Goal: Task Accomplishment & Management: Manage account settings

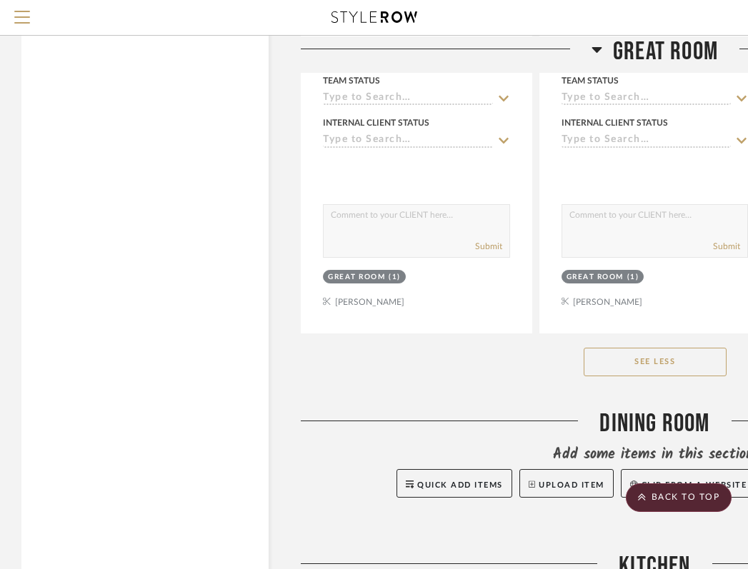
click button "See Less"
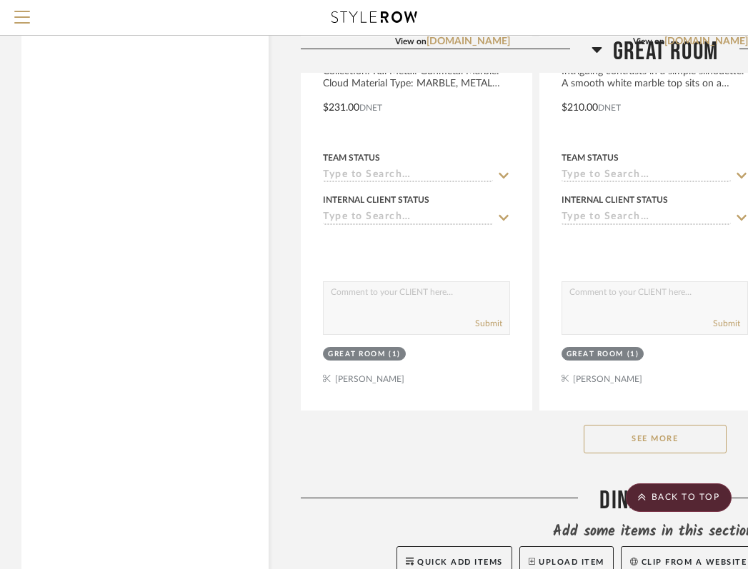
scroll to position [1764, 0]
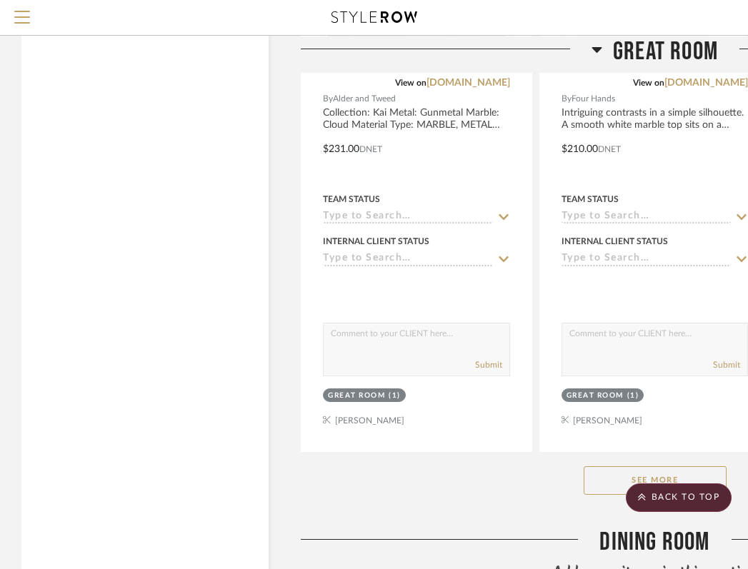
click button "See More"
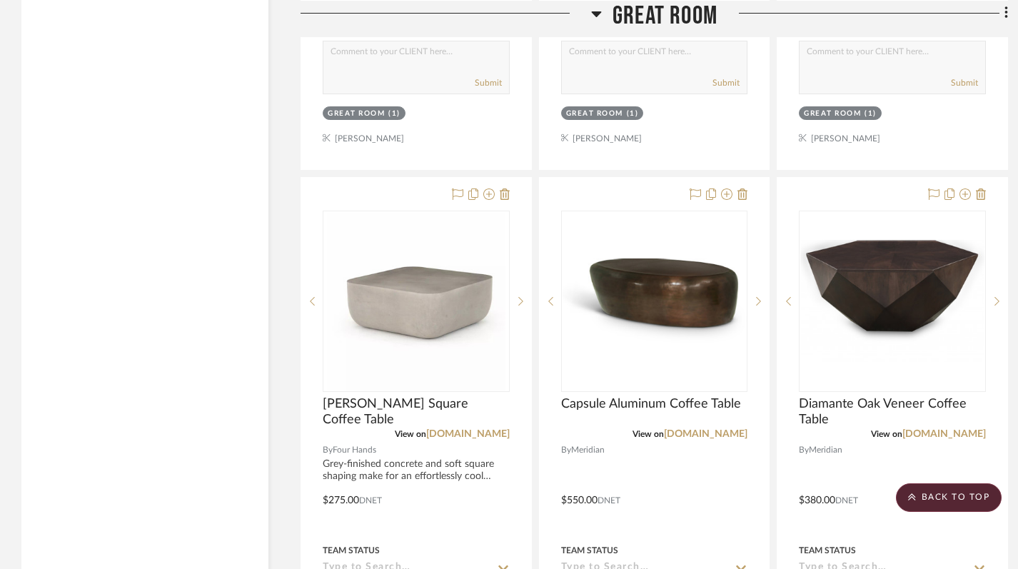
scroll to position [2181, 0]
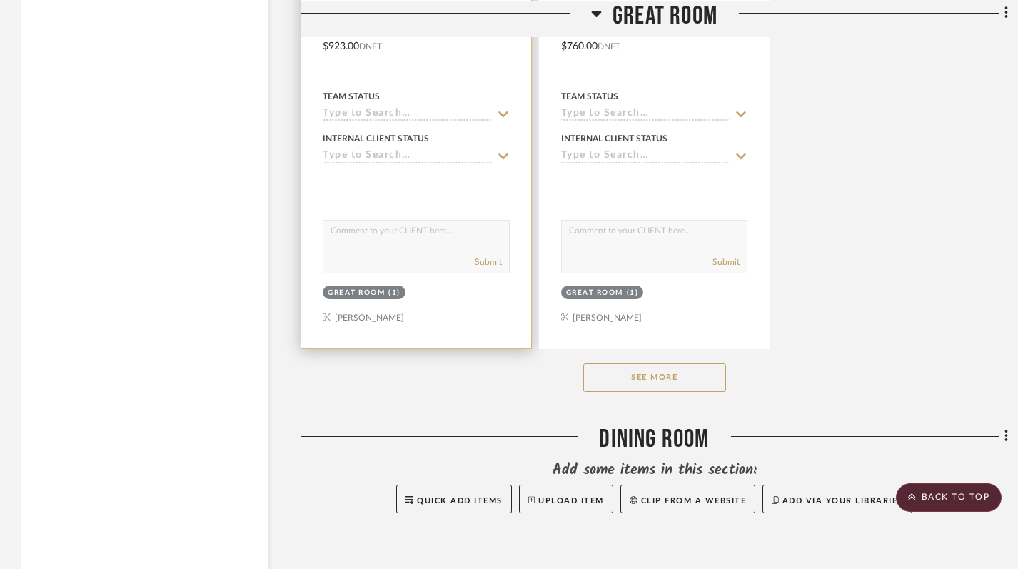
scroll to position [1978, 0]
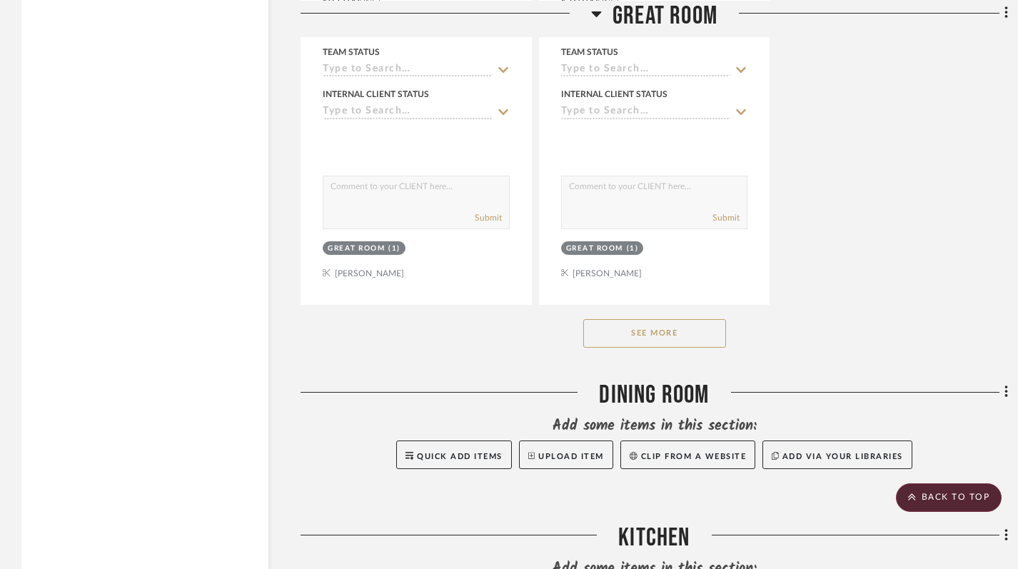
click at [626, 334] on button "See More" at bounding box center [654, 333] width 143 height 29
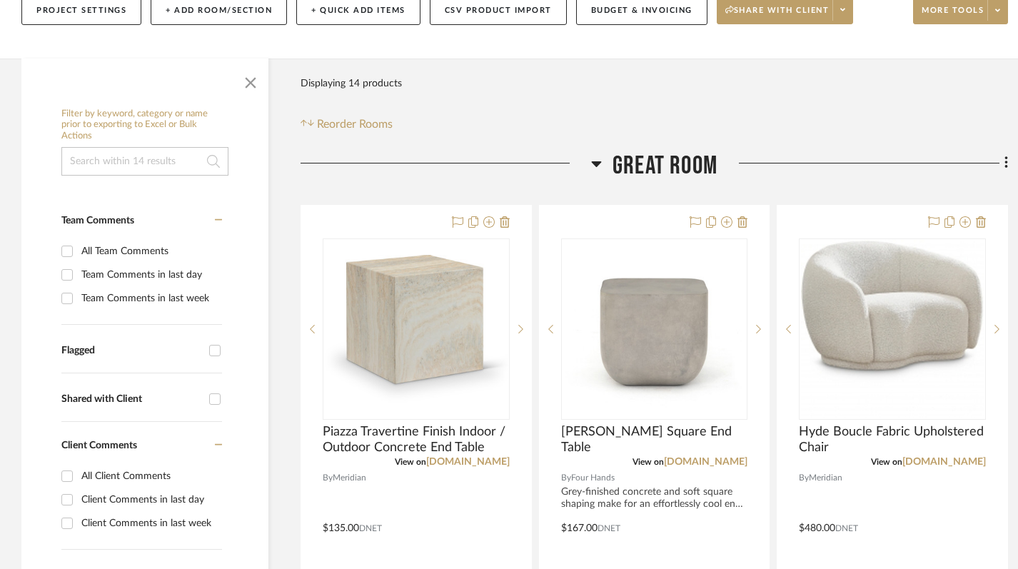
scroll to position [186, 0]
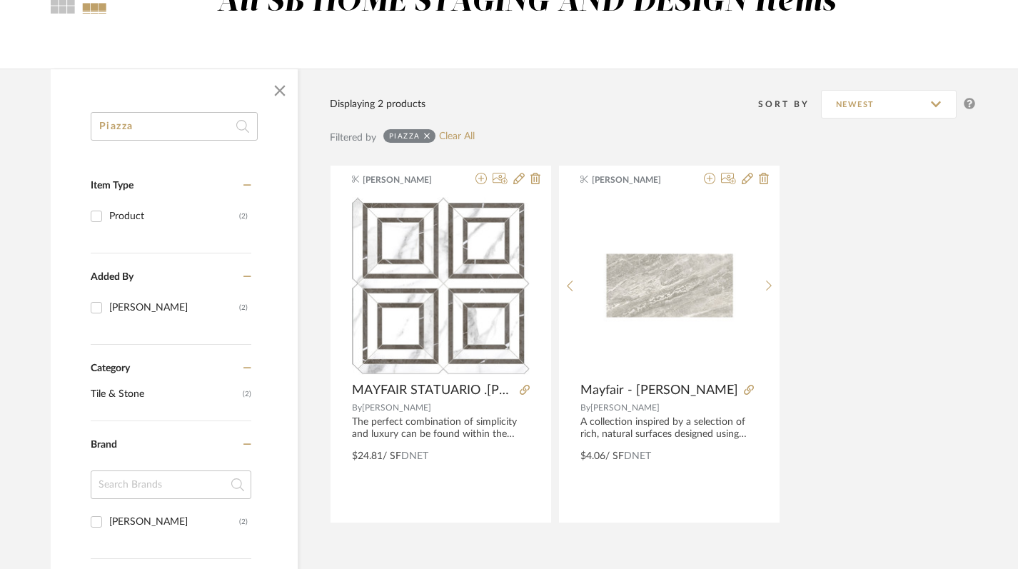
drag, startPoint x: 144, startPoint y: 126, endPoint x: 43, endPoint y: 126, distance: 101.4
click at [43, 126] on div "Piazza Item Type Product (2) Added By Keith Benham (2) Category Tile & Stone (2…" at bounding box center [512, 480] width 966 height 823
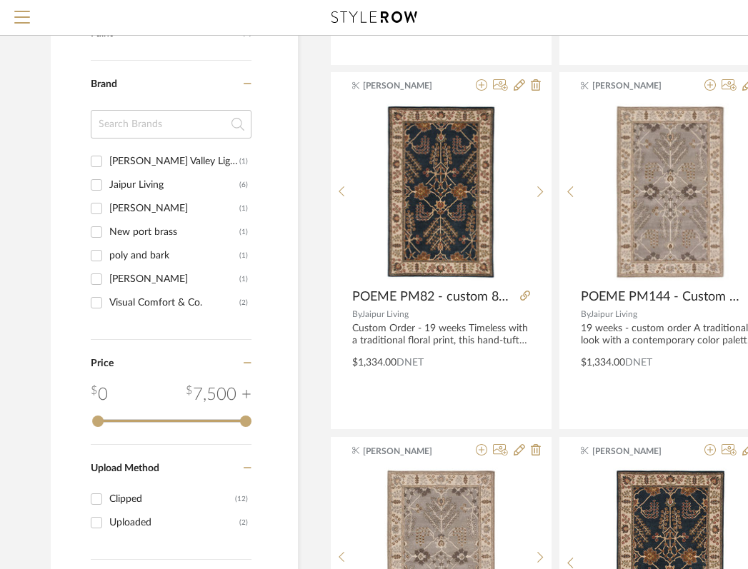
scroll to position [0, 2]
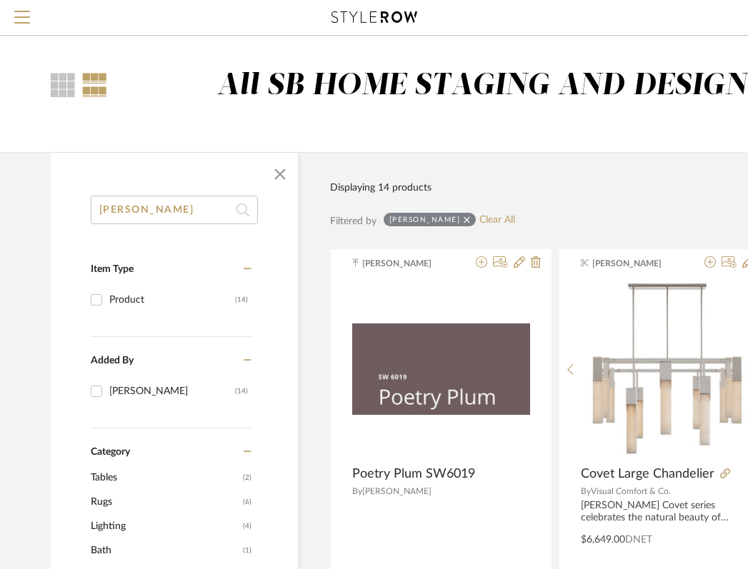
drag, startPoint x: 130, startPoint y: 209, endPoint x: 43, endPoint y: 210, distance: 87.1
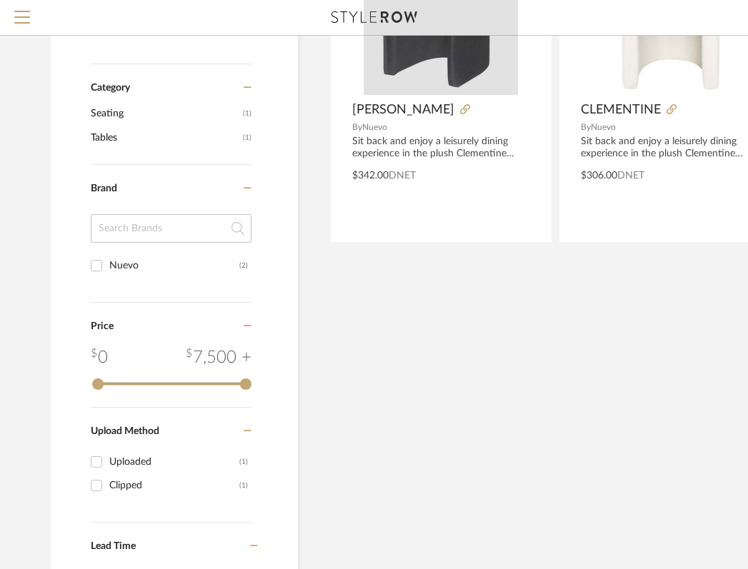
scroll to position [0, 2]
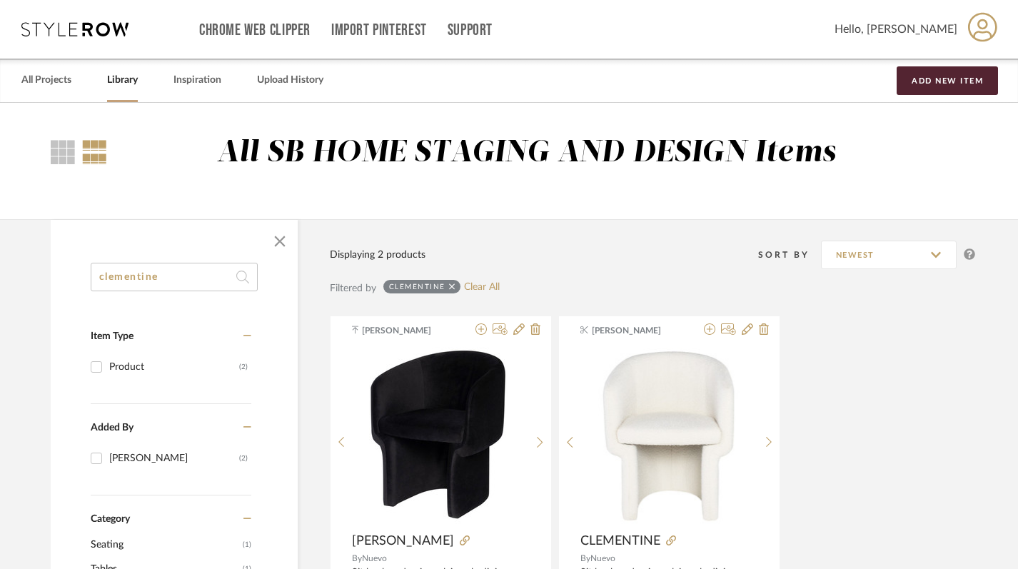
drag, startPoint x: 169, startPoint y: 277, endPoint x: 77, endPoint y: 264, distance: 93.0
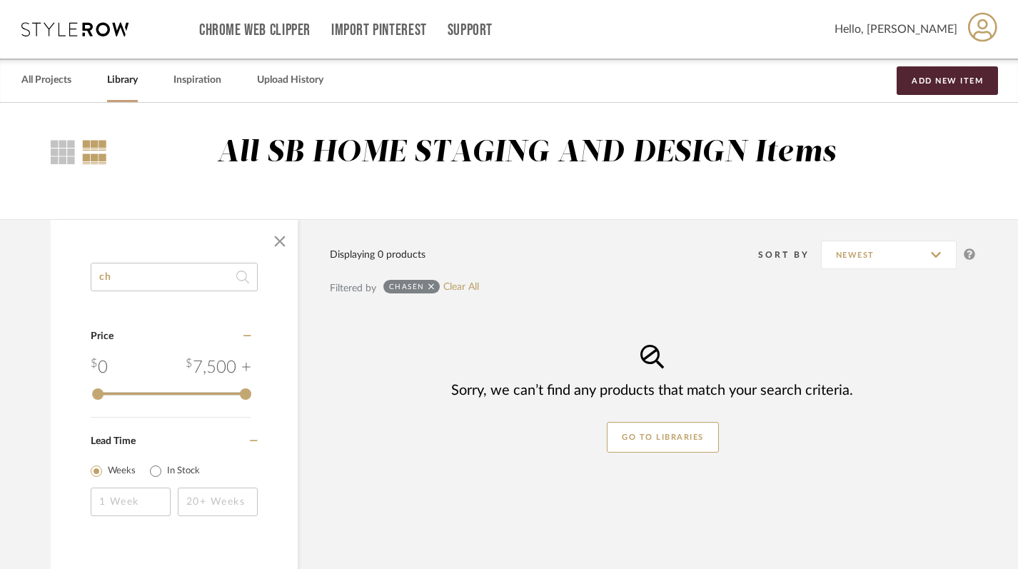
type input "c"
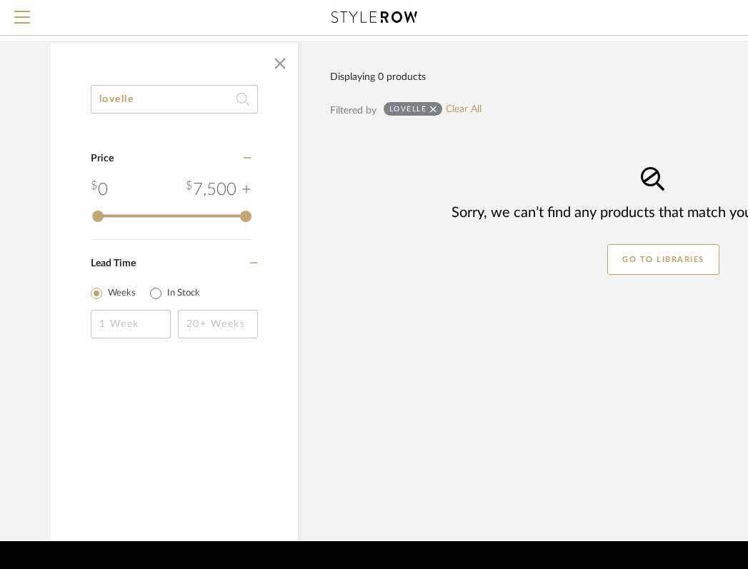
scroll to position [129, 2]
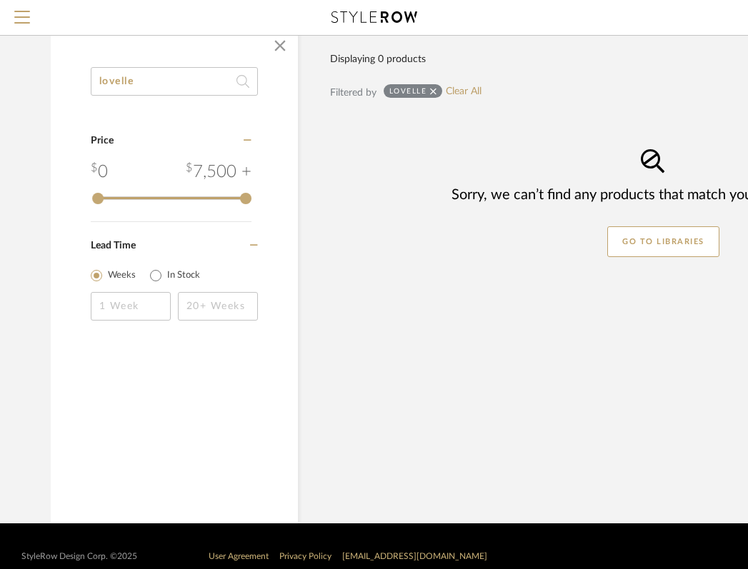
drag, startPoint x: 166, startPoint y: 88, endPoint x: 88, endPoint y: 79, distance: 78.4
click at [88, 79] on div "lovelle Category Price 0 7,500 + 0 7500 Lead Time Weeks In Stock" at bounding box center [174, 212] width 247 height 291
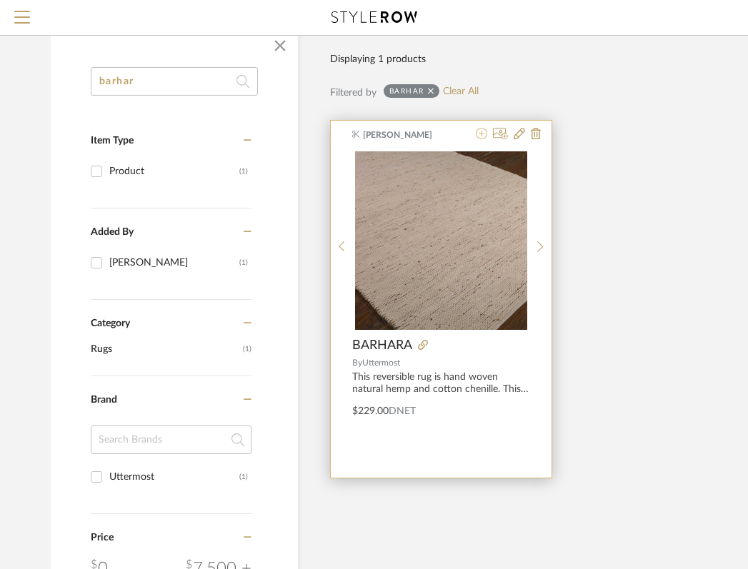
click at [482, 136] on icon at bounding box center [481, 133] width 11 height 11
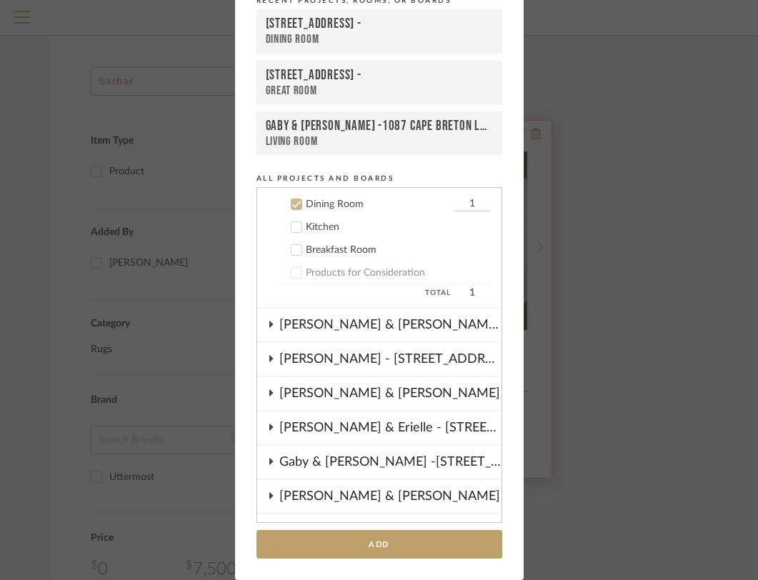
scroll to position [149, 0]
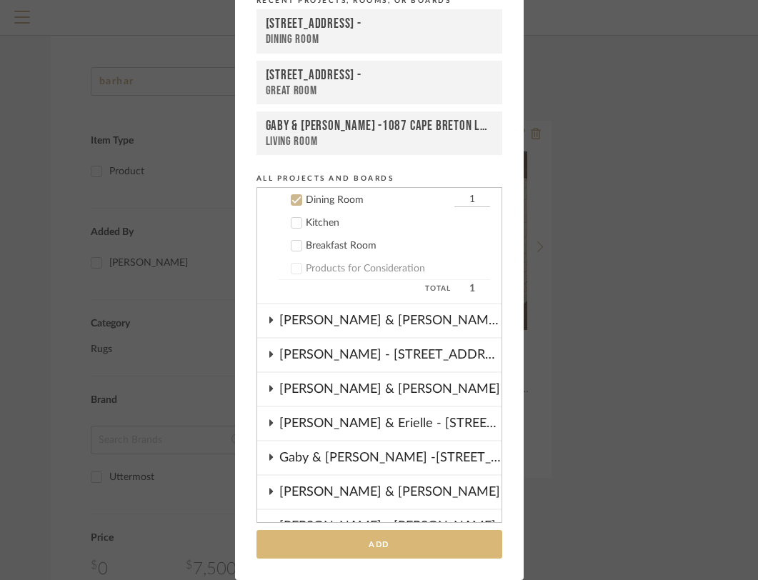
click at [349, 550] on button "Add" at bounding box center [379, 544] width 246 height 29
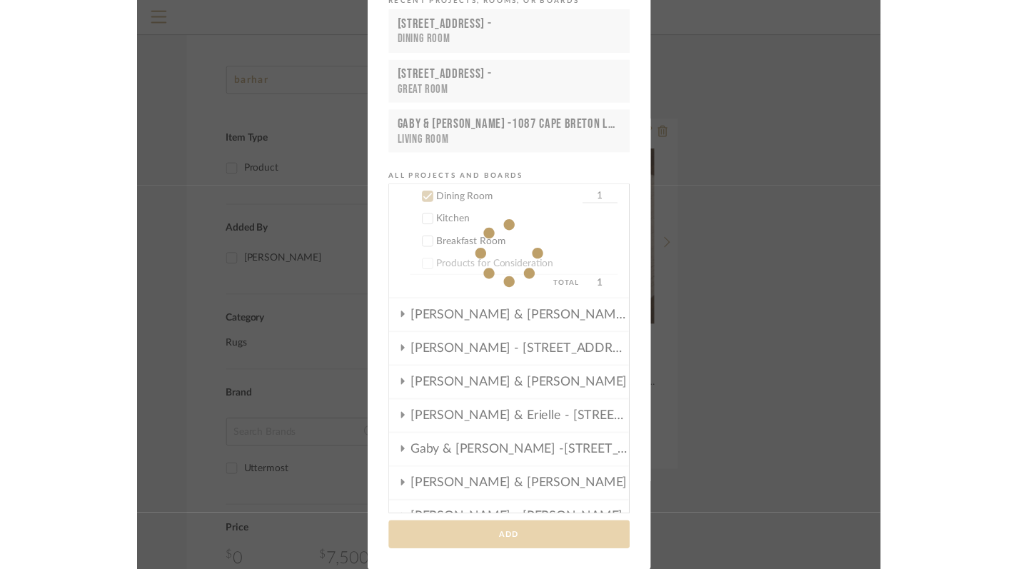
scroll to position [129, 2]
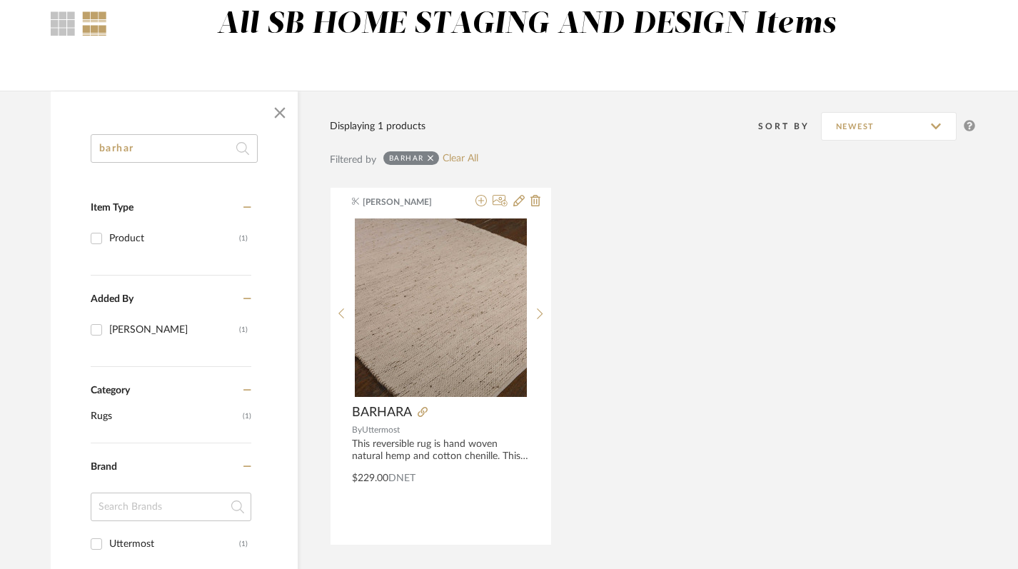
drag, startPoint x: 166, startPoint y: 145, endPoint x: 61, endPoint y: 149, distance: 105.8
click at [61, 149] on div "barhar Item Type Product (1) Added By Keith Benham (1) Category Rugs (1) Brand …" at bounding box center [174, 523] width 247 height 779
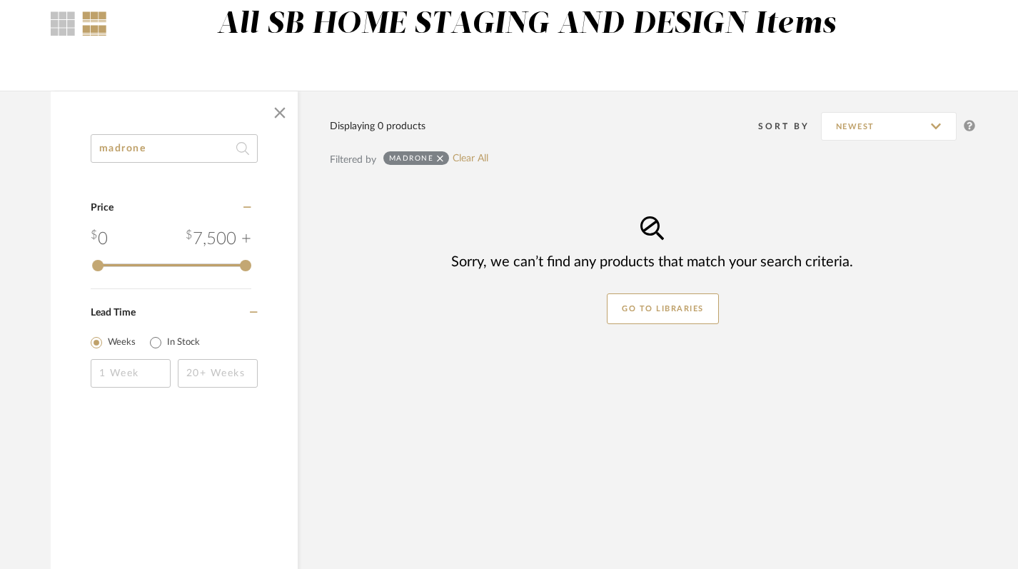
drag, startPoint x: 141, startPoint y: 149, endPoint x: 33, endPoint y: 140, distance: 108.9
click at [45, 146] on div "madrone Category Price 0 7,500 + 0 7500 Lead Time Weeks In Stock Displaying 0 p…" at bounding box center [512, 341] width 966 height 500
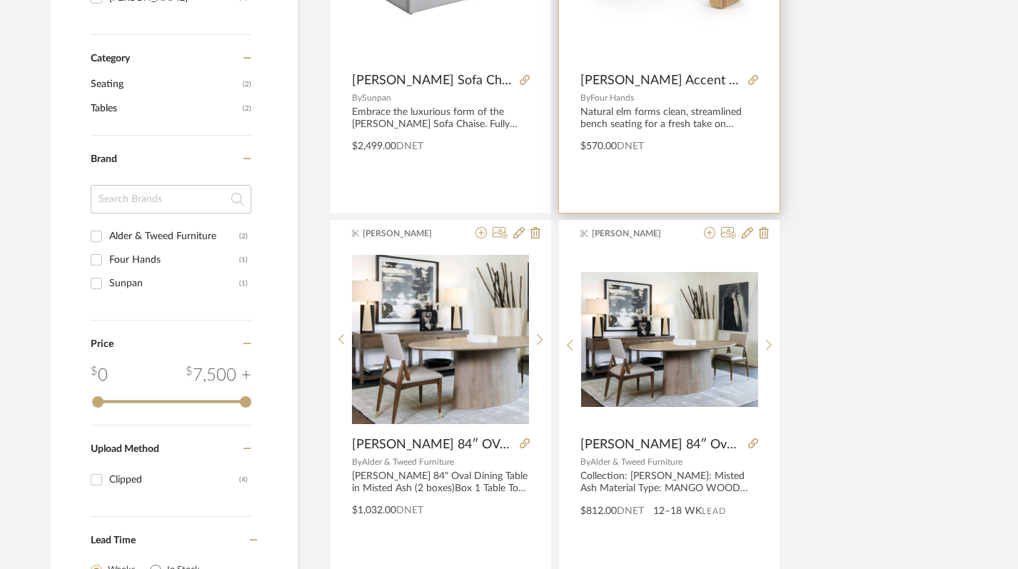
scroll to position [475, 2]
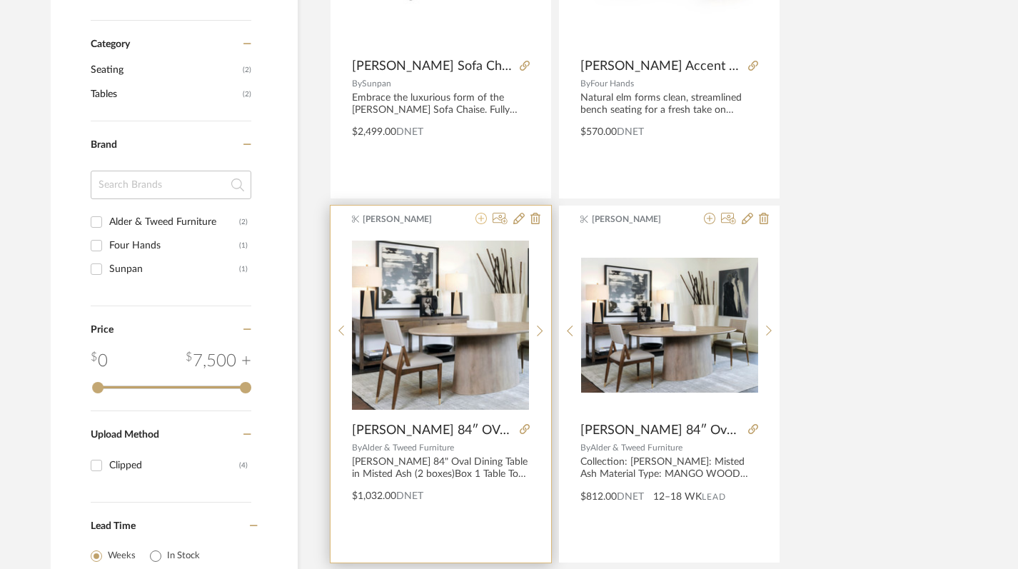
click at [480, 217] on icon at bounding box center [481, 218] width 11 height 11
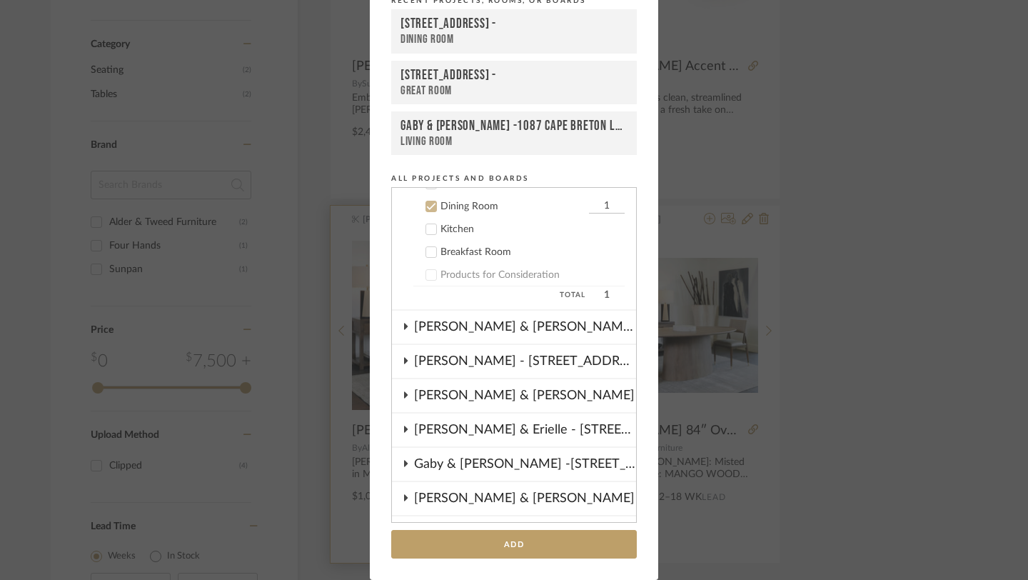
scroll to position [149, 0]
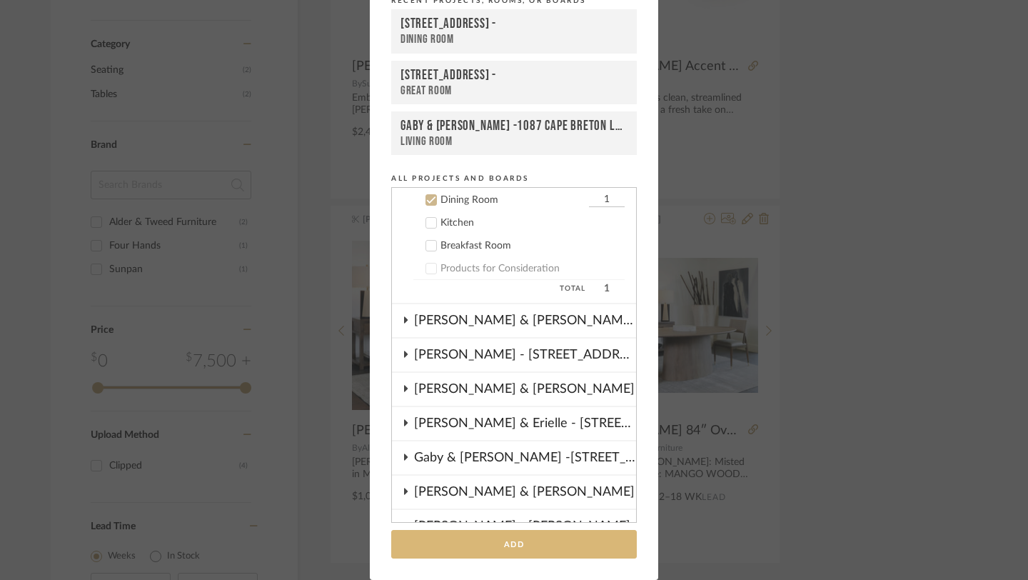
click at [520, 547] on button "Add" at bounding box center [514, 544] width 246 height 29
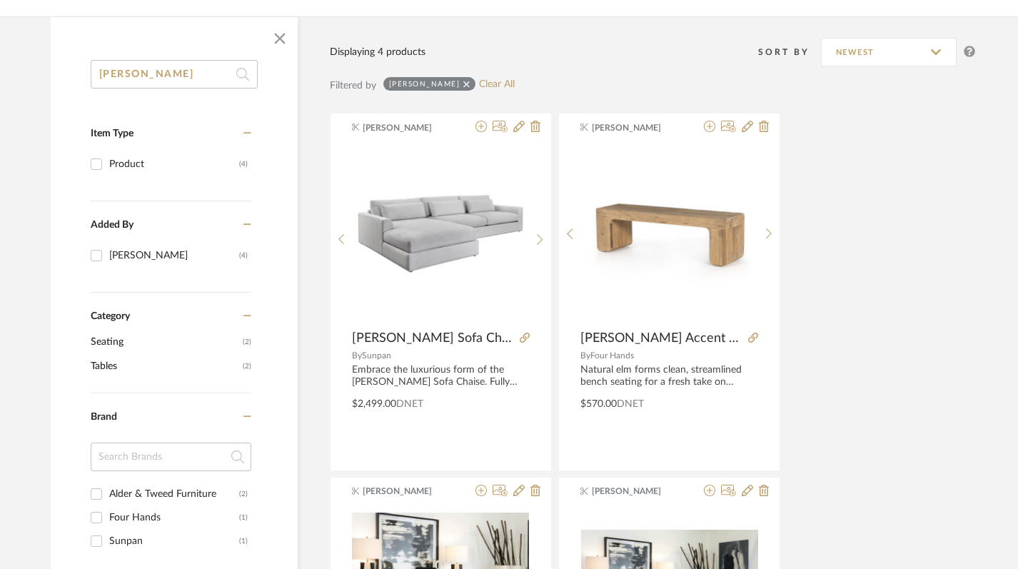
scroll to position [0, 2]
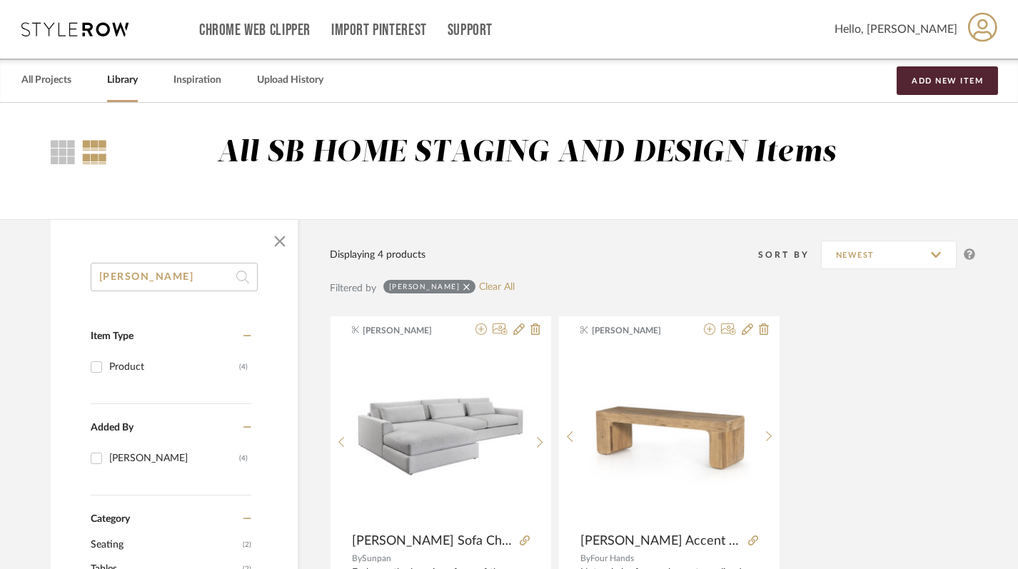
drag, startPoint x: 146, startPoint y: 276, endPoint x: 43, endPoint y: 273, distance: 102.9
paste input "Gavin"
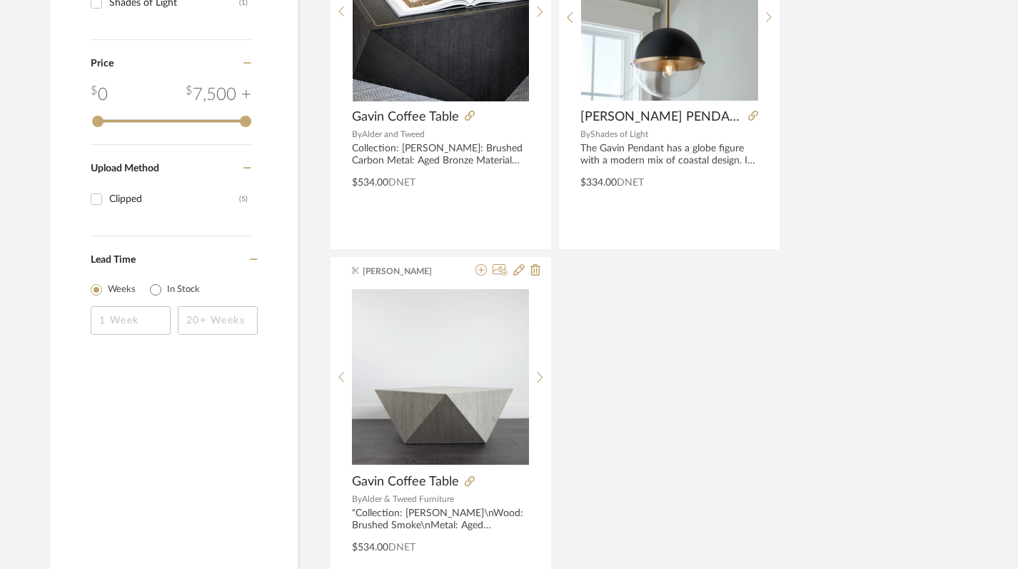
scroll to position [801, 2]
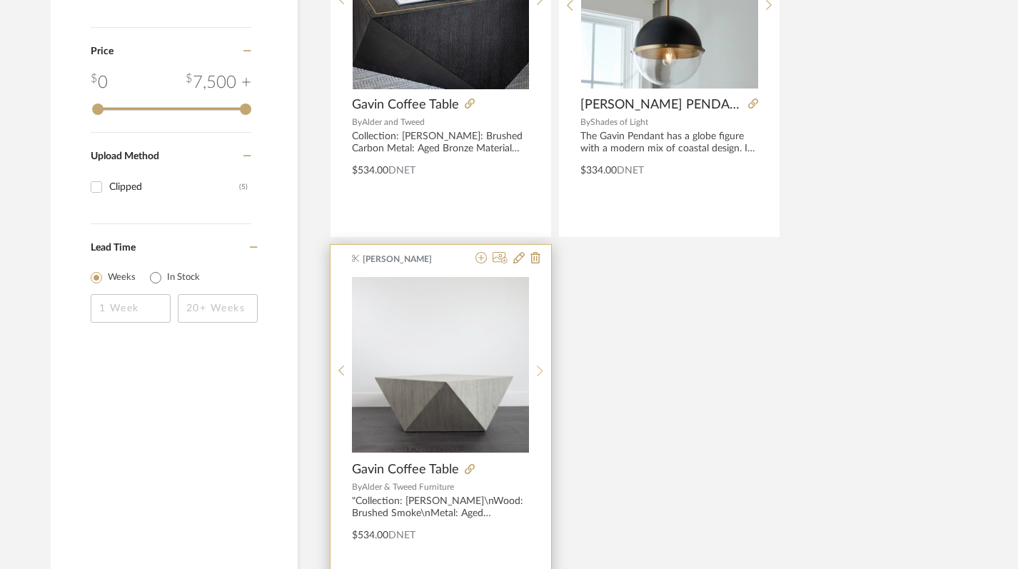
type input "Gavin"
click at [542, 371] on icon at bounding box center [540, 371] width 6 height 11
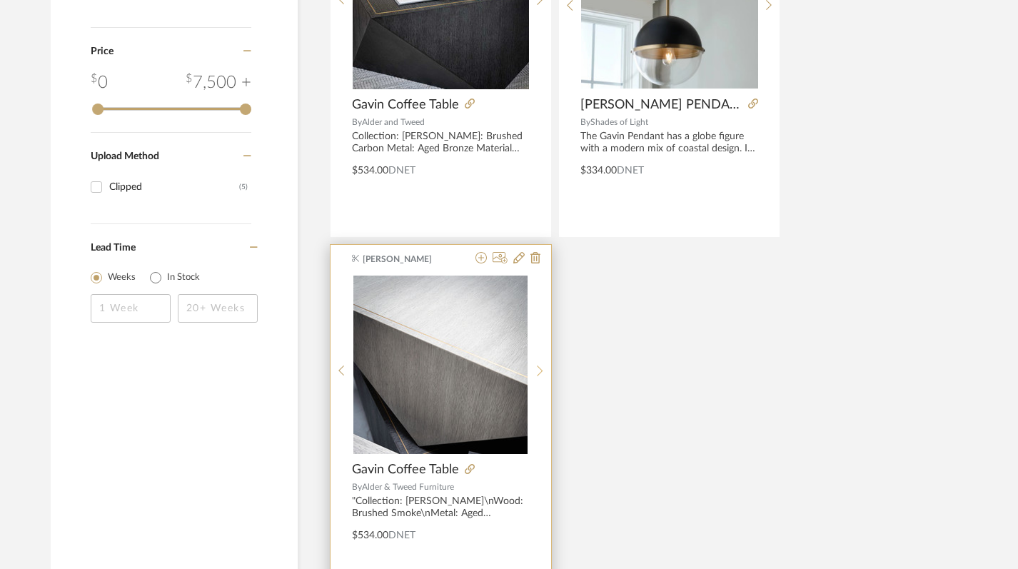
click at [541, 371] on icon at bounding box center [540, 371] width 6 height 12
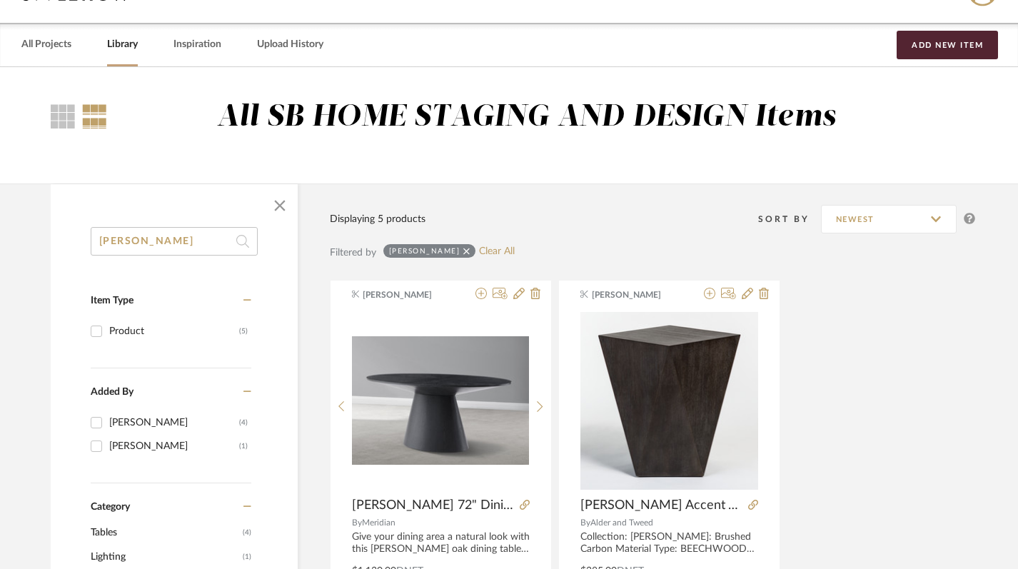
scroll to position [0, 2]
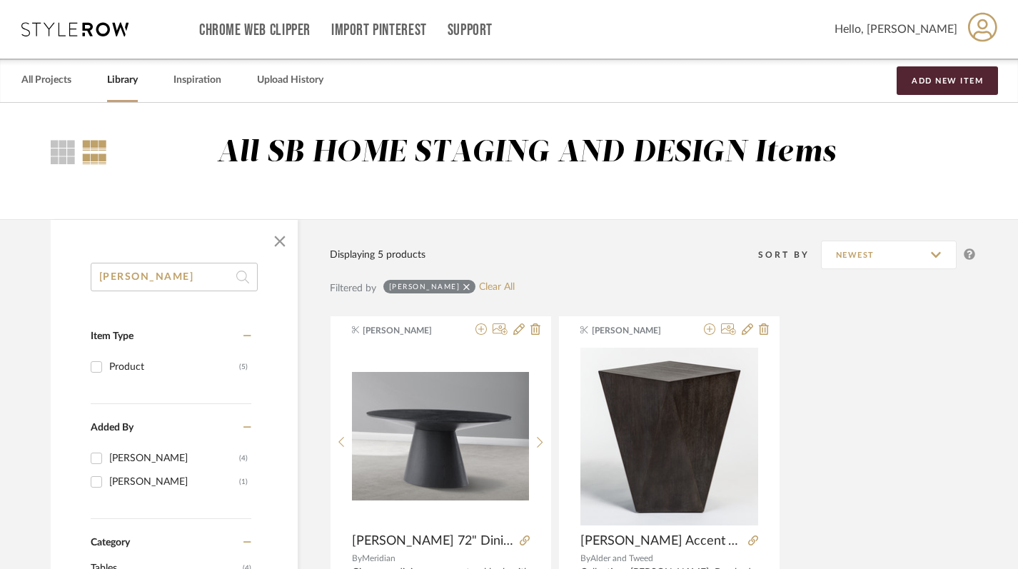
drag, startPoint x: 139, startPoint y: 273, endPoint x: 74, endPoint y: 273, distance: 65.7
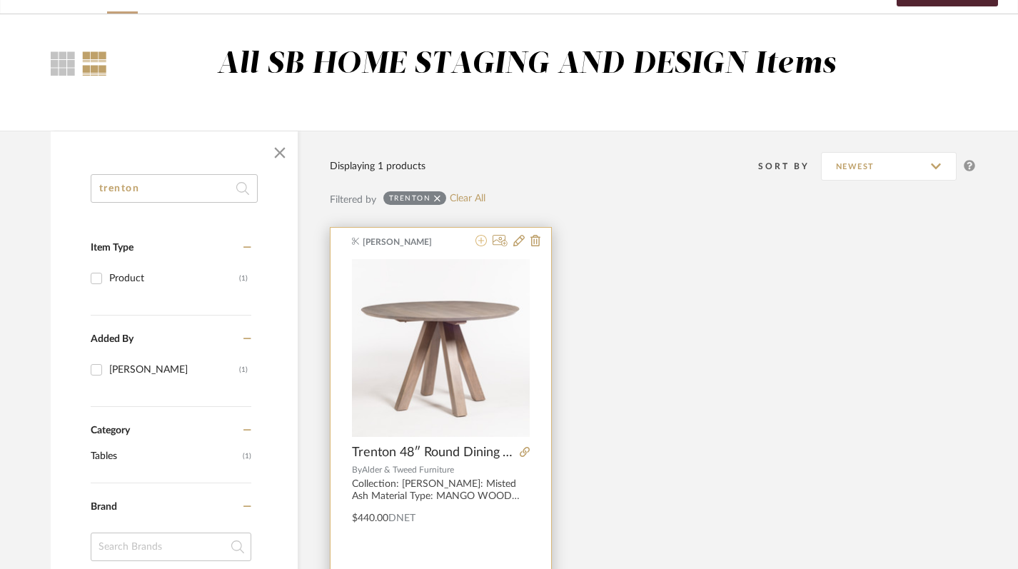
click at [480, 246] on icon at bounding box center [481, 240] width 11 height 11
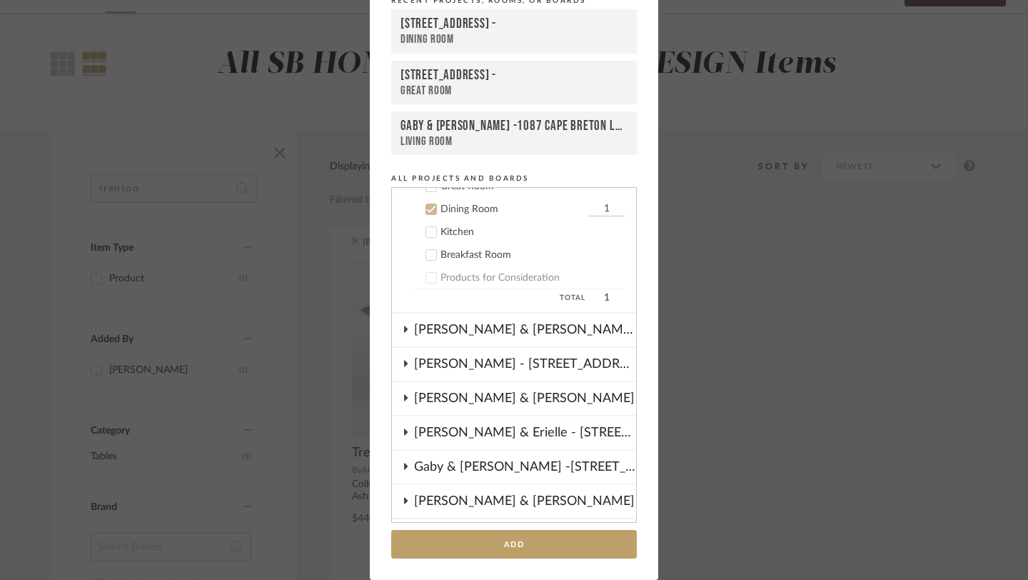
scroll to position [149, 0]
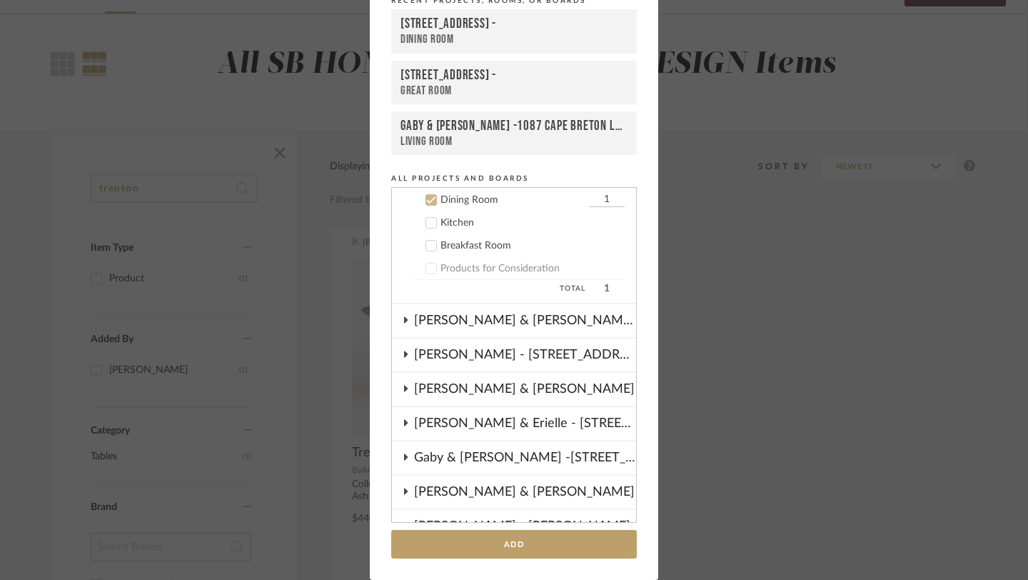
click at [426, 203] on icon at bounding box center [431, 200] width 10 height 10
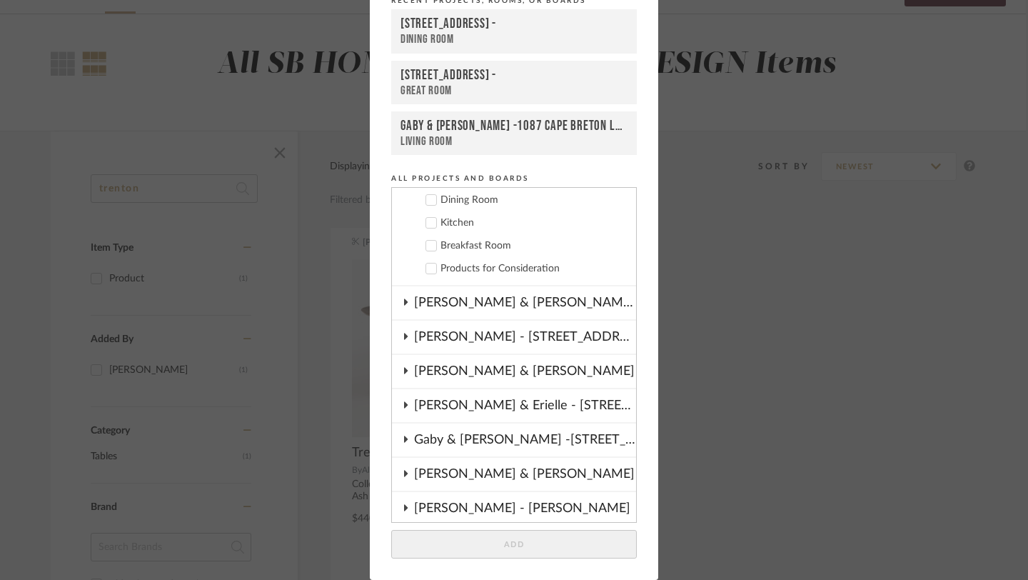
click at [427, 245] on icon at bounding box center [431, 246] width 9 height 7
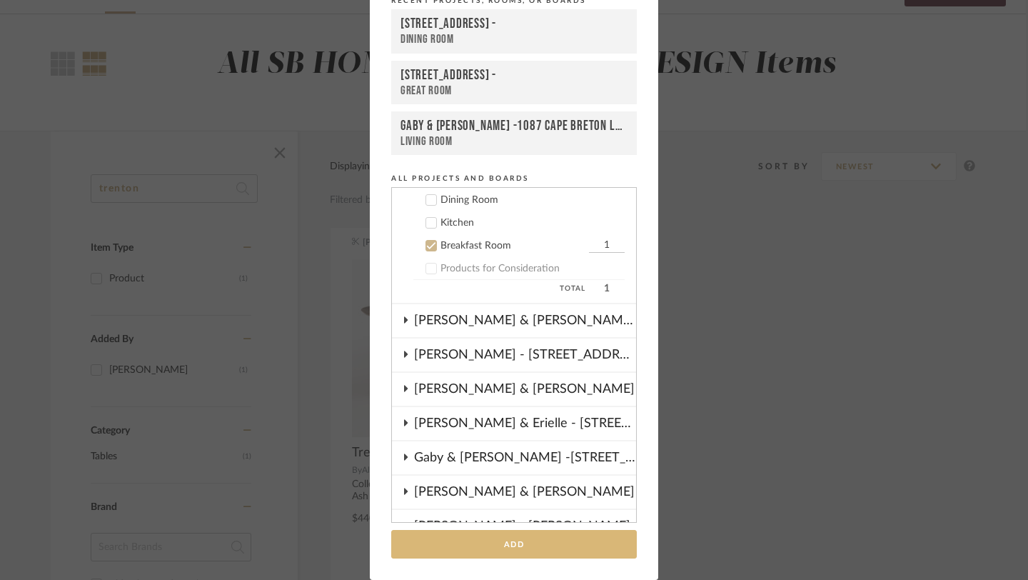
click at [522, 550] on button "Add" at bounding box center [514, 544] width 246 height 29
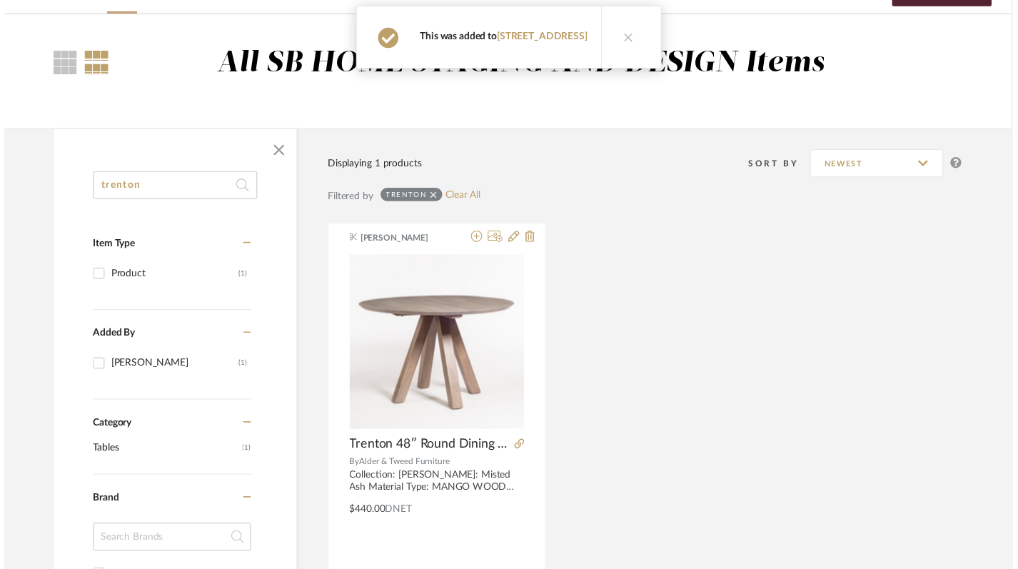
scroll to position [89, 2]
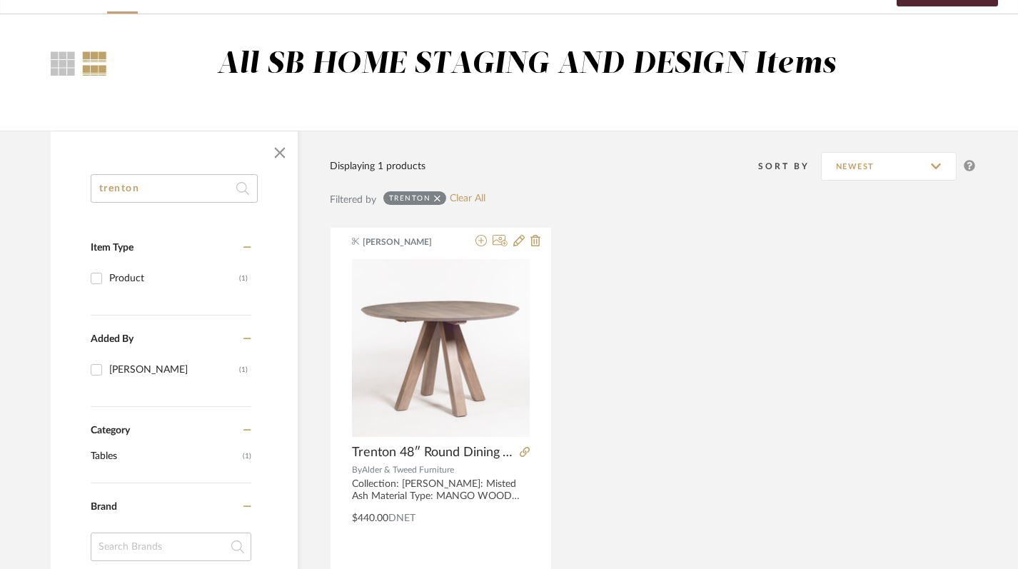
drag, startPoint x: 154, startPoint y: 194, endPoint x: 24, endPoint y: 179, distance: 130.9
click at [27, 182] on library-search-items "trenton Item Type Product (1) Added By Keith Benham (1) Category Tables (1) Bra…" at bounding box center [512, 542] width 1028 height 823
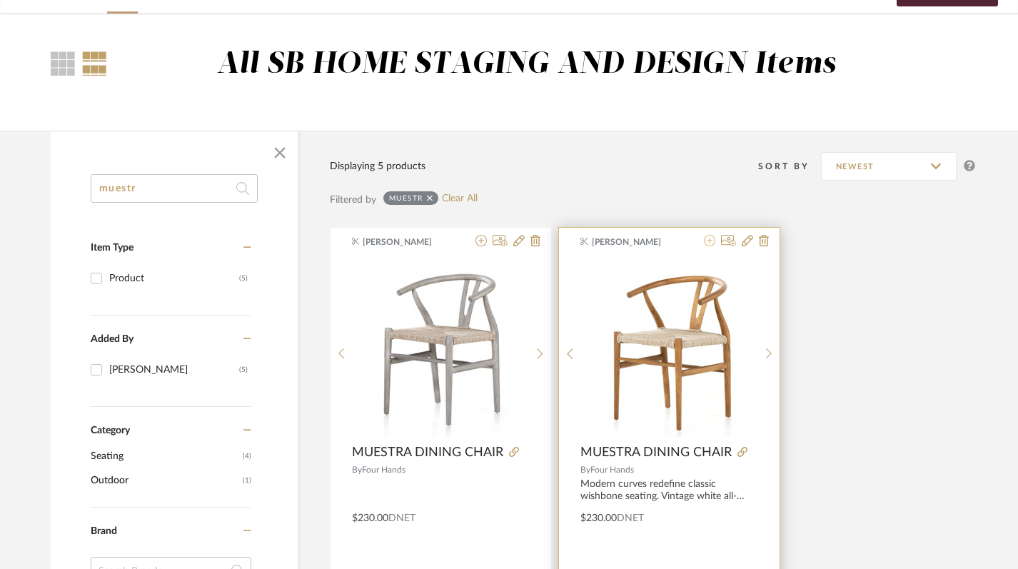
type input "muestr"
click at [710, 245] on icon at bounding box center [709, 240] width 11 height 11
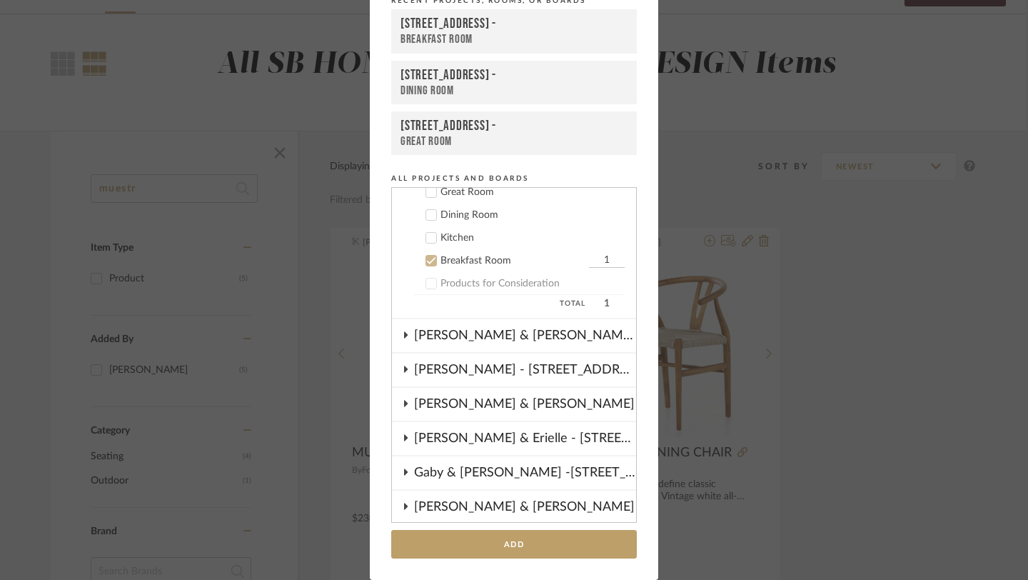
scroll to position [129, 0]
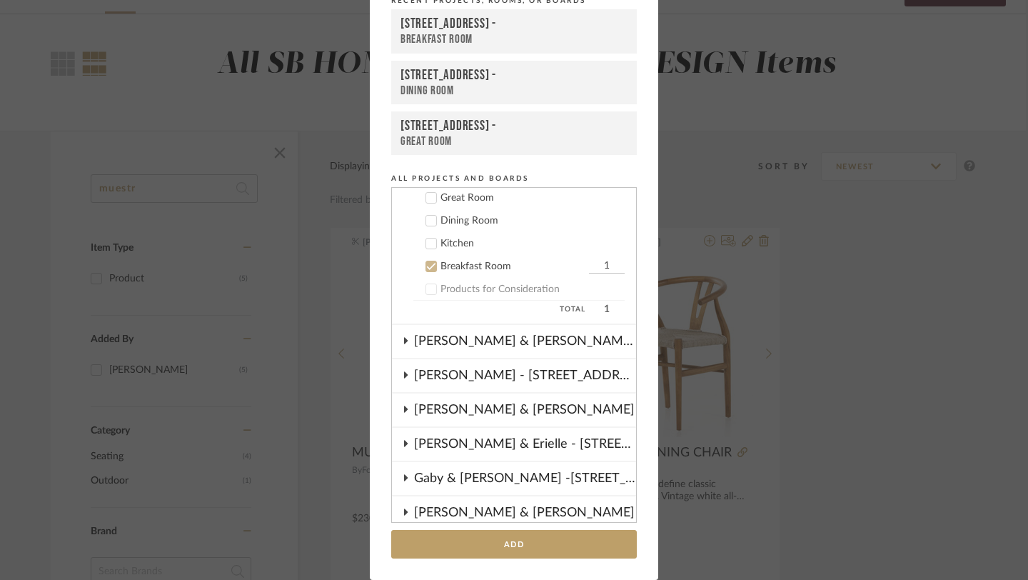
click at [589, 268] on input "1" at bounding box center [607, 266] width 36 height 14
drag, startPoint x: 590, startPoint y: 268, endPoint x: 598, endPoint y: 268, distance: 8.6
click at [598, 268] on input "1" at bounding box center [607, 266] width 36 height 14
type input "4"
click at [505, 547] on button "Add" at bounding box center [514, 544] width 246 height 29
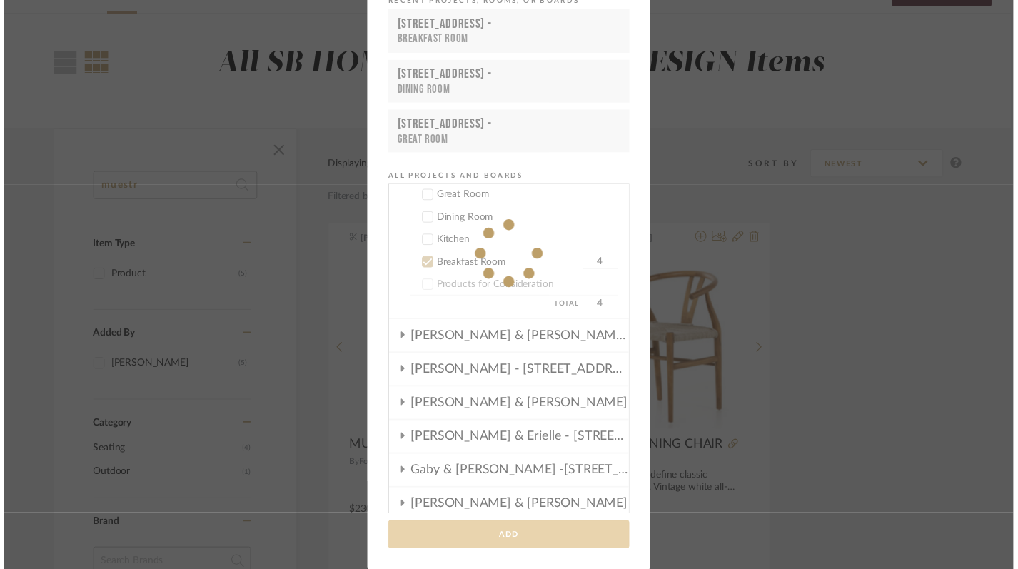
scroll to position [89, 2]
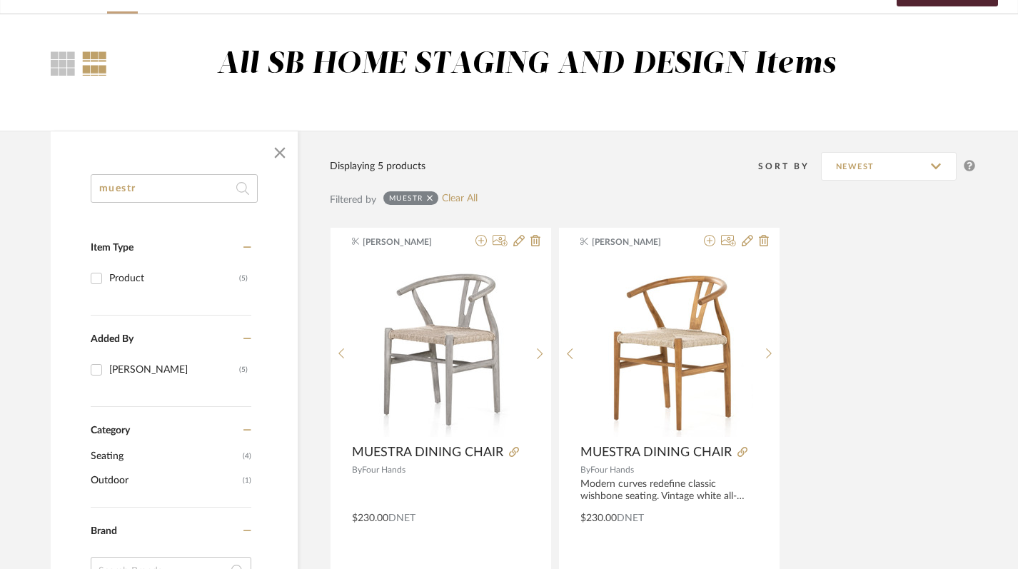
drag, startPoint x: 172, startPoint y: 196, endPoint x: 64, endPoint y: 192, distance: 108.6
click at [64, 192] on div "muestr Item Type Product (5) Added By Keith Benham (5) Category Seating (4) Out…" at bounding box center [174, 575] width 247 height 803
paste input "Lomas"
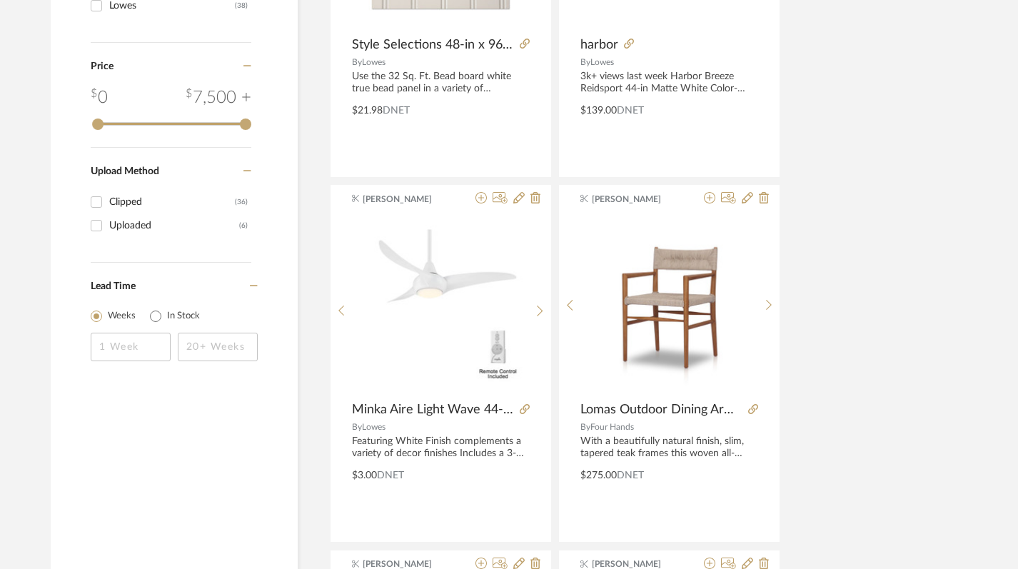
scroll to position [863, 2]
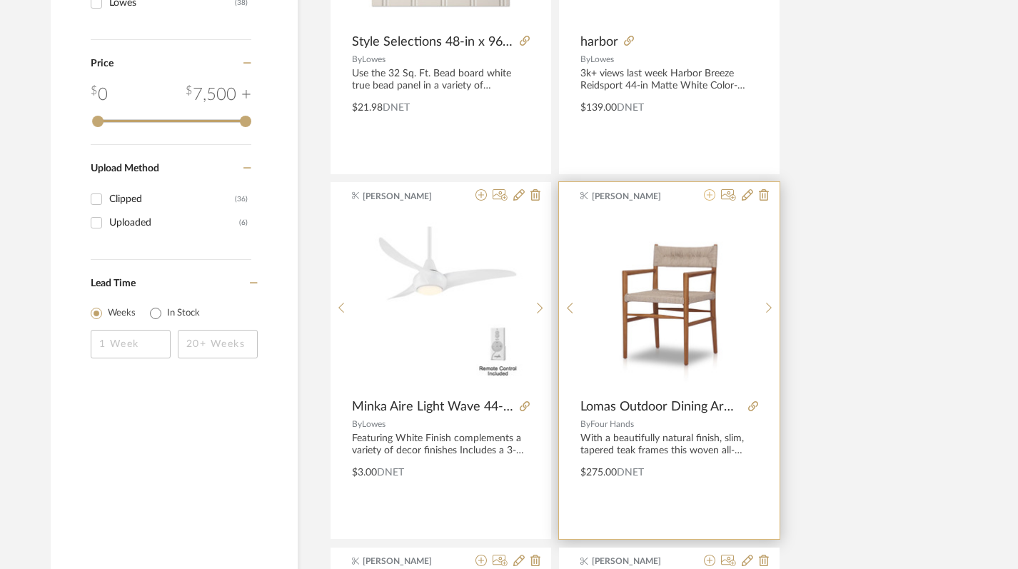
type input "Lomas"
click at [712, 197] on icon at bounding box center [709, 194] width 11 height 11
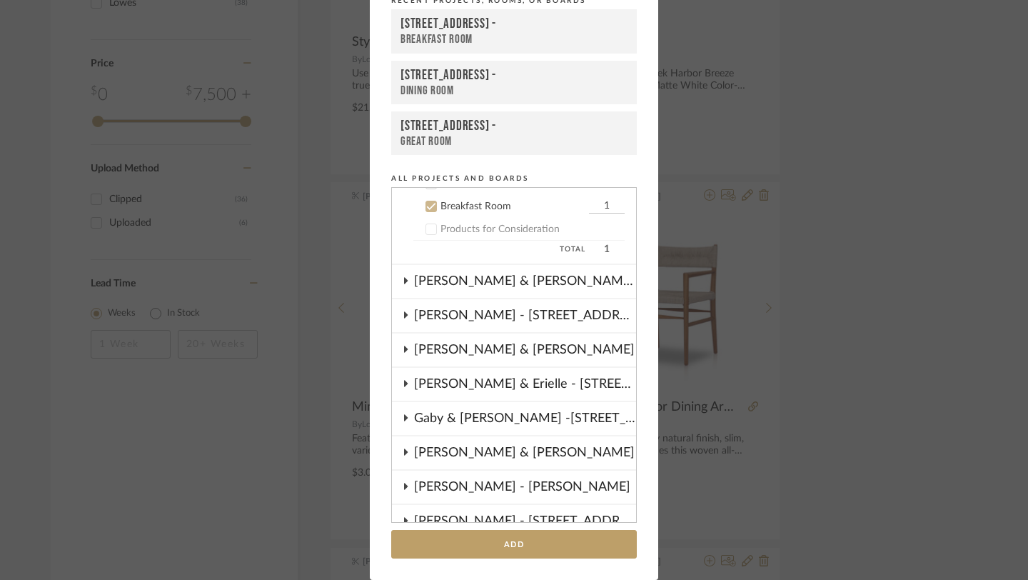
scroll to position [195, 0]
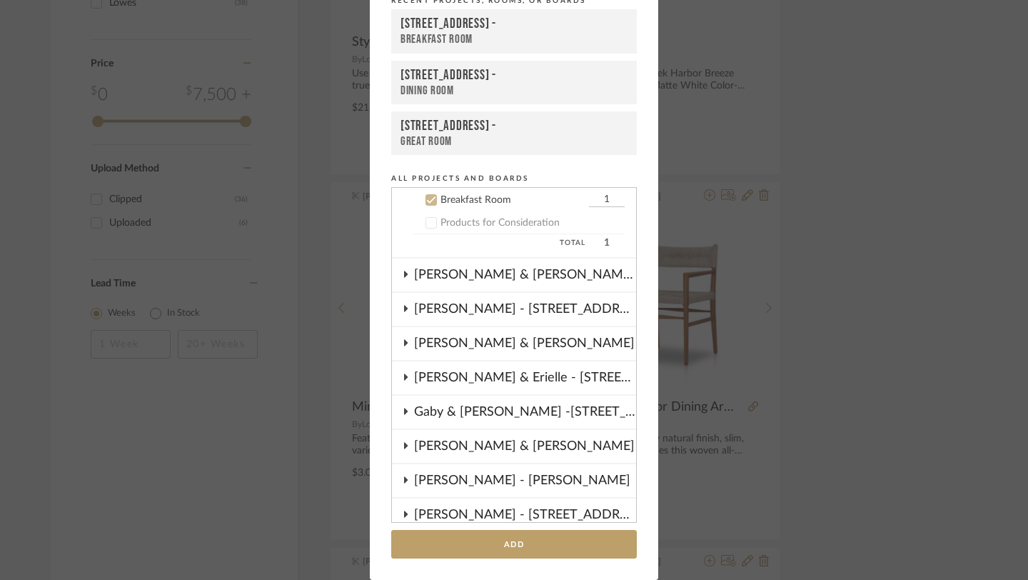
drag, startPoint x: 598, startPoint y: 199, endPoint x: 589, endPoint y: 199, distance: 8.6
click at [589, 199] on input "1" at bounding box center [607, 200] width 36 height 14
drag, startPoint x: 589, startPoint y: 201, endPoint x: 601, endPoint y: 201, distance: 12.2
click at [601, 201] on input "1" at bounding box center [607, 200] width 36 height 14
type input "4"
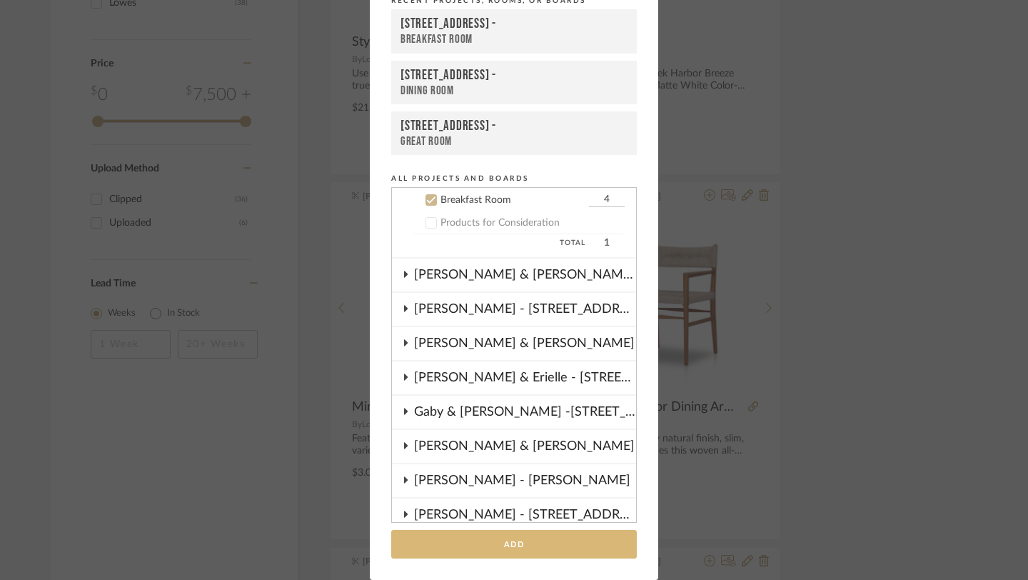
click at [489, 544] on button "Add" at bounding box center [514, 544] width 246 height 29
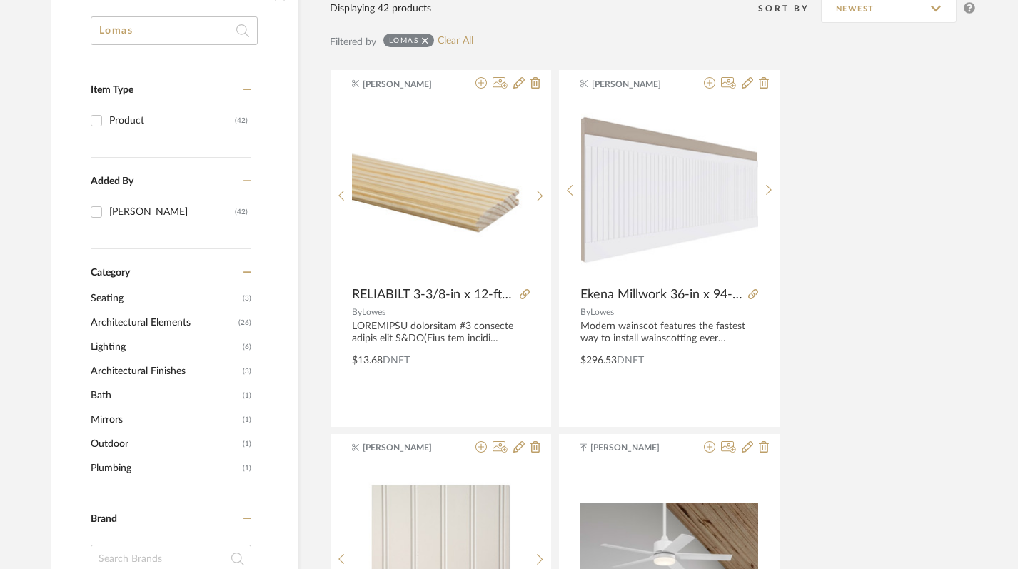
scroll to position [0, 2]
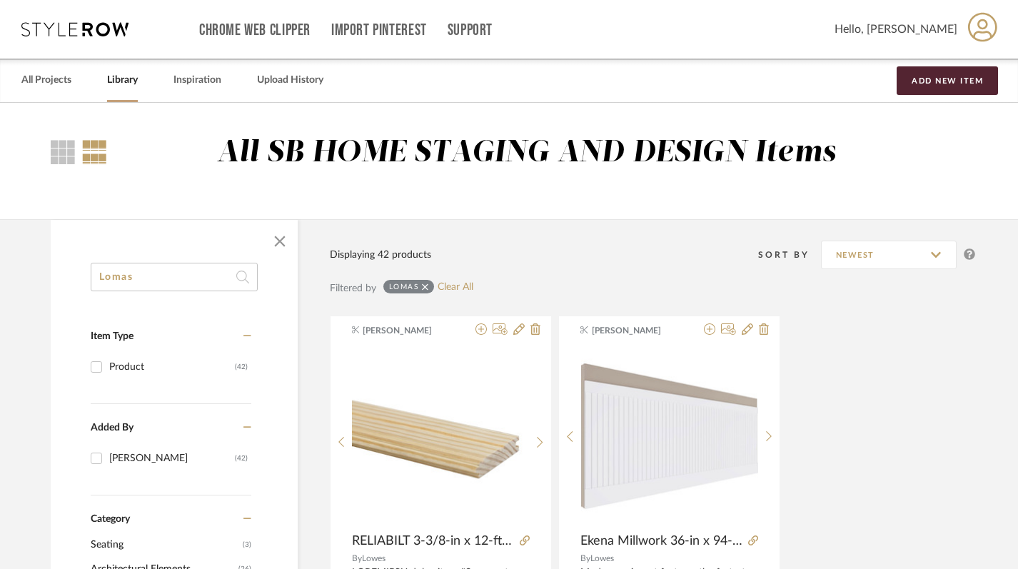
drag, startPoint x: 136, startPoint y: 282, endPoint x: 51, endPoint y: 261, distance: 87.5
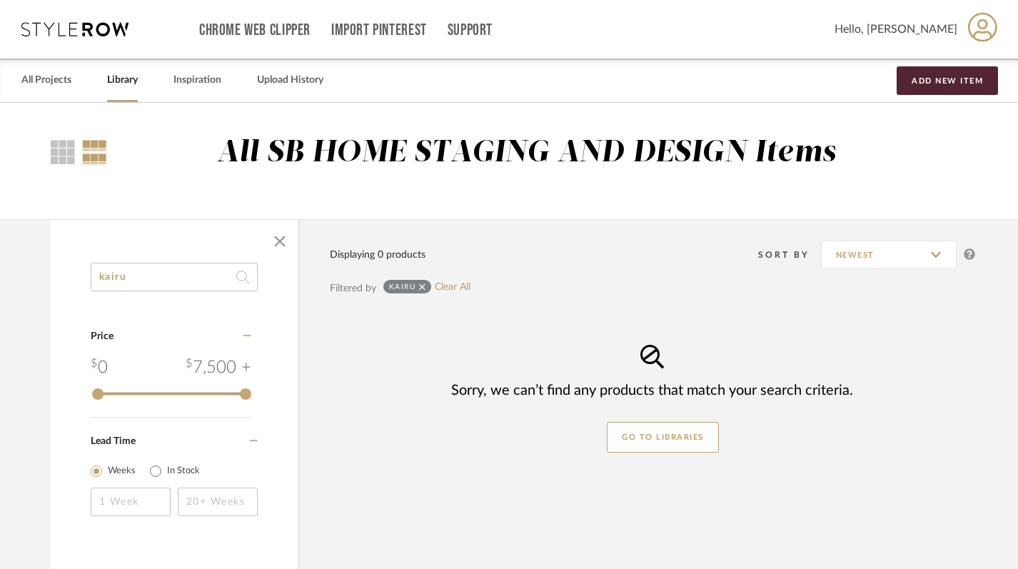
drag, startPoint x: 141, startPoint y: 277, endPoint x: 46, endPoint y: 274, distance: 95.0
click at [46, 274] on div "kairu Category Price 0 7,500 + 0 7500 Lead Time Weeks In Stock Displaying 0 pro…" at bounding box center [512, 469] width 966 height 500
type input "c"
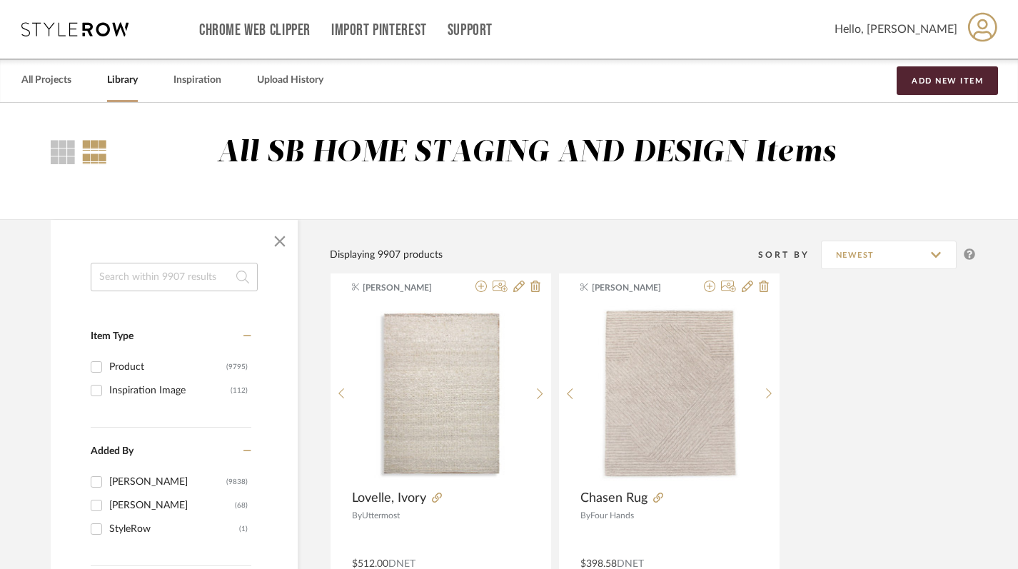
click at [132, 279] on input at bounding box center [174, 277] width 167 height 29
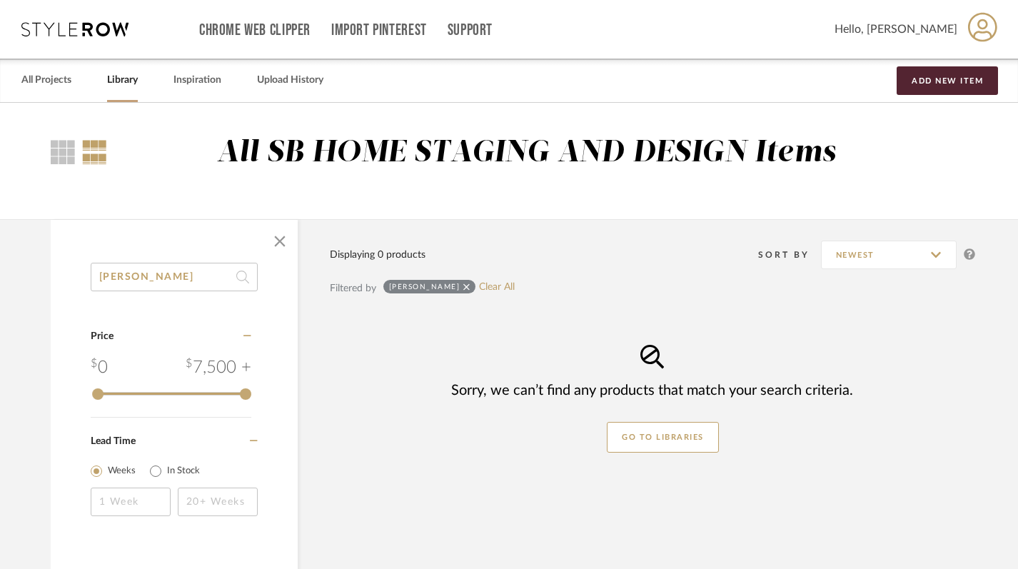
drag, startPoint x: 149, startPoint y: 277, endPoint x: 50, endPoint y: 266, distance: 99.9
click at [51, 266] on div "wharton Category Price 0 7,500 + 0 7500 Lead Time Weeks In Stock" at bounding box center [174, 408] width 247 height 291
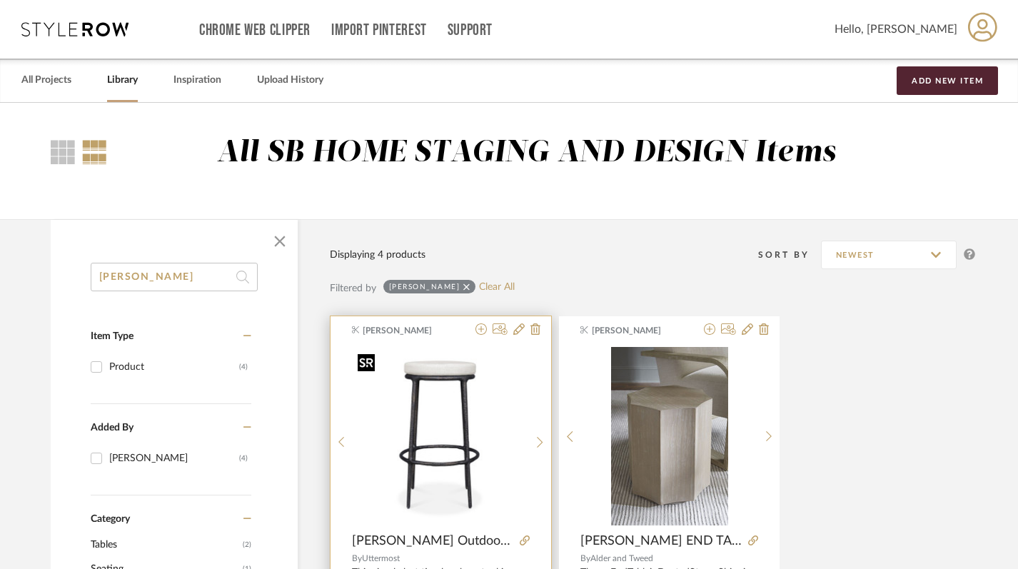
scroll to position [119, 2]
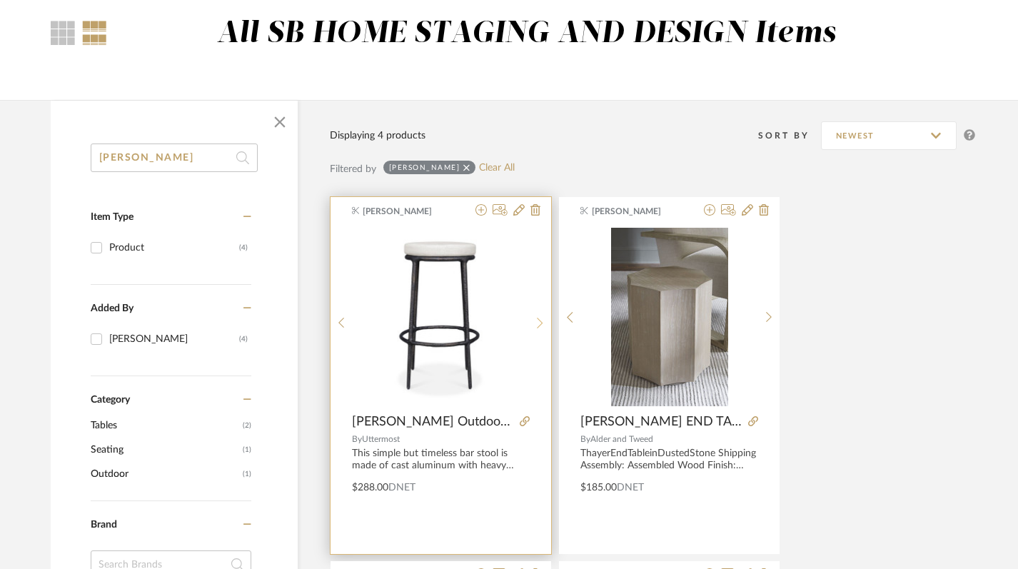
click at [539, 319] on icon at bounding box center [540, 323] width 6 height 12
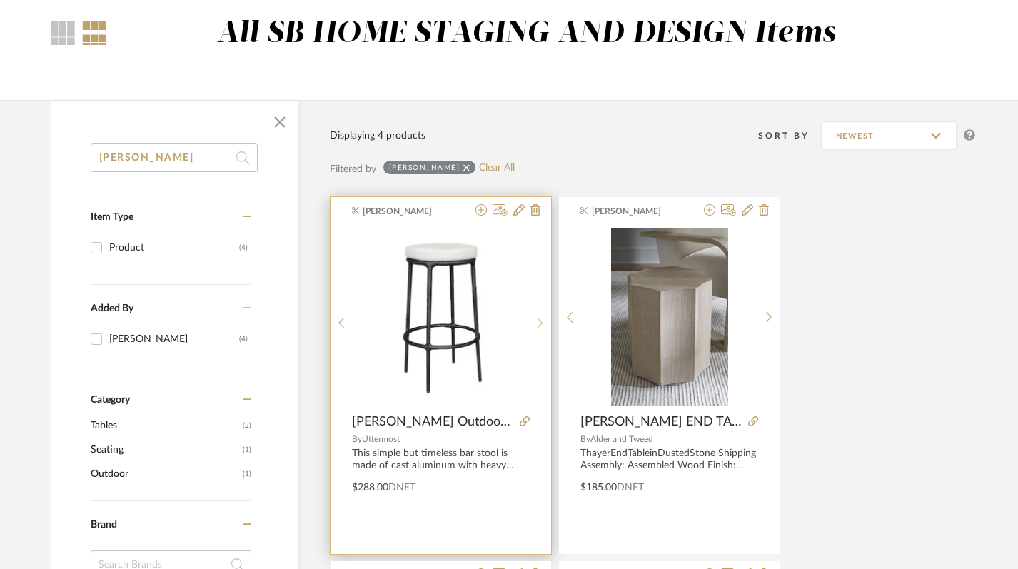
click at [538, 319] on icon at bounding box center [540, 323] width 6 height 11
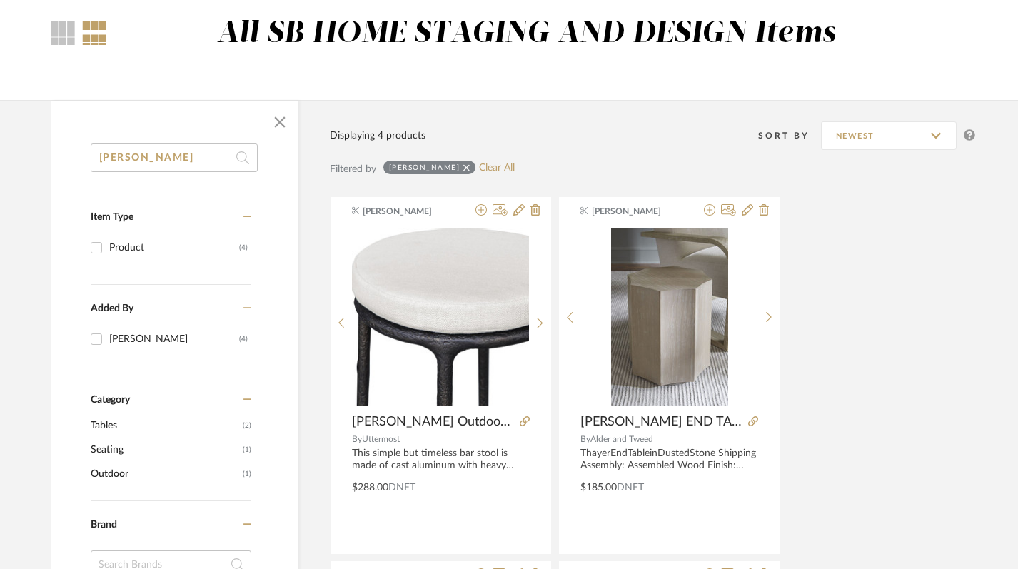
drag, startPoint x: 139, startPoint y: 161, endPoint x: 25, endPoint y: 136, distance: 116.3
click at [25, 136] on library-search-items "thayer Item Type Product (4) Added By Keith Benham (4) Category Tables (2) Seat…" at bounding box center [512, 559] width 1028 height 918
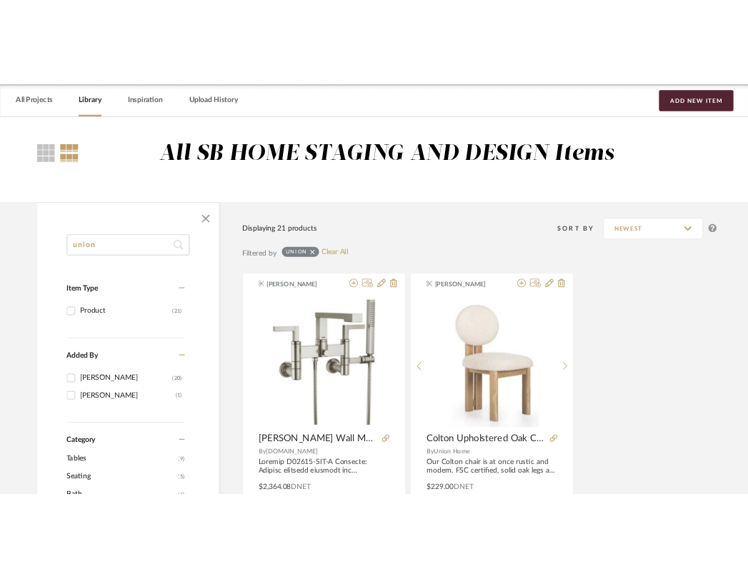
scroll to position [0, 2]
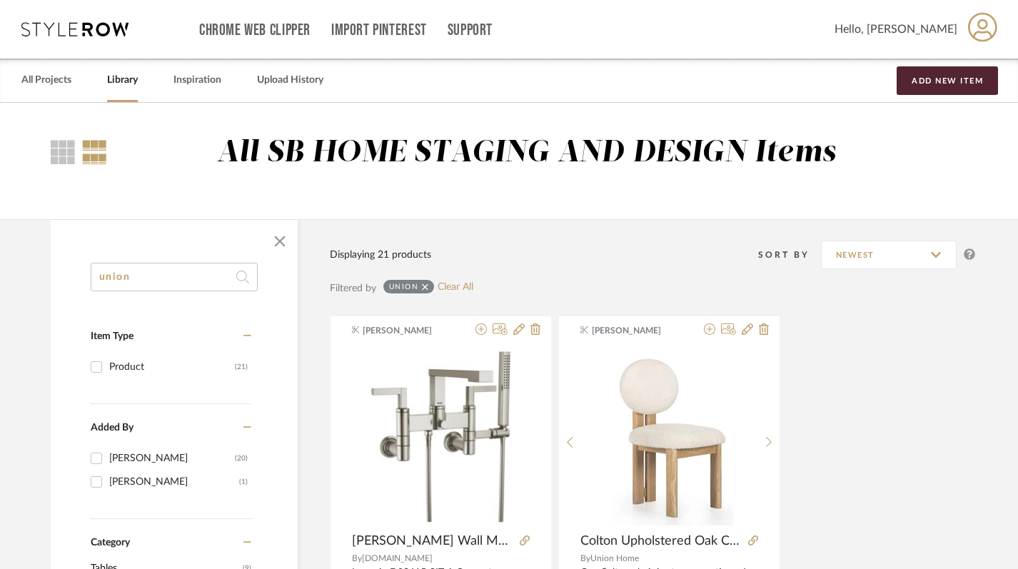
drag, startPoint x: 170, startPoint y: 279, endPoint x: 44, endPoint y: 274, distance: 126.5
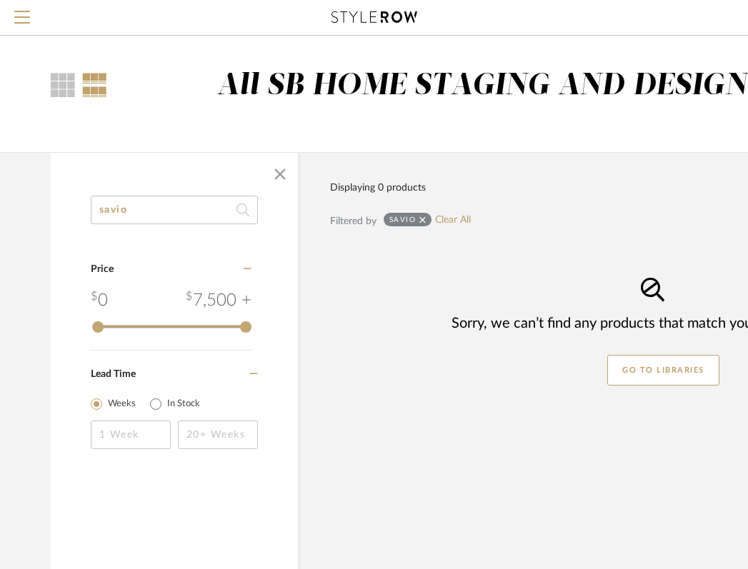
drag, startPoint x: 136, startPoint y: 210, endPoint x: 16, endPoint y: 164, distance: 128.6
click at [42, 189] on div "savio Category Price 0 7,500 + 0 7500 Lead Time Weeks In Stock Displaying 0 pro…" at bounding box center [512, 402] width 966 height 500
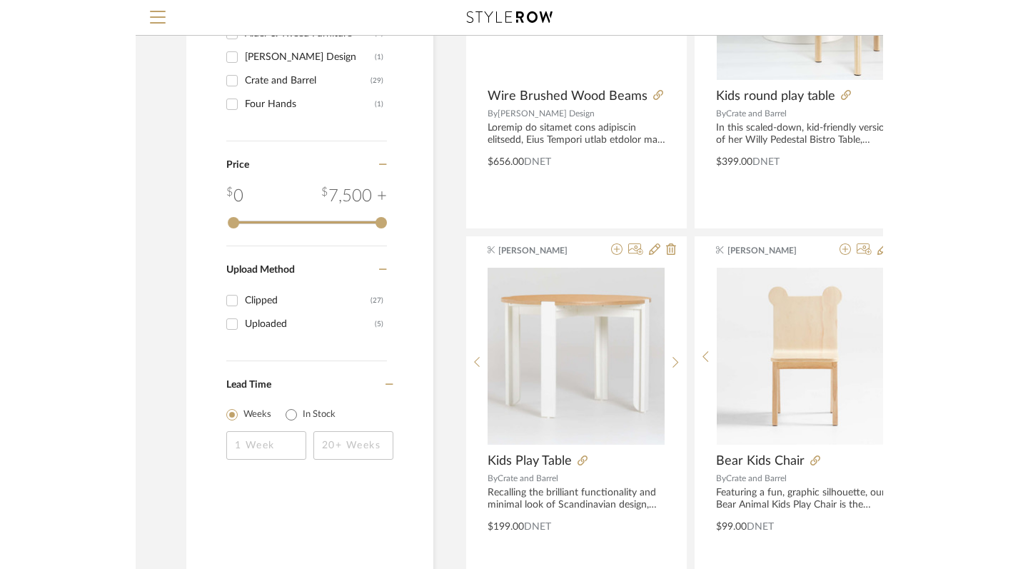
scroll to position [746, 2]
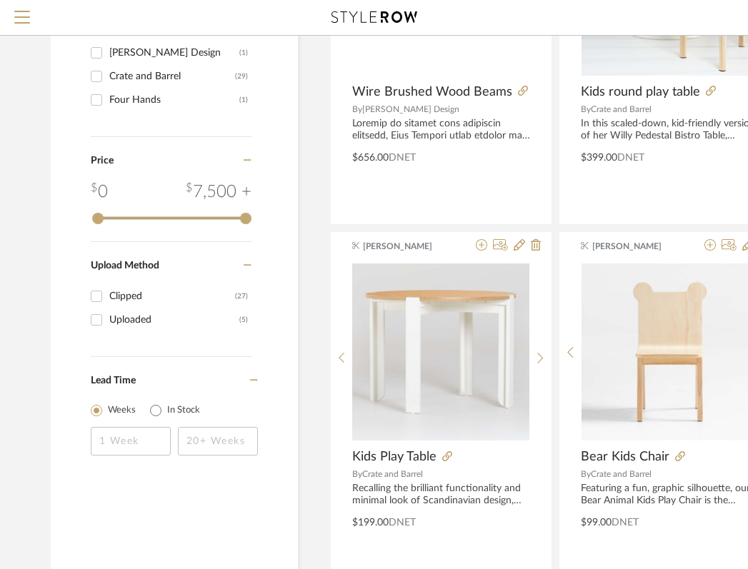
type input "barret"
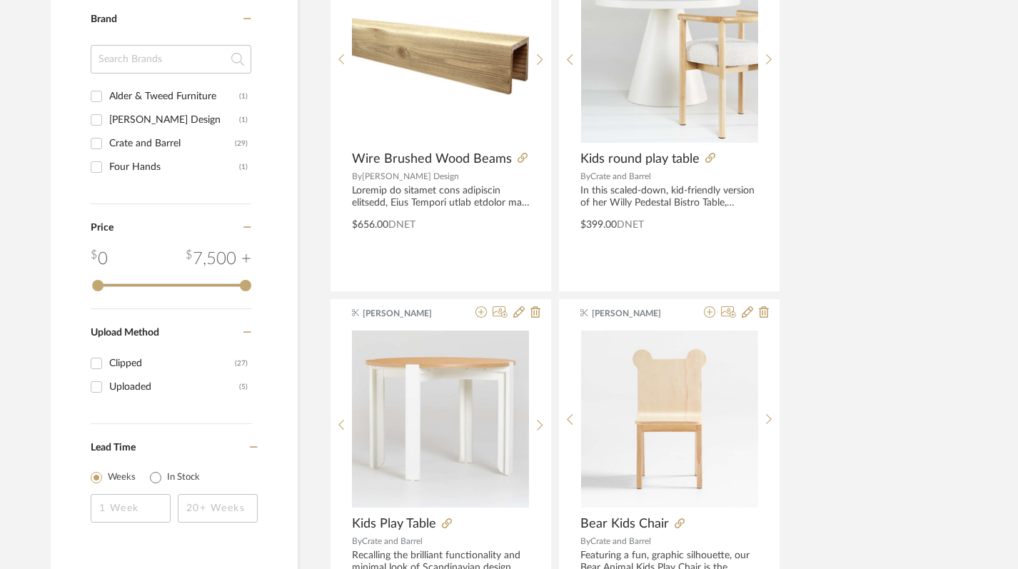
click at [149, 64] on input at bounding box center [171, 59] width 161 height 29
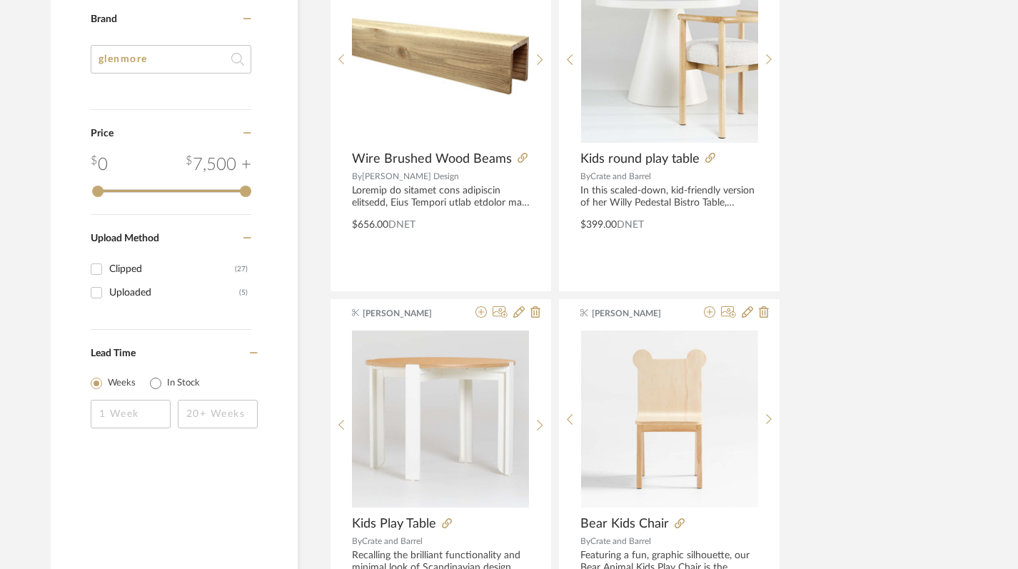
type input "glenmore"
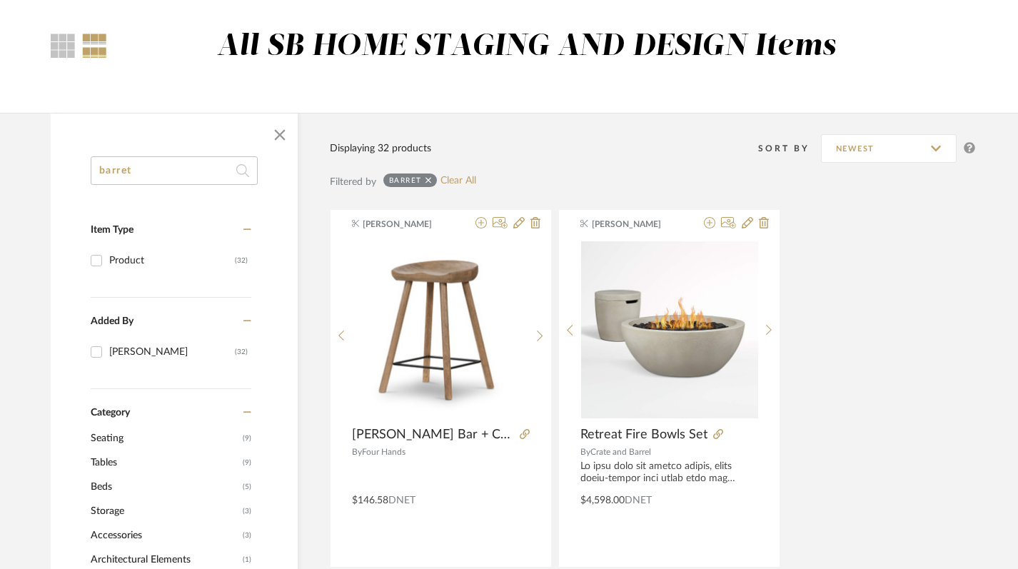
scroll to position [0, 2]
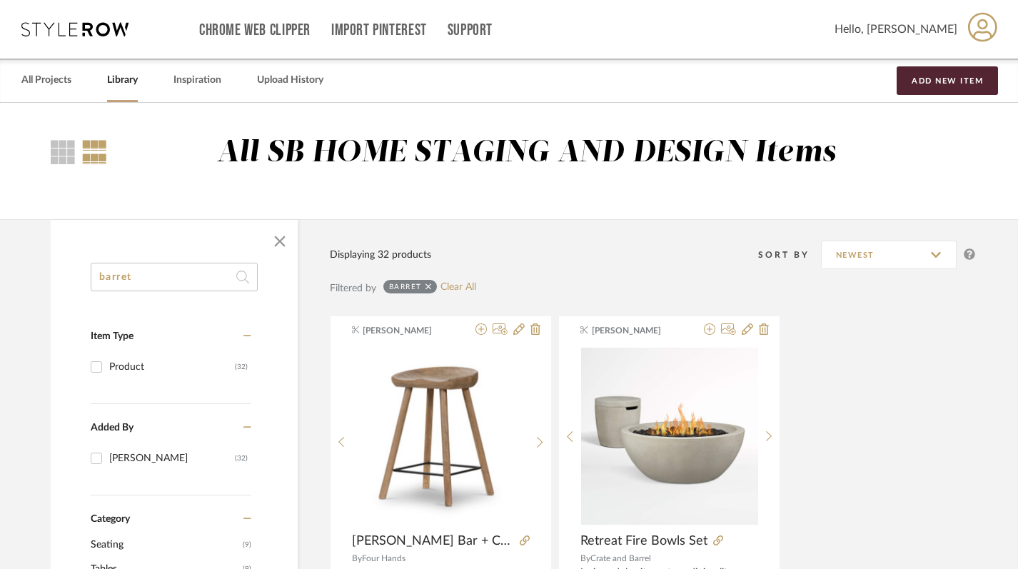
drag, startPoint x: 155, startPoint y: 279, endPoint x: 61, endPoint y: 271, distance: 94.5
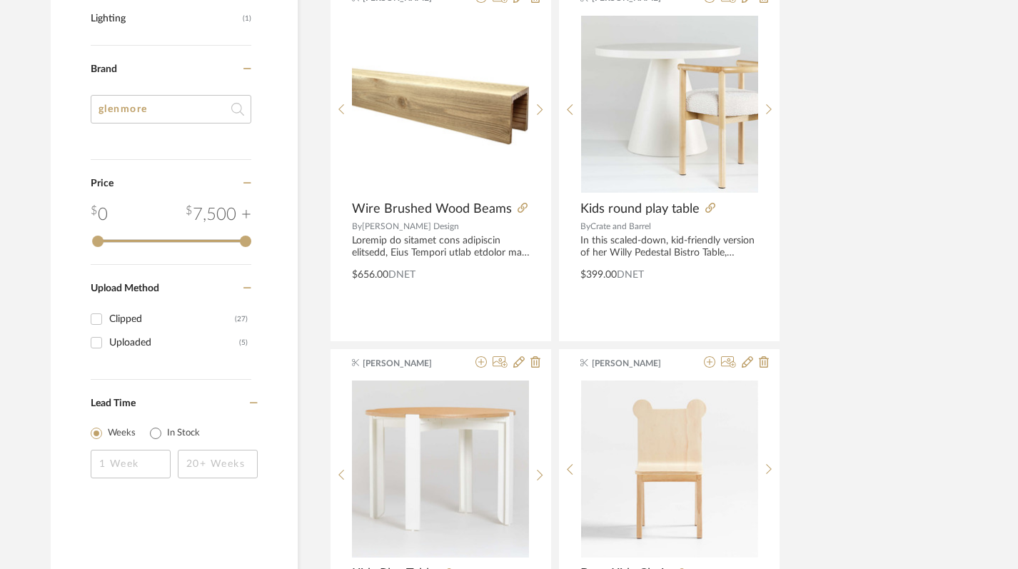
scroll to position [697, 2]
drag, startPoint x: 115, startPoint y: 113, endPoint x: 49, endPoint y: 98, distance: 67.4
click at [61, 105] on div "barret Item Type Product (32) Added By Keith Benham (32) Category Seating (9) T…" at bounding box center [174, 40] width 247 height 949
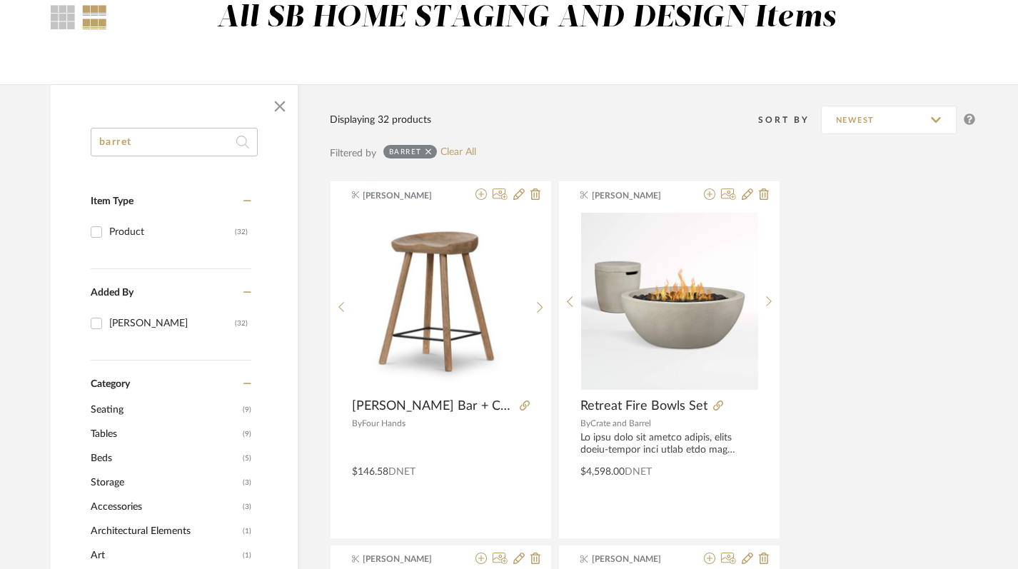
scroll to position [0, 2]
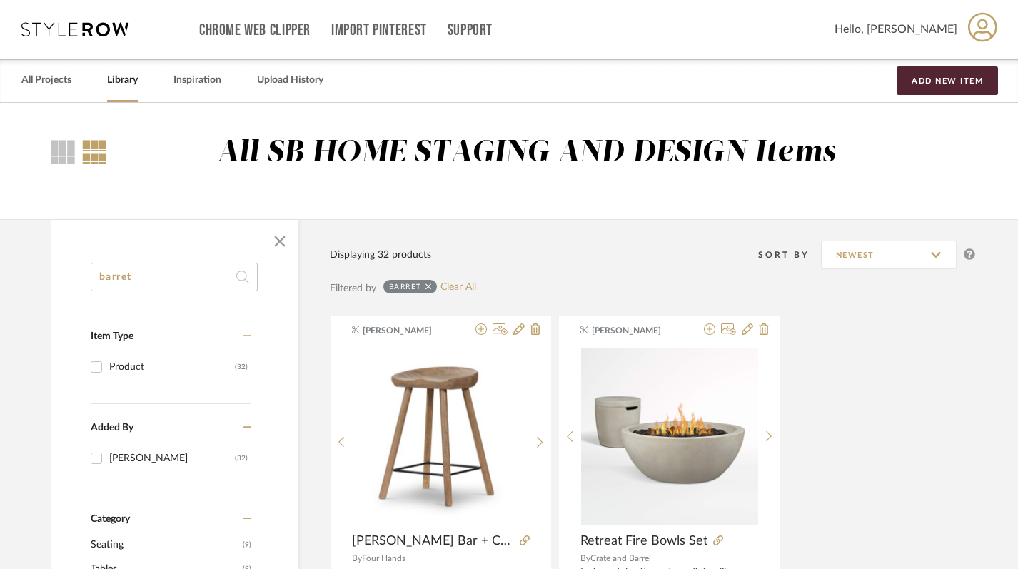
drag, startPoint x: 136, startPoint y: 274, endPoint x: 49, endPoint y: 258, distance: 88.0
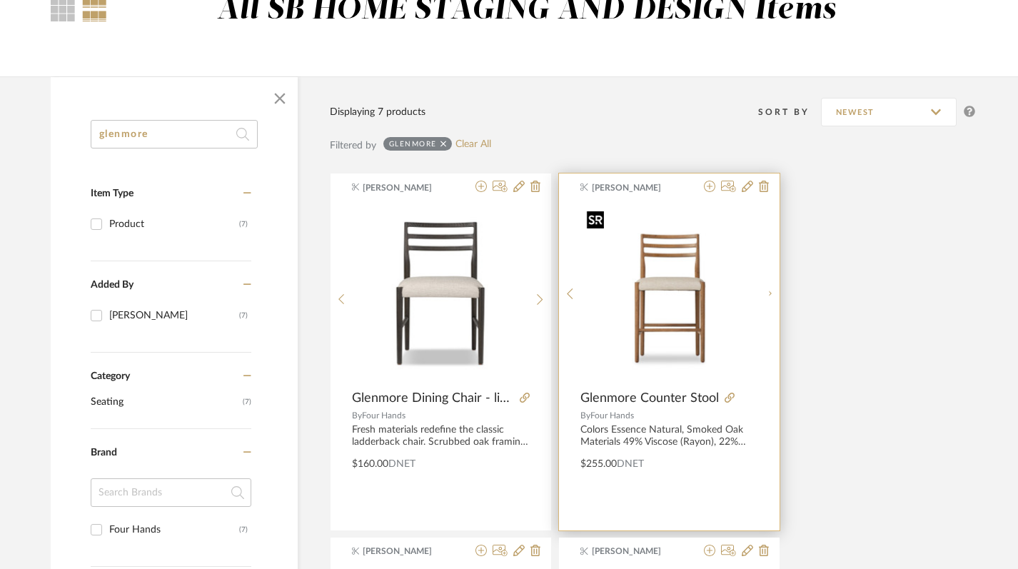
scroll to position [176, 2]
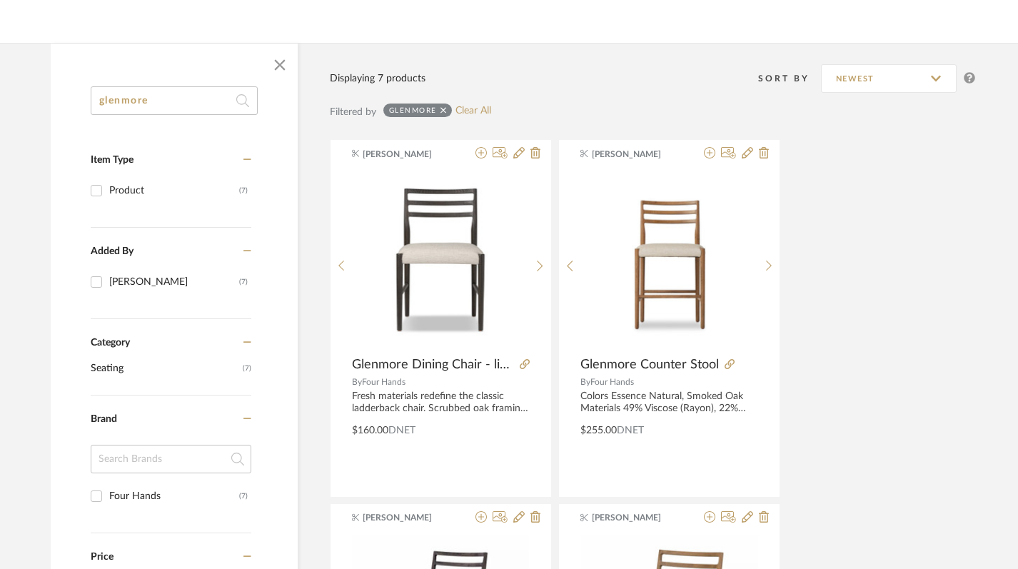
type input "glenmore"
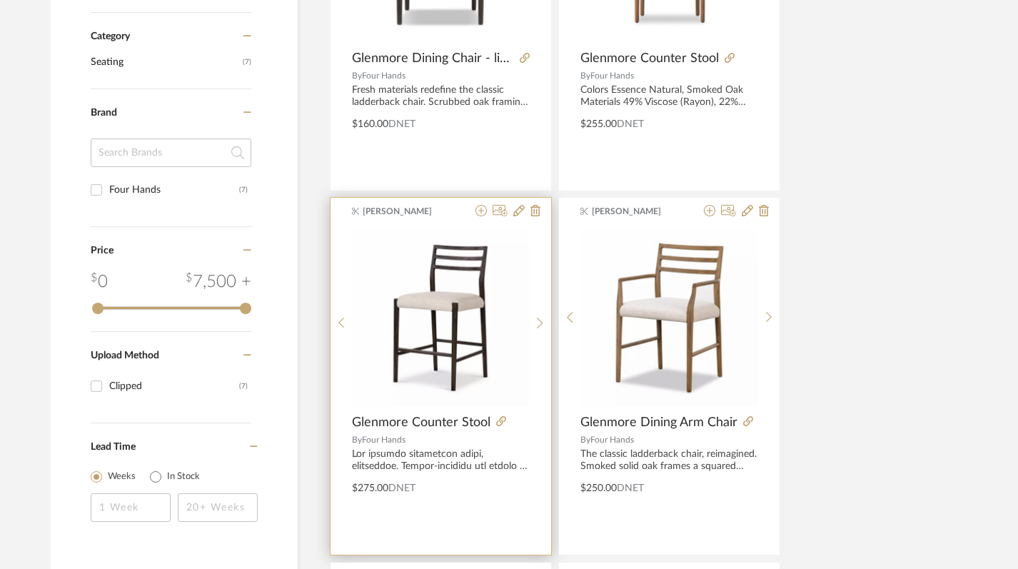
scroll to position [116, 2]
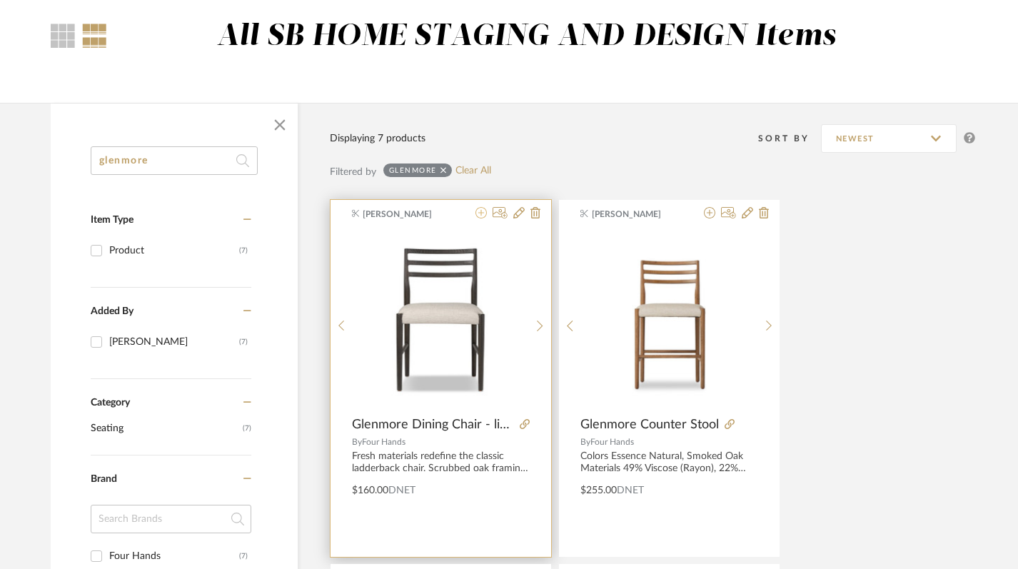
click at [481, 214] on icon at bounding box center [481, 212] width 11 height 11
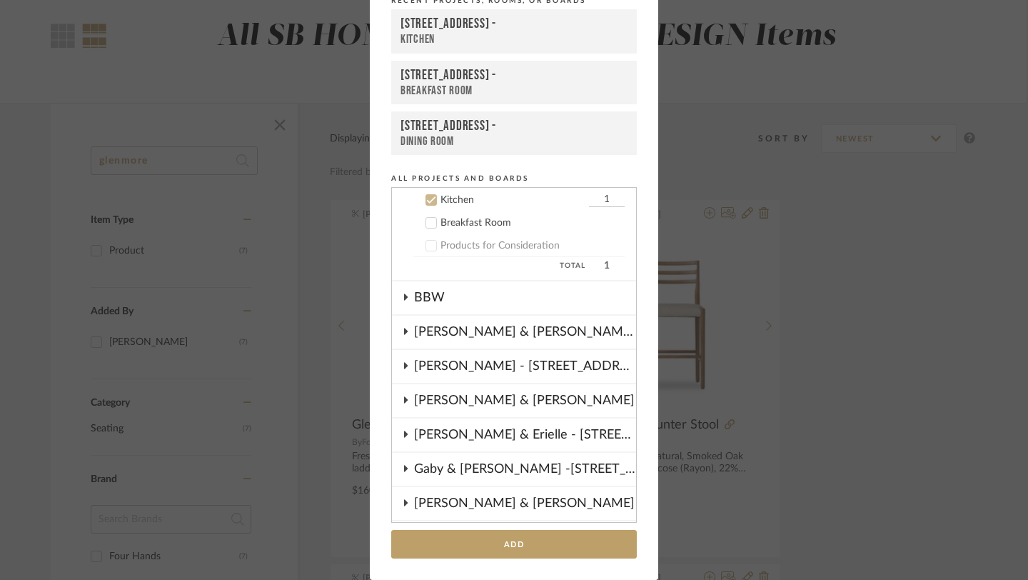
scroll to position [86, 0]
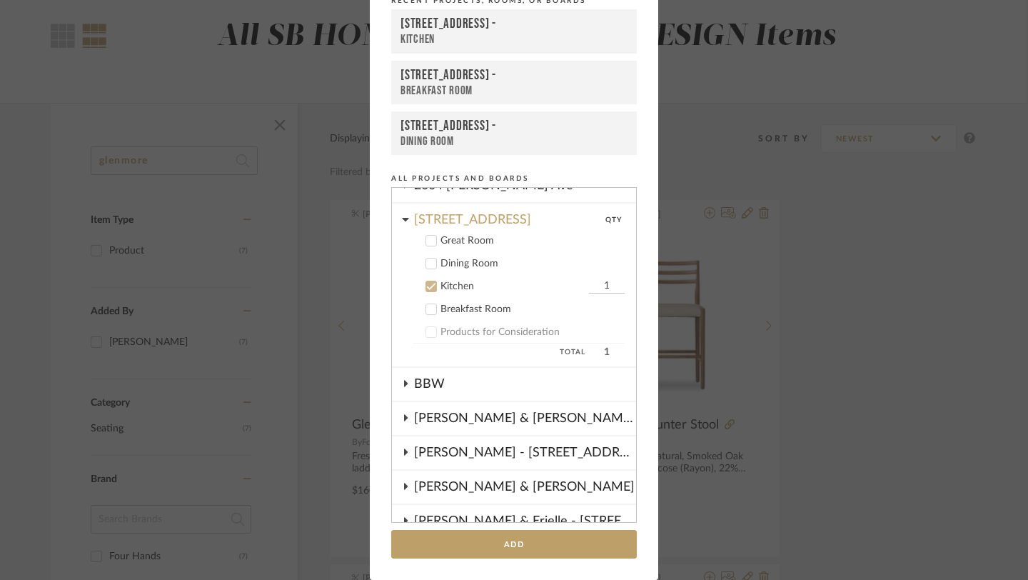
click at [426, 266] on icon at bounding box center [431, 264] width 10 height 10
click at [428, 289] on icon at bounding box center [431, 286] width 10 height 10
drag, startPoint x: 594, startPoint y: 264, endPoint x: 581, endPoint y: 261, distance: 13.0
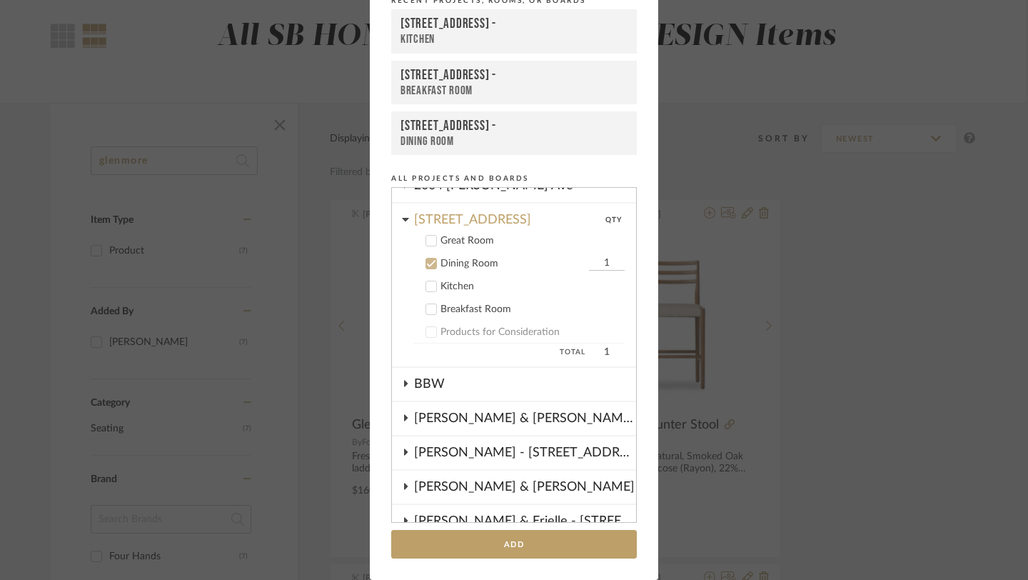
click at [589, 261] on input "1" at bounding box center [607, 263] width 36 height 14
drag, startPoint x: 590, startPoint y: 264, endPoint x: 601, endPoint y: 264, distance: 11.4
click at [601, 264] on input "1" at bounding box center [607, 263] width 36 height 14
type input "6"
click at [494, 546] on button "Add" at bounding box center [514, 544] width 246 height 29
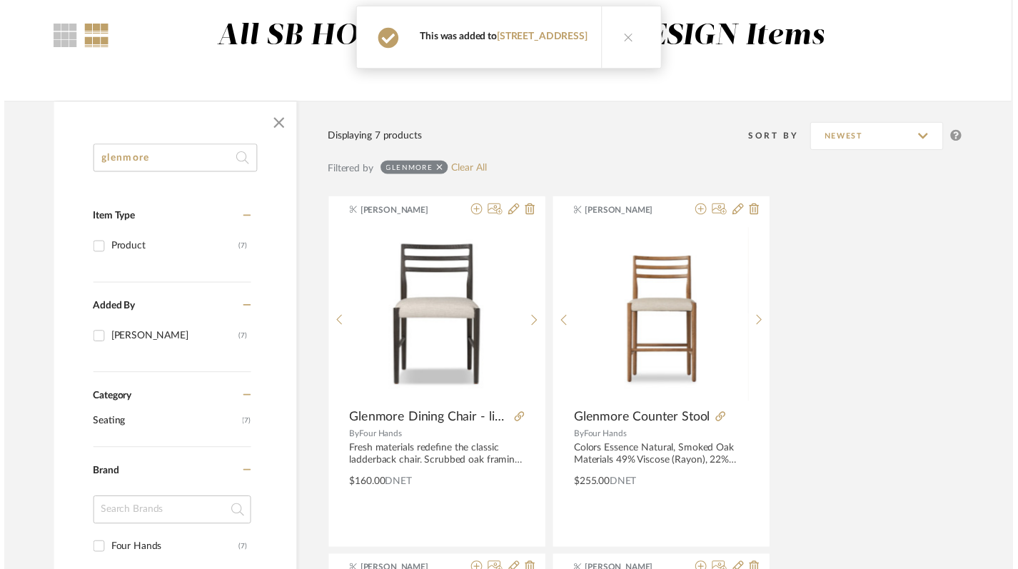
scroll to position [116, 2]
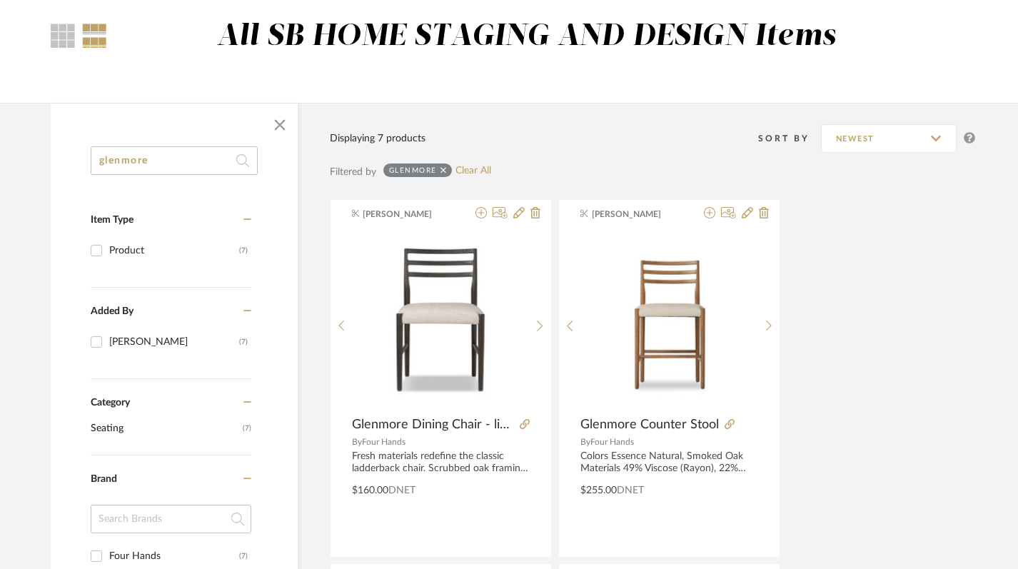
drag, startPoint x: 61, startPoint y: 161, endPoint x: 9, endPoint y: 159, distance: 52.9
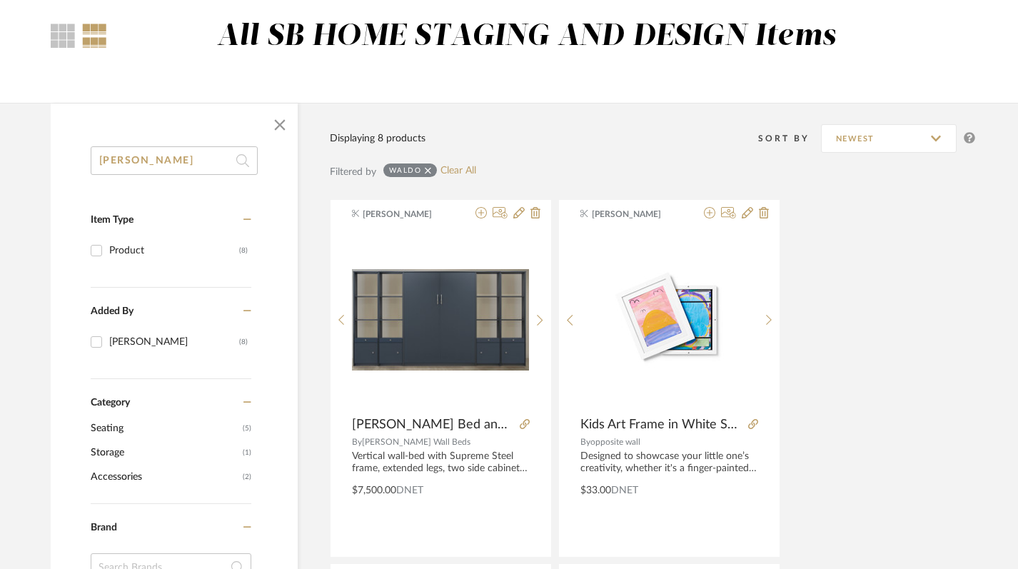
type input "waldorf"
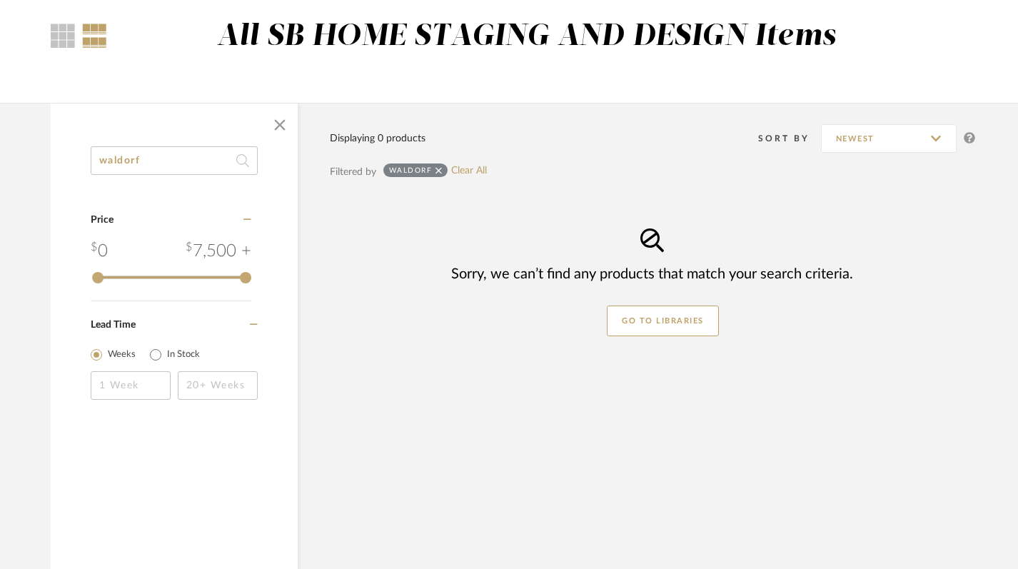
drag, startPoint x: 146, startPoint y: 162, endPoint x: 84, endPoint y: 153, distance: 62.1
click at [84, 153] on div "waldorf Category Price 0 7,500 + 0 7500 Lead Time Weeks In Stock" at bounding box center [174, 291] width 247 height 291
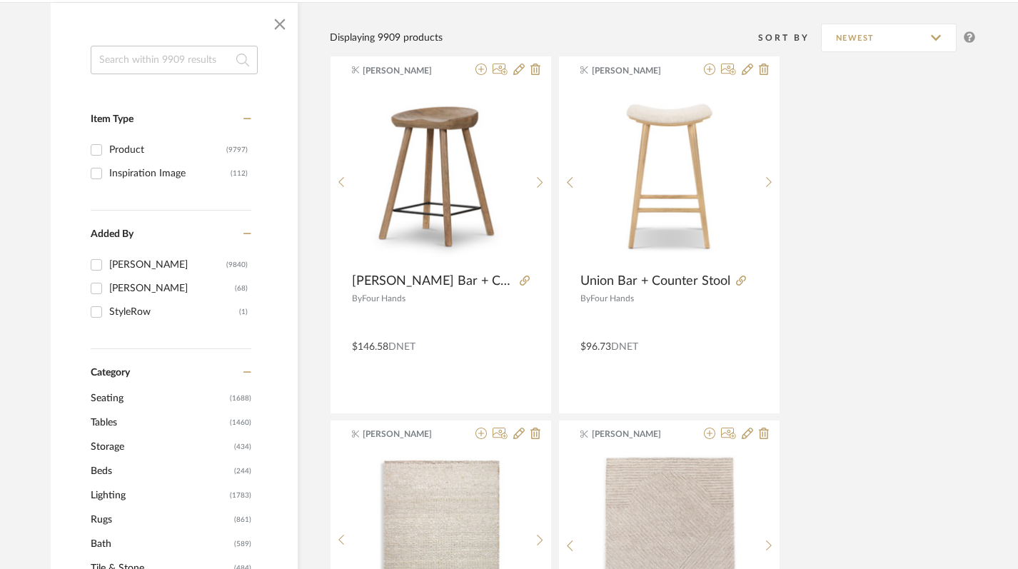
scroll to position [0, 2]
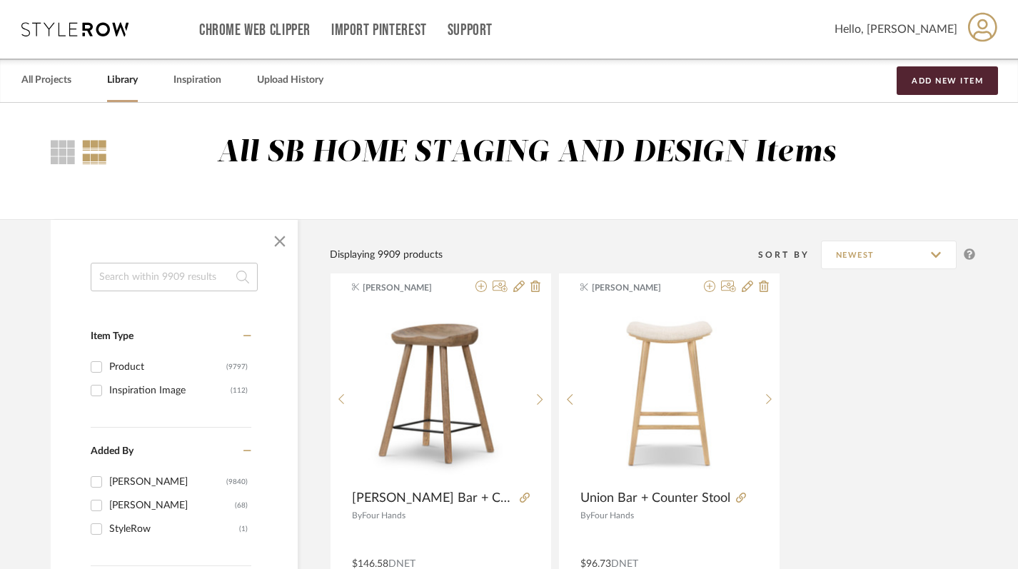
click at [141, 276] on input at bounding box center [174, 277] width 167 height 29
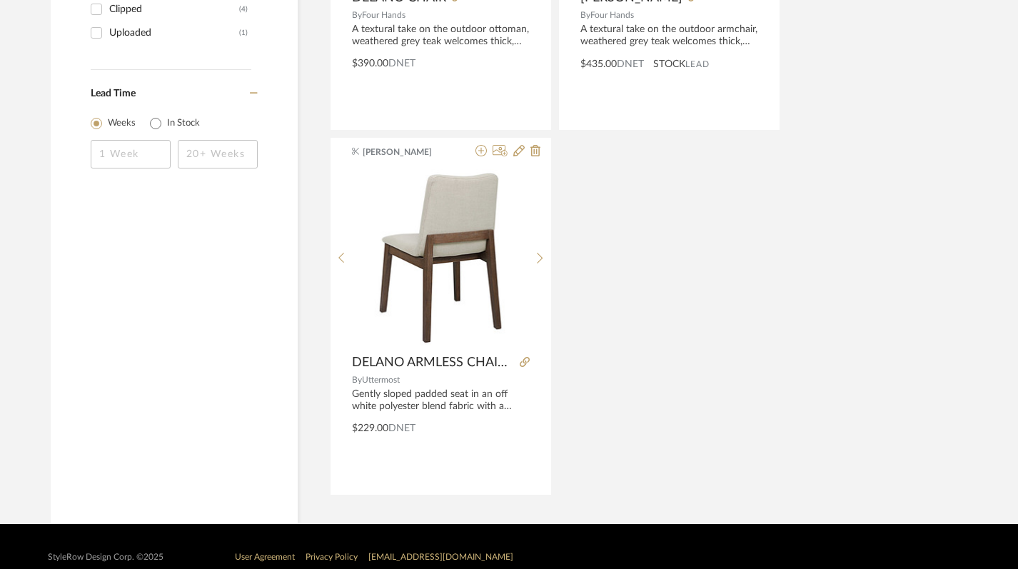
scroll to position [908, 2]
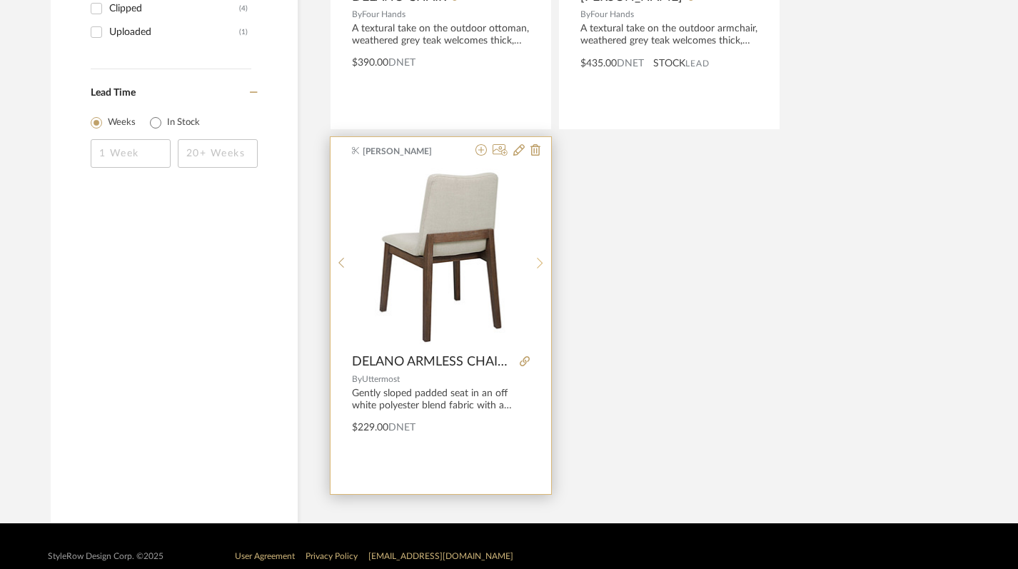
type input "delano"
click at [538, 260] on icon at bounding box center [540, 263] width 6 height 12
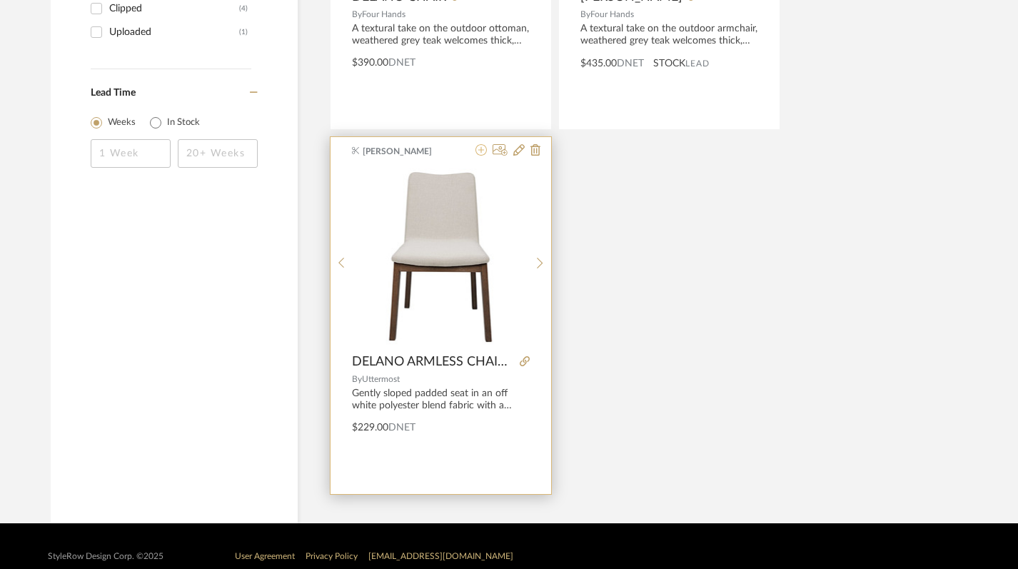
click at [481, 153] on icon at bounding box center [481, 149] width 11 height 11
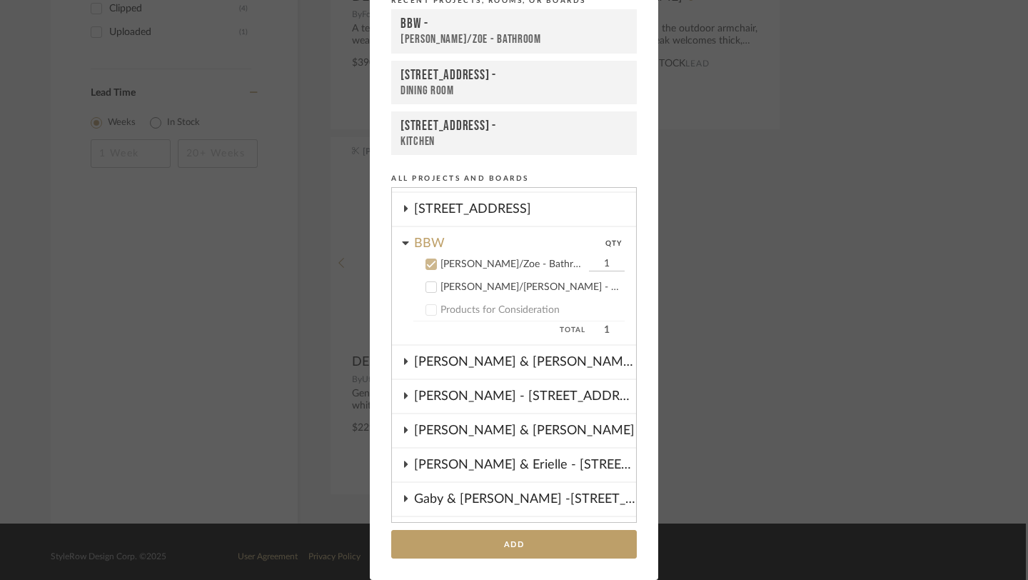
scroll to position [81, 0]
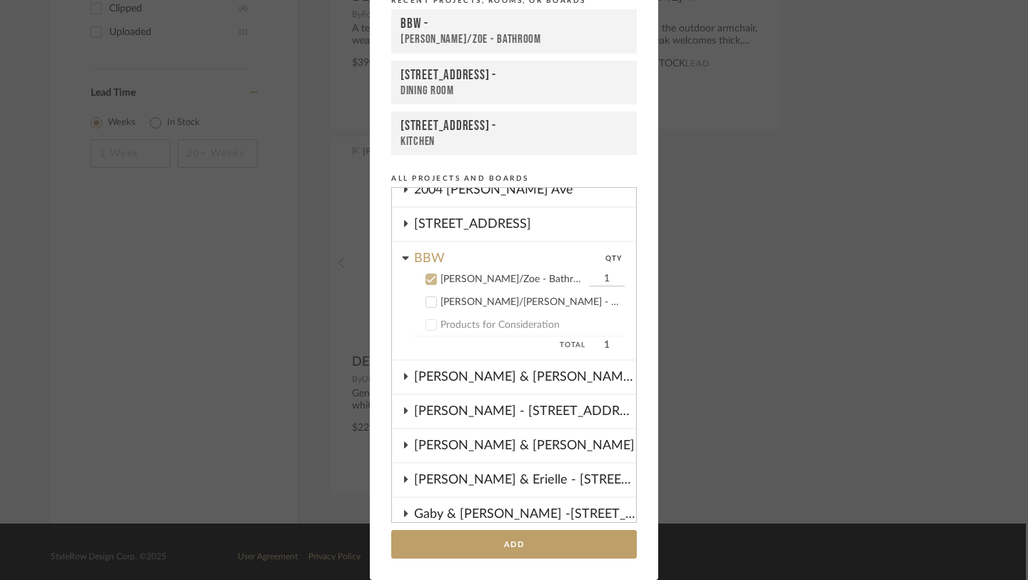
click at [402, 254] on icon at bounding box center [405, 257] width 7 height 11
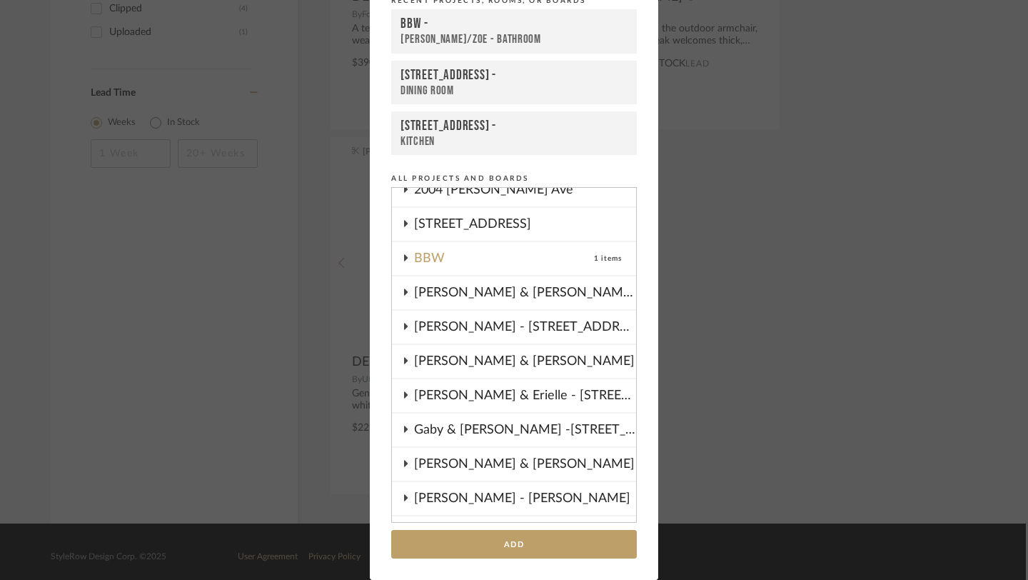
click at [404, 259] on icon at bounding box center [405, 257] width 11 height 7
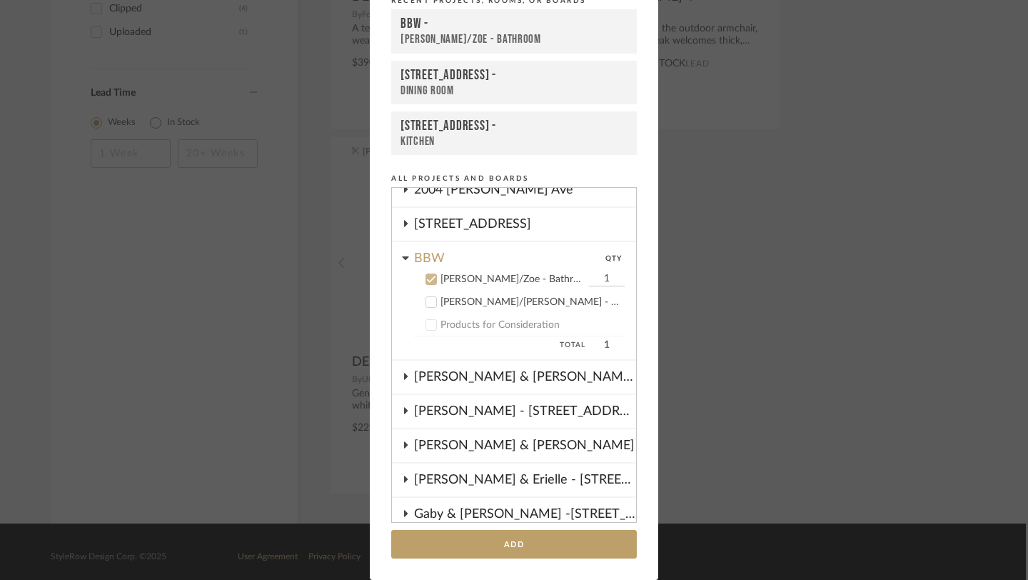
click at [427, 281] on icon at bounding box center [431, 279] width 9 height 7
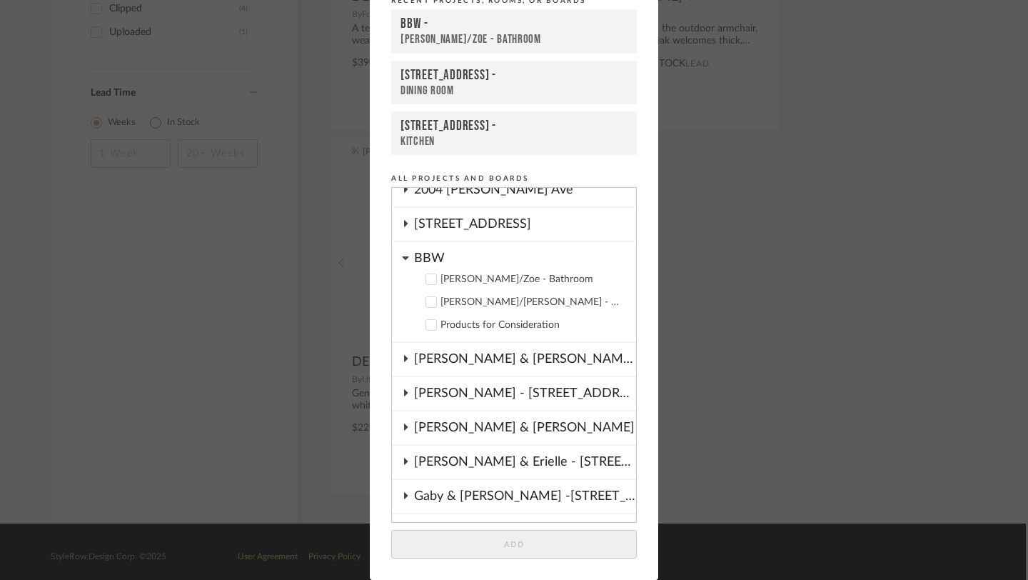
click at [404, 225] on icon at bounding box center [406, 223] width 4 height 6
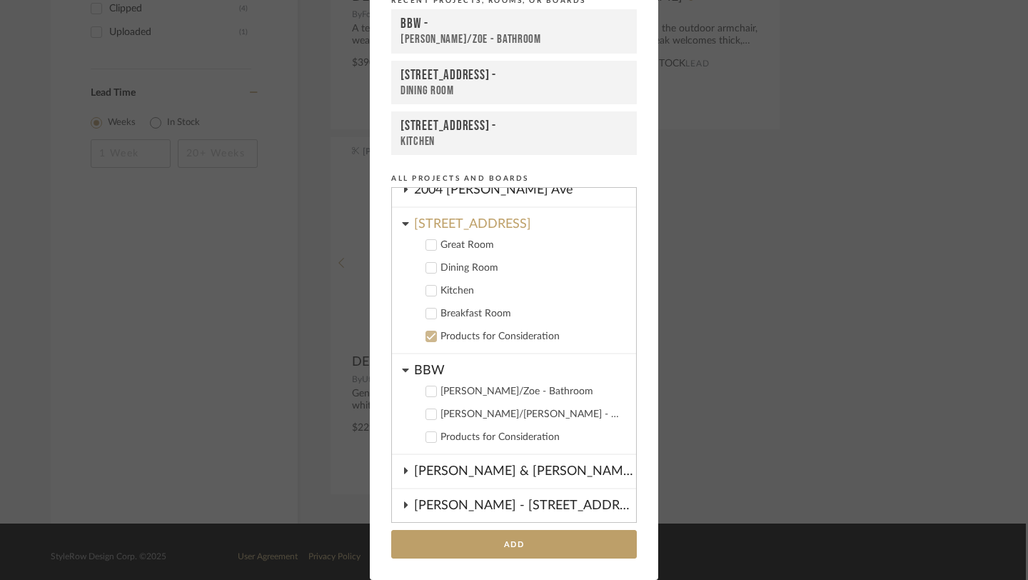
click at [428, 269] on icon at bounding box center [431, 268] width 10 height 10
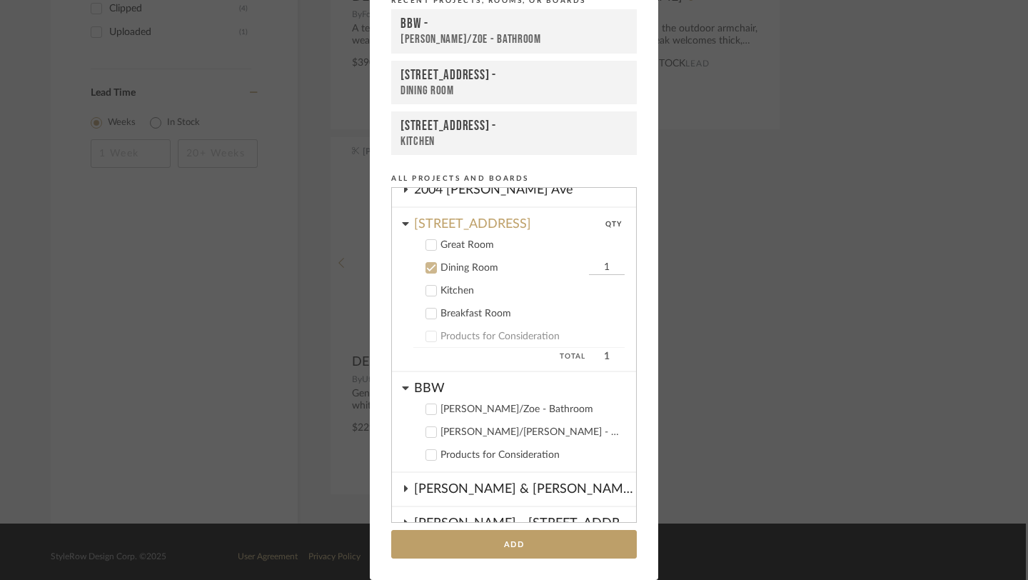
drag, startPoint x: 606, startPoint y: 268, endPoint x: 584, endPoint y: 268, distance: 21.4
click at [589, 268] on input "1" at bounding box center [607, 268] width 36 height 14
click at [596, 266] on input "1" at bounding box center [607, 268] width 36 height 14
type input "6"
click at [523, 547] on button "Add" at bounding box center [514, 544] width 246 height 29
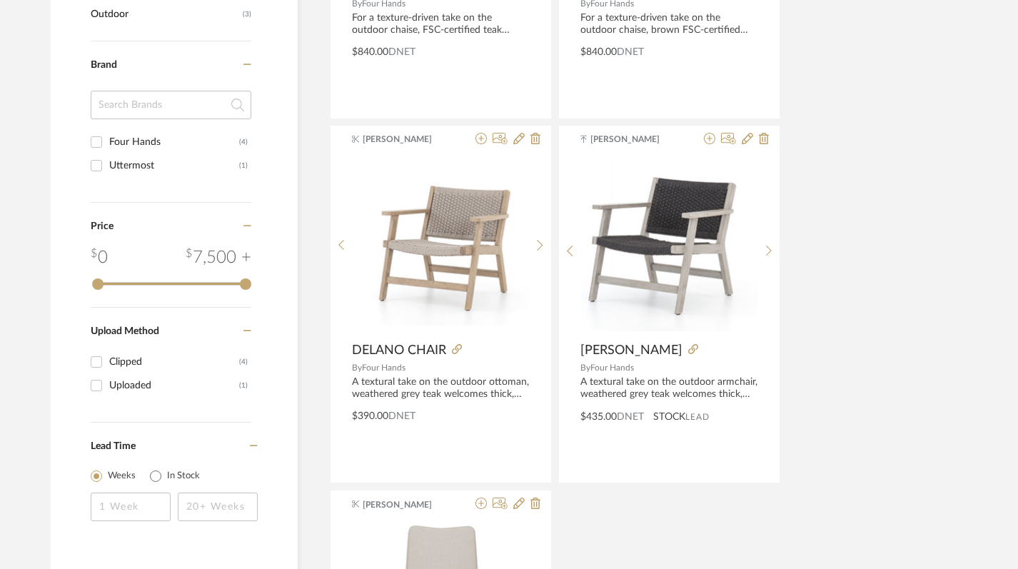
scroll to position [0, 2]
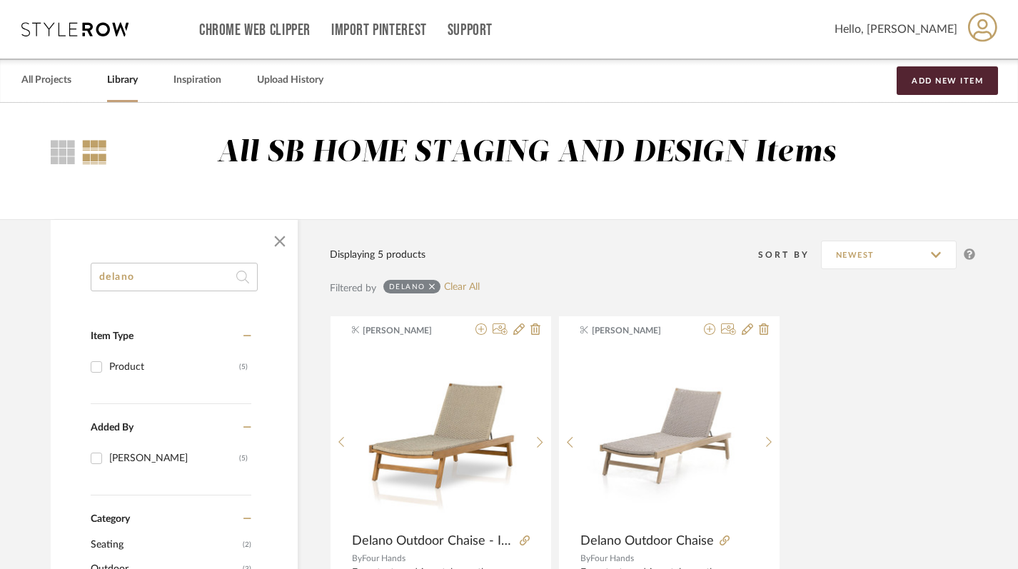
drag, startPoint x: 146, startPoint y: 285, endPoint x: 39, endPoint y: 271, distance: 107.3
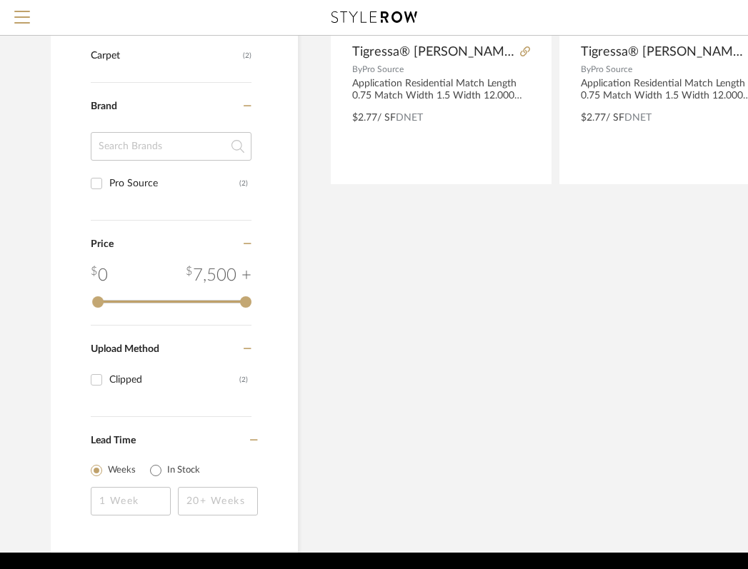
scroll to position [0, 2]
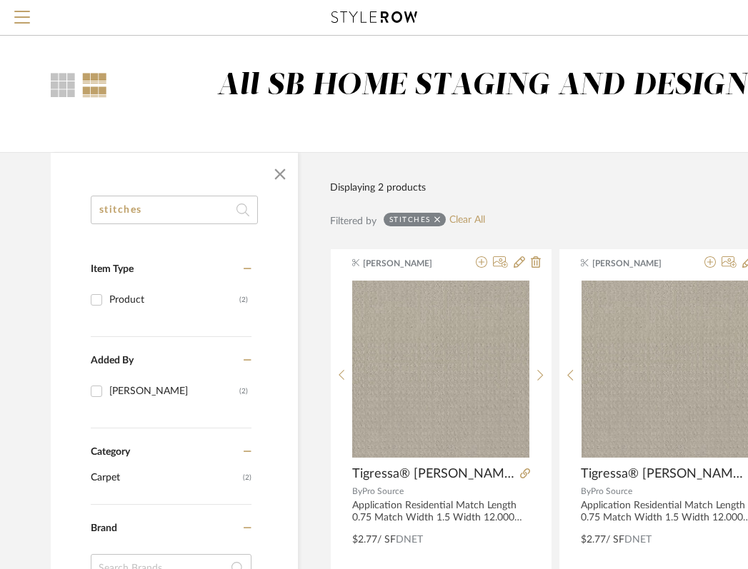
drag, startPoint x: 147, startPoint y: 210, endPoint x: 16, endPoint y: 190, distance: 132.9
click at [31, 200] on div "stitches Item Type Product (2) Added By Keith Benham (2) Category Carpet (2) Br…" at bounding box center [512, 563] width 966 height 823
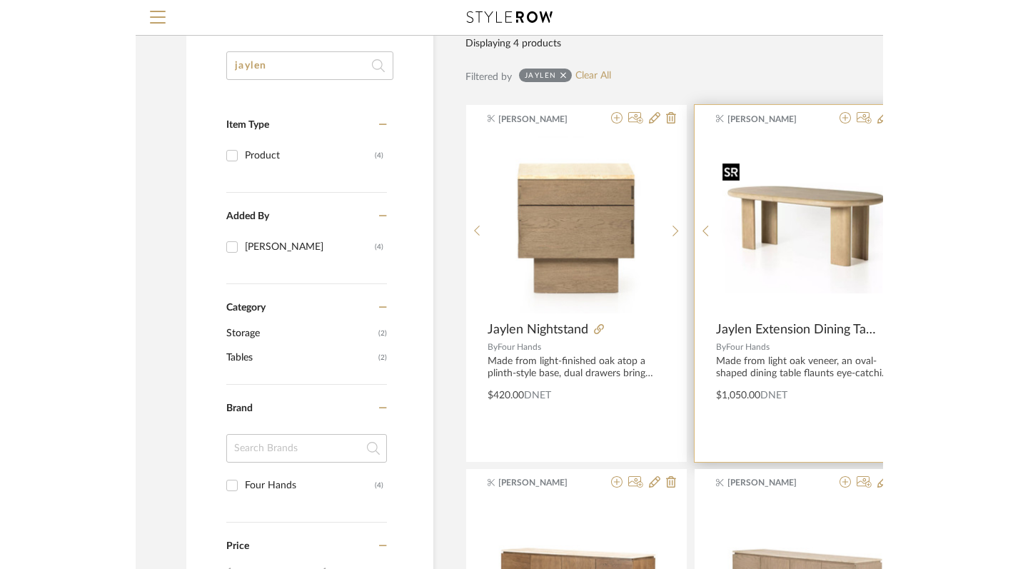
scroll to position [0, 2]
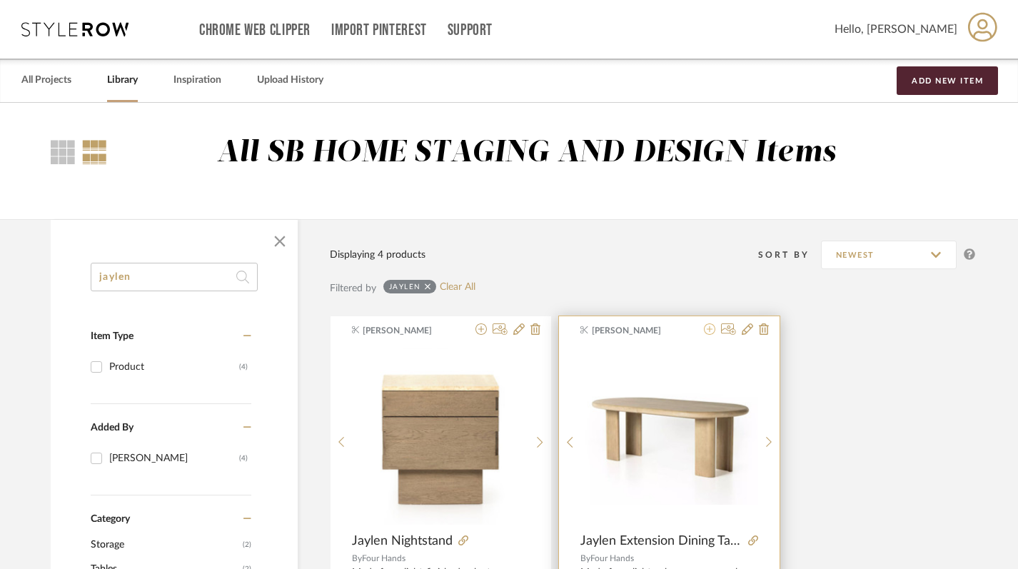
click at [708, 331] on icon at bounding box center [709, 329] width 11 height 11
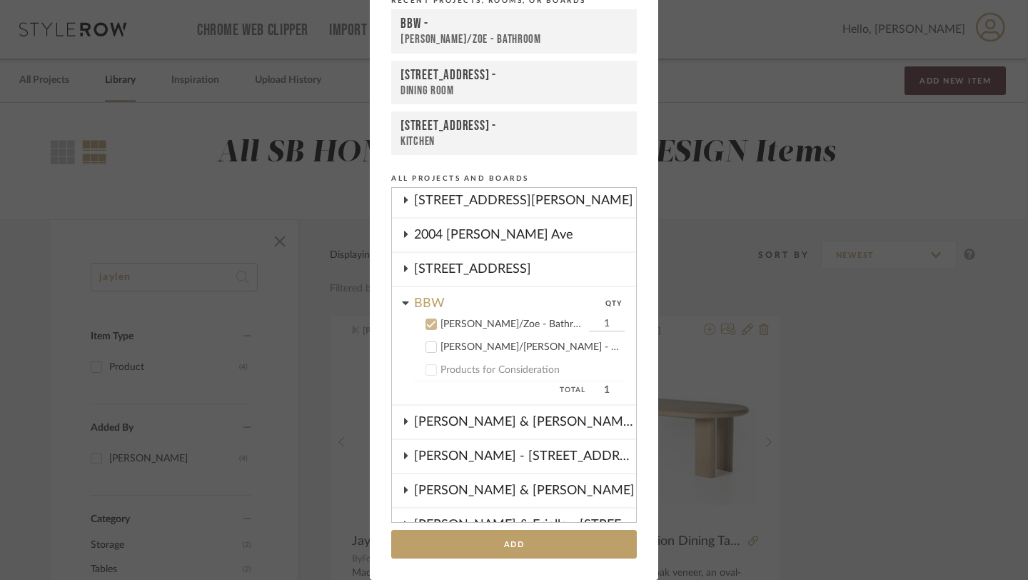
scroll to position [26, 0]
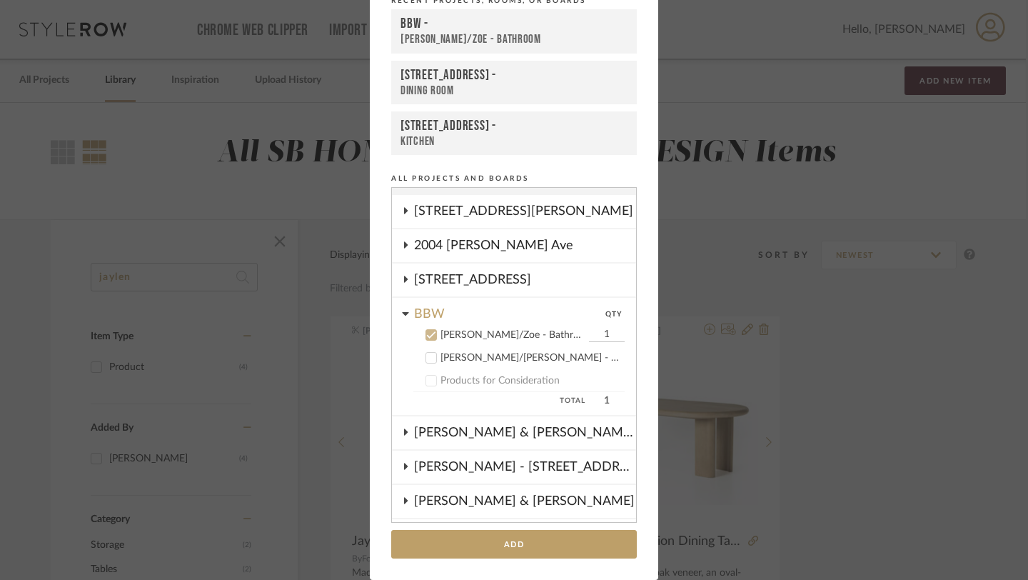
click at [426, 331] on icon at bounding box center [431, 335] width 10 height 10
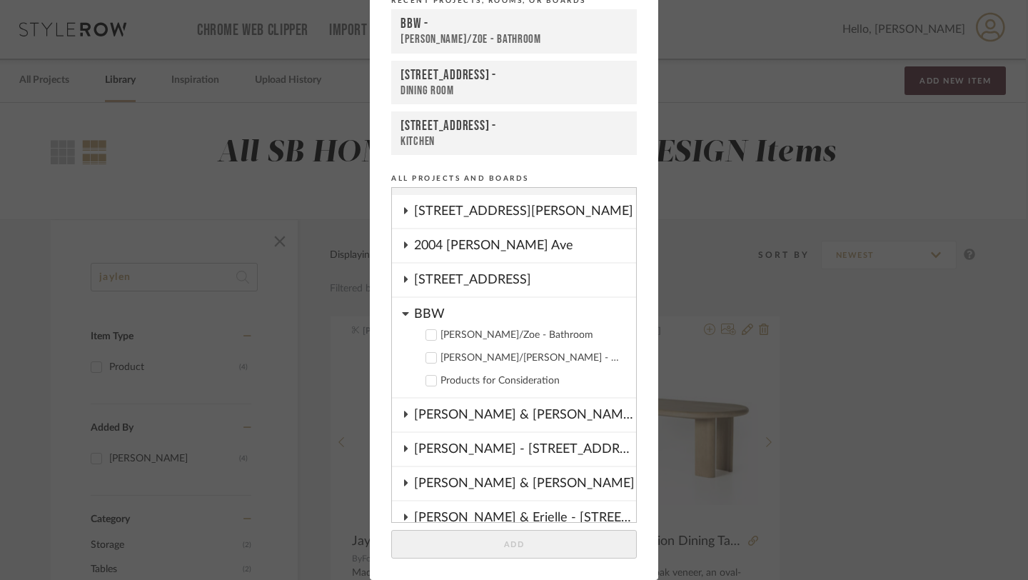
click at [402, 309] on icon at bounding box center [405, 313] width 7 height 11
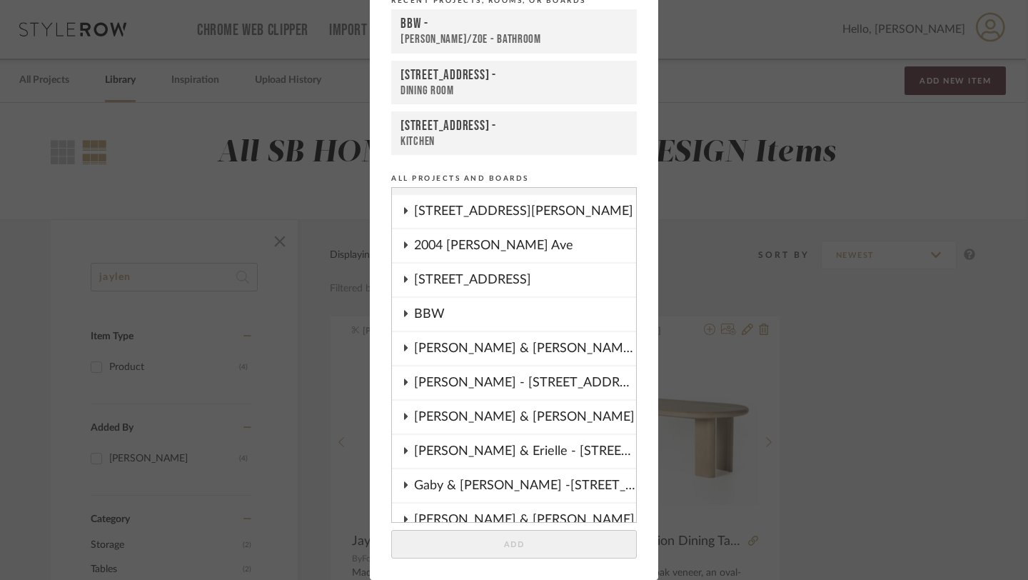
click at [404, 282] on icon at bounding box center [406, 279] width 4 height 6
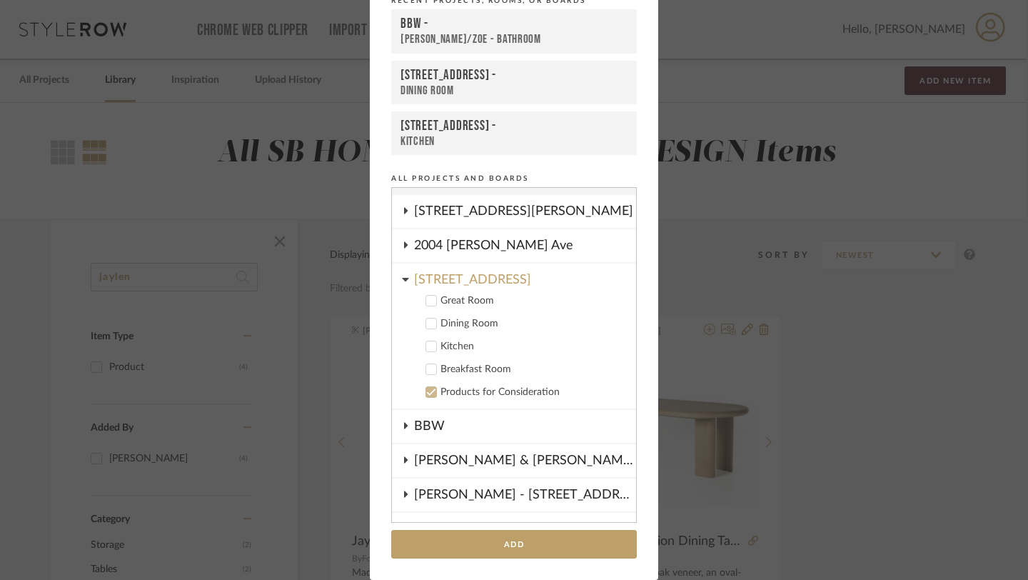
click at [427, 325] on icon at bounding box center [431, 324] width 10 height 10
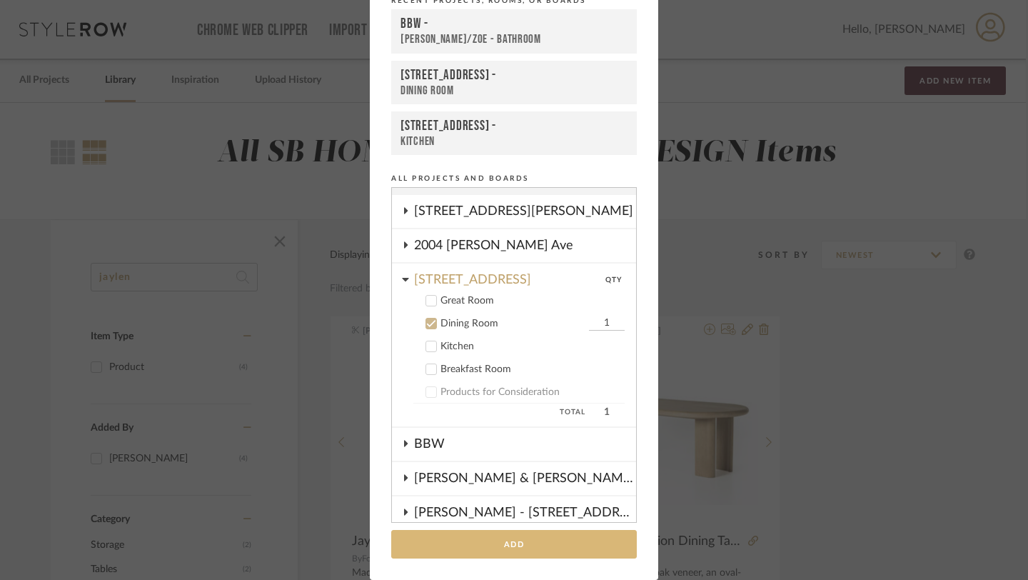
click at [520, 544] on button "Add" at bounding box center [514, 544] width 246 height 29
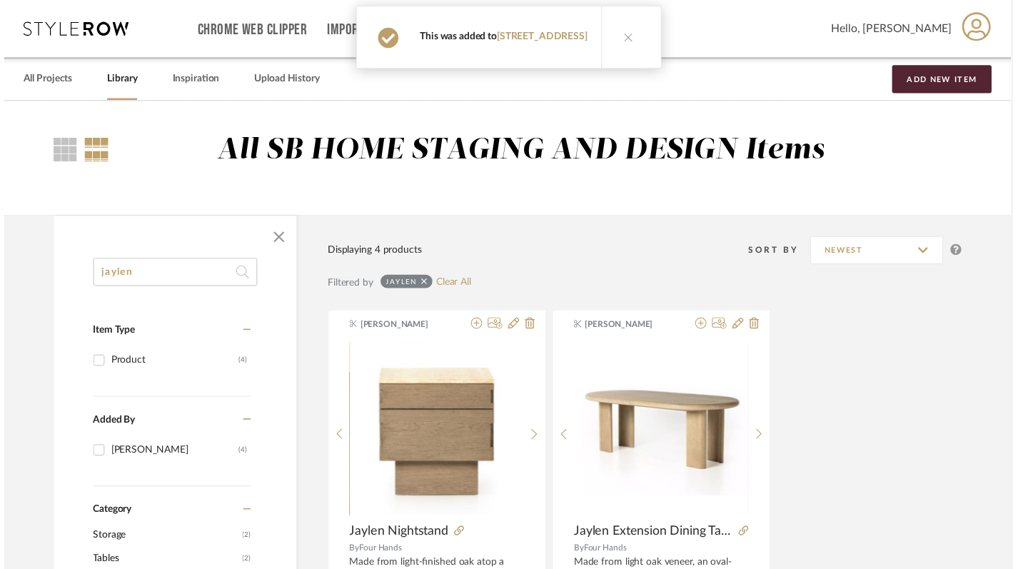
scroll to position [0, 2]
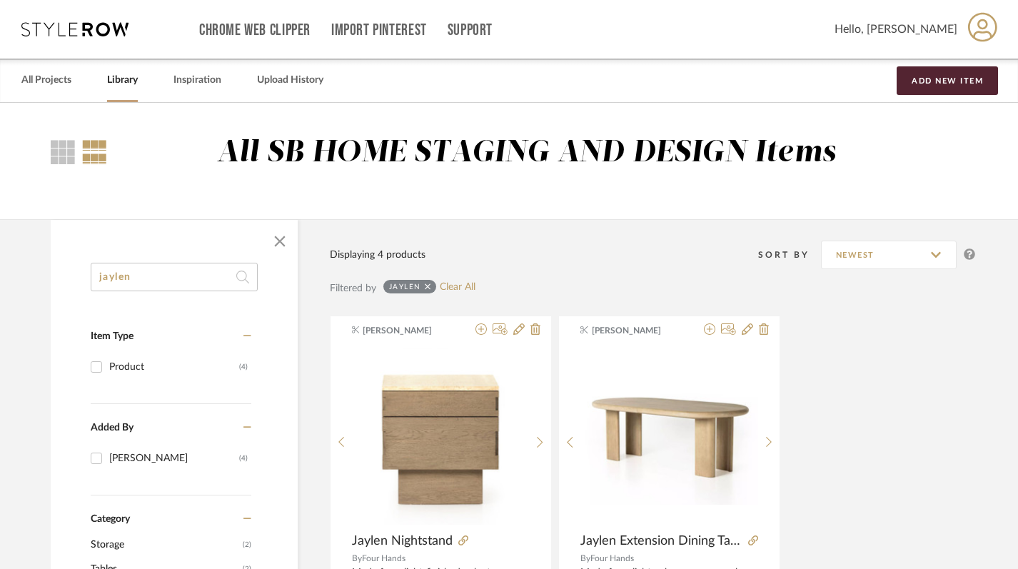
drag, startPoint x: 123, startPoint y: 279, endPoint x: 39, endPoint y: 279, distance: 83.6
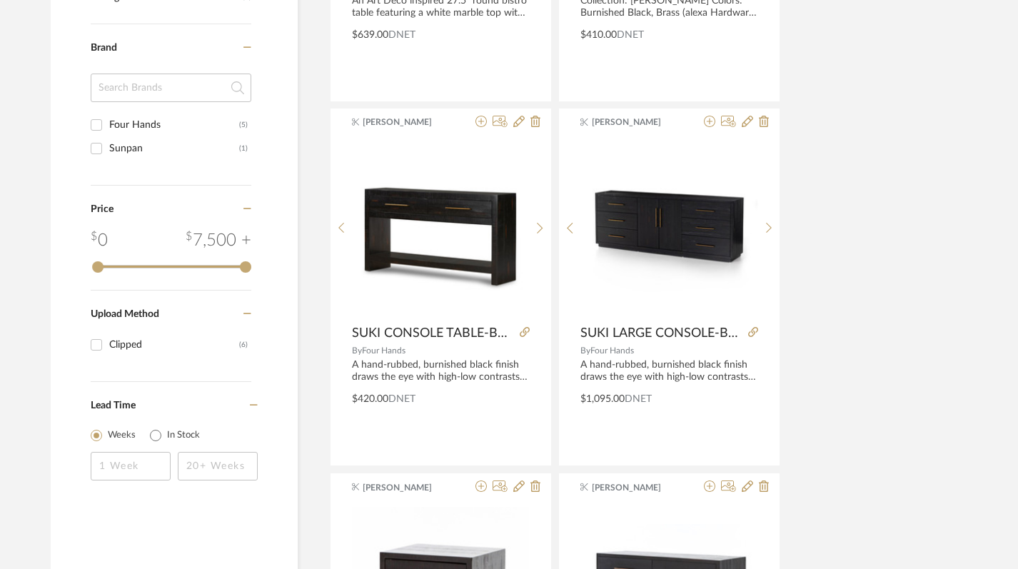
scroll to position [571, 2]
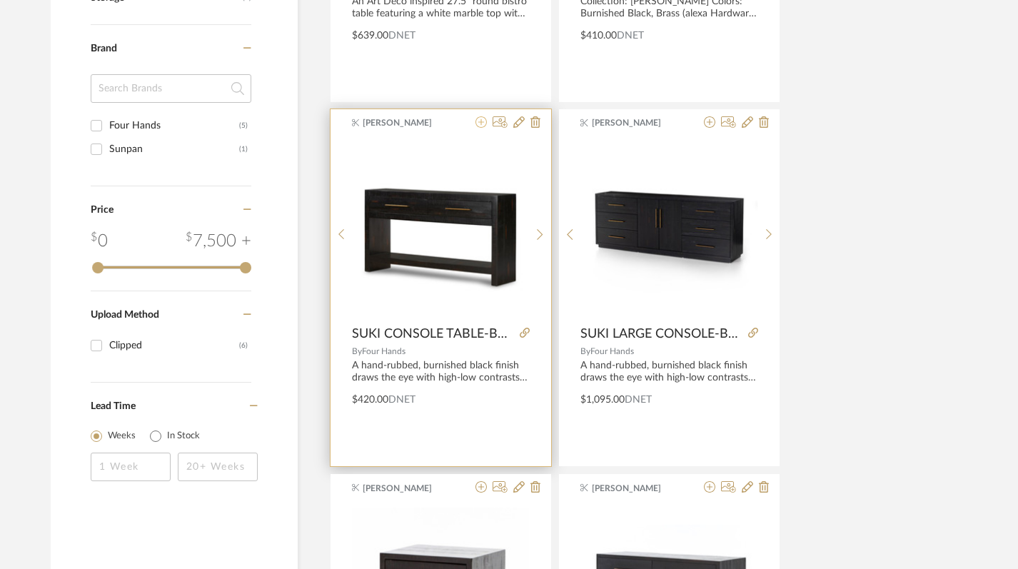
click at [481, 124] on icon at bounding box center [481, 121] width 11 height 11
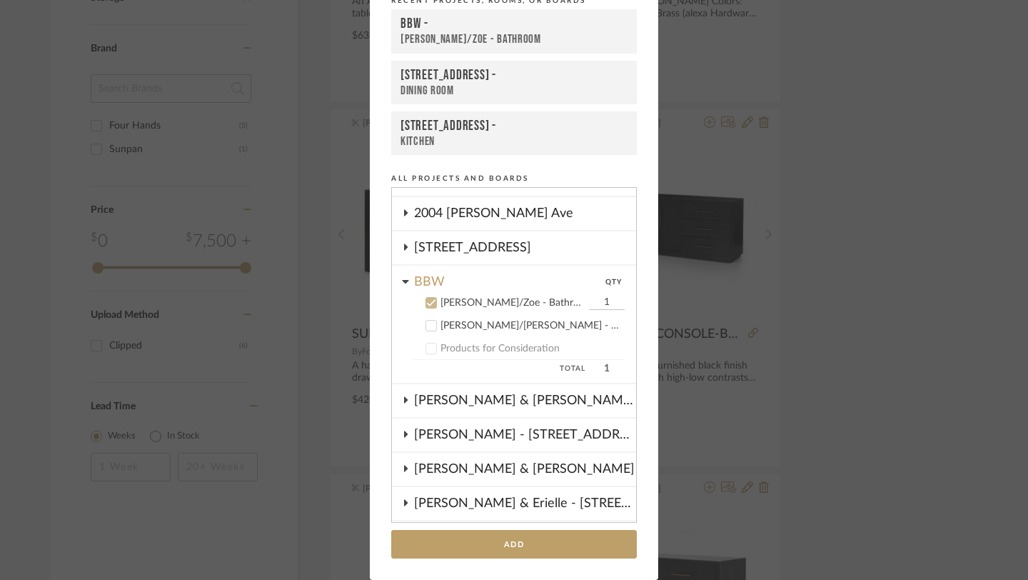
scroll to position [38, 0]
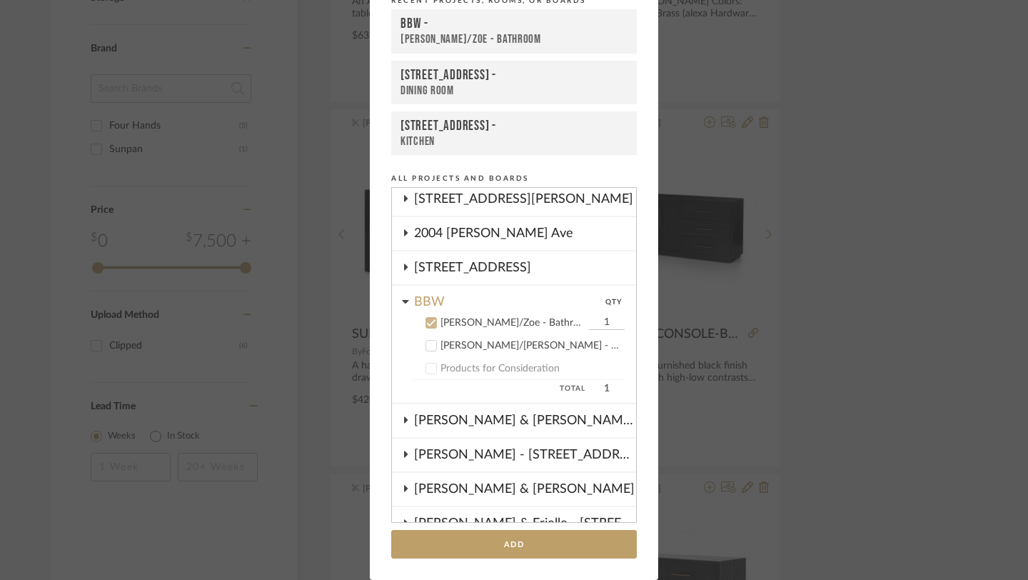
click at [428, 324] on icon at bounding box center [431, 323] width 10 height 10
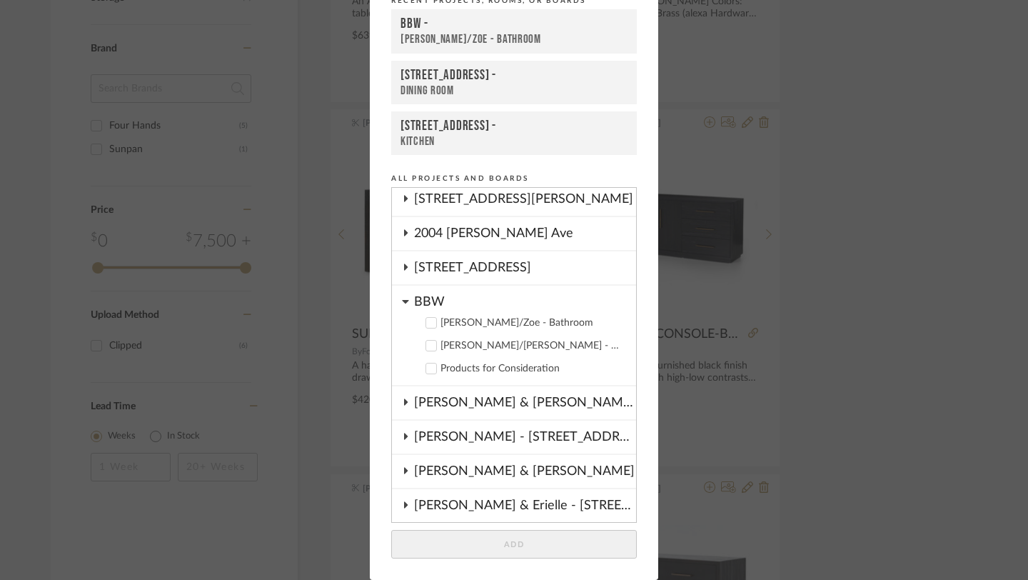
click at [402, 303] on icon at bounding box center [405, 302] width 6 height 4
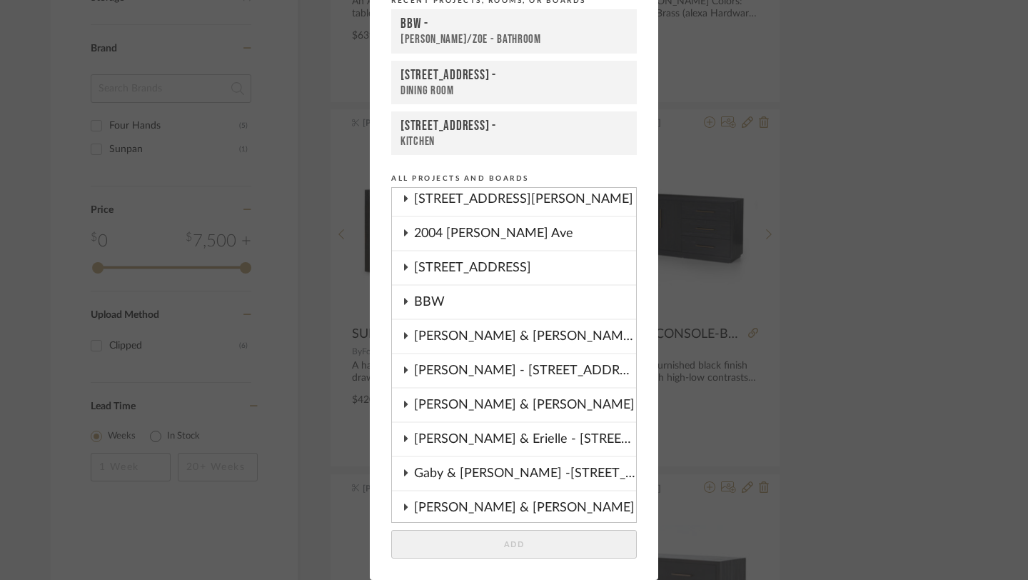
click at [400, 269] on icon at bounding box center [405, 267] width 11 height 7
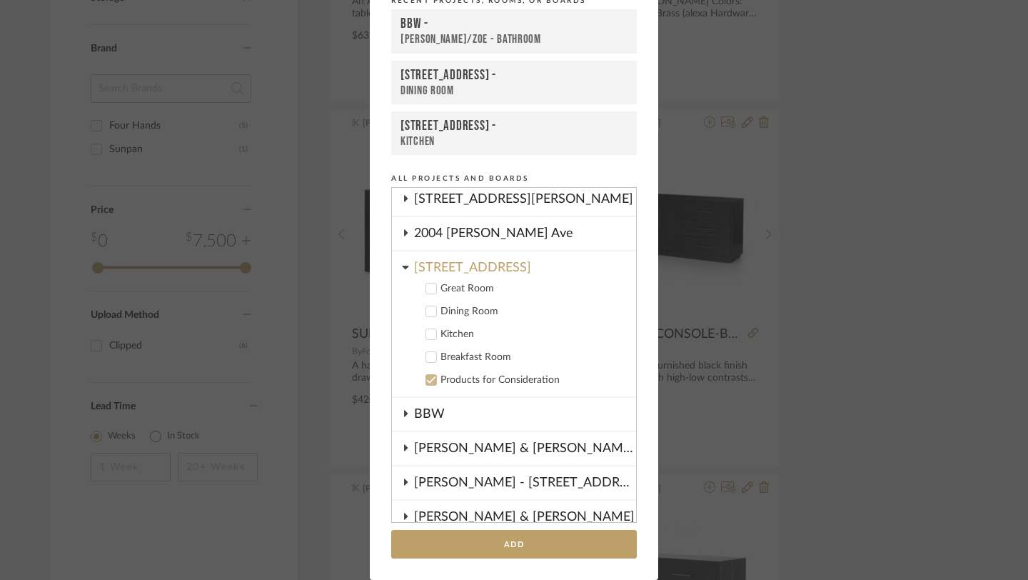
click at [427, 316] on icon at bounding box center [431, 311] width 10 height 10
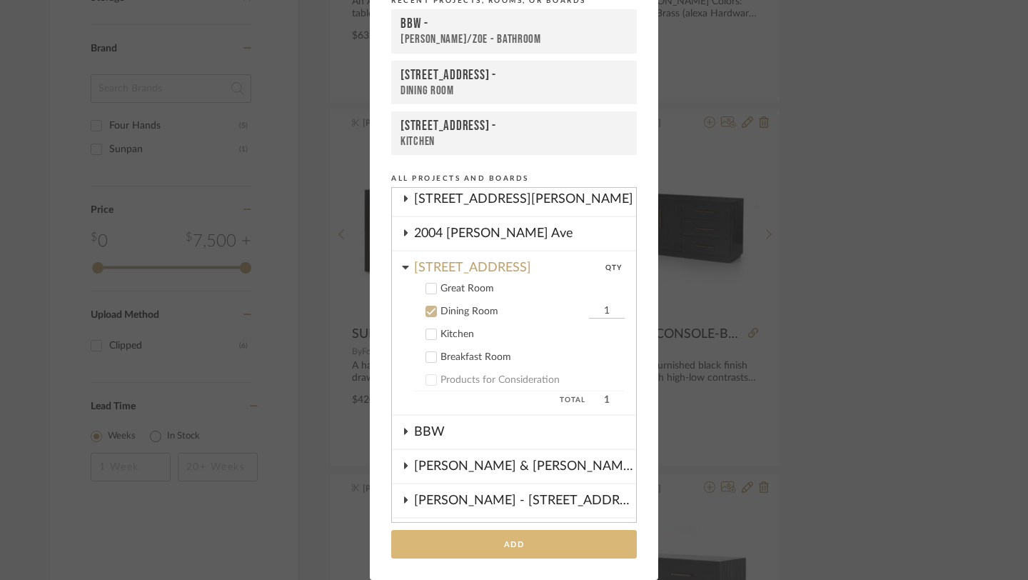
click at [518, 546] on button "Add" at bounding box center [514, 544] width 246 height 29
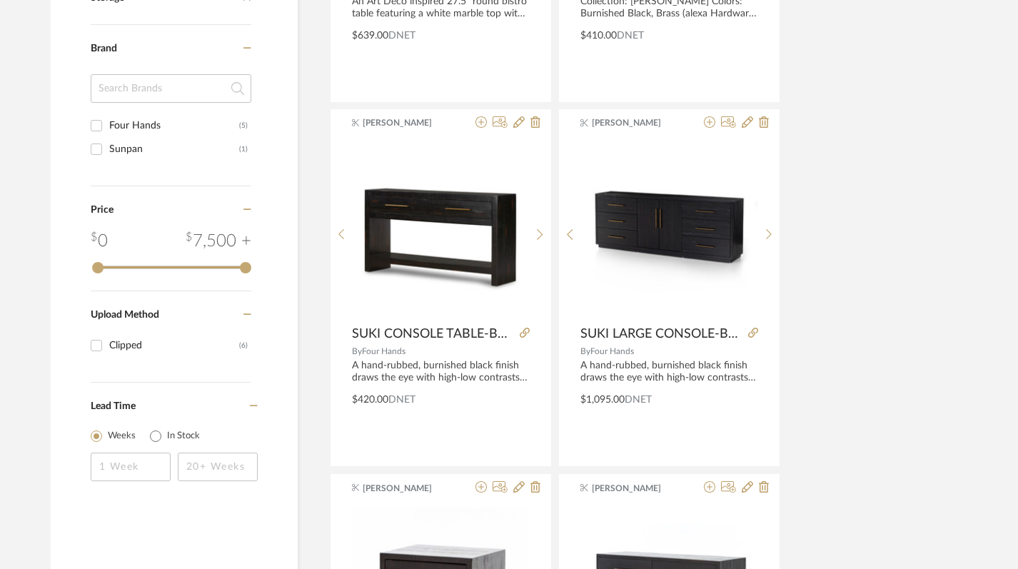
scroll to position [0, 2]
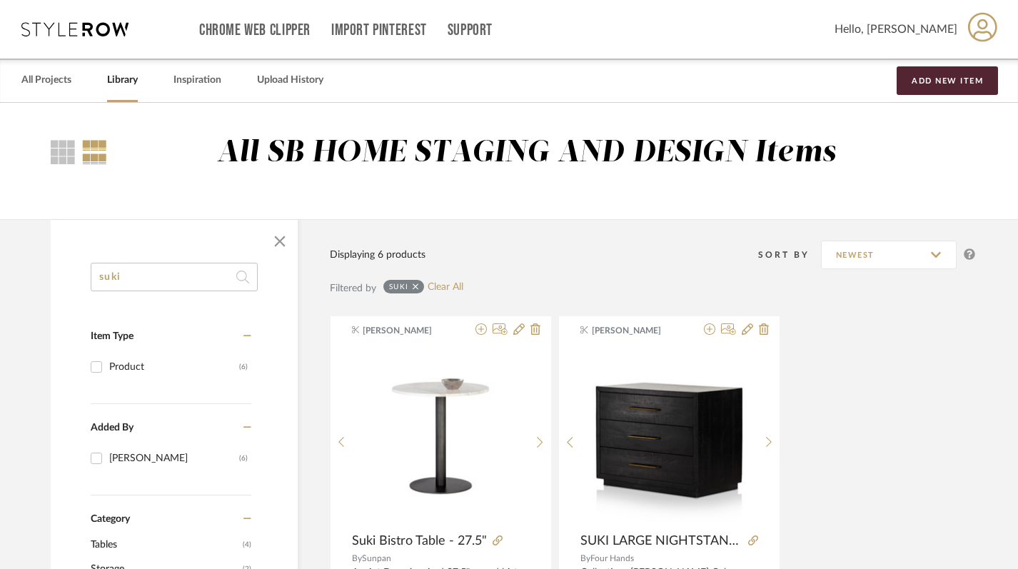
drag, startPoint x: 134, startPoint y: 278, endPoint x: 39, endPoint y: 271, distance: 94.5
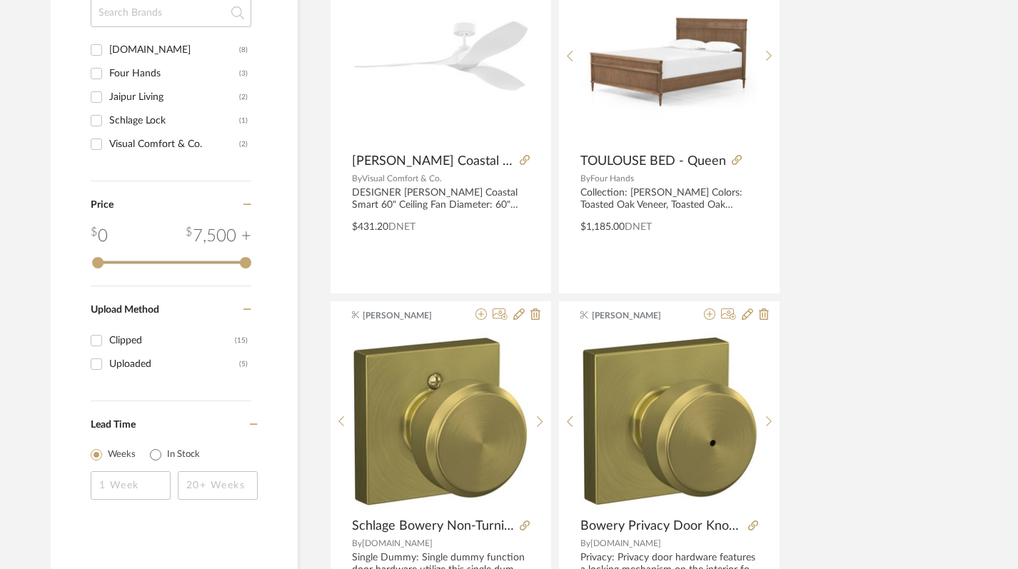
scroll to position [216, 2]
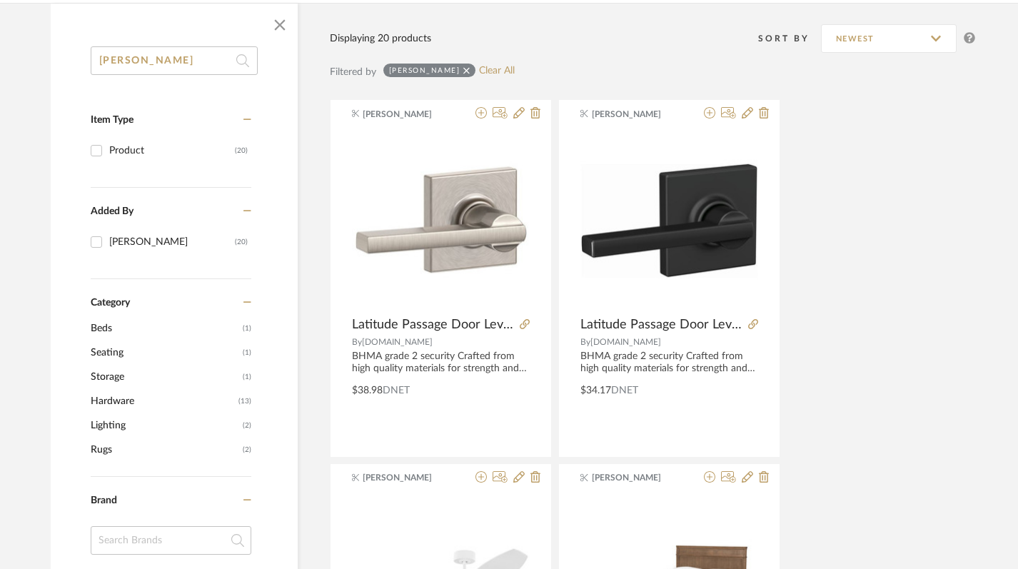
drag, startPoint x: 149, startPoint y: 60, endPoint x: 34, endPoint y: 59, distance: 115.0
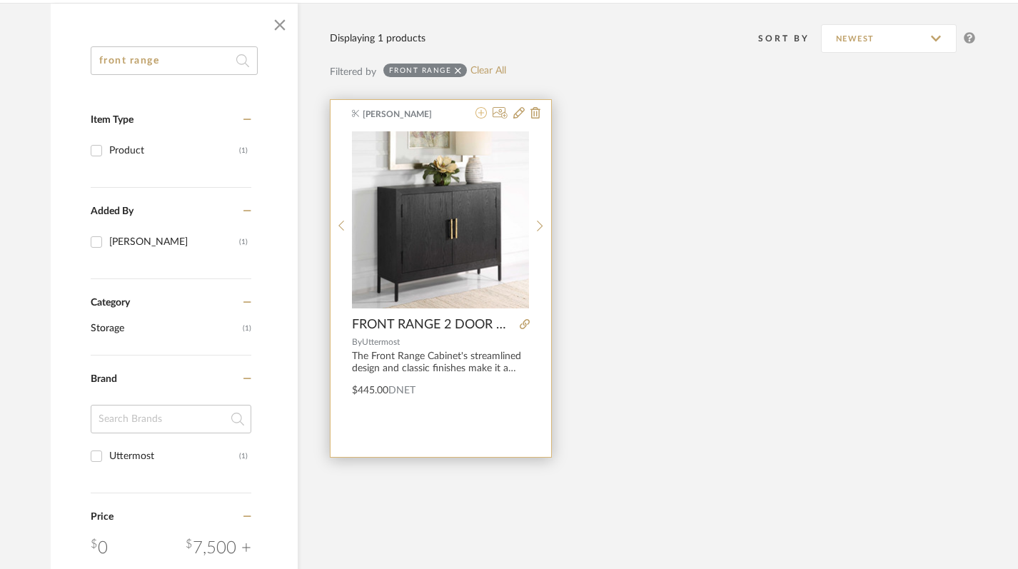
click at [482, 111] on icon at bounding box center [481, 112] width 11 height 11
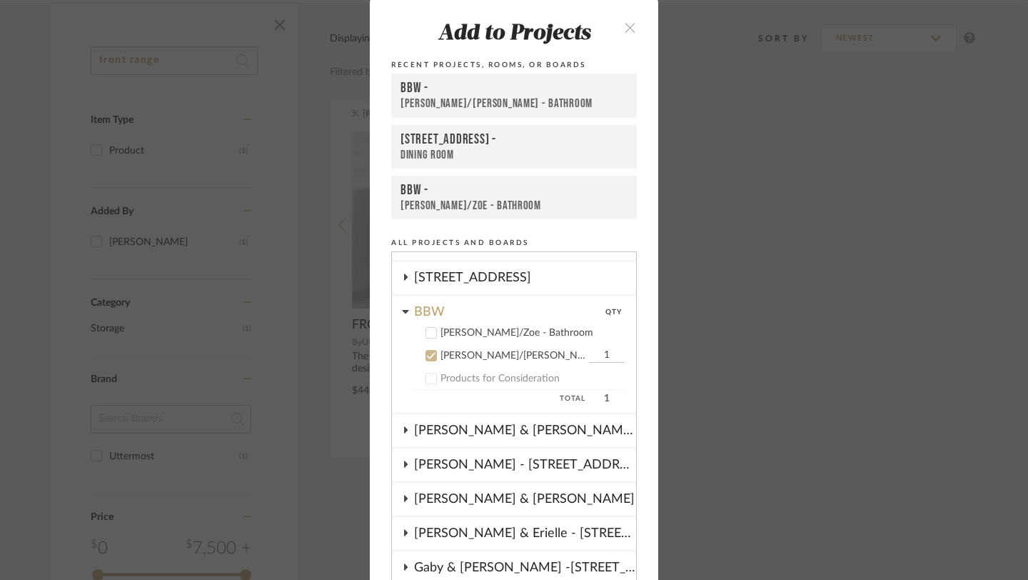
scroll to position [94, 0]
click at [426, 358] on icon at bounding box center [431, 354] width 10 height 10
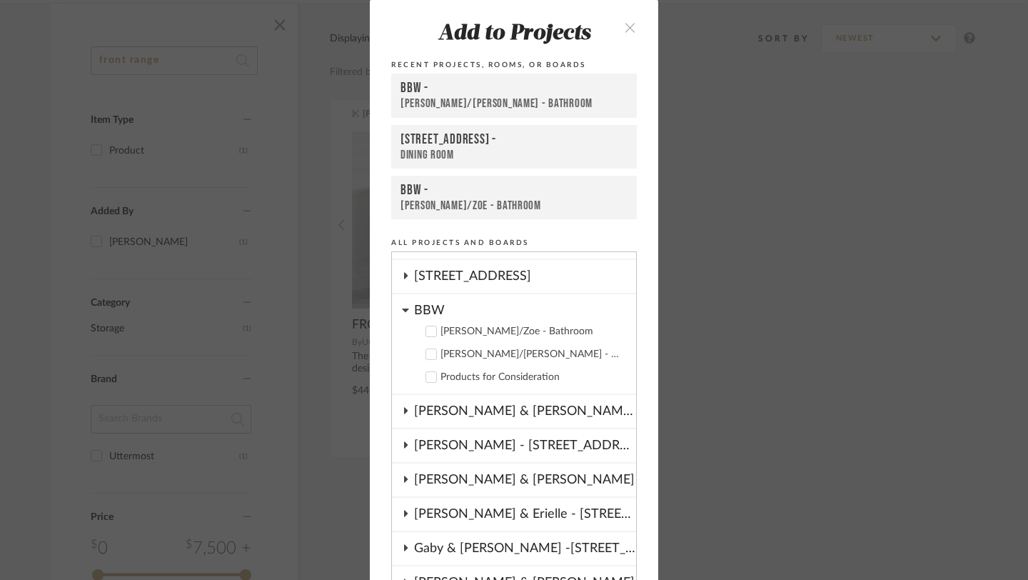
click at [404, 276] on icon at bounding box center [406, 275] width 4 height 6
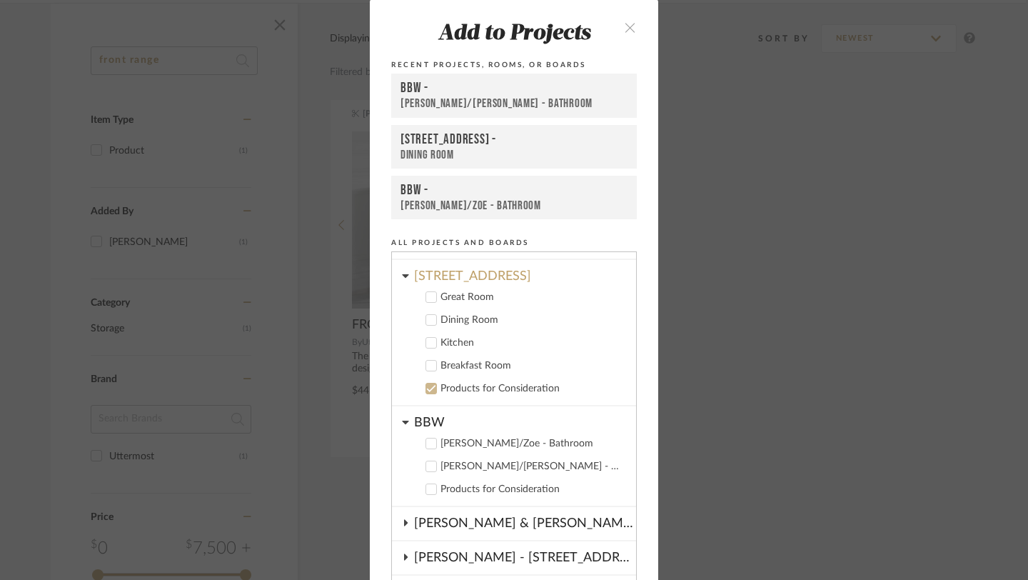
click at [428, 320] on icon at bounding box center [431, 320] width 10 height 10
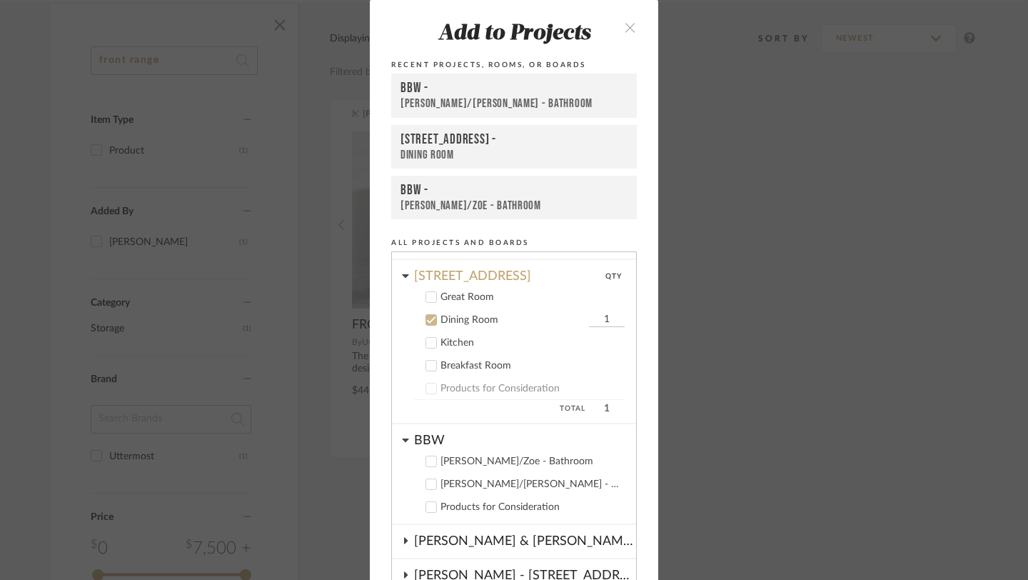
scroll to position [65, 0]
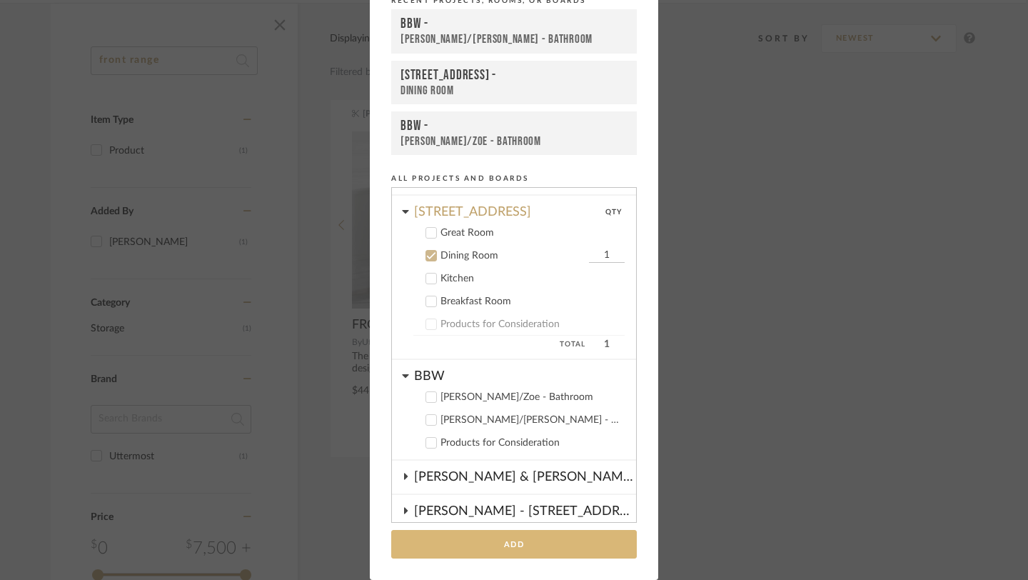
click at [556, 538] on button "Add" at bounding box center [514, 544] width 246 height 29
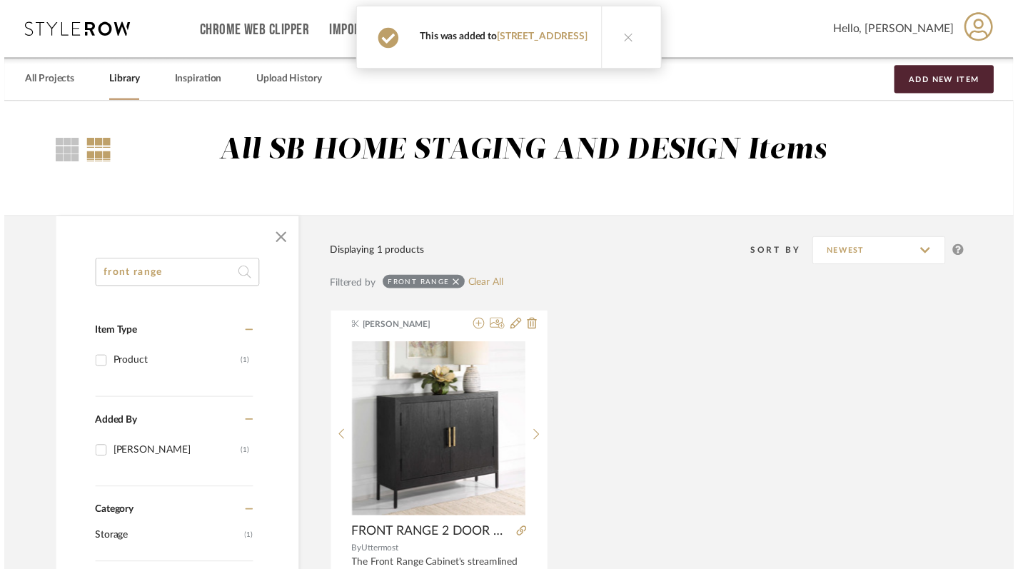
scroll to position [216, 2]
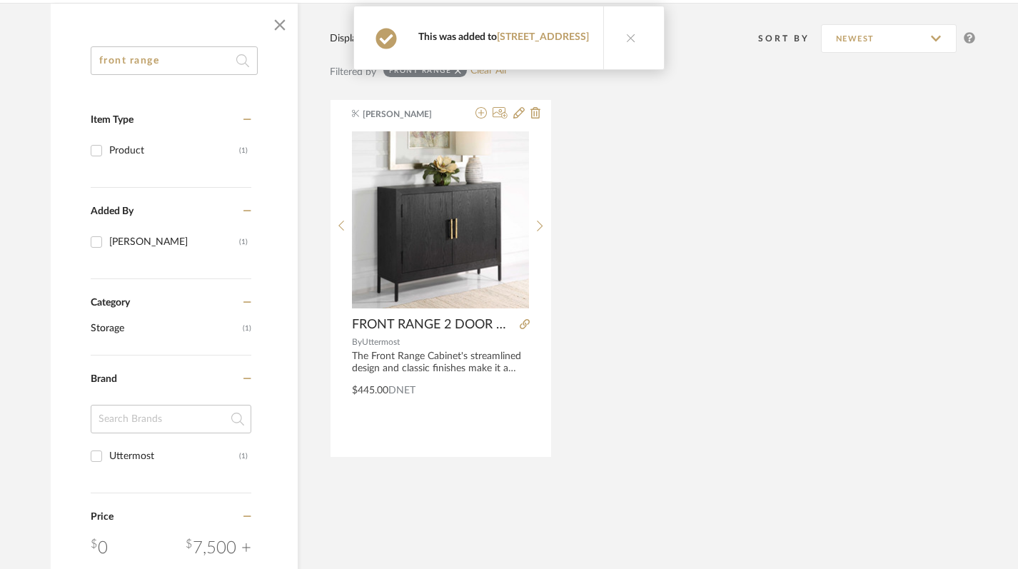
click at [626, 214] on div "Keith Benham FRONT RANGE 2 DOOR CABINET By Uttermost The Front Range Cabinet's …" at bounding box center [653, 277] width 646 height 357
click at [626, 42] on icon at bounding box center [631, 38] width 10 height 10
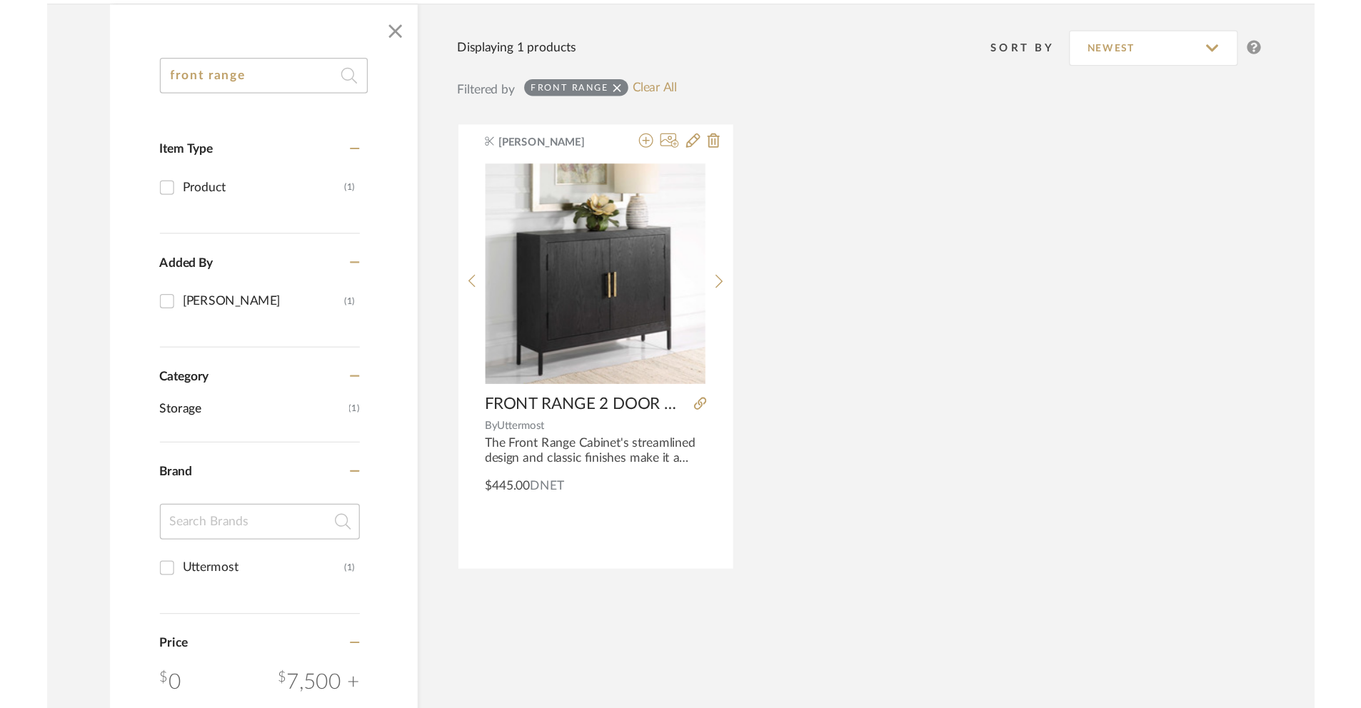
scroll to position [217, 0]
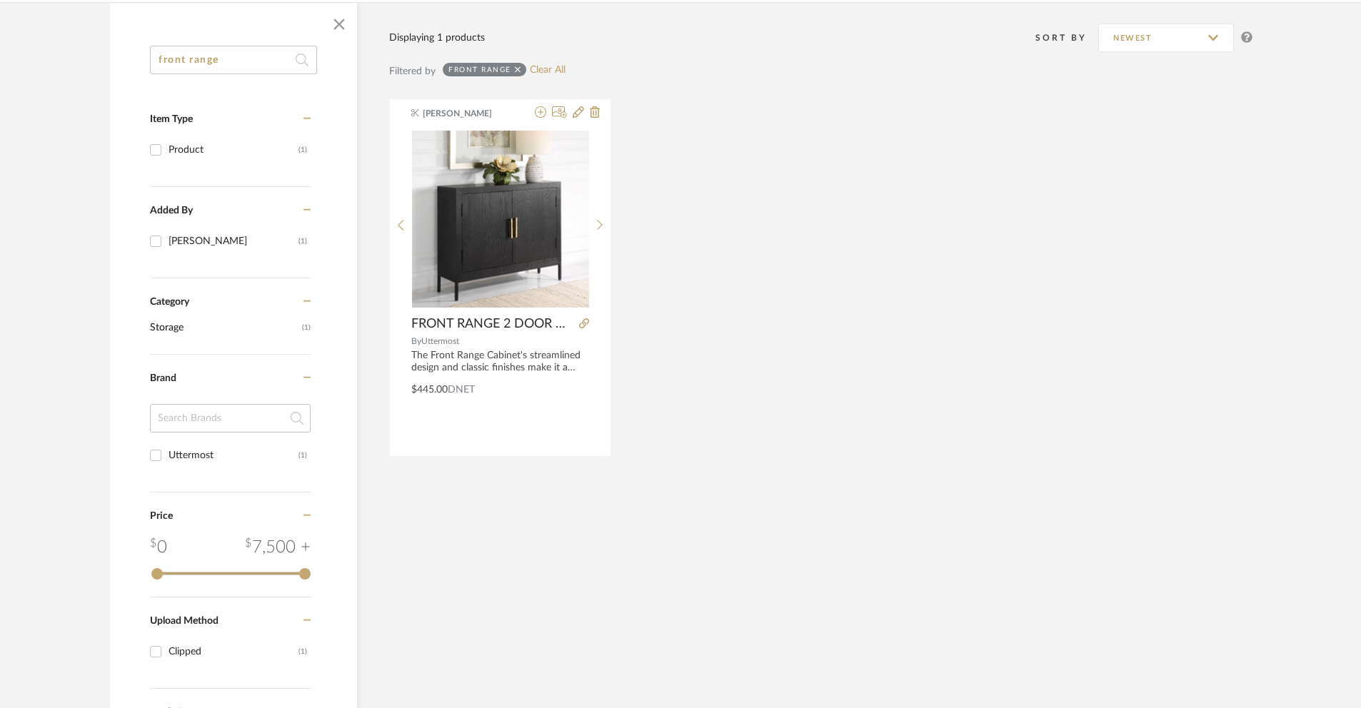
drag, startPoint x: 231, startPoint y: 64, endPoint x: 89, endPoint y: 45, distance: 143.4
click at [91, 45] on div "front range Item Type Product (1) Added By Keith Benham (1) Category Storage (1…" at bounding box center [681, 413] width 1184 height 823
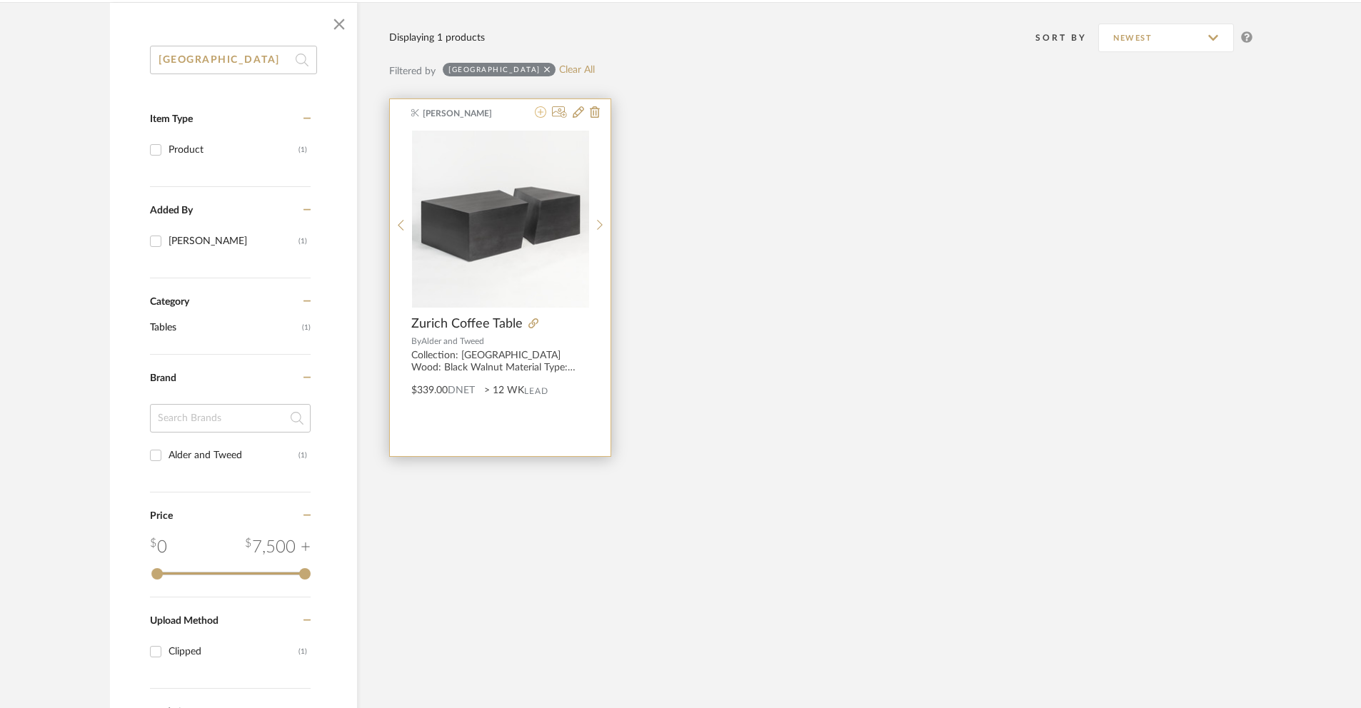
click at [540, 114] on icon at bounding box center [540, 111] width 11 height 11
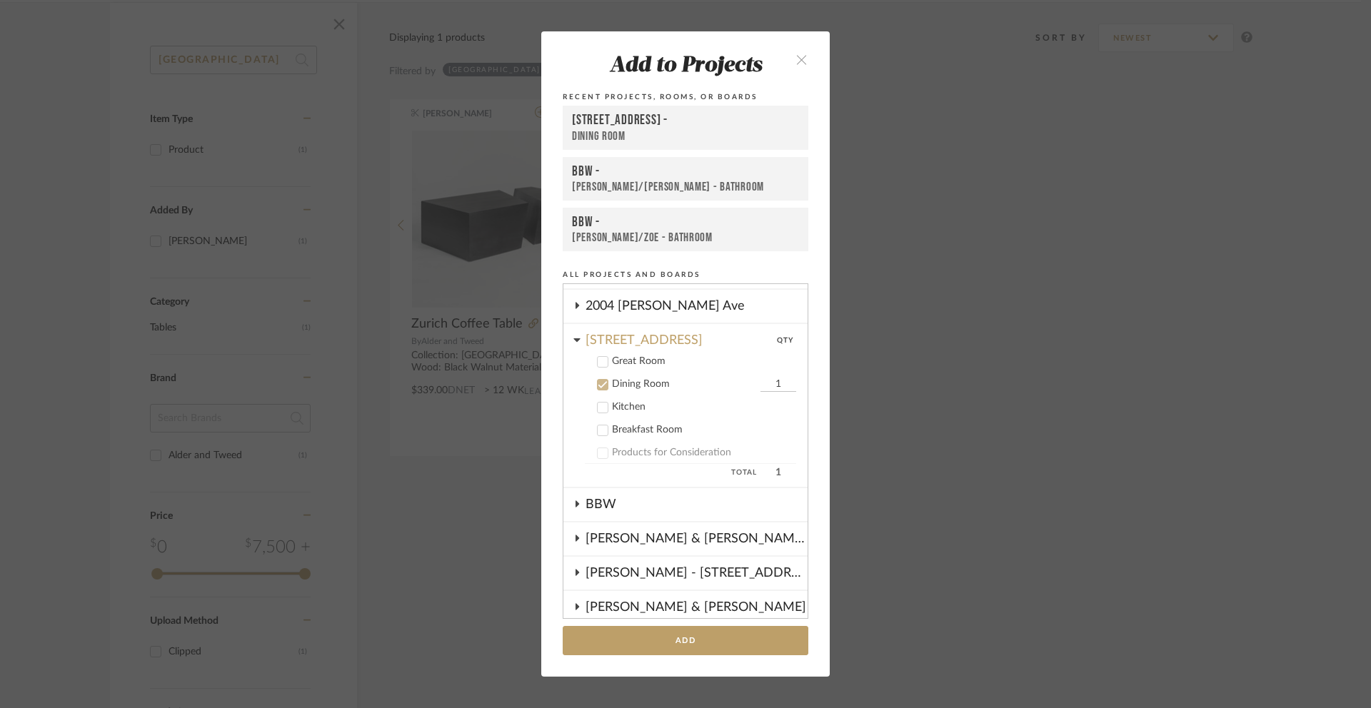
scroll to position [58, 0]
click at [598, 364] on icon at bounding box center [603, 366] width 10 height 10
click at [598, 389] on icon at bounding box center [603, 388] width 10 height 10
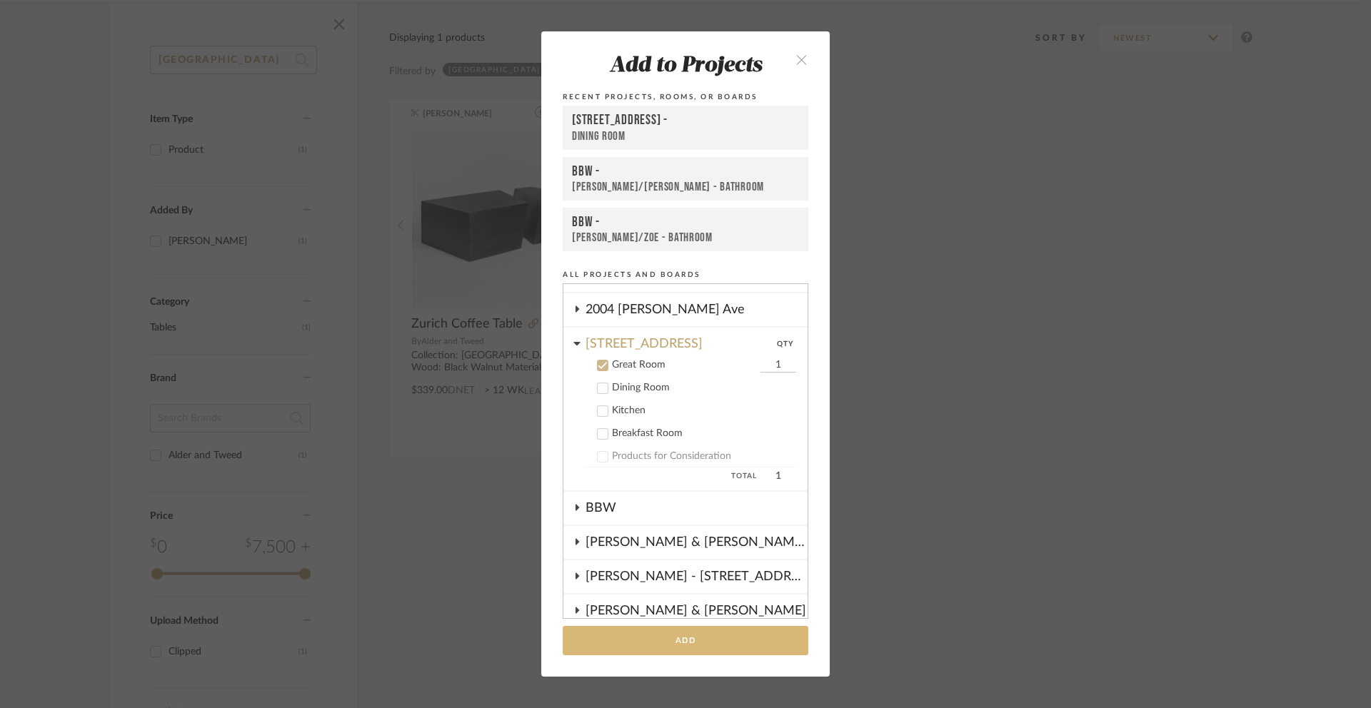
click at [670, 568] on button "Add" at bounding box center [686, 640] width 246 height 29
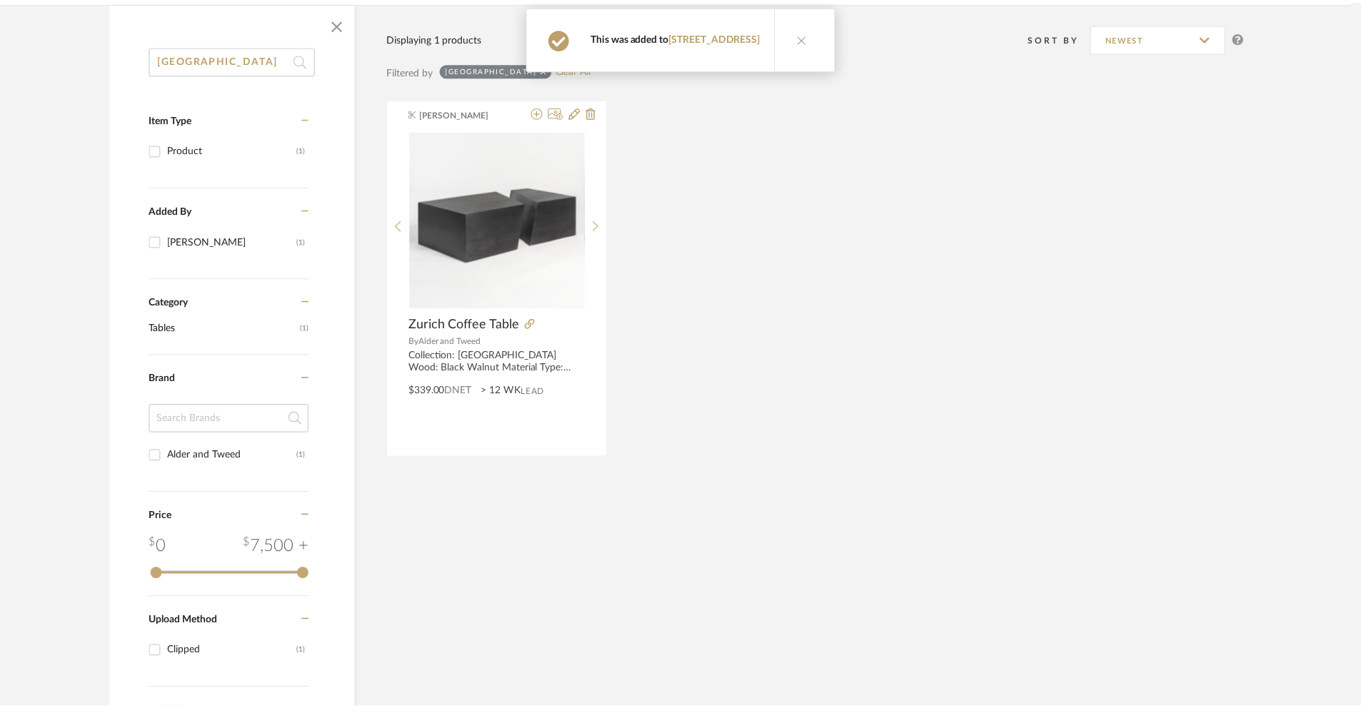
scroll to position [217, 0]
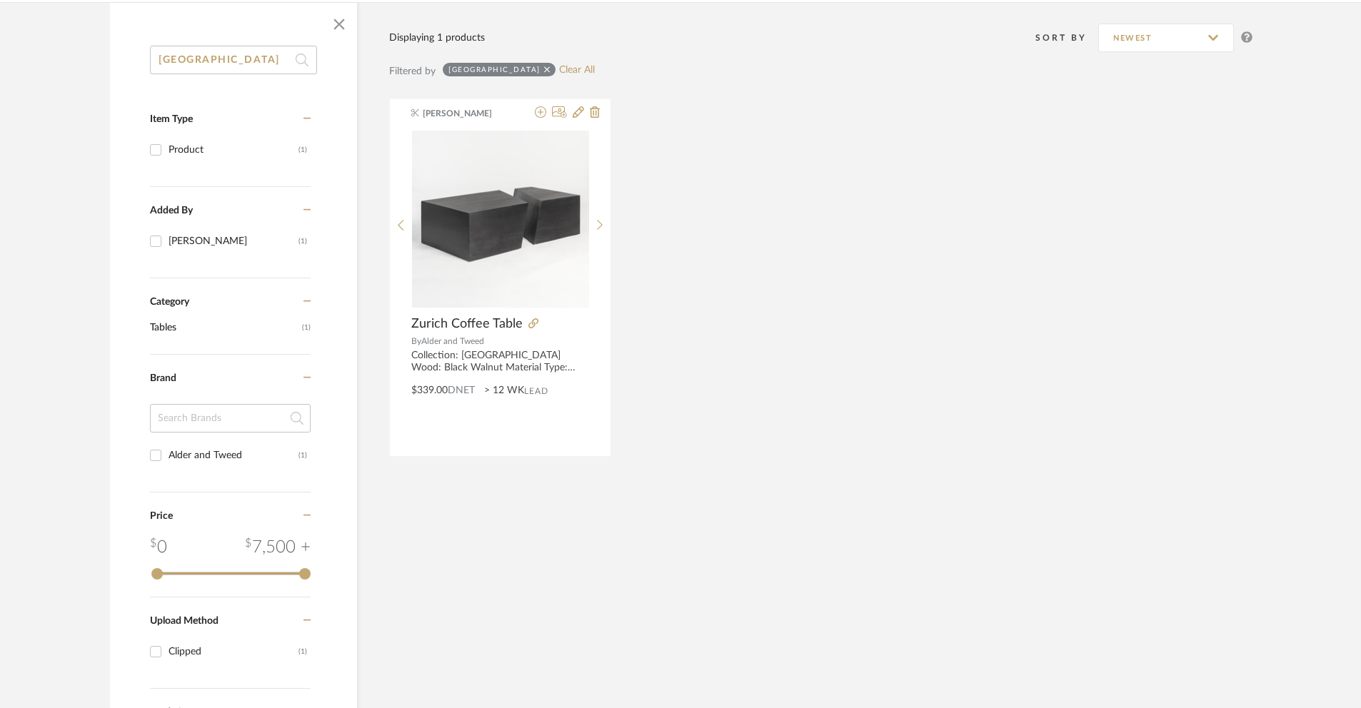
drag, startPoint x: 191, startPoint y: 61, endPoint x: 102, endPoint y: 42, distance: 91.2
click at [109, 46] on div "zurich Item Type Product (1) Added By Keith Benham (1) Category Tables (1) Bran…" at bounding box center [681, 413] width 1184 height 823
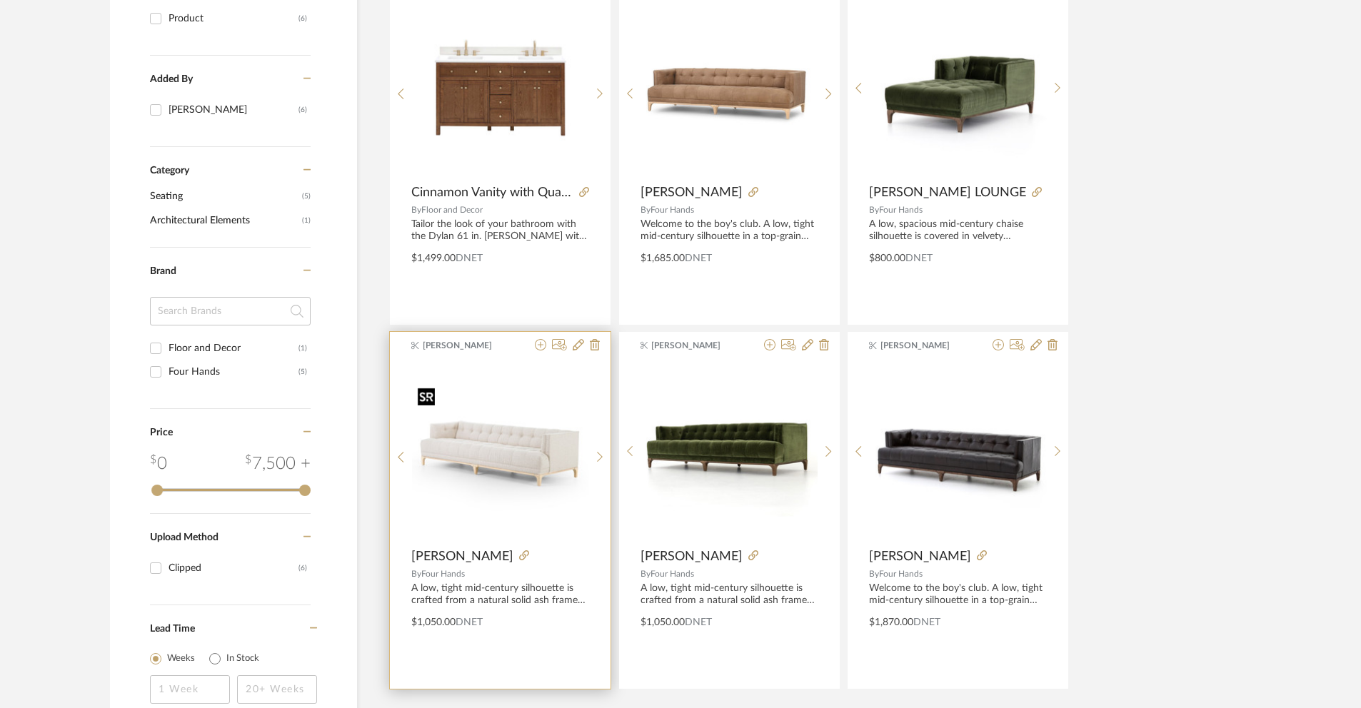
scroll to position [372, 0]
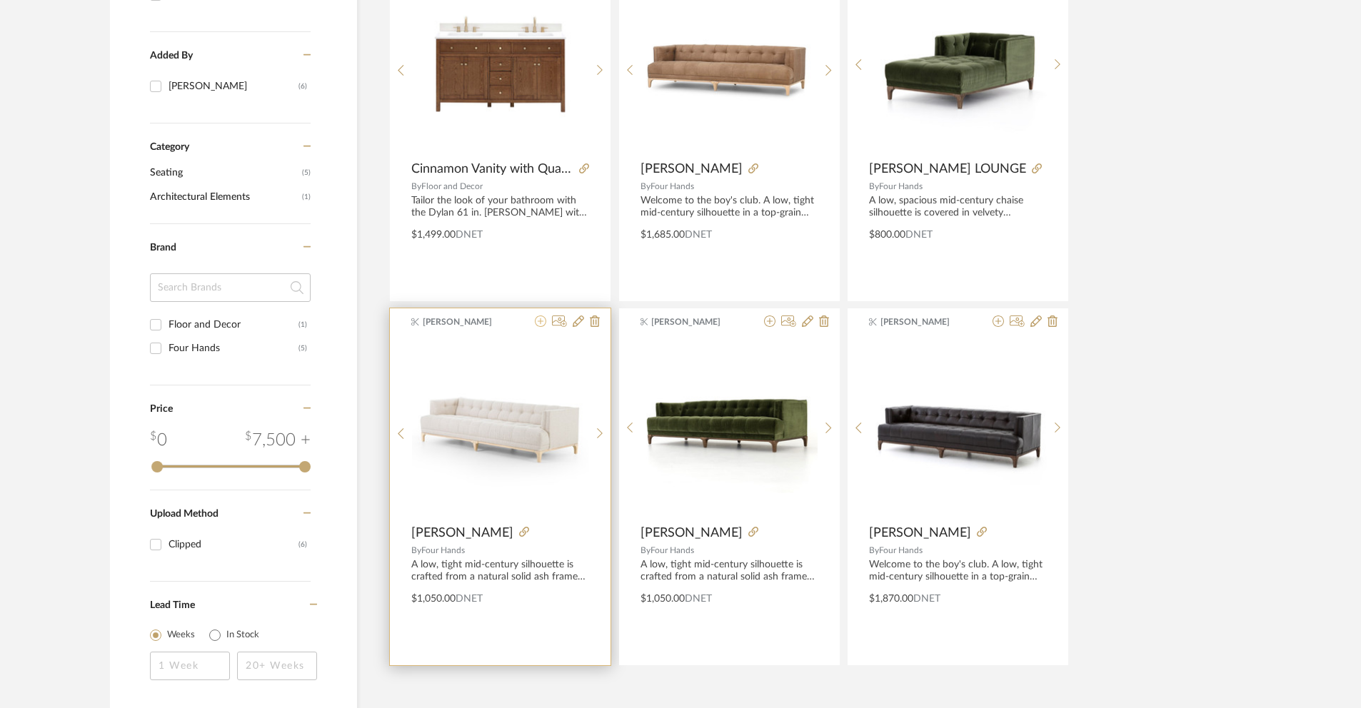
click at [540, 325] on icon at bounding box center [540, 321] width 11 height 11
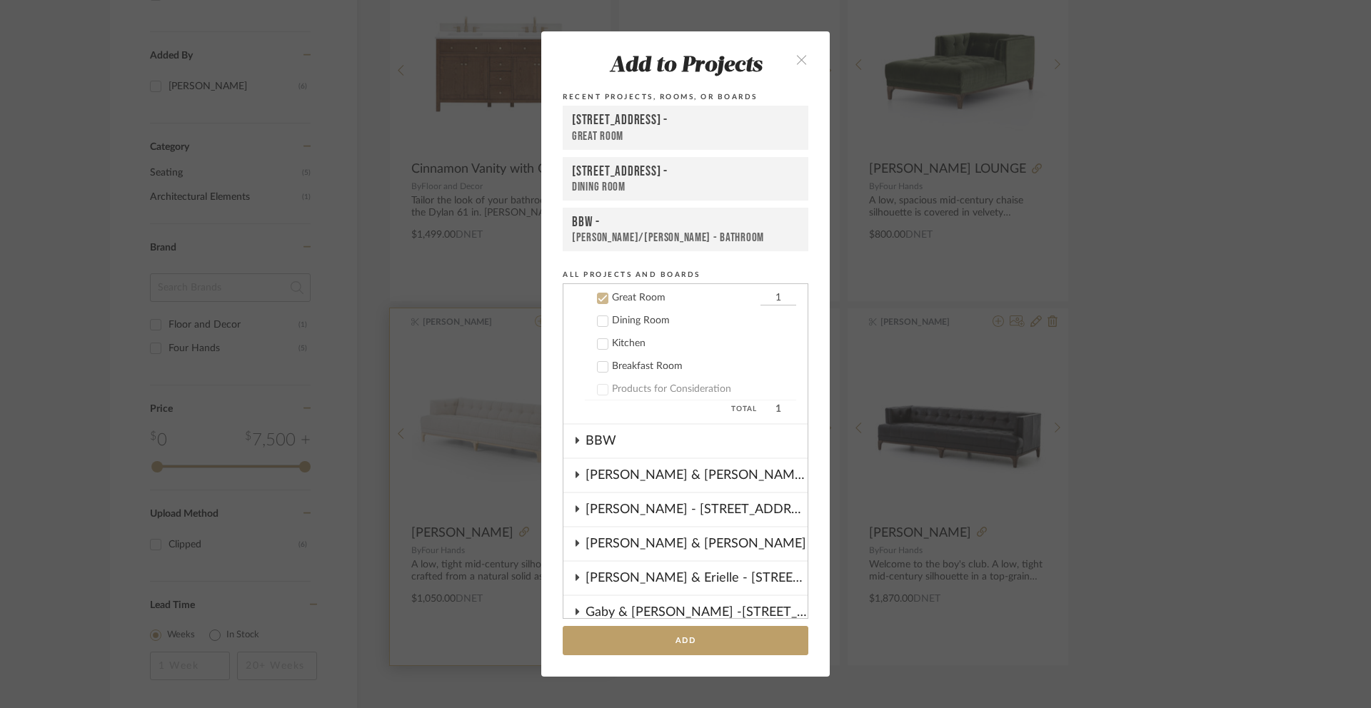
scroll to position [126, 0]
click at [706, 568] on button "Add" at bounding box center [686, 640] width 246 height 29
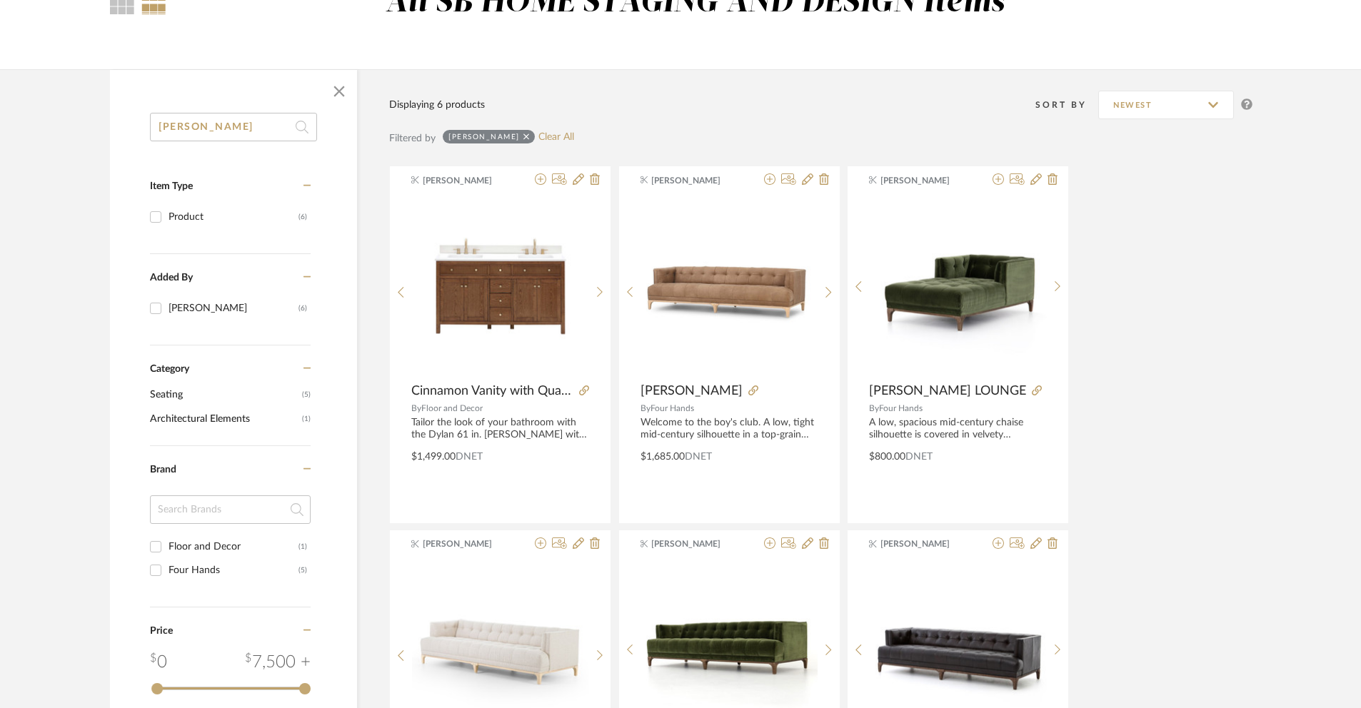
scroll to position [6, 0]
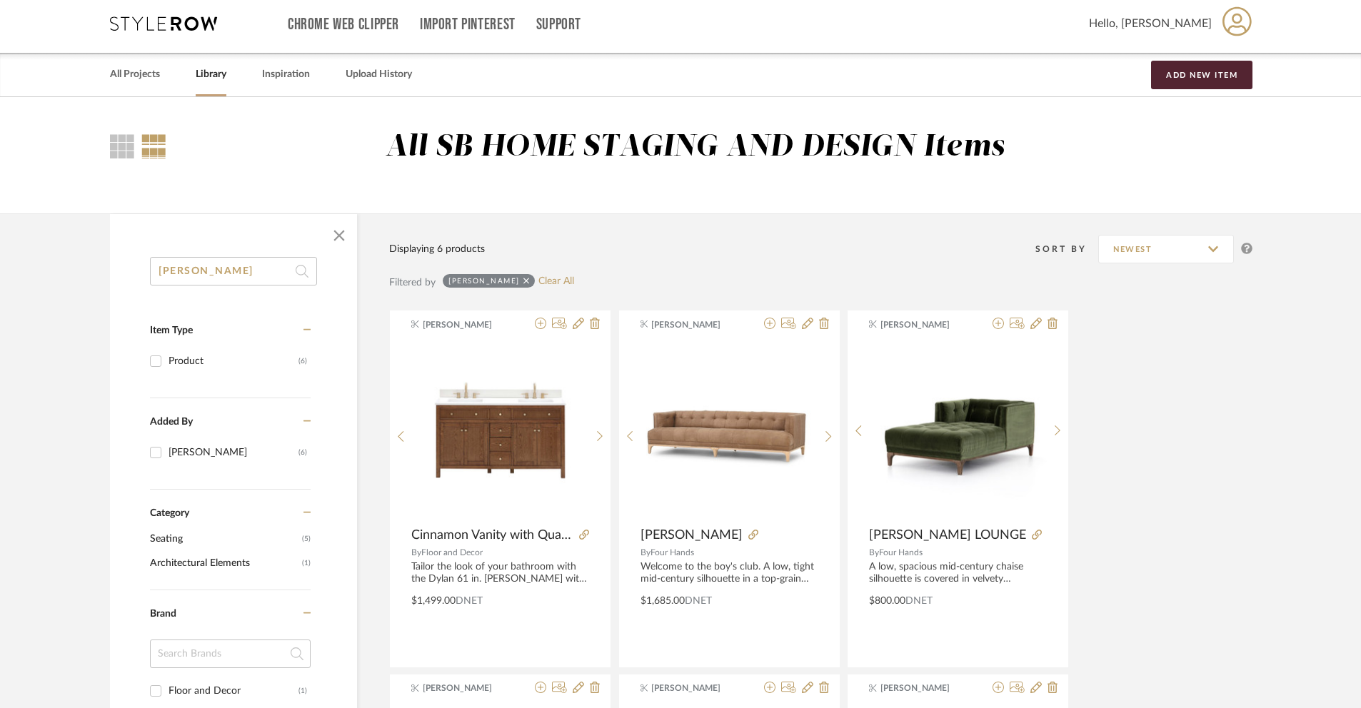
drag, startPoint x: 194, startPoint y: 274, endPoint x: 114, endPoint y: 269, distance: 79.4
click at [114, 269] on div "dylan Item Type Product (6) Added By Keith Benham (6) Category Seating (5) Arch…" at bounding box center [233, 670] width 247 height 827
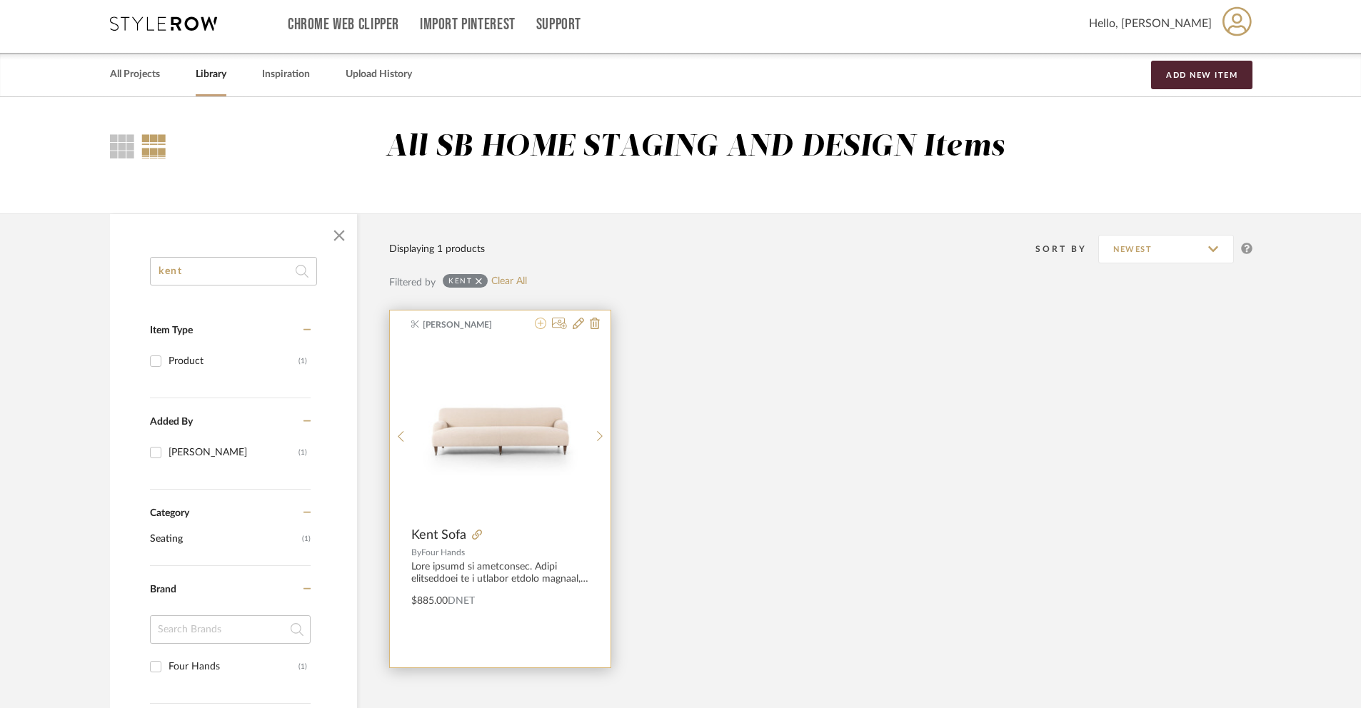
click at [540, 326] on icon at bounding box center [540, 323] width 11 height 11
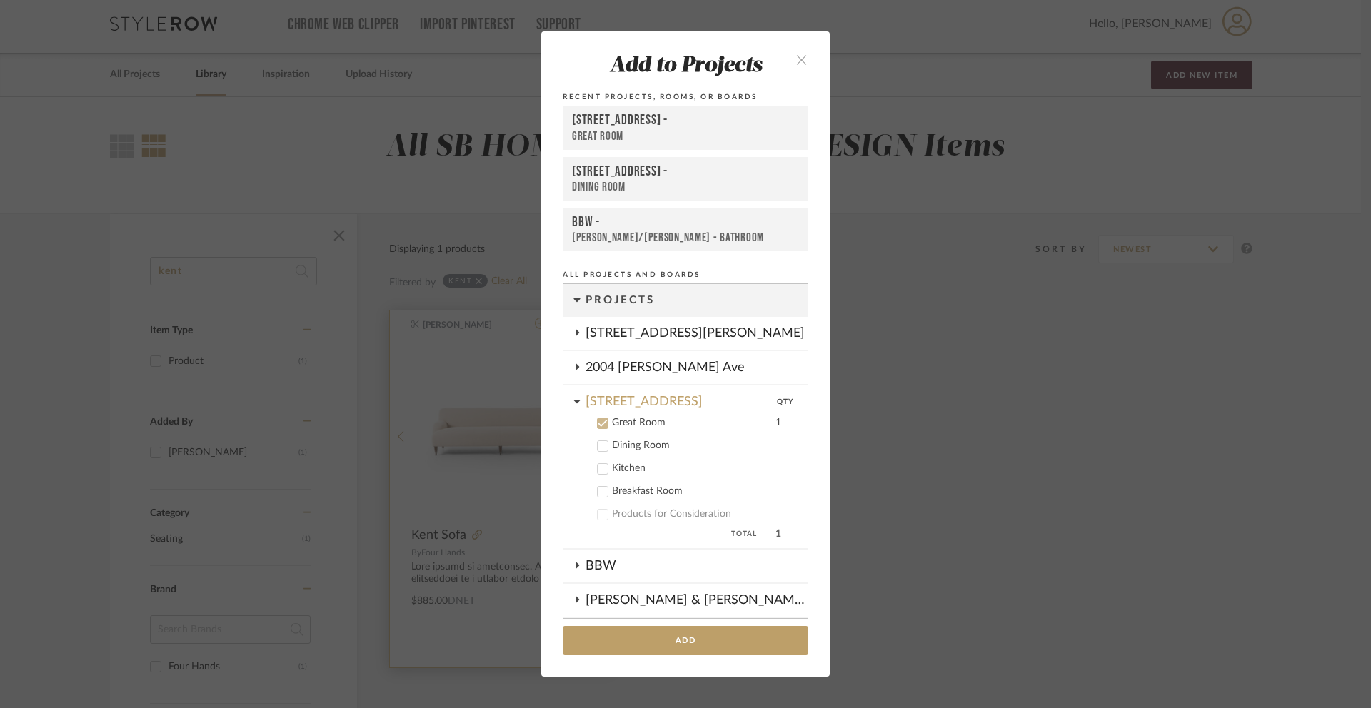
scroll to position [126, 0]
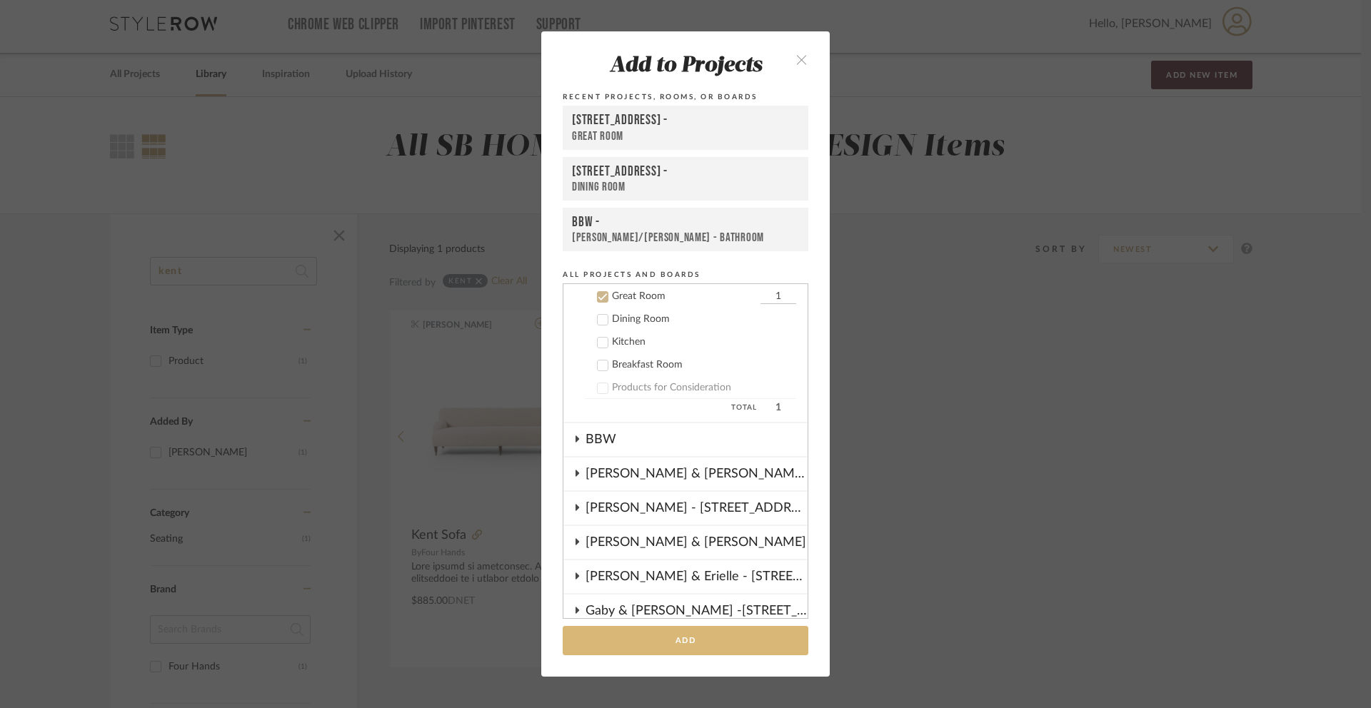
click at [664, 568] on button "Add" at bounding box center [686, 640] width 246 height 29
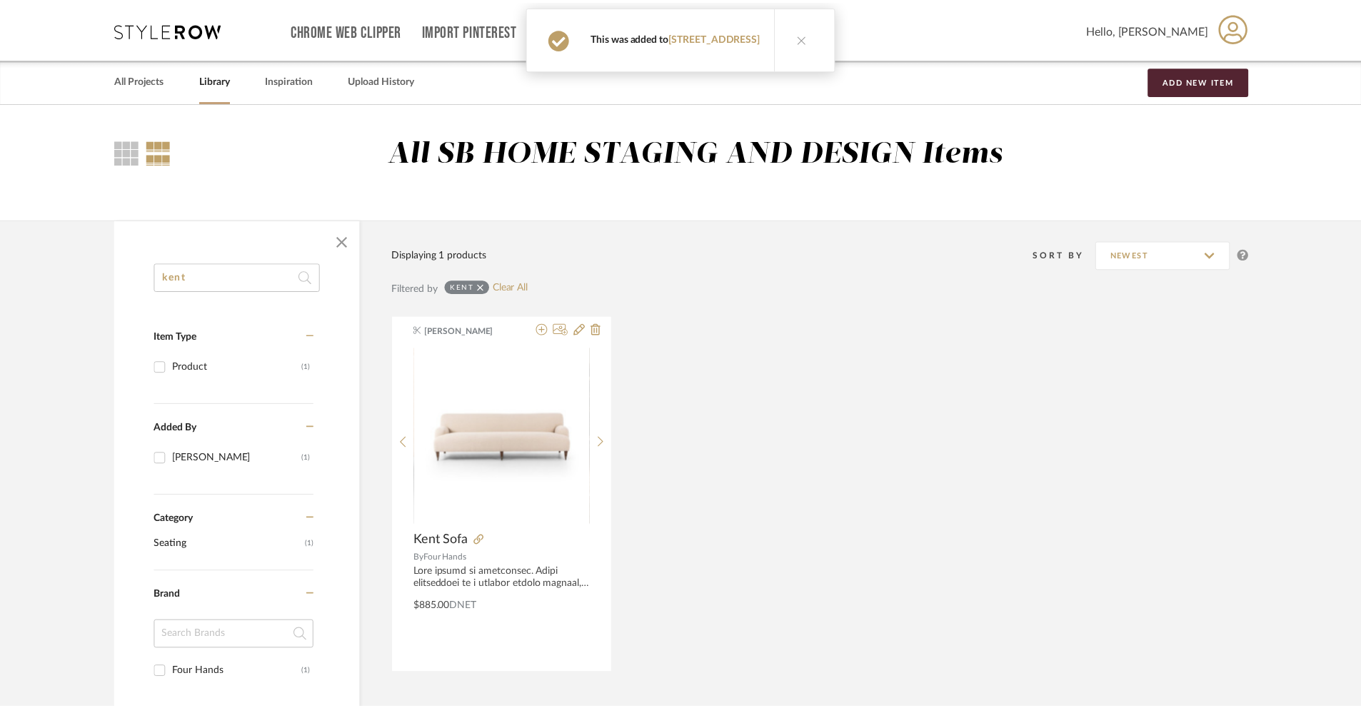
scroll to position [6, 0]
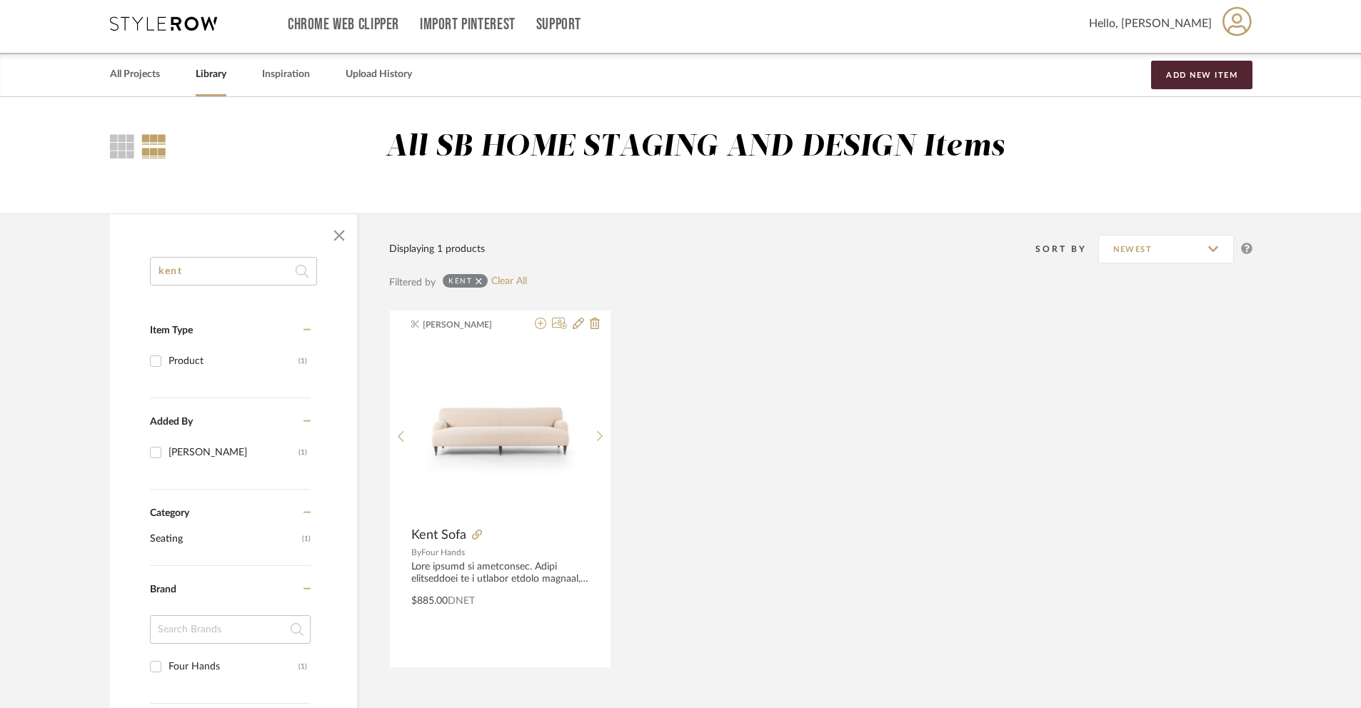
drag, startPoint x: 197, startPoint y: 271, endPoint x: 93, endPoint y: 249, distance: 106.6
click at [102, 256] on div "kent Item Type Product (1) Added By Keith Benham (1) Category Seating (1) Brand…" at bounding box center [681, 625] width 1184 height 823
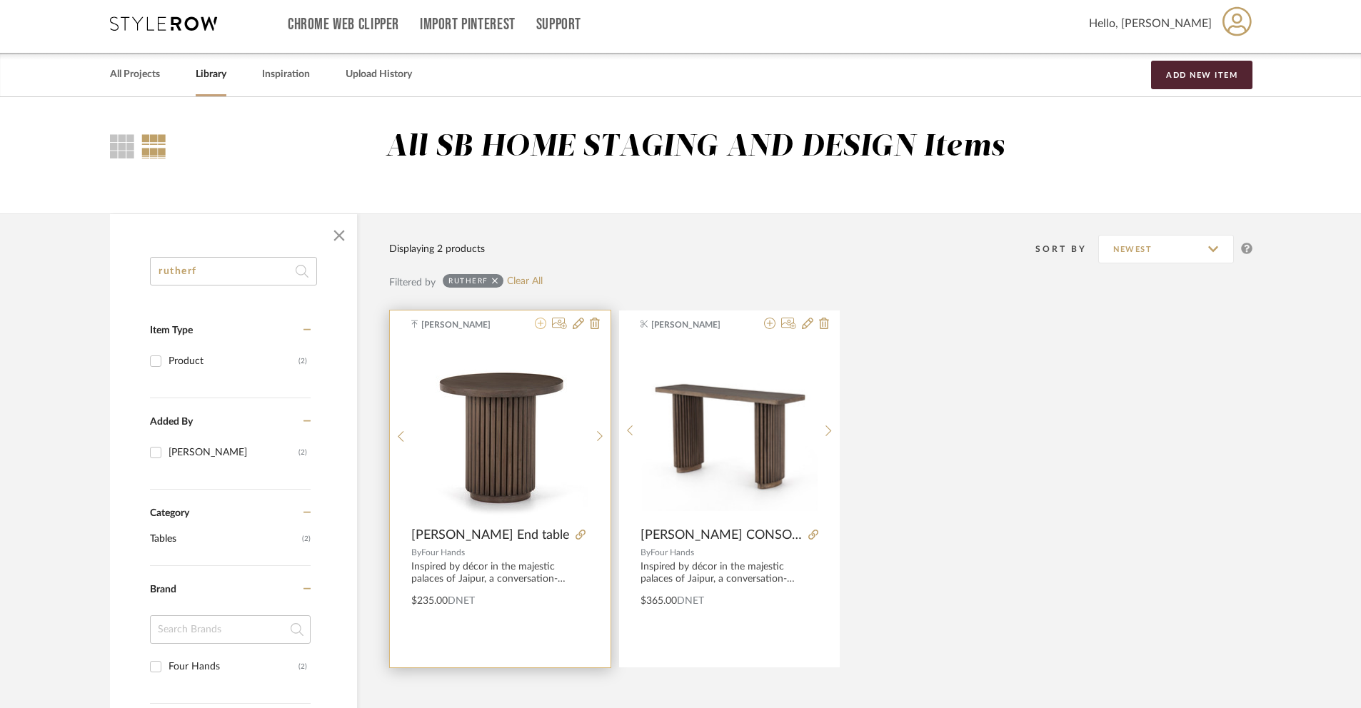
type input "rutherf"
click at [538, 325] on icon at bounding box center [540, 323] width 11 height 11
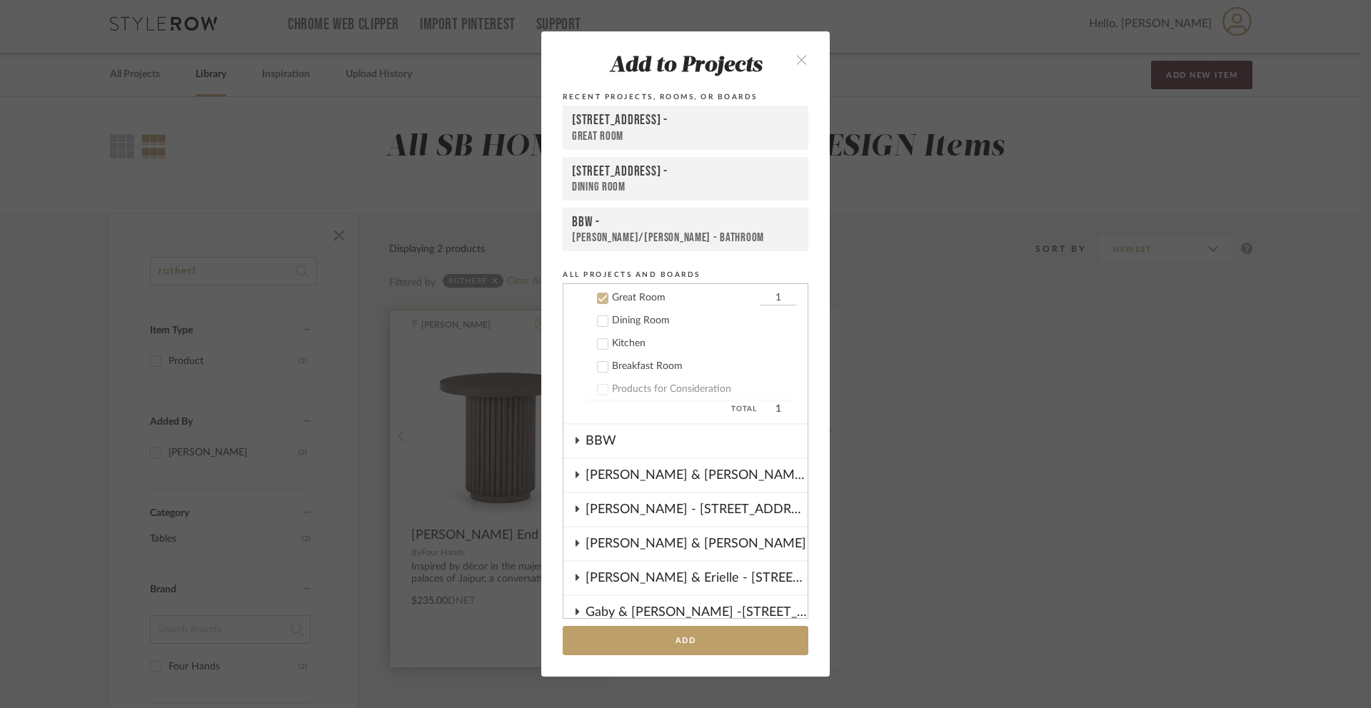
scroll to position [126, 0]
click at [673, 568] on button "Add" at bounding box center [686, 640] width 246 height 29
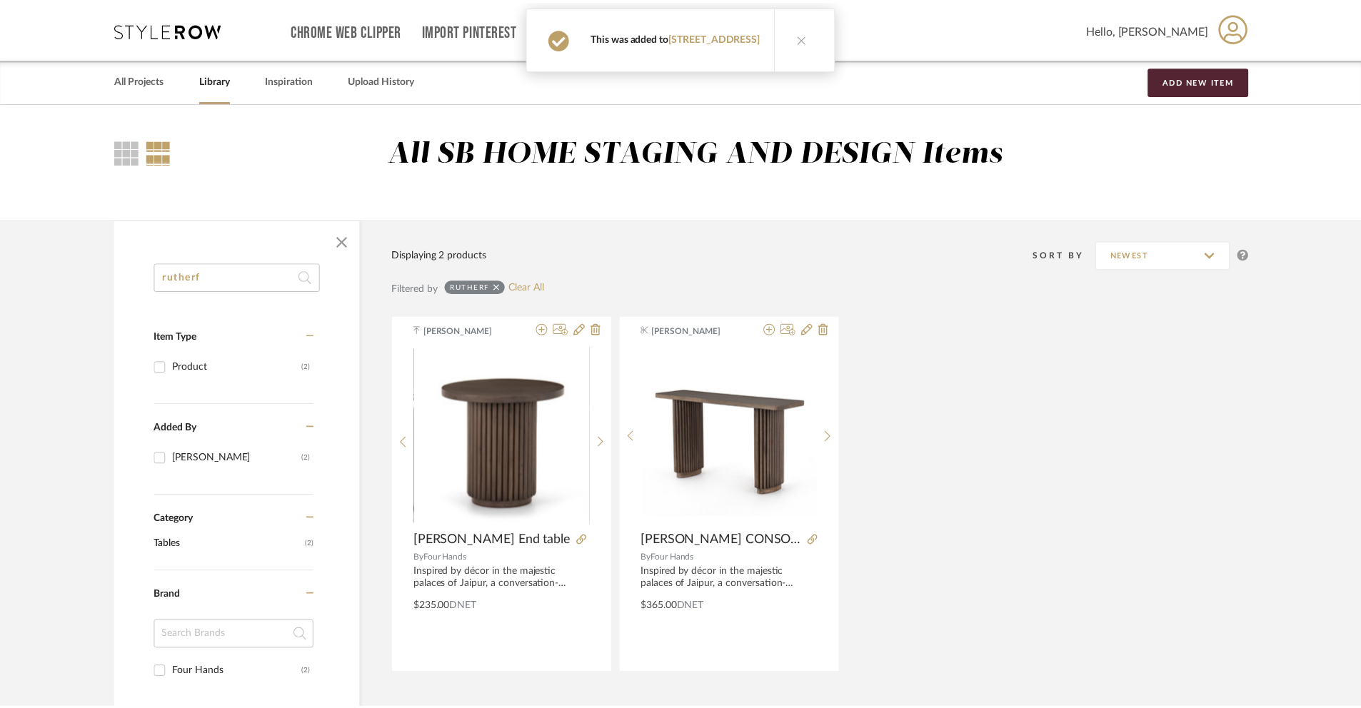
scroll to position [6, 0]
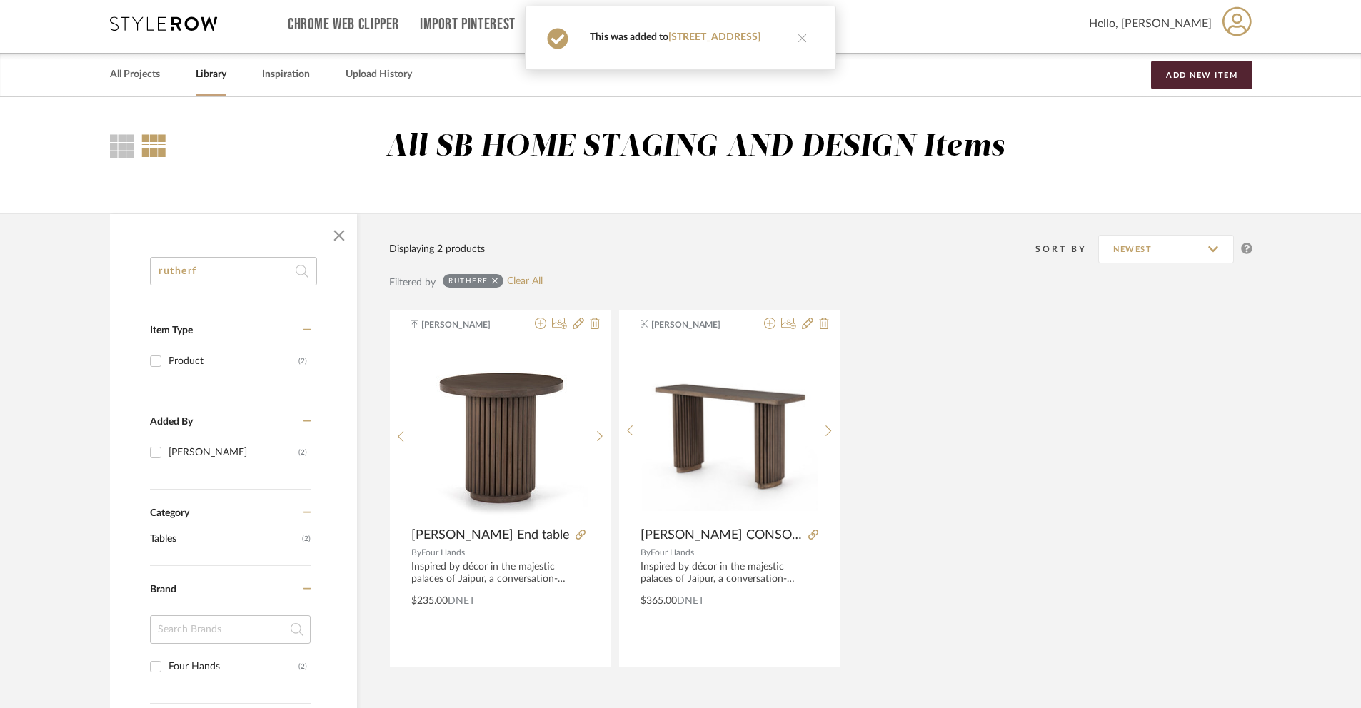
drag, startPoint x: 211, startPoint y: 269, endPoint x: 90, endPoint y: 263, distance: 121.6
click at [94, 264] on div "rutherf Item Type Product (2) Added By Keith Benham (2) Category Tables (2) Bra…" at bounding box center [681, 637] width 1184 height 846
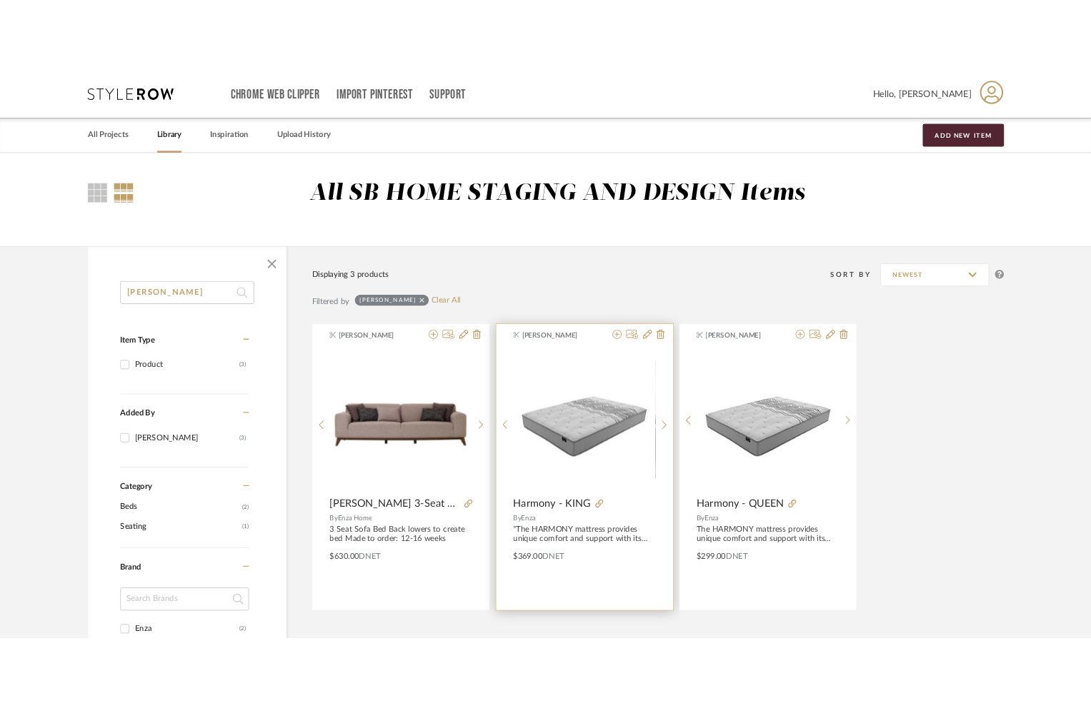
scroll to position [202, 0]
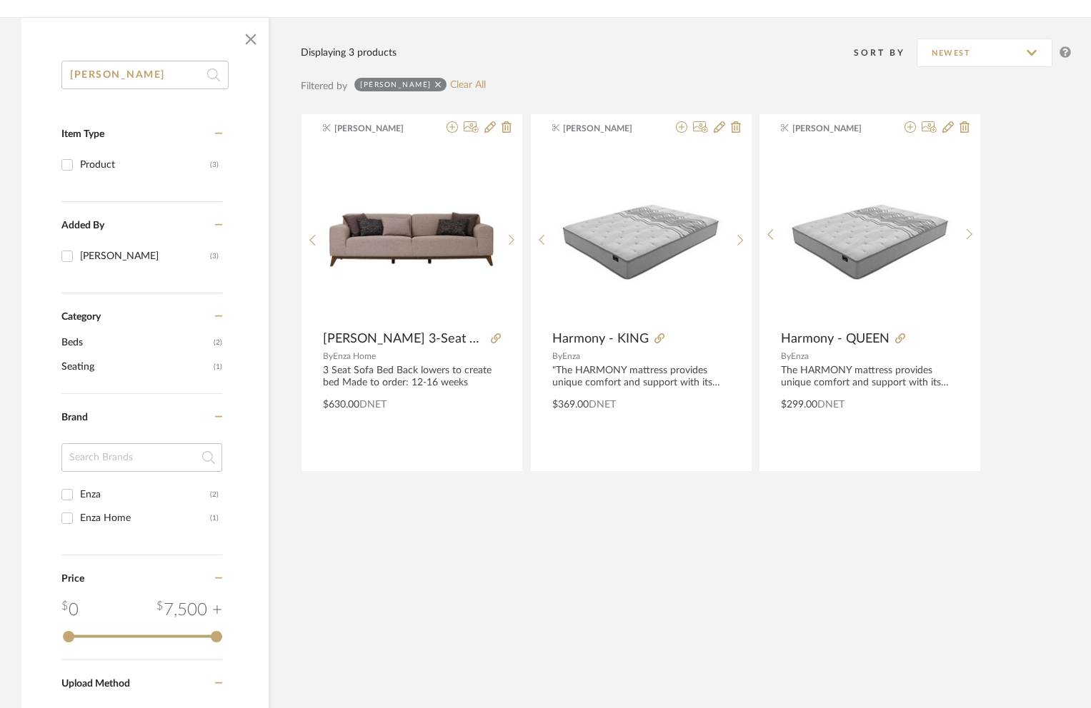
drag, startPoint x: 133, startPoint y: 77, endPoint x: -25, endPoint y: 52, distance: 159.8
click at [0, 52] on html "Chrome Web Clipper Import Pinterest Support All Projects Library Inspiration Up…" at bounding box center [545, 152] width 1091 height 708
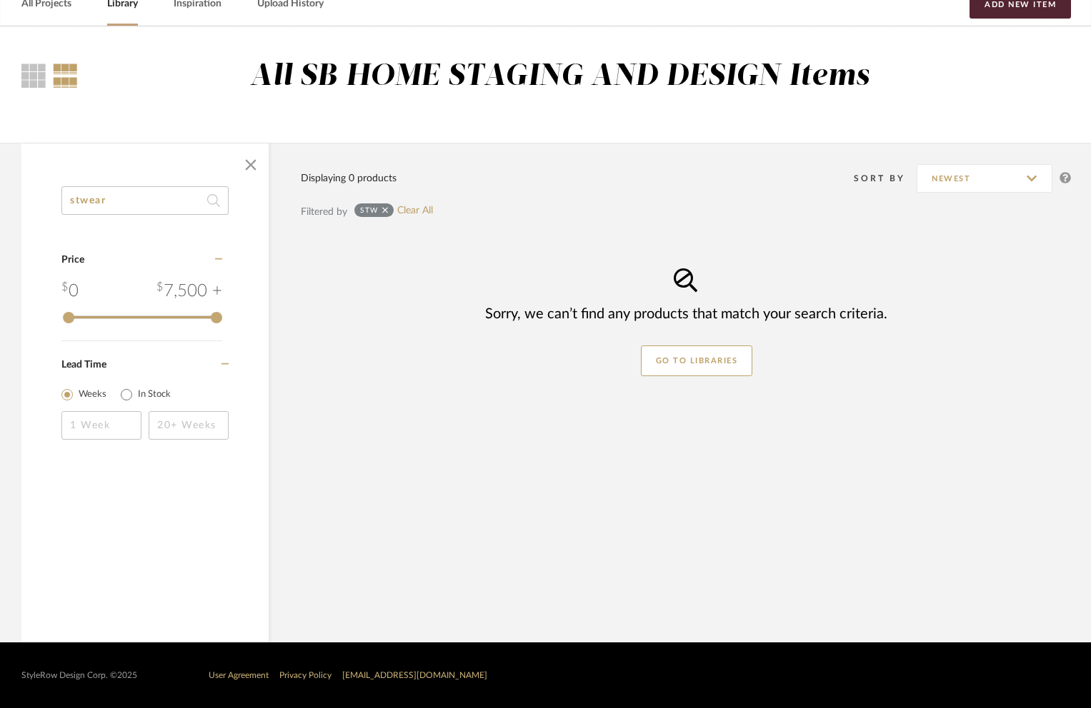
scroll to position [76, 0]
drag, startPoint x: 111, startPoint y: 196, endPoint x: 80, endPoint y: 198, distance: 30.8
click at [80, 198] on input "stweart" at bounding box center [144, 200] width 167 height 29
drag, startPoint x: 114, startPoint y: 203, endPoint x: 78, endPoint y: 201, distance: 36.4
click at [78, 201] on input "stewart" at bounding box center [144, 200] width 167 height 29
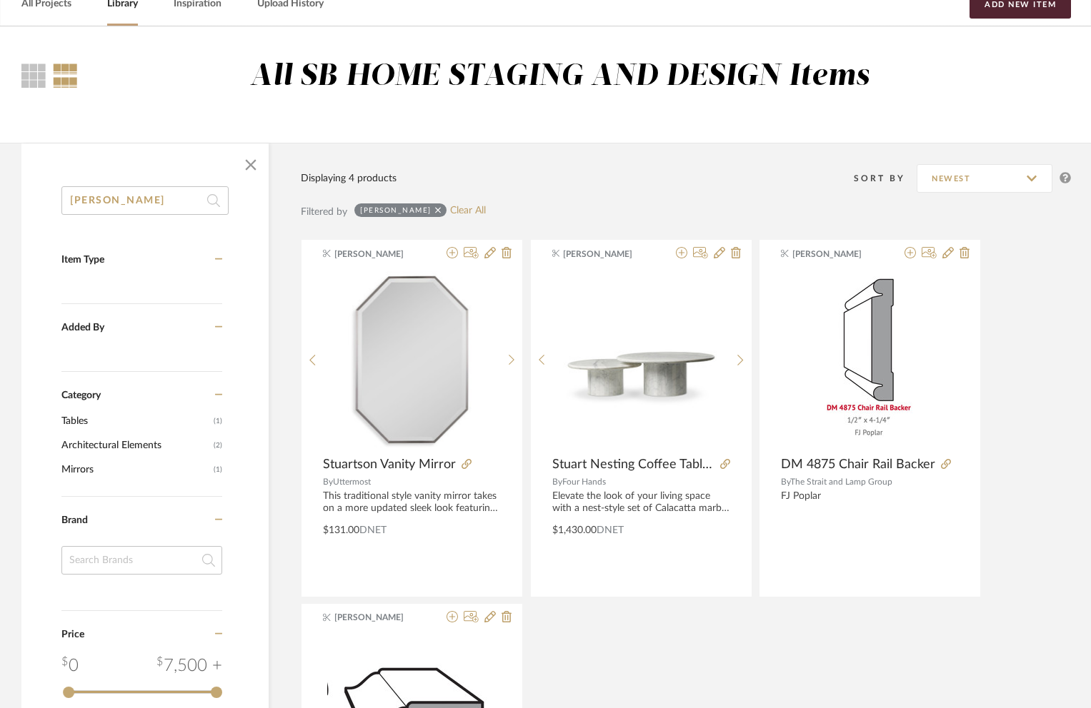
scroll to position [202, 0]
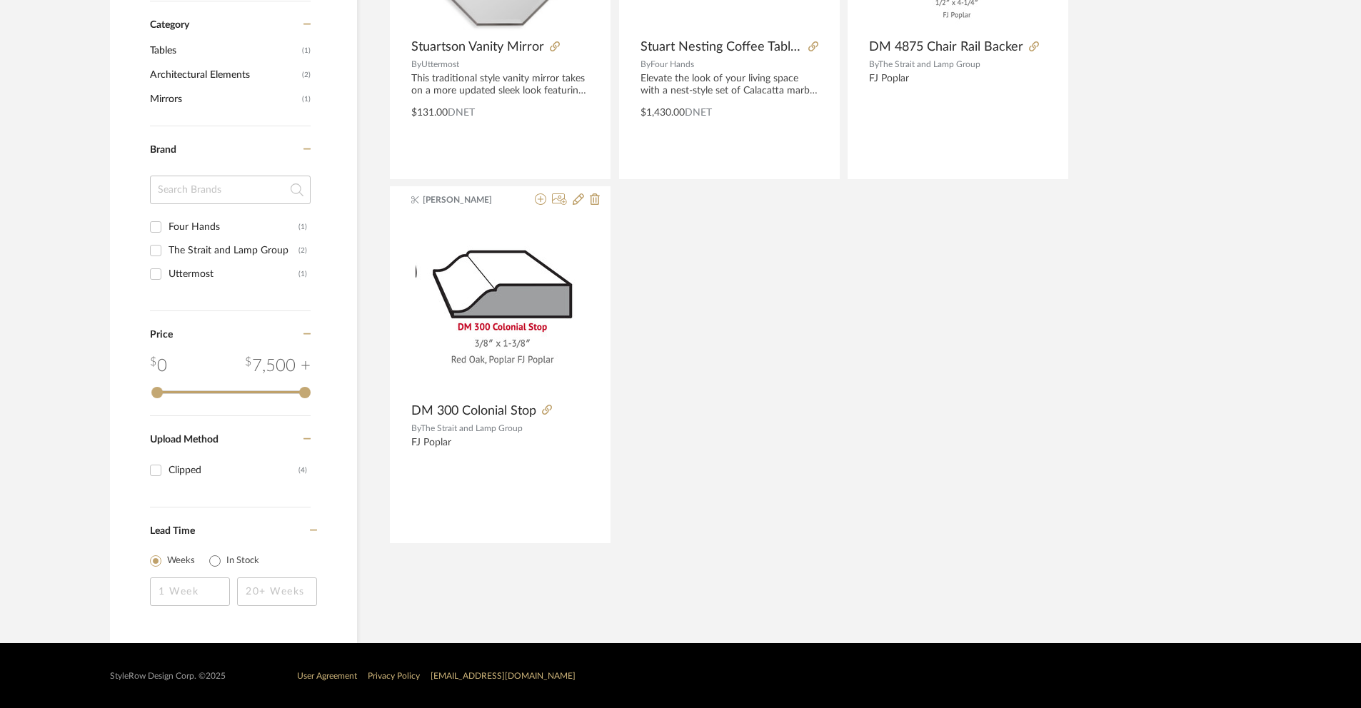
scroll to position [29, 0]
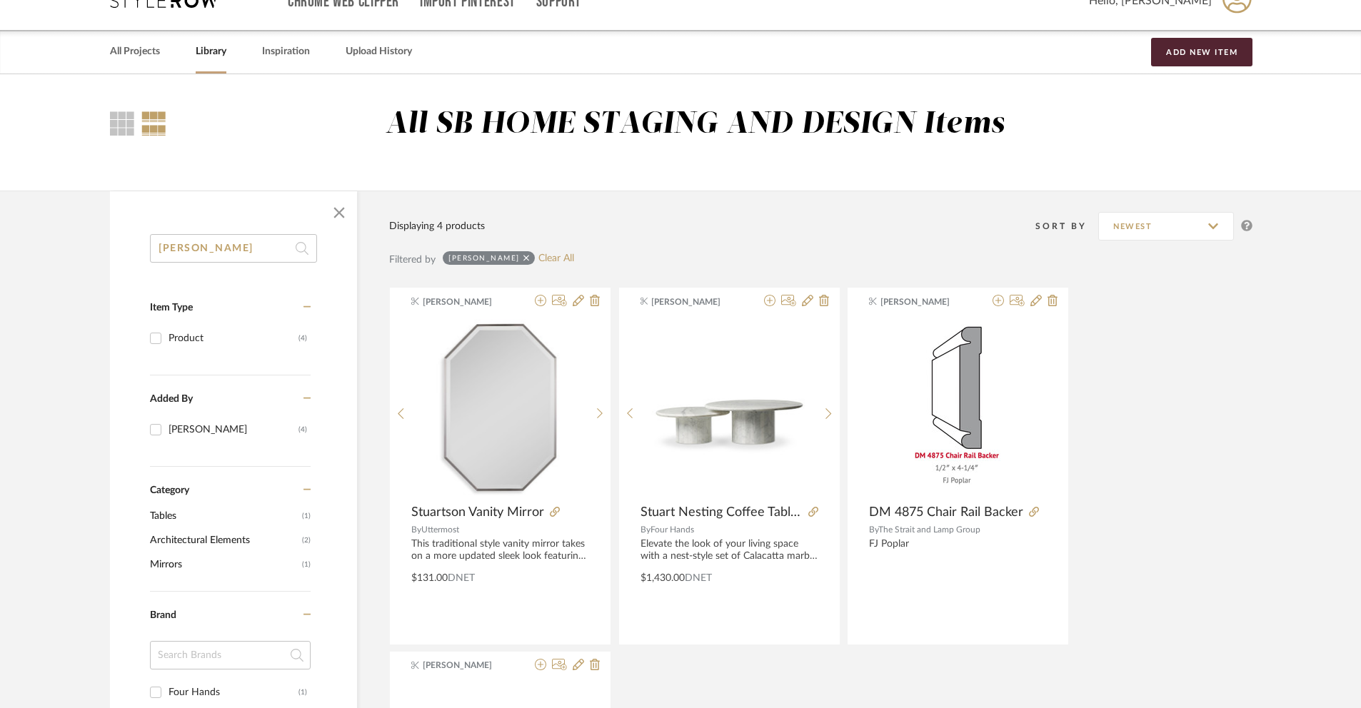
drag, startPoint x: 209, startPoint y: 248, endPoint x: 109, endPoint y: 249, distance: 100.7
click at [113, 252] on div "stuart Item Type Product (4) Added By Keith Benham (4) Category Tables (1) Arch…" at bounding box center [233, 671] width 247 height 875
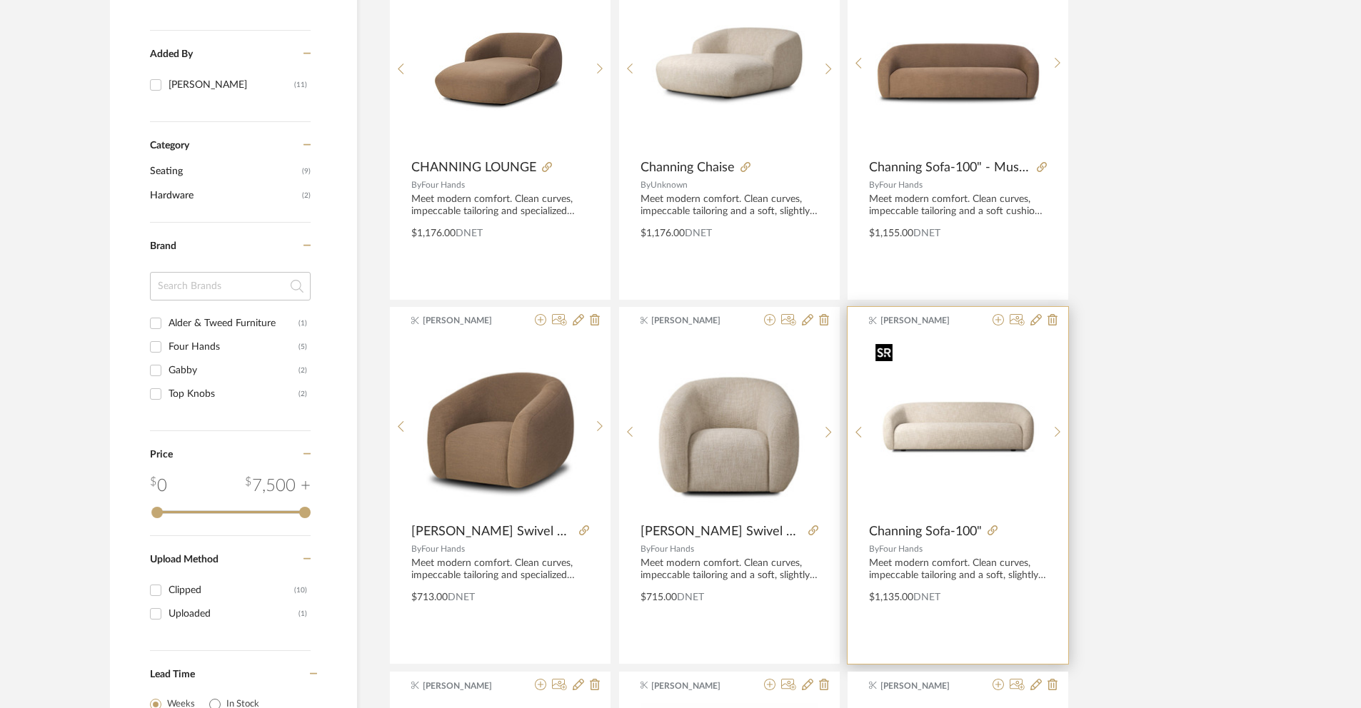
scroll to position [651, 0]
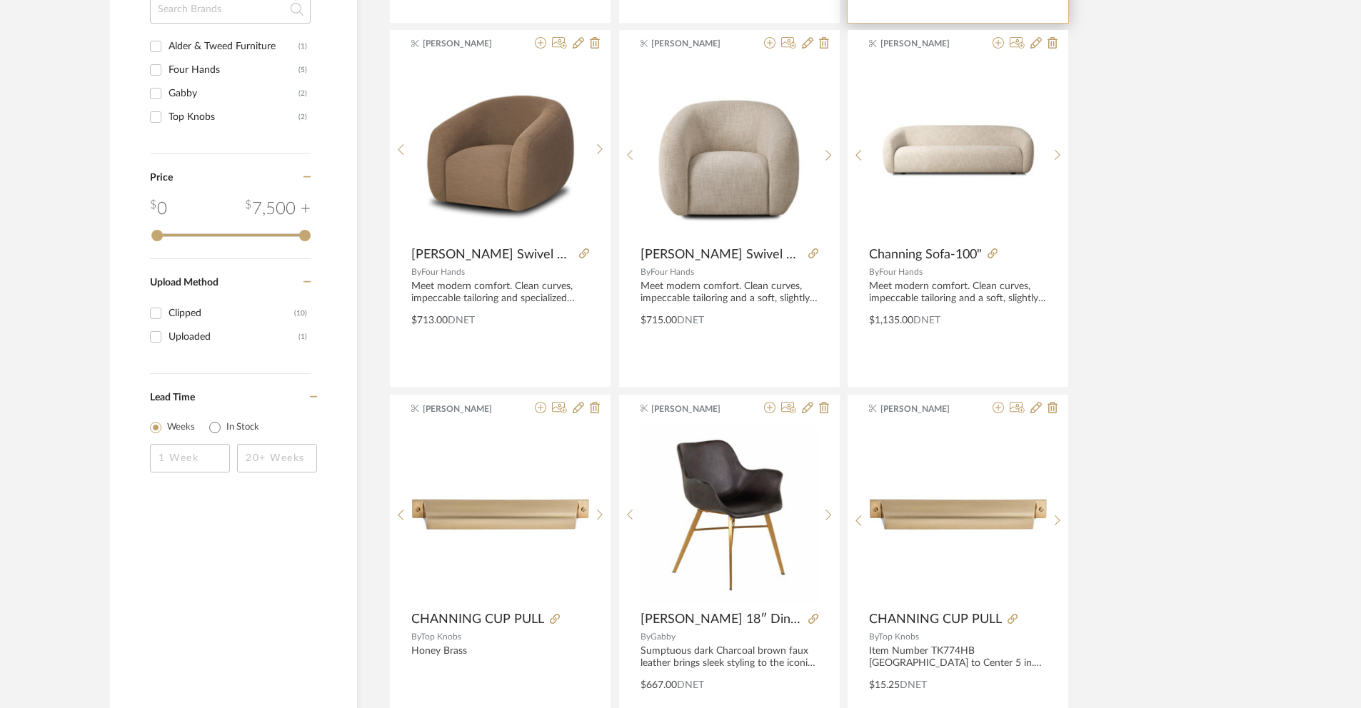
type input "channing"
click at [997, 45] on icon at bounding box center [998, 42] width 11 height 11
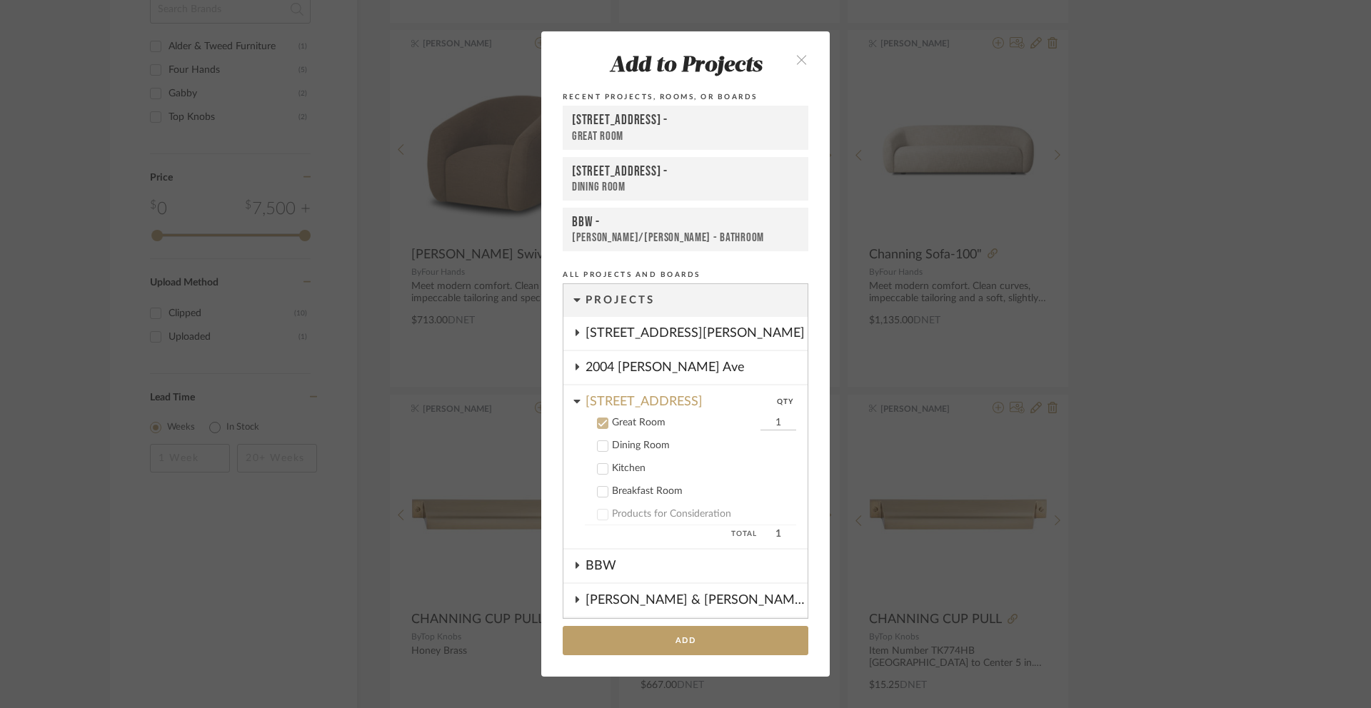
scroll to position [126, 0]
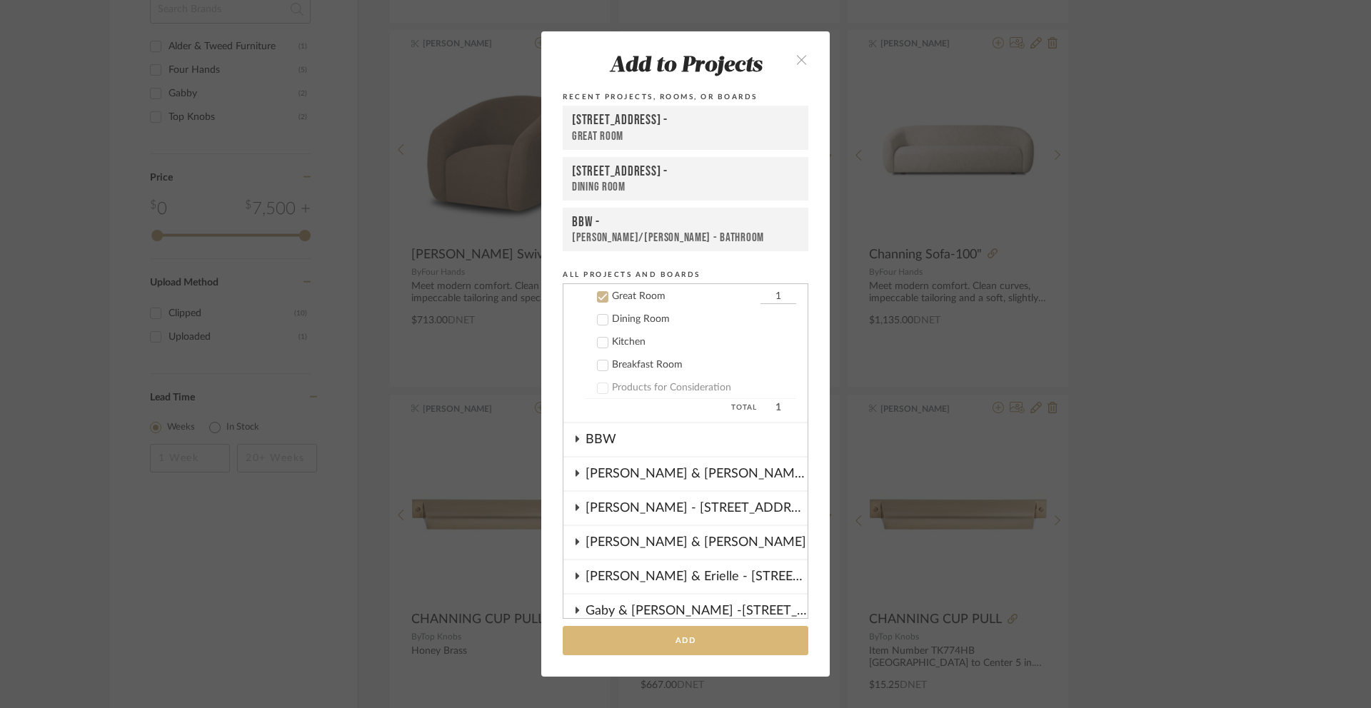
click at [690, 568] on button "Add" at bounding box center [686, 640] width 246 height 29
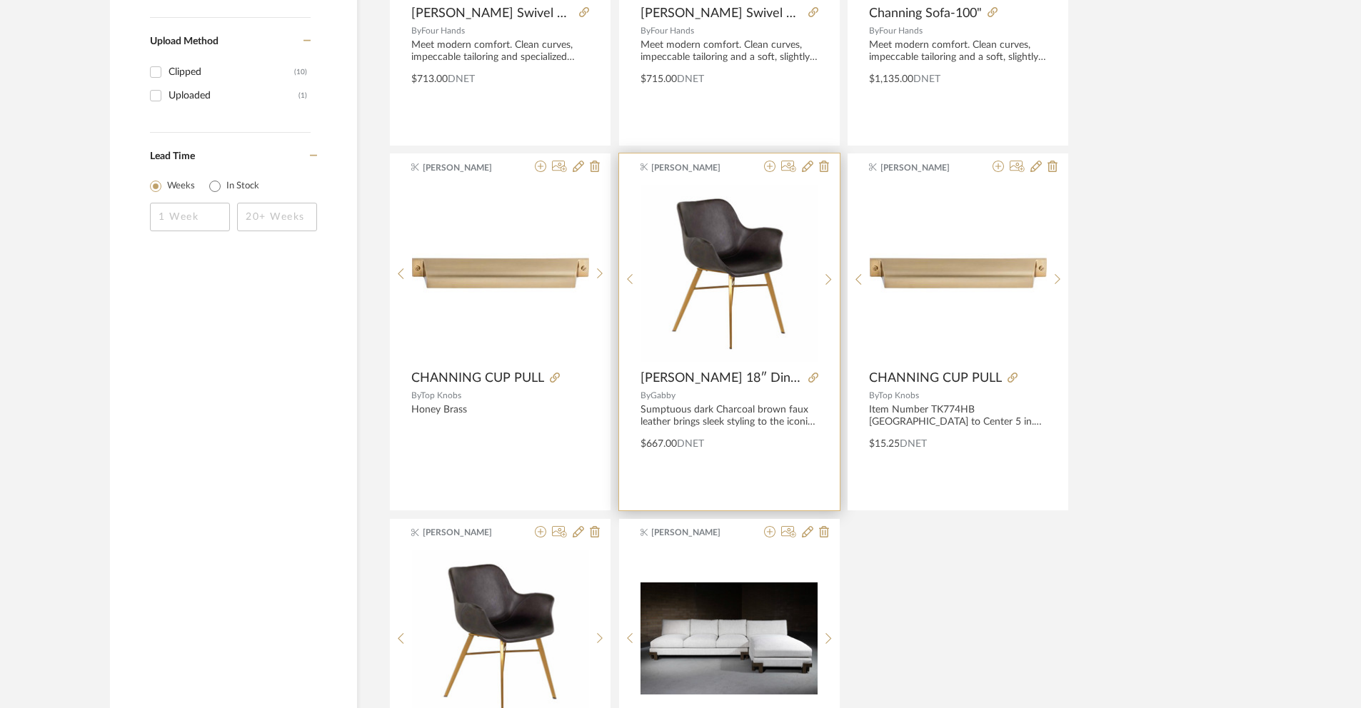
scroll to position [1138, 0]
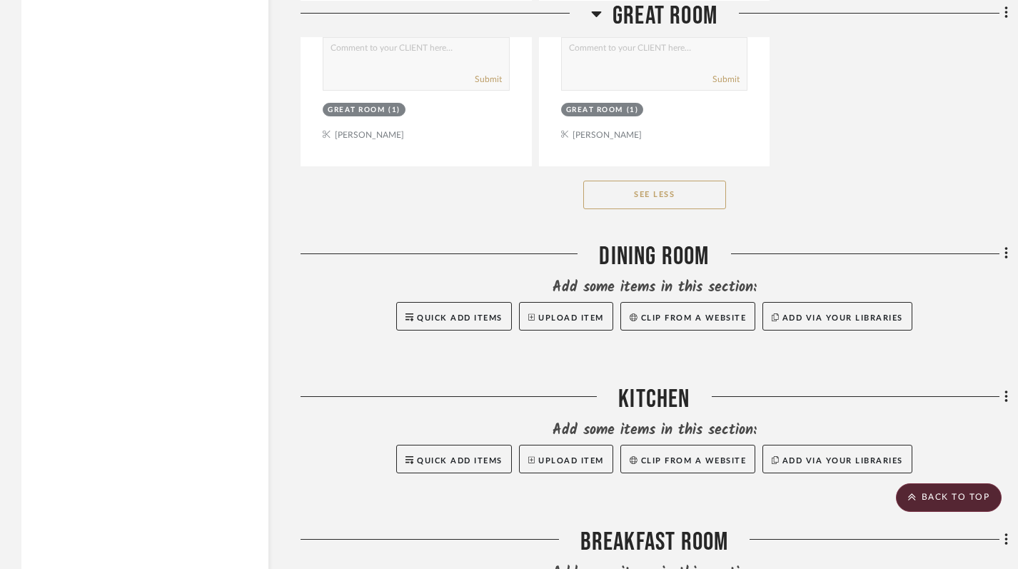
scroll to position [3557, 0]
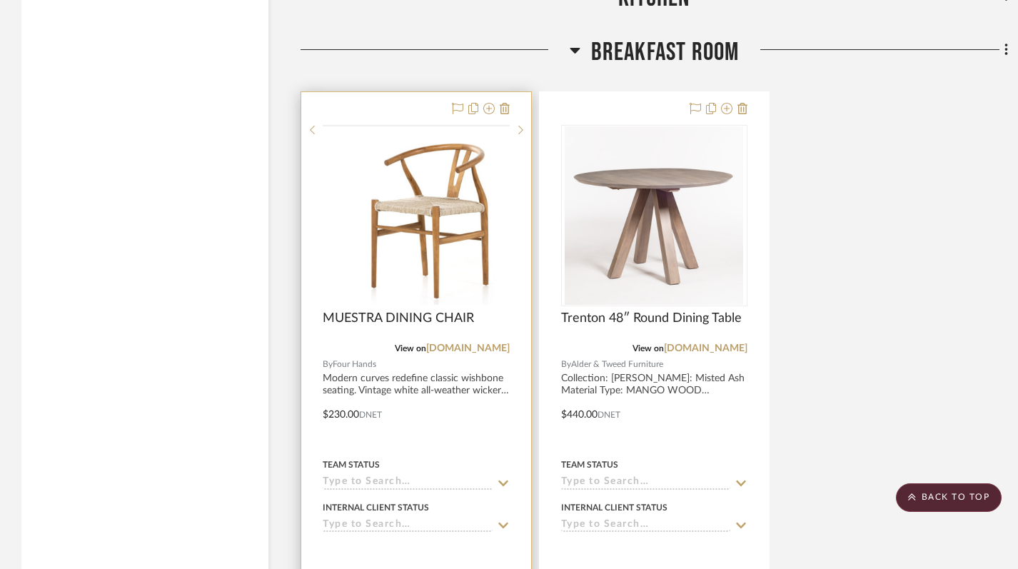
scroll to position [3164, 0]
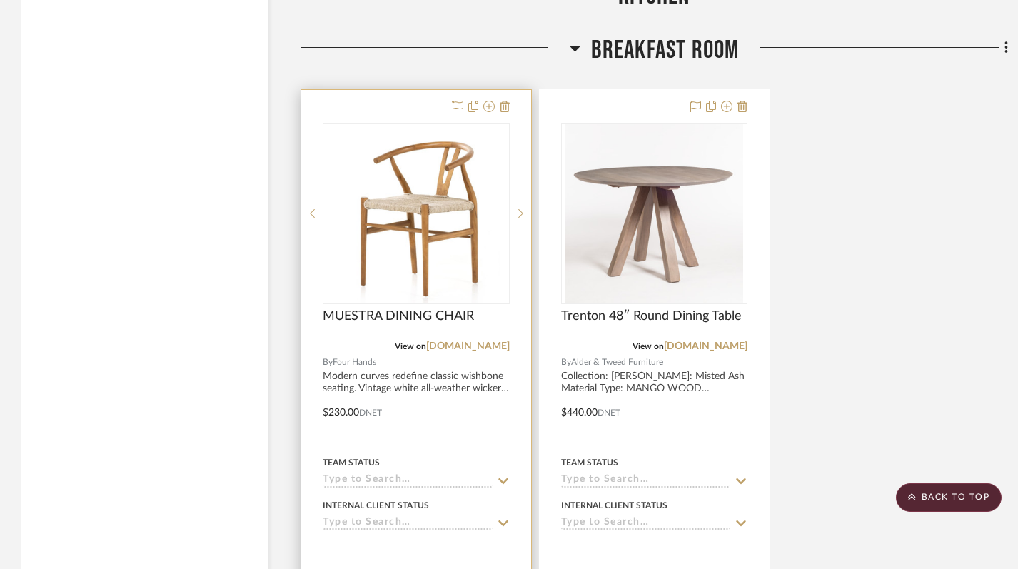
click at [353, 411] on div at bounding box center [416, 402] width 230 height 625
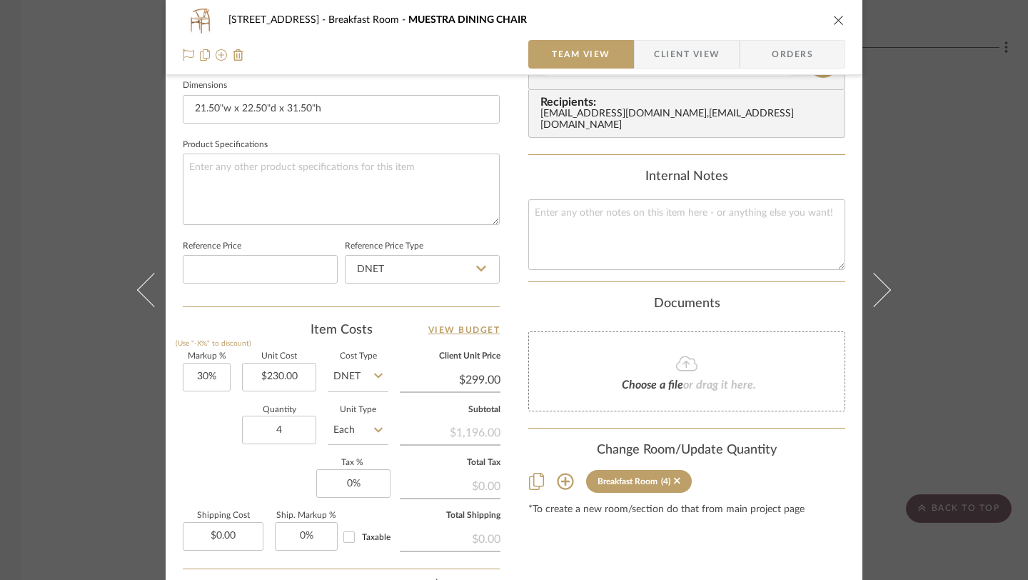
scroll to position [619, 0]
drag, startPoint x: 296, startPoint y: 374, endPoint x: 305, endPoint y: 377, distance: 9.9
click at [305, 377] on input "230.00" at bounding box center [279, 376] width 74 height 29
type input "$167.00"
type input "$217.10"
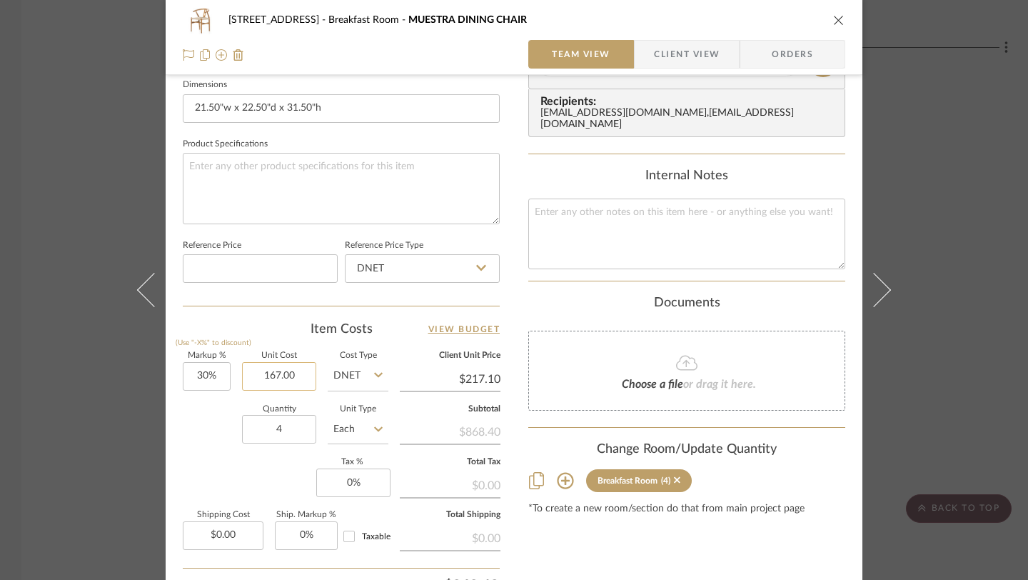
click at [290, 374] on input "167.00" at bounding box center [279, 376] width 74 height 29
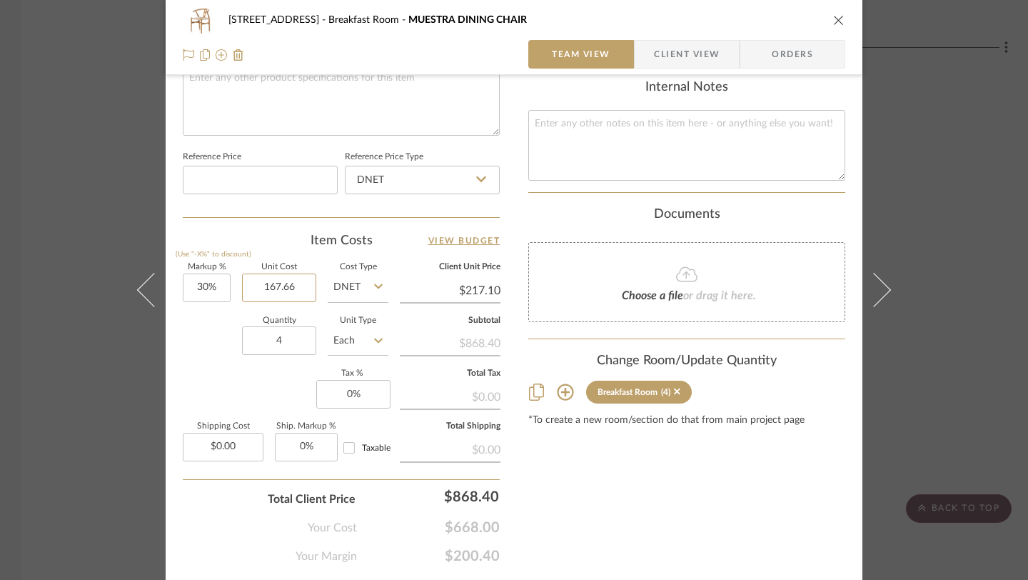
scroll to position [747, 0]
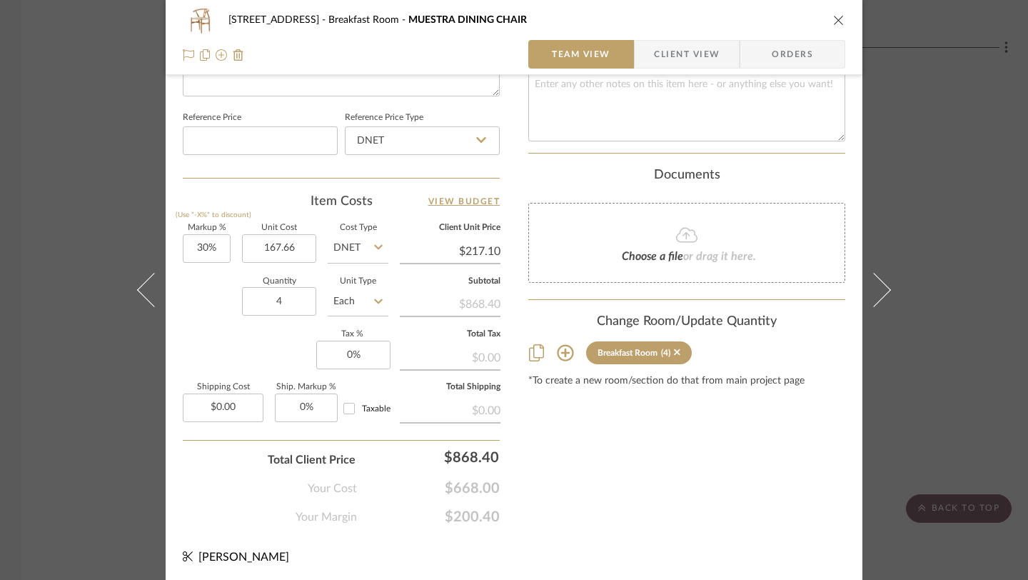
type input "$167.66"
type input "$217.96"
click at [836, 18] on icon "close" at bounding box center [838, 19] width 11 height 11
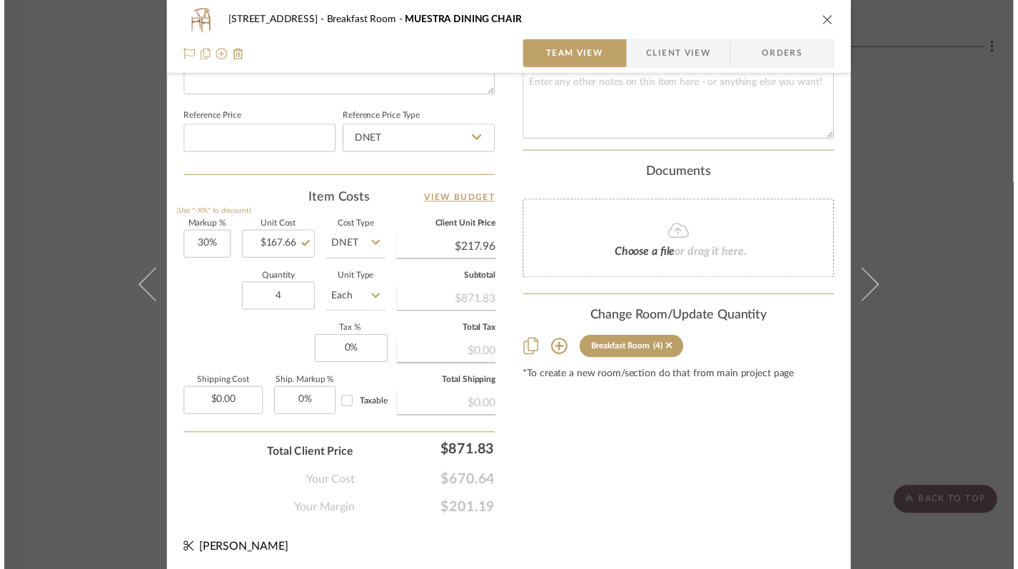
scroll to position [3164, 0]
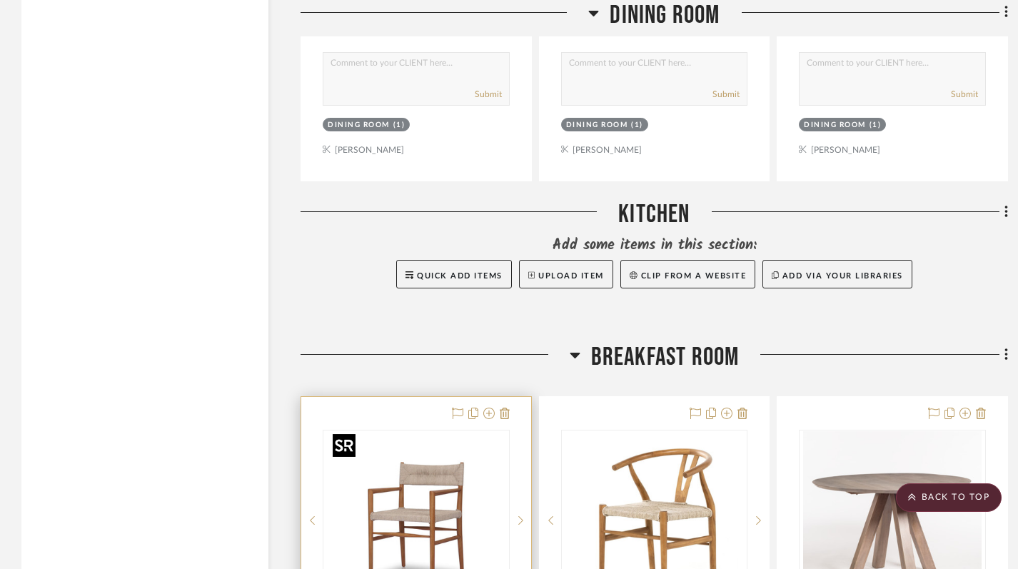
scroll to position [2722, 0]
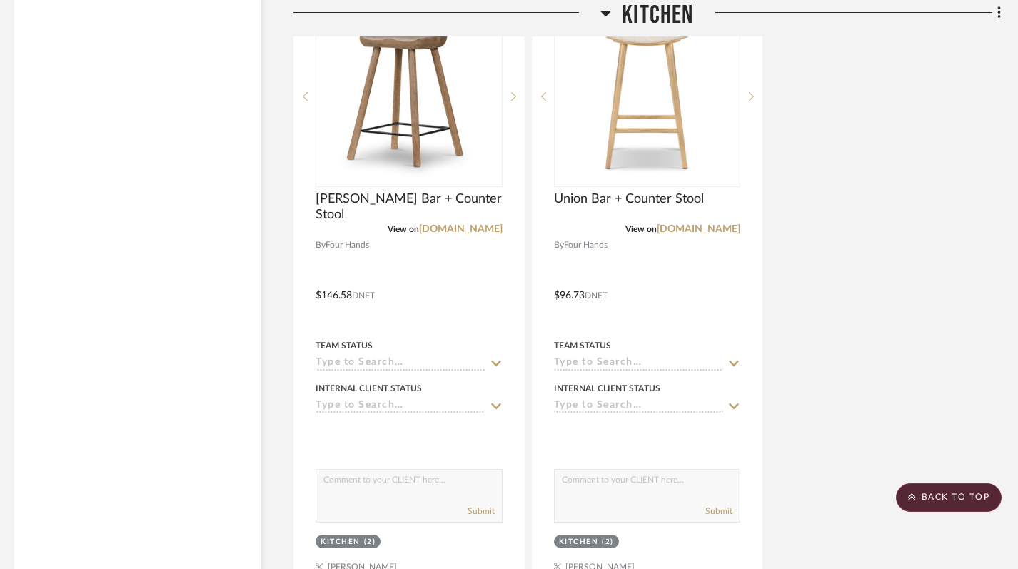
scroll to position [3074, 7]
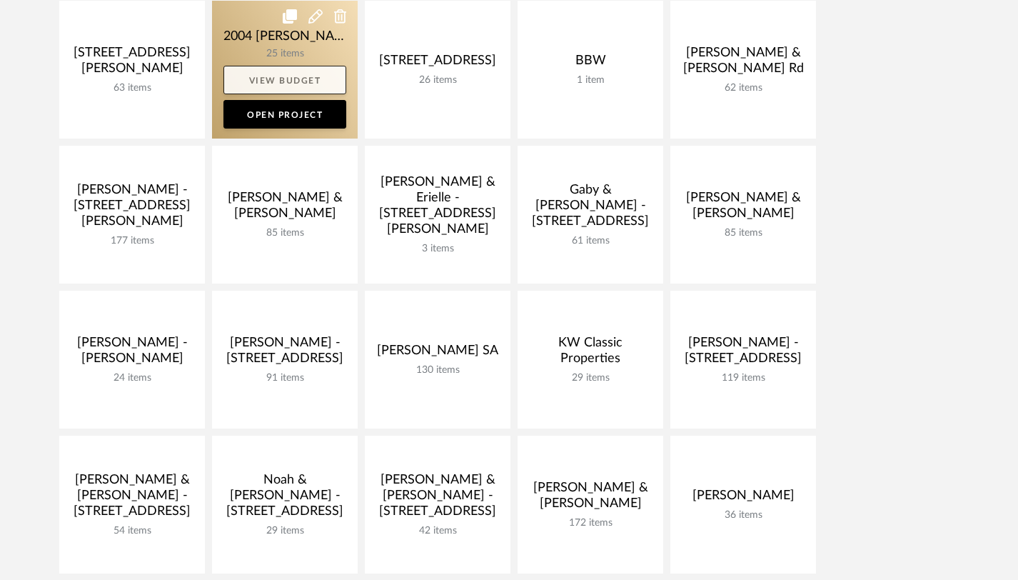
scroll to position [315, 0]
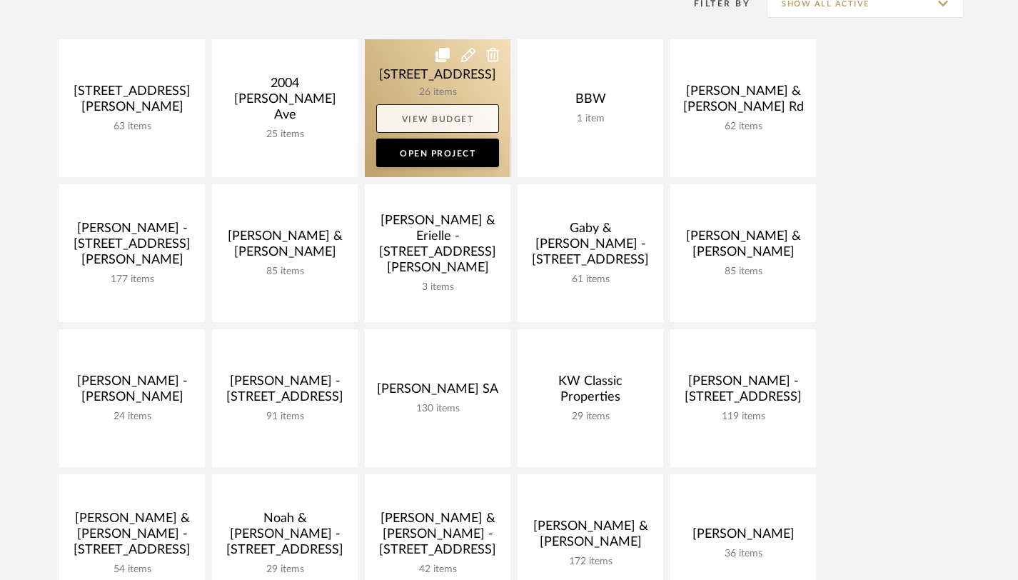
click at [421, 109] on link "View Budget" at bounding box center [437, 118] width 123 height 29
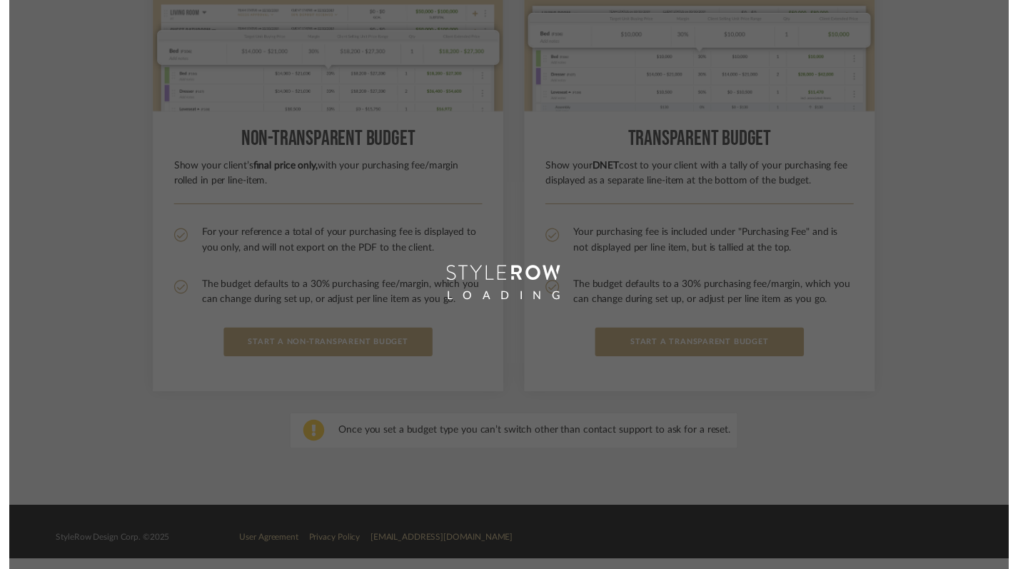
scroll to position [269, 0]
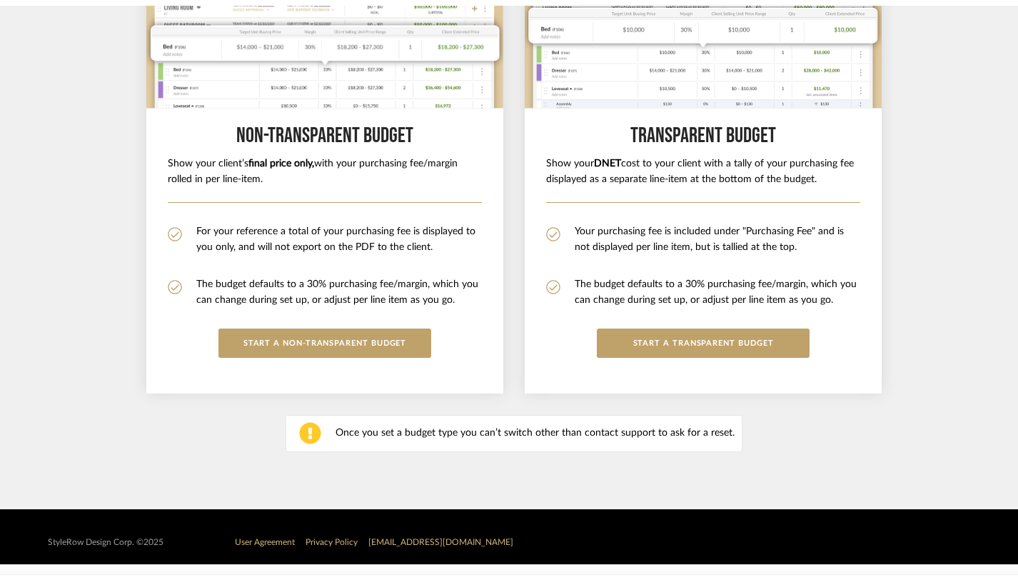
scroll to position [315, 0]
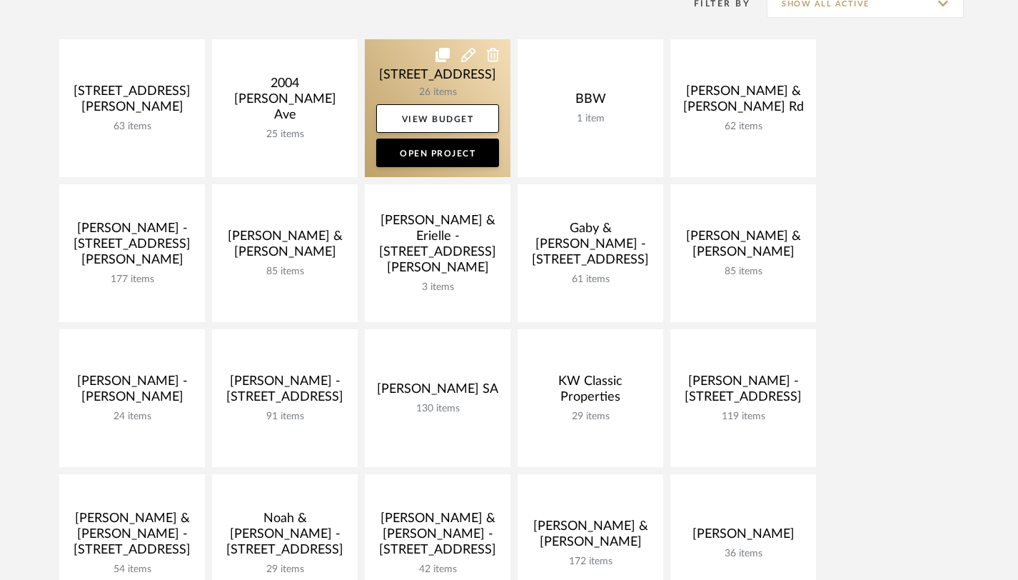
click at [446, 85] on link at bounding box center [438, 108] width 146 height 138
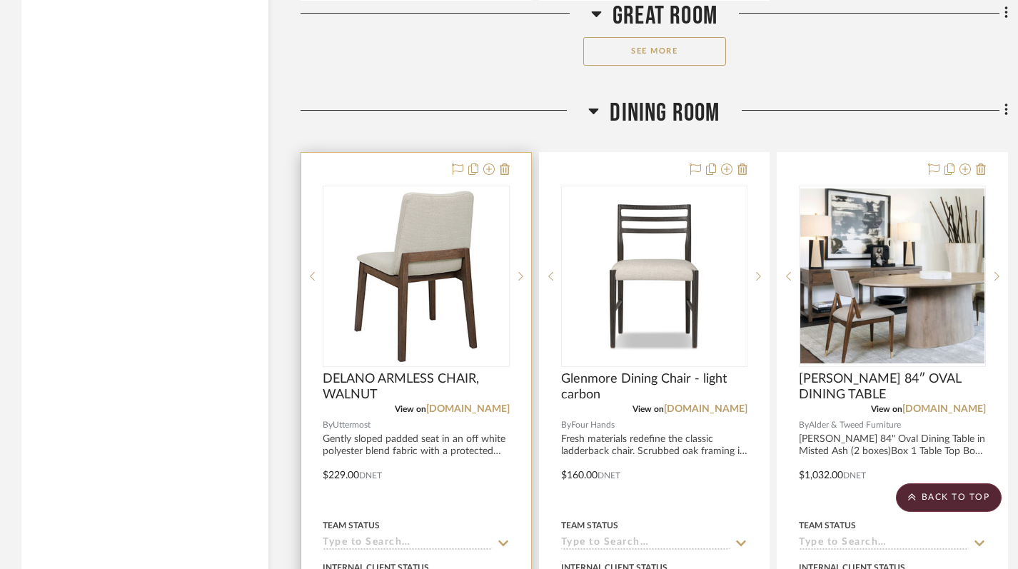
scroll to position [2261, 0]
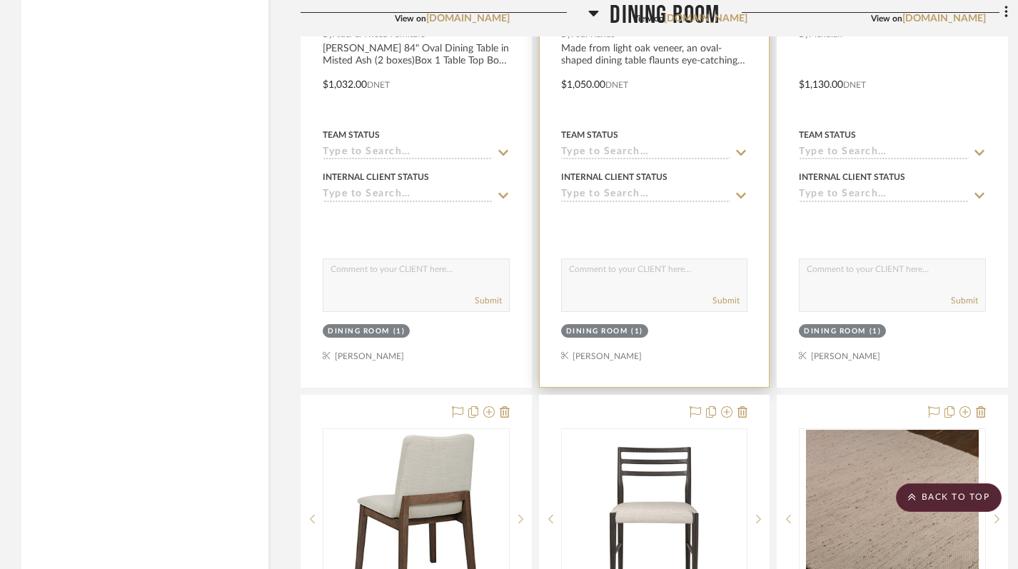
scroll to position [2732, 0]
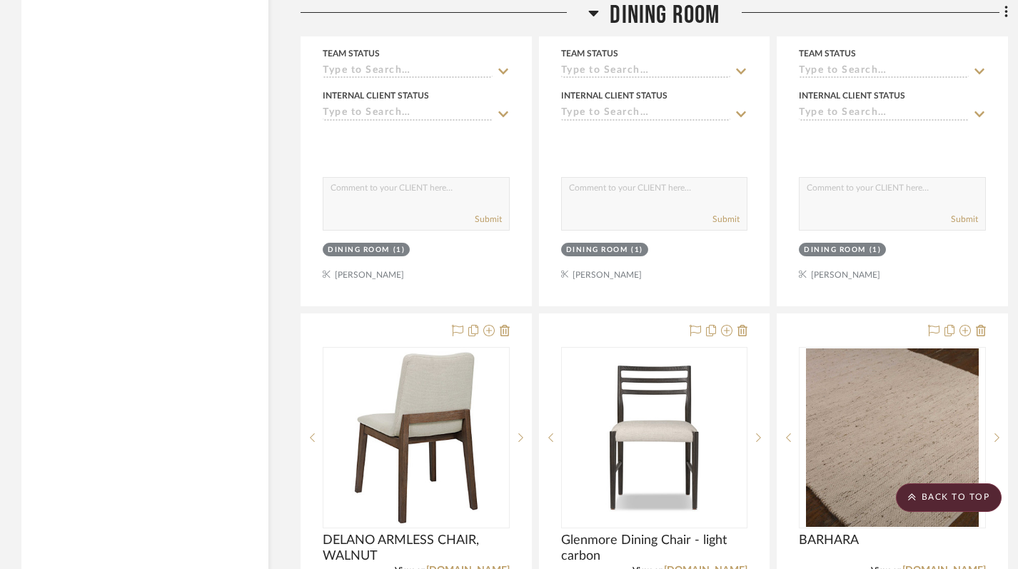
drag, startPoint x: 546, startPoint y: 284, endPoint x: 606, endPoint y: 4, distance: 286.2
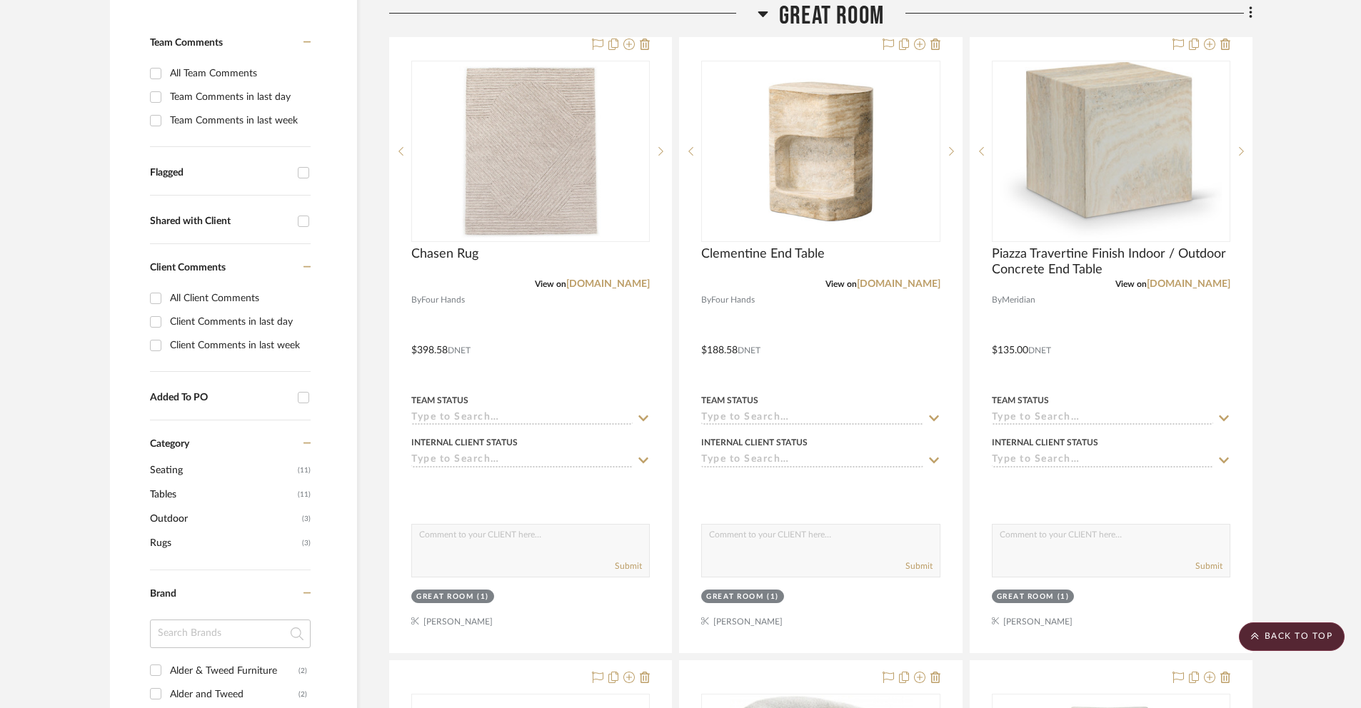
scroll to position [362, 0]
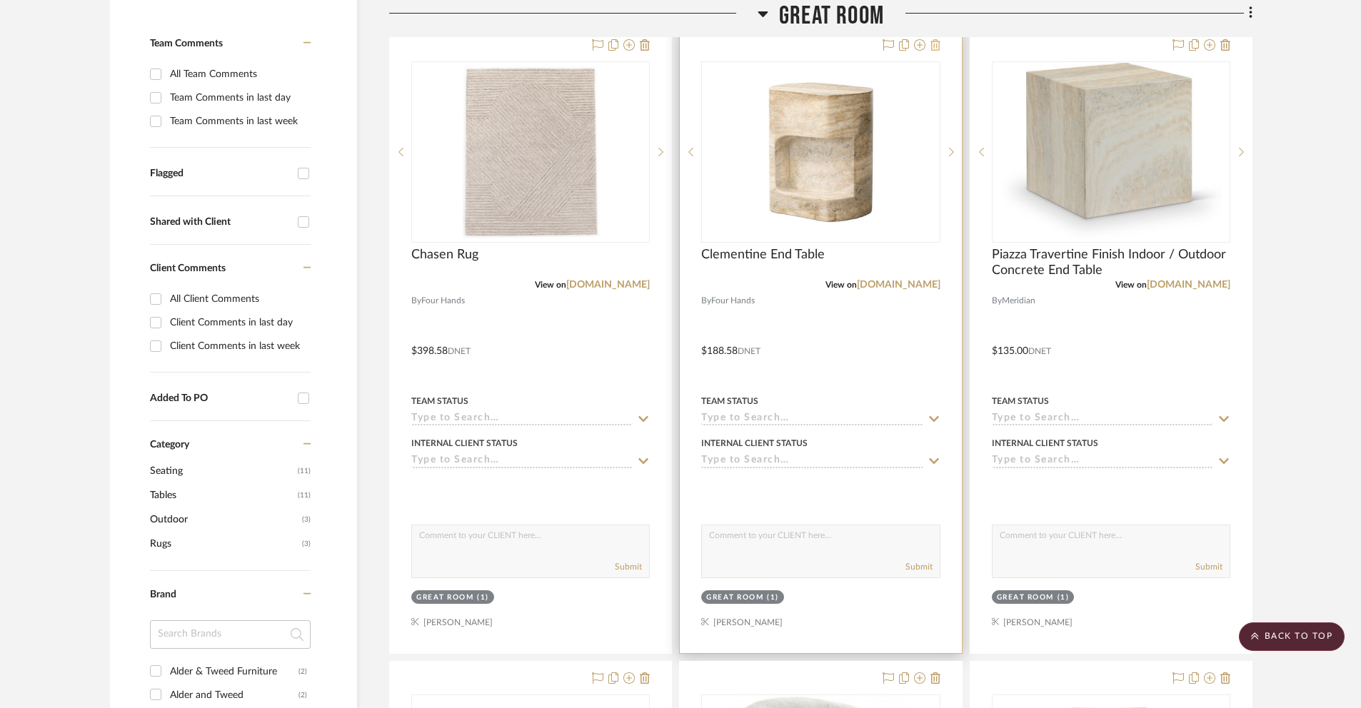
click at [934, 45] on icon at bounding box center [936, 44] width 10 height 11
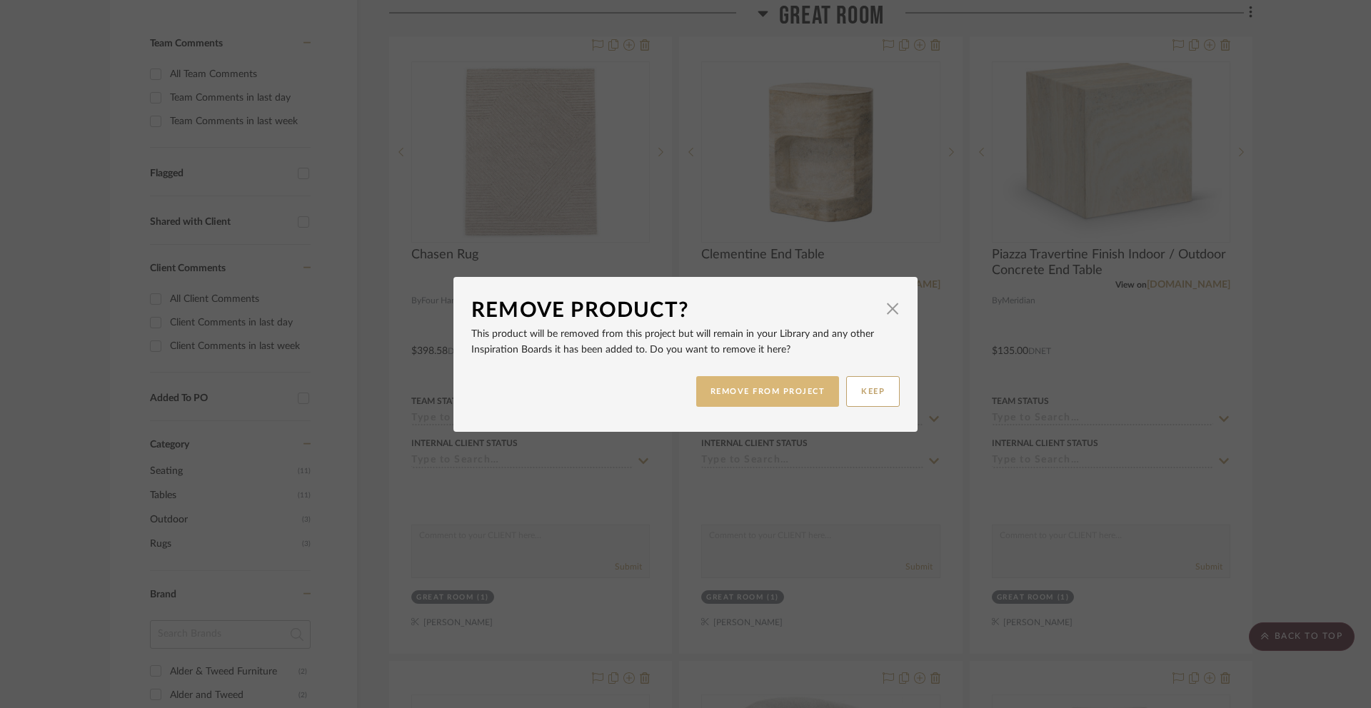
click at [808, 395] on button "REMOVE FROM PROJECT" at bounding box center [768, 391] width 144 height 31
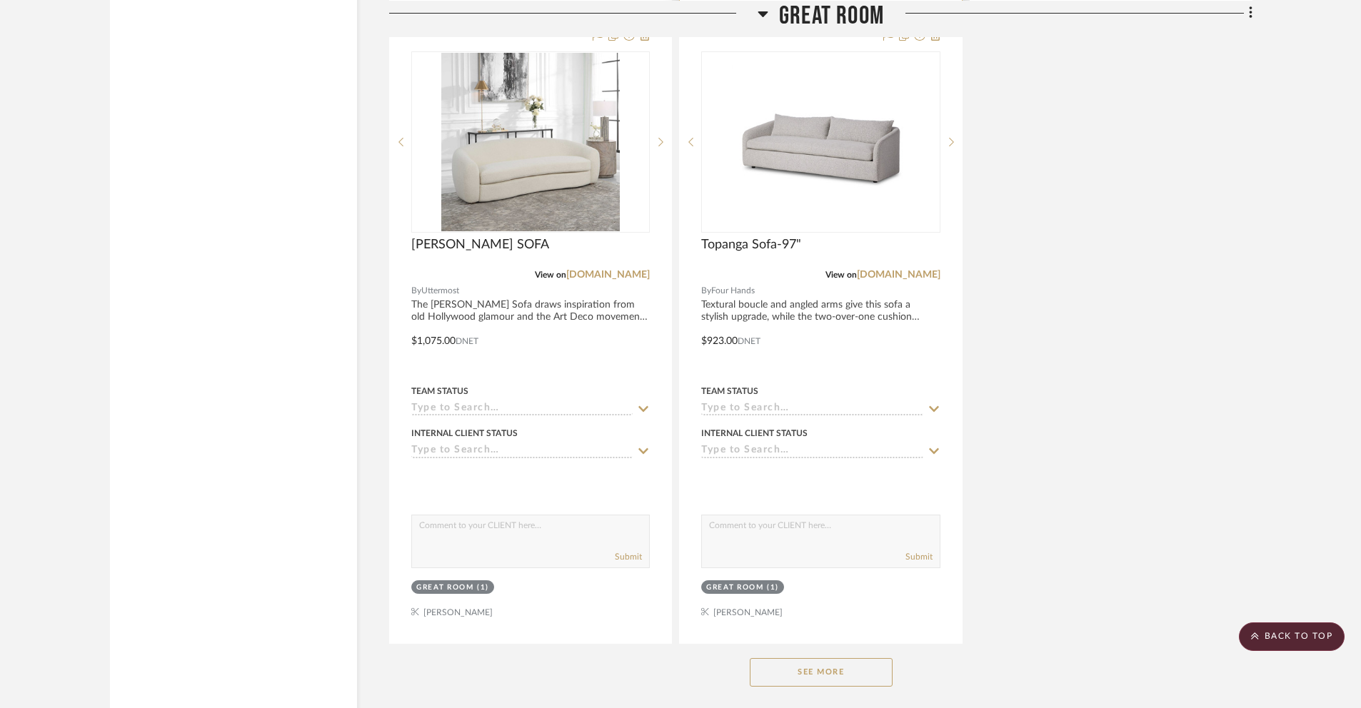
scroll to position [1645, 0]
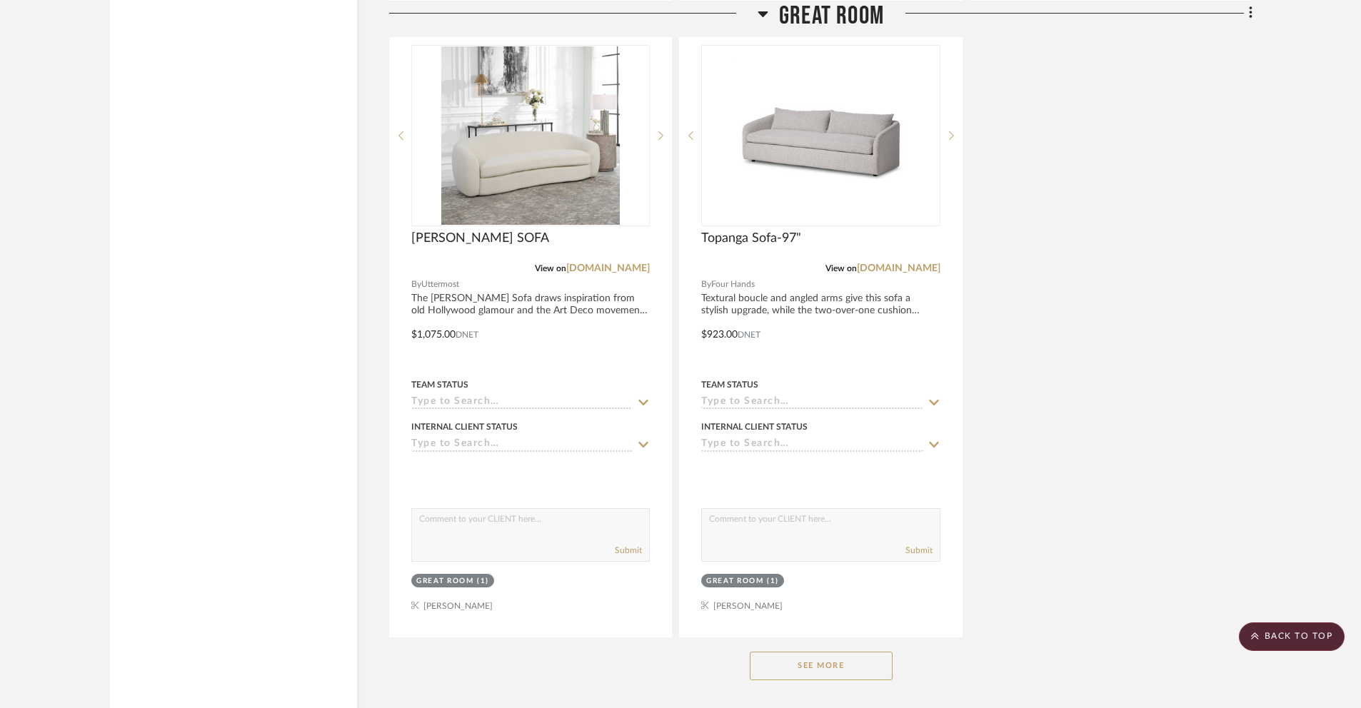
click at [773, 579] on button "See More" at bounding box center [821, 666] width 143 height 29
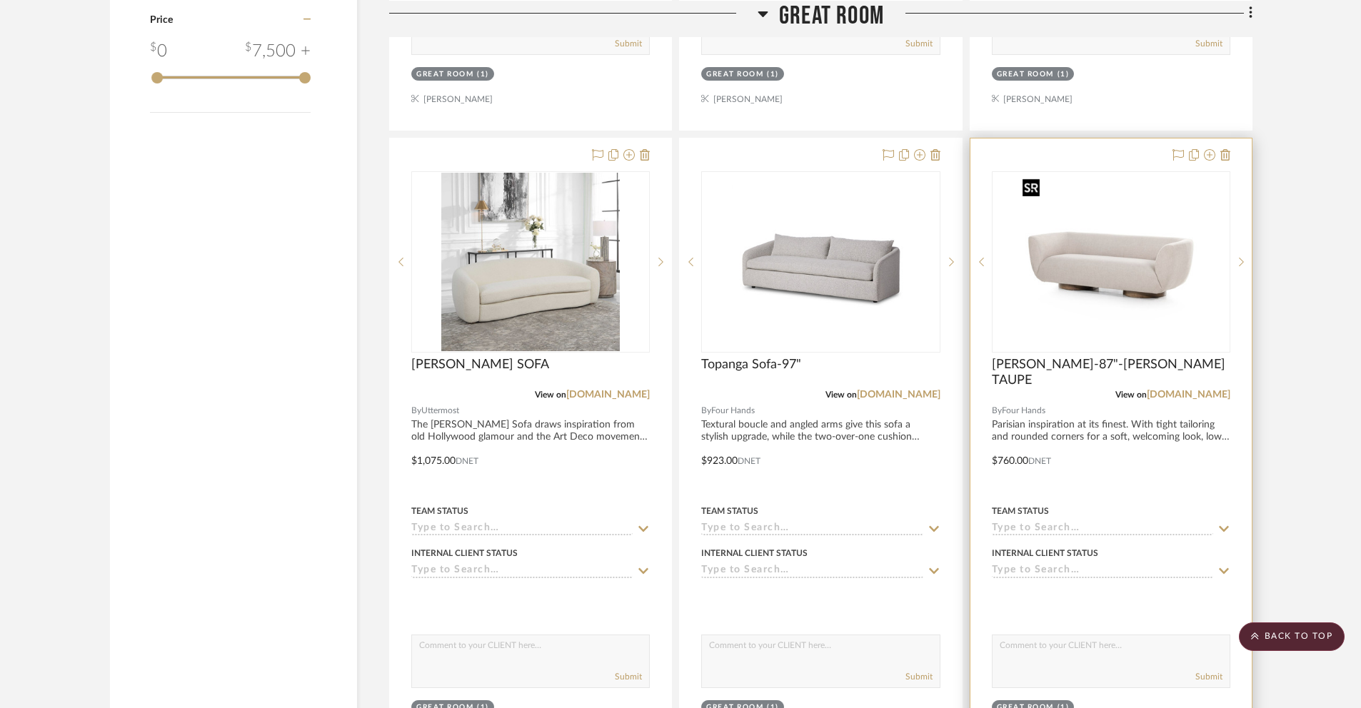
scroll to position [1515, 0]
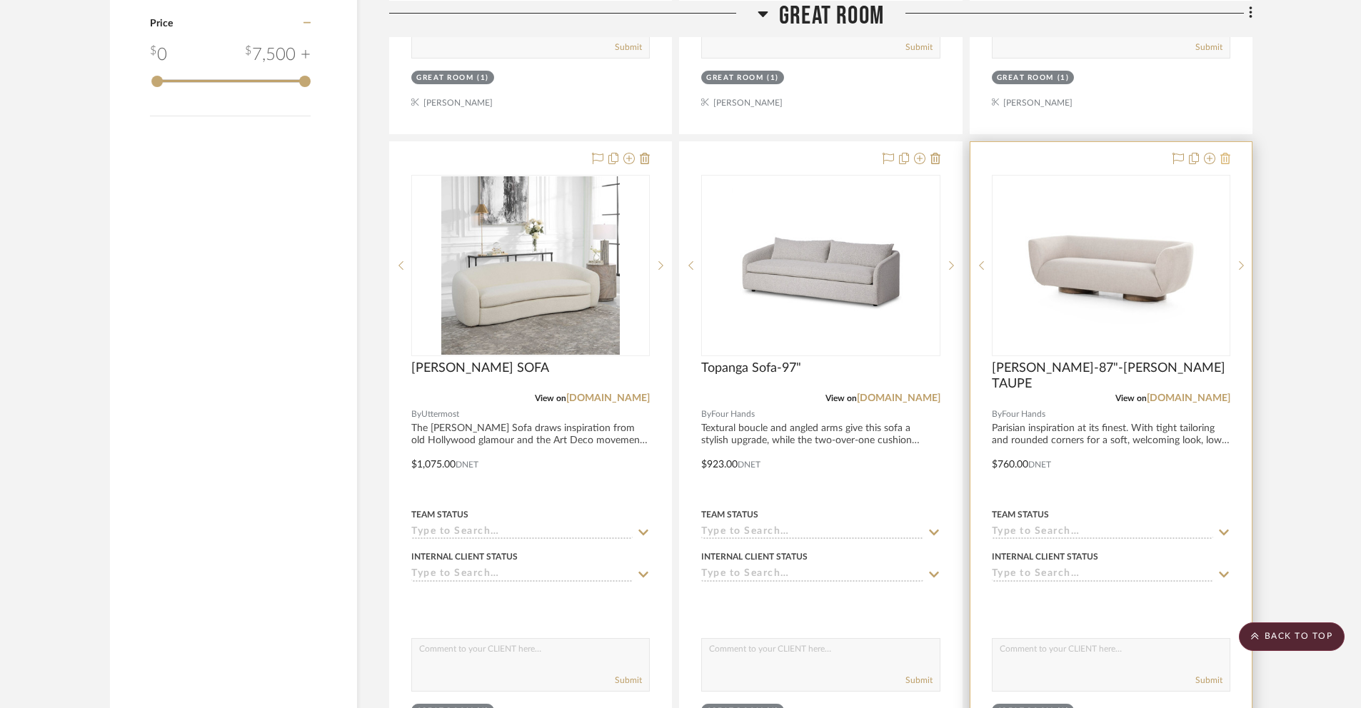
click at [1028, 161] on icon at bounding box center [1225, 158] width 10 height 11
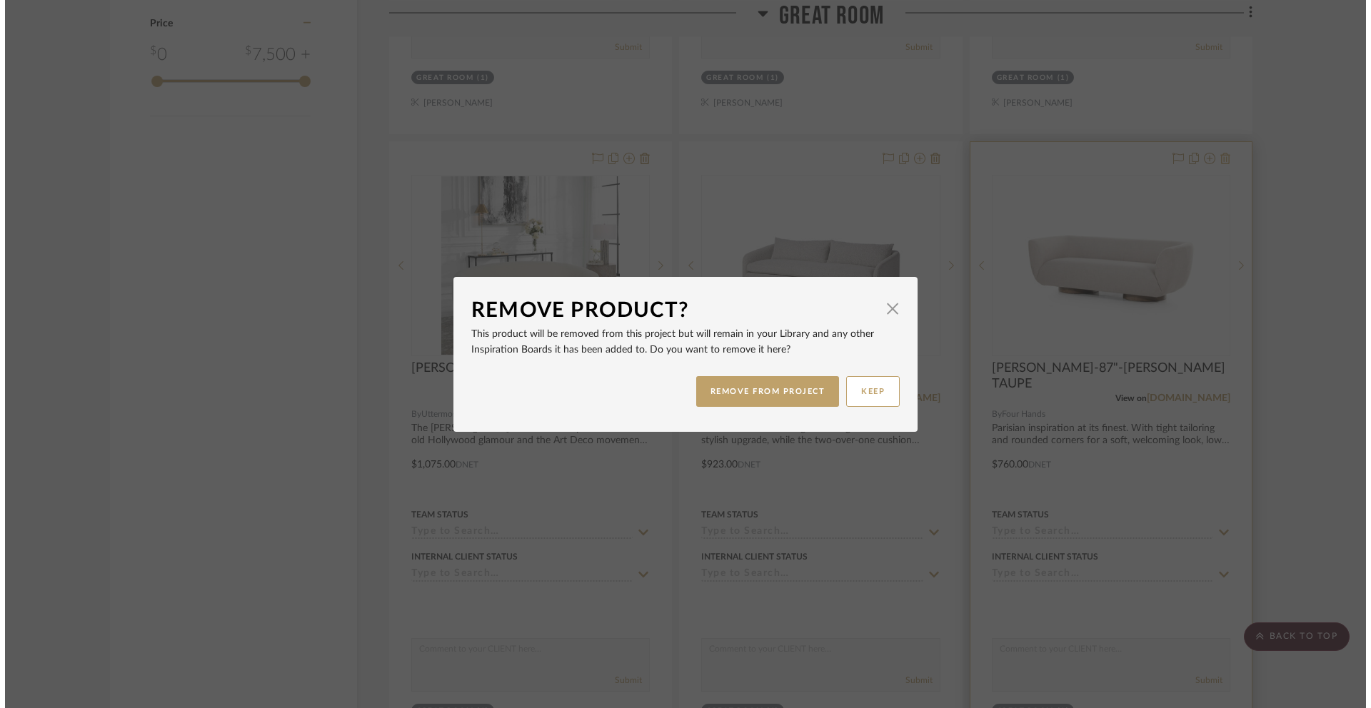
scroll to position [0, 0]
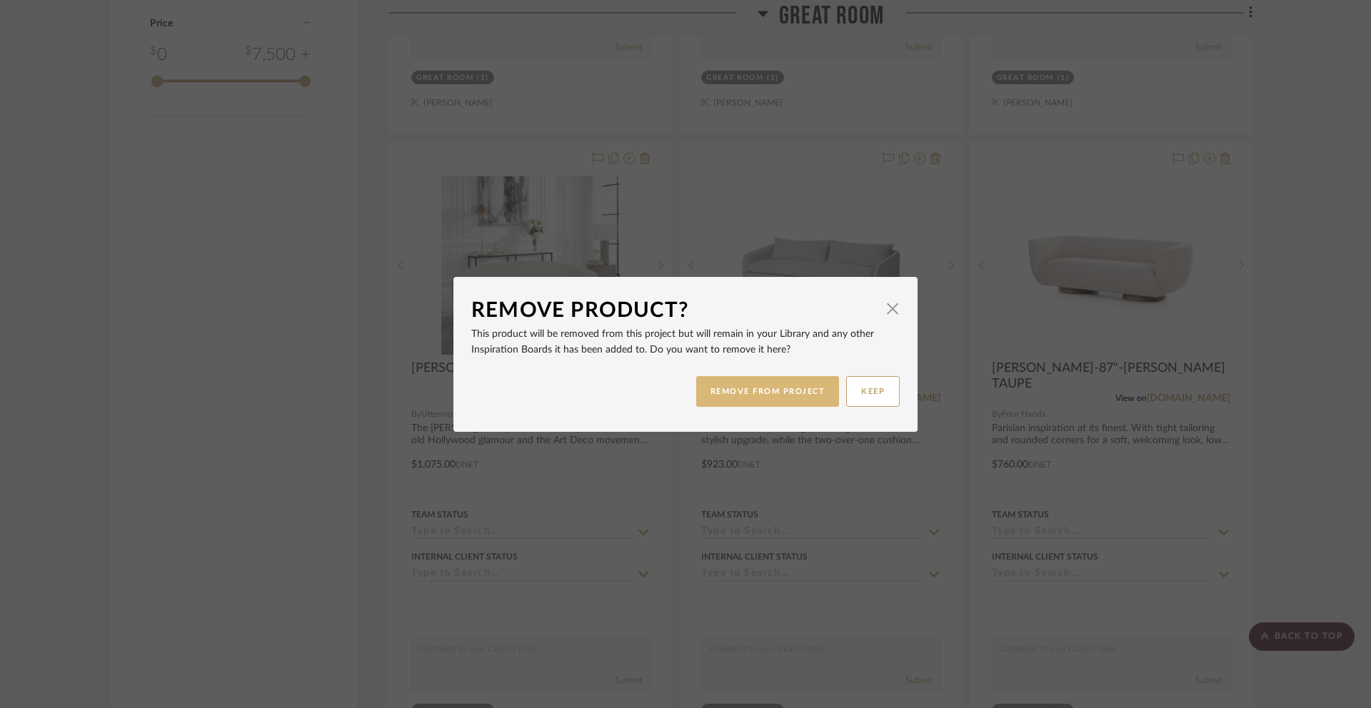
click at [799, 398] on button "REMOVE FROM PROJECT" at bounding box center [768, 391] width 144 height 31
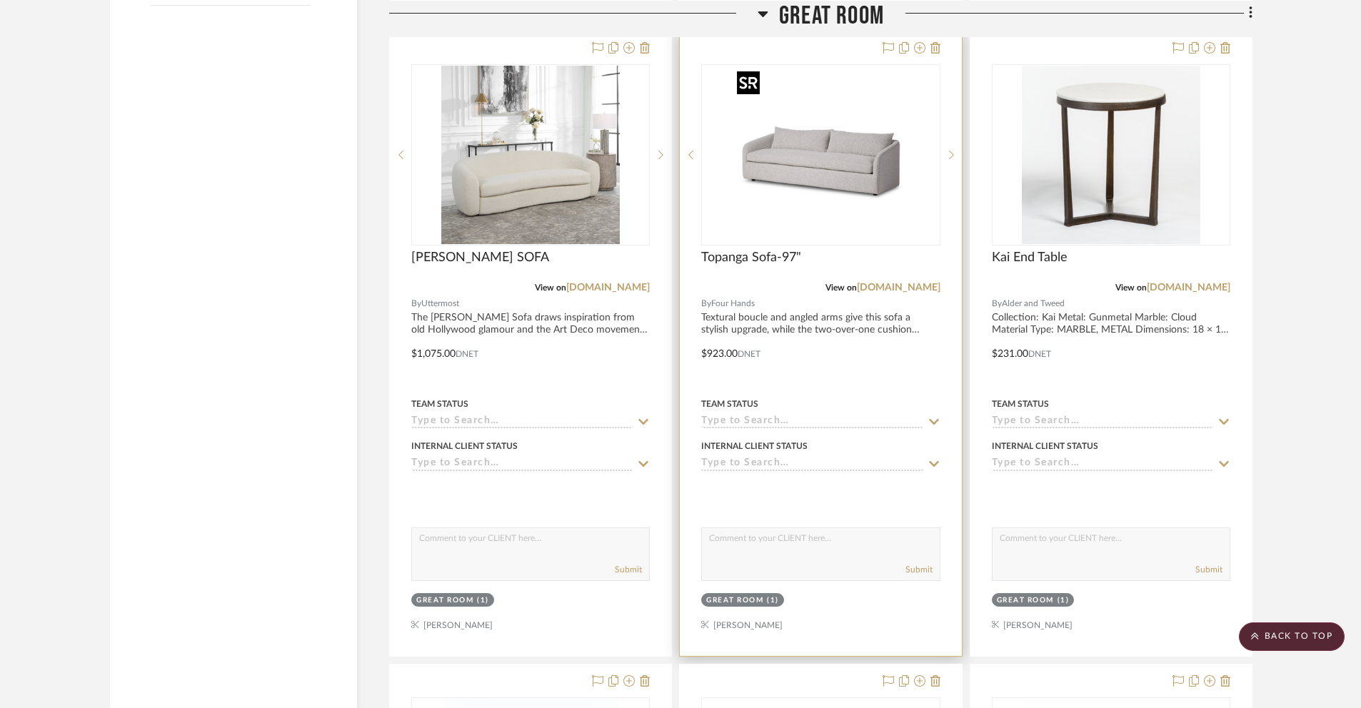
scroll to position [1625, 0]
click at [938, 53] on icon at bounding box center [936, 49] width 10 height 11
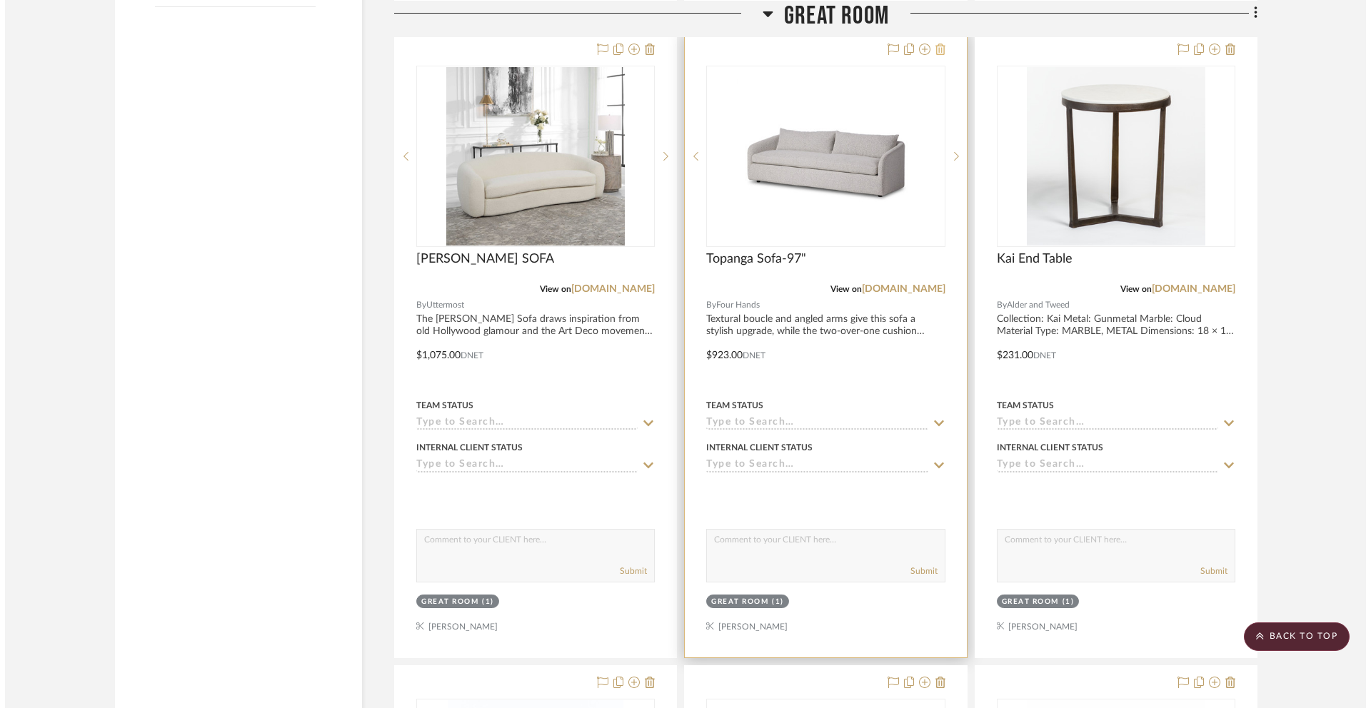
scroll to position [0, 0]
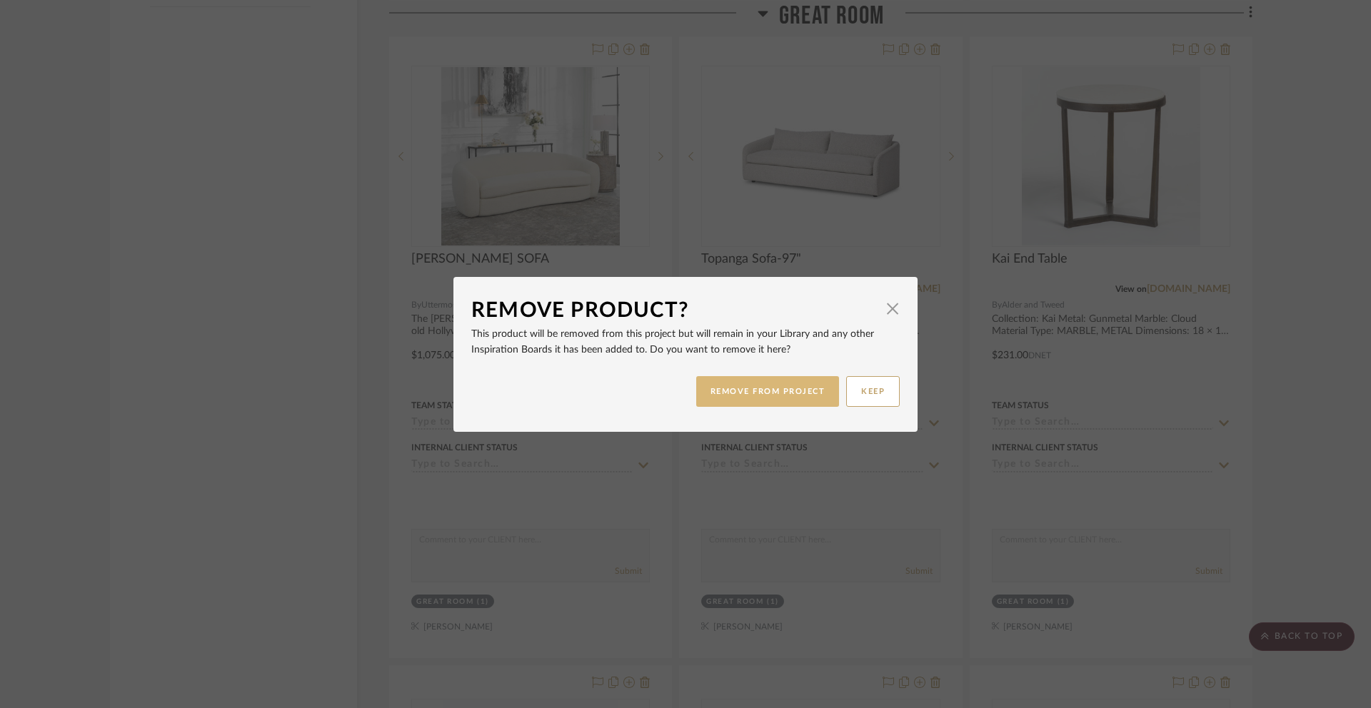
click at [786, 390] on button "REMOVE FROM PROJECT" at bounding box center [768, 391] width 144 height 31
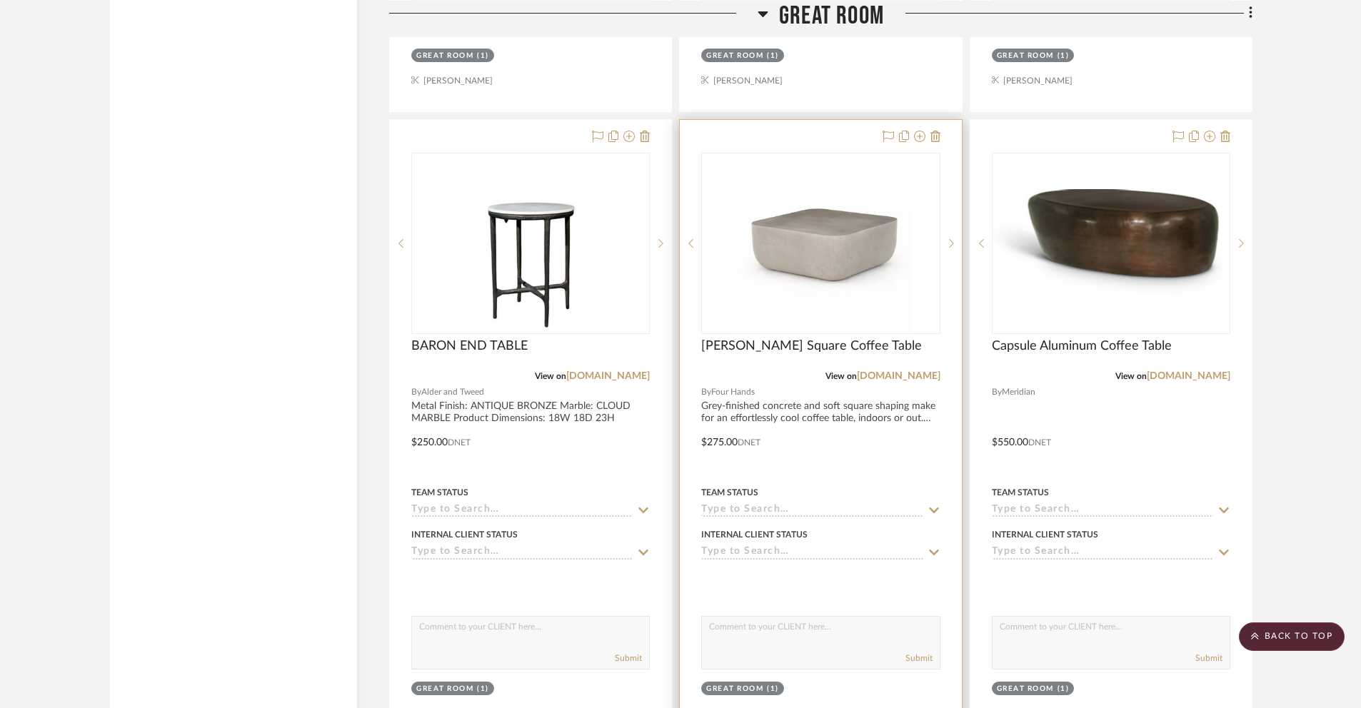
scroll to position [2078, 0]
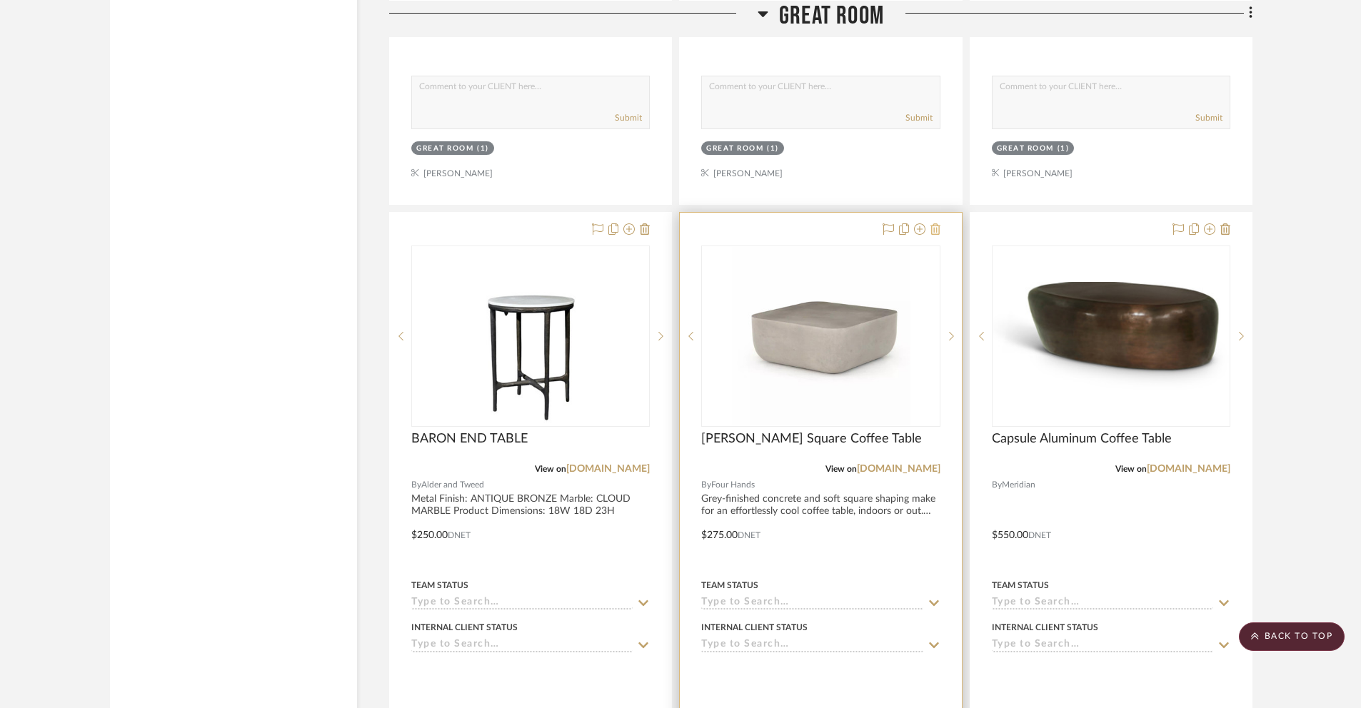
click at [937, 230] on icon at bounding box center [936, 229] width 10 height 11
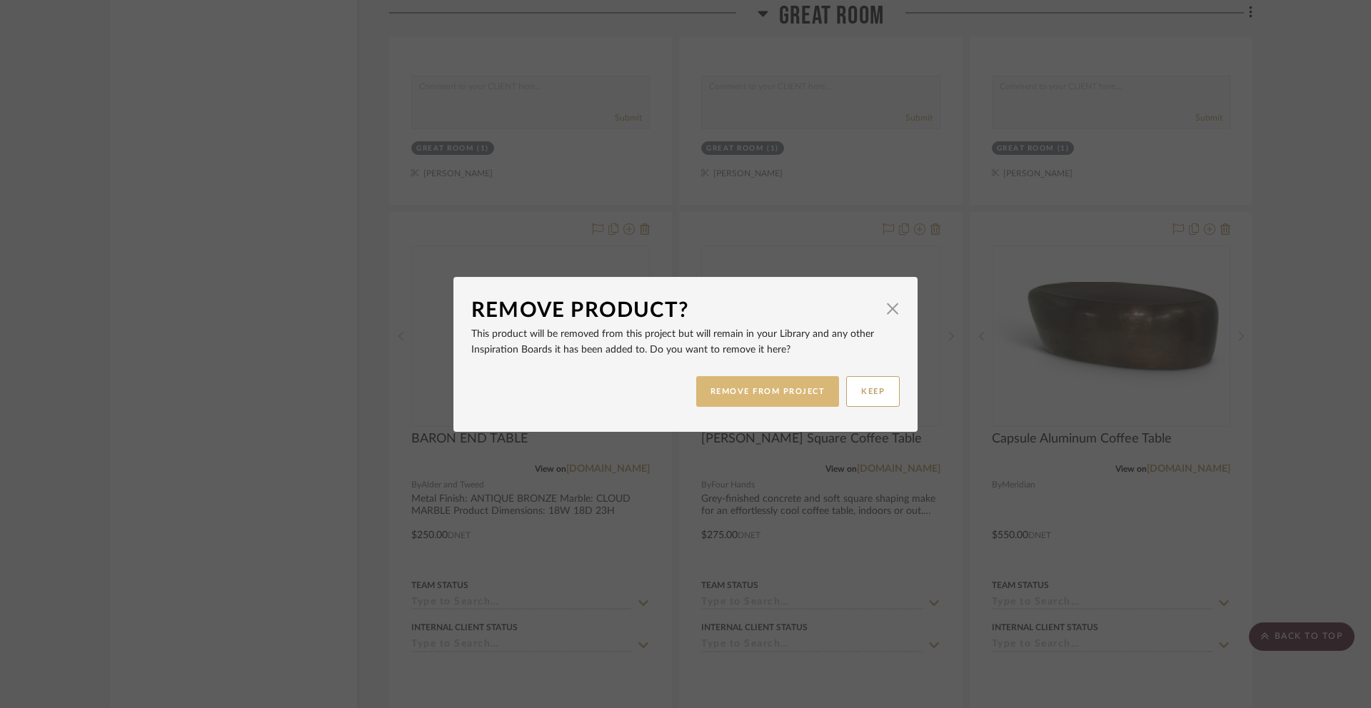
click at [798, 393] on button "REMOVE FROM PROJECT" at bounding box center [768, 391] width 144 height 31
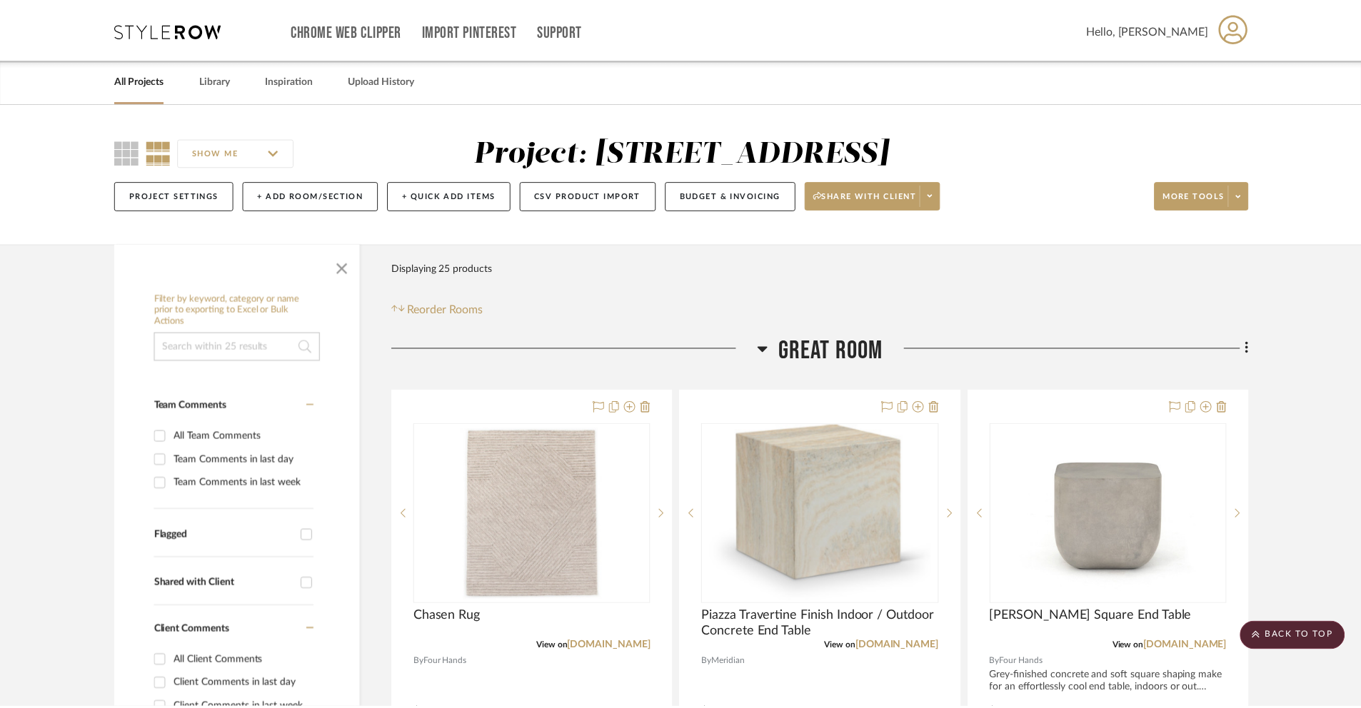
scroll to position [2078, 0]
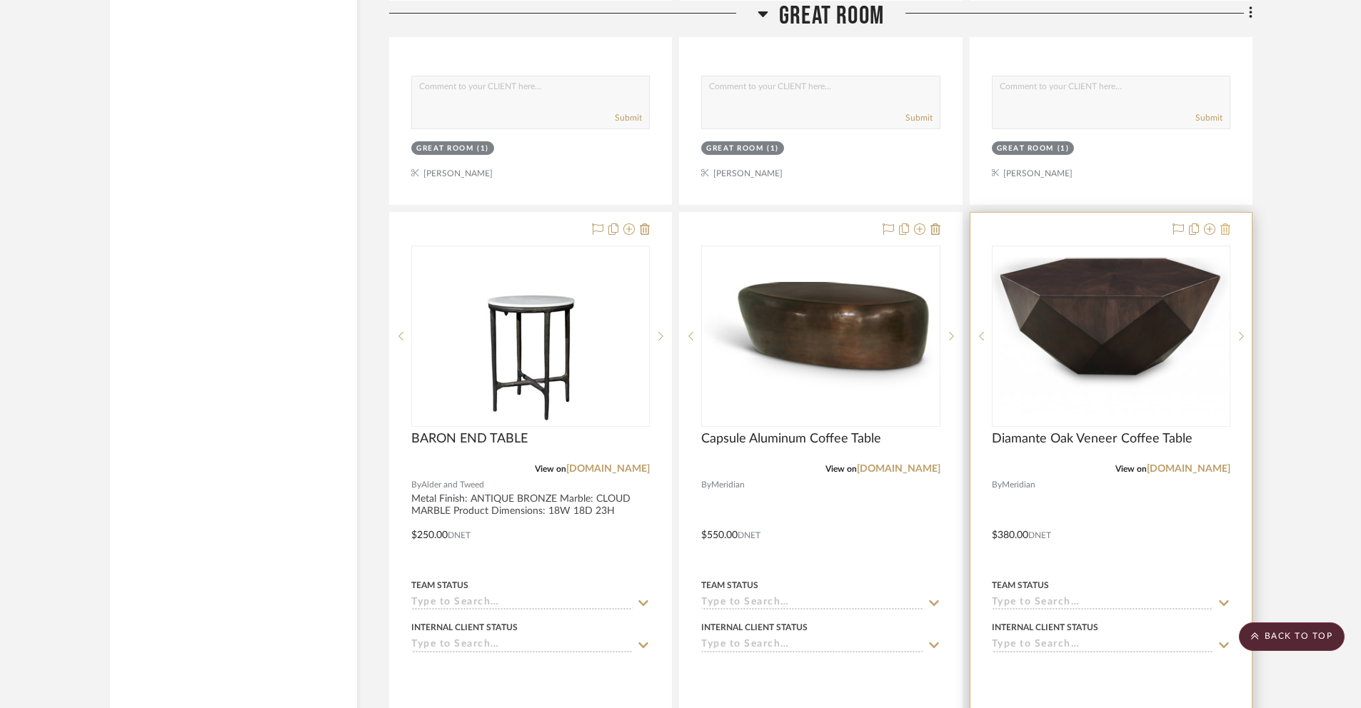
click at [1028, 230] on icon at bounding box center [1225, 229] width 10 height 11
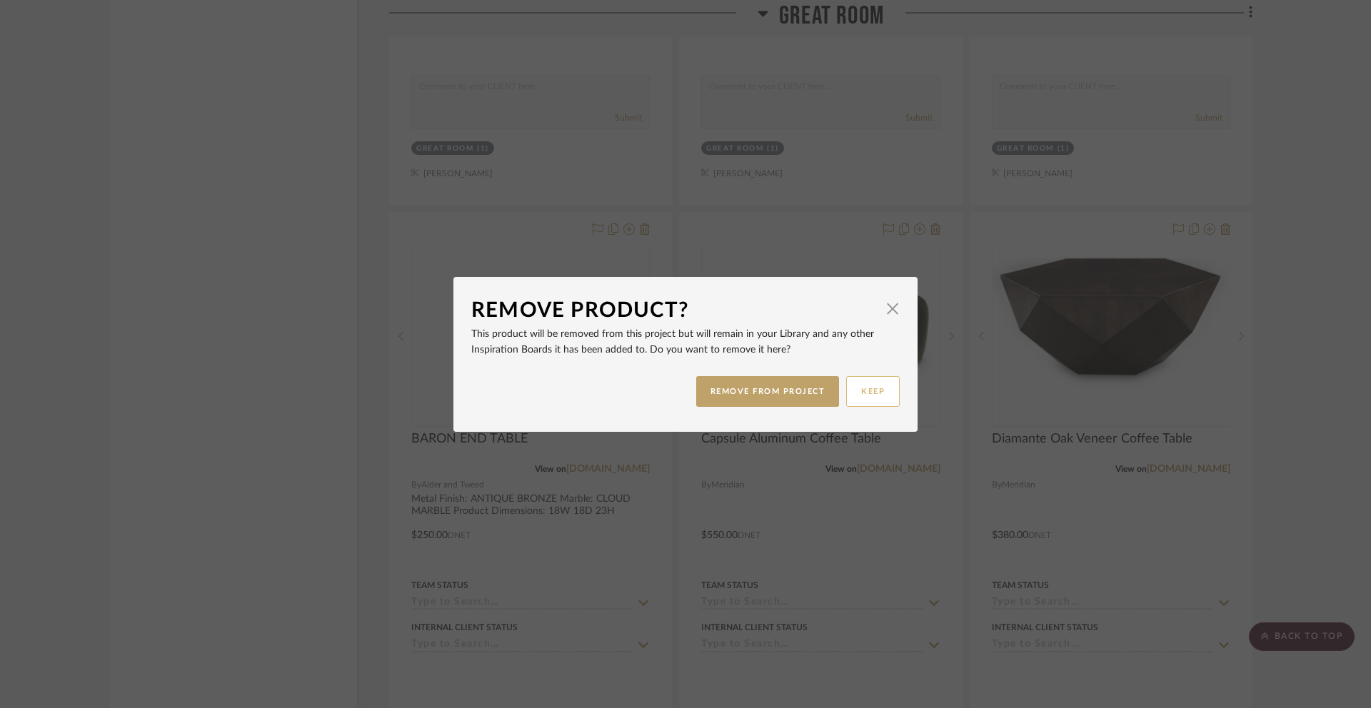
click at [862, 390] on button "KEEP" at bounding box center [873, 391] width 54 height 31
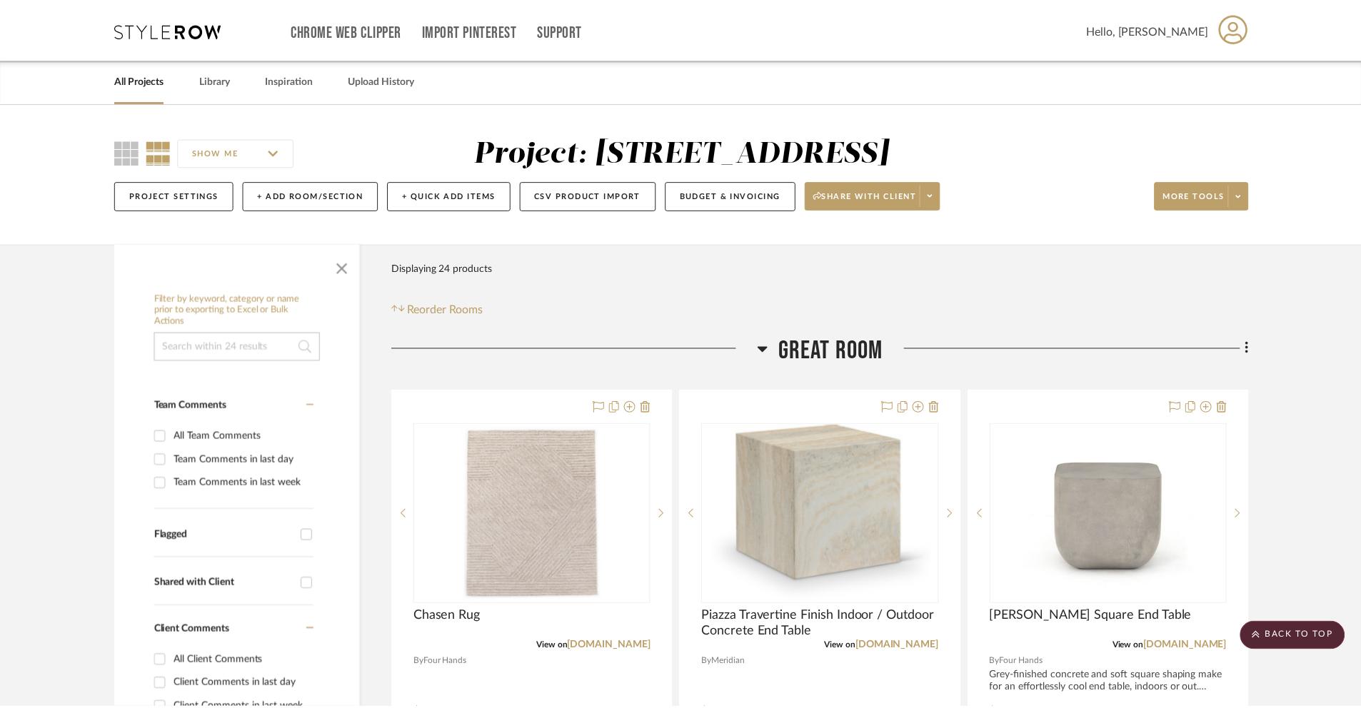
scroll to position [2078, 0]
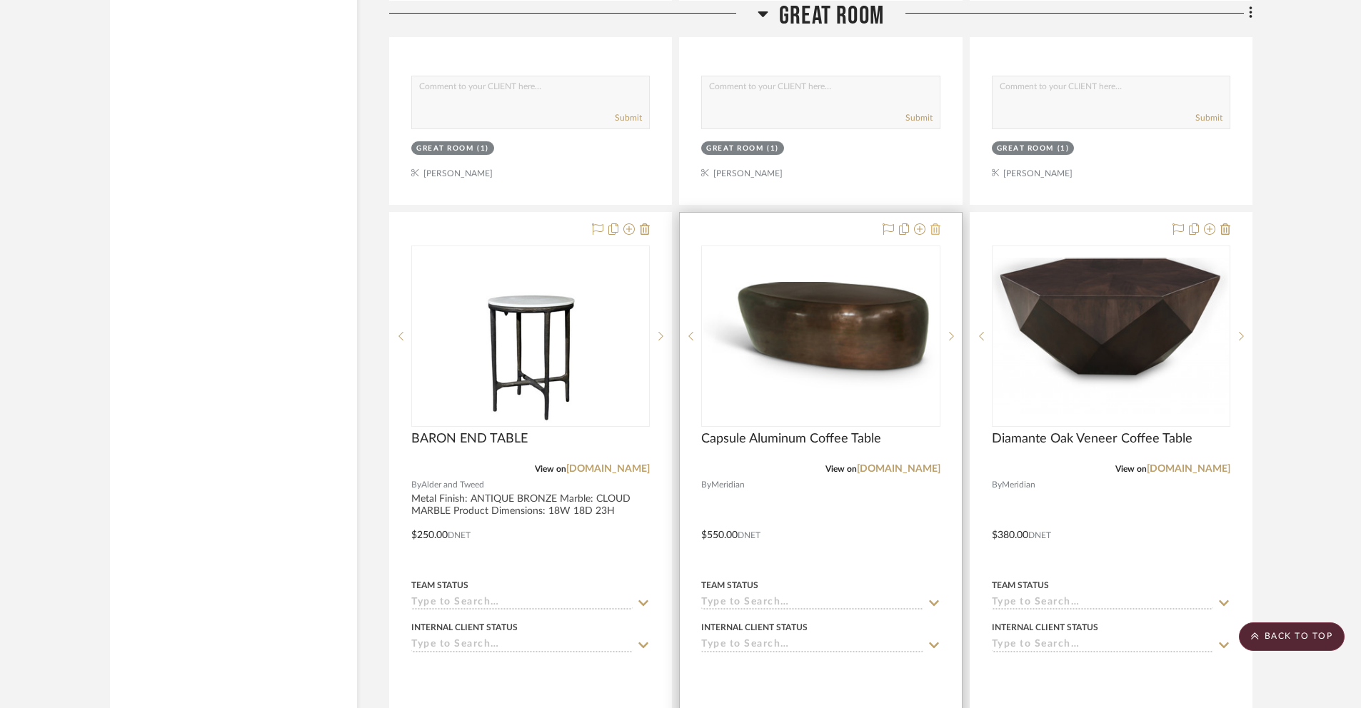
click at [935, 234] on icon at bounding box center [936, 229] width 10 height 11
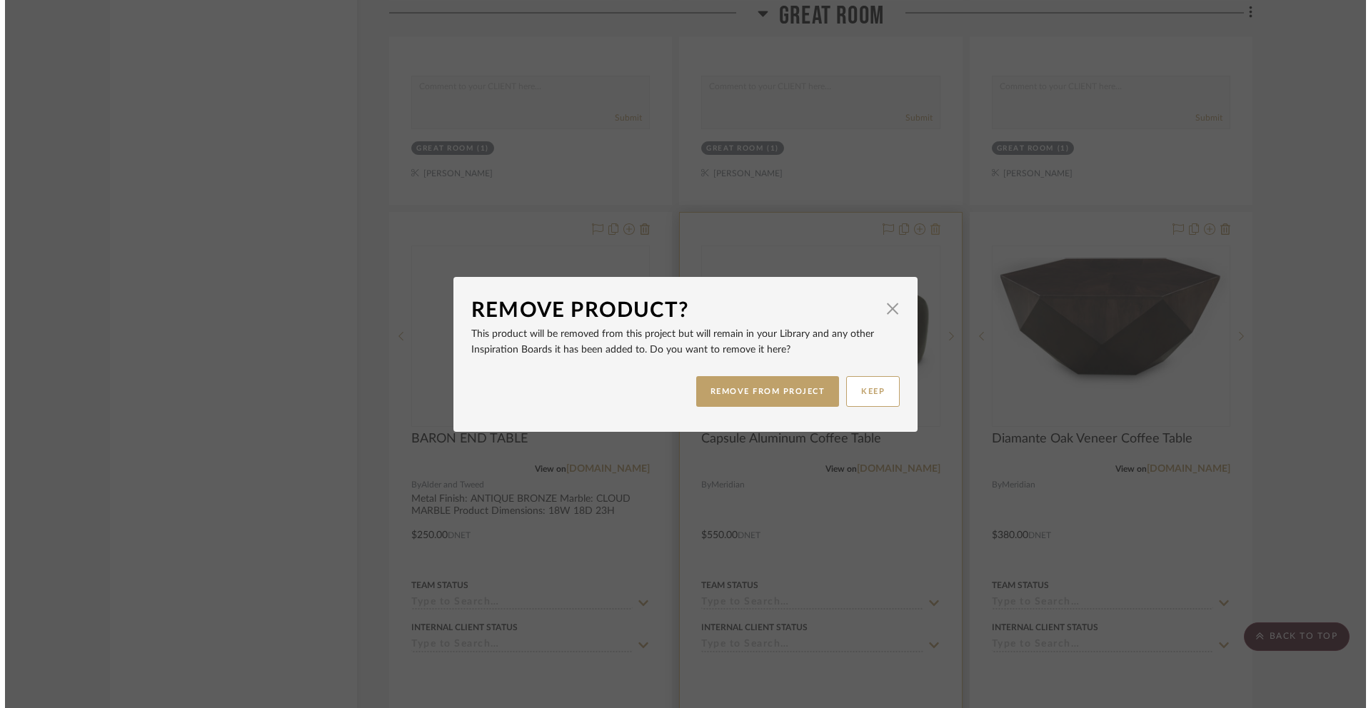
scroll to position [0, 0]
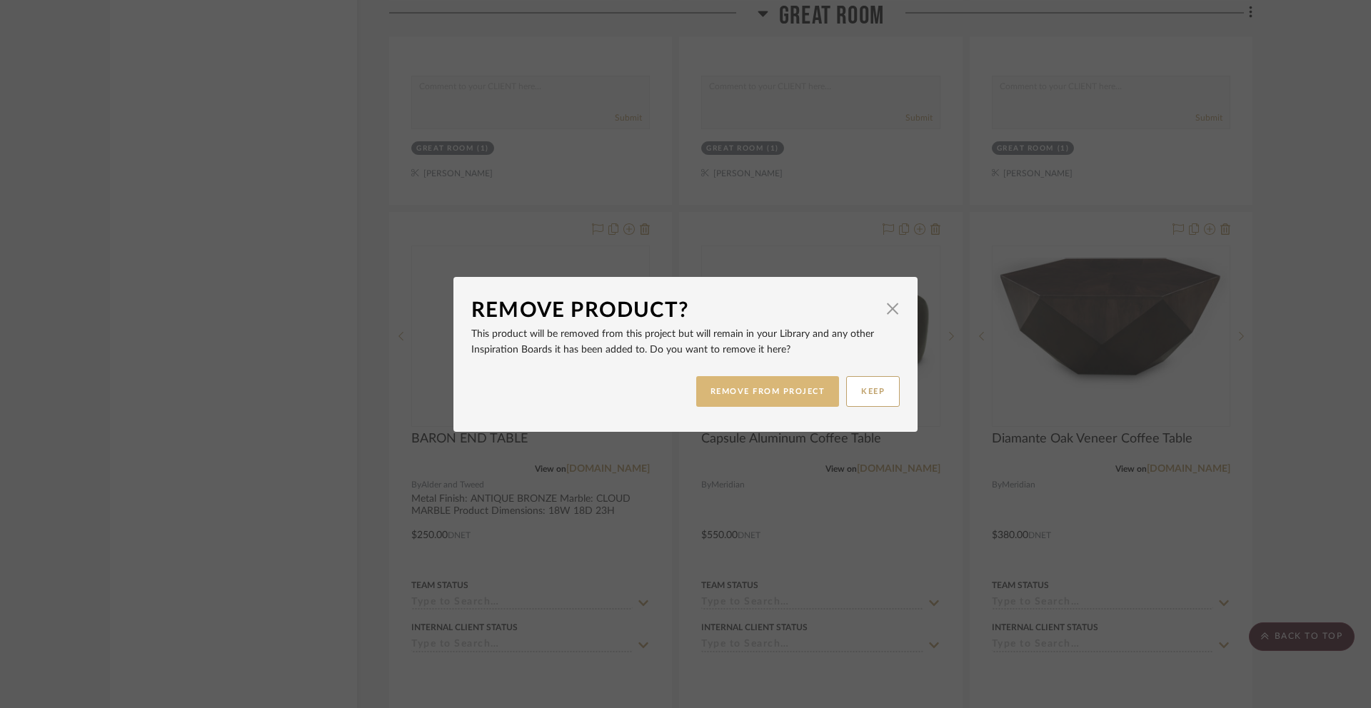
click at [752, 387] on button "REMOVE FROM PROJECT" at bounding box center [768, 391] width 144 height 31
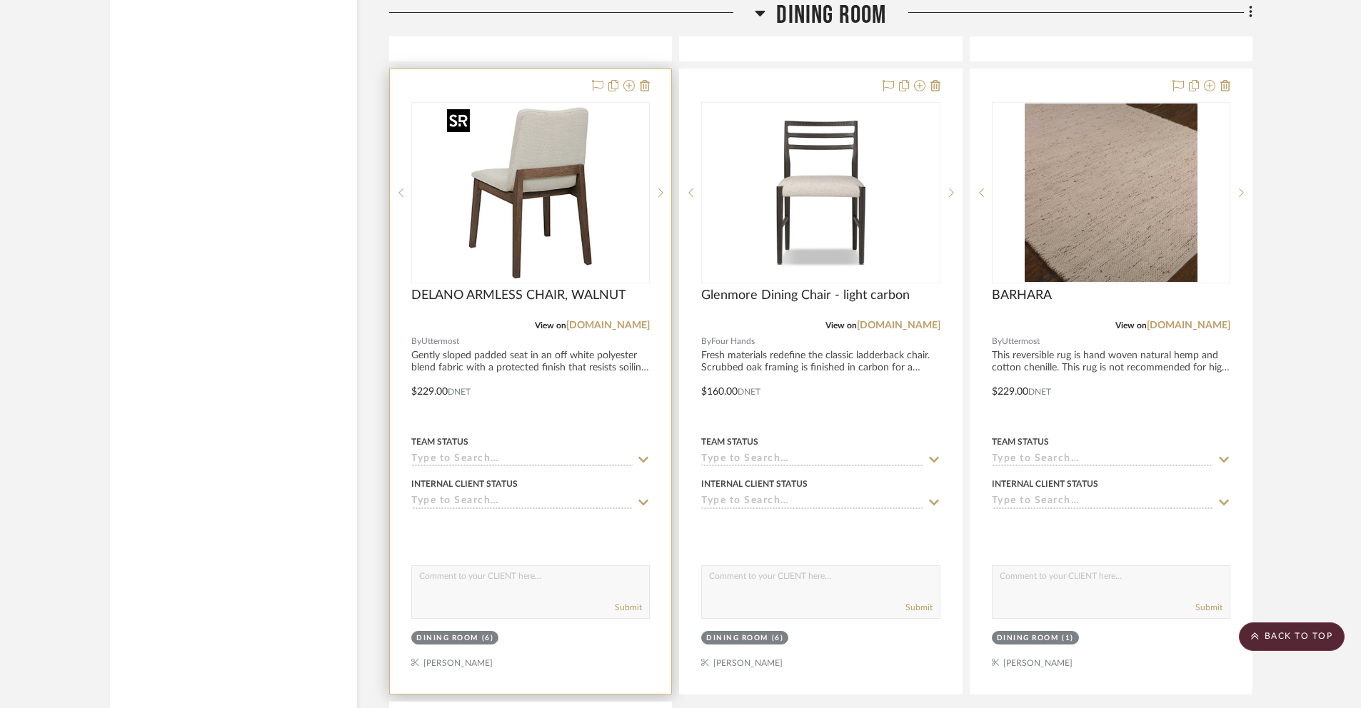
scroll to position [3596, 0]
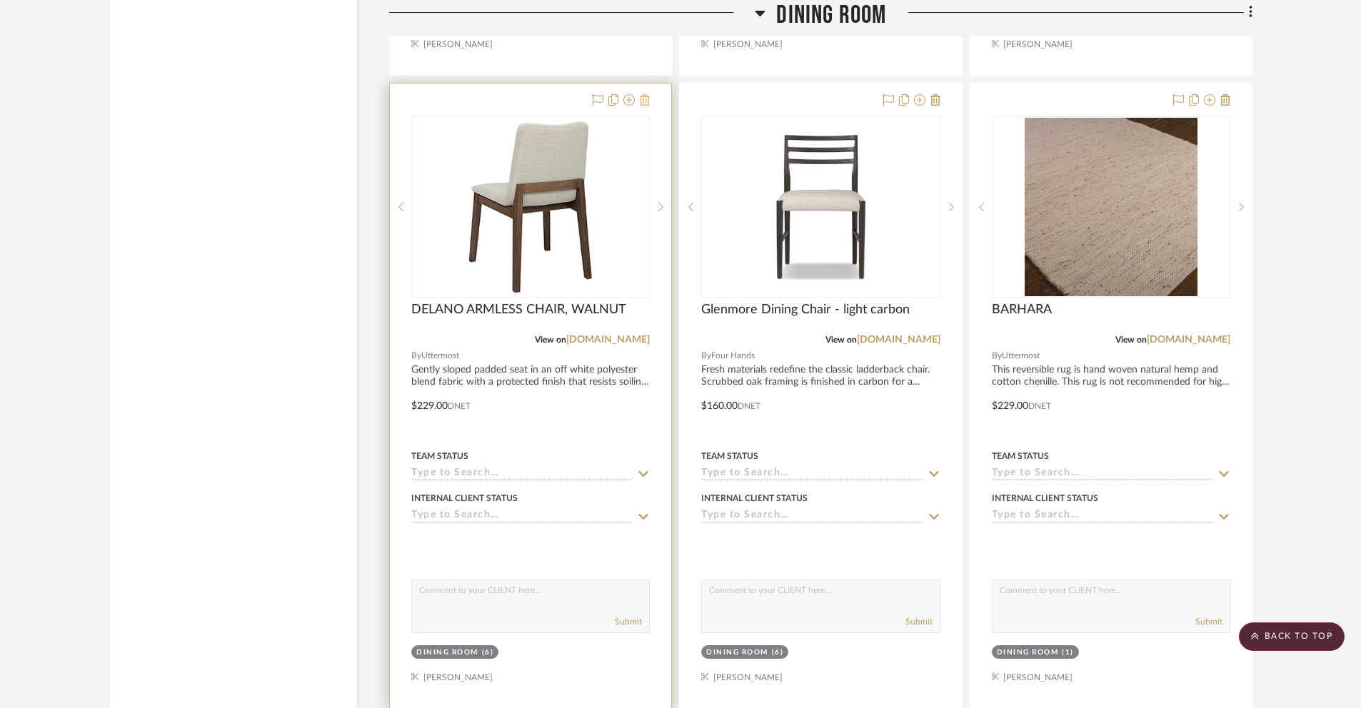
click at [643, 101] on icon at bounding box center [645, 99] width 10 height 11
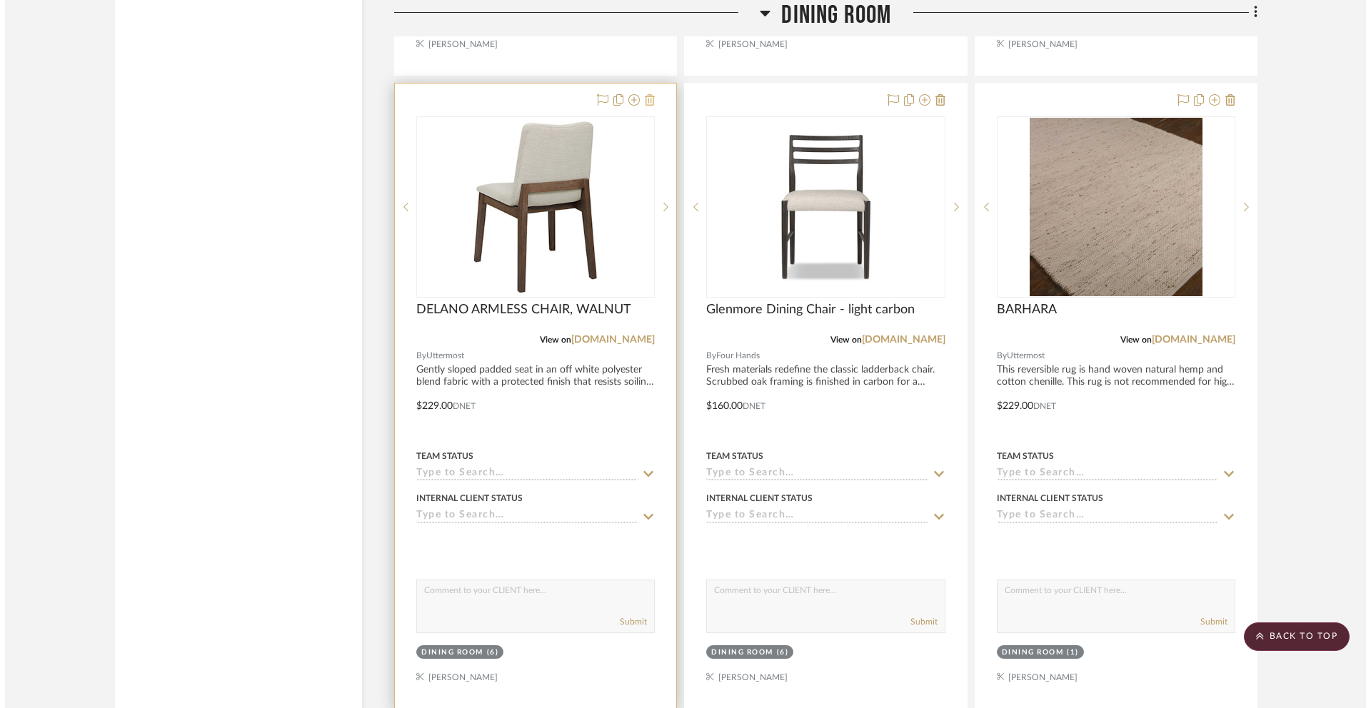
scroll to position [0, 0]
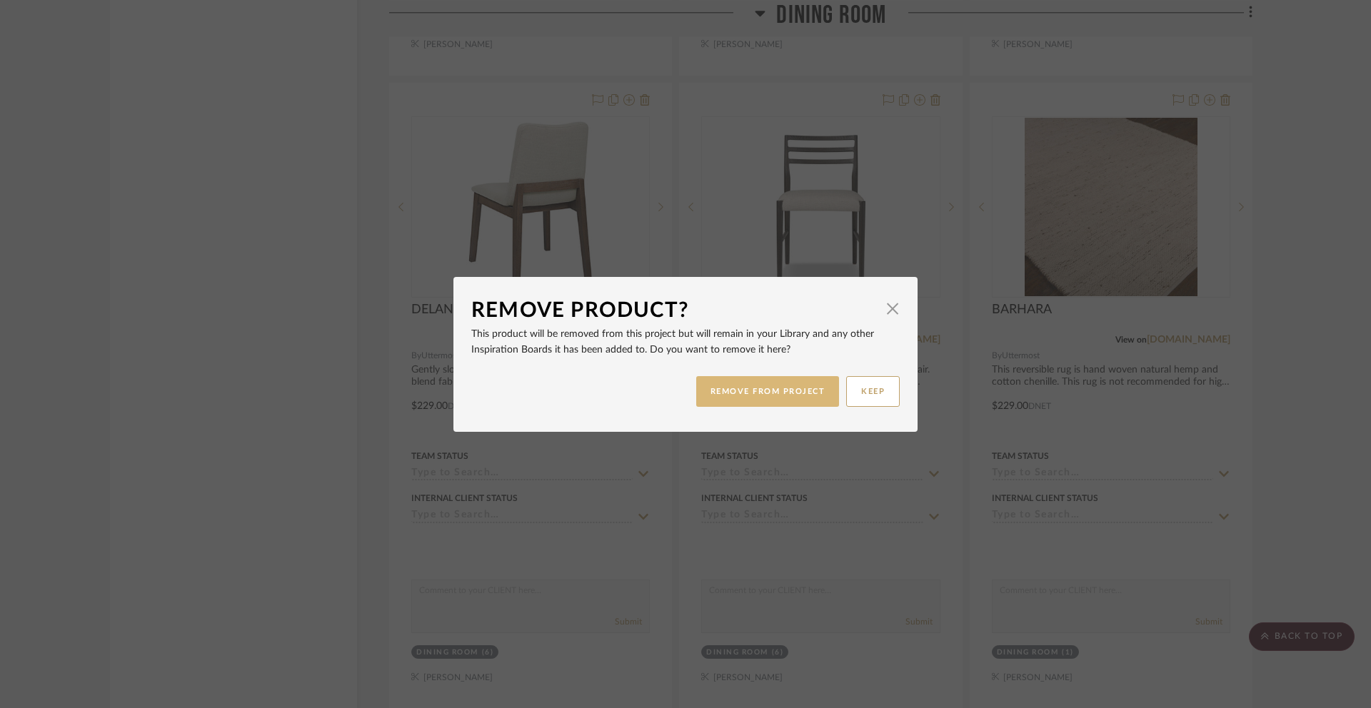
click at [768, 393] on button "REMOVE FROM PROJECT" at bounding box center [768, 391] width 144 height 31
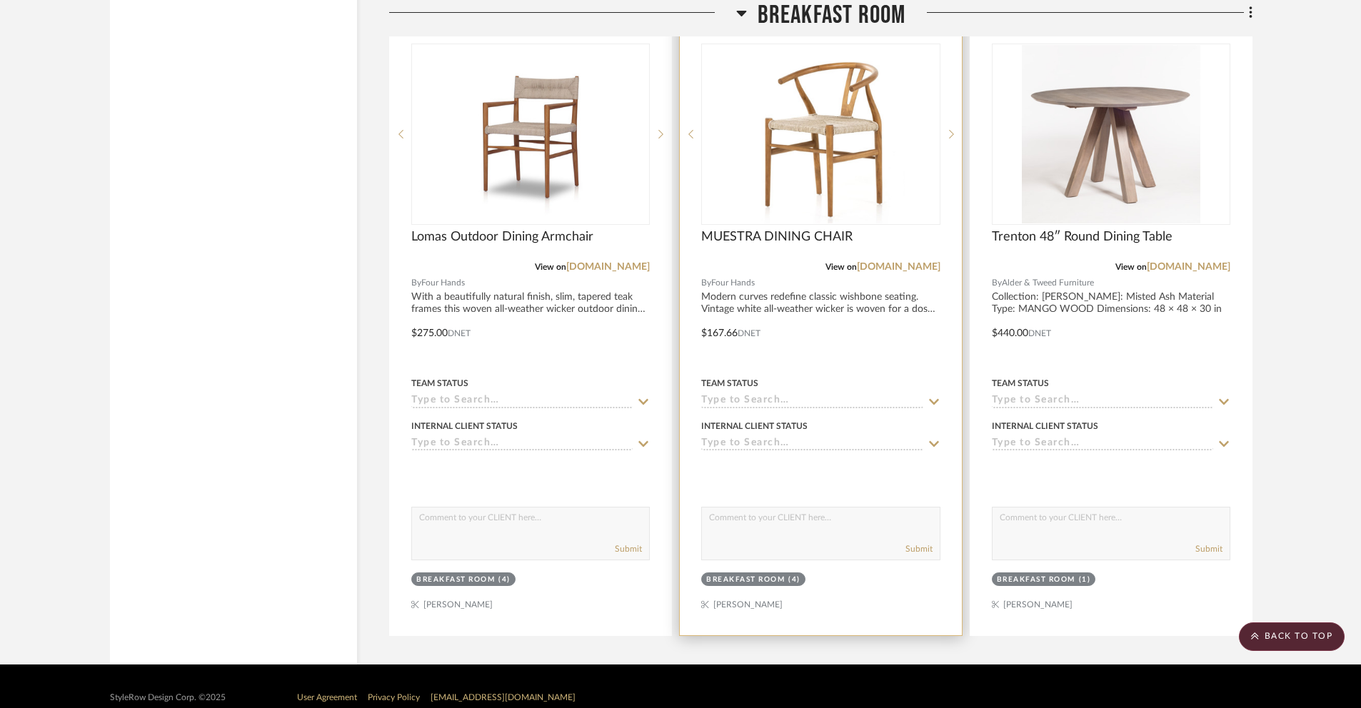
scroll to position [5088, 0]
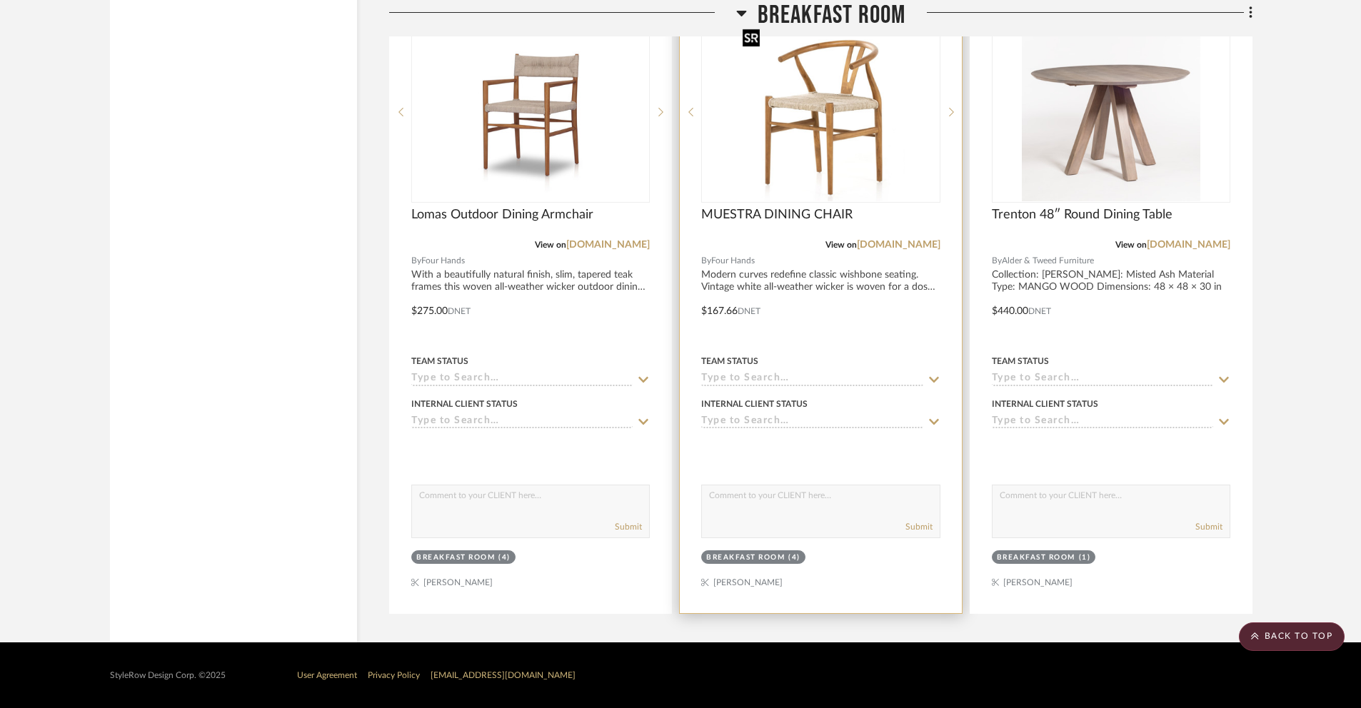
click at [826, 163] on img "0" at bounding box center [821, 112] width 168 height 179
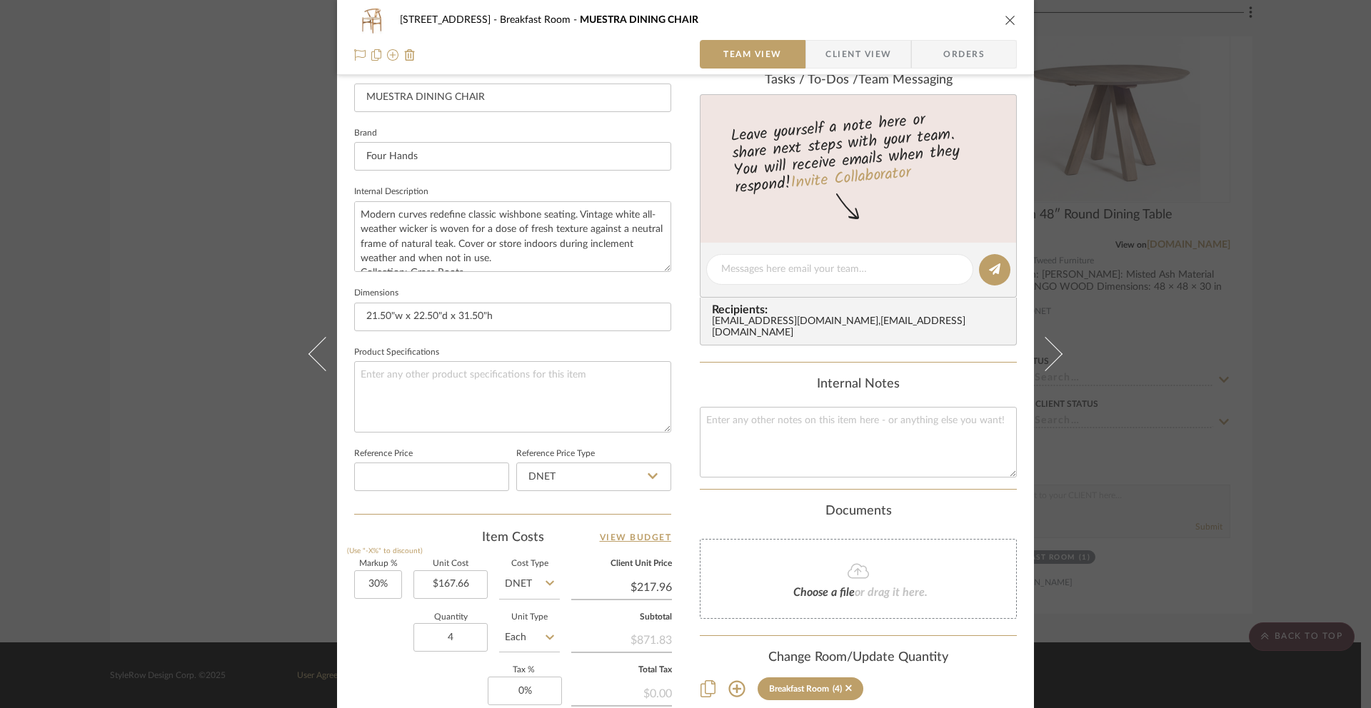
scroll to position [412, 0]
drag, startPoint x: 375, startPoint y: 585, endPoint x: 352, endPoint y: 583, distance: 22.9
click at [354, 579] on input "30" at bounding box center [378, 583] width 48 height 29
drag, startPoint x: 365, startPoint y: 586, endPoint x: 389, endPoint y: 586, distance: 24.3
click at [389, 579] on input "30" at bounding box center [378, 583] width 48 height 29
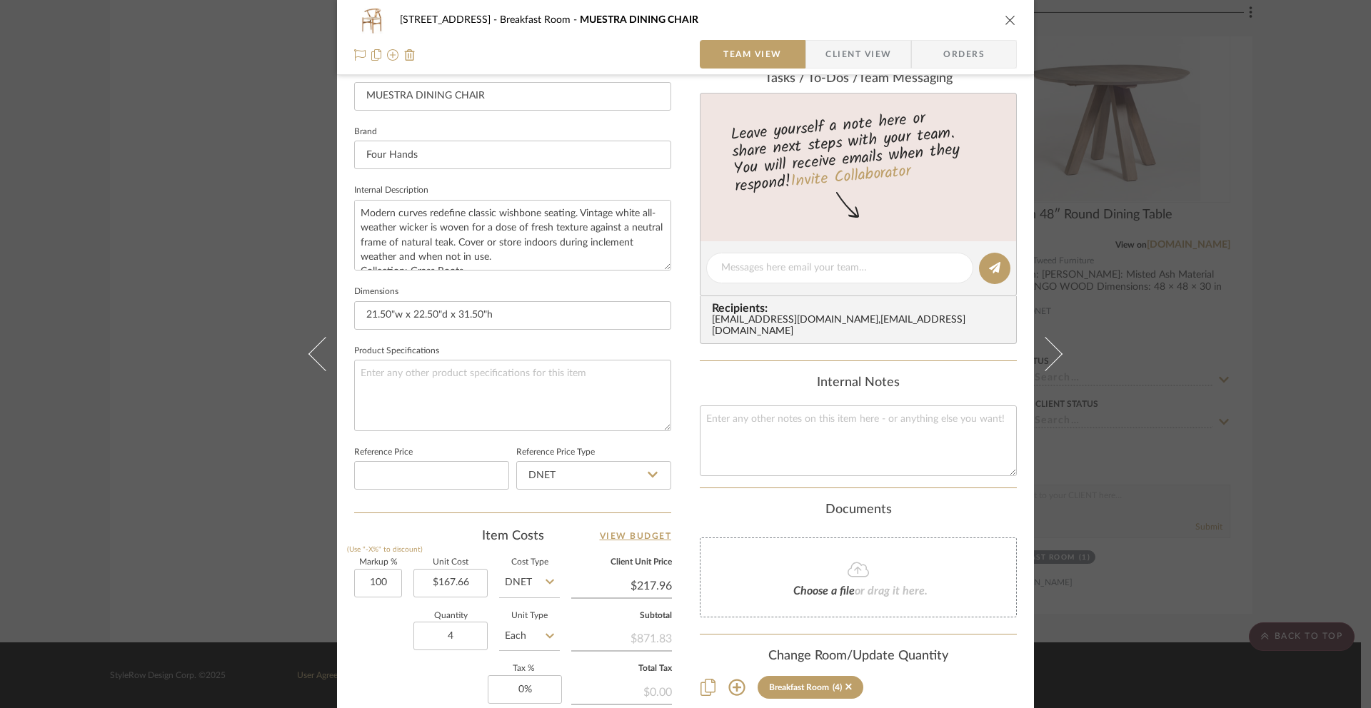
type input "100%"
click at [532, 579] on input "Each" at bounding box center [529, 636] width 61 height 29
type input "$335.32"
click at [366, 579] on div "Quantity 4 Unit Type Each" at bounding box center [457, 638] width 206 height 51
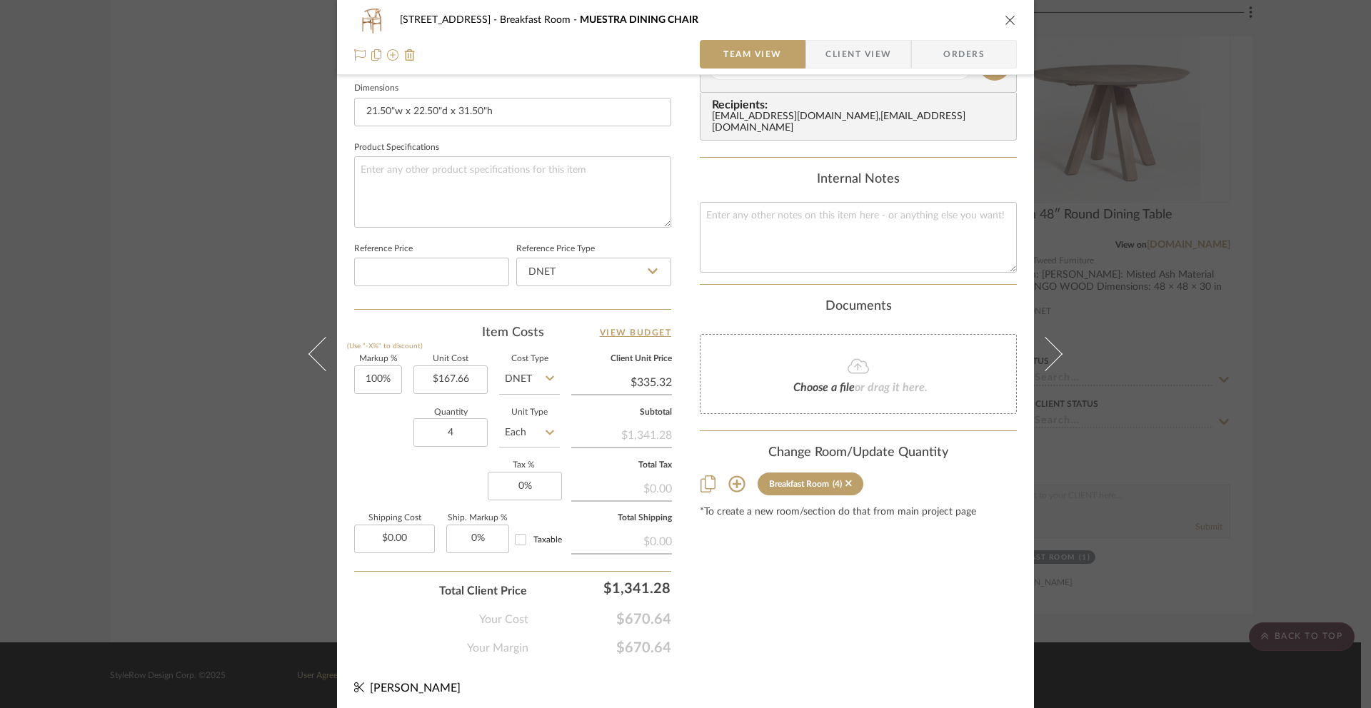
scroll to position [621, 0]
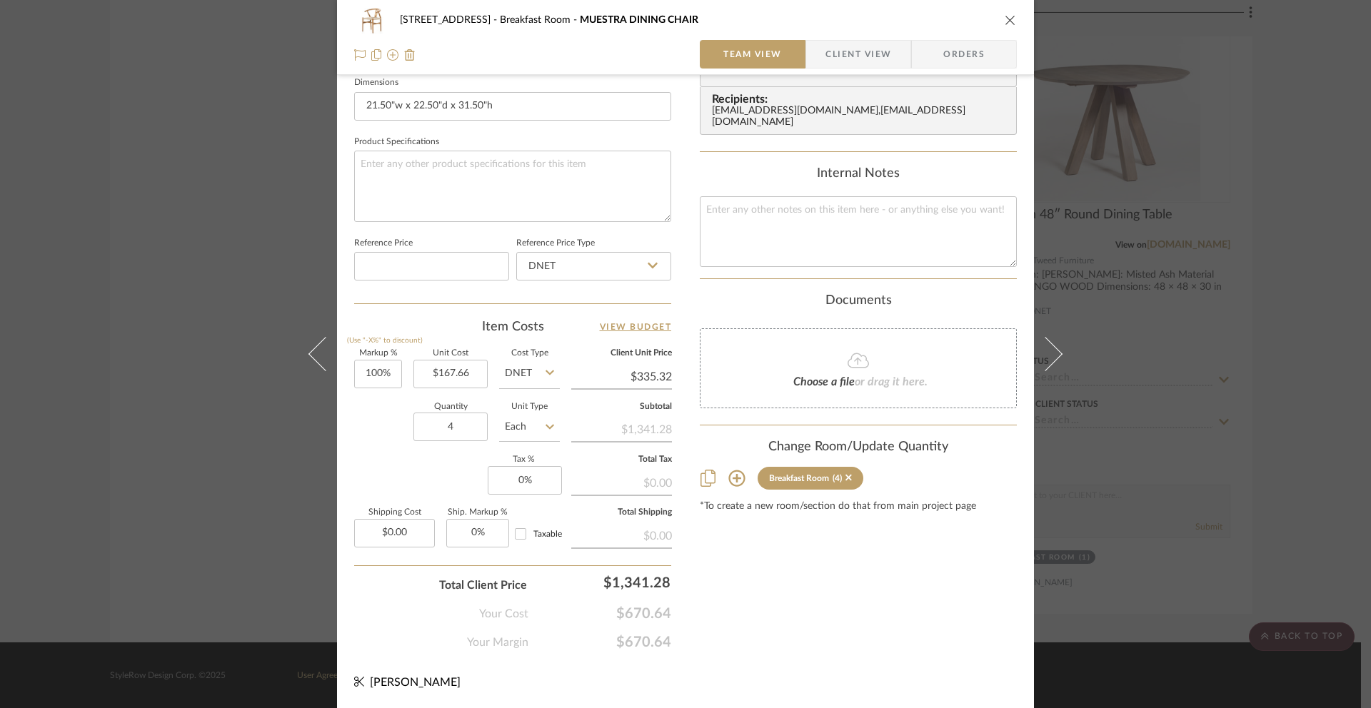
click at [1006, 19] on icon "close" at bounding box center [1010, 19] width 11 height 11
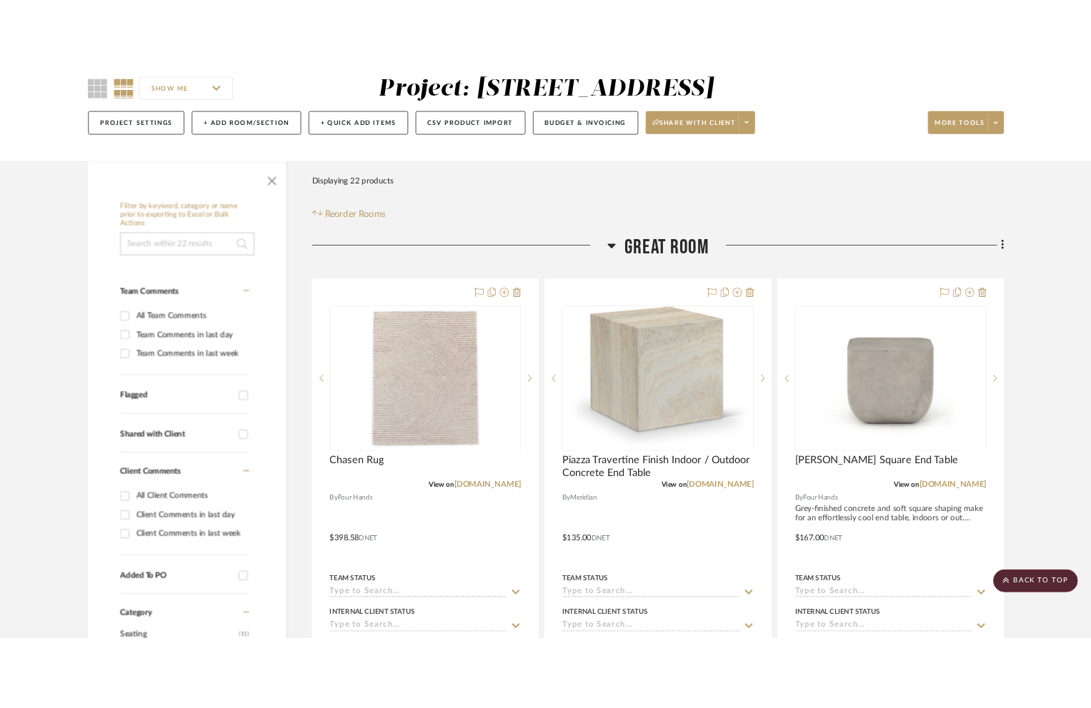
scroll to position [0, 0]
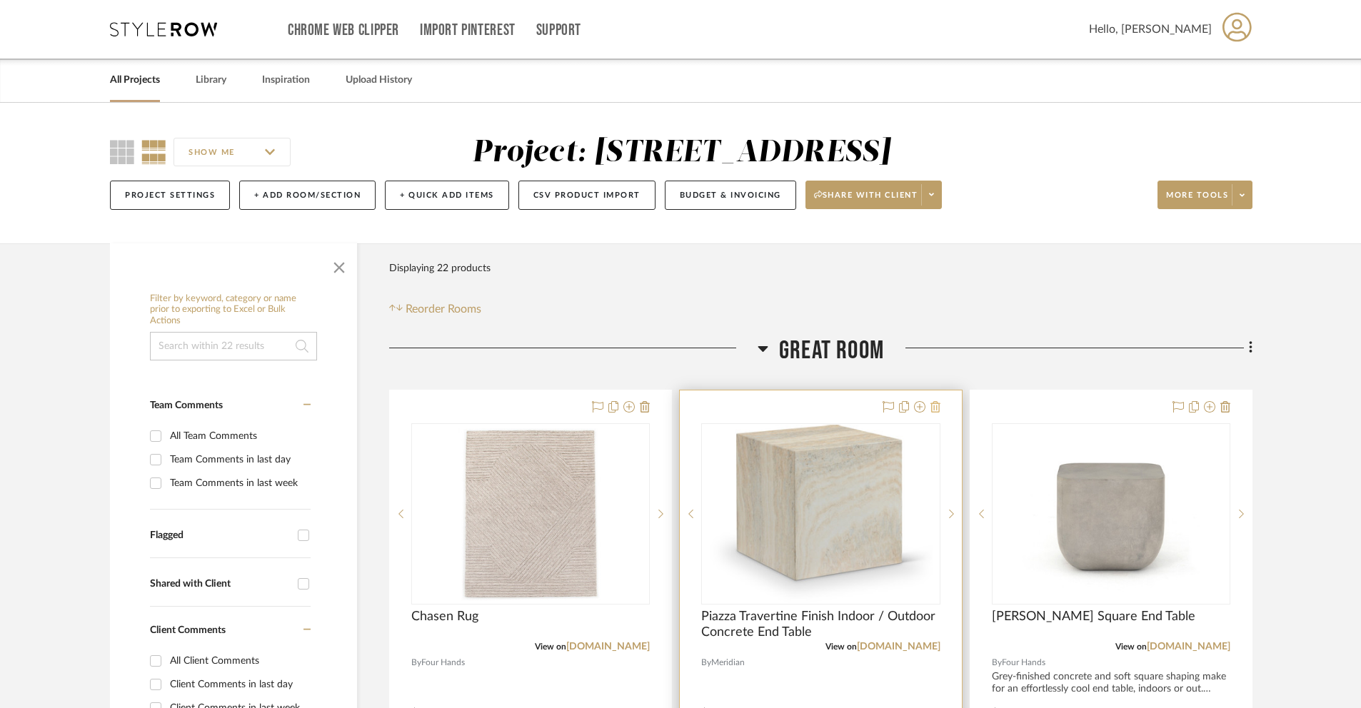
click at [931, 408] on icon at bounding box center [936, 406] width 10 height 11
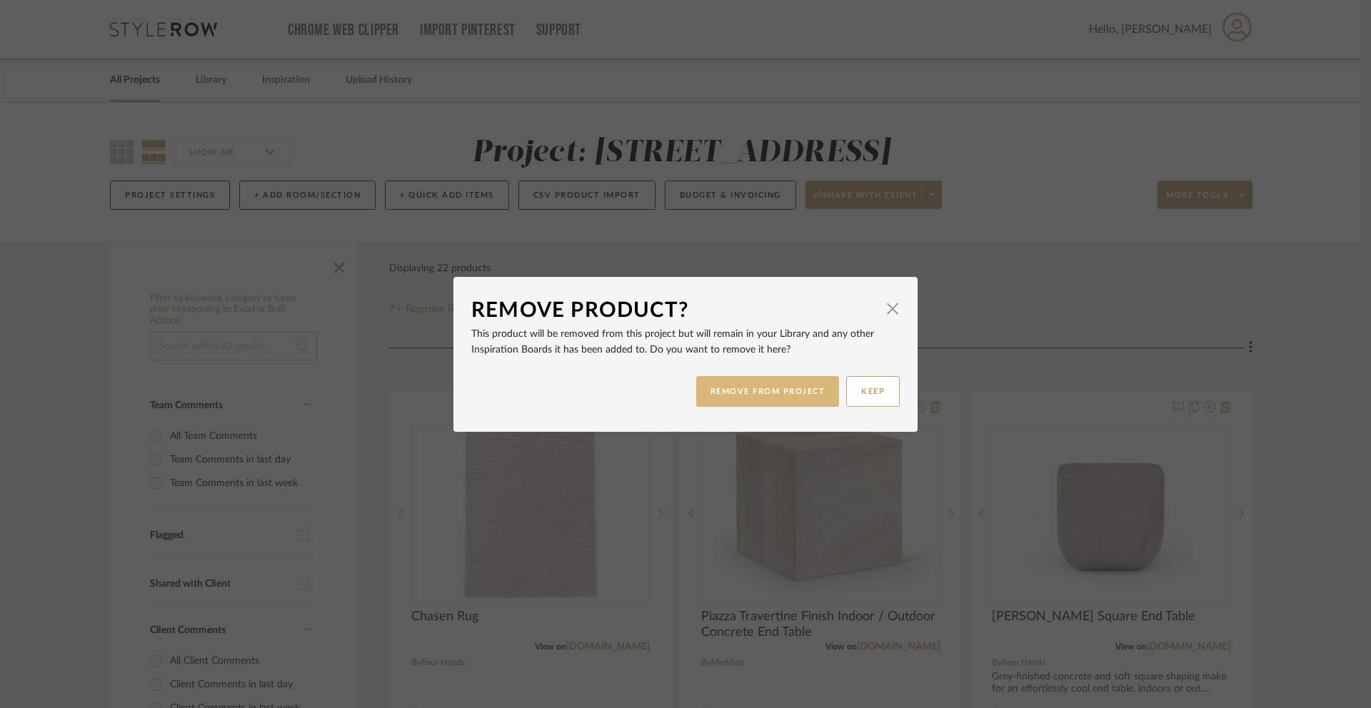
click at [758, 393] on button "REMOVE FROM PROJECT" at bounding box center [768, 391] width 144 height 31
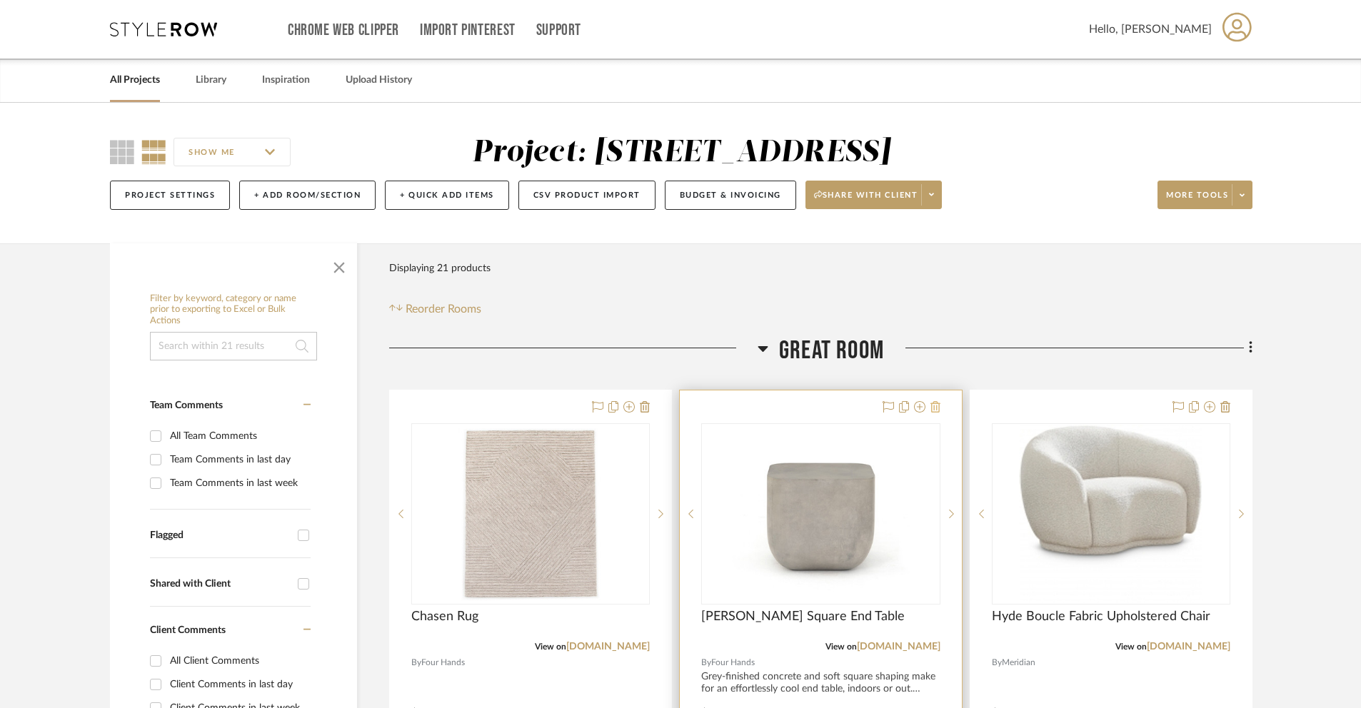
click at [938, 408] on icon at bounding box center [936, 406] width 10 height 11
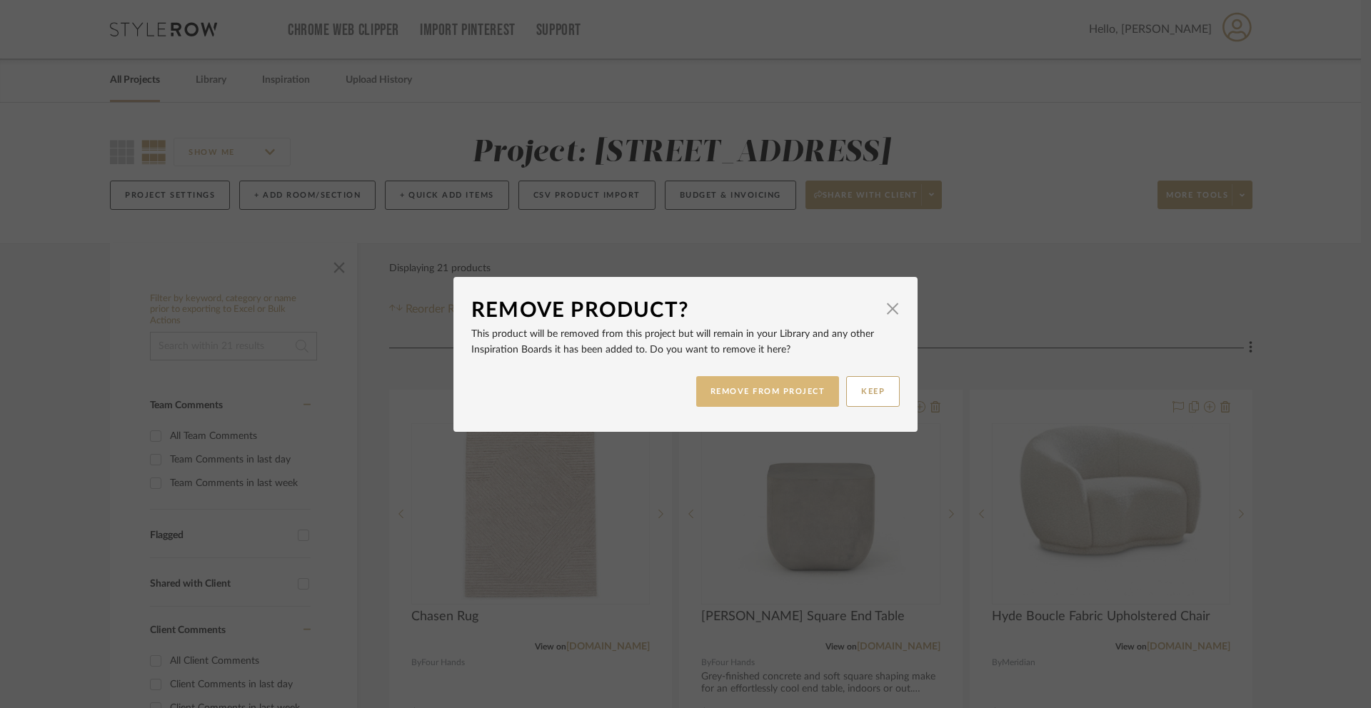
click at [780, 393] on button "REMOVE FROM PROJECT" at bounding box center [768, 391] width 144 height 31
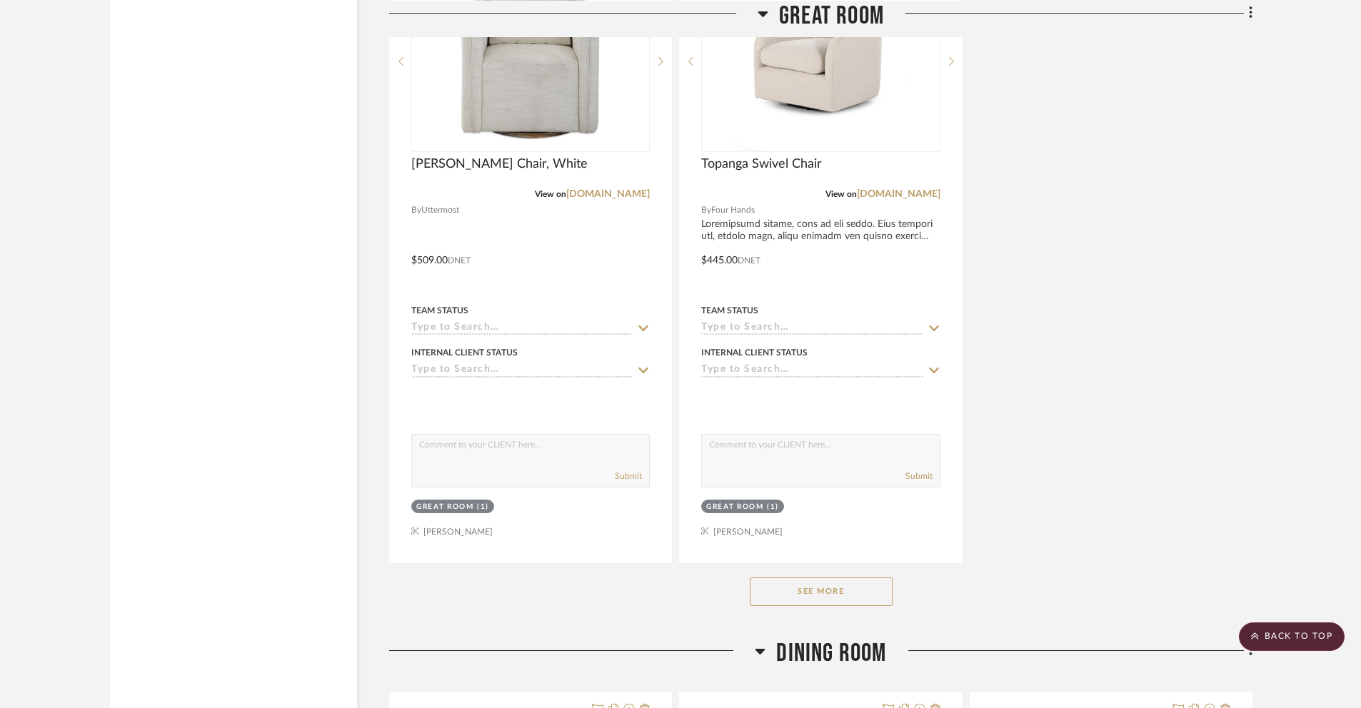
scroll to position [1682, 0]
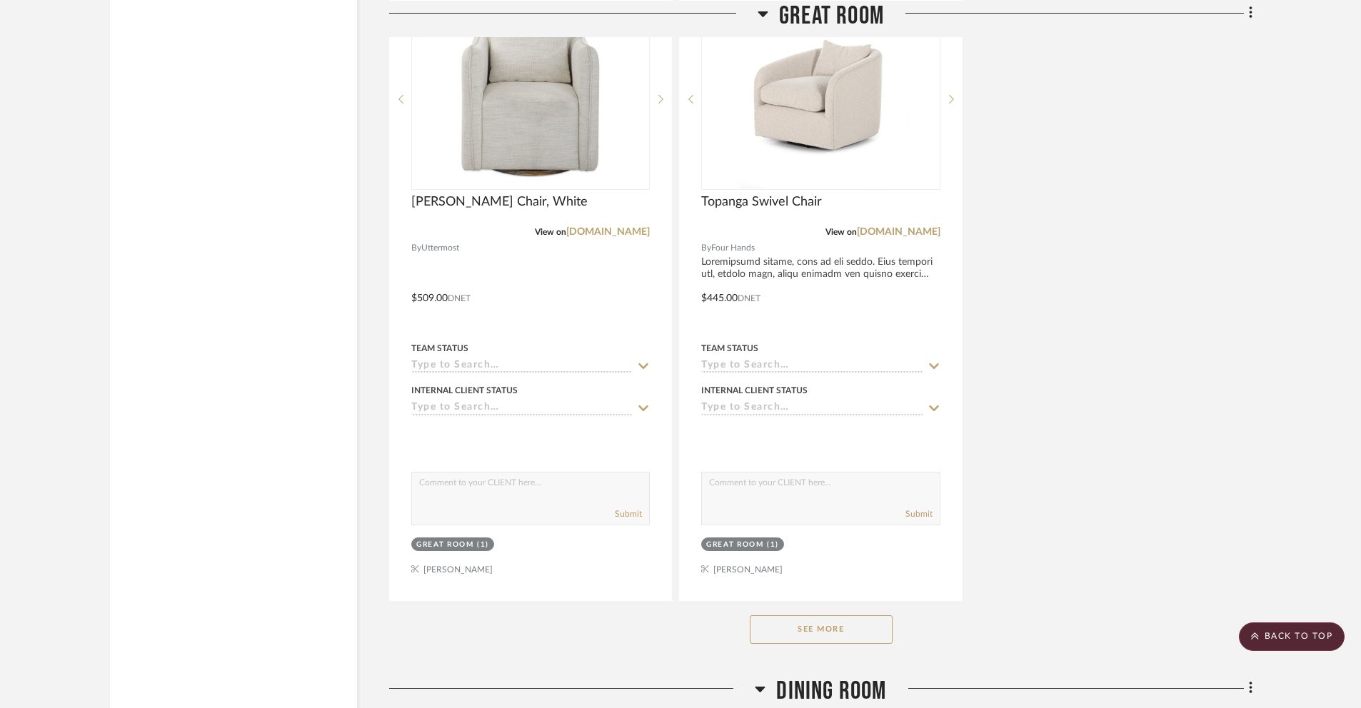
click at [823, 627] on button "See More" at bounding box center [821, 630] width 143 height 29
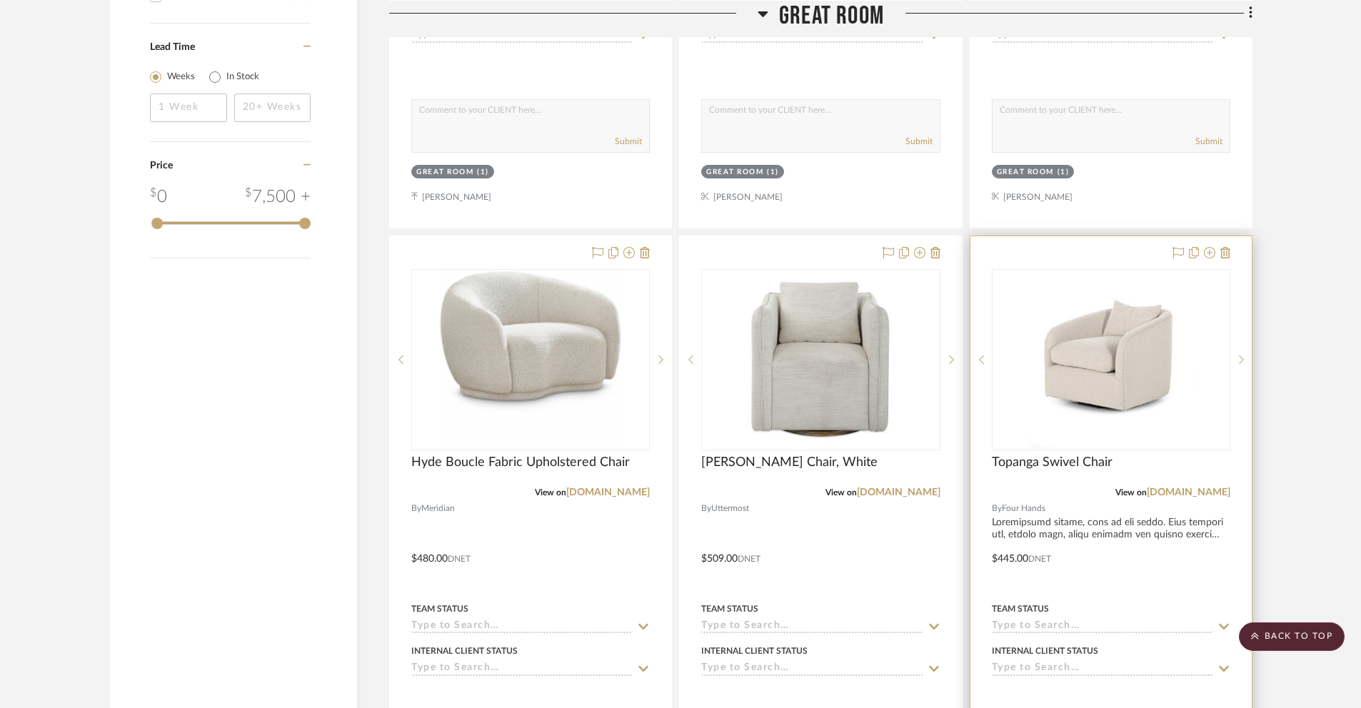
scroll to position [1568, 0]
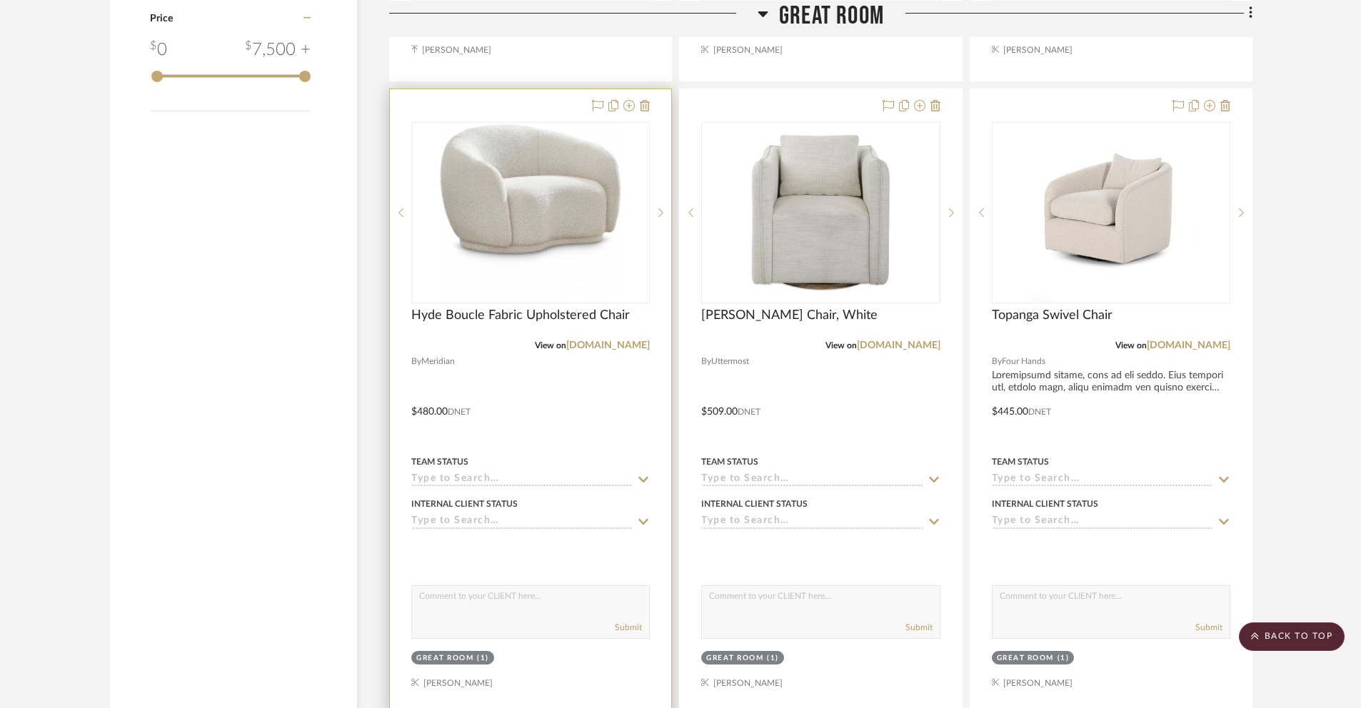
click at [540, 109] on div at bounding box center [530, 401] width 281 height 625
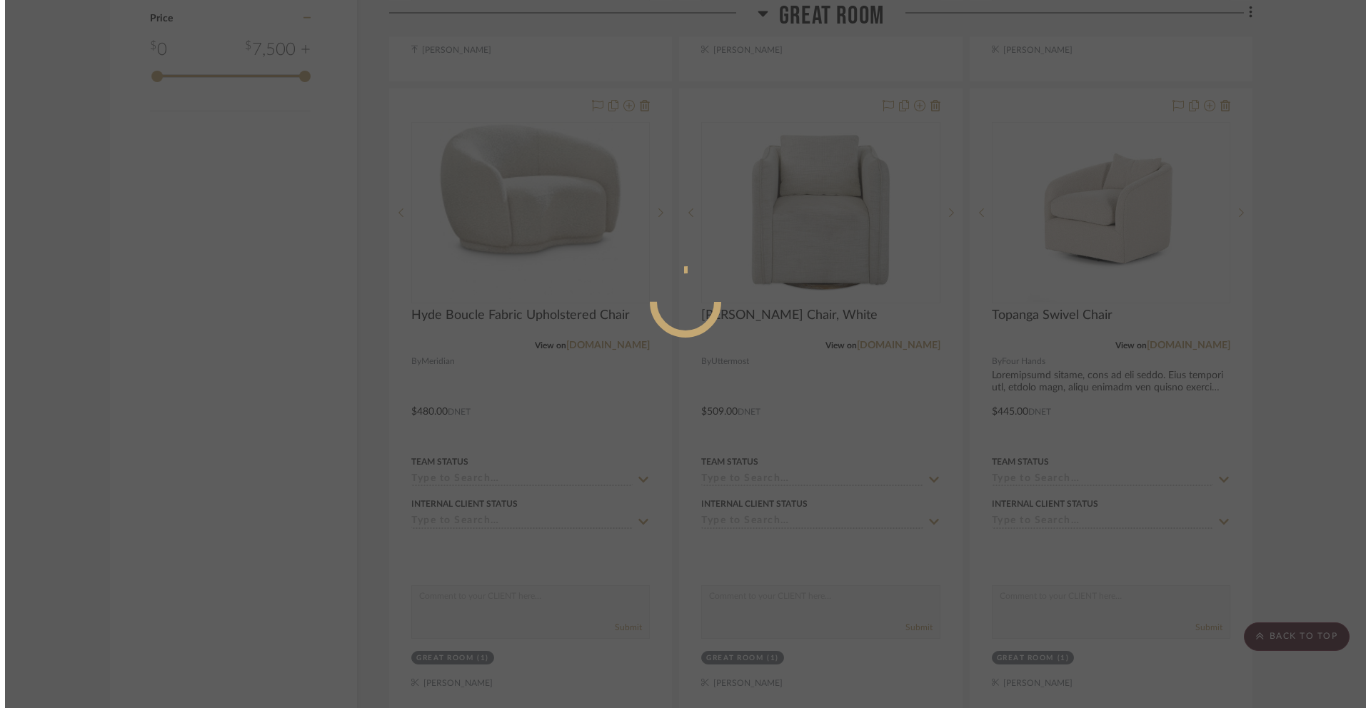
scroll to position [0, 0]
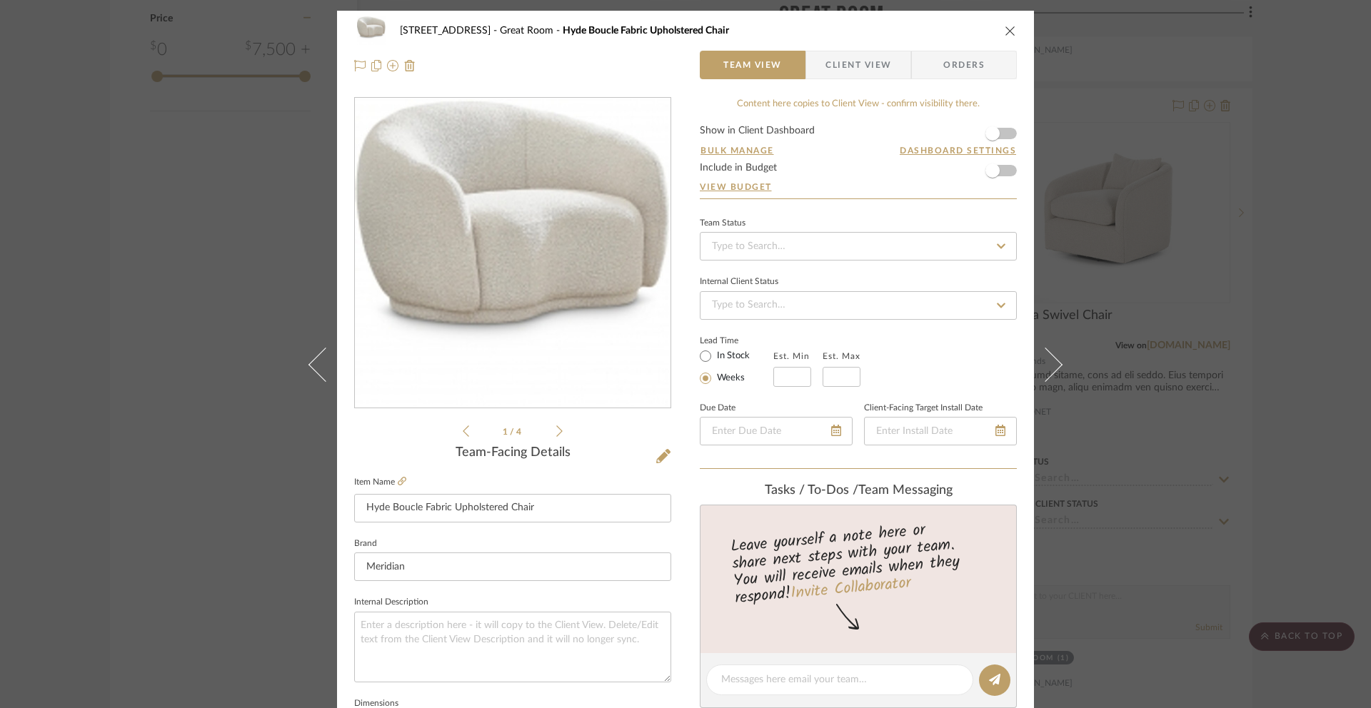
click at [1100, 92] on div "[STREET_ADDRESS] [GEOGRAPHIC_DATA] Hyde Boucle Fabric Upholstered Chair Team Vi…" at bounding box center [685, 354] width 1371 height 708
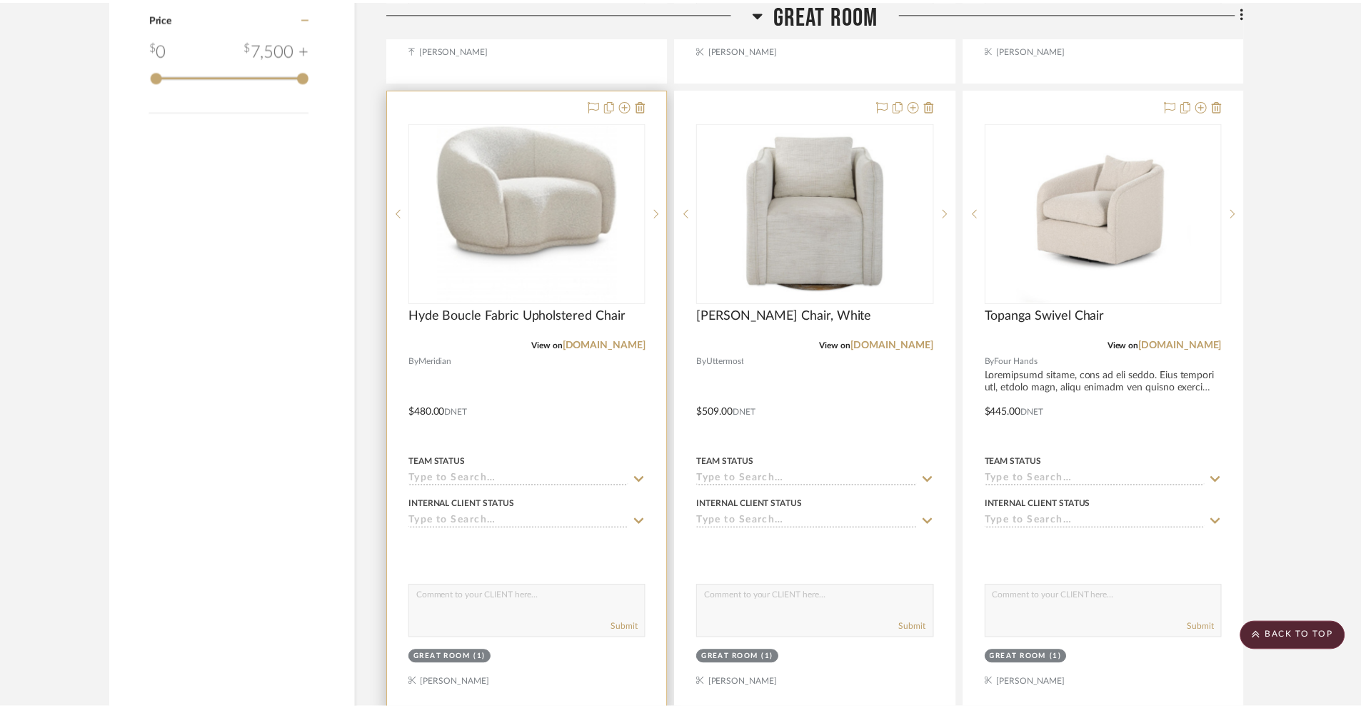
scroll to position [1568, 0]
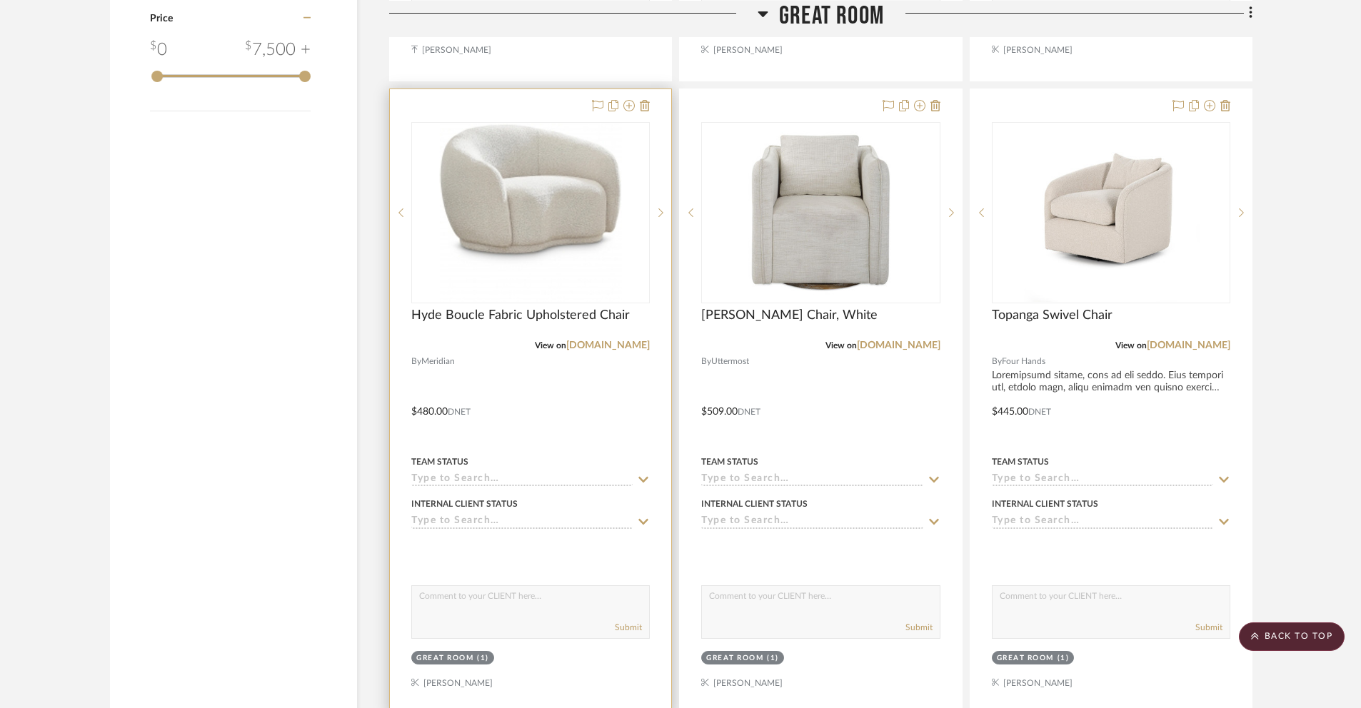
click at [562, 102] on div at bounding box center [530, 401] width 281 height 625
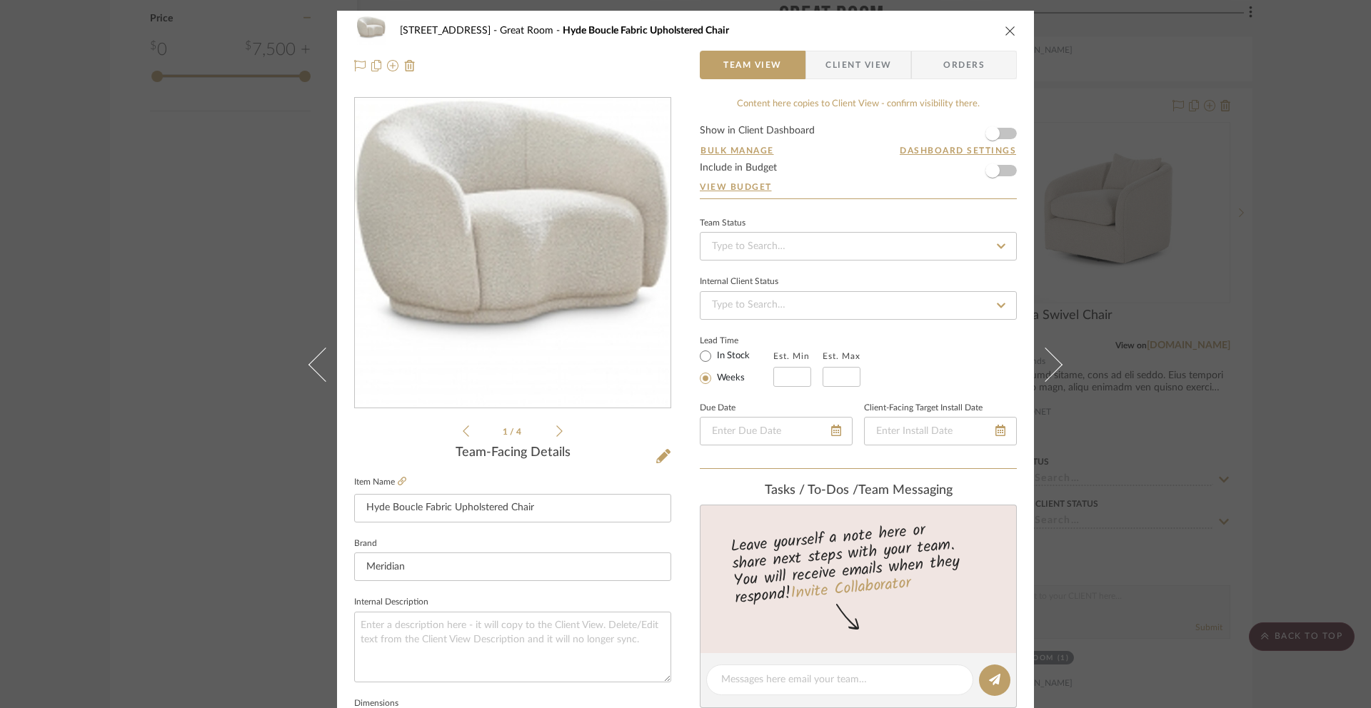
click at [1100, 104] on div "4 Lyonsgate Road Great Room Hyde Boucle Fabric Upholstered Chair Team View Clie…" at bounding box center [685, 354] width 1371 height 708
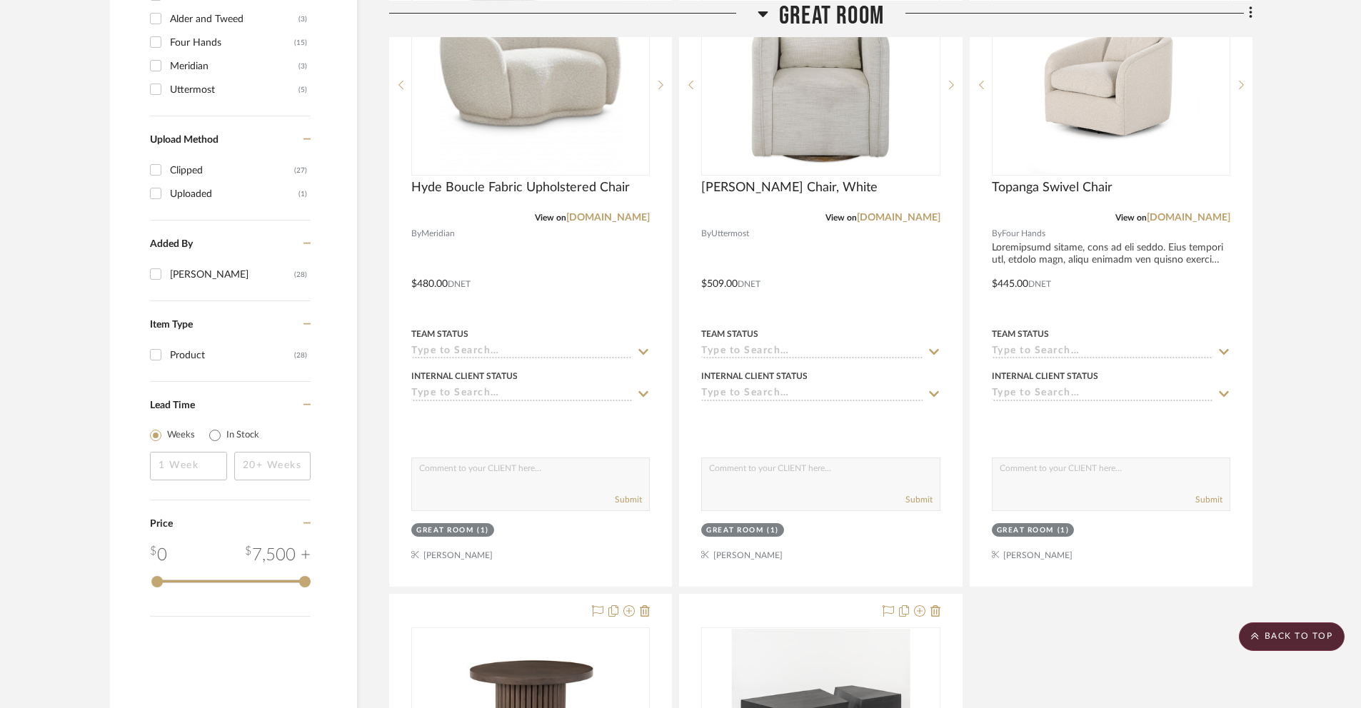
scroll to position [1748, 0]
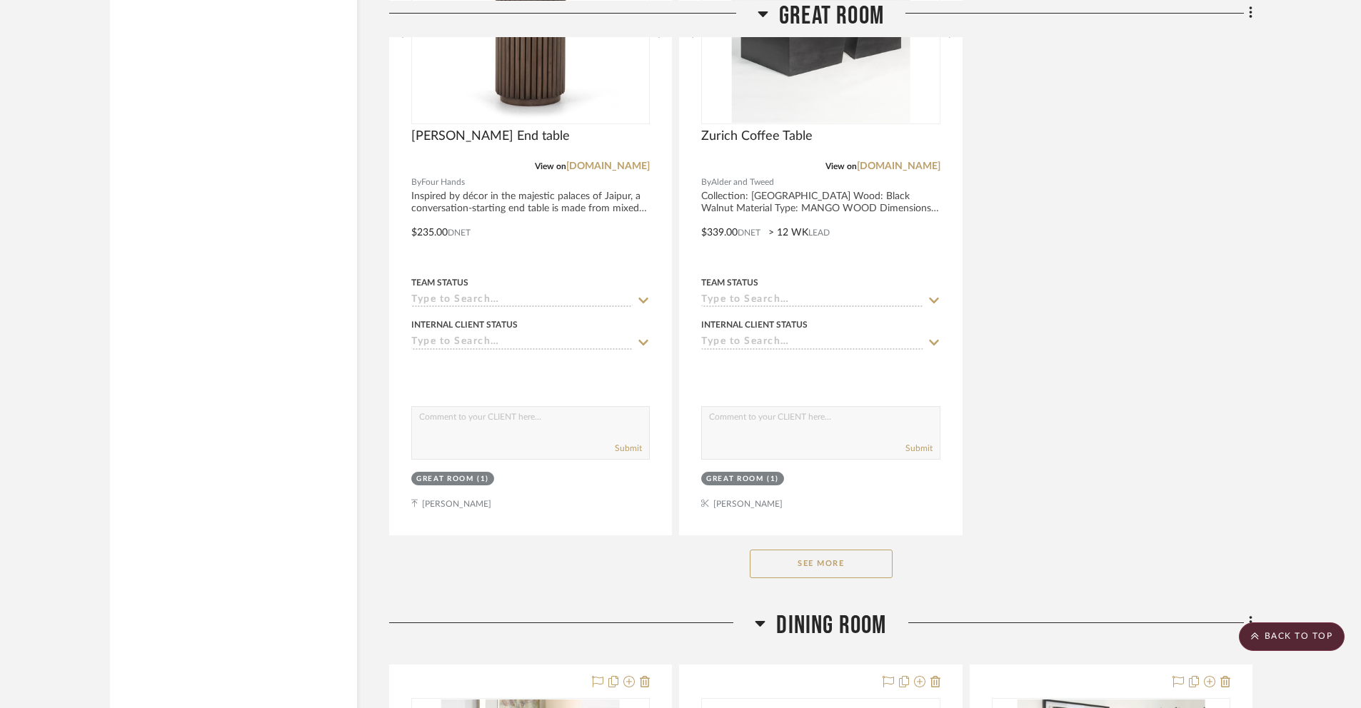
click at [801, 560] on button "See More" at bounding box center [821, 564] width 143 height 29
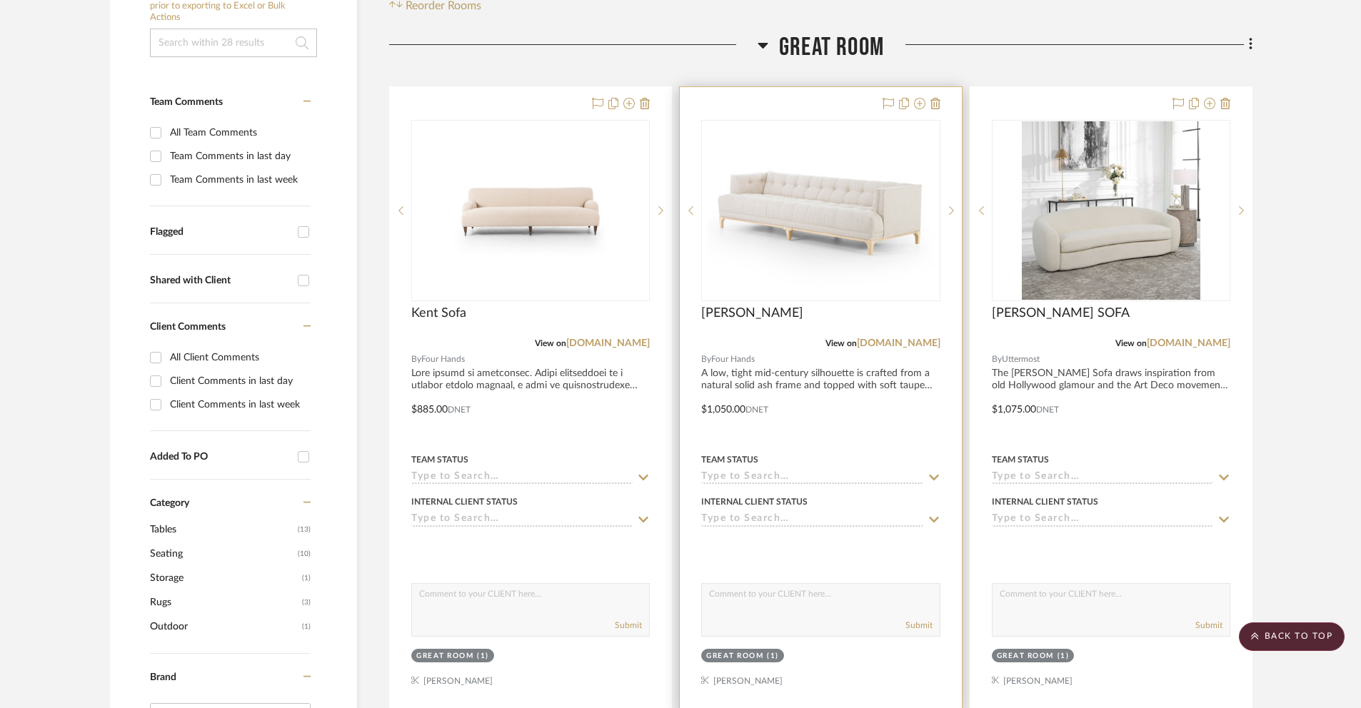
scroll to position [306, 0]
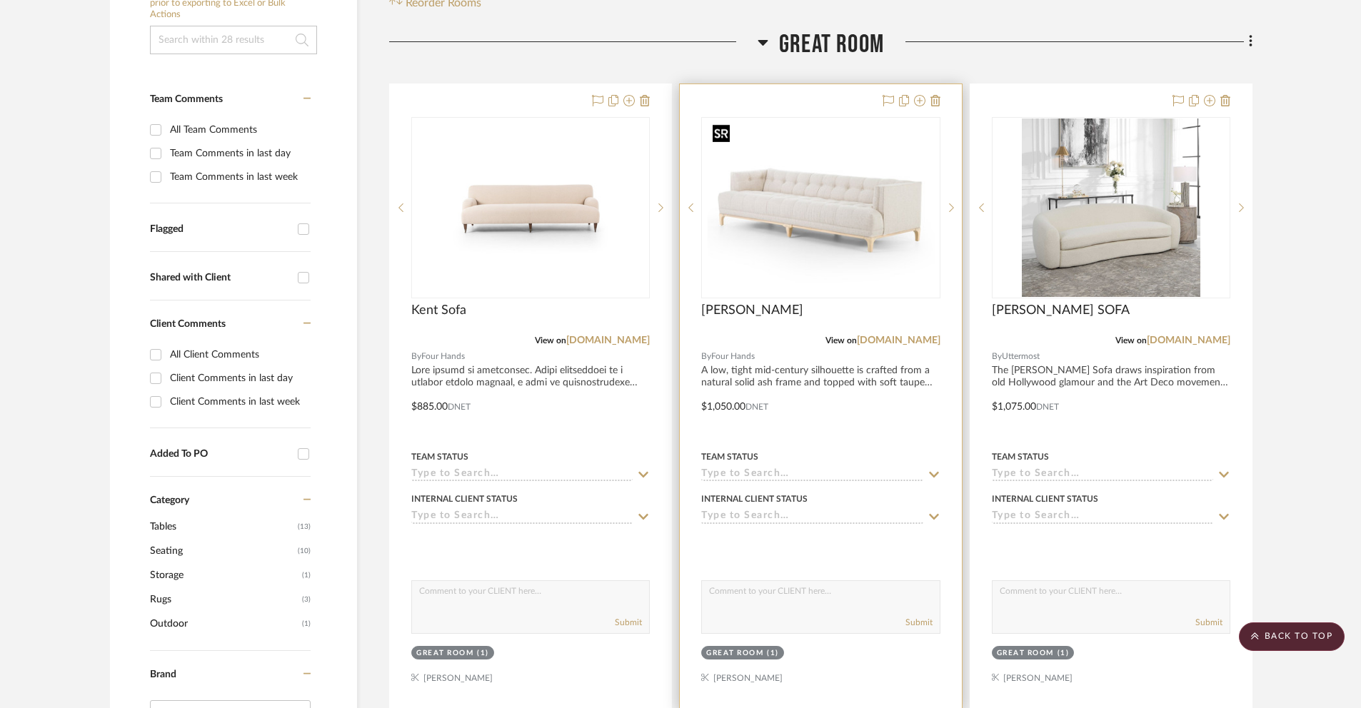
click at [835, 234] on img "0" at bounding box center [820, 208] width 227 height 179
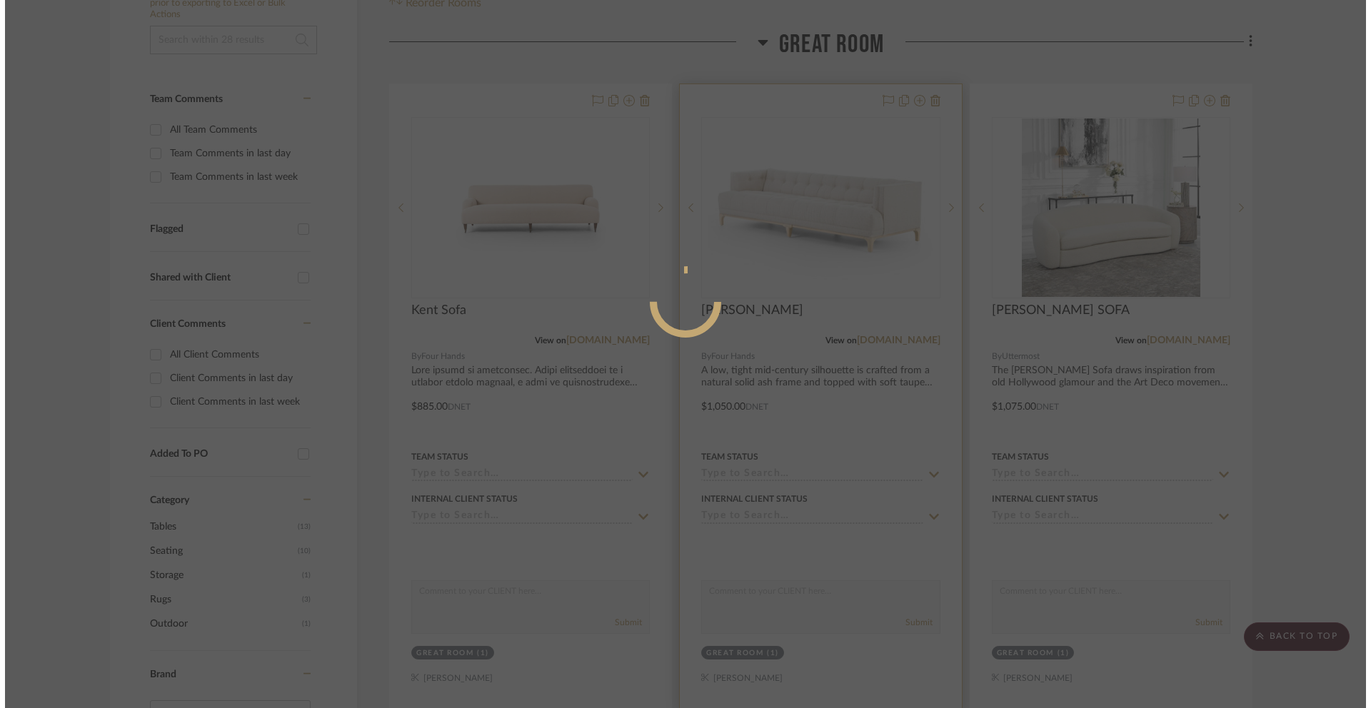
scroll to position [0, 0]
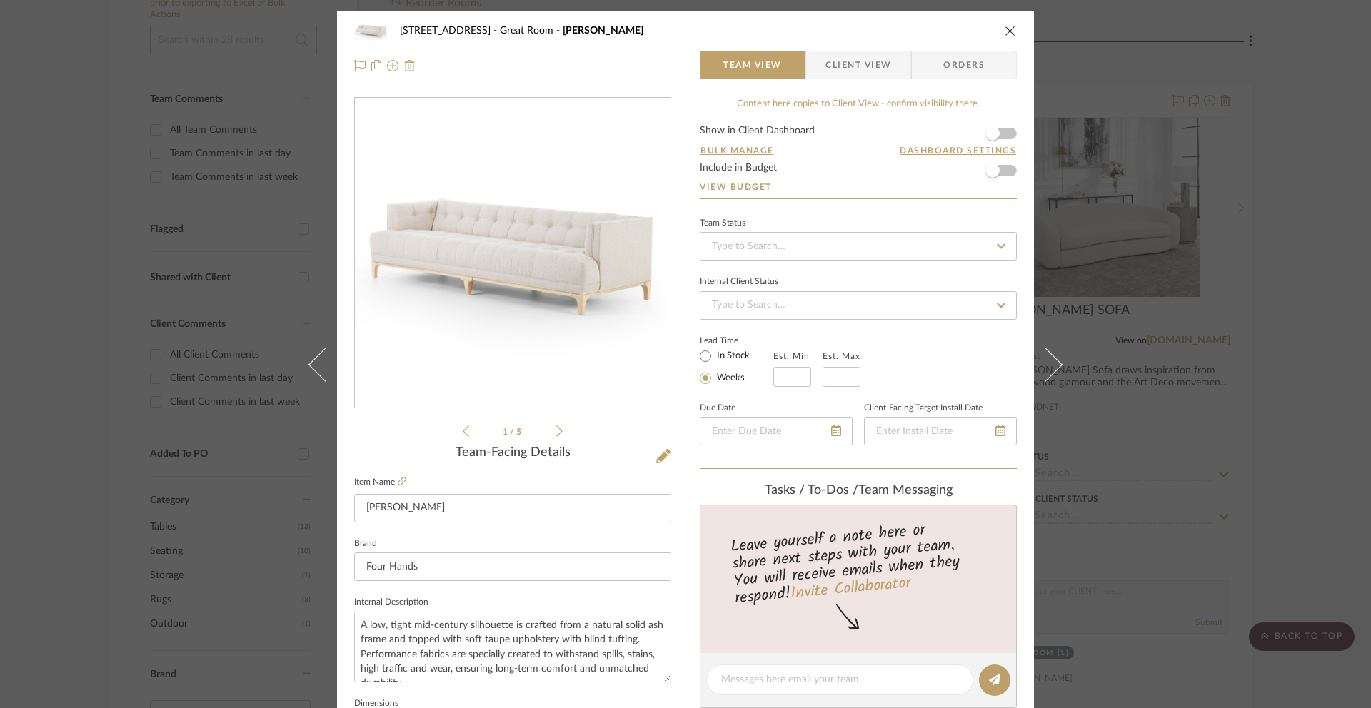
click at [1008, 27] on icon "close" at bounding box center [1010, 30] width 11 height 11
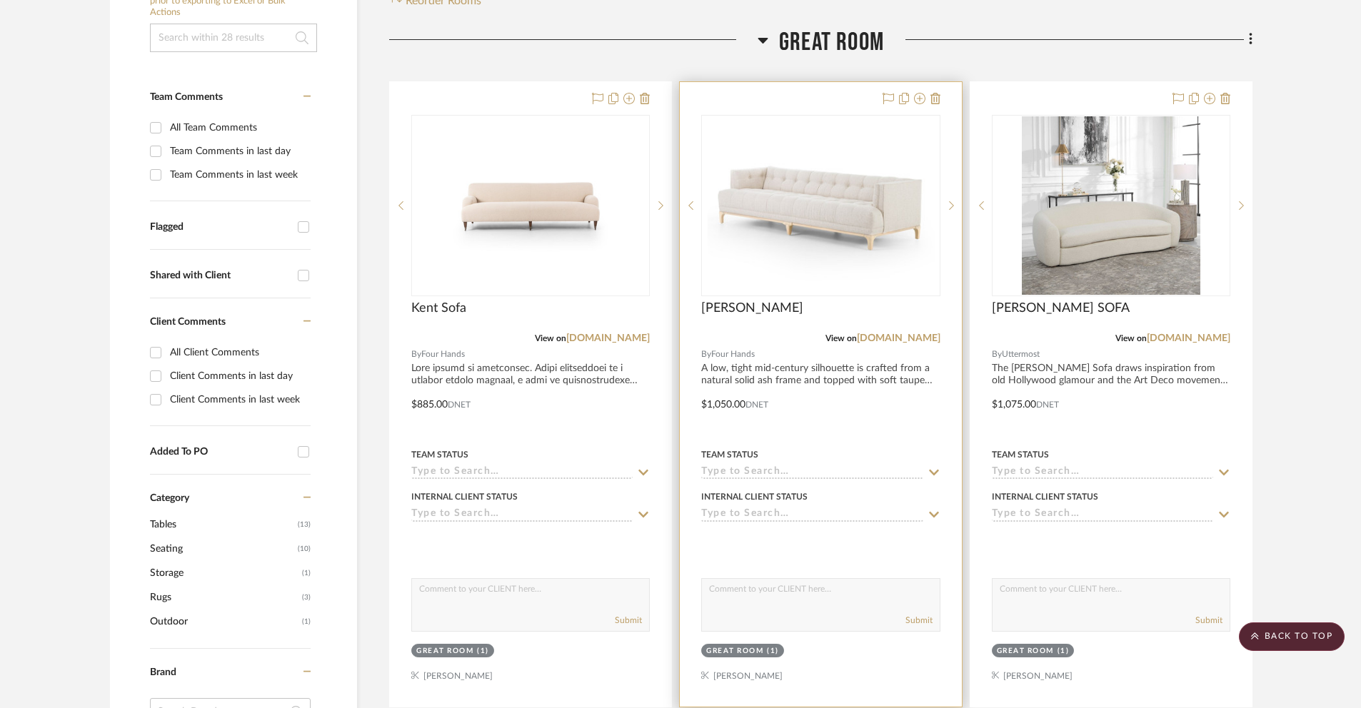
scroll to position [309, 0]
click at [818, 253] on img "0" at bounding box center [820, 205] width 227 height 179
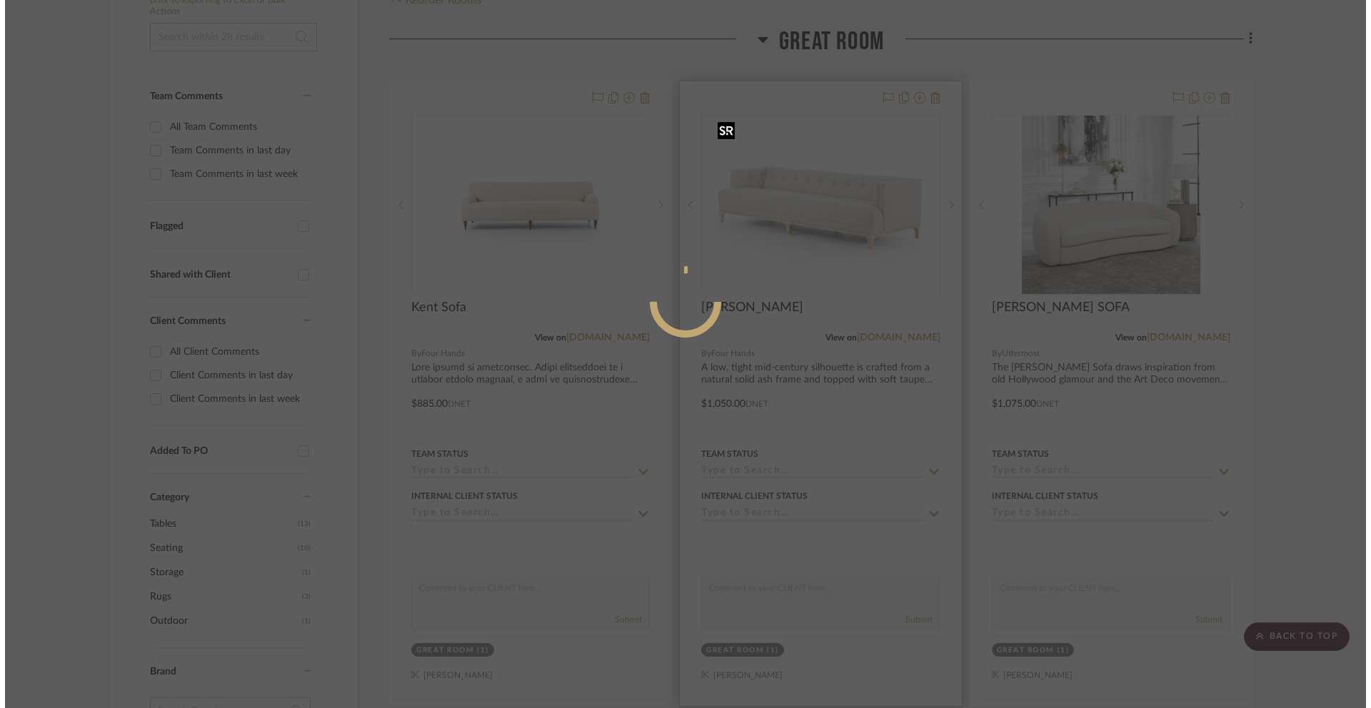
scroll to position [0, 0]
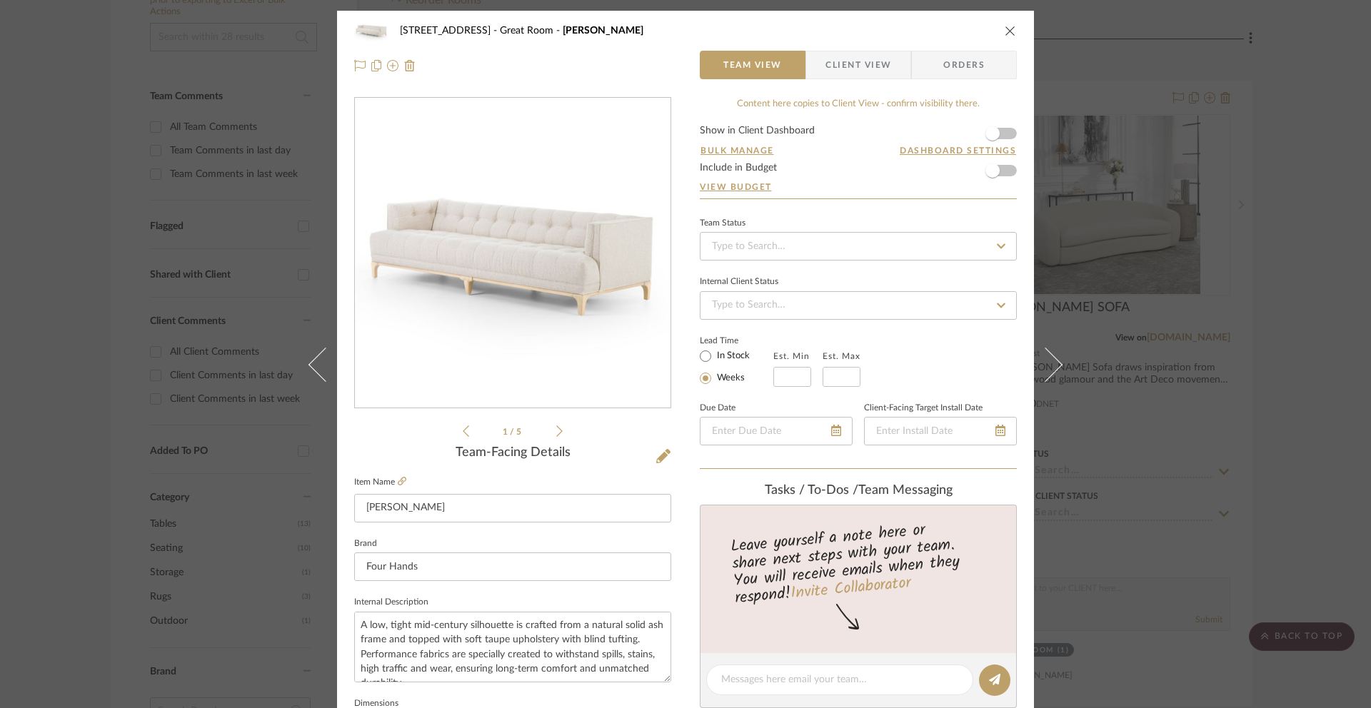
click at [1006, 29] on icon "close" at bounding box center [1010, 30] width 11 height 11
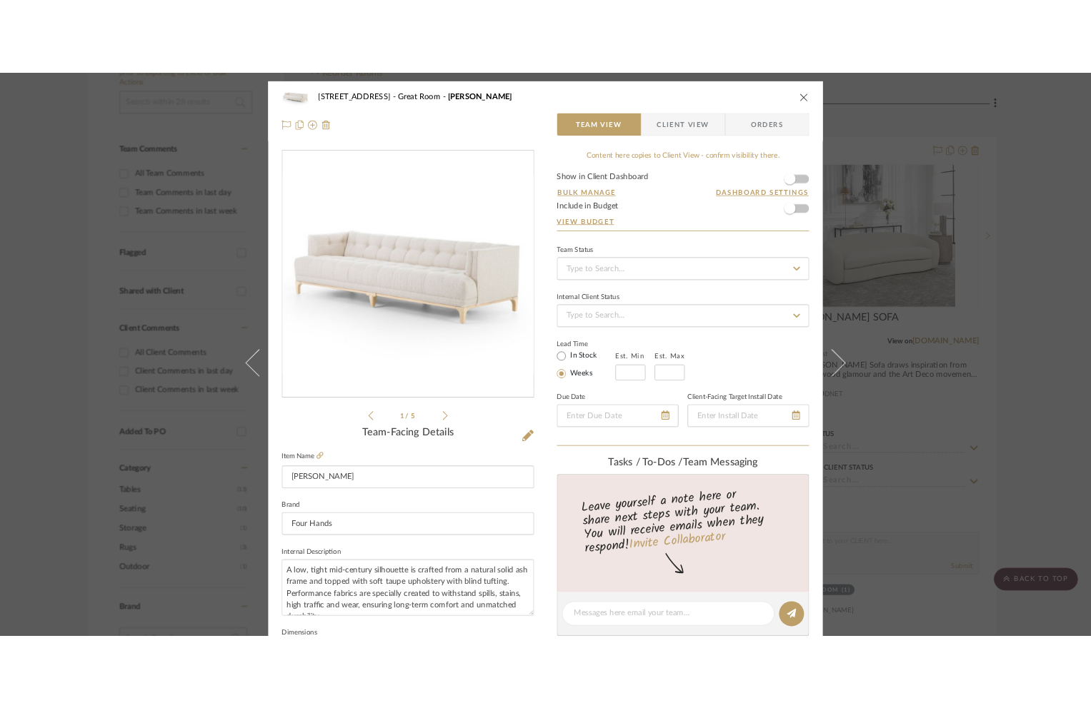
scroll to position [309, 0]
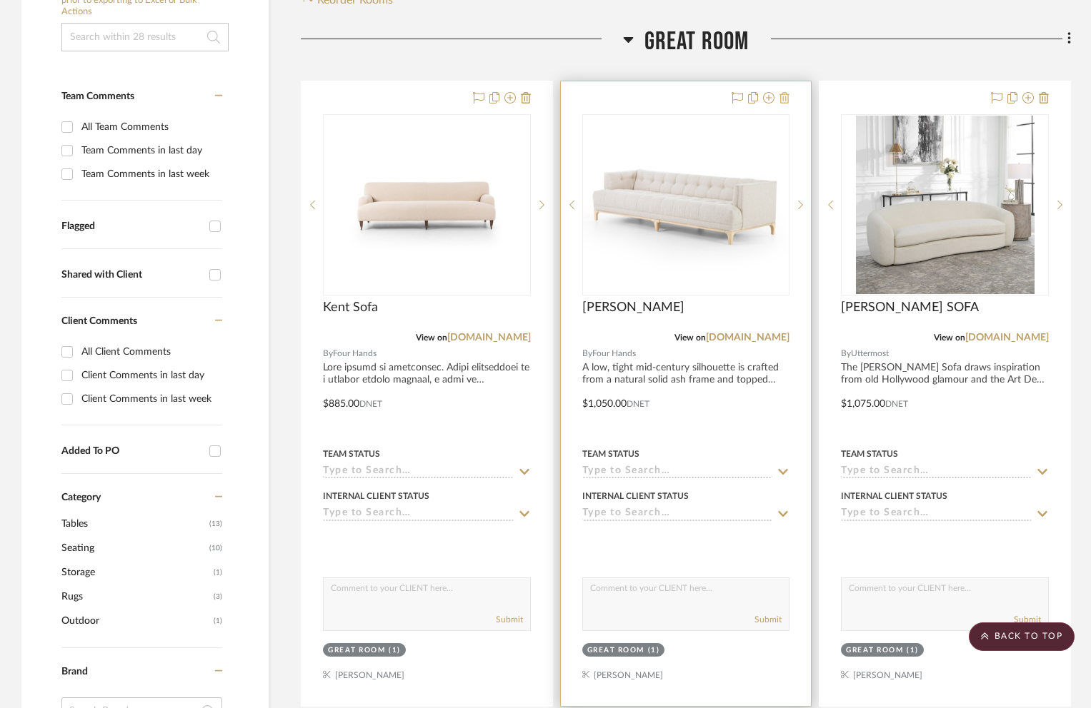
click at [779, 99] on icon at bounding box center [784, 97] width 10 height 11
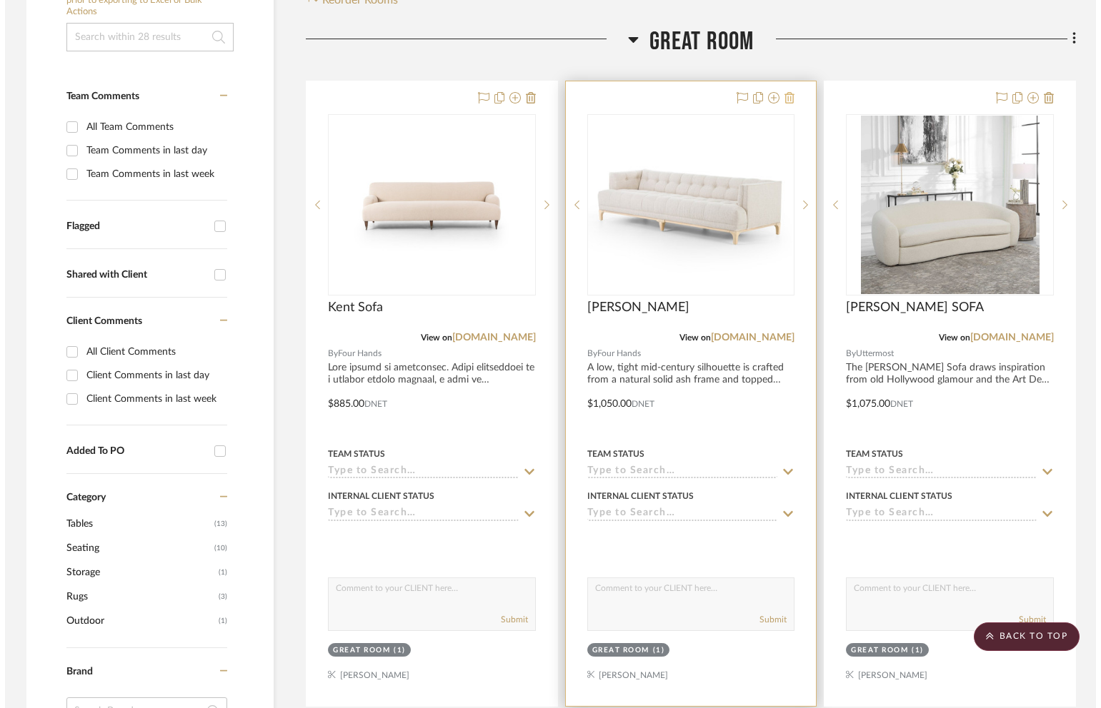
scroll to position [0, 0]
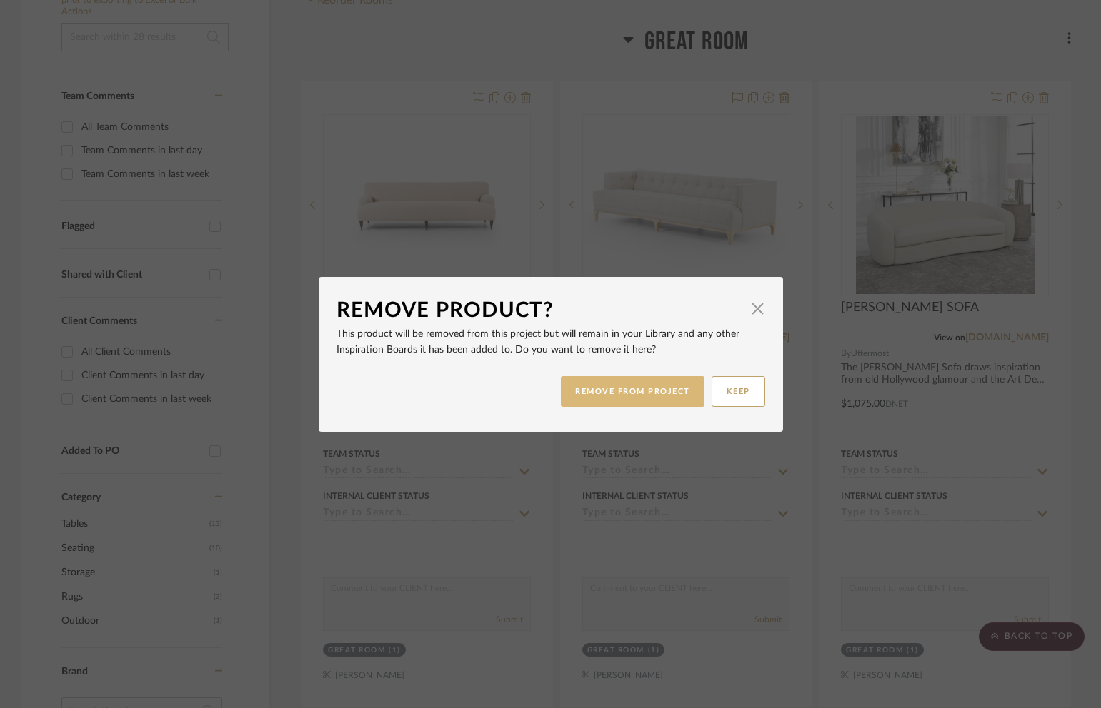
click at [641, 386] on button "REMOVE FROM PROJECT" at bounding box center [633, 391] width 144 height 31
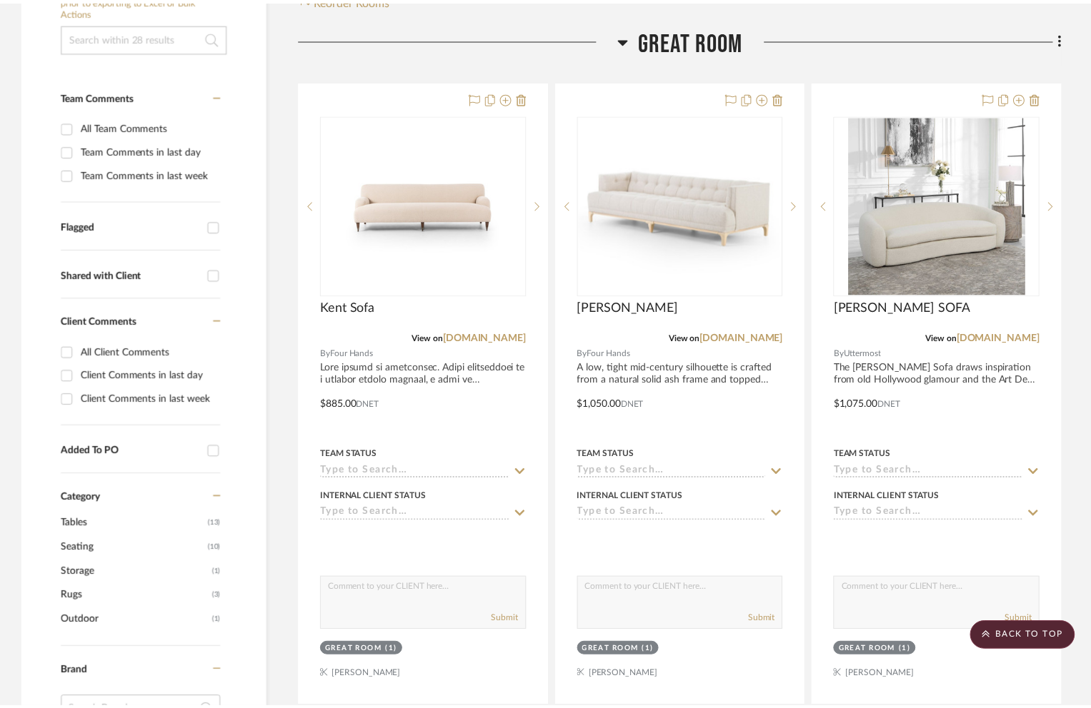
scroll to position [309, 0]
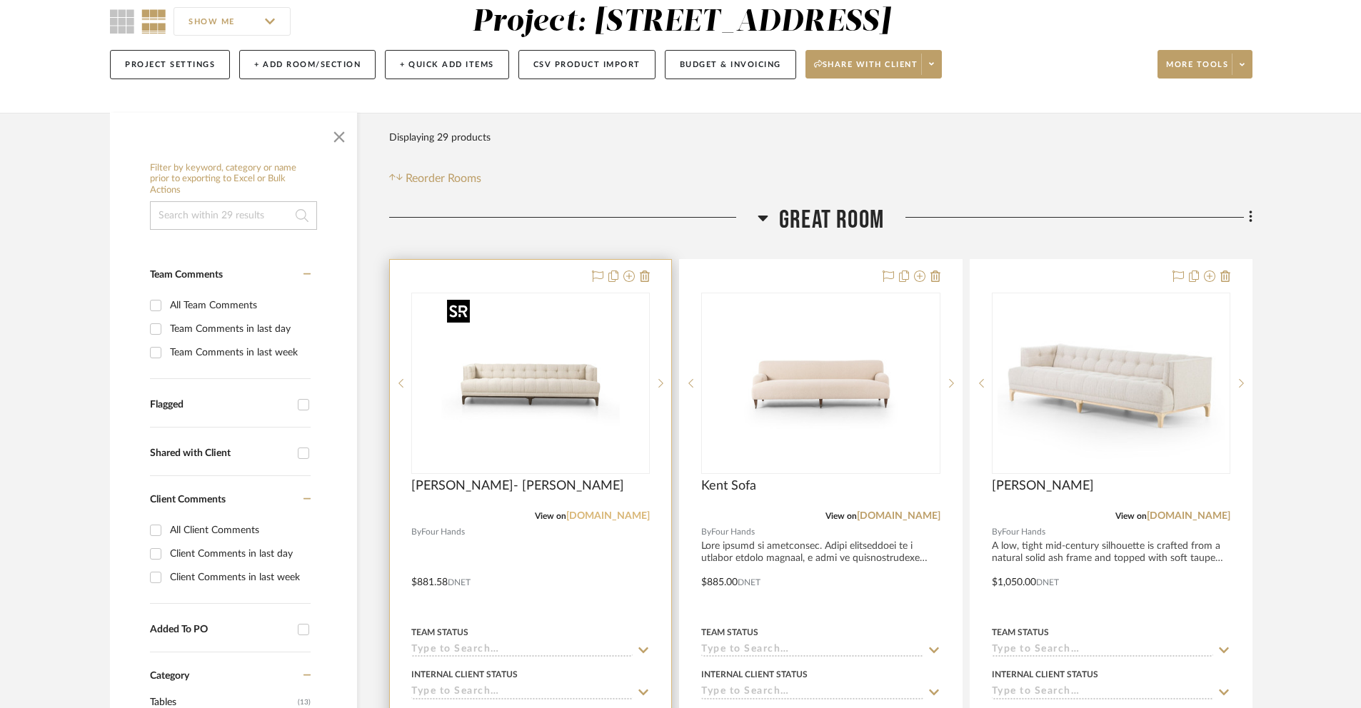
scroll to position [408, 0]
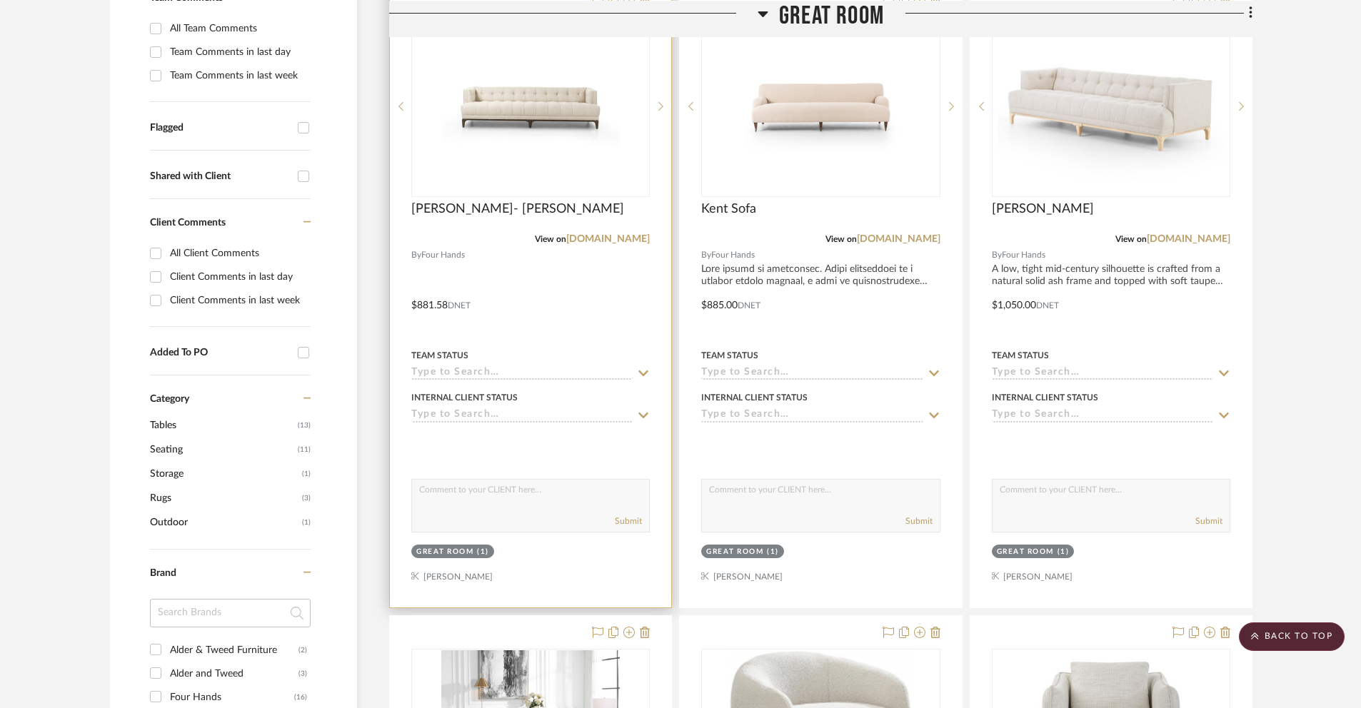
click at [433, 306] on div at bounding box center [530, 295] width 281 height 625
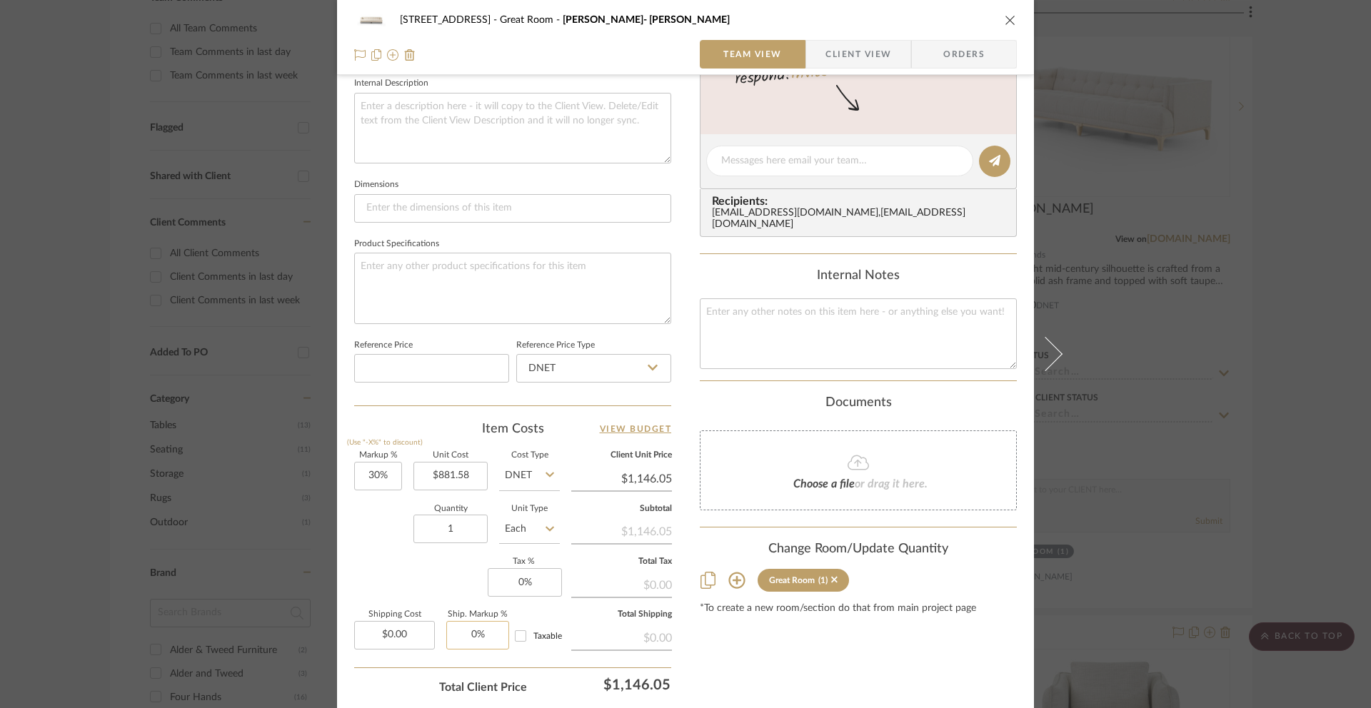
scroll to position [592, 0]
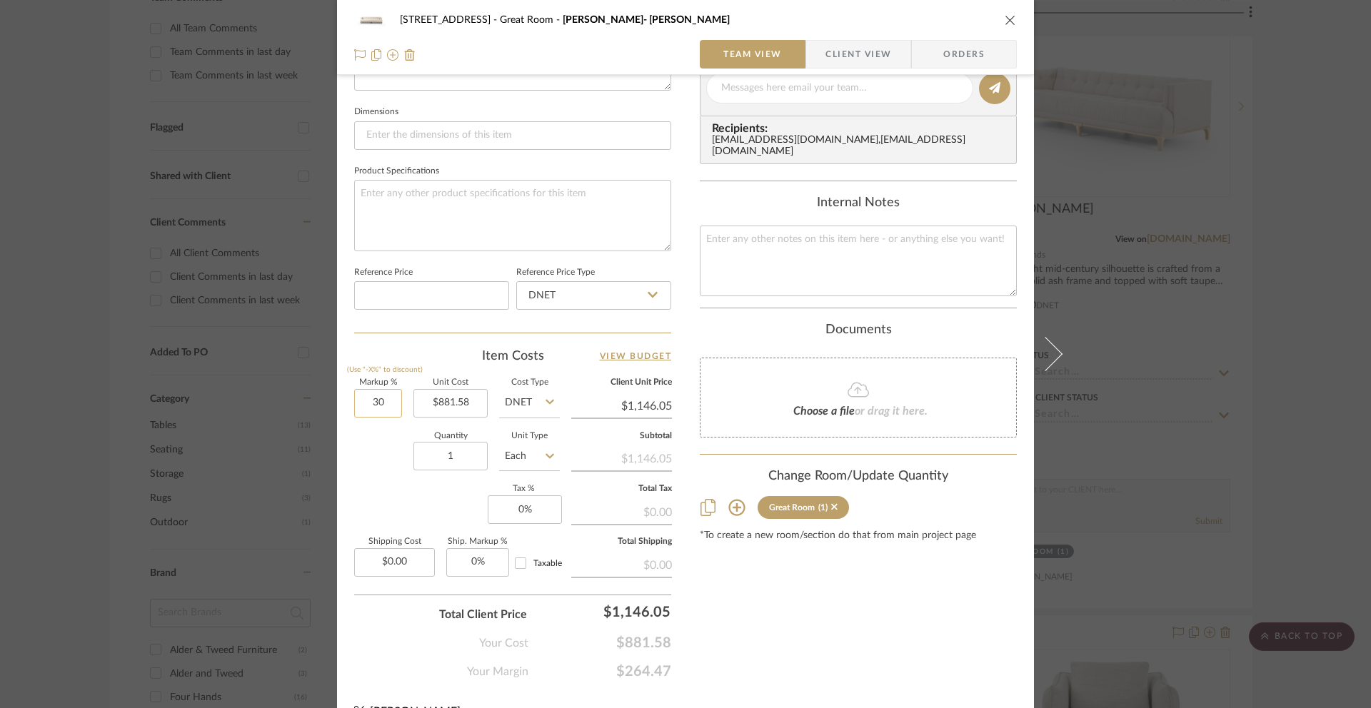
drag, startPoint x: 376, startPoint y: 407, endPoint x: 384, endPoint y: 407, distance: 8.6
click at [383, 406] on input "30" at bounding box center [378, 403] width 48 height 29
type input "80%"
click at [370, 647] on div "Your Cost $881.58" at bounding box center [512, 637] width 317 height 29
type input "$1,586.84"
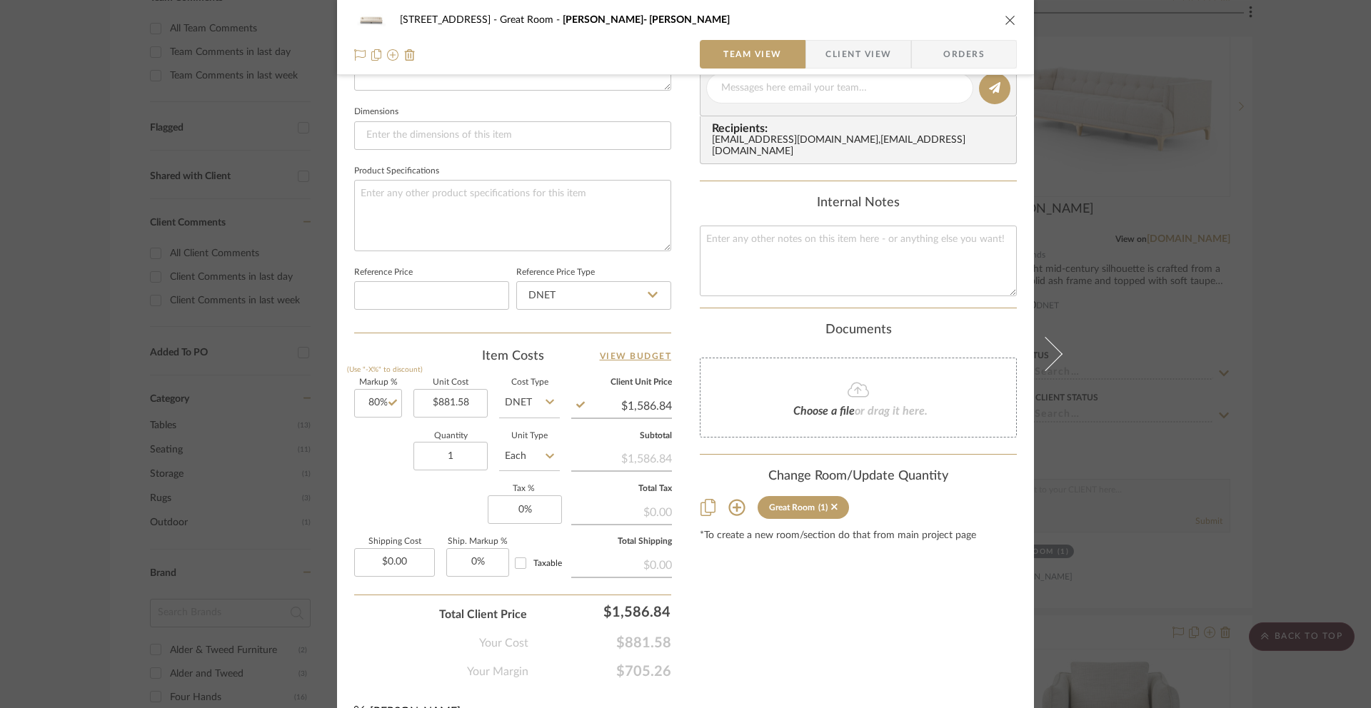
click at [755, 598] on div "Content here copies to Client View - confirm visibility there. Show in Client D…" at bounding box center [858, 92] width 317 height 1175
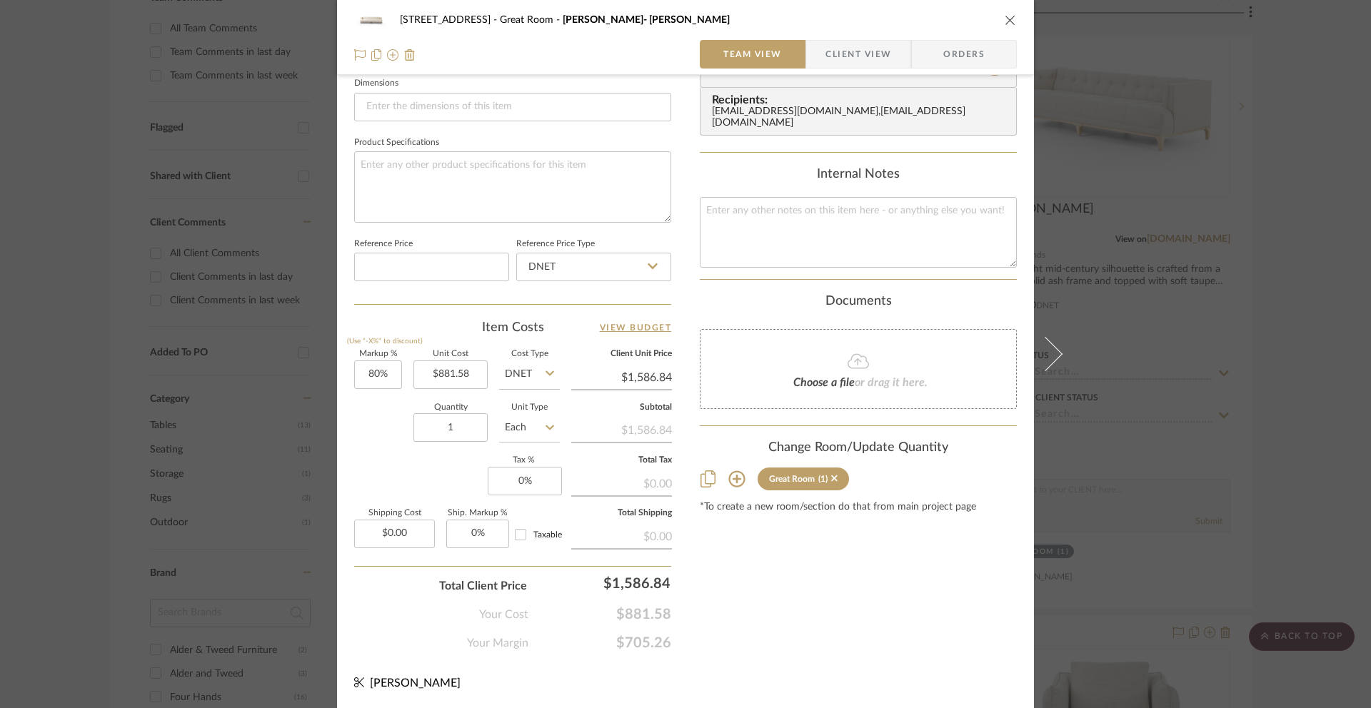
scroll to position [621, 0]
click at [1006, 19] on icon "close" at bounding box center [1010, 19] width 11 height 11
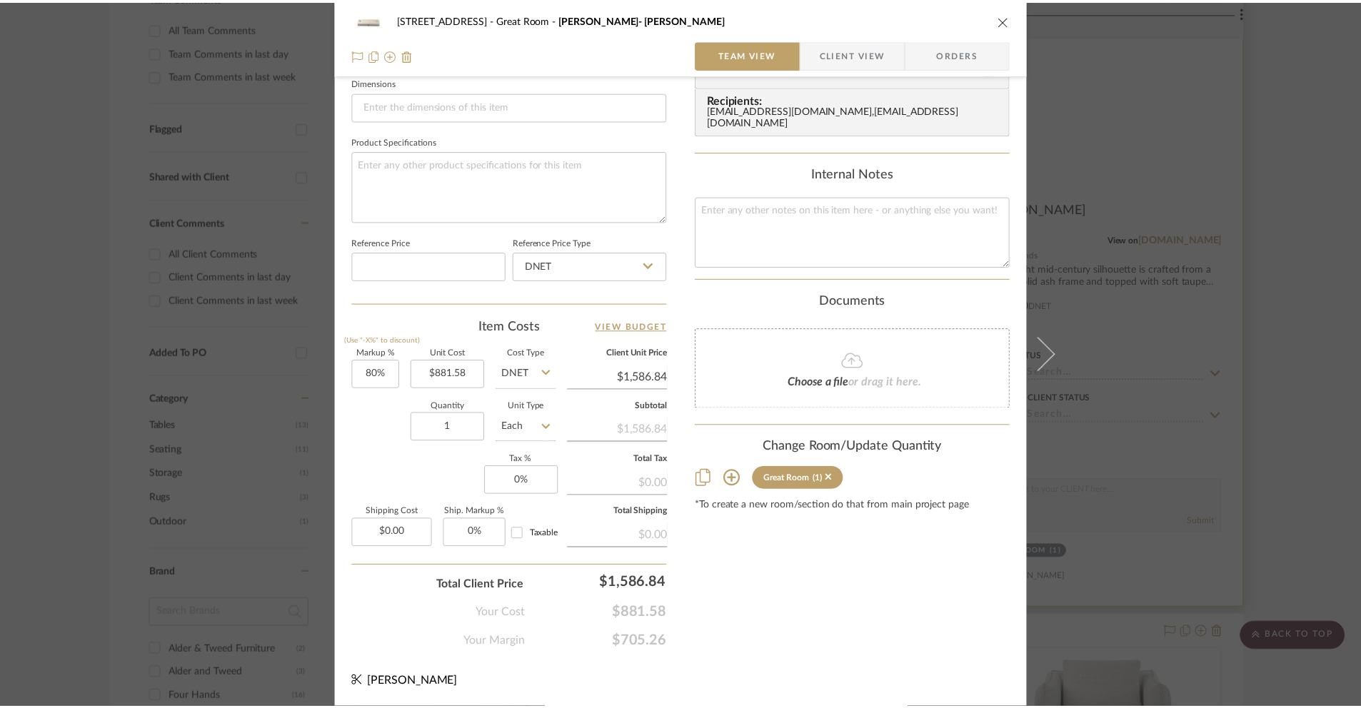
scroll to position [408, 0]
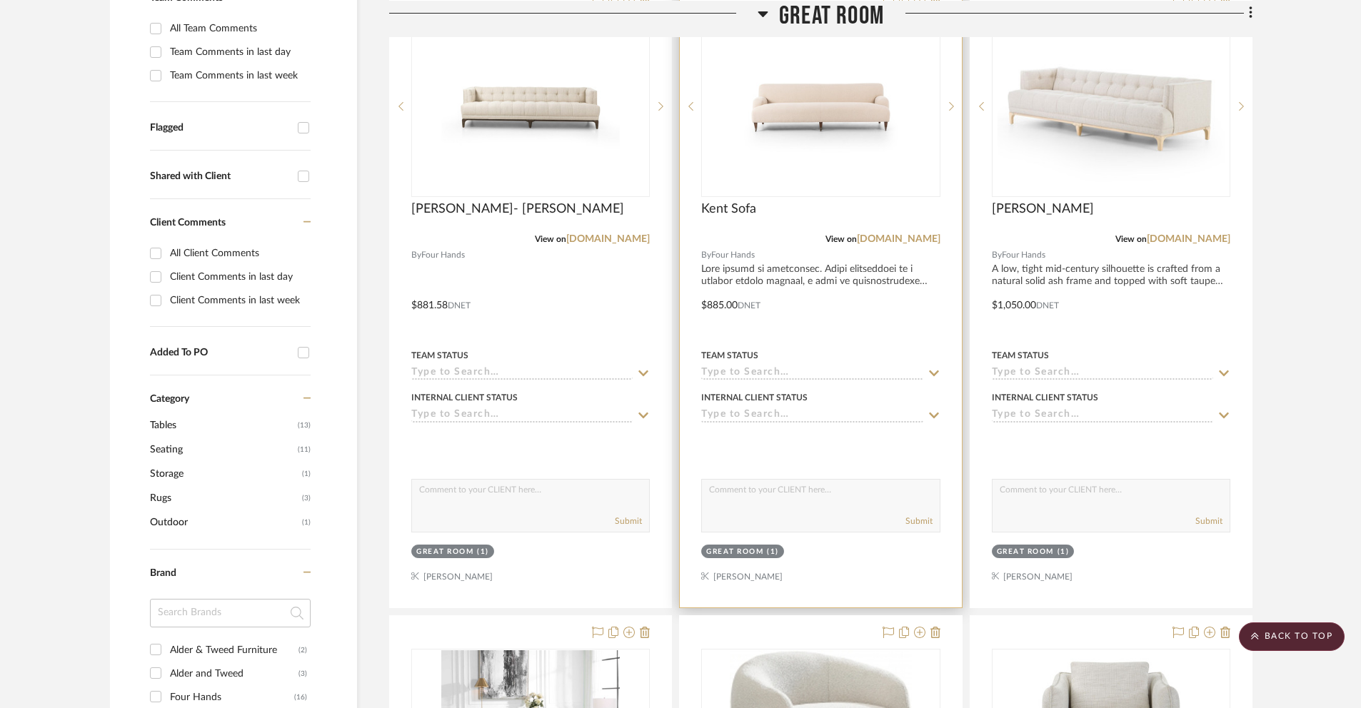
click at [713, 302] on div at bounding box center [820, 295] width 281 height 625
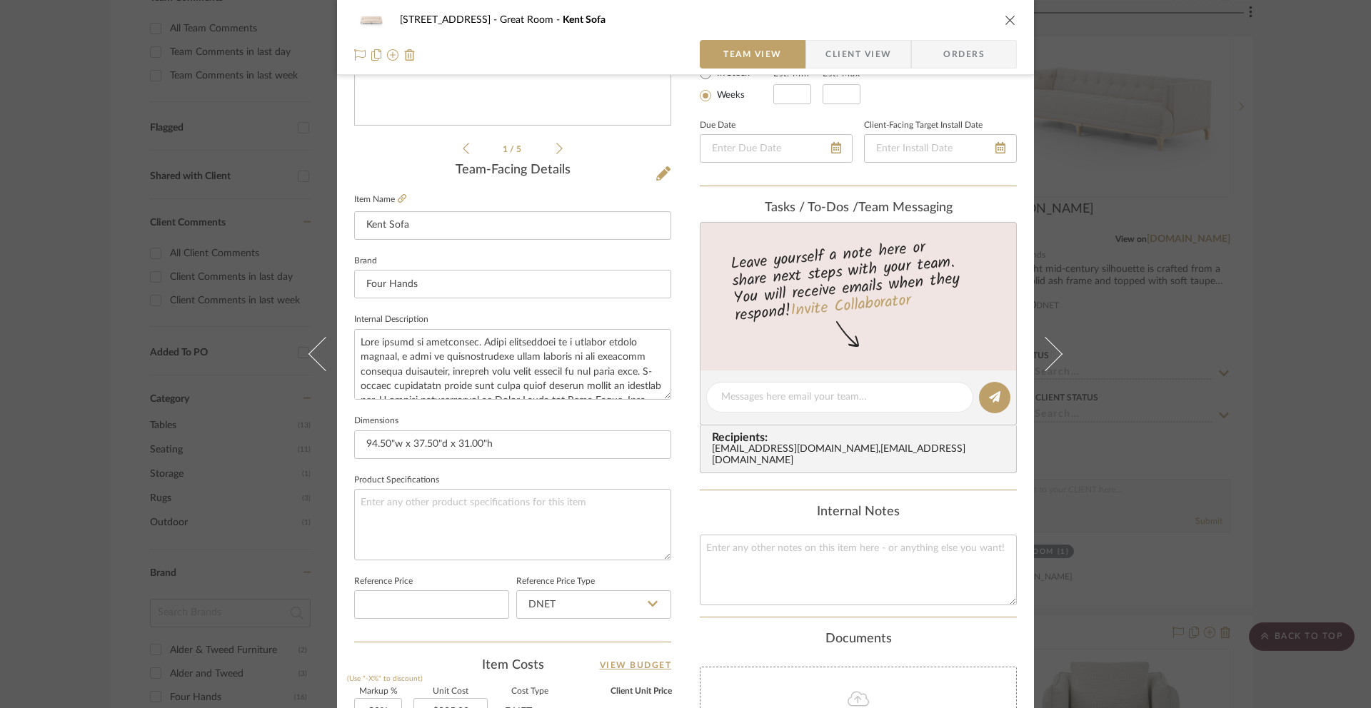
scroll to position [621, 0]
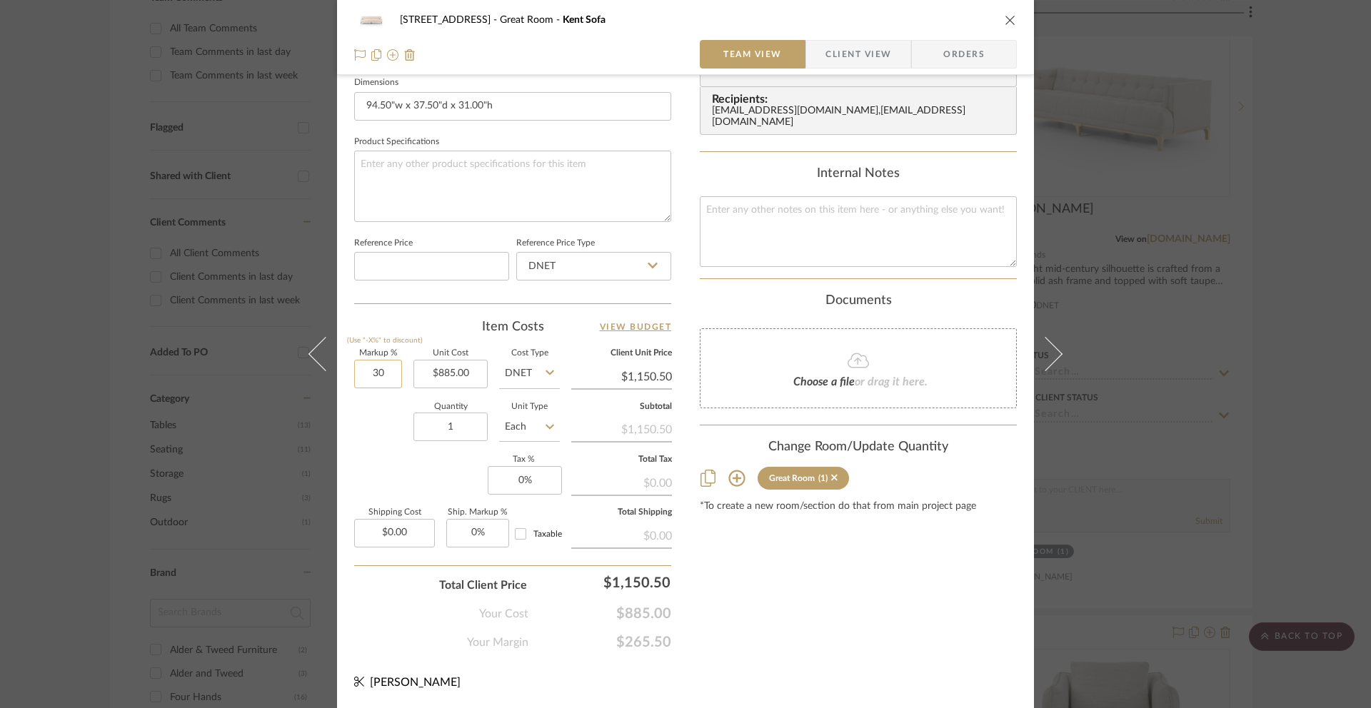
drag, startPoint x: 375, startPoint y: 377, endPoint x: 364, endPoint y: 376, distance: 10.7
click at [364, 376] on input "30" at bounding box center [378, 374] width 48 height 29
drag, startPoint x: 368, startPoint y: 376, endPoint x: 406, endPoint y: 364, distance: 40.0
click at [406, 364] on div "Markup % (Use "-X%" to discount) 30 Unit Cost $885.00 Cost Type DNET Client Uni…" at bounding box center [512, 454] width 317 height 209
drag, startPoint x: 388, startPoint y: 371, endPoint x: 357, endPoint y: 377, distance: 31.2
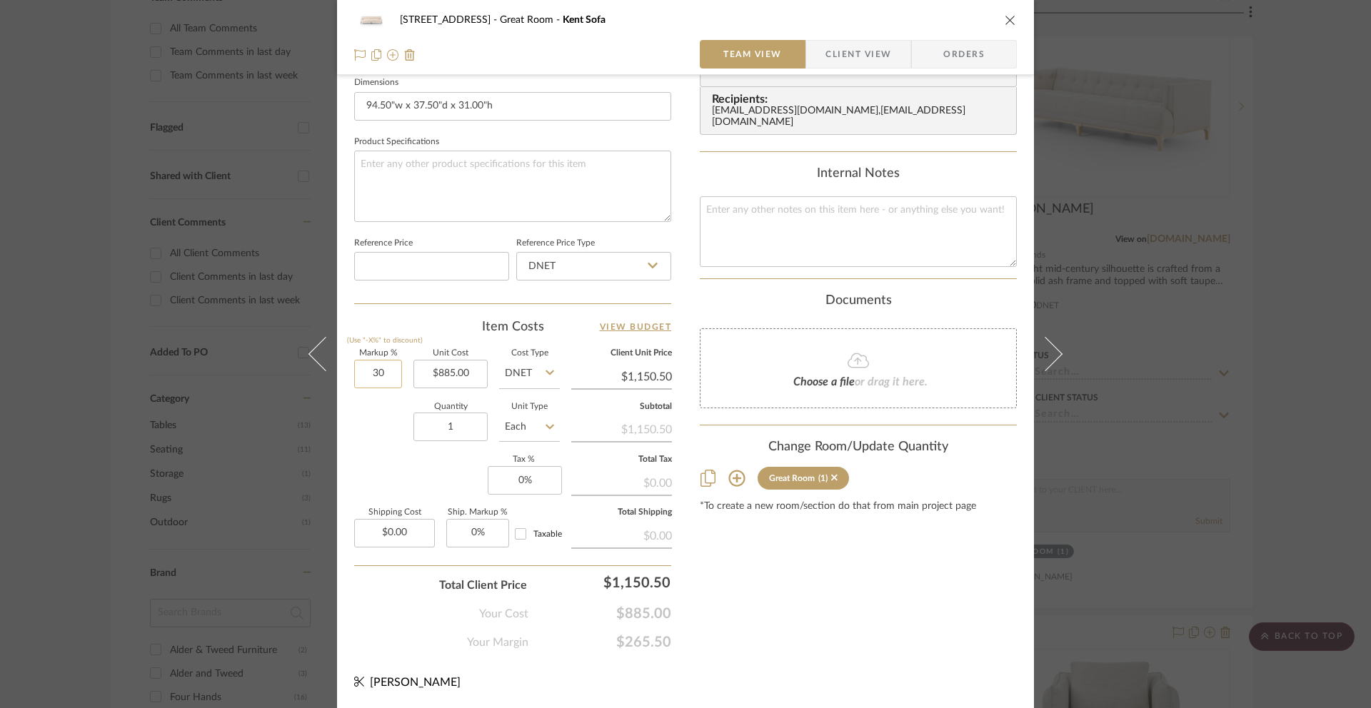
click at [357, 377] on input "30" at bounding box center [378, 374] width 48 height 29
type input "80%"
click at [382, 586] on div "Total Client Price $1,150.50" at bounding box center [512, 580] width 317 height 29
type input "$1,593.00"
click at [1008, 21] on icon "close" at bounding box center [1010, 19] width 11 height 11
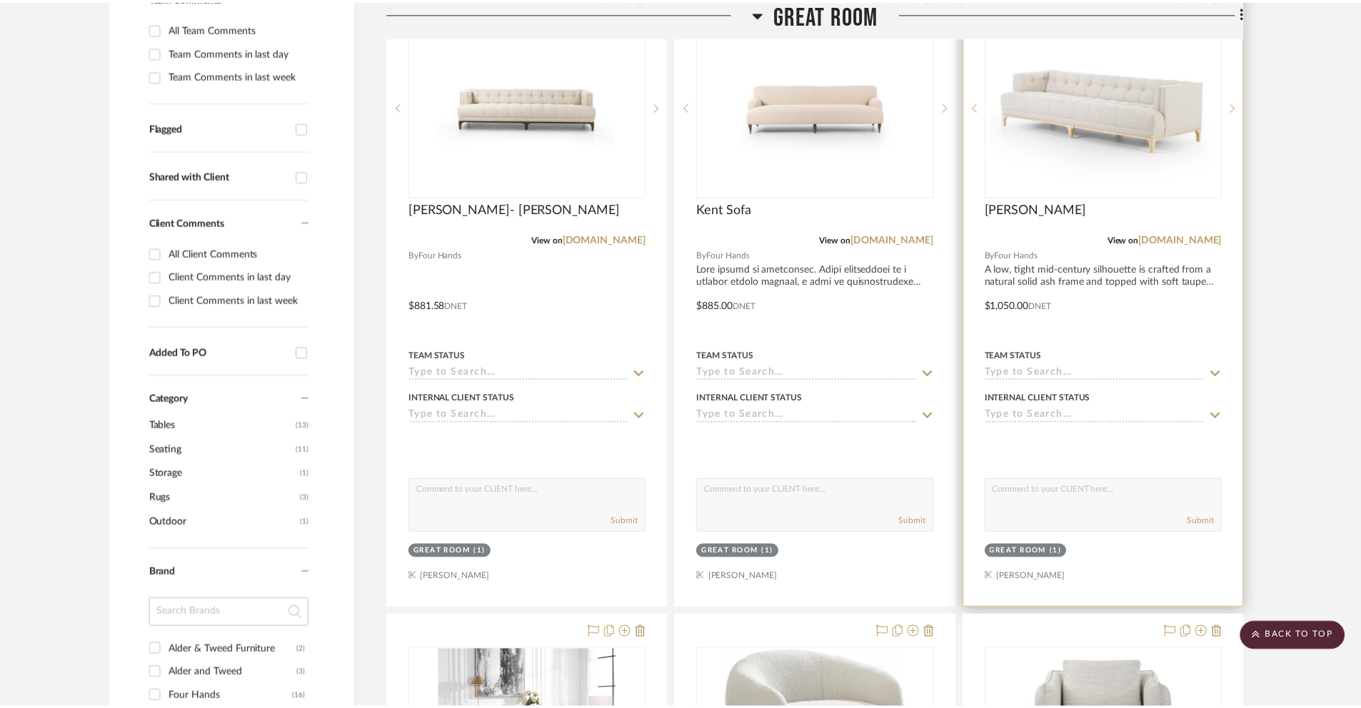
scroll to position [408, 0]
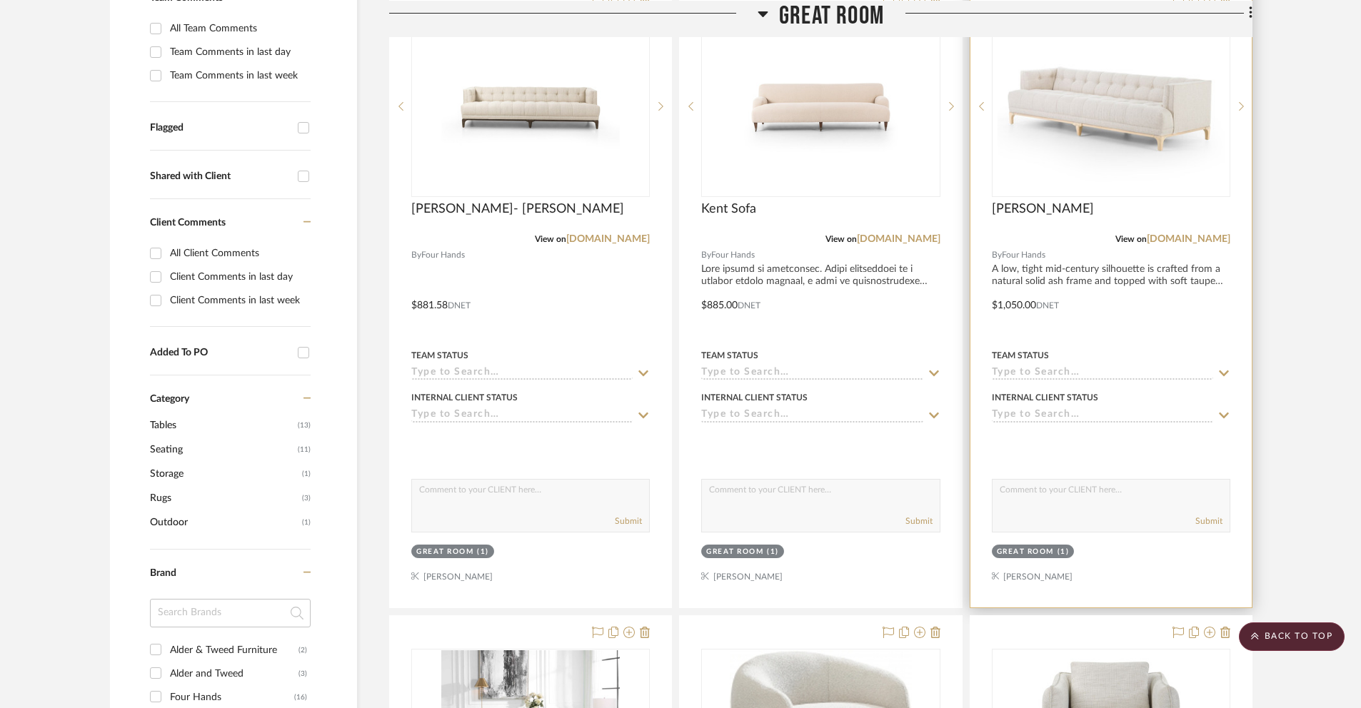
click at [1013, 307] on div at bounding box center [1111, 295] width 281 height 625
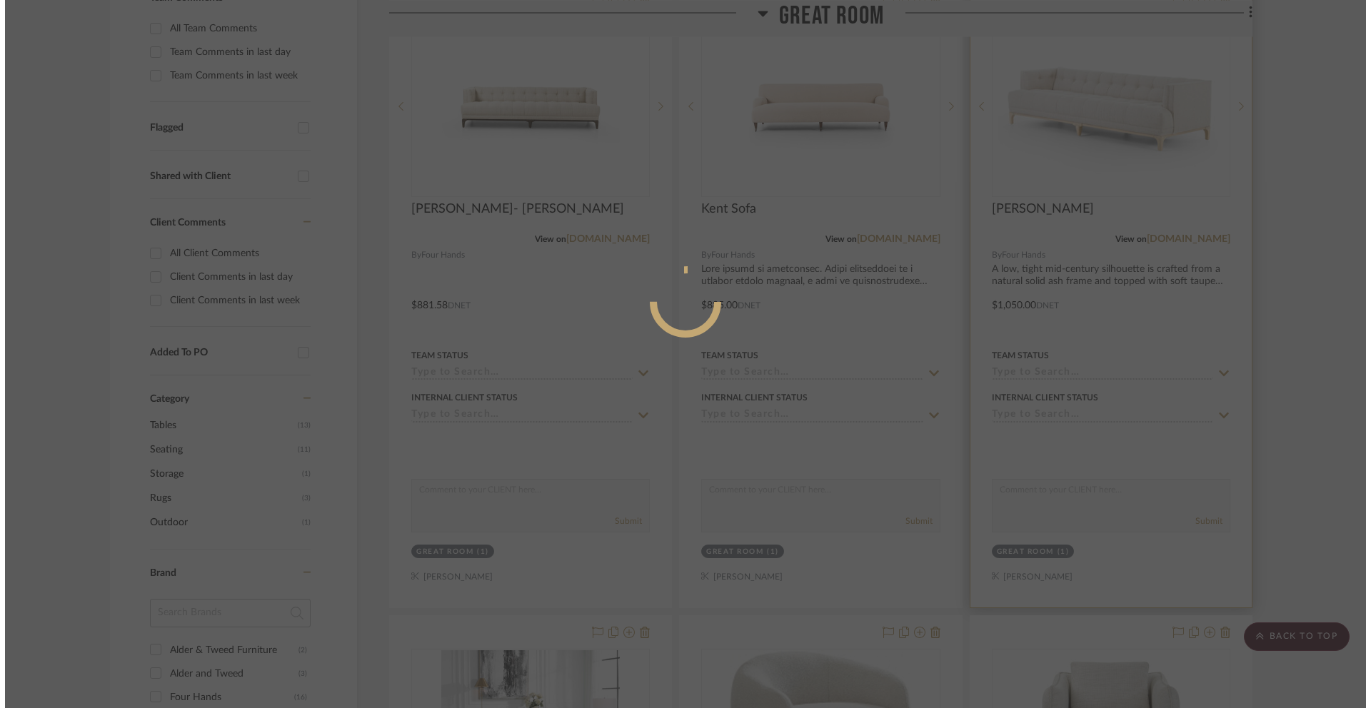
scroll to position [0, 0]
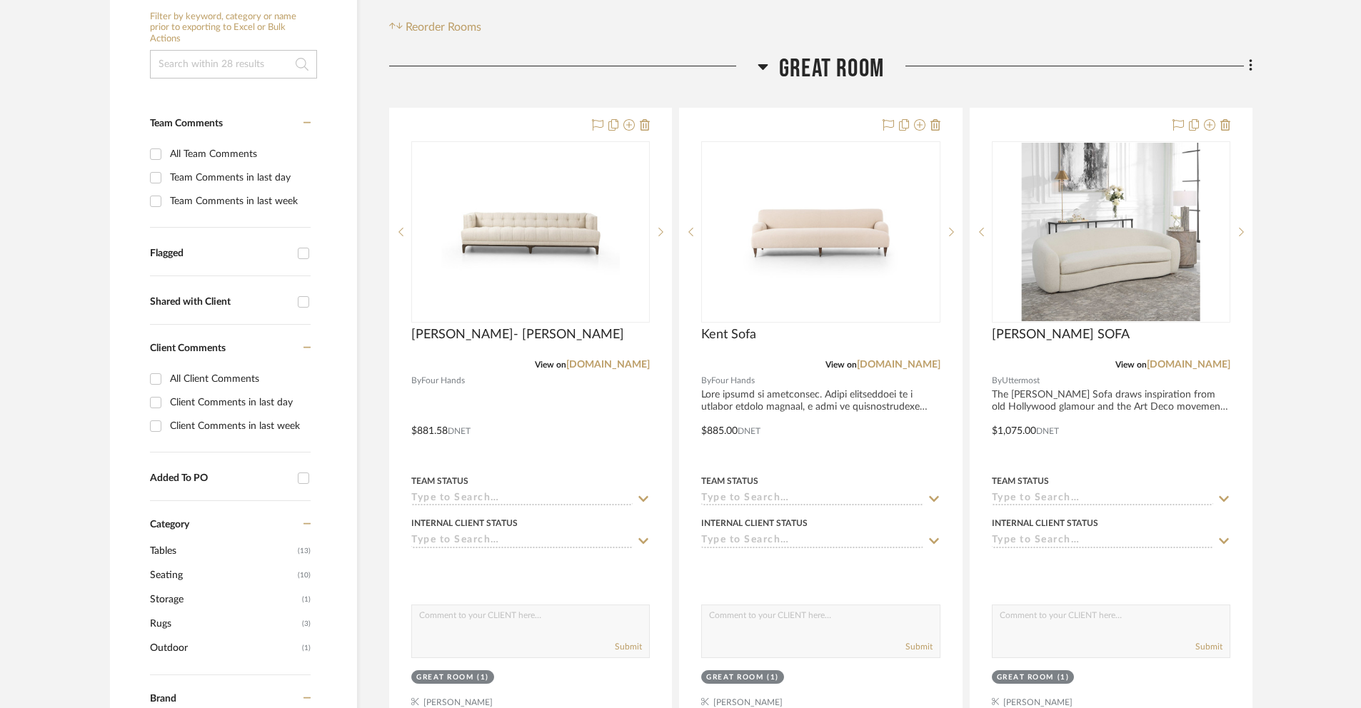
scroll to position [294, 0]
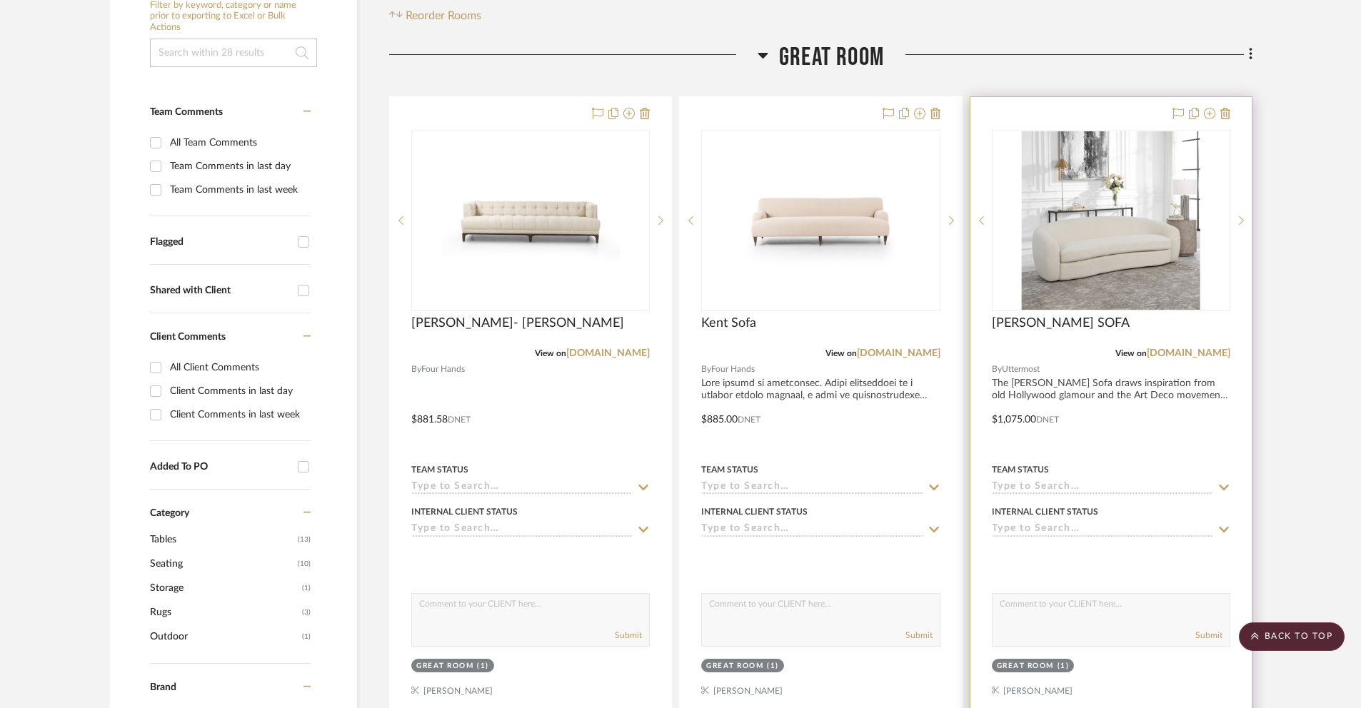
click at [1011, 420] on div at bounding box center [1111, 409] width 281 height 625
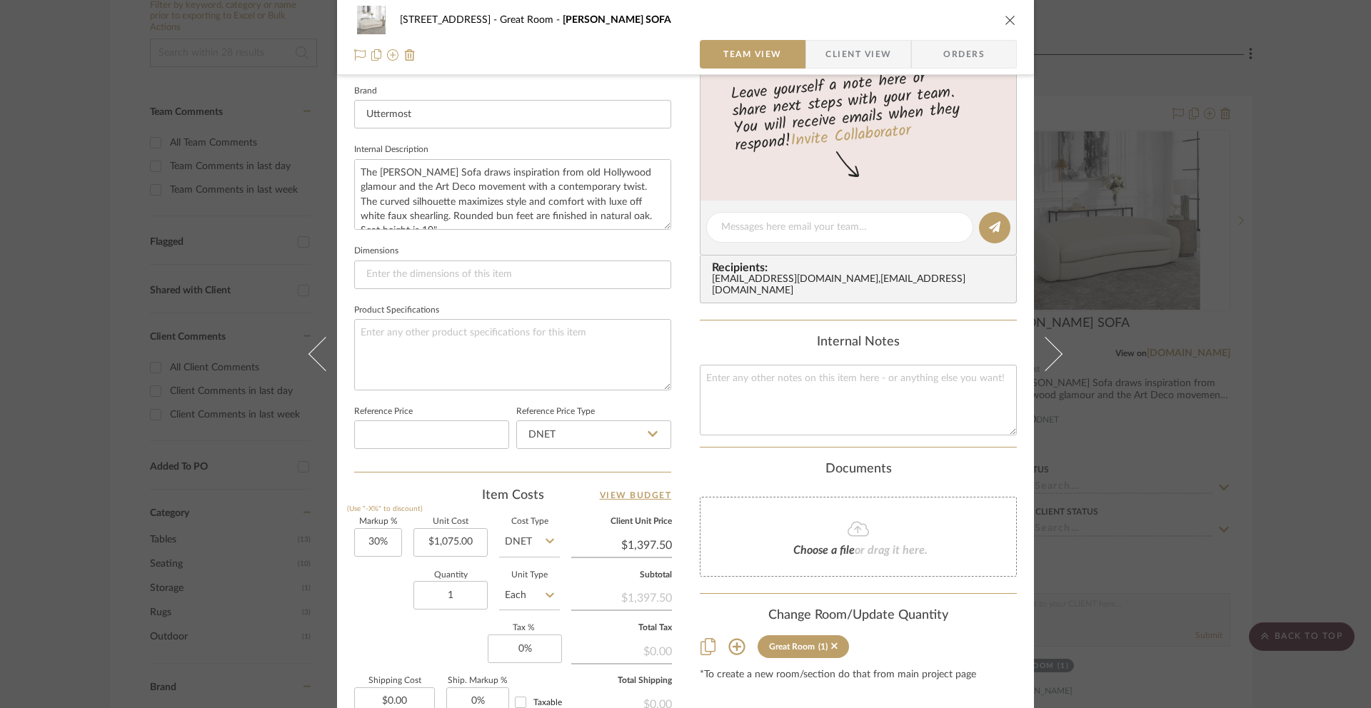
scroll to position [455, 0]
drag, startPoint x: 381, startPoint y: 541, endPoint x: 337, endPoint y: 542, distance: 44.3
click at [337, 542] on div "[STREET_ADDRESS] Great Room [PERSON_NAME] SOFA Team View Client View Orders 1 /…" at bounding box center [685, 215] width 697 height 1319
drag, startPoint x: 365, startPoint y: 541, endPoint x: 411, endPoint y: 543, distance: 46.5
click at [411, 543] on div "Markup % (Use "-X%" to discount) 30 Unit Cost $1,075.00 Cost Type DNET Client U…" at bounding box center [512, 620] width 317 height 209
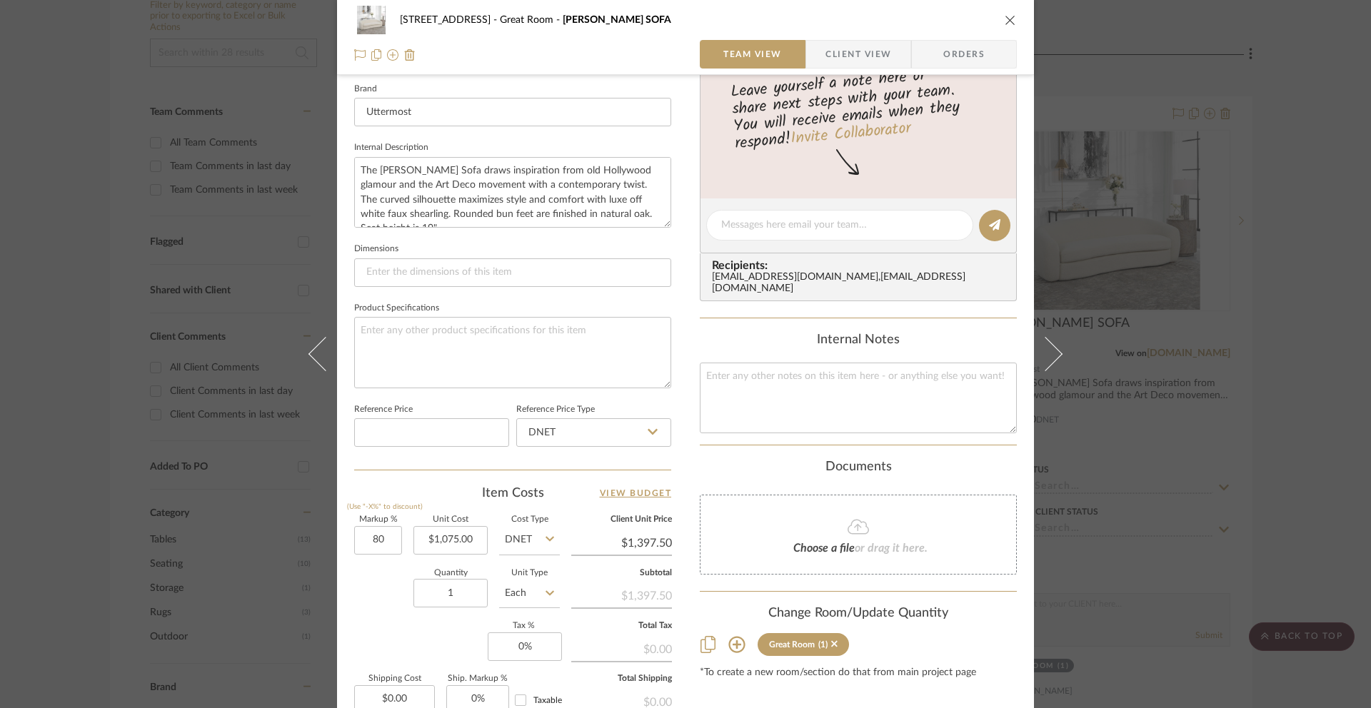
type input "80%"
click at [379, 596] on div "Quantity 1 Unit Type Each" at bounding box center [457, 595] width 206 height 51
type input "$1,935.00"
click at [1008, 19] on icon "close" at bounding box center [1010, 19] width 11 height 11
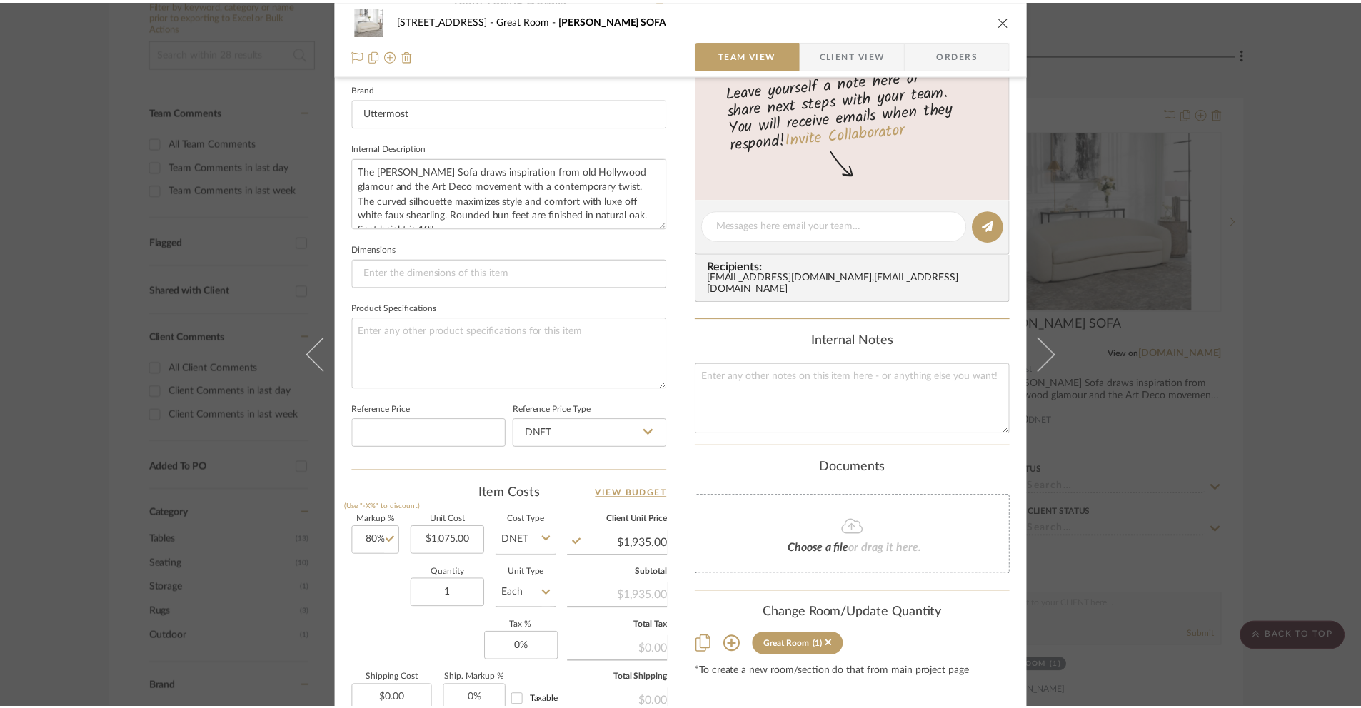
scroll to position [294, 0]
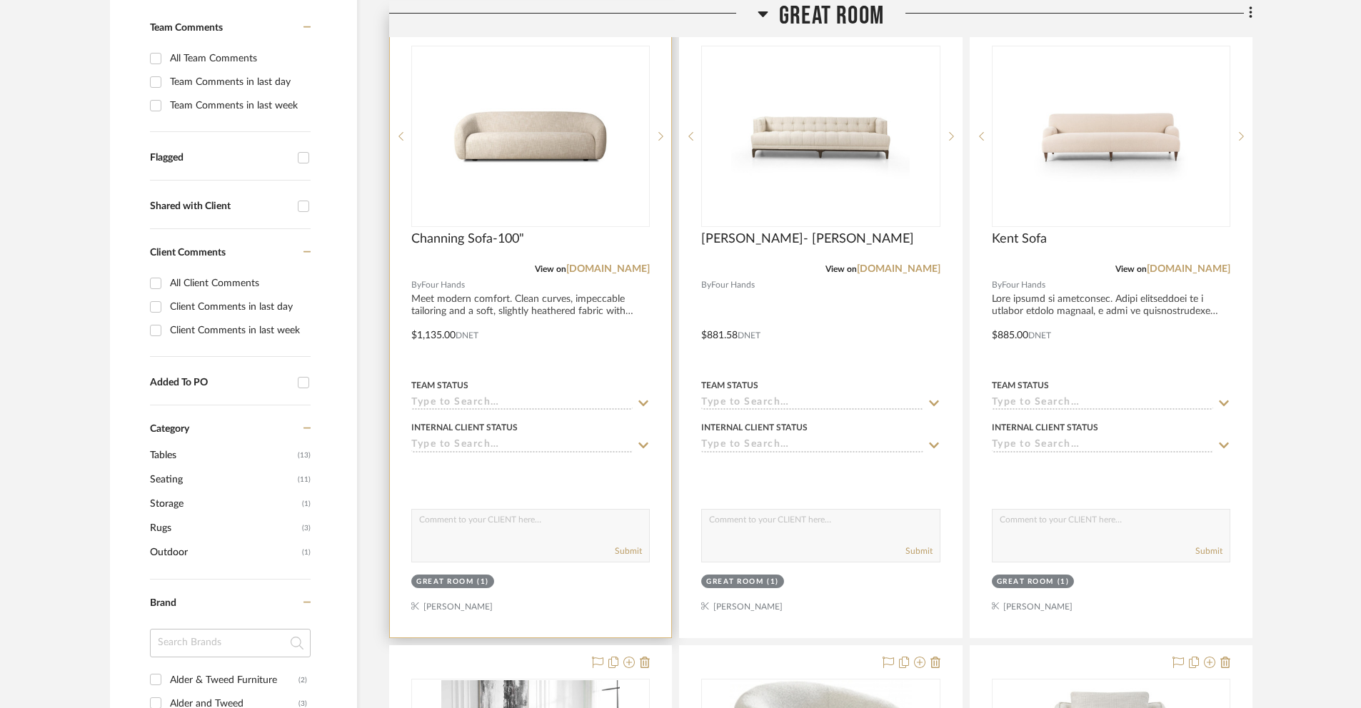
scroll to position [391, 0]
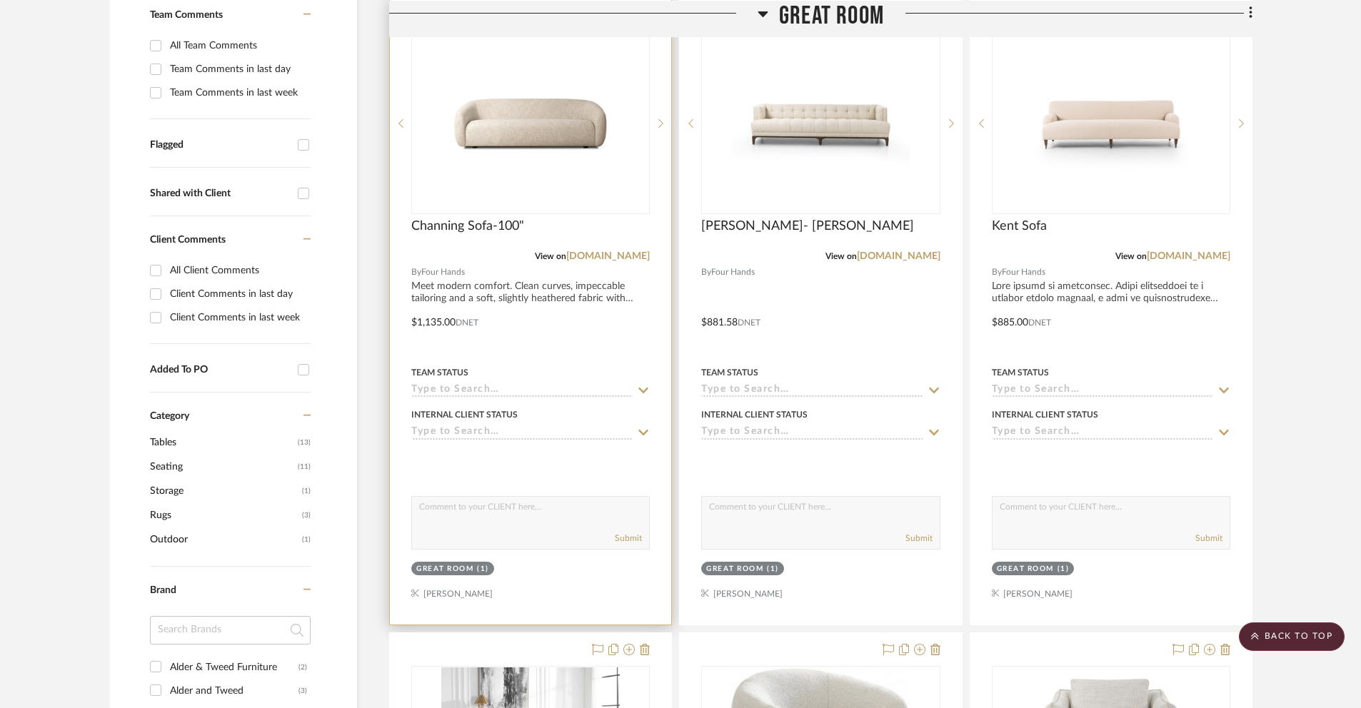
click at [447, 319] on div at bounding box center [530, 312] width 281 height 625
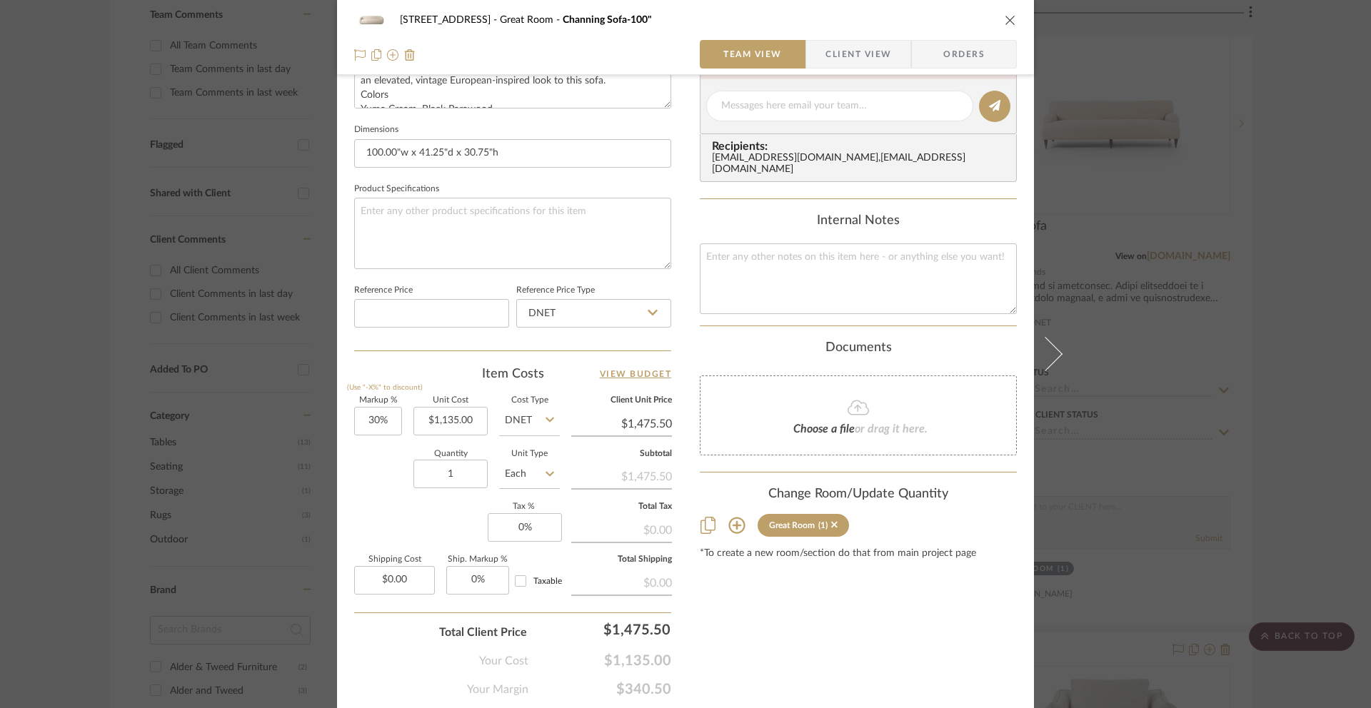
scroll to position [621, 0]
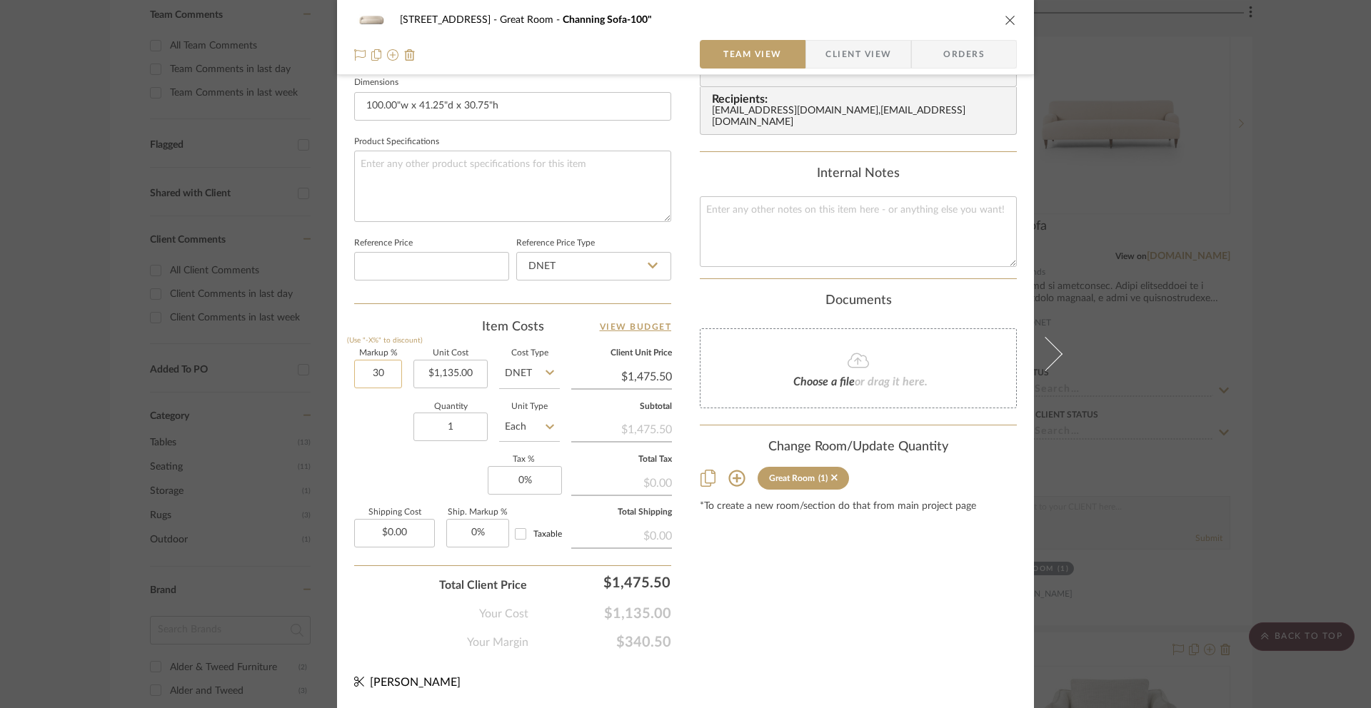
click at [381, 376] on input "30" at bounding box center [378, 374] width 48 height 29
type input "3"
type input "9"
type input "80%"
click at [728, 618] on div "Content here copies to Client View - confirm visibility there. Show in Client D…" at bounding box center [858, 63] width 317 height 1175
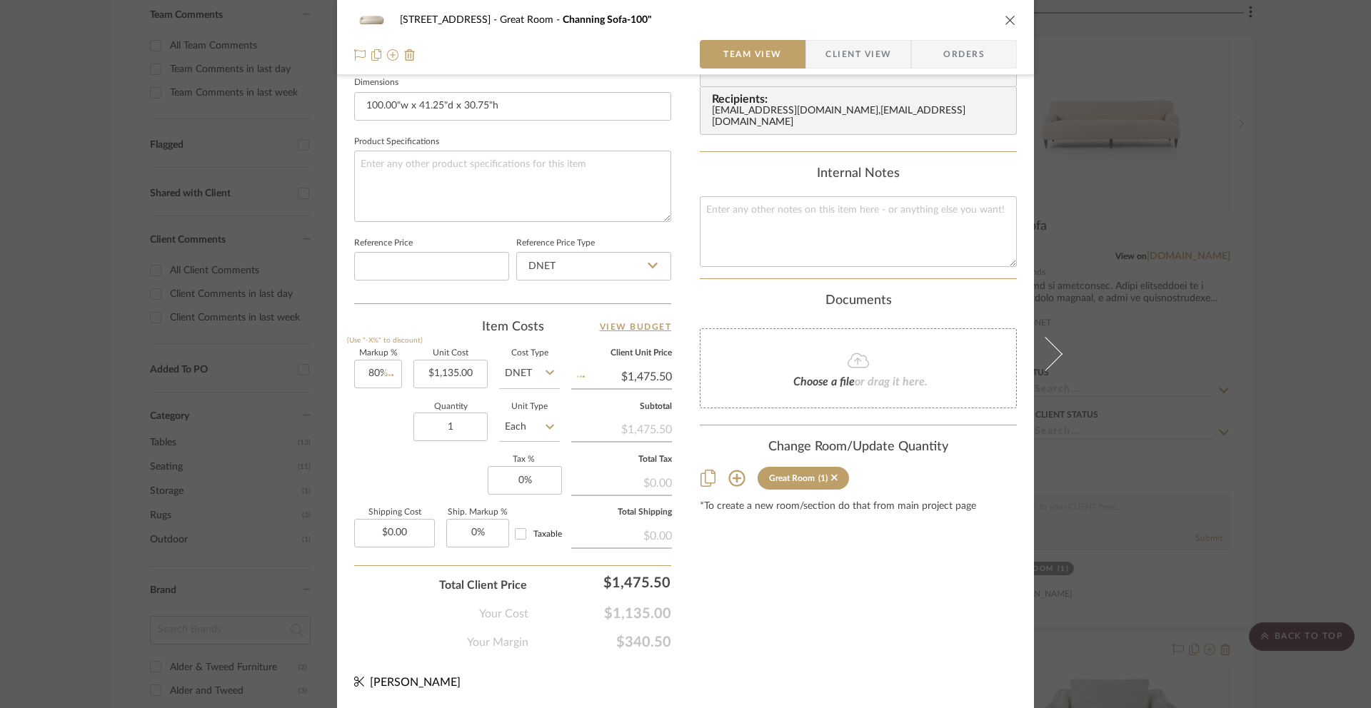
type input "$2,043.00"
click at [1005, 21] on icon "close" at bounding box center [1010, 19] width 11 height 11
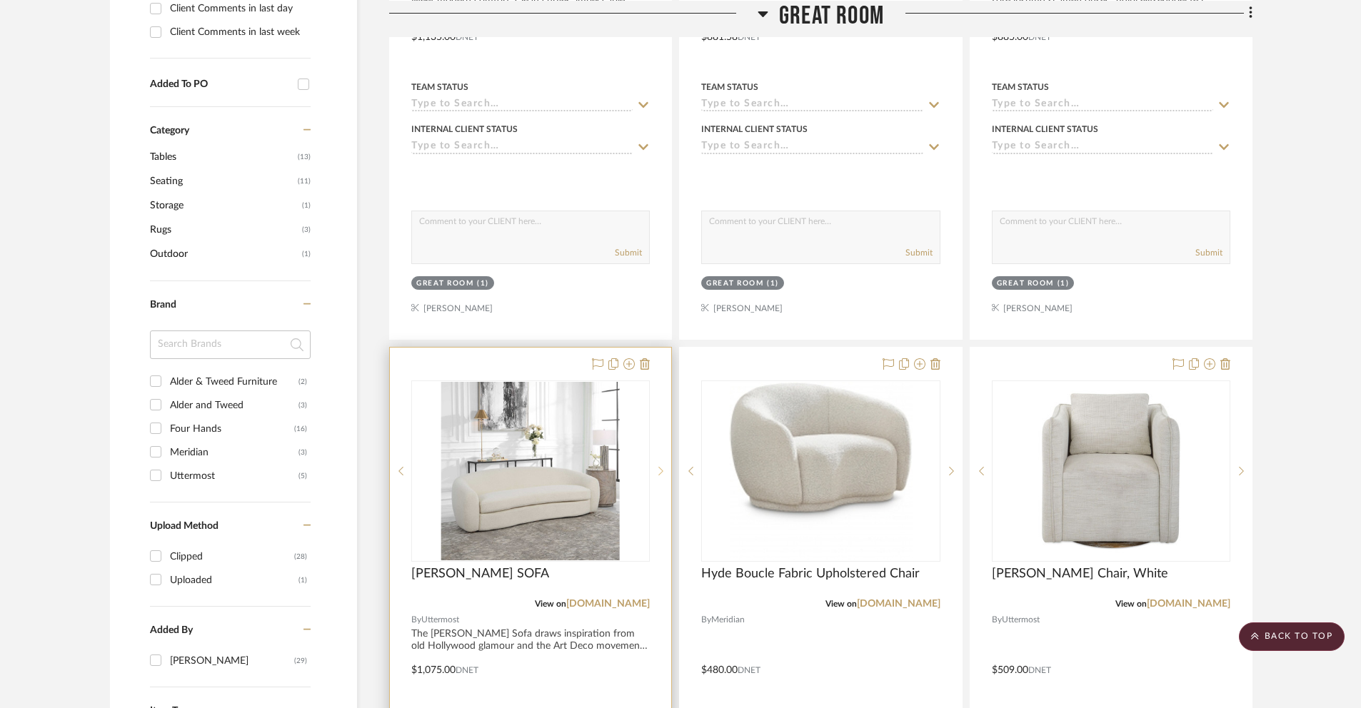
scroll to position [681, 0]
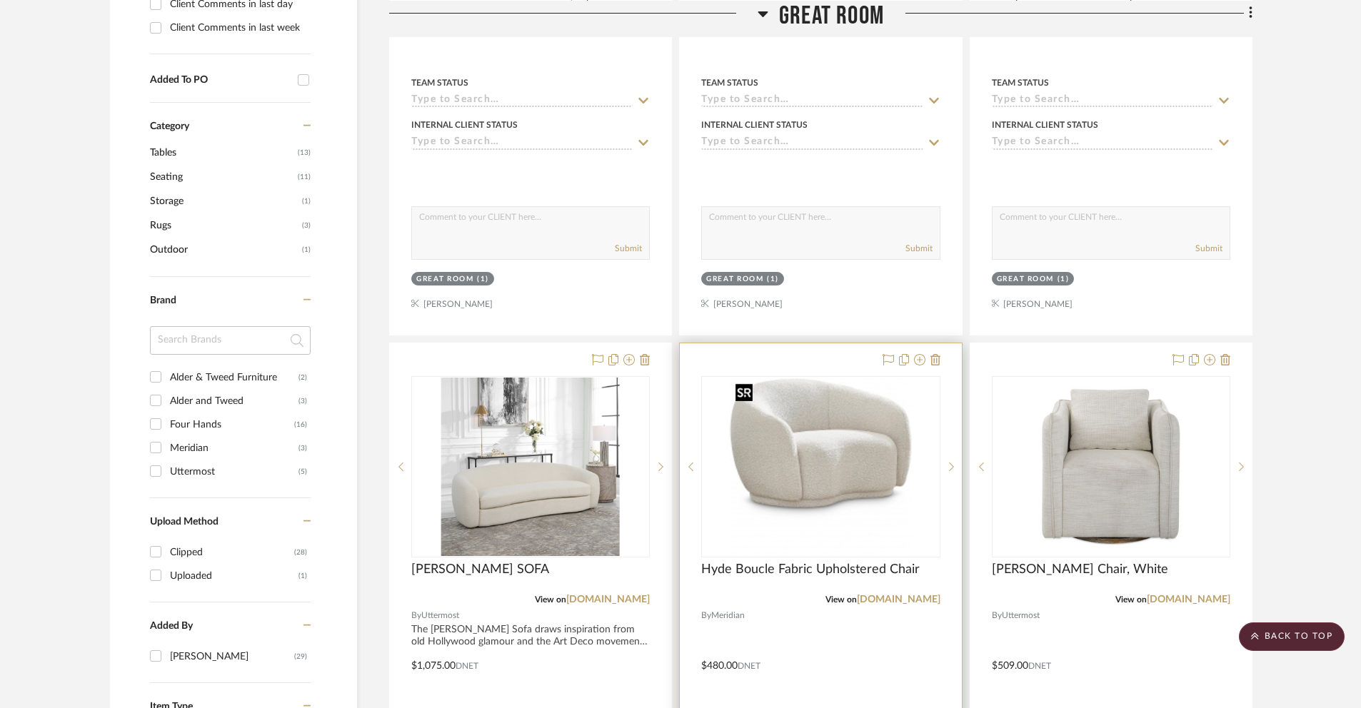
click at [836, 453] on img "0" at bounding box center [821, 467] width 183 height 179
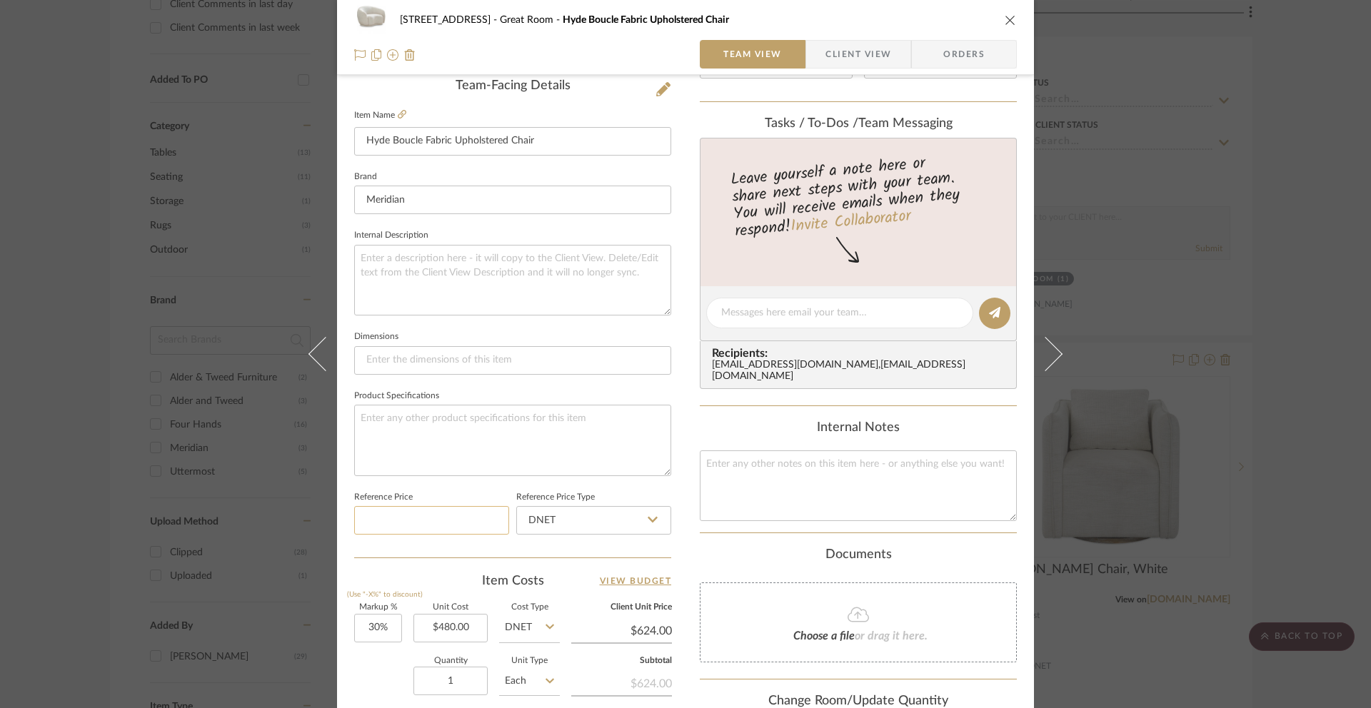
scroll to position [533, 0]
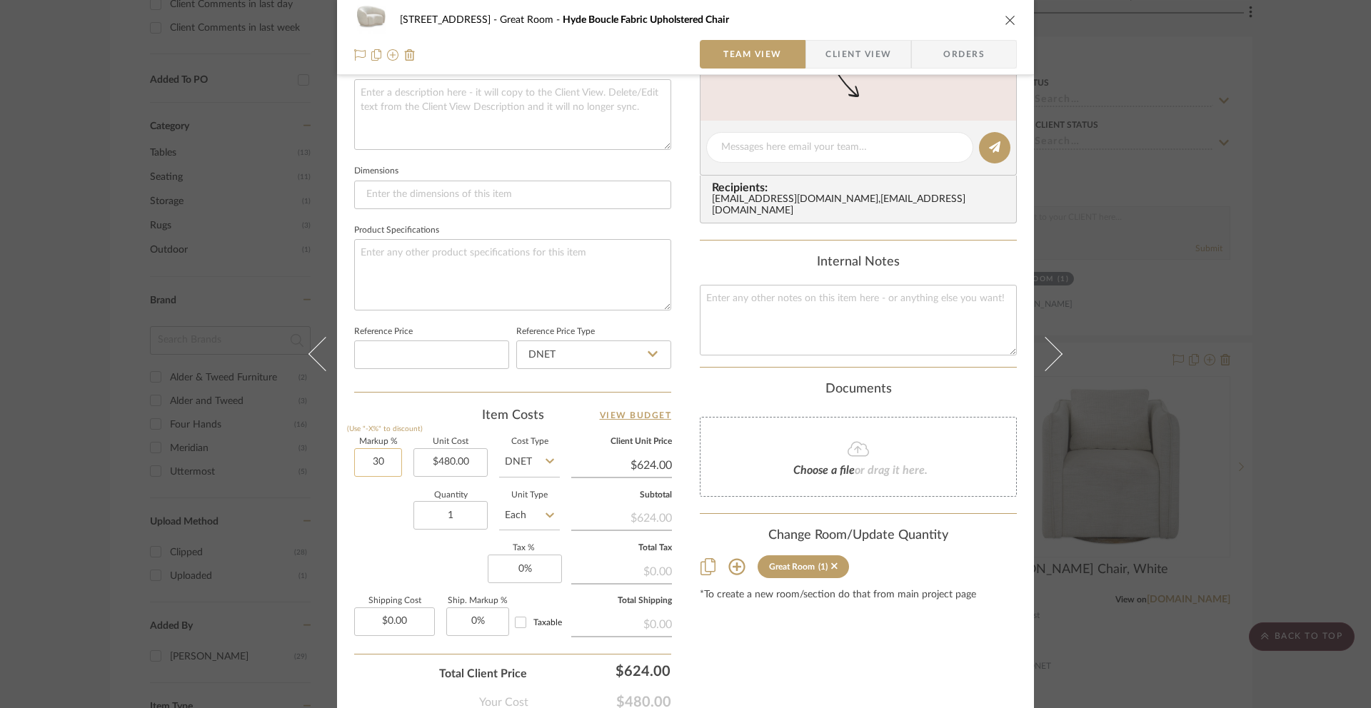
drag, startPoint x: 371, startPoint y: 466, endPoint x: 386, endPoint y: 466, distance: 15.0
click at [386, 466] on input "30" at bounding box center [378, 462] width 48 height 29
type input "80%"
click at [770, 661] on div "Content here copies to Client View - confirm visibility there. Show in Client D…" at bounding box center [858, 151] width 317 height 1175
type input "$864.00"
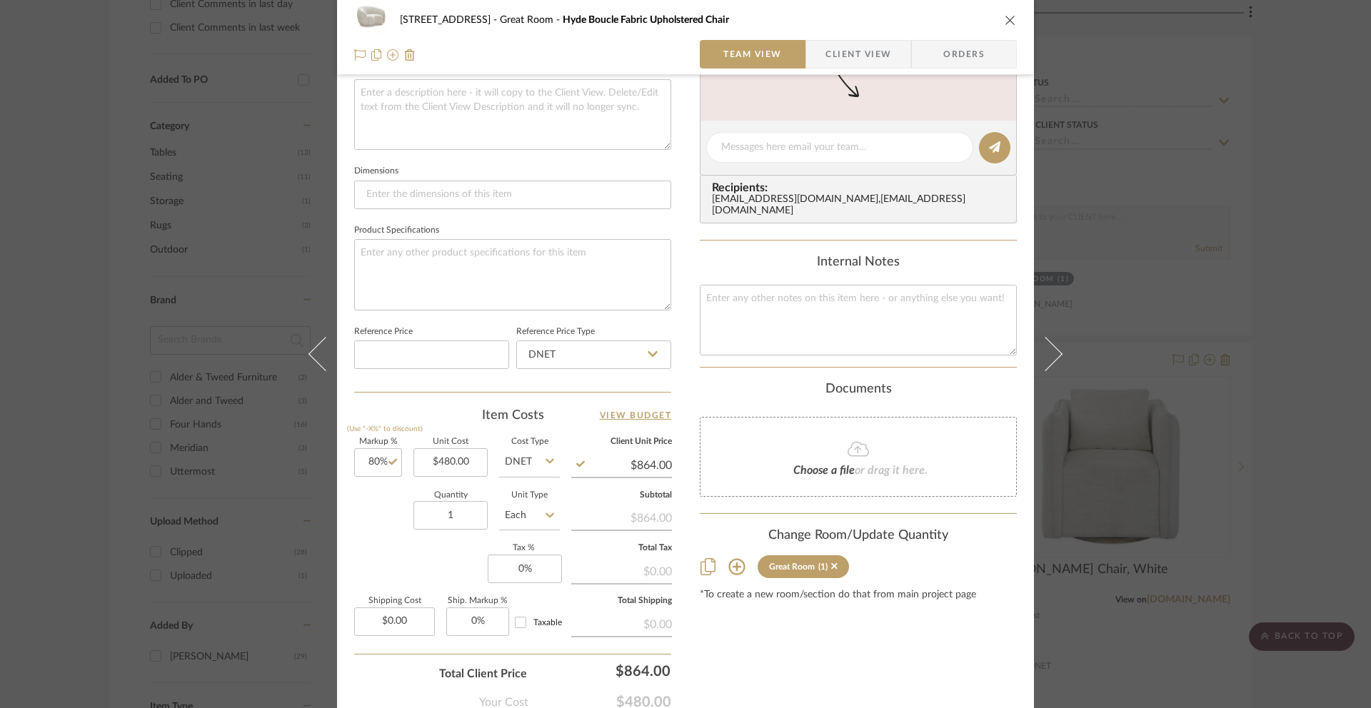
click at [1005, 24] on icon "close" at bounding box center [1010, 19] width 11 height 11
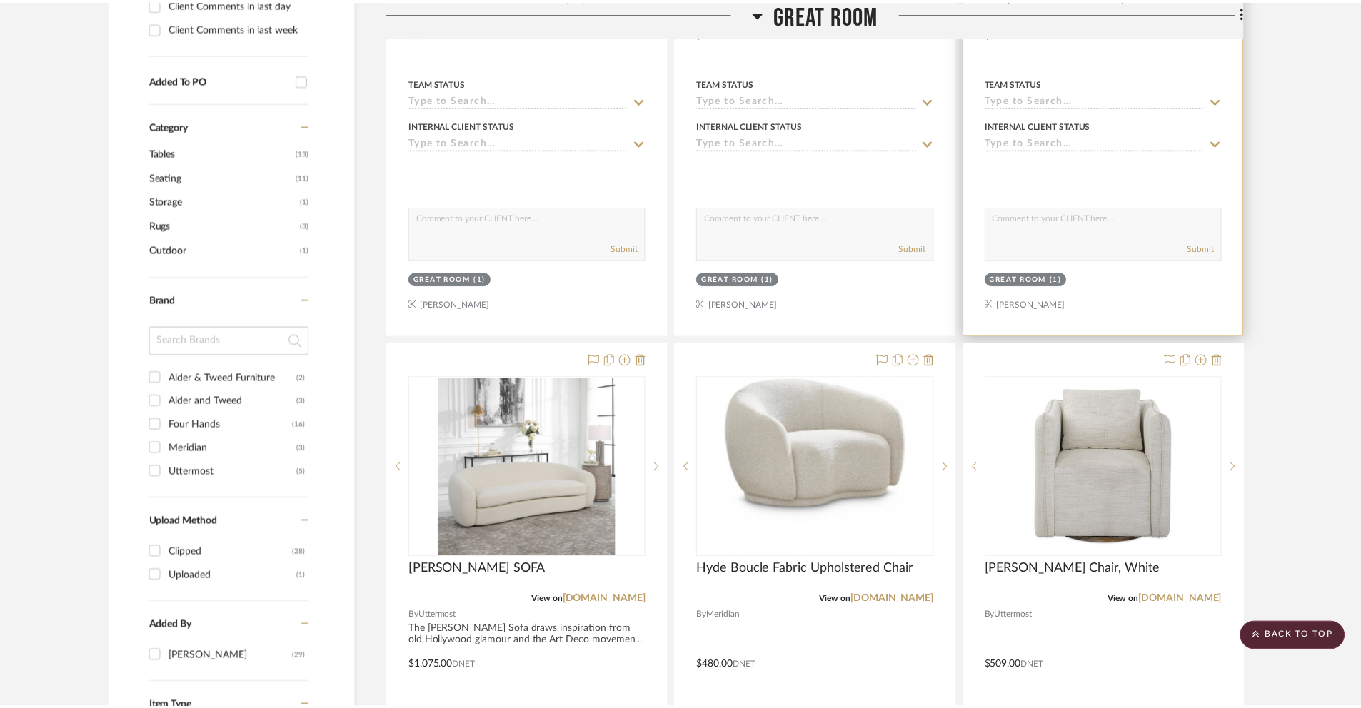
scroll to position [681, 0]
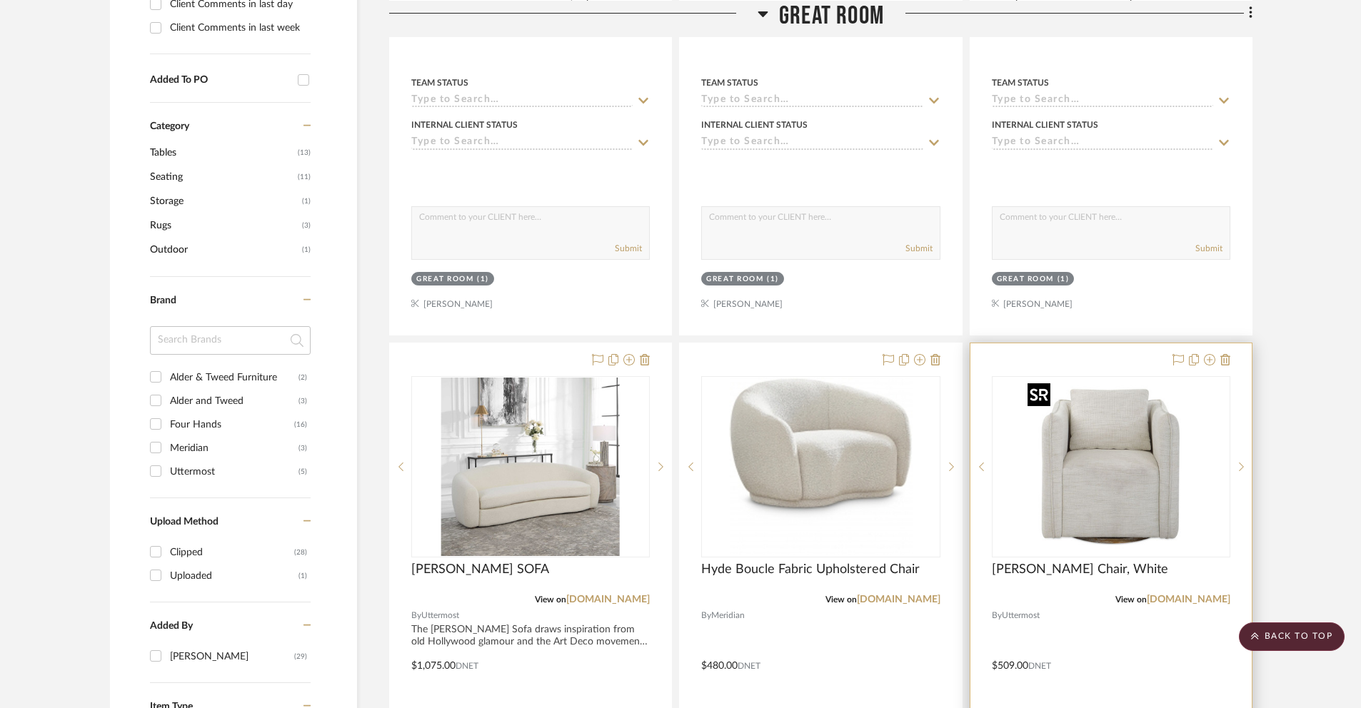
click at [0, 0] on img at bounding box center [0, 0] width 0 height 0
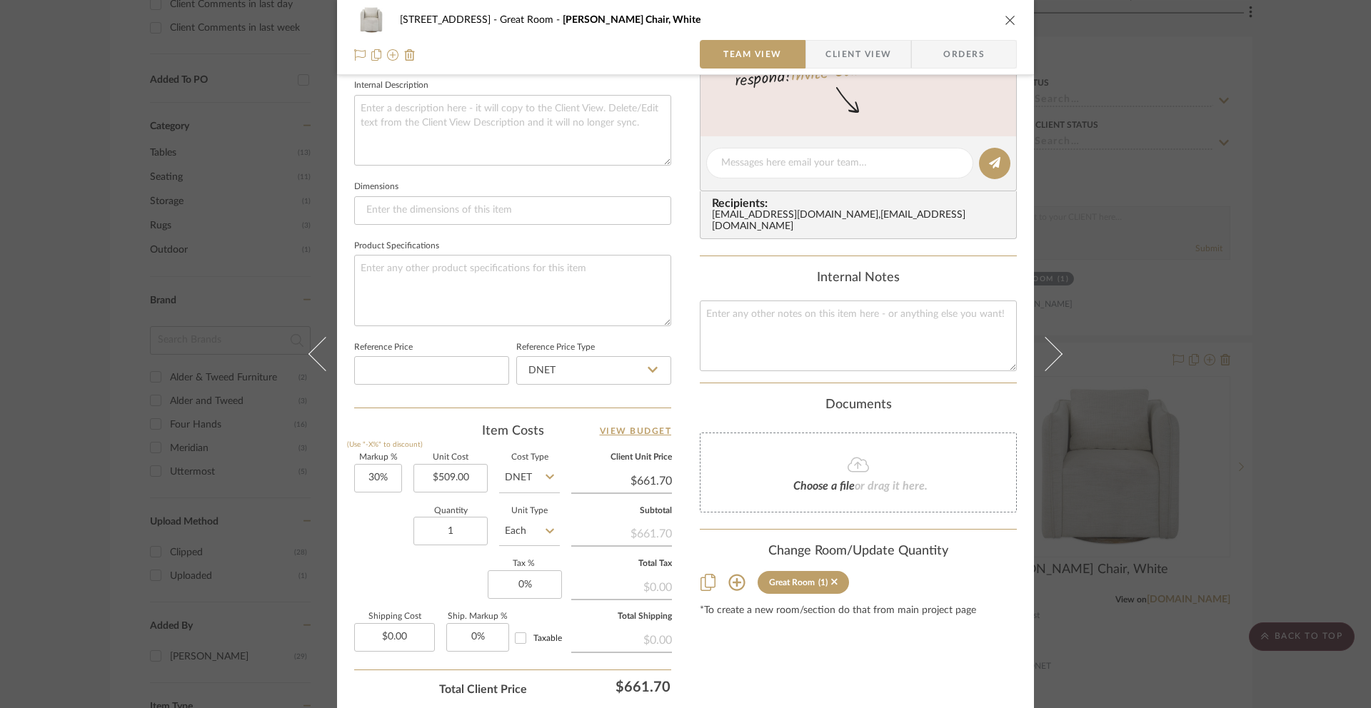
scroll to position [525, 0]
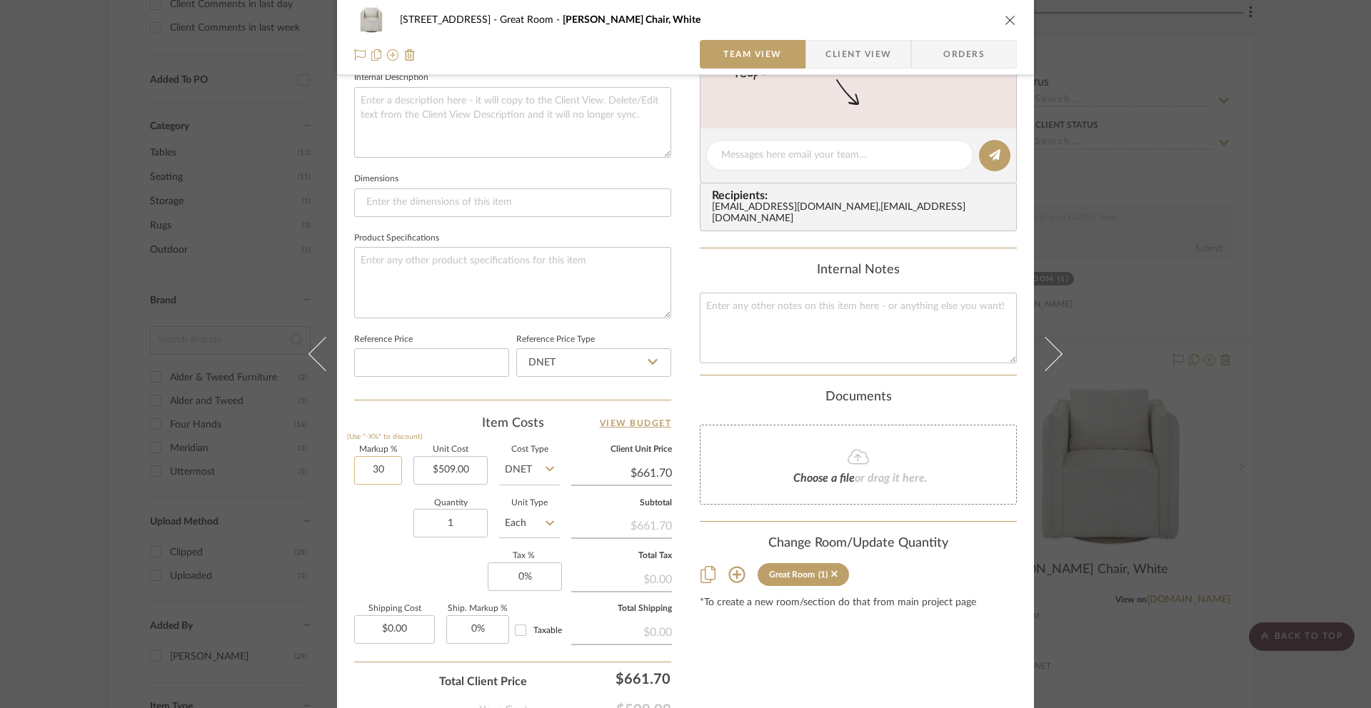
click at [386, 473] on input "30" at bounding box center [378, 470] width 48 height 29
type input "80%"
click at [833, 628] on div "Content here copies to Client View - confirm visibility there. Show in Client D…" at bounding box center [858, 159] width 317 height 1175
type input "$916.20"
click at [1005, 20] on icon "close" at bounding box center [1010, 19] width 11 height 11
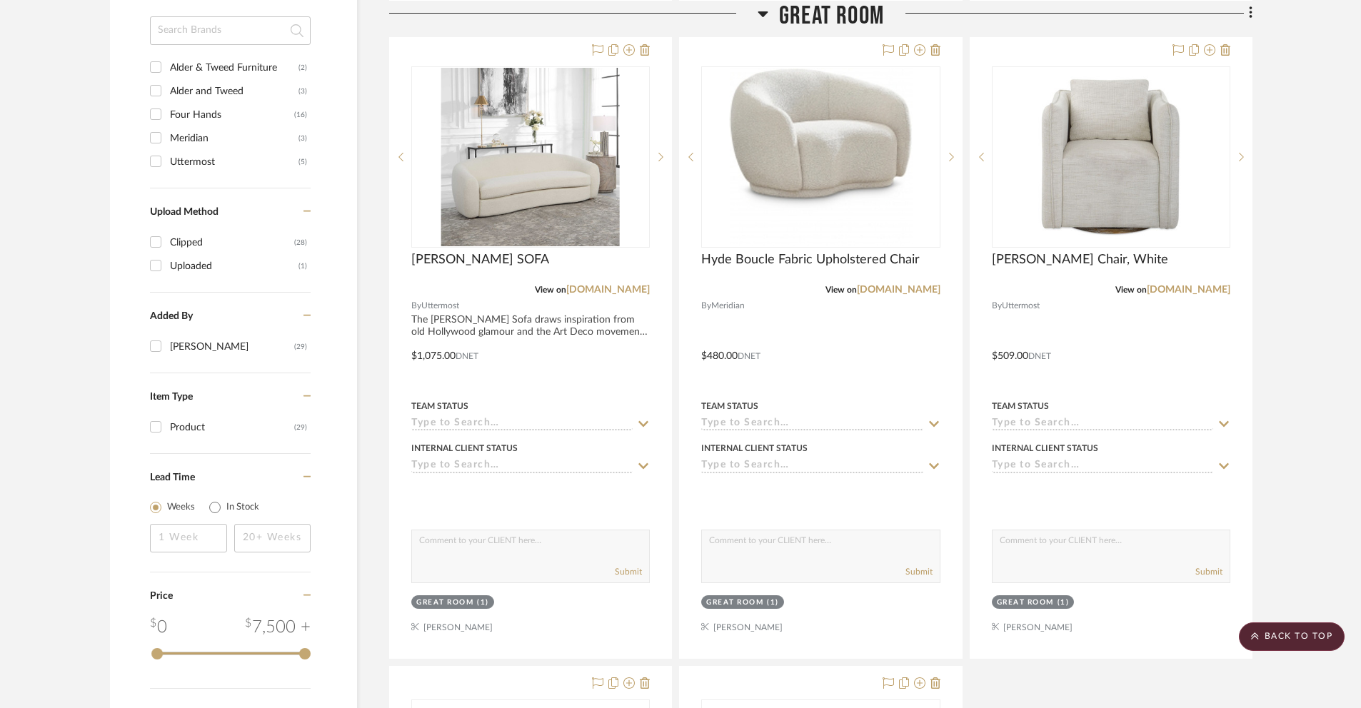
scroll to position [1278, 0]
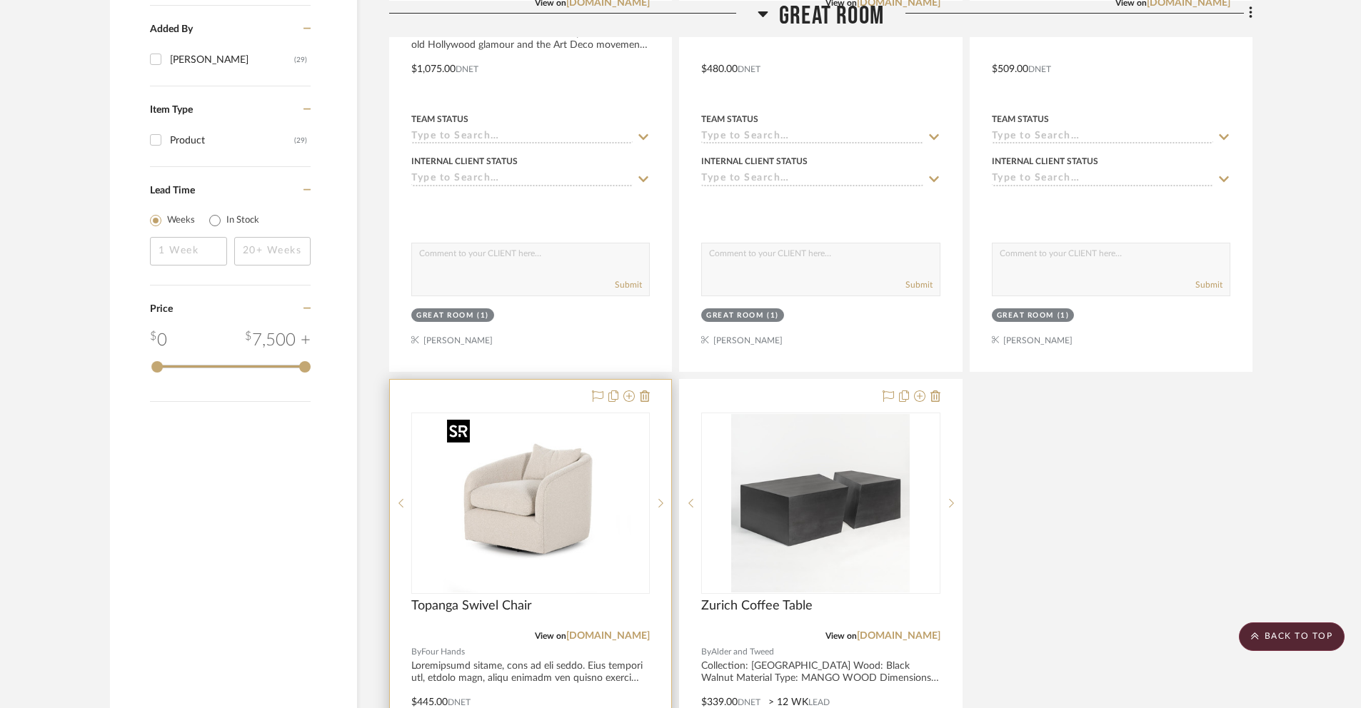
click at [523, 492] on img "0" at bounding box center [542, 503] width 179 height 179
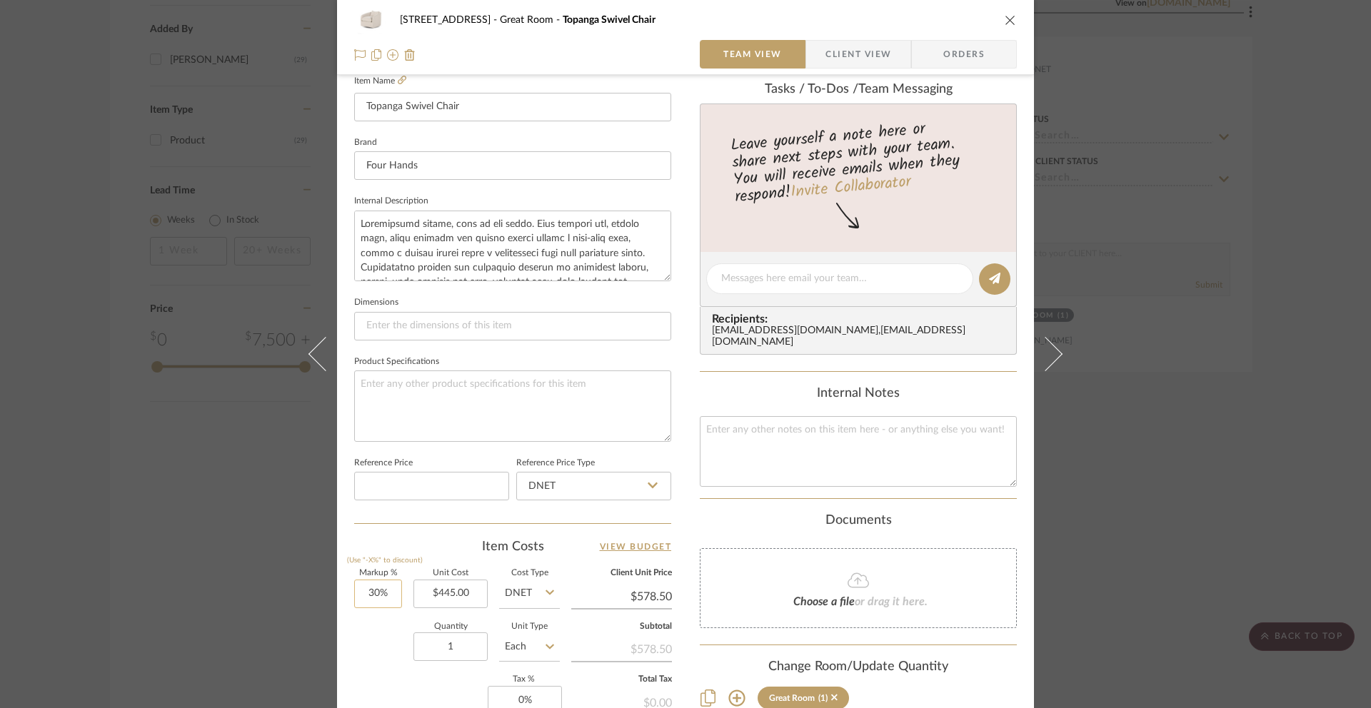
scroll to position [403, 0]
drag, startPoint x: 380, startPoint y: 588, endPoint x: 388, endPoint y: 595, distance: 10.6
click at [388, 595] on input "30" at bounding box center [378, 592] width 48 height 29
type input "80%"
click at [1013, 381] on div "[STREET_ADDRESS] Great Room Topanga Swivel Chair Team View Client View Orders 1…" at bounding box center [685, 267] width 697 height 1319
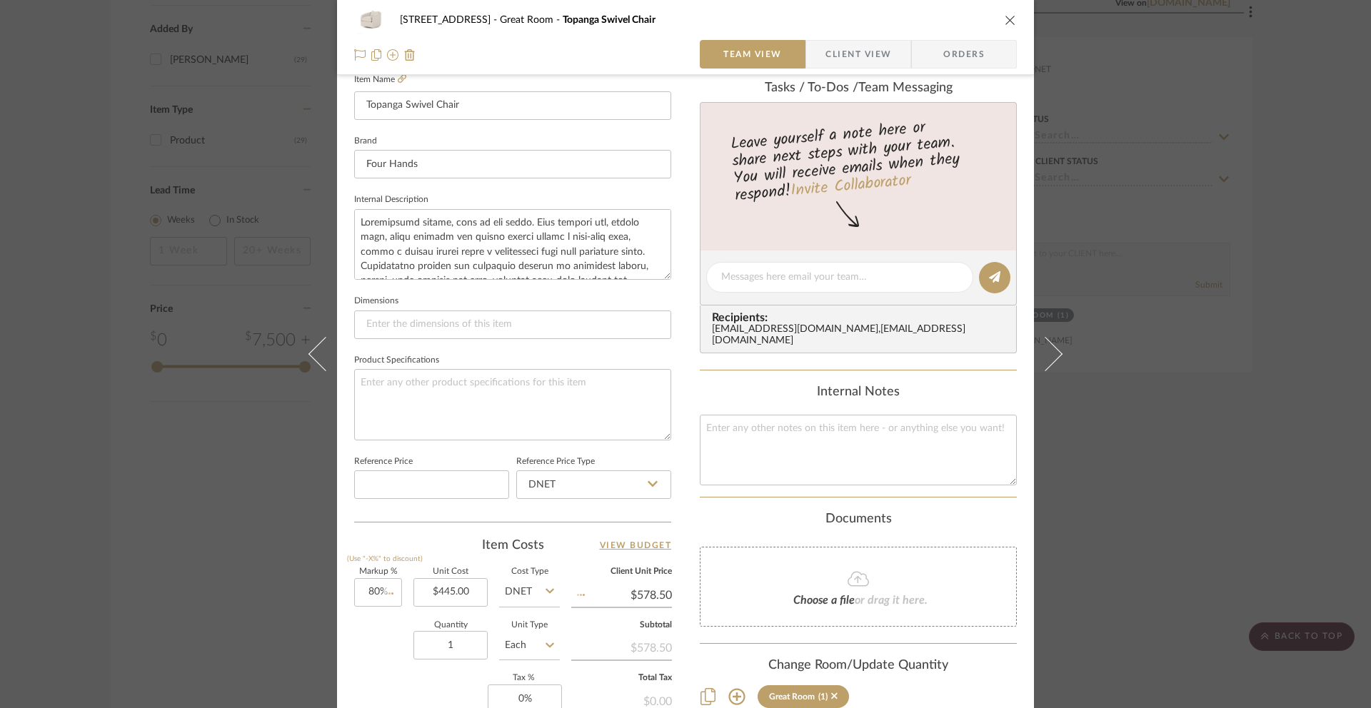
type input "$801.00"
click at [1005, 21] on icon "close" at bounding box center [1010, 19] width 11 height 11
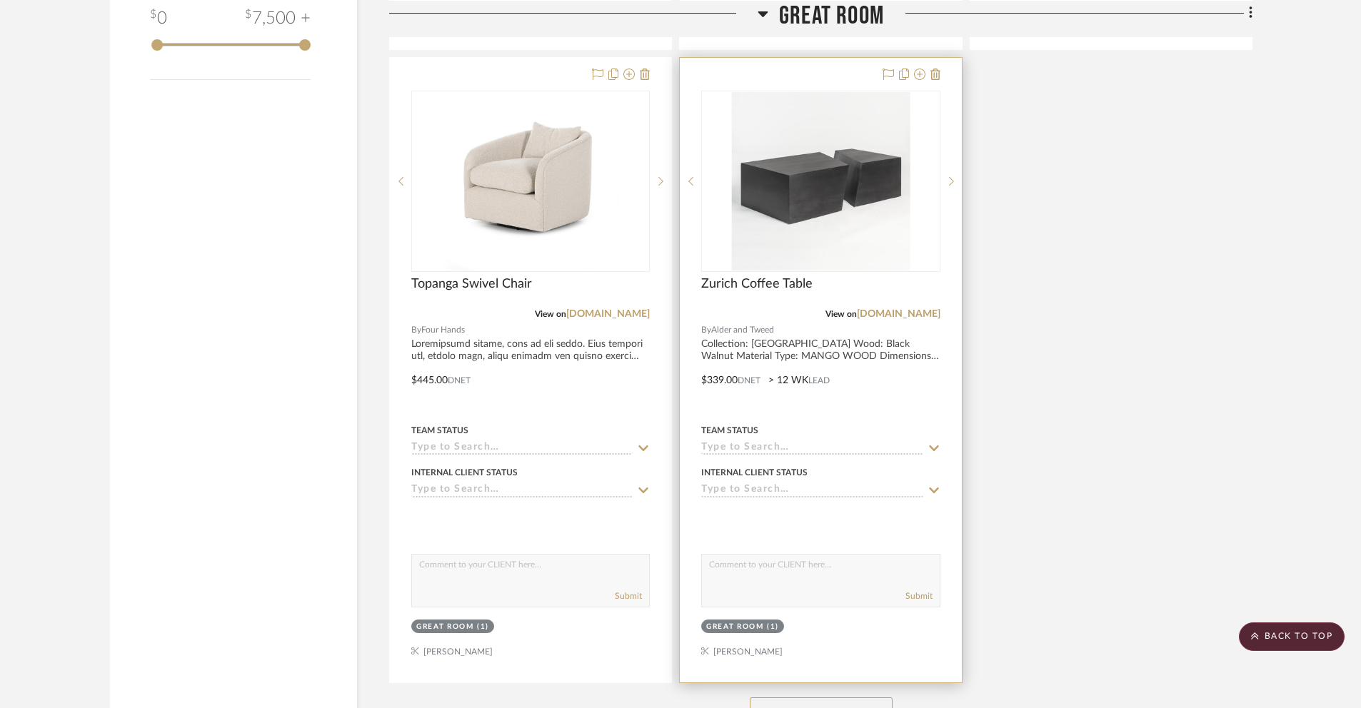
scroll to position [1603, 0]
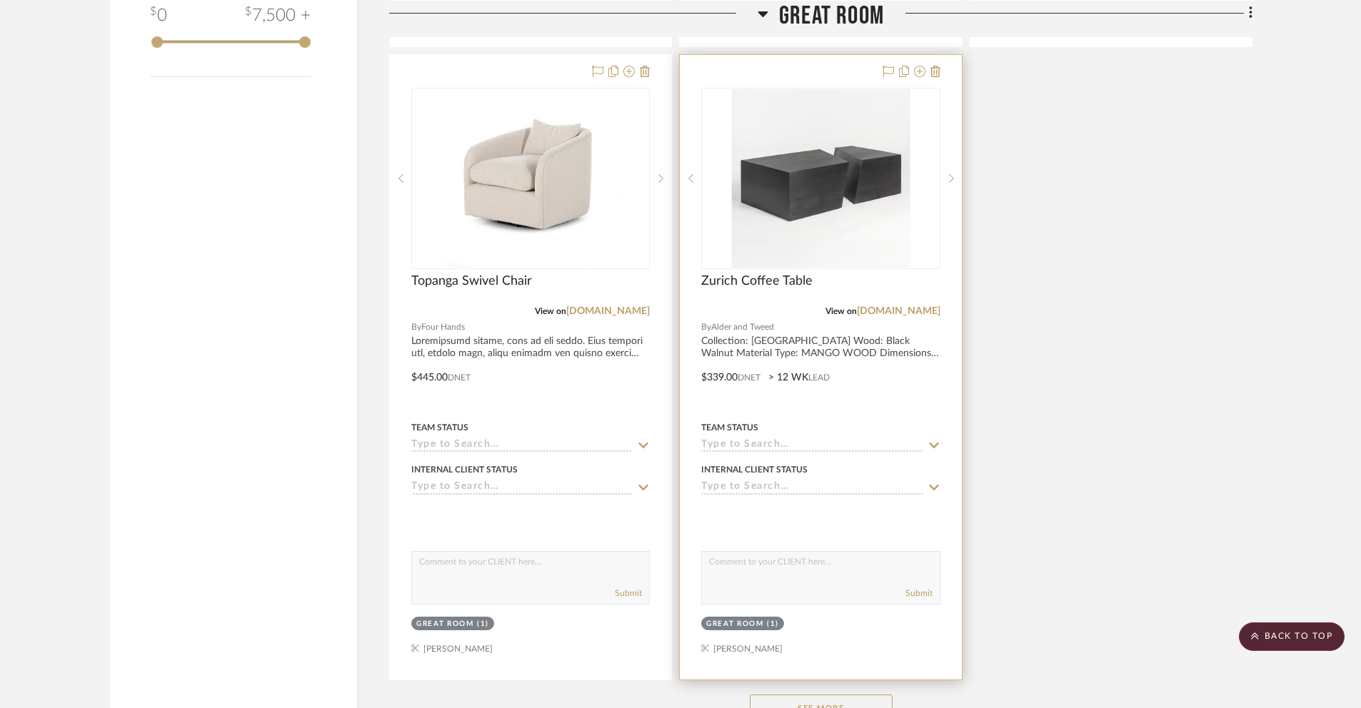
click at [727, 379] on div at bounding box center [820, 367] width 281 height 625
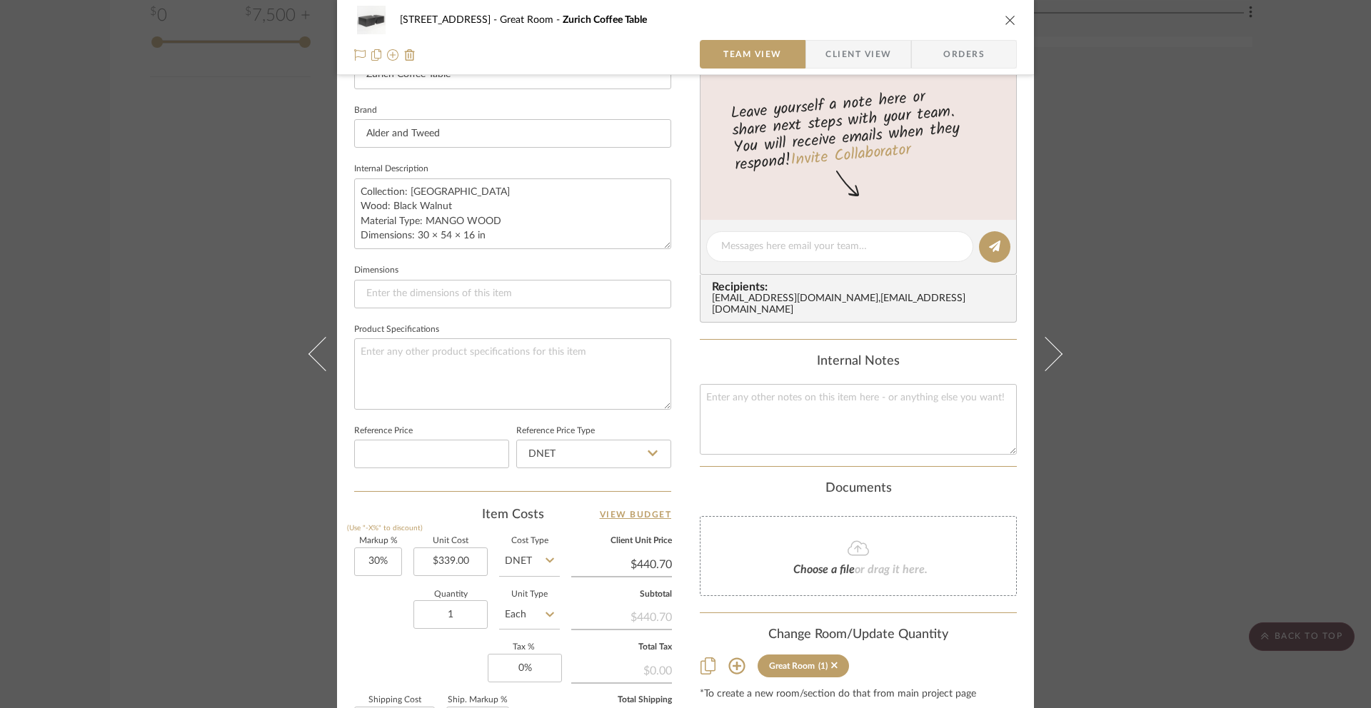
scroll to position [448, 0]
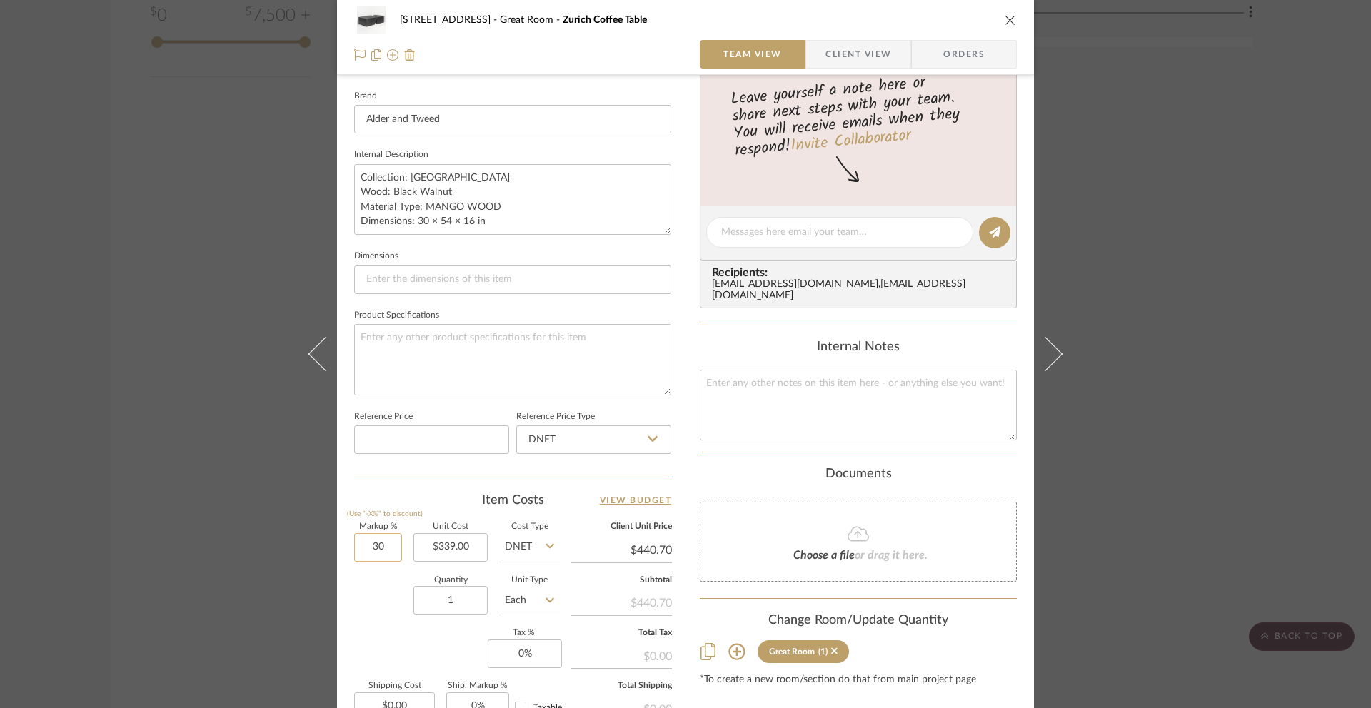
drag, startPoint x: 369, startPoint y: 548, endPoint x: 386, endPoint y: 548, distance: 17.9
click at [386, 548] on input "30" at bounding box center [378, 547] width 48 height 29
type input "80%"
click at [676, 451] on div "[STREET_ADDRESS] Great Room Zurich Coffee Table Team View Client View Orders 1 …" at bounding box center [685, 222] width 697 height 1319
type input "$610.20"
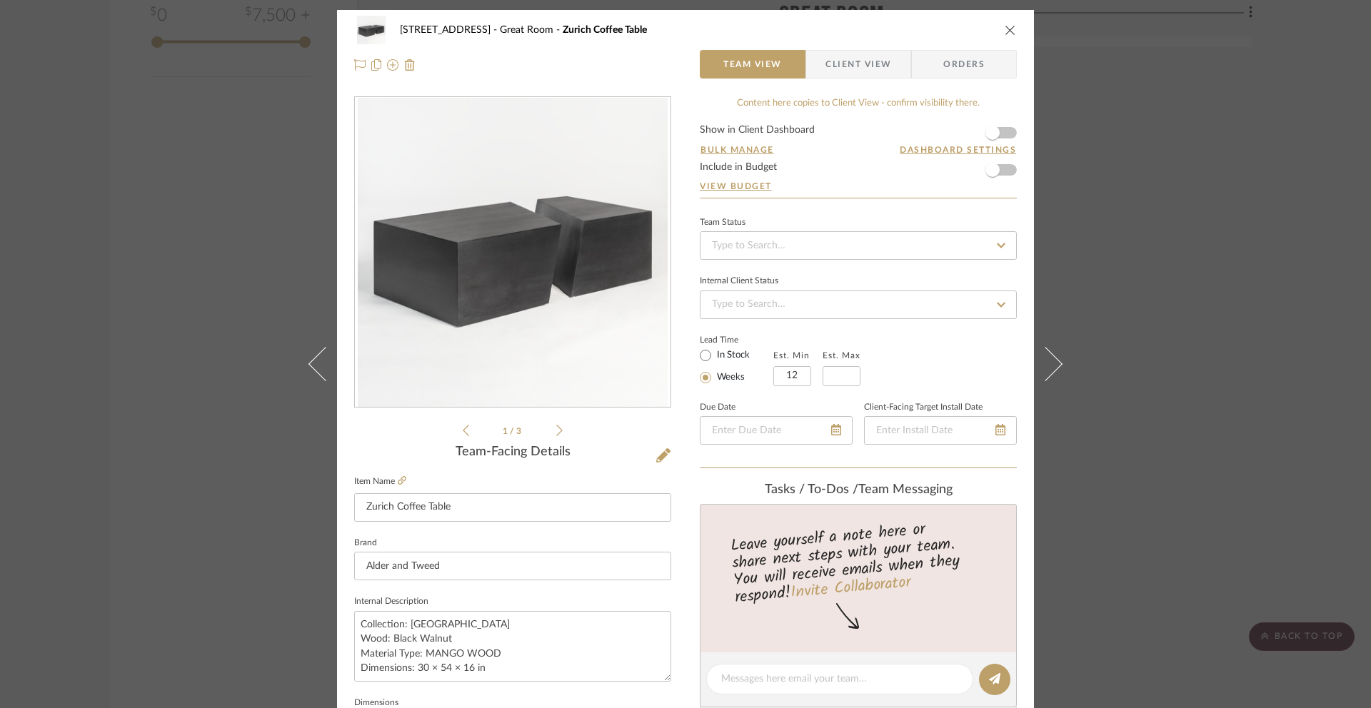
scroll to position [0, 0]
click at [699, 361] on input "In Stock" at bounding box center [705, 356] width 17 height 17
radio input "true"
click at [841, 171] on form "Show in Client Dashboard Bulk Manage Dashboard Settings Include in Budget View …" at bounding box center [858, 162] width 317 height 73
click at [1006, 34] on icon "close" at bounding box center [1010, 30] width 11 height 11
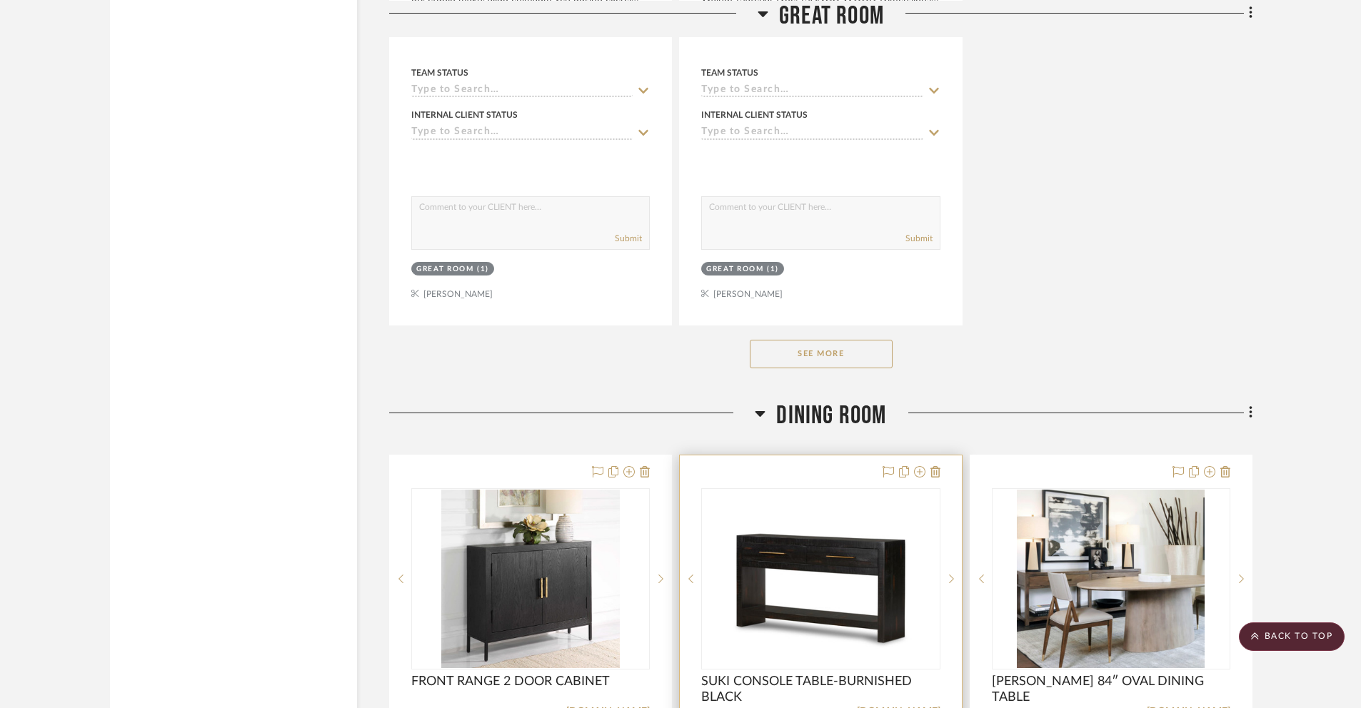
scroll to position [1987, 0]
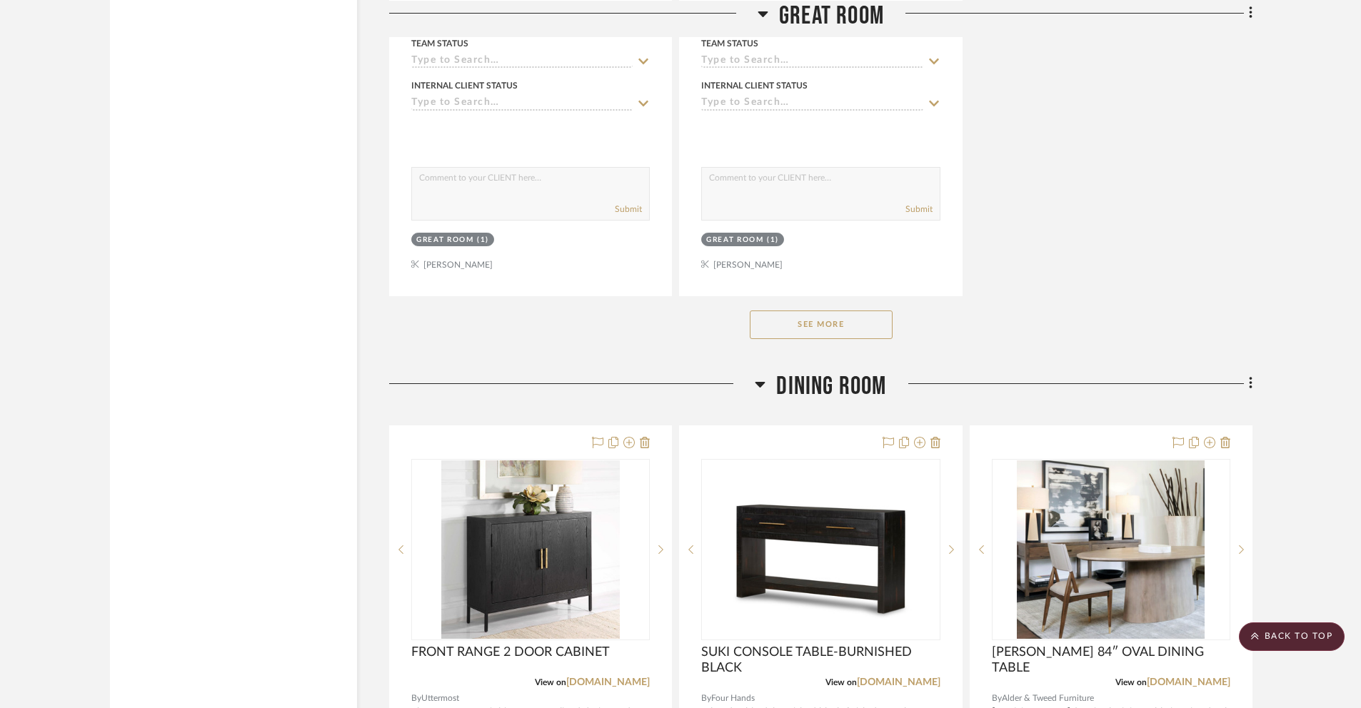
click at [823, 327] on button "See More" at bounding box center [821, 325] width 143 height 29
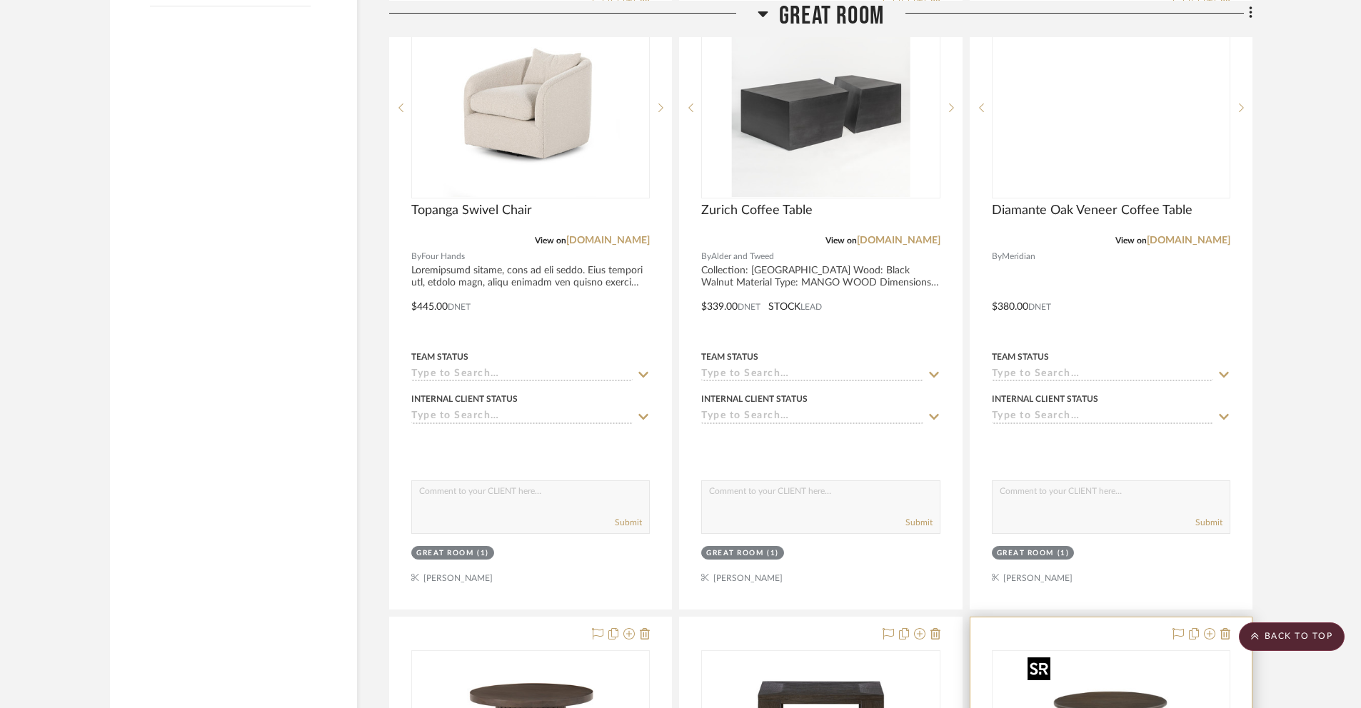
scroll to position [1661, 0]
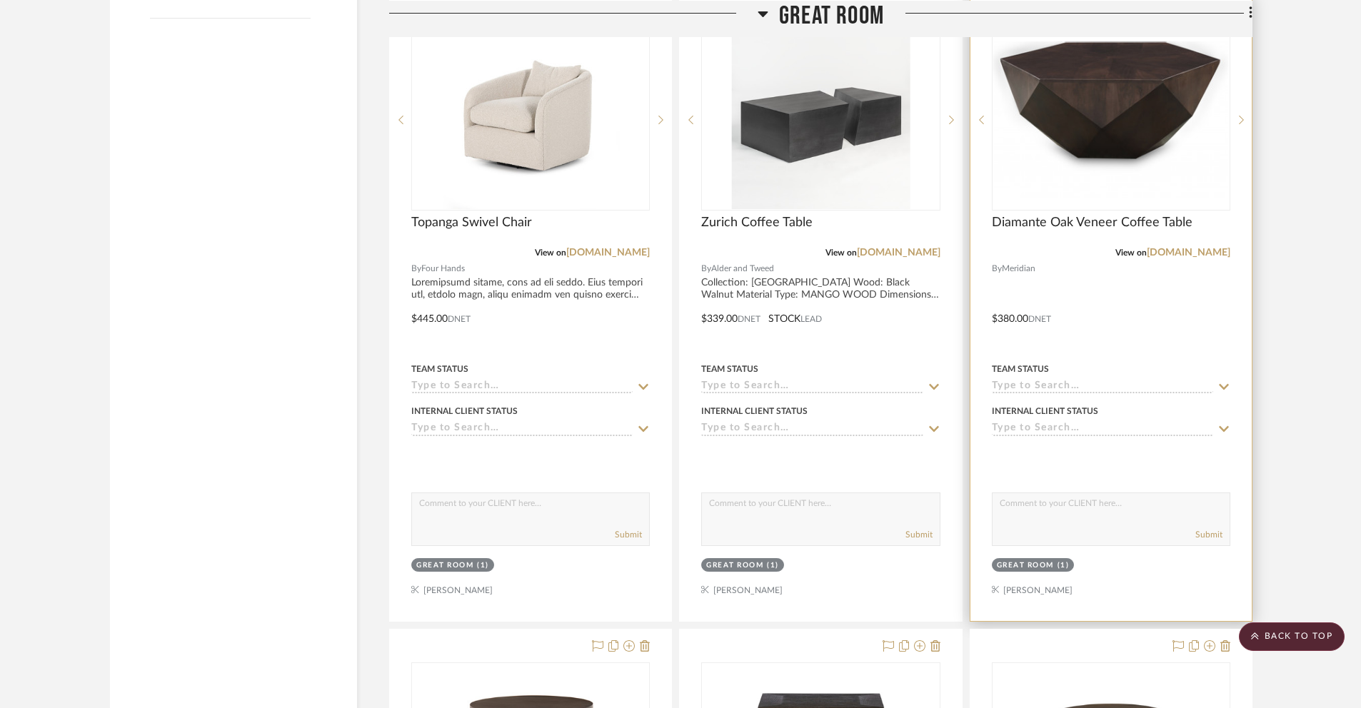
click at [1014, 321] on div at bounding box center [1111, 308] width 281 height 625
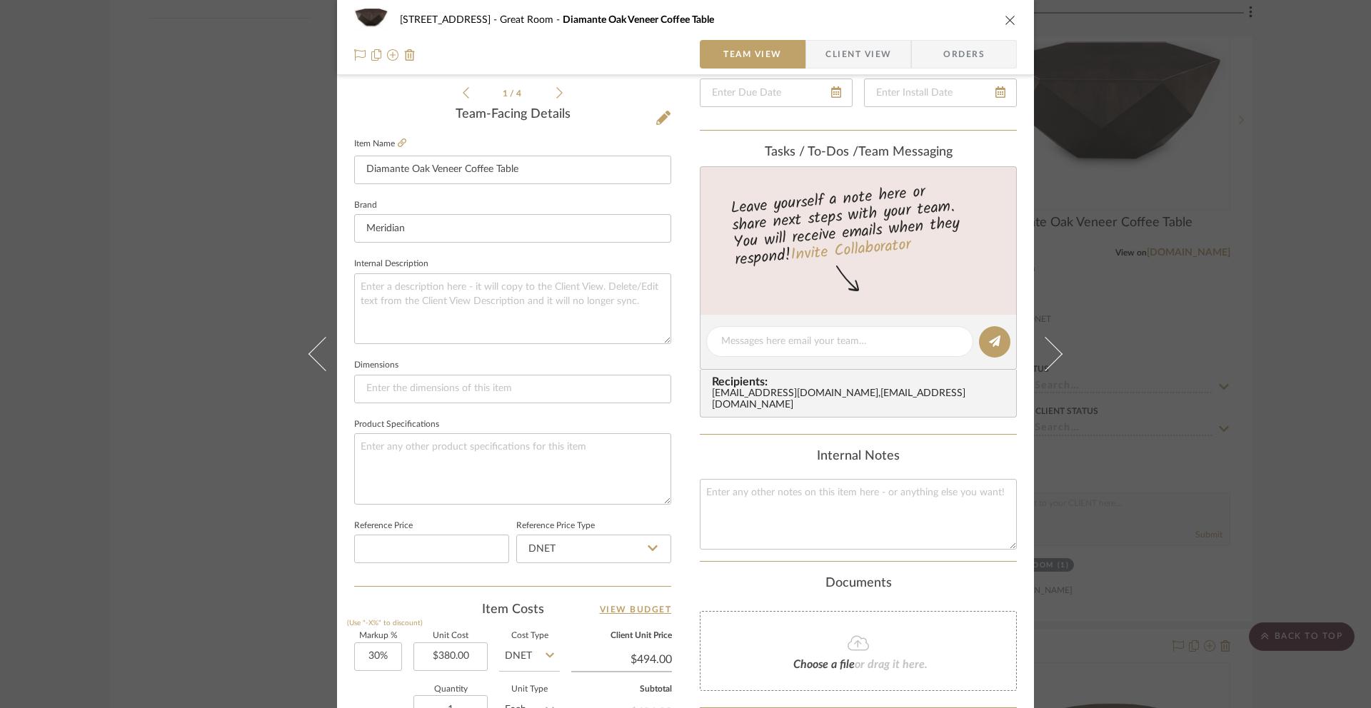
scroll to position [341, 0]
drag, startPoint x: 362, startPoint y: 656, endPoint x: 410, endPoint y: 653, distance: 47.9
type input "80%"
click at [680, 566] on div "[STREET_ADDRESS] Great Room Diamante Oak Veneer Coffee Table Team View Client V…" at bounding box center [685, 329] width 697 height 1319
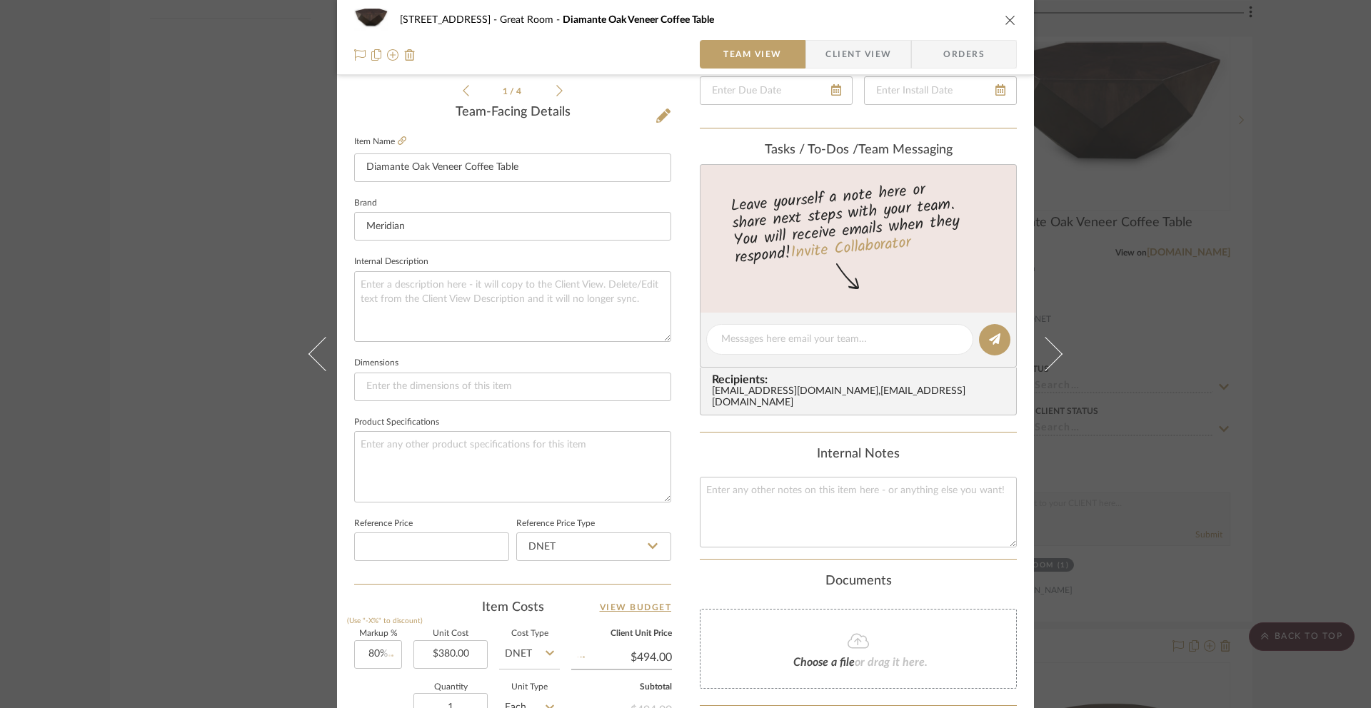
type input "$684.00"
click at [1005, 18] on icon "close" at bounding box center [1010, 19] width 11 height 11
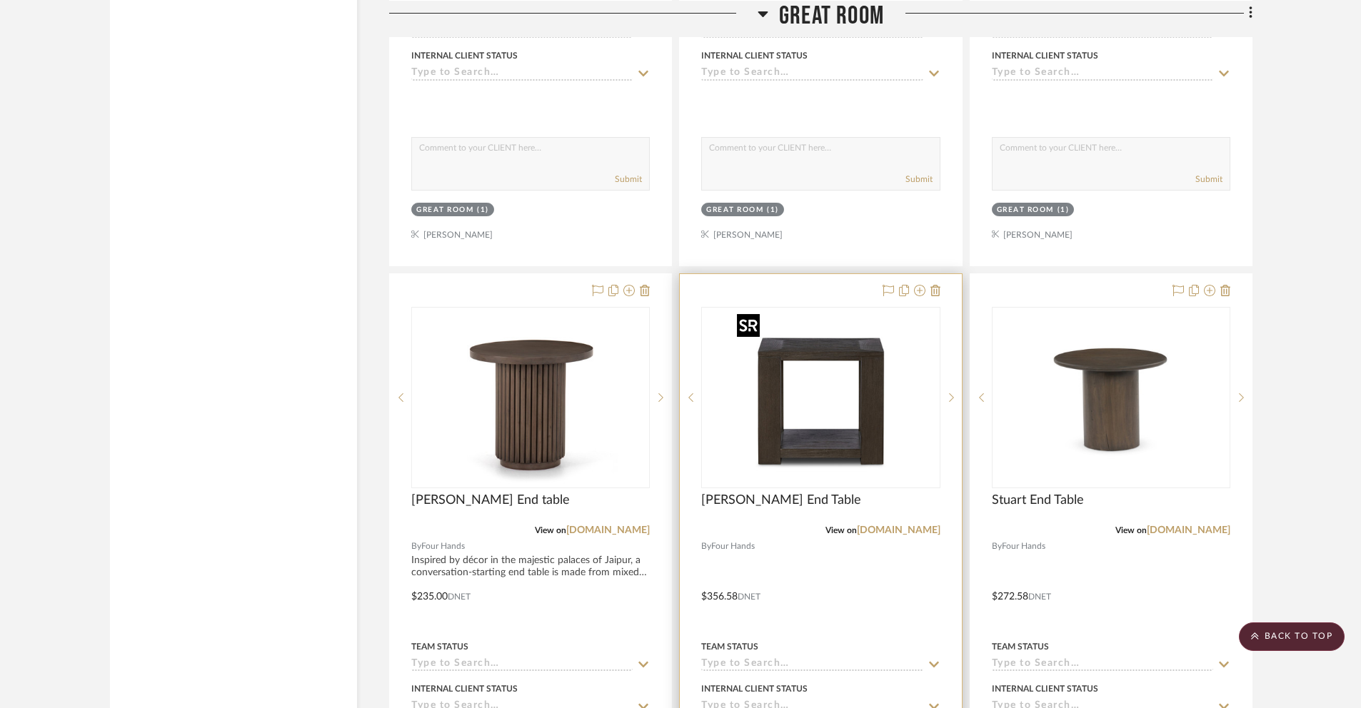
scroll to position [2108, 0]
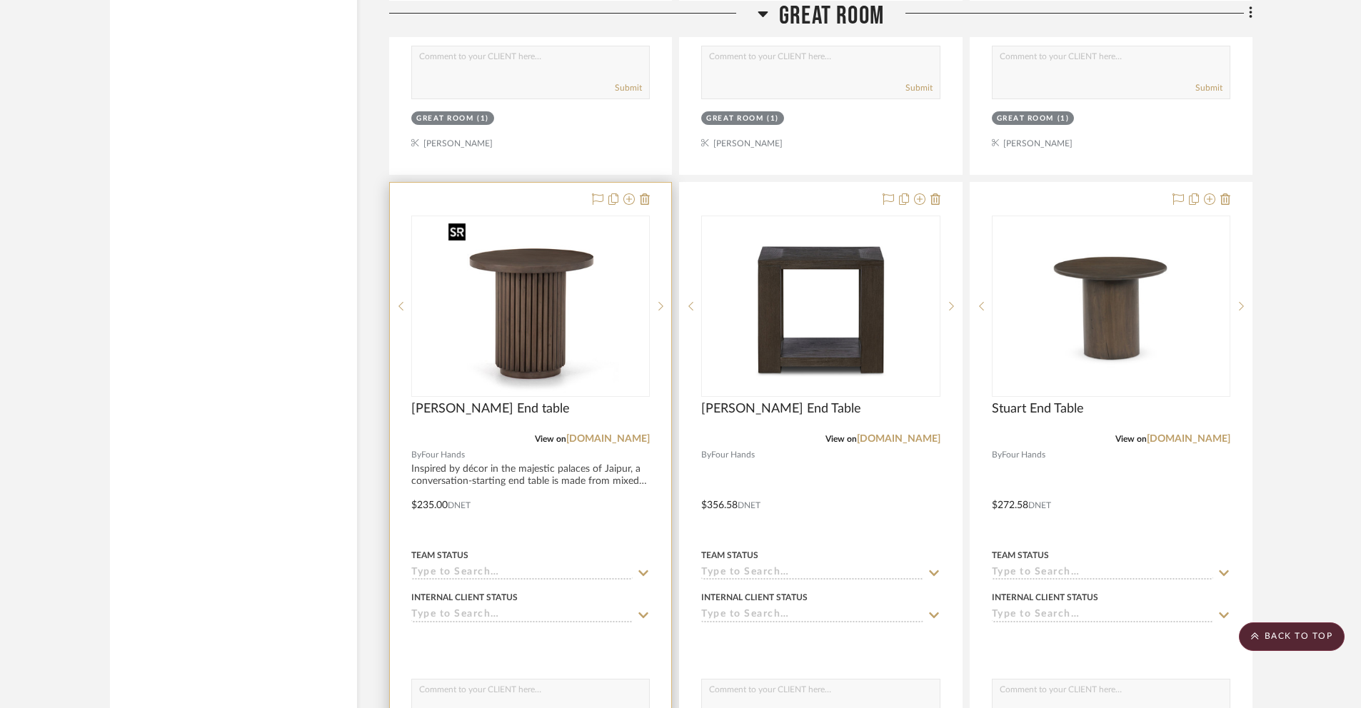
click at [513, 342] on img "0" at bounding box center [531, 306] width 176 height 179
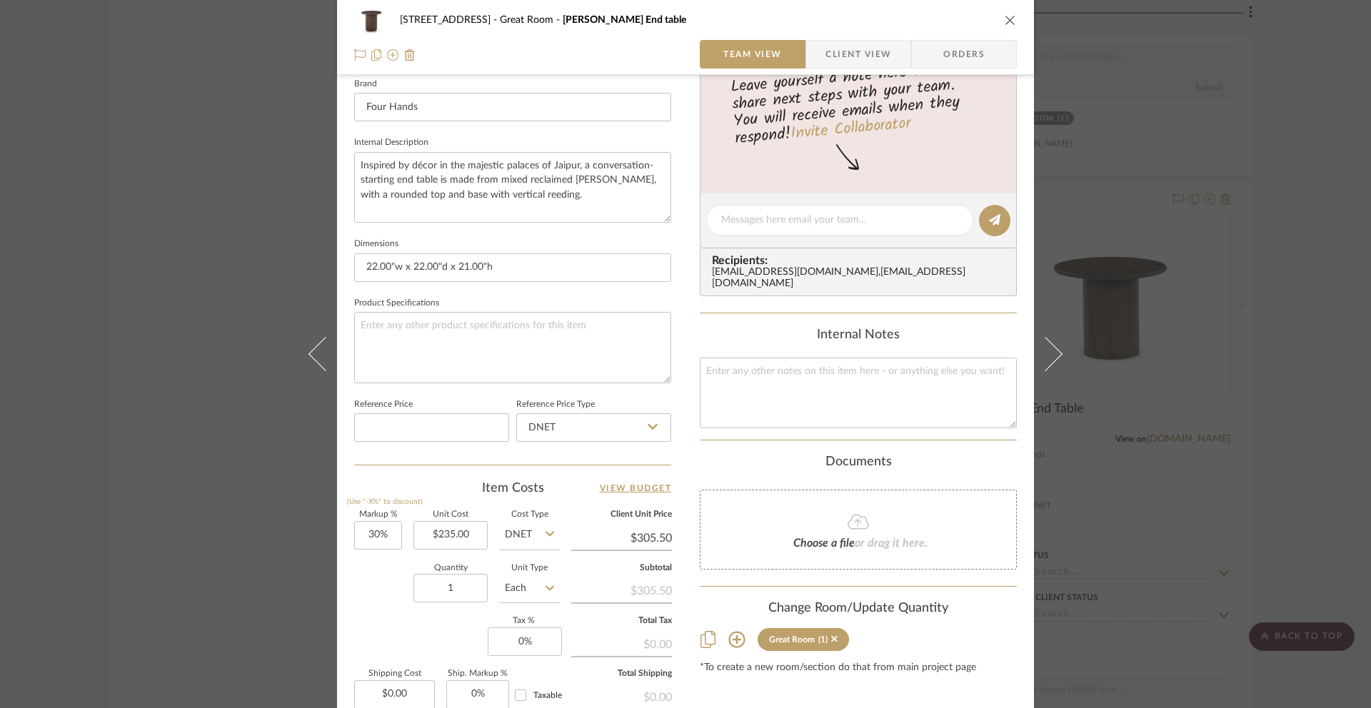
scroll to position [463, 0]
click at [381, 536] on input "30" at bounding box center [378, 532] width 48 height 29
type input "3"
type input "80%"
click at [1016, 456] on div "[STREET_ADDRESS] [GEOGRAPHIC_DATA] [PERSON_NAME] End table Team View Client Vie…" at bounding box center [685, 206] width 697 height 1319
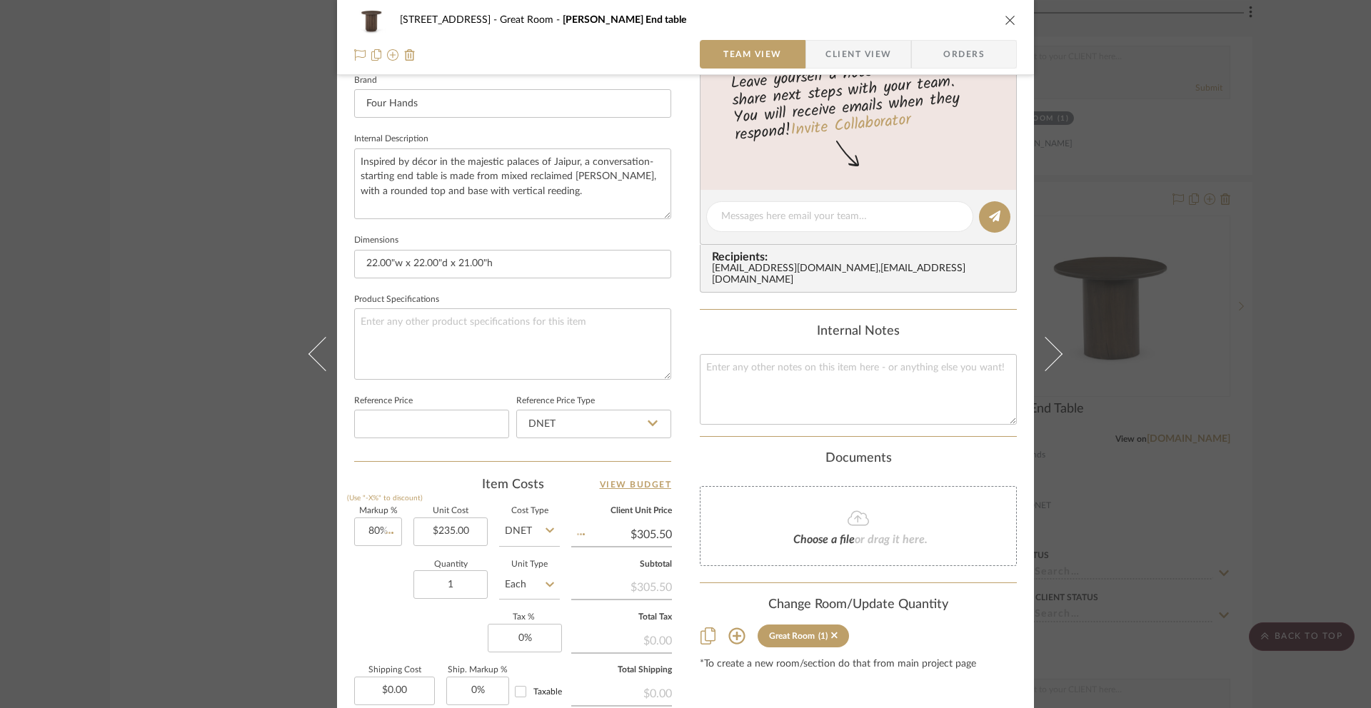
type input "$423.00"
click at [1004, 26] on button "close" at bounding box center [1010, 20] width 13 height 13
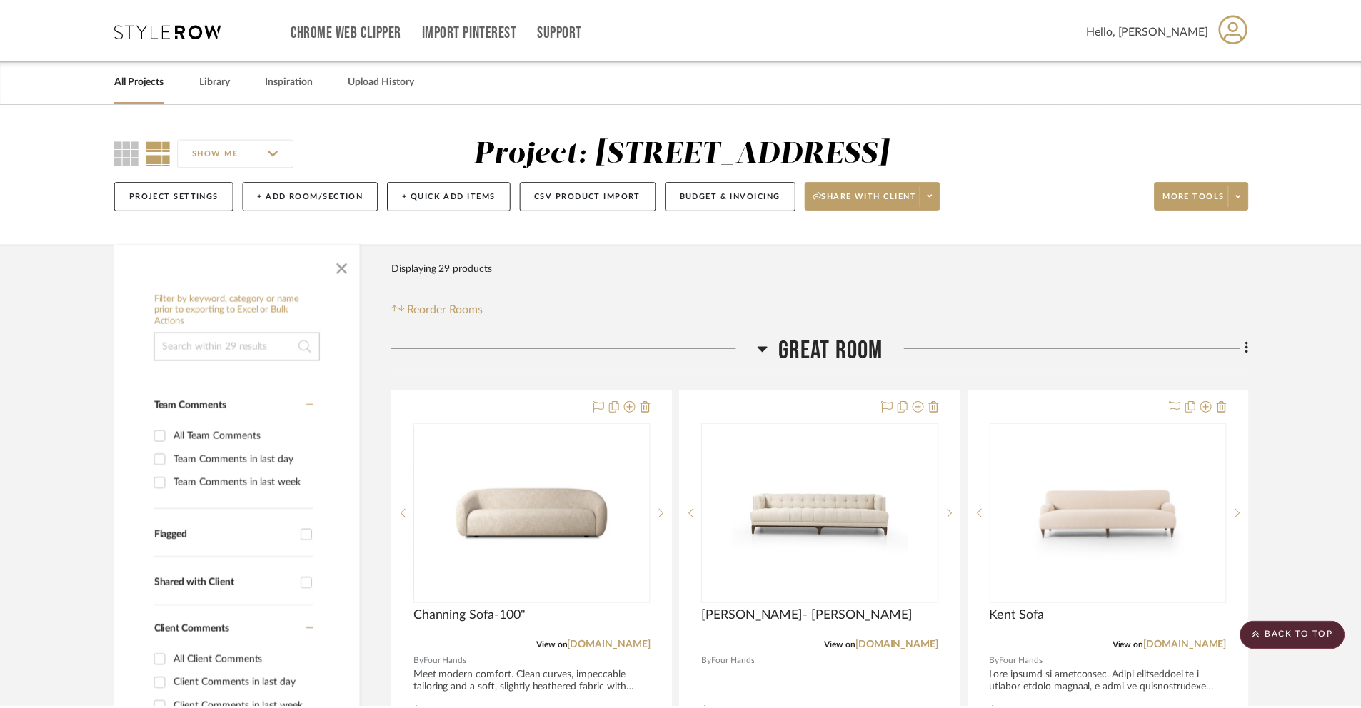
scroll to position [2108, 0]
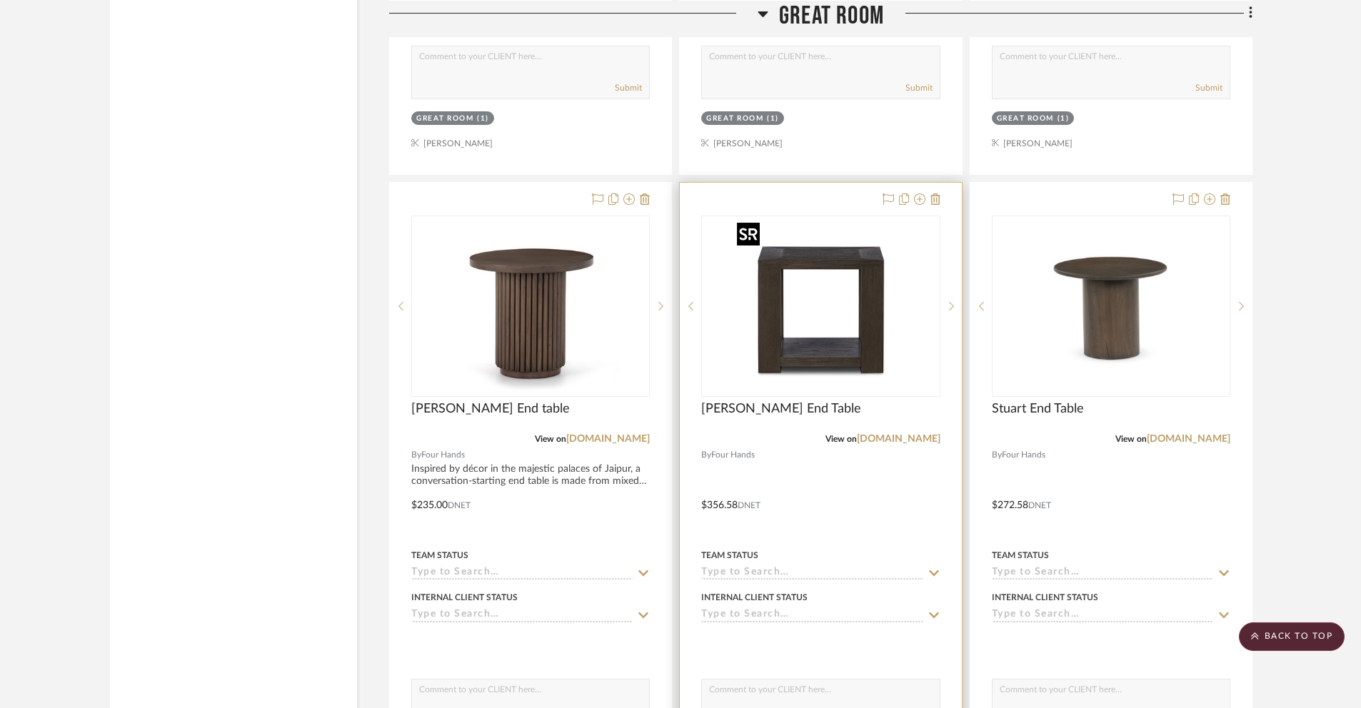
click at [833, 336] on img "0" at bounding box center [820, 306] width 179 height 179
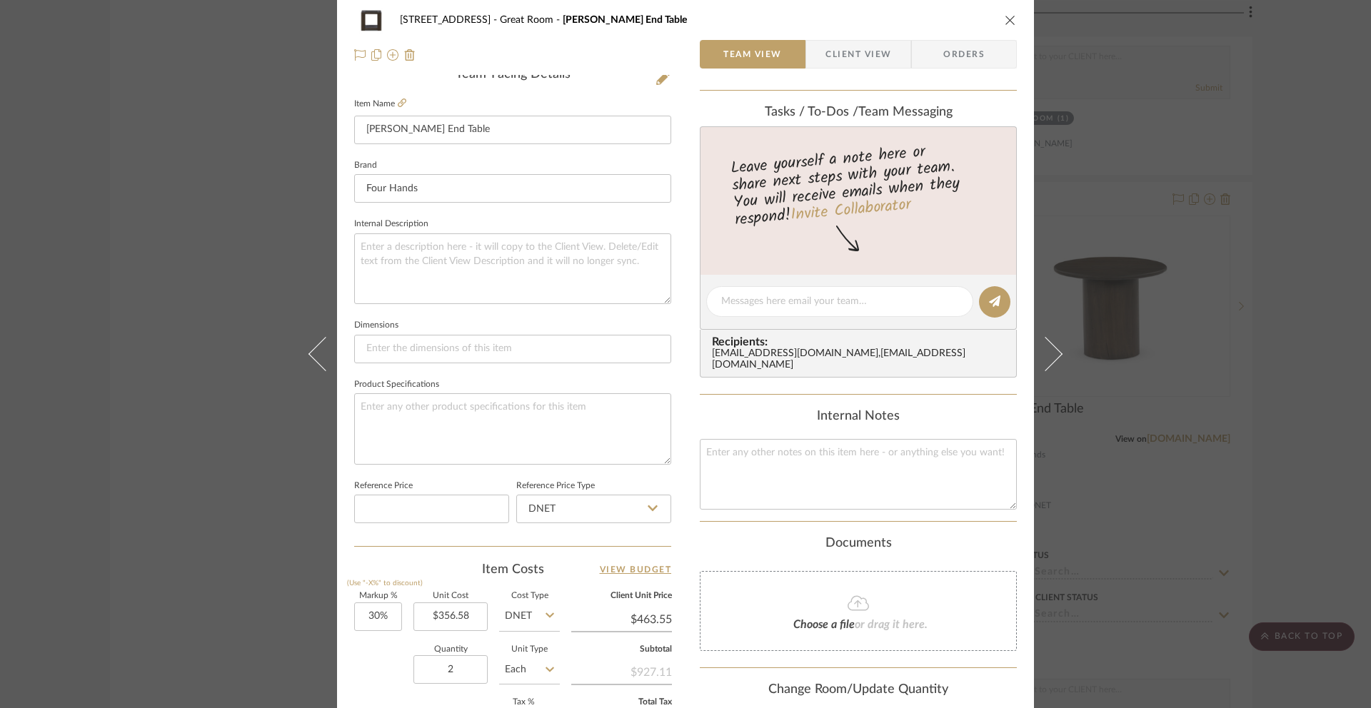
scroll to position [467, 0]
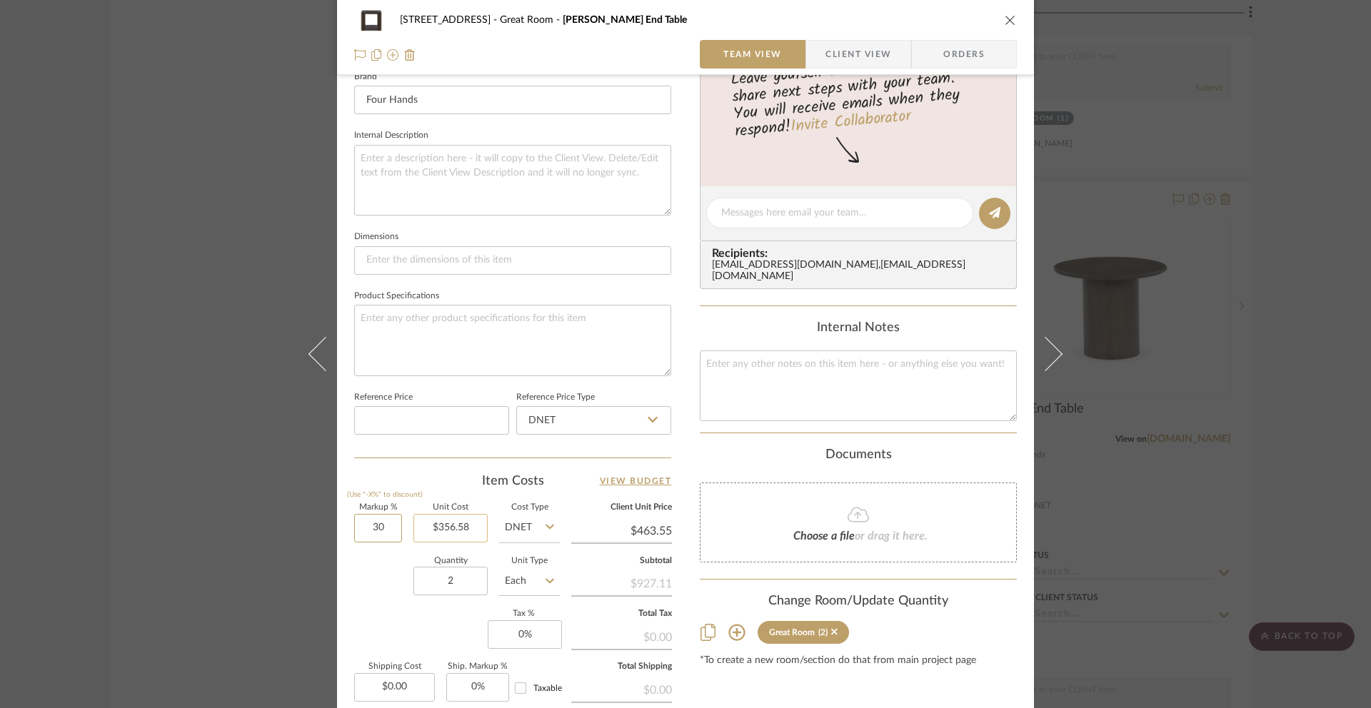
drag, startPoint x: 388, startPoint y: 531, endPoint x: 408, endPoint y: 533, distance: 20.0
click at [401, 531] on div "Markup % (Use "-X%" to discount) 30 Unit Cost $356.58 Cost Type DNET Client Uni…" at bounding box center [512, 608] width 317 height 209
type input "80%"
click at [1021, 443] on div "[STREET_ADDRESS] Great Room [PERSON_NAME] End Table Team View Client View Order…" at bounding box center [685, 203] width 697 height 1319
type input "$641.84"
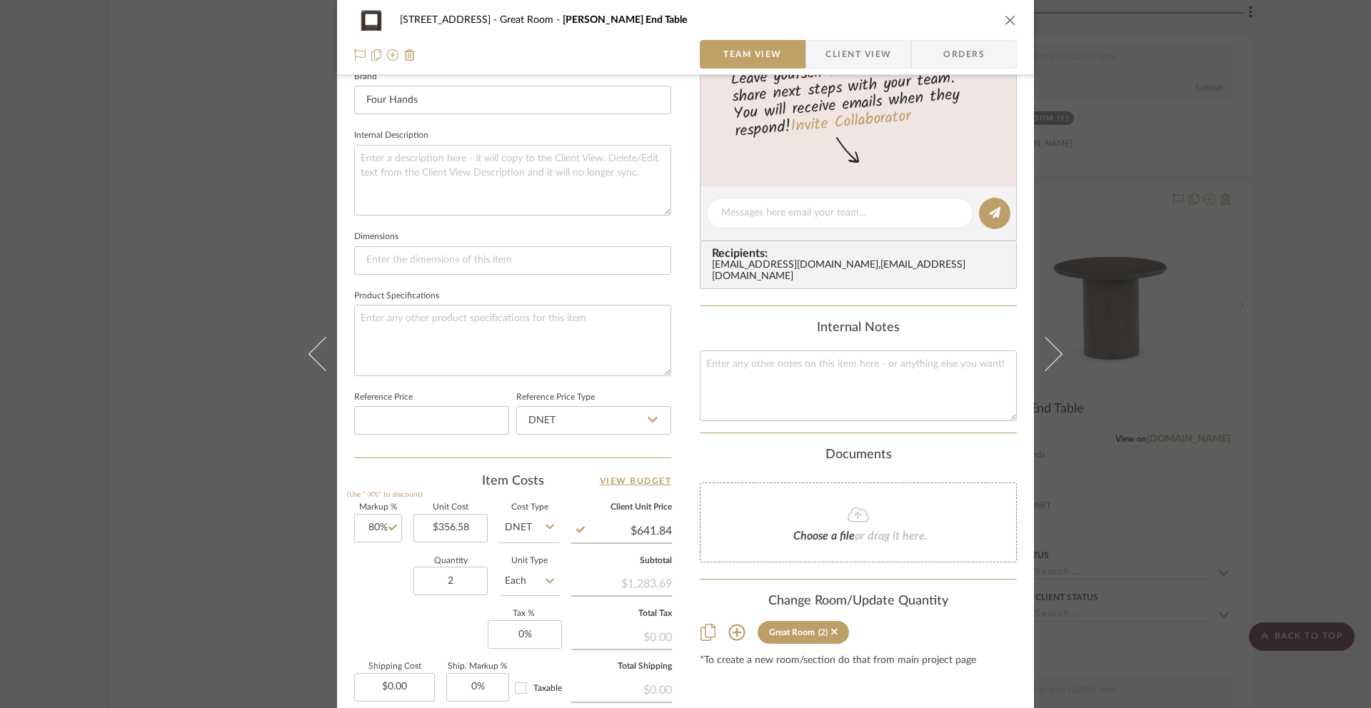
click at [1272, 419] on div "[STREET_ADDRESS] Great Room [PERSON_NAME] End Table Team View Client View Order…" at bounding box center [685, 354] width 1371 height 708
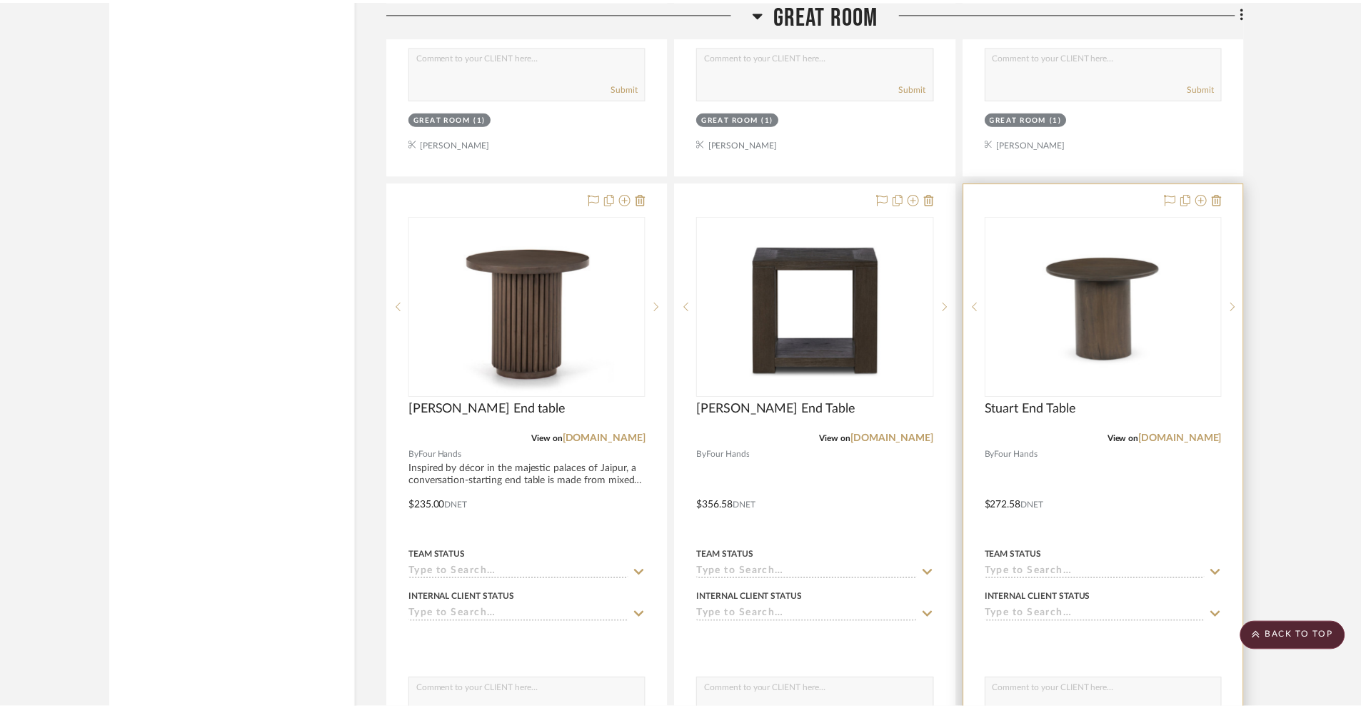
scroll to position [2108, 0]
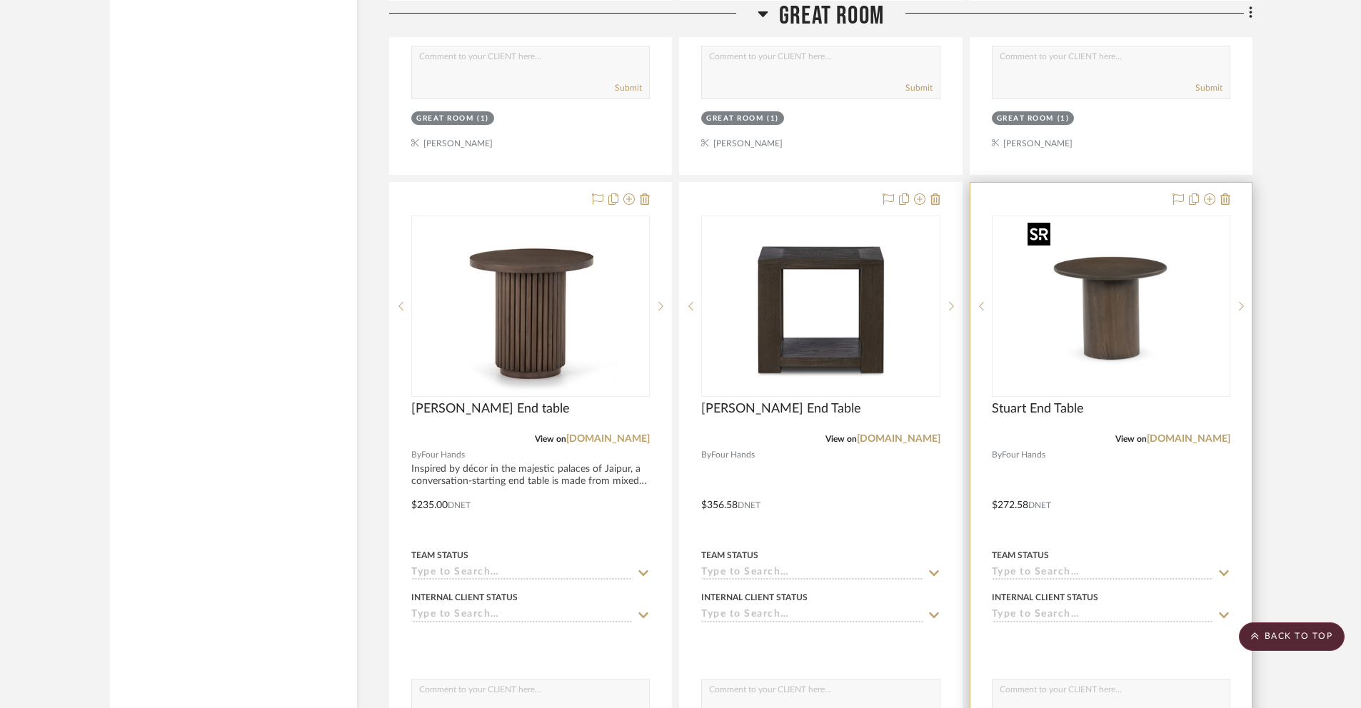
click at [1061, 356] on img "0" at bounding box center [1111, 306] width 179 height 179
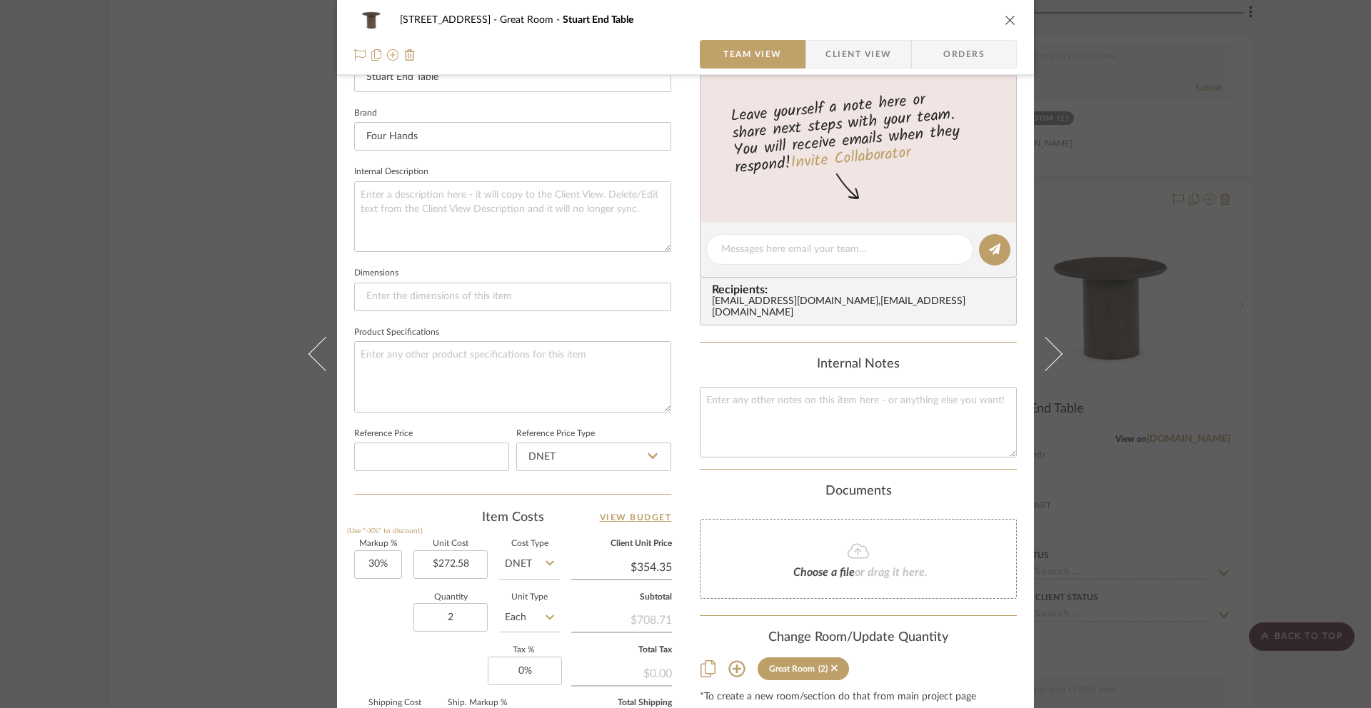
scroll to position [436, 0]
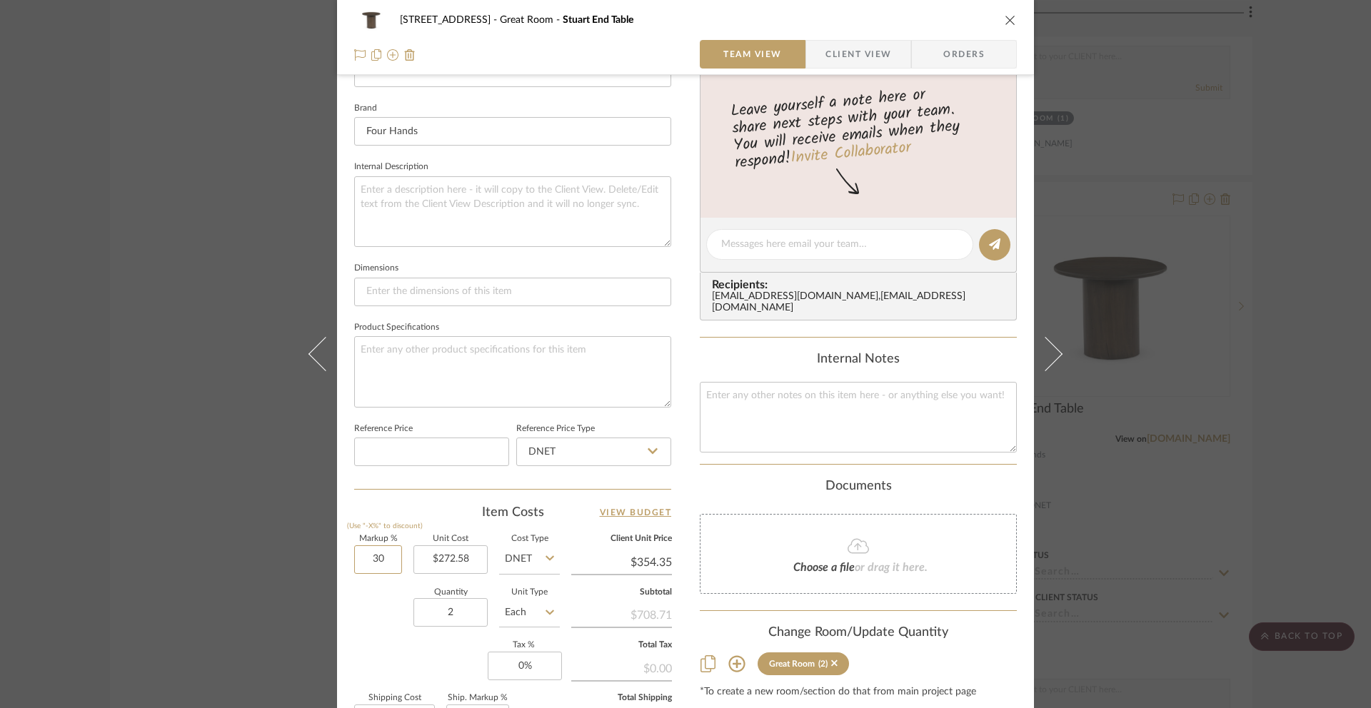
drag, startPoint x: 363, startPoint y: 562, endPoint x: 407, endPoint y: 563, distance: 44.3
click at [406, 563] on div "Markup % (Use "-X%" to discount) 30 Unit Cost $272.58 Cost Type DNET Client Uni…" at bounding box center [512, 640] width 317 height 209
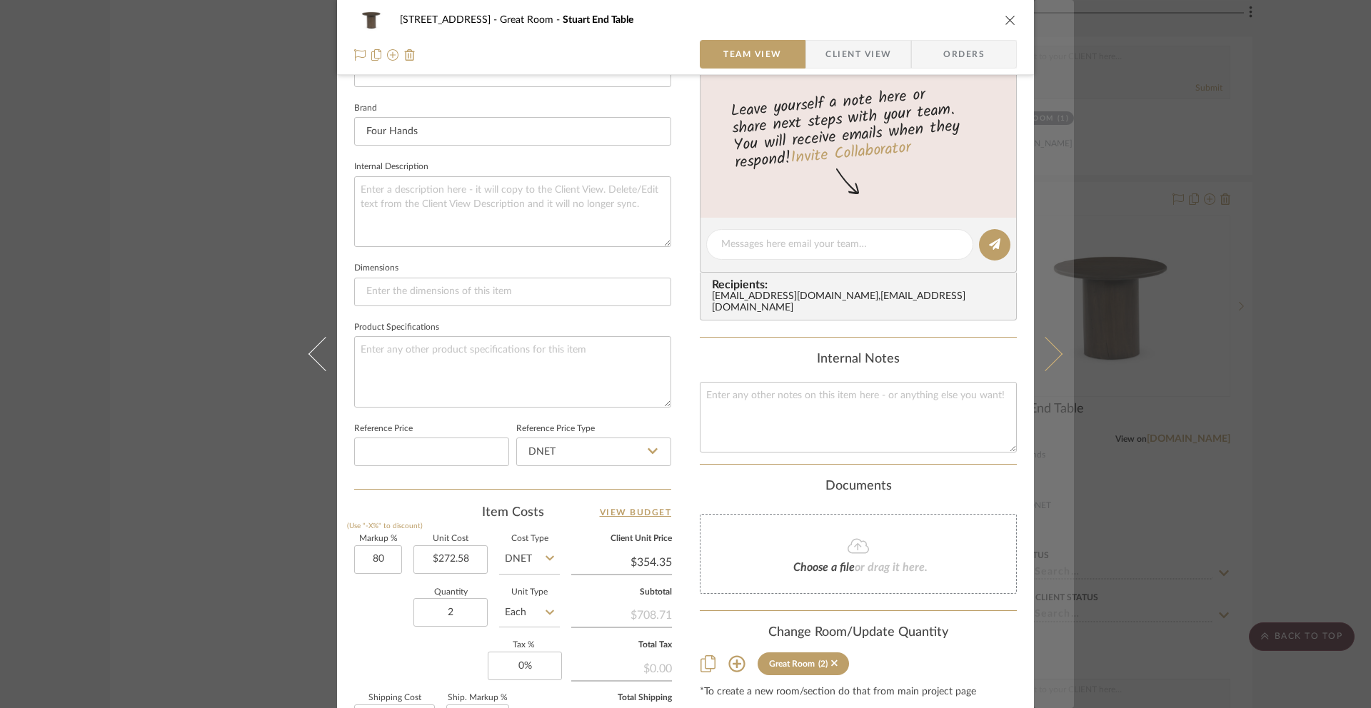
type input "80%"
click at [1041, 464] on button at bounding box center [1054, 354] width 40 height 708
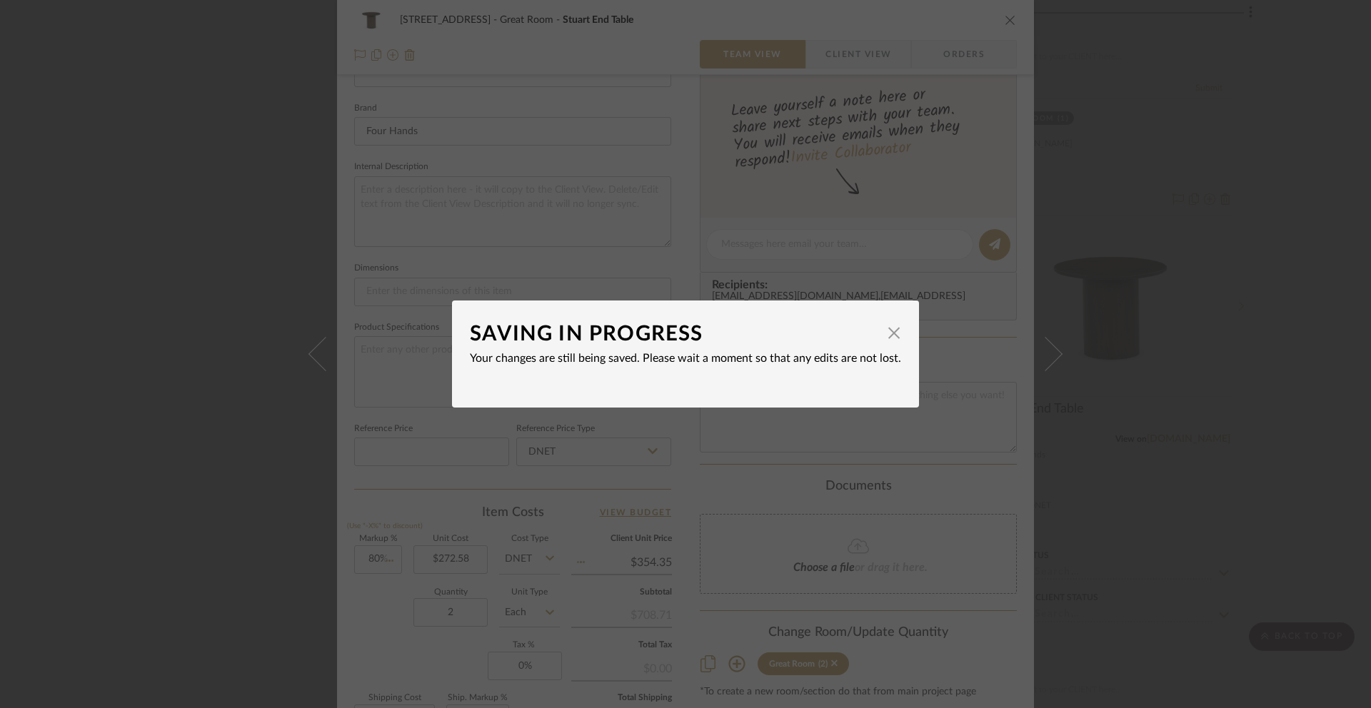
type input "$490.64"
click at [886, 341] on span "button" at bounding box center [894, 333] width 29 height 29
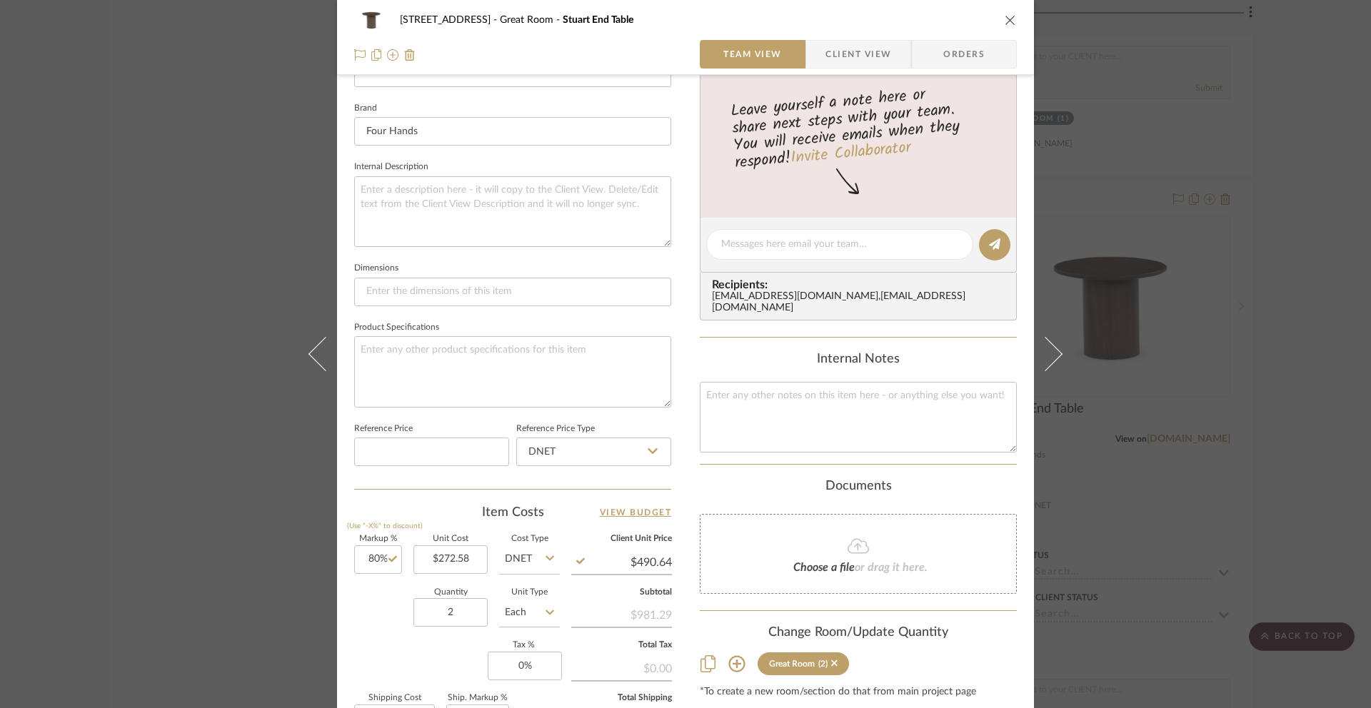
click at [1004, 482] on div "Documents" at bounding box center [858, 487] width 317 height 16
click at [1014, 146] on div "[STREET_ADDRESS] Great Room Stuart End Table Team View Client View Orders 1 / 3…" at bounding box center [685, 234] width 697 height 1319
click at [1006, 21] on icon "close" at bounding box center [1010, 19] width 11 height 11
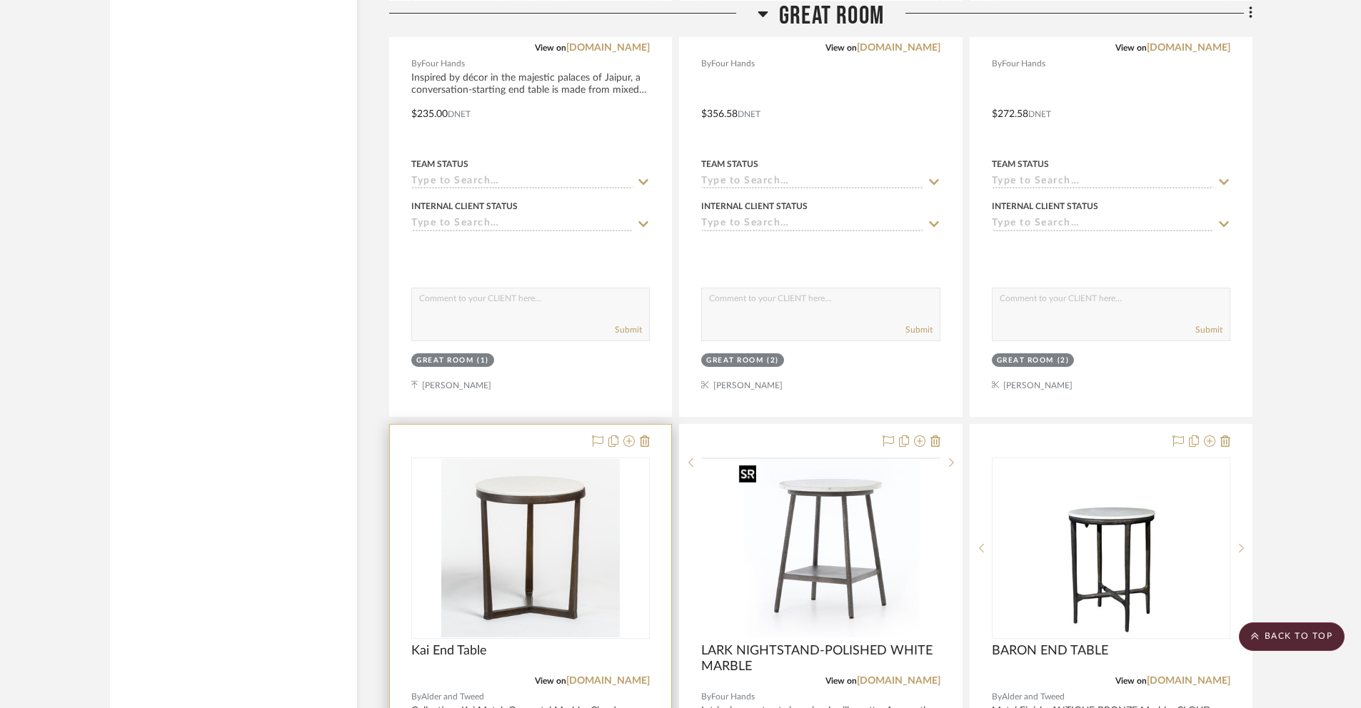
scroll to position [2691, 0]
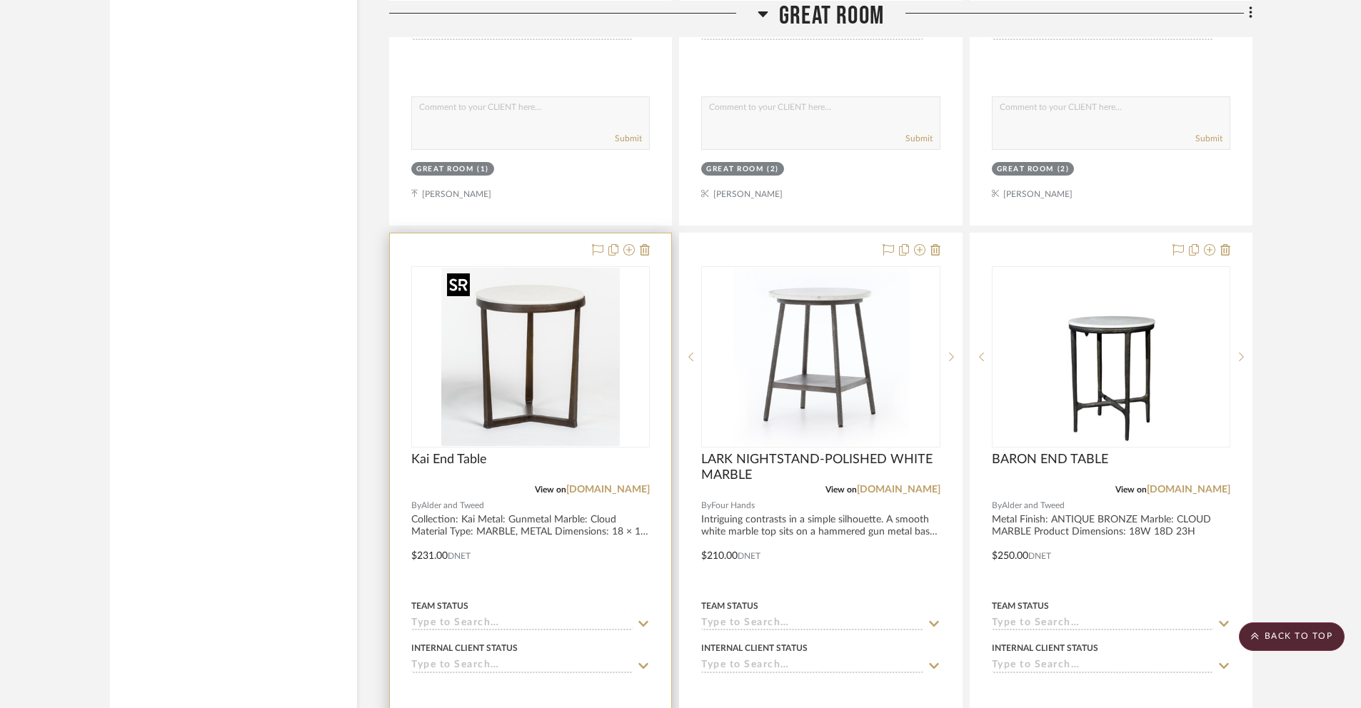
click at [550, 365] on img "0" at bounding box center [530, 357] width 179 height 179
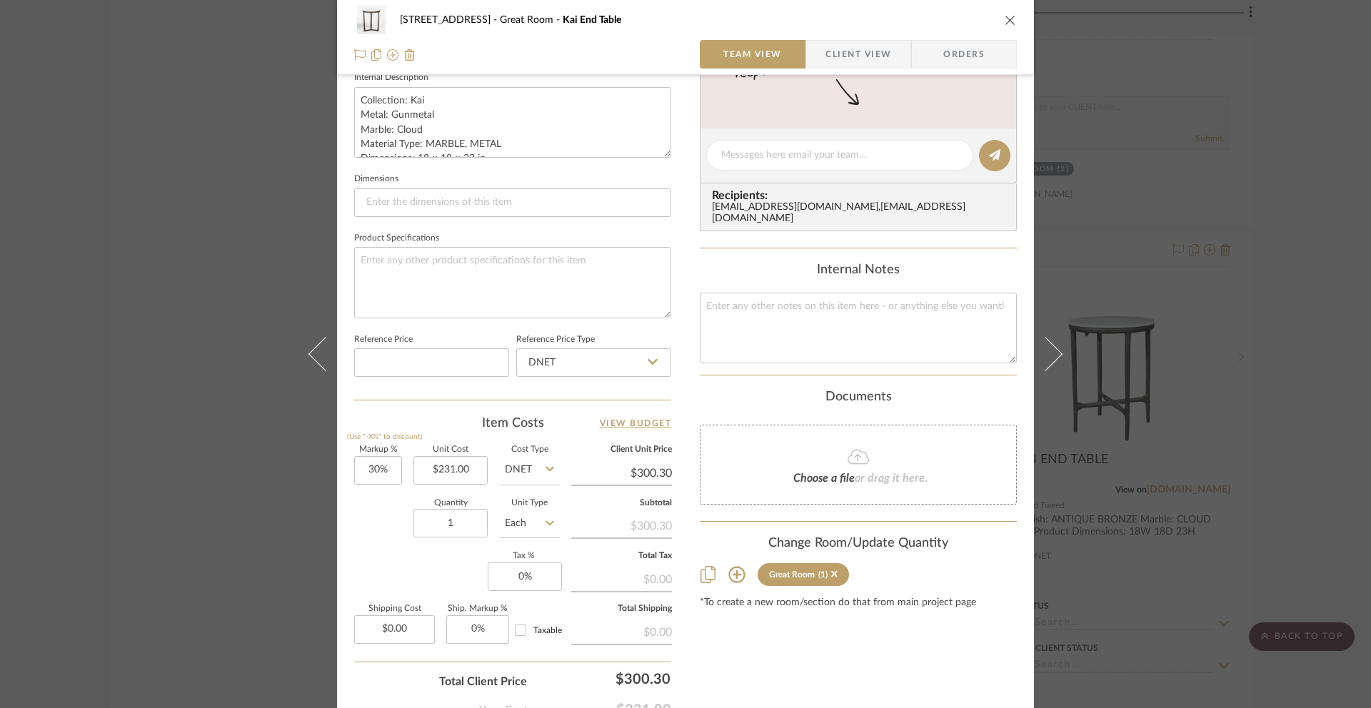
scroll to position [588, 0]
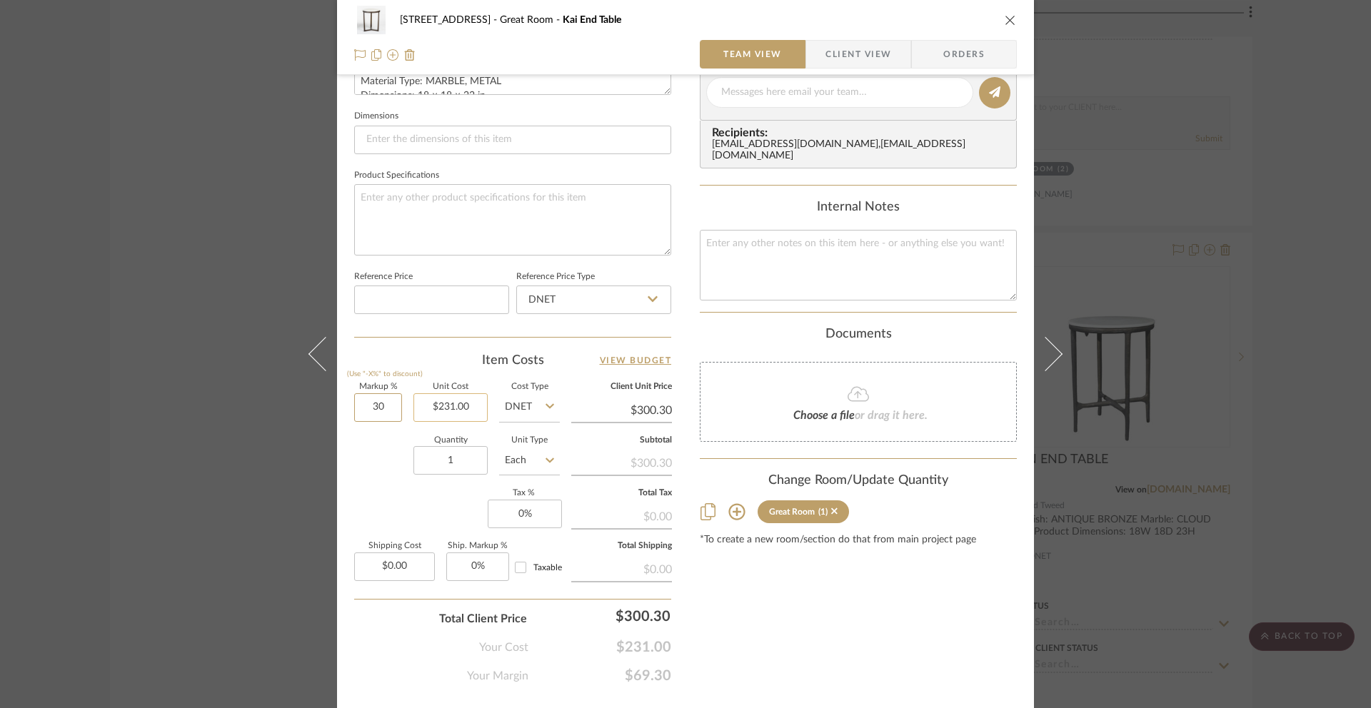
drag, startPoint x: 363, startPoint y: 410, endPoint x: 420, endPoint y: 420, distance: 58.0
click at [420, 420] on div "Markup % (Use "-X%" to discount) 30 Unit Cost $231.00 Cost Type DNET Client Uni…" at bounding box center [512, 487] width 317 height 209
type input "80%"
click at [1013, 563] on div "[STREET_ADDRESS] Great Room Kai End Table Team View Client View Orders Team-Fac…" at bounding box center [685, 82] width 697 height 1319
type input "$415.80"
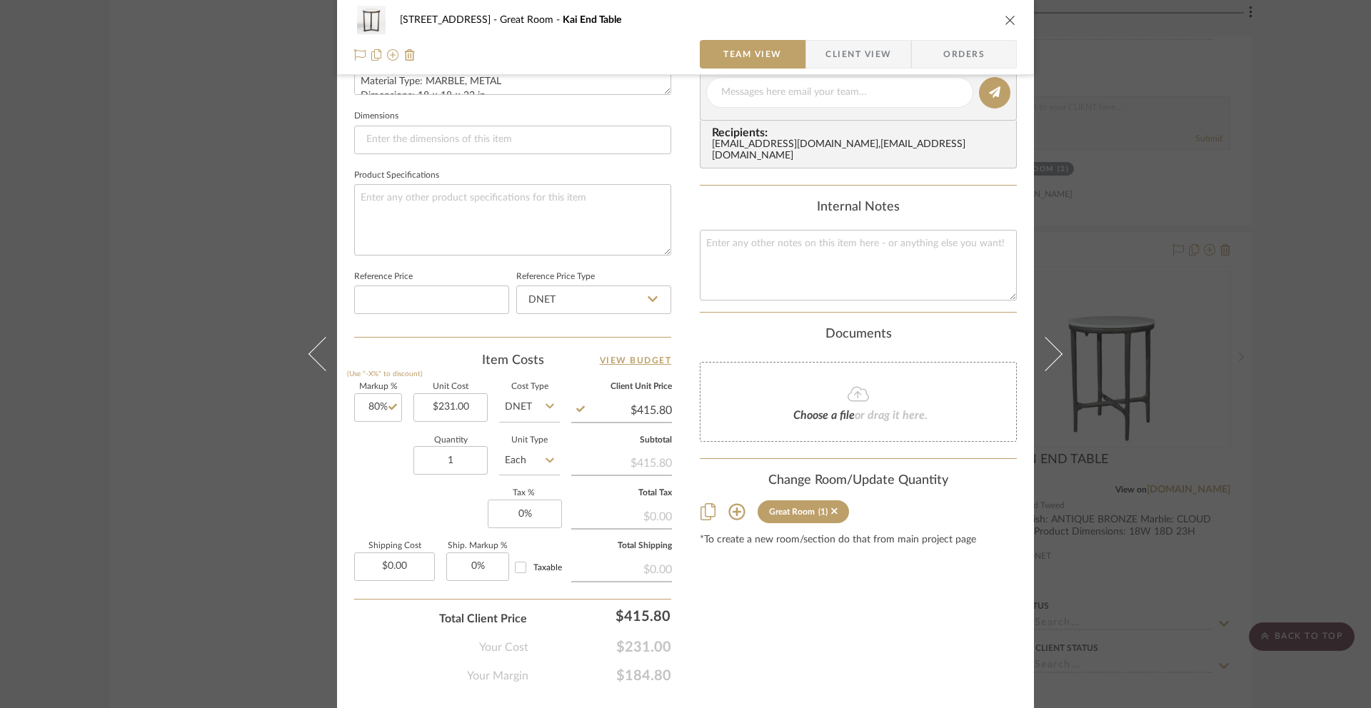
click at [1004, 26] on button "close" at bounding box center [1010, 20] width 13 height 13
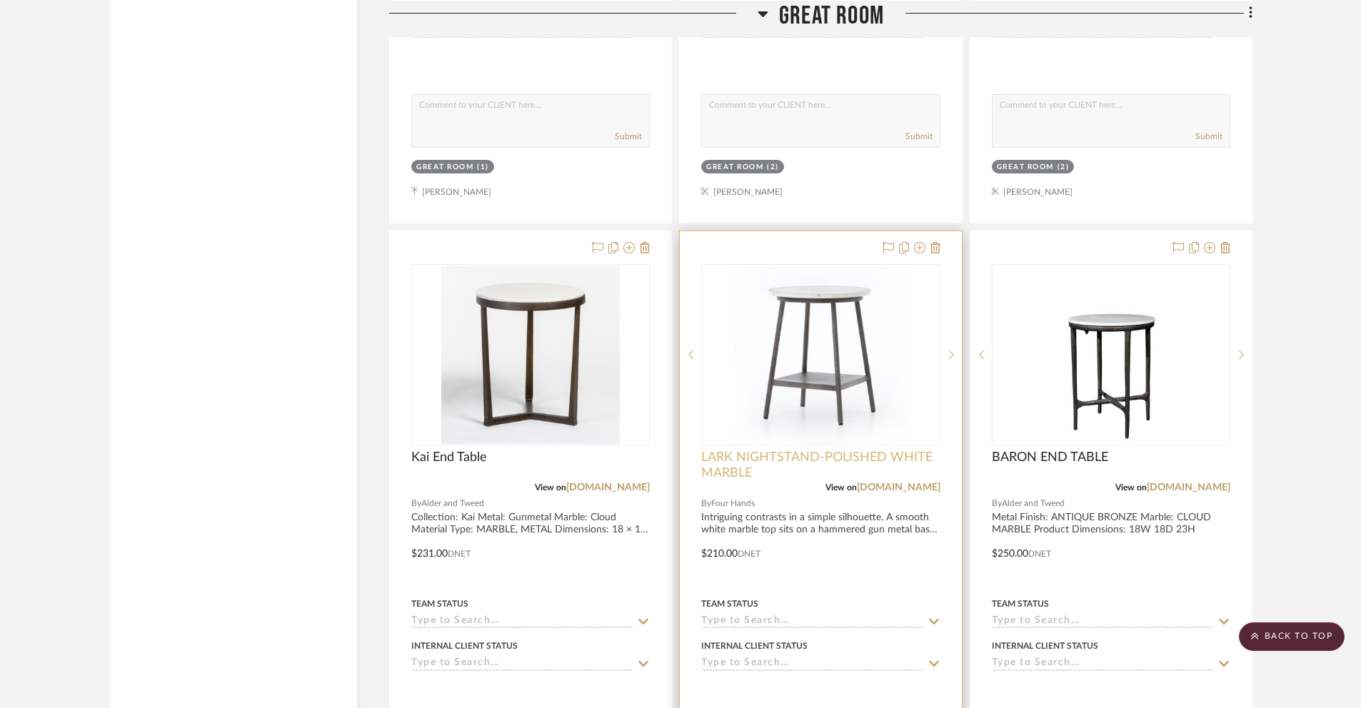
scroll to position [2694, 0]
click at [758, 407] on img "0" at bounding box center [821, 354] width 176 height 179
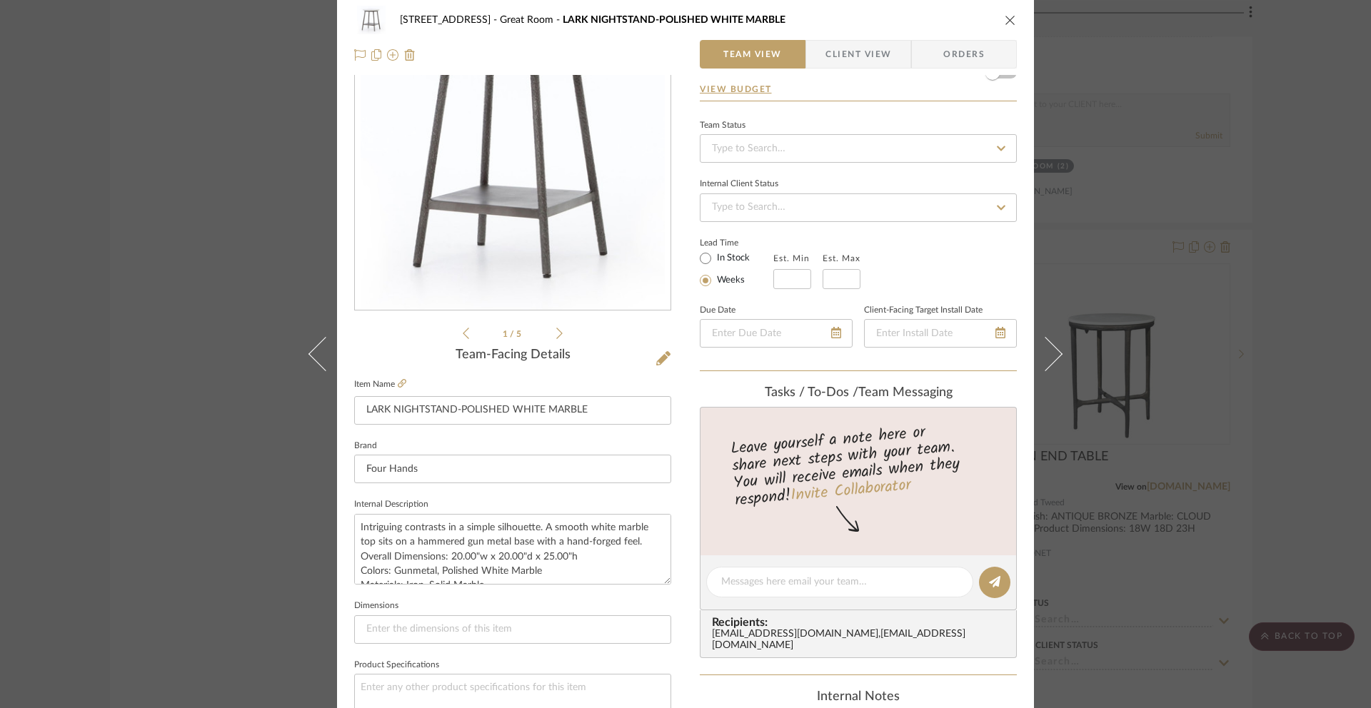
scroll to position [466, 0]
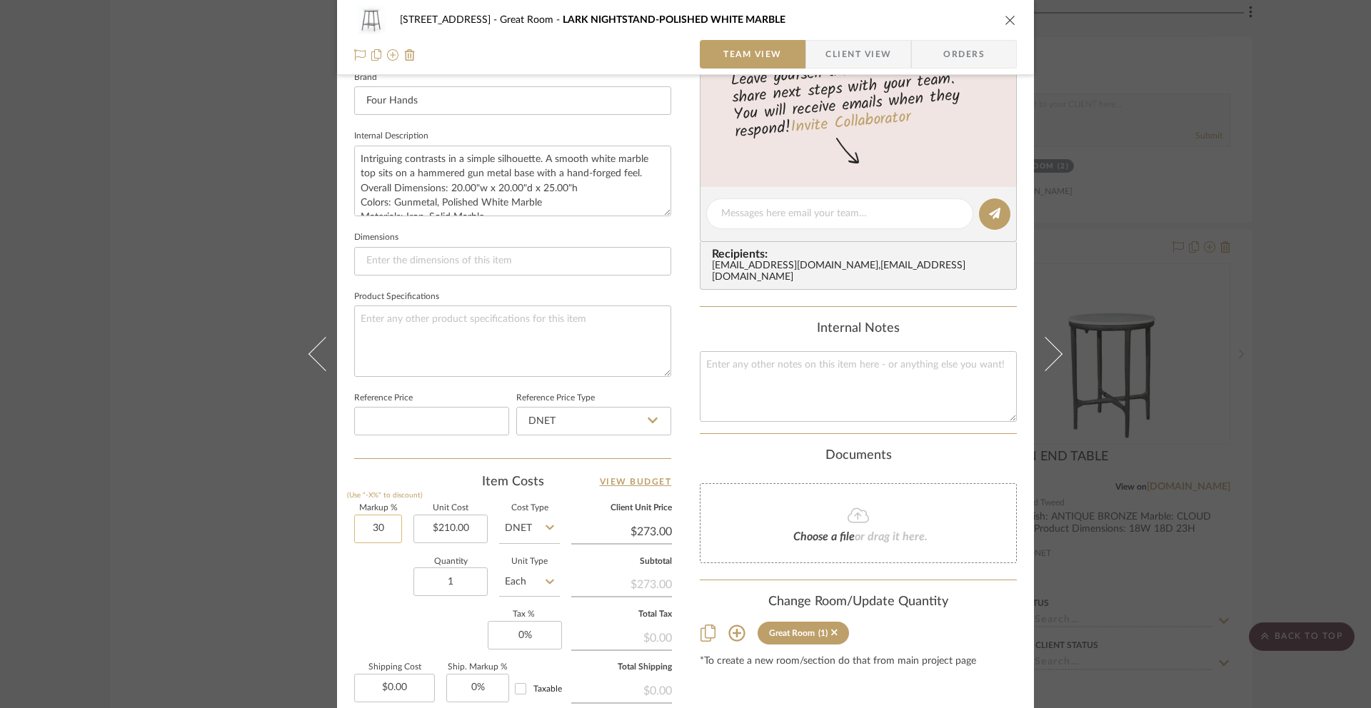
drag, startPoint x: 364, startPoint y: 532, endPoint x: 395, endPoint y: 532, distance: 31.4
click at [395, 532] on input "30" at bounding box center [378, 529] width 48 height 29
type input "80%"
click at [1020, 543] on div "[STREET_ADDRESS] Great Room LARK NIGHTSTAND-POLISHED WHITE MARBLE Team View Cli…" at bounding box center [685, 203] width 697 height 1319
type input "$378.00"
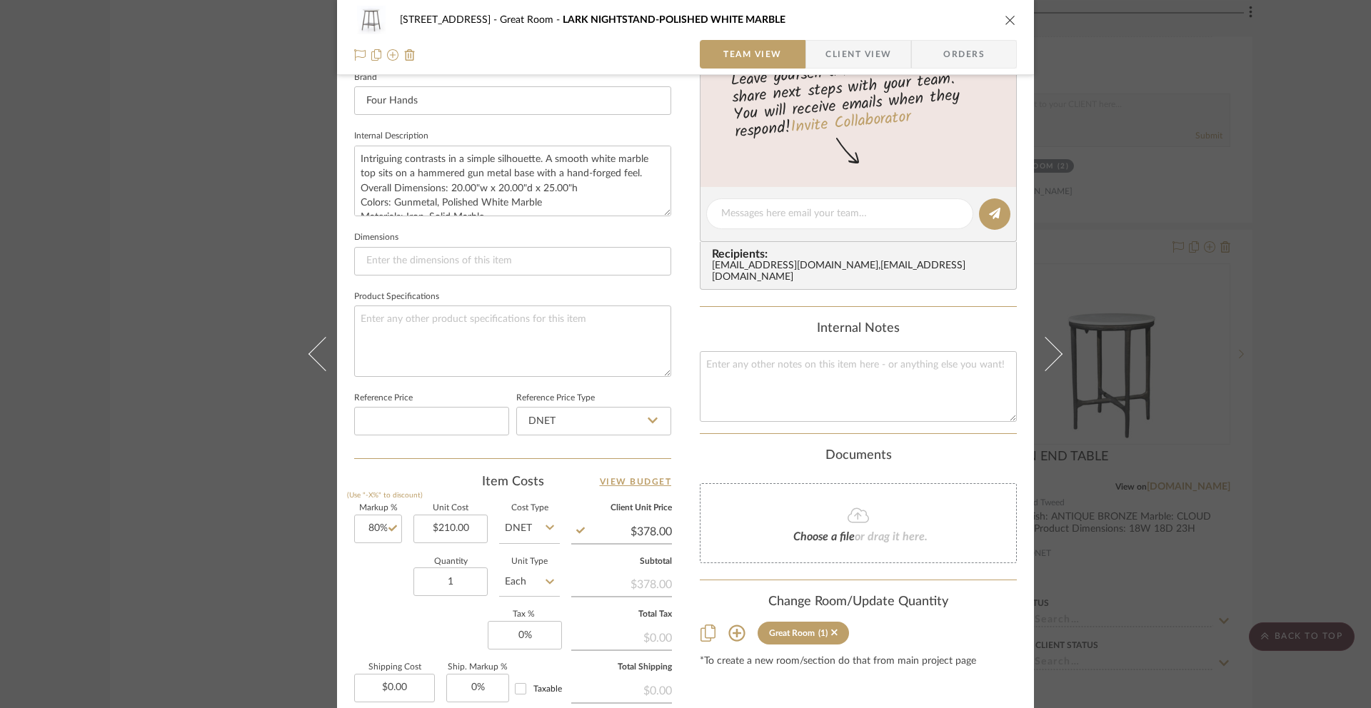
click at [1006, 21] on icon "close" at bounding box center [1010, 19] width 11 height 11
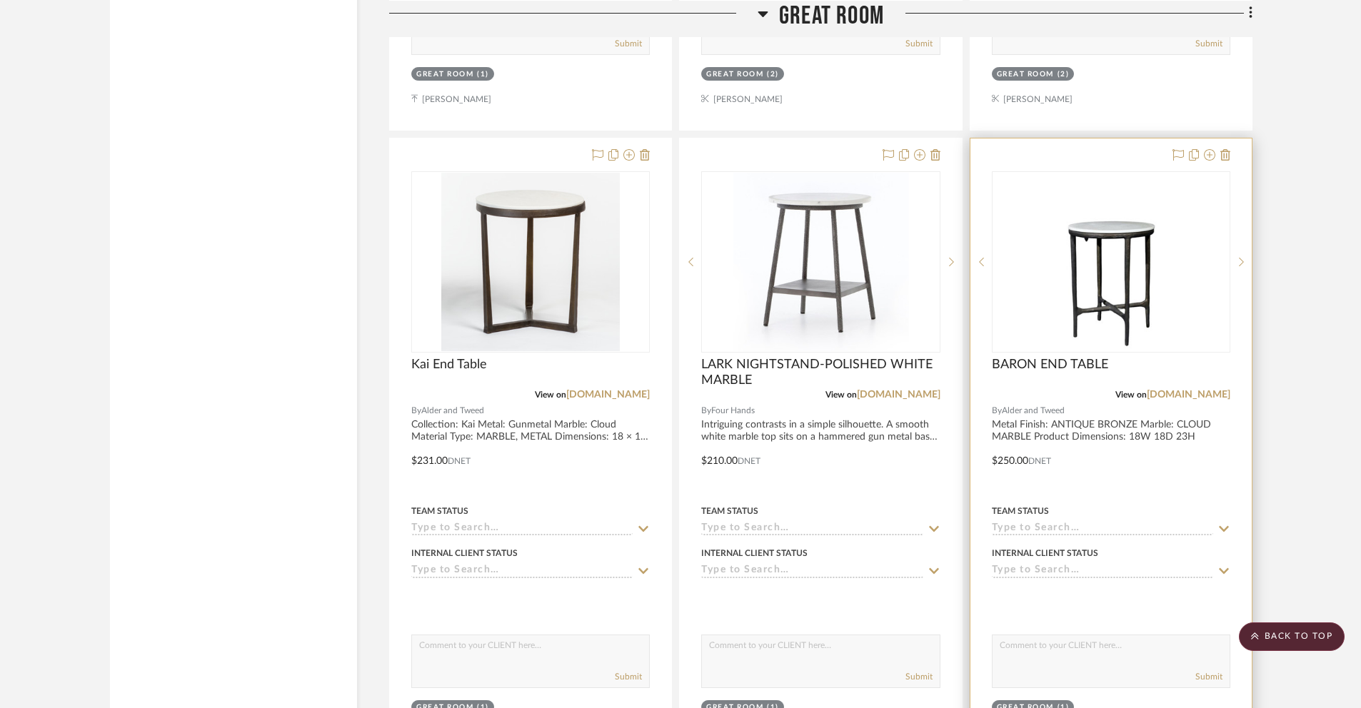
scroll to position [2802, 0]
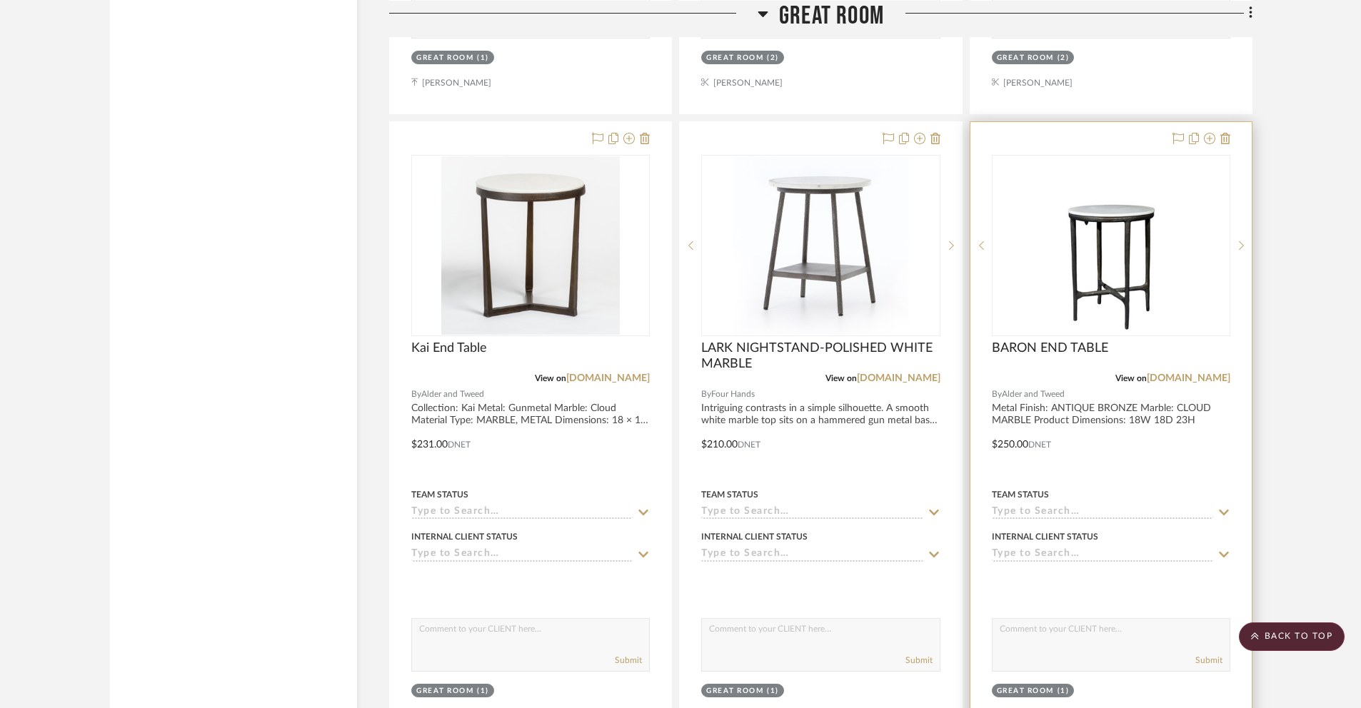
click at [1011, 448] on div at bounding box center [1111, 434] width 281 height 625
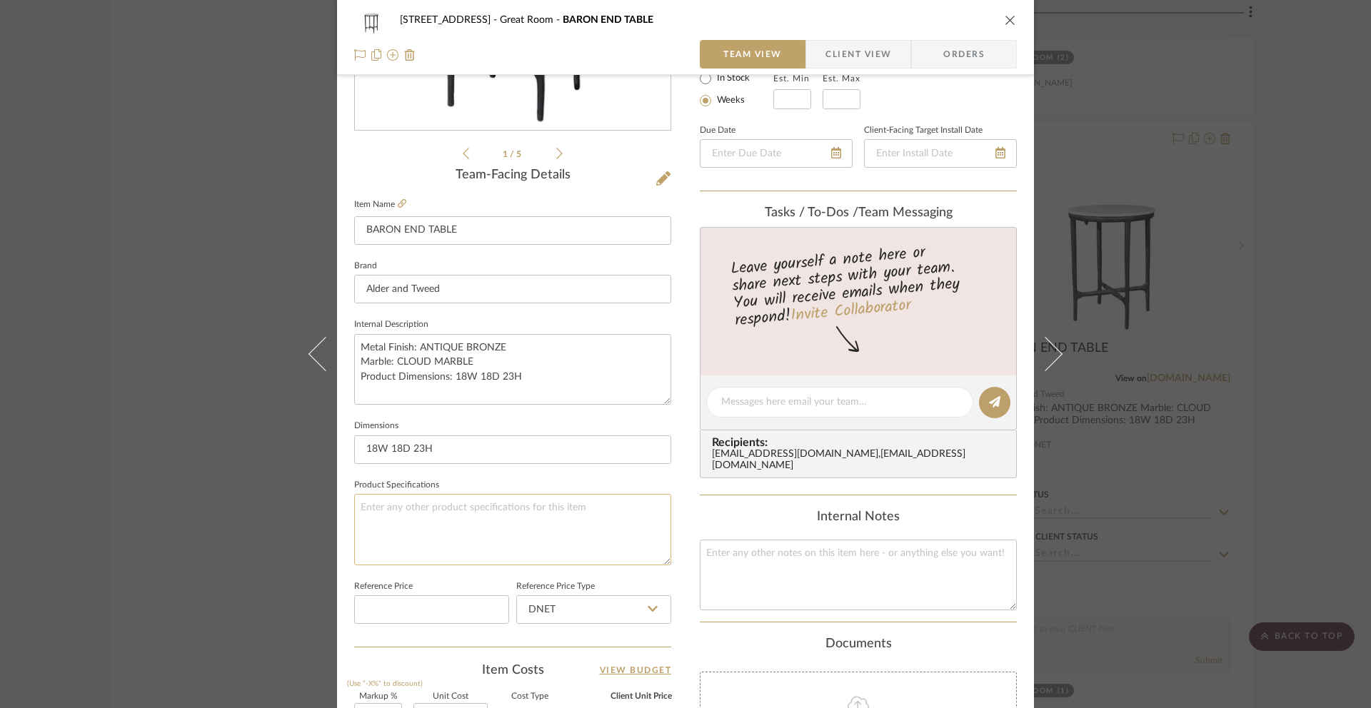
scroll to position [379, 0]
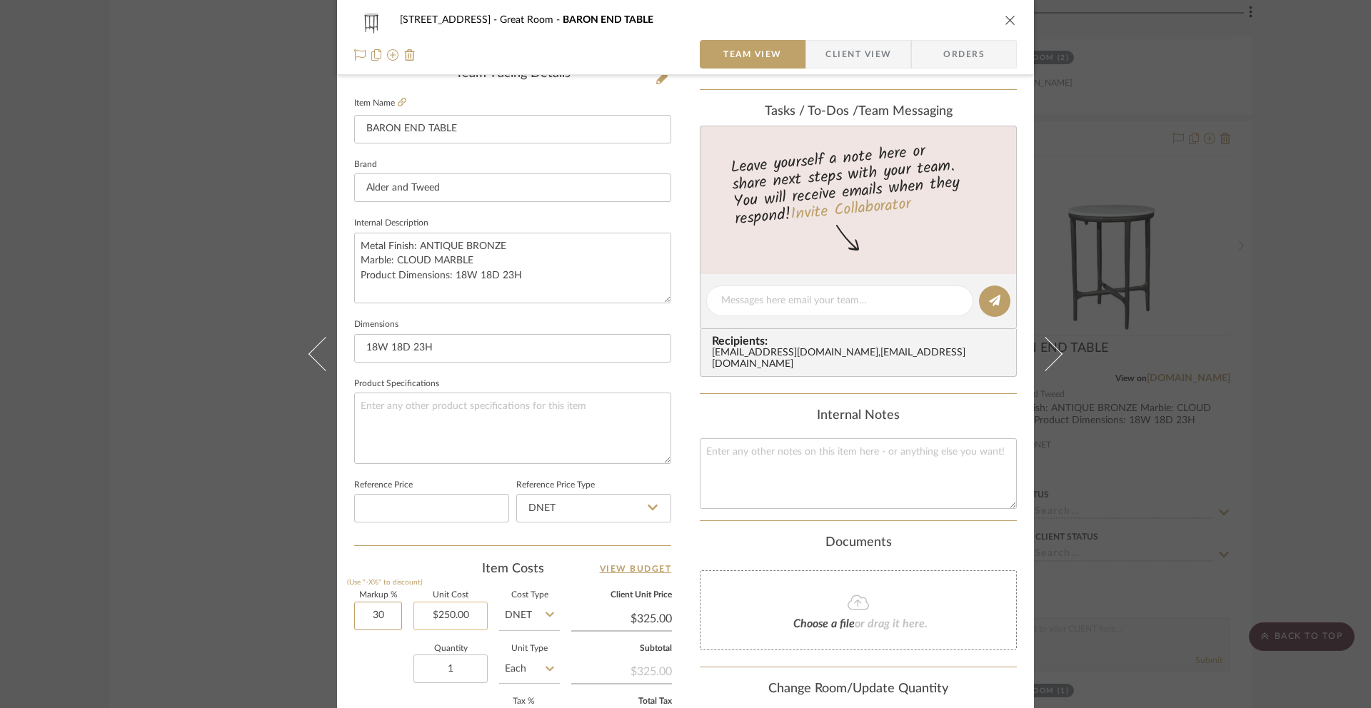
drag, startPoint x: 356, startPoint y: 621, endPoint x: 413, endPoint y: 618, distance: 57.2
click at [410, 618] on div "Markup % (Use "-X%" to discount) 30 Unit Cost $250.00 Cost Type DNET Client Uni…" at bounding box center [512, 696] width 317 height 209
type input "80%"
click at [1022, 530] on div "4 [GEOGRAPHIC_DATA] Great Room BARON END TABLE Team View Client View Orders 1 /…" at bounding box center [685, 290] width 697 height 1319
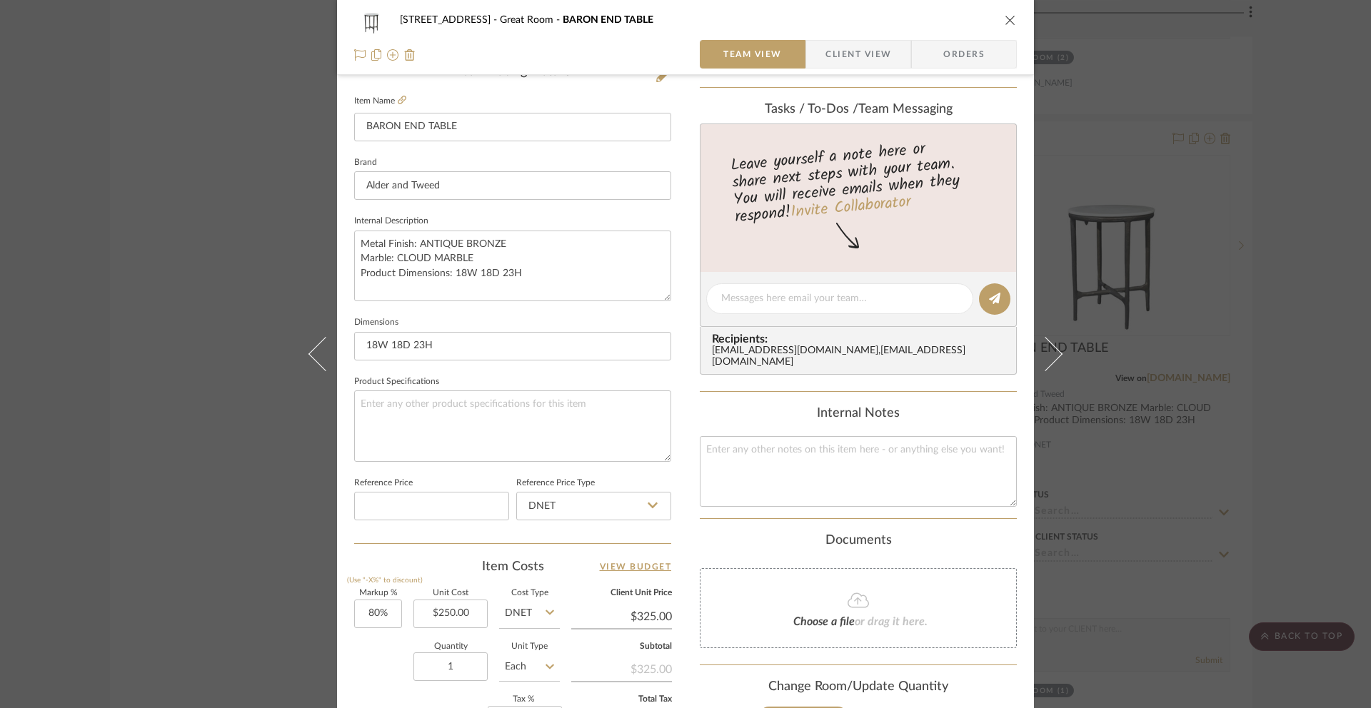
type input "$450.00"
click at [1006, 21] on icon "close" at bounding box center [1010, 19] width 11 height 11
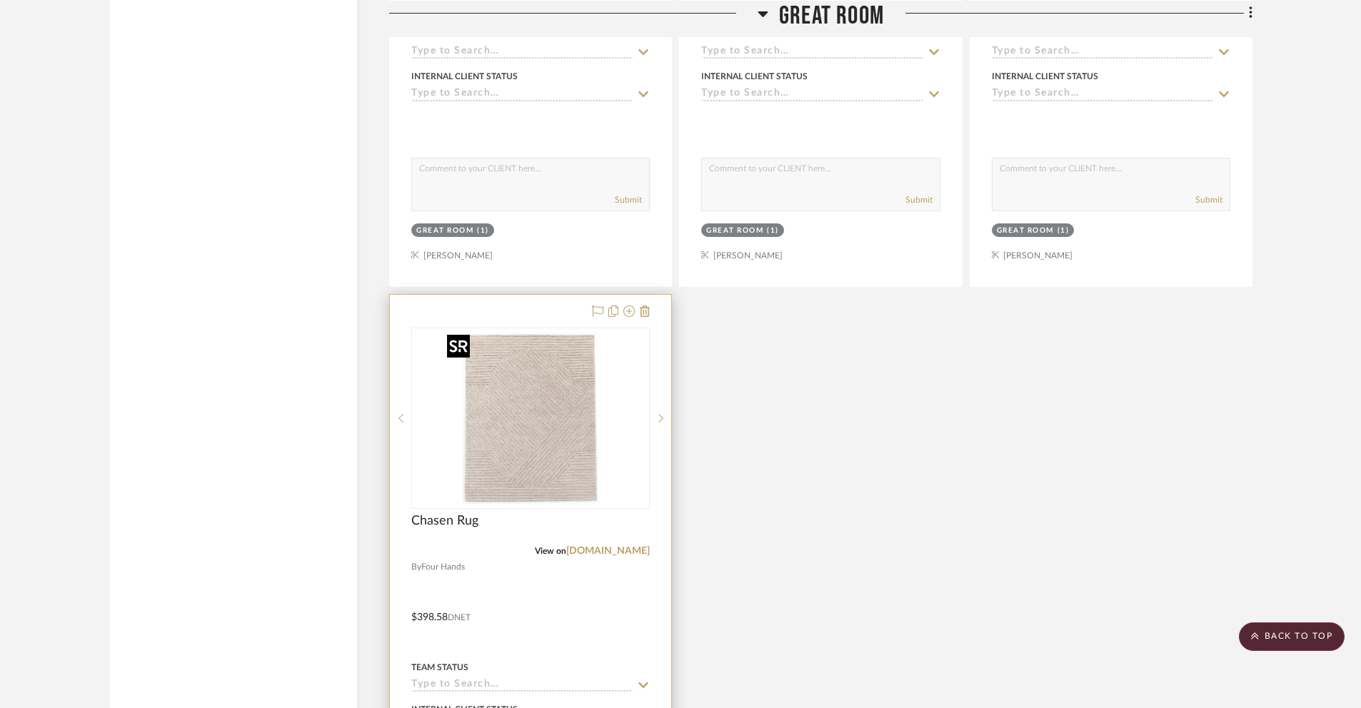
scroll to position [3264, 0]
click at [422, 619] on div at bounding box center [530, 606] width 281 height 625
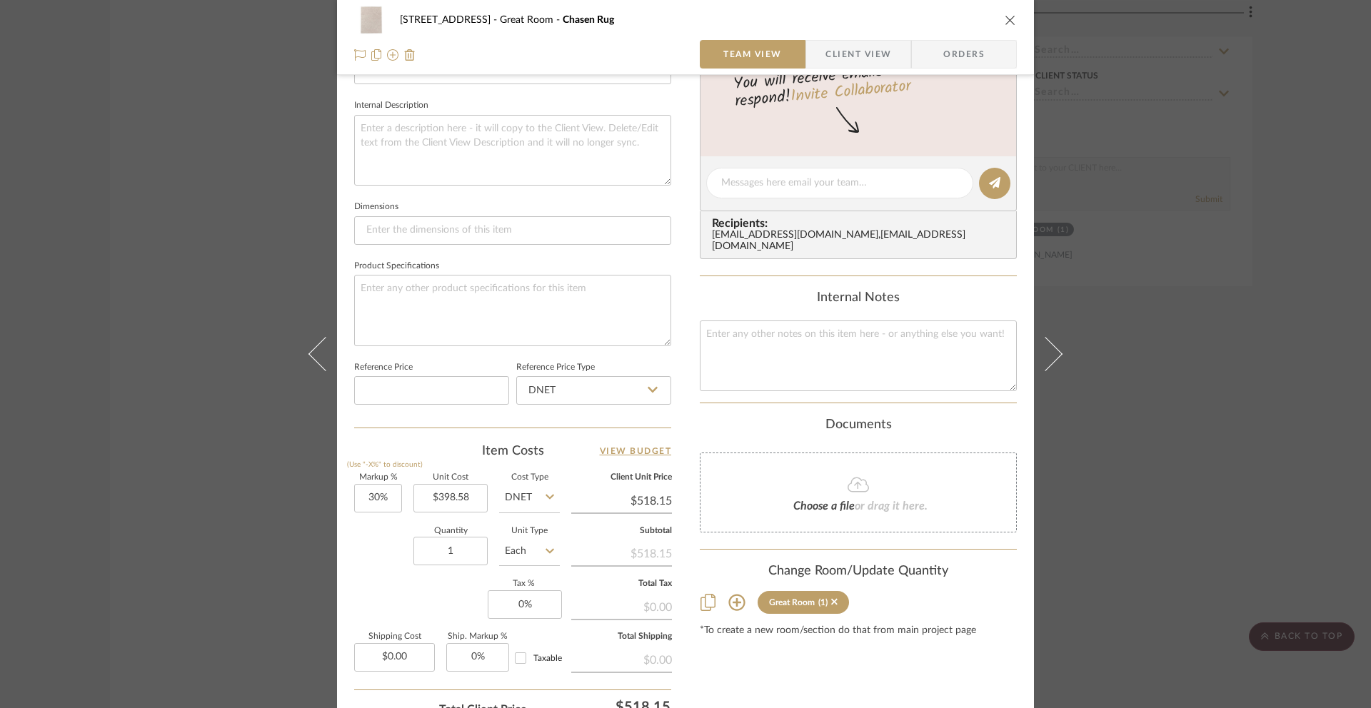
scroll to position [512, 0]
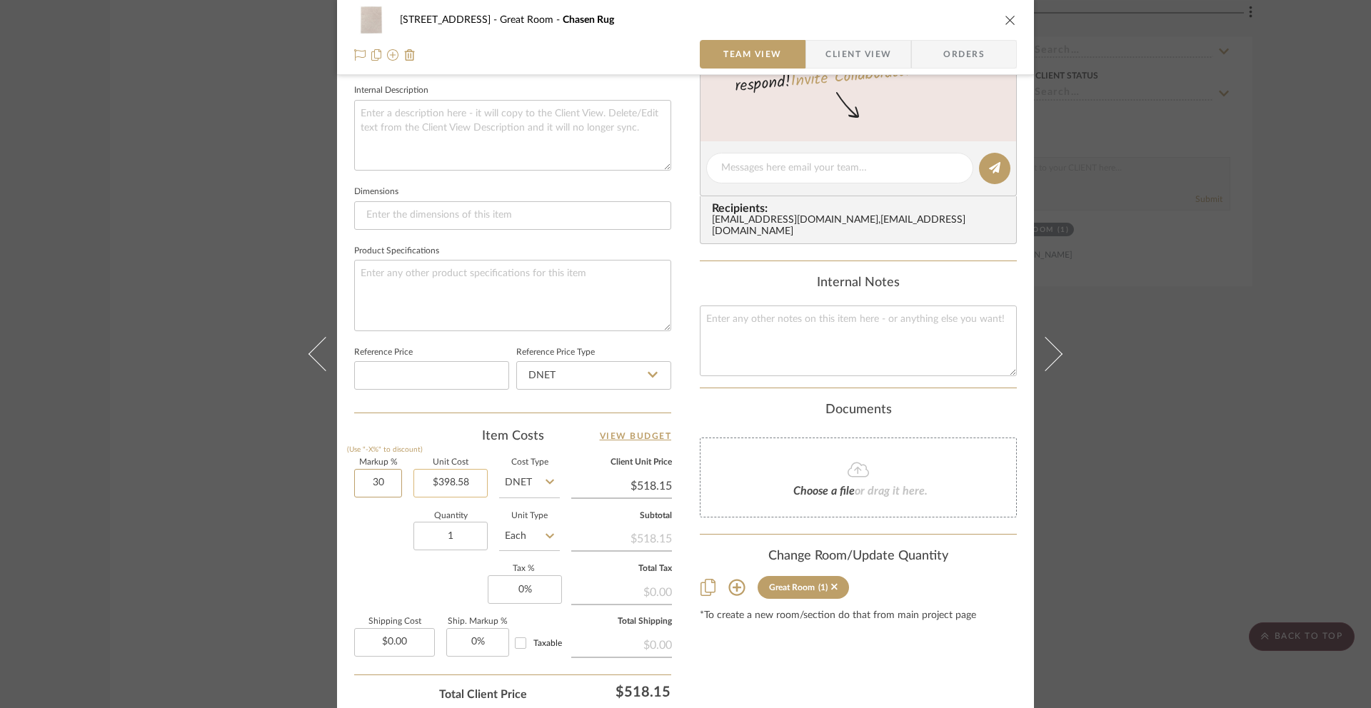
drag, startPoint x: 376, startPoint y: 486, endPoint x: 426, endPoint y: 488, distance: 50.0
click at [426, 488] on div "Markup % (Use "-X%" to discount) 30 Unit Cost $398.58 Cost Type DNET Client Uni…" at bounding box center [512, 563] width 317 height 209
type input "80%"
click at [998, 580] on div "Great Room (1)" at bounding box center [858, 587] width 317 height 23
type input "$717.44"
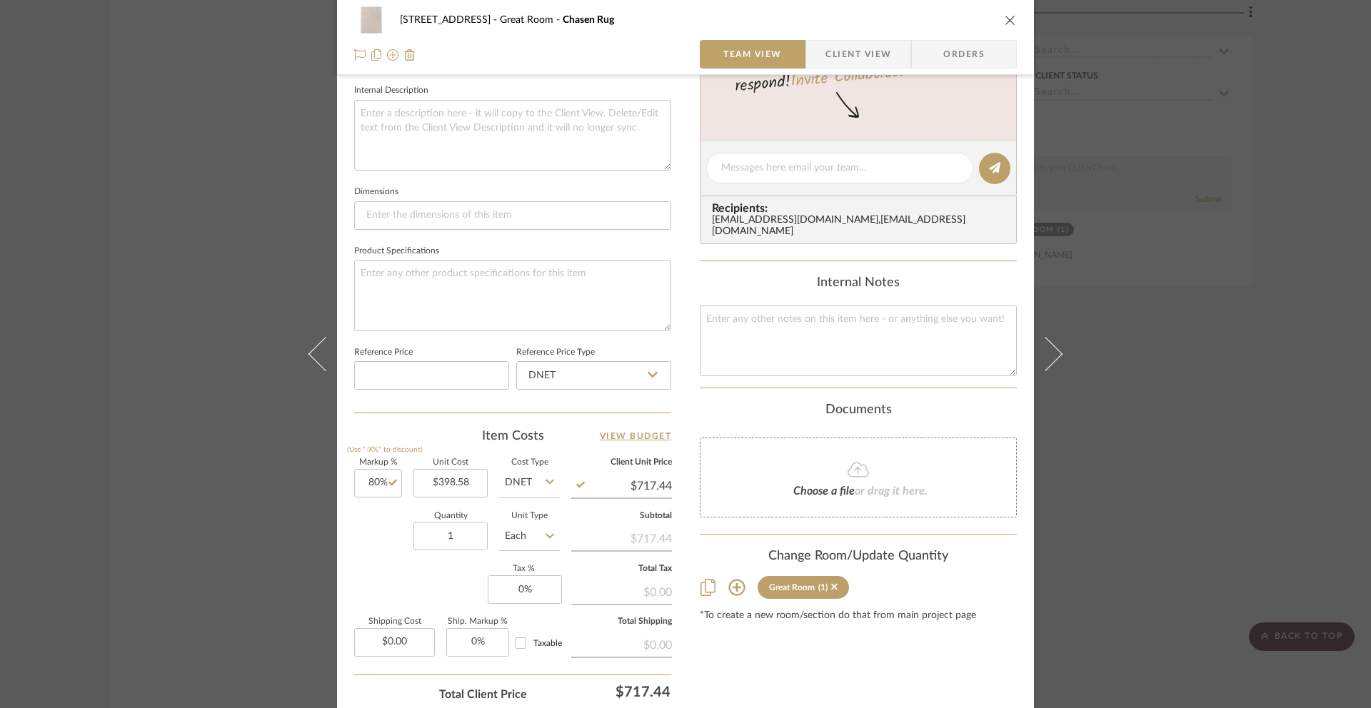
click at [1007, 26] on div "[STREET_ADDRESS]" at bounding box center [685, 20] width 663 height 29
click at [1006, 22] on icon "close" at bounding box center [1010, 19] width 11 height 11
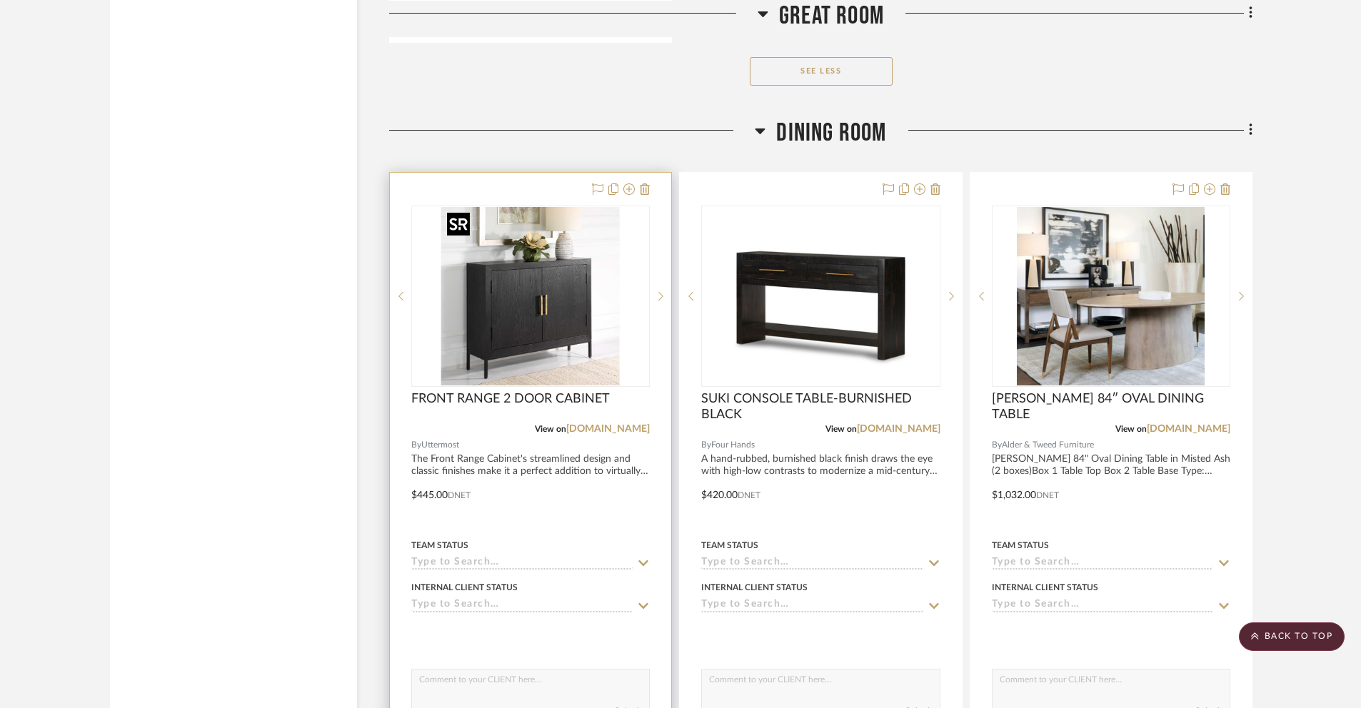
scroll to position [4223, 0]
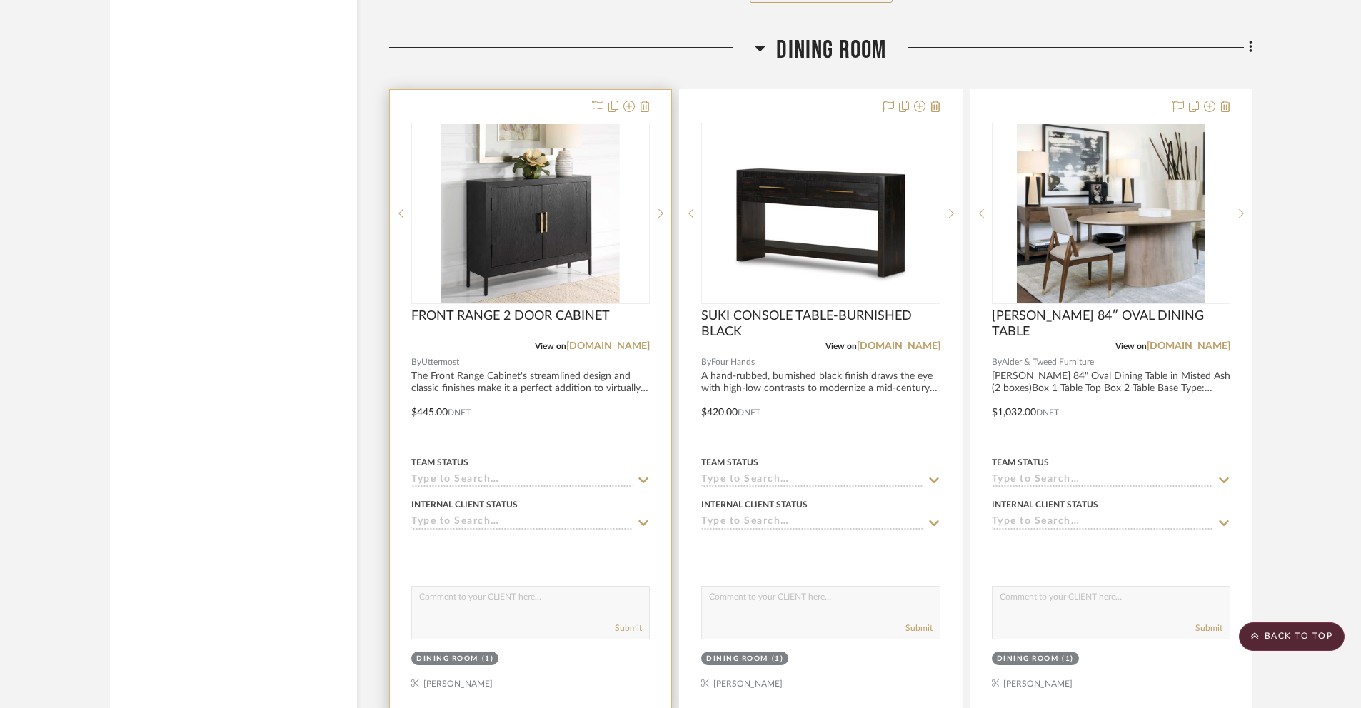
click at [434, 410] on div at bounding box center [530, 402] width 281 height 625
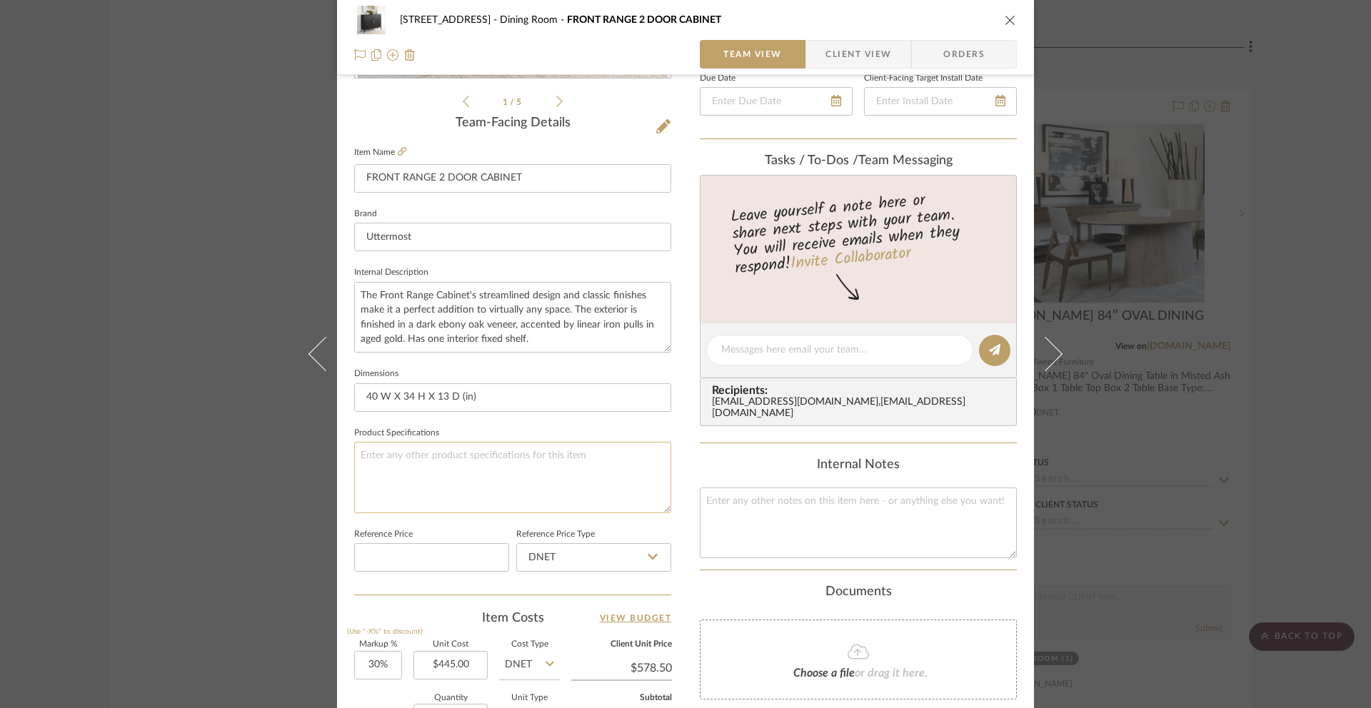
scroll to position [523, 0]
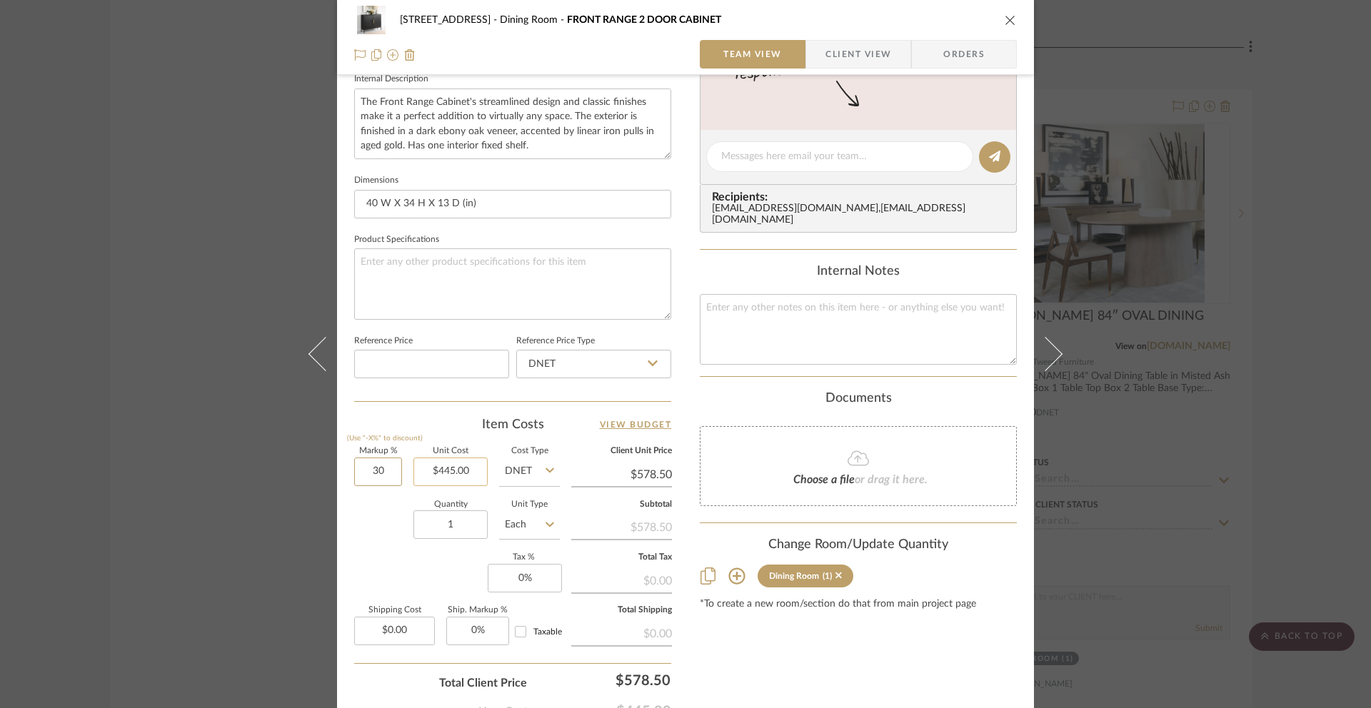
drag, startPoint x: 391, startPoint y: 473, endPoint x: 416, endPoint y: 474, distance: 25.0
click at [416, 474] on div "Markup % (Use "-X%" to discount) 30 Unit Cost $445.00 Cost Type DNET Client Uni…" at bounding box center [512, 552] width 317 height 209
type input "80%"
click at [1020, 388] on div "[STREET_ADDRESS] Dining Room FRONT RANGE 2 DOOR CABINET Team View Client View O…" at bounding box center [685, 146] width 697 height 1319
type input "$801.00"
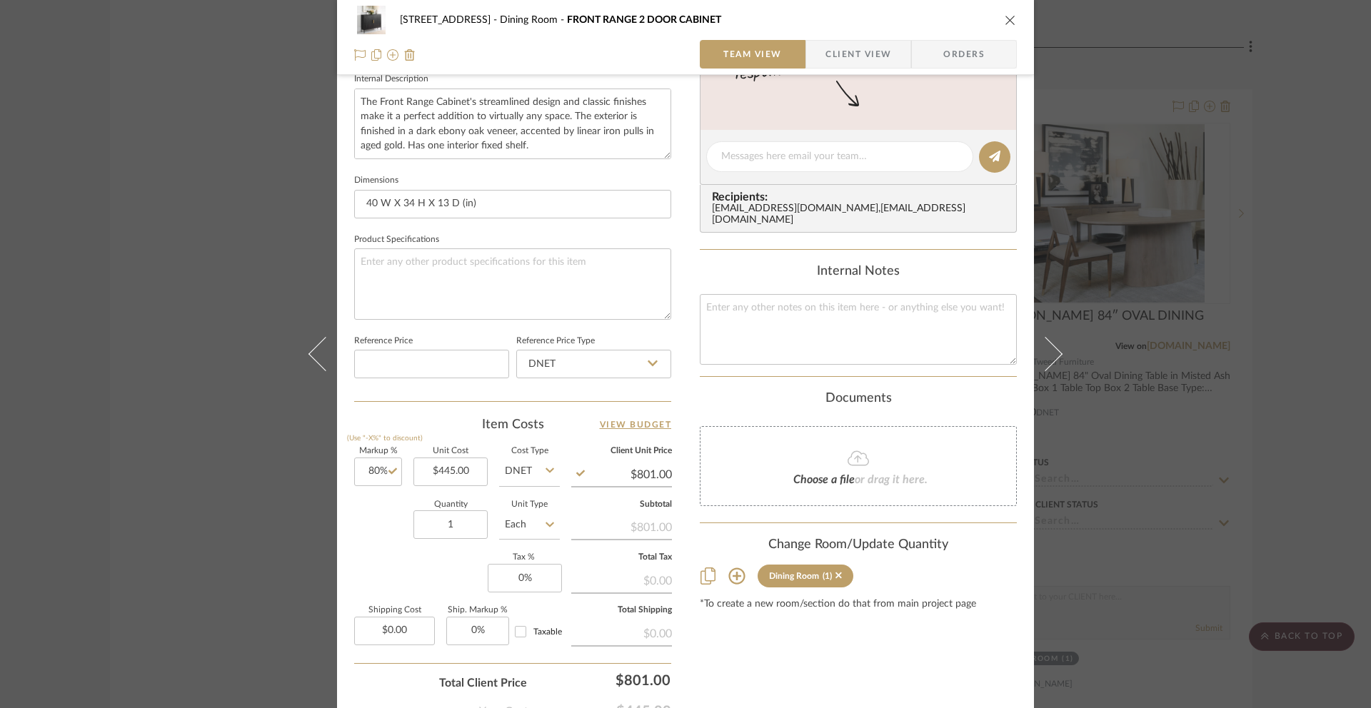
click at [1011, 26] on div "[STREET_ADDRESS] Dining Room FRONT RANGE 2 DOOR CABINET" at bounding box center [685, 20] width 663 height 29
click at [1006, 23] on icon "close" at bounding box center [1010, 19] width 11 height 11
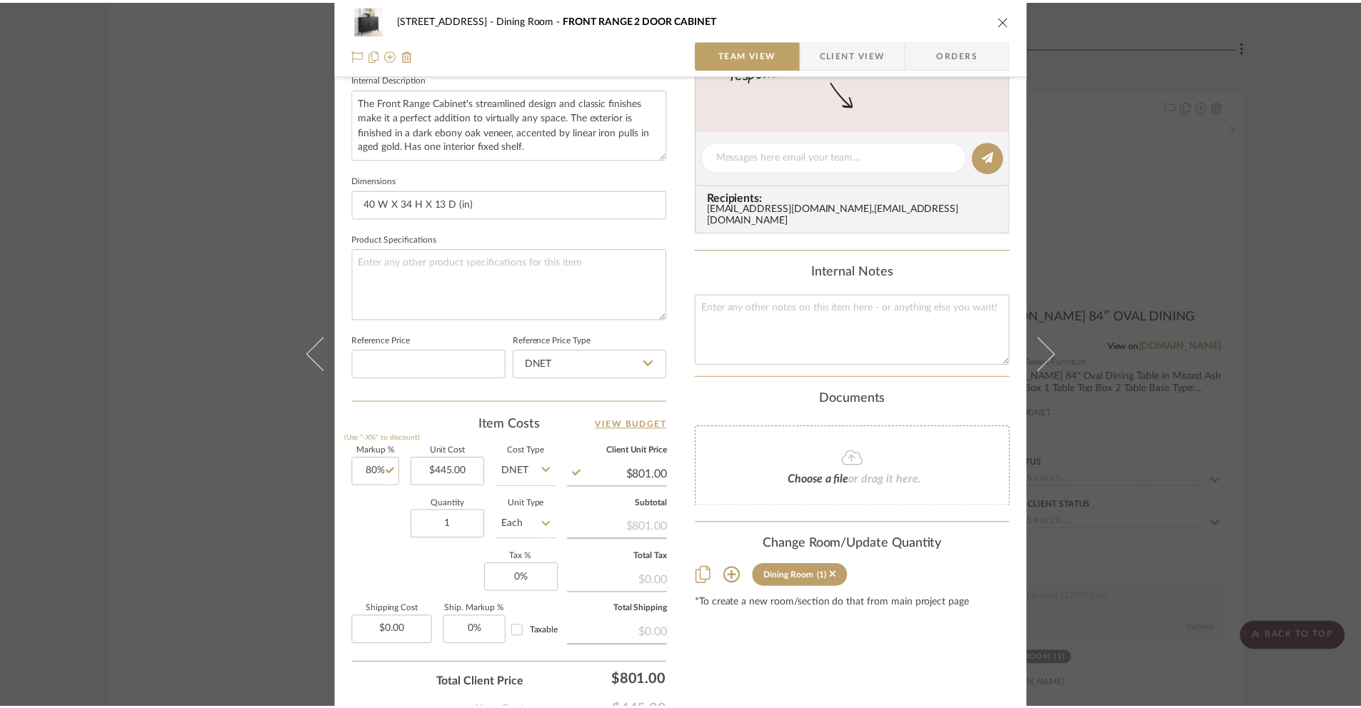
scroll to position [4223, 0]
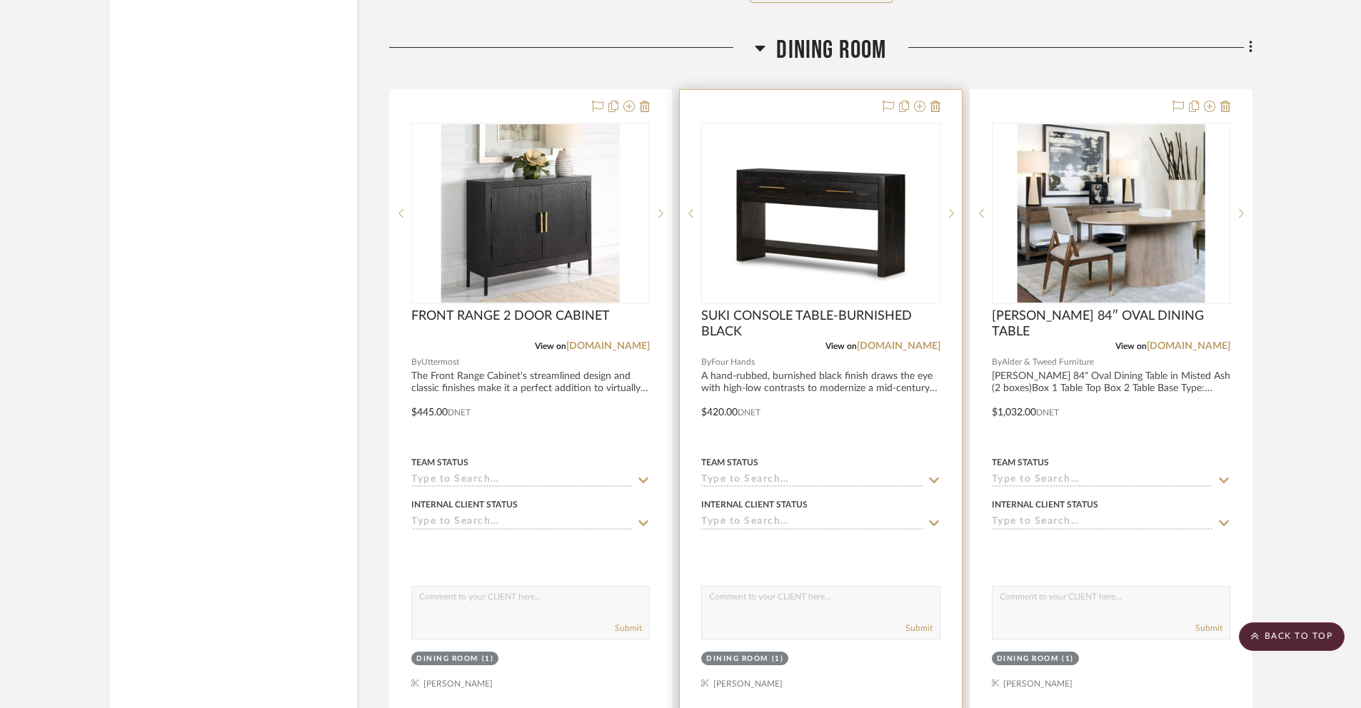
click at [731, 417] on div at bounding box center [820, 402] width 281 height 625
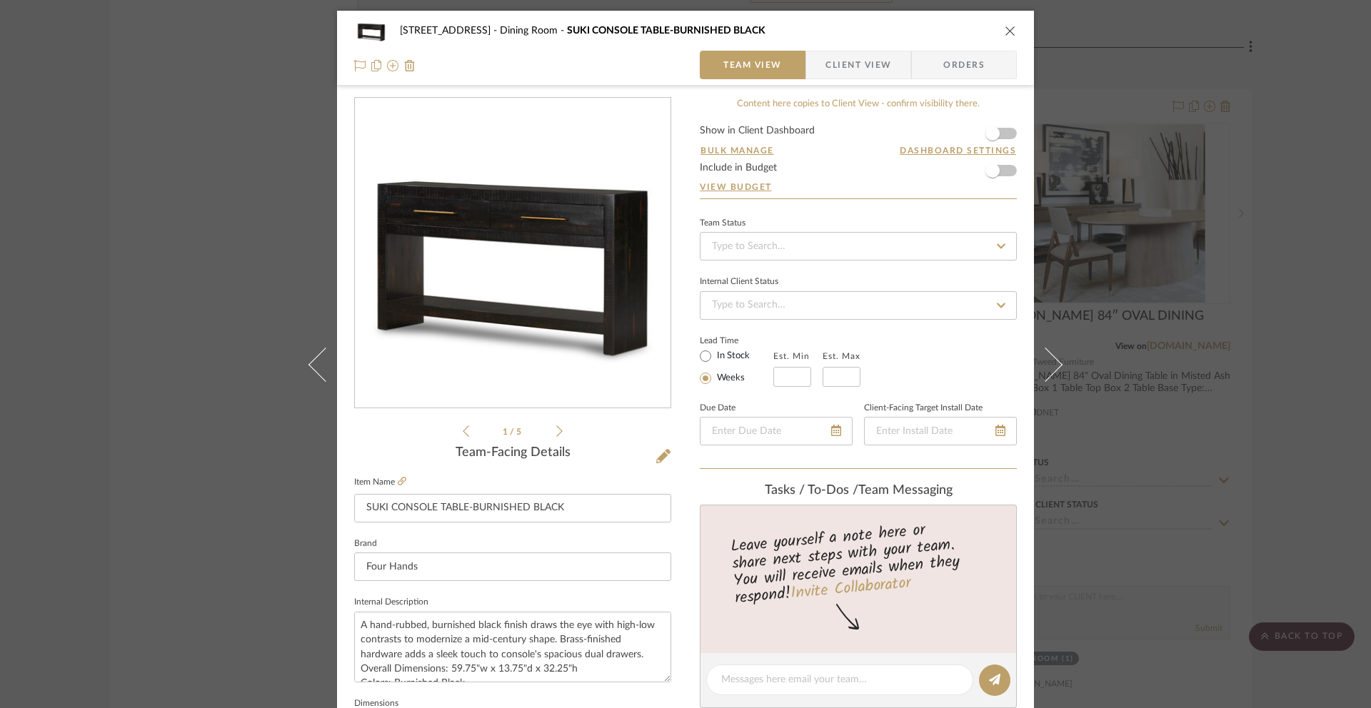
scroll to position [474, 0]
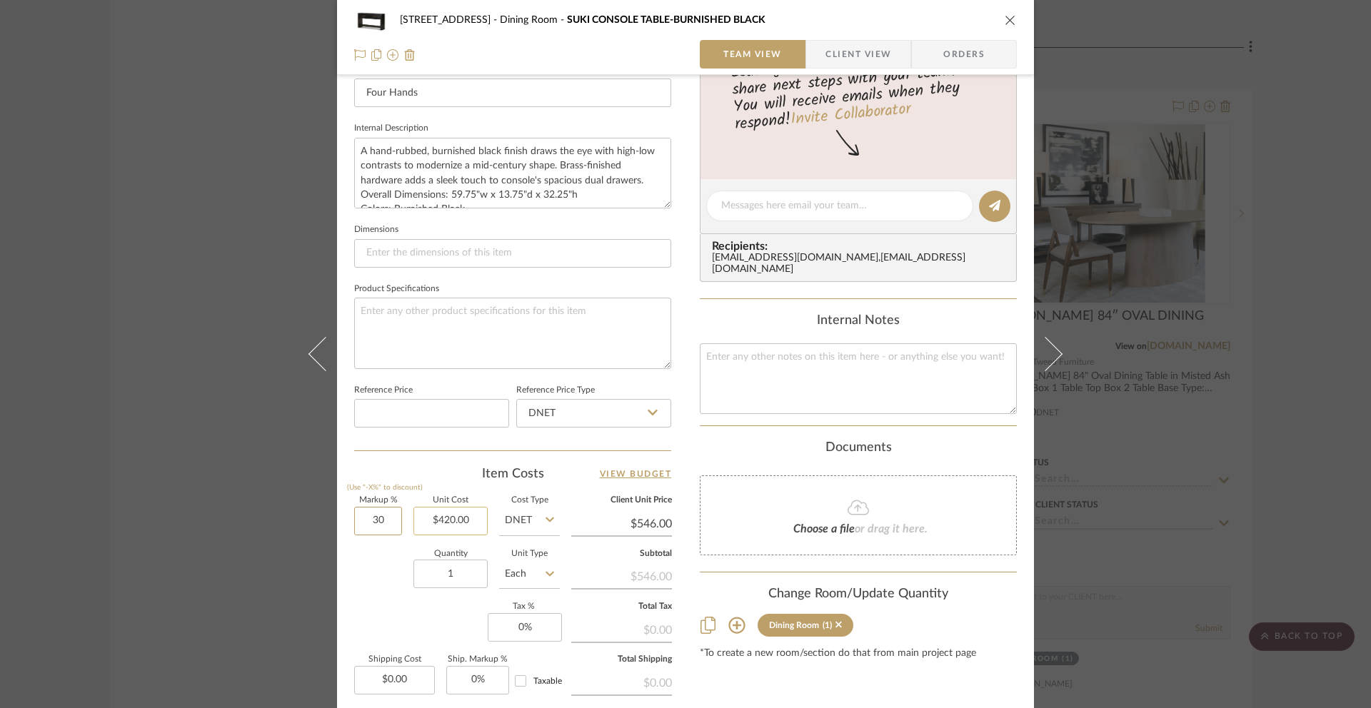
drag, startPoint x: 362, startPoint y: 519, endPoint x: 431, endPoint y: 531, distance: 69.6
click at [431, 531] on div "Markup % (Use "-X%" to discount) 30 Unit Cost $420.00 Cost Type DNET Client Uni…" at bounding box center [512, 601] width 317 height 209
type input "80%"
click at [1017, 461] on div "[STREET_ADDRESS] Dining Room SUKI CONSOLE TABLE-BURNISHED BLACK Team View Clien…" at bounding box center [685, 196] width 697 height 1319
type input "$756.00"
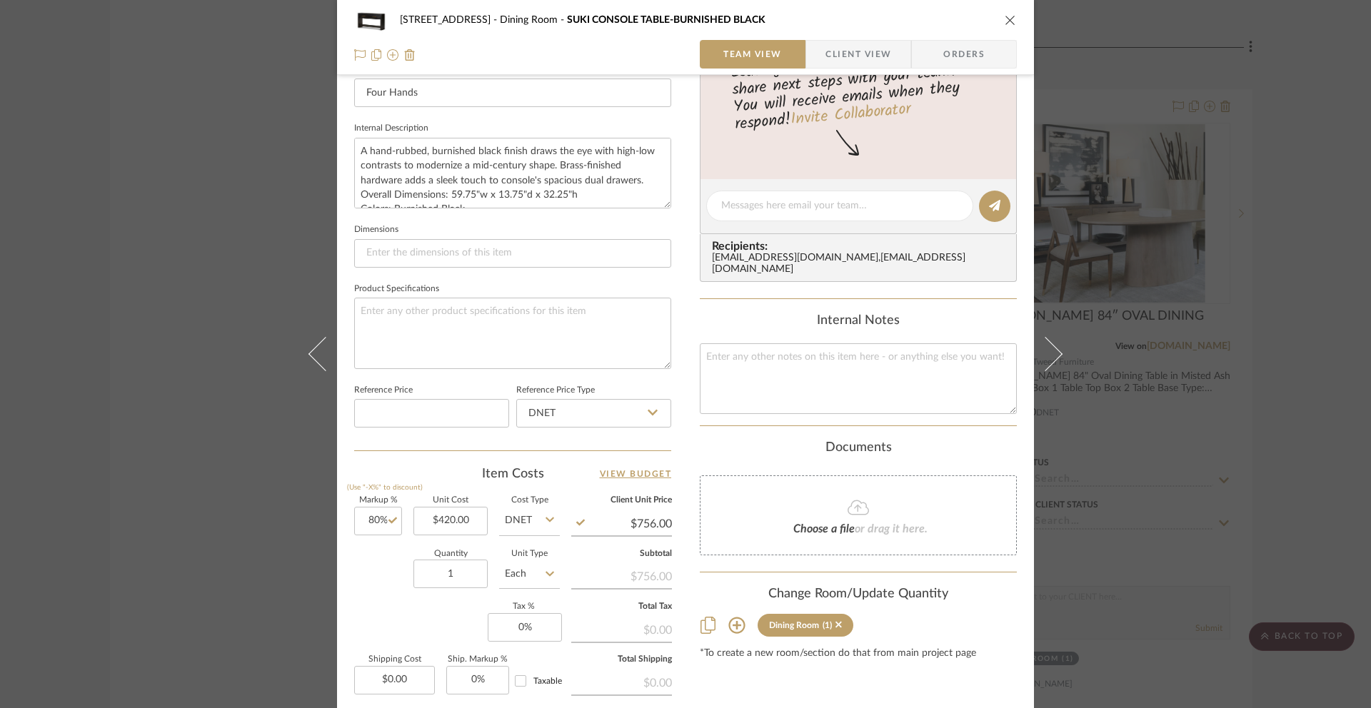
click at [998, 21] on div "[STREET_ADDRESS] Dining Room SUKI CONSOLE TABLE-BURNISHED BLACK" at bounding box center [685, 20] width 663 height 29
click at [1005, 18] on icon "close" at bounding box center [1010, 19] width 11 height 11
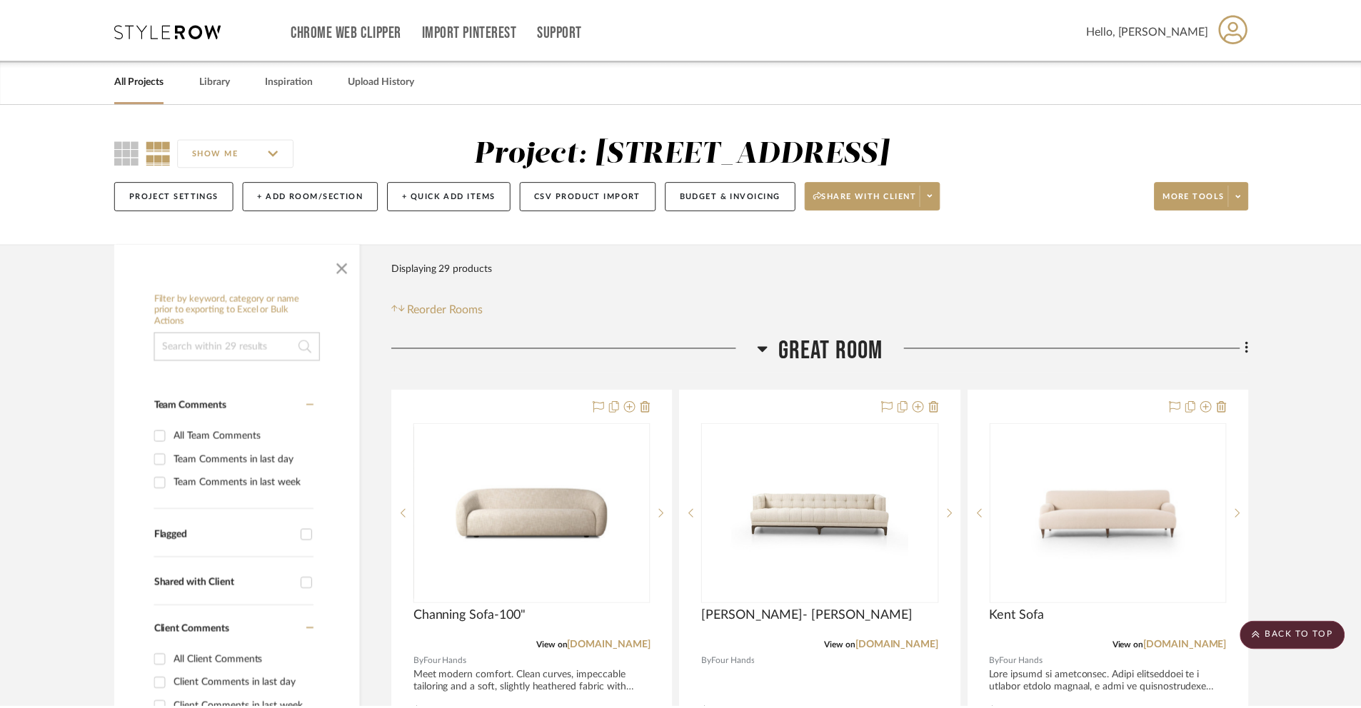
scroll to position [4223, 0]
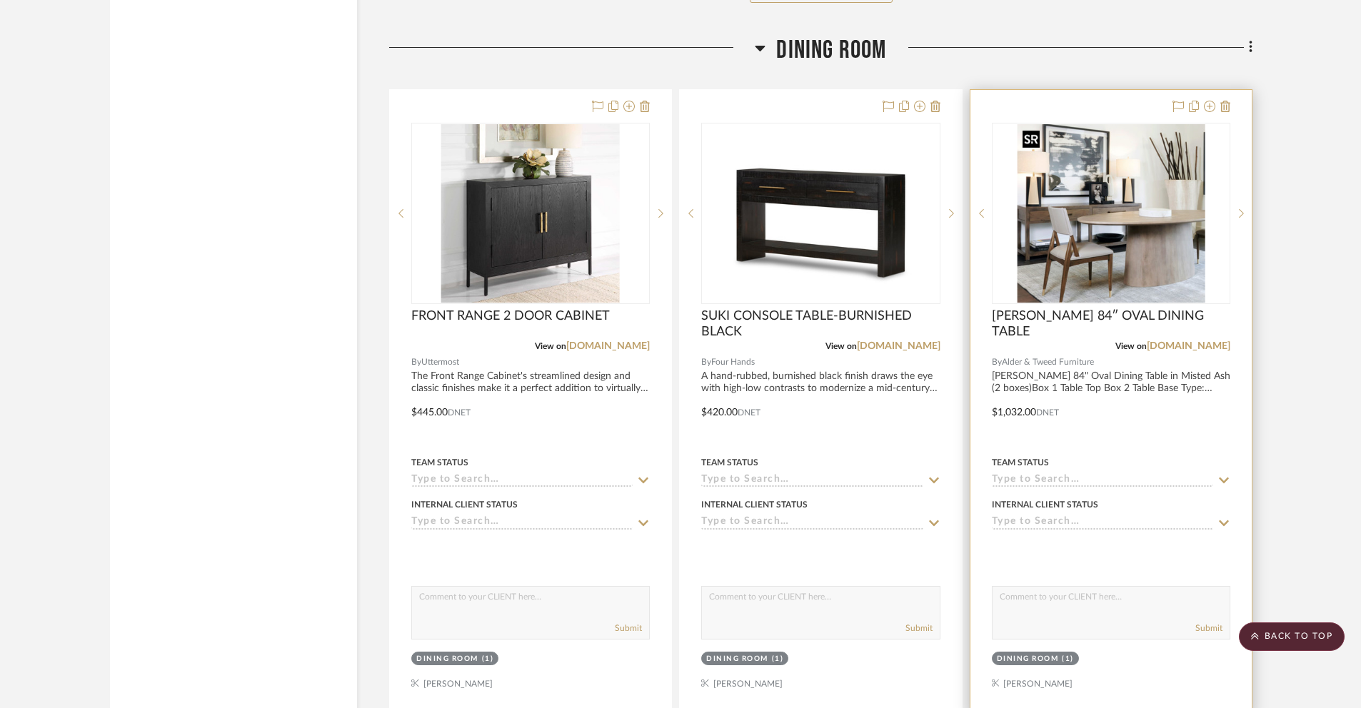
click at [1123, 256] on img "0" at bounding box center [1111, 213] width 188 height 179
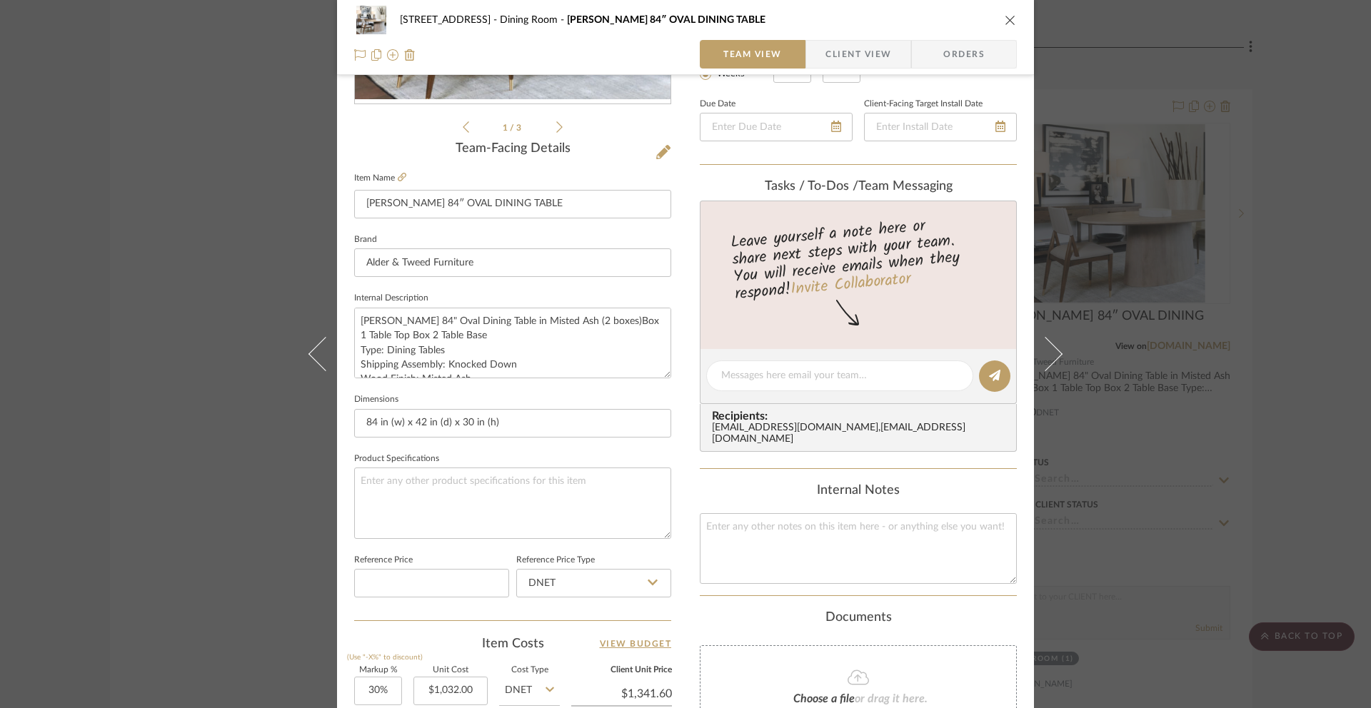
scroll to position [511, 0]
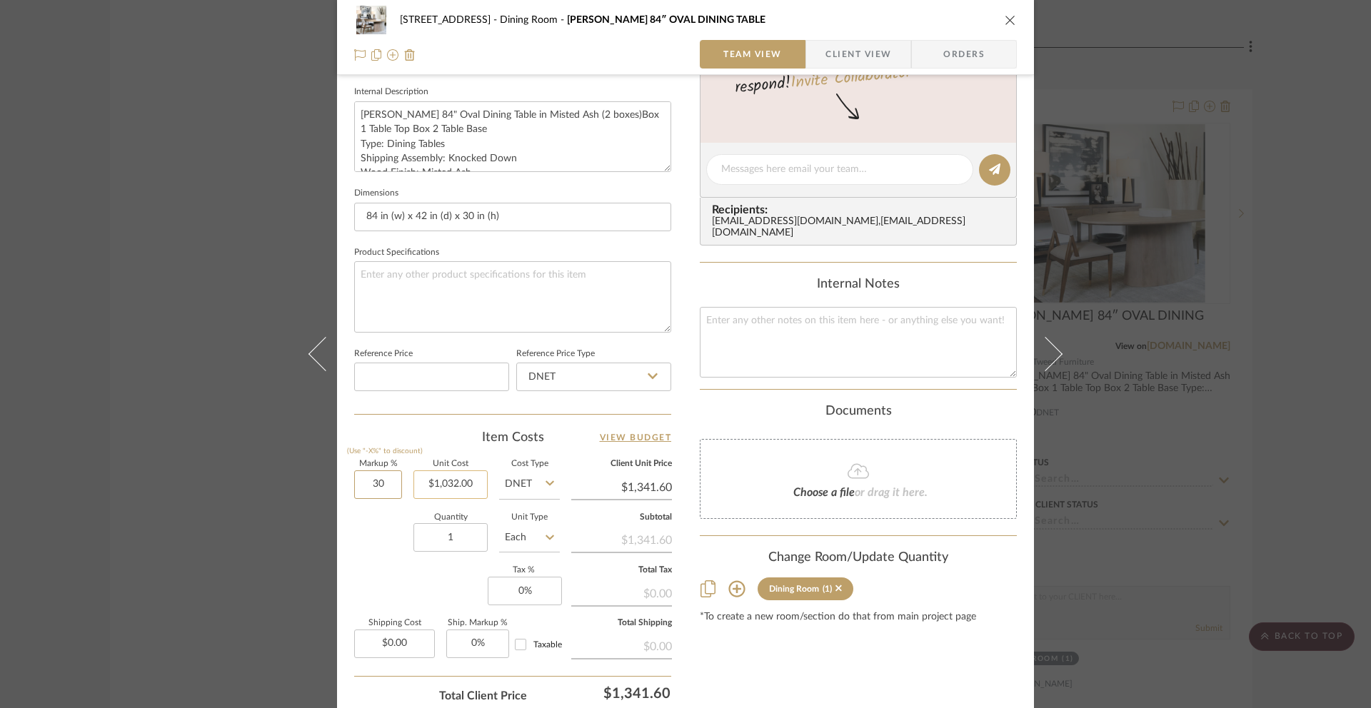
click at [421, 488] on div "Markup % (Use "-X%" to discount) 30 Unit Cost $1,032.00 Cost Type DNET Client U…" at bounding box center [512, 565] width 317 height 209
type input "80%"
click at [1018, 411] on div "[STREET_ADDRESS] Dining Room [PERSON_NAME] 84″ OVAL DINING TABLE Team View Clie…" at bounding box center [685, 159] width 697 height 1319
type input "$1,857.60"
click at [1006, 20] on icon "close" at bounding box center [1010, 19] width 11 height 11
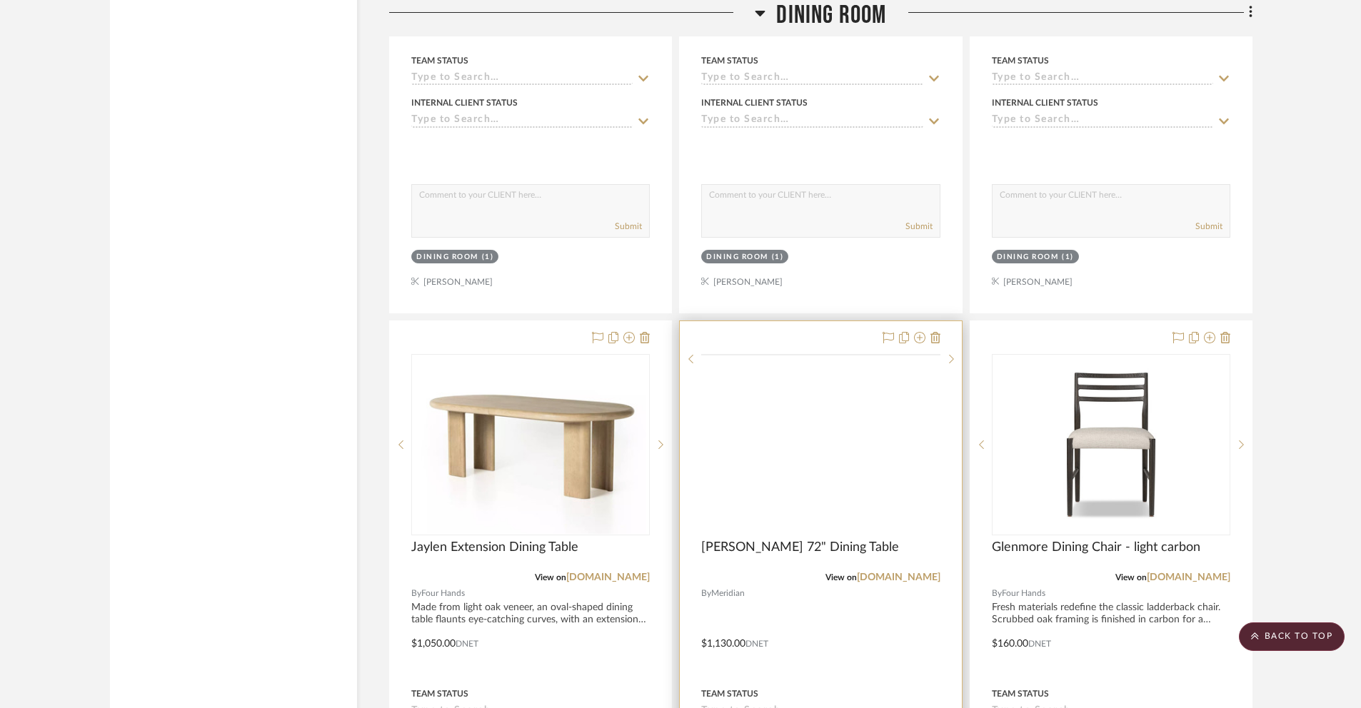
scroll to position [4670, 0]
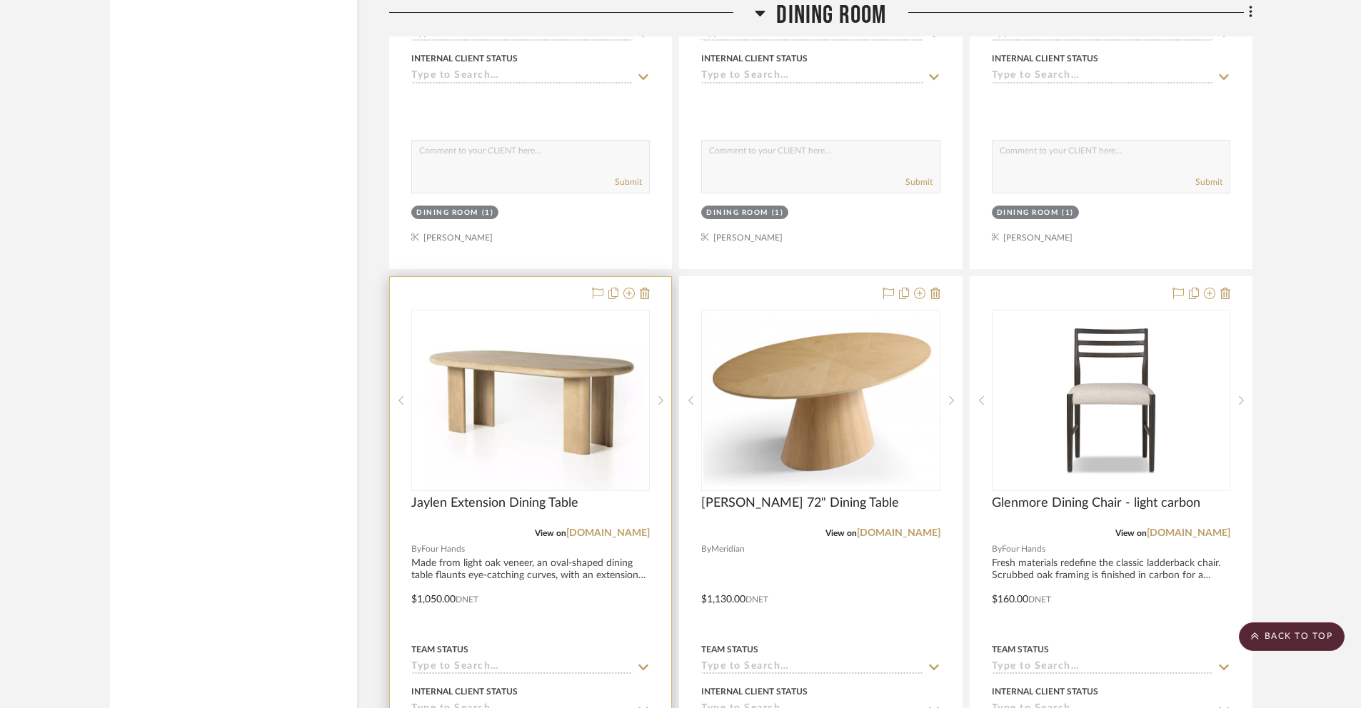
click at [441, 601] on div at bounding box center [530, 589] width 281 height 625
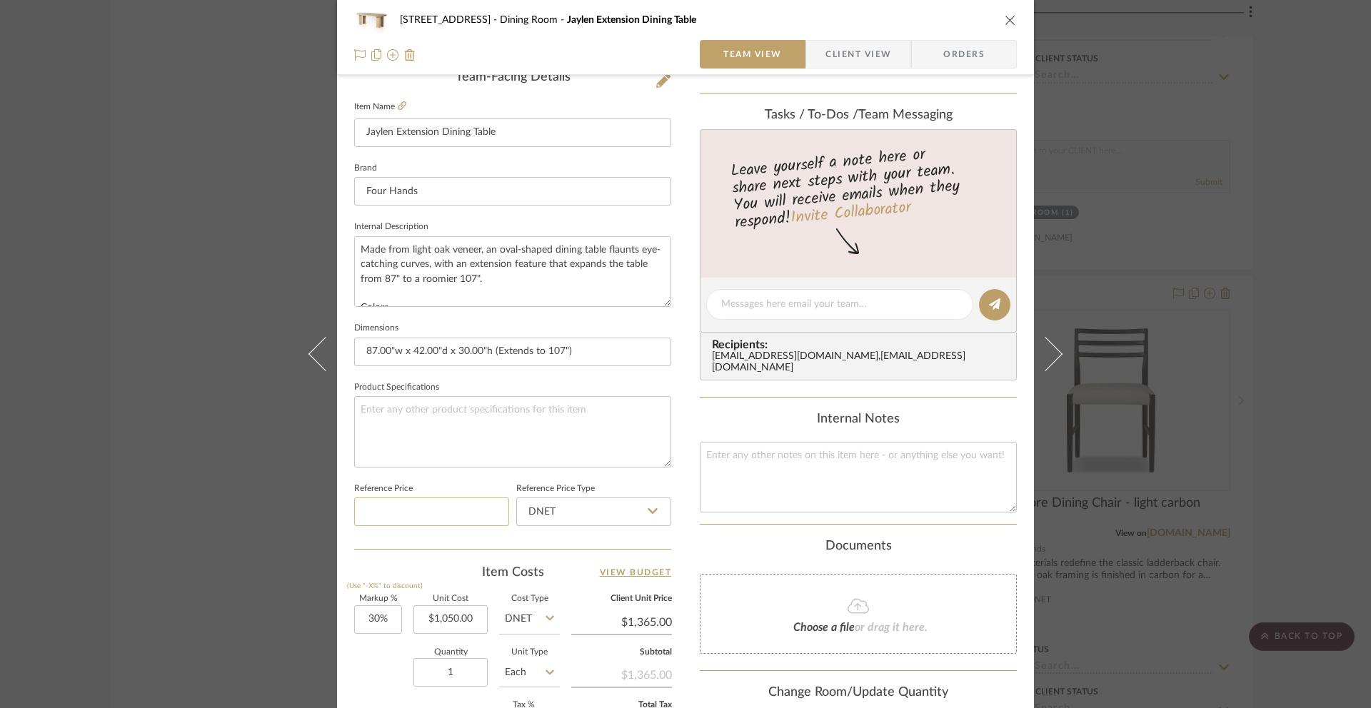
scroll to position [381, 0]
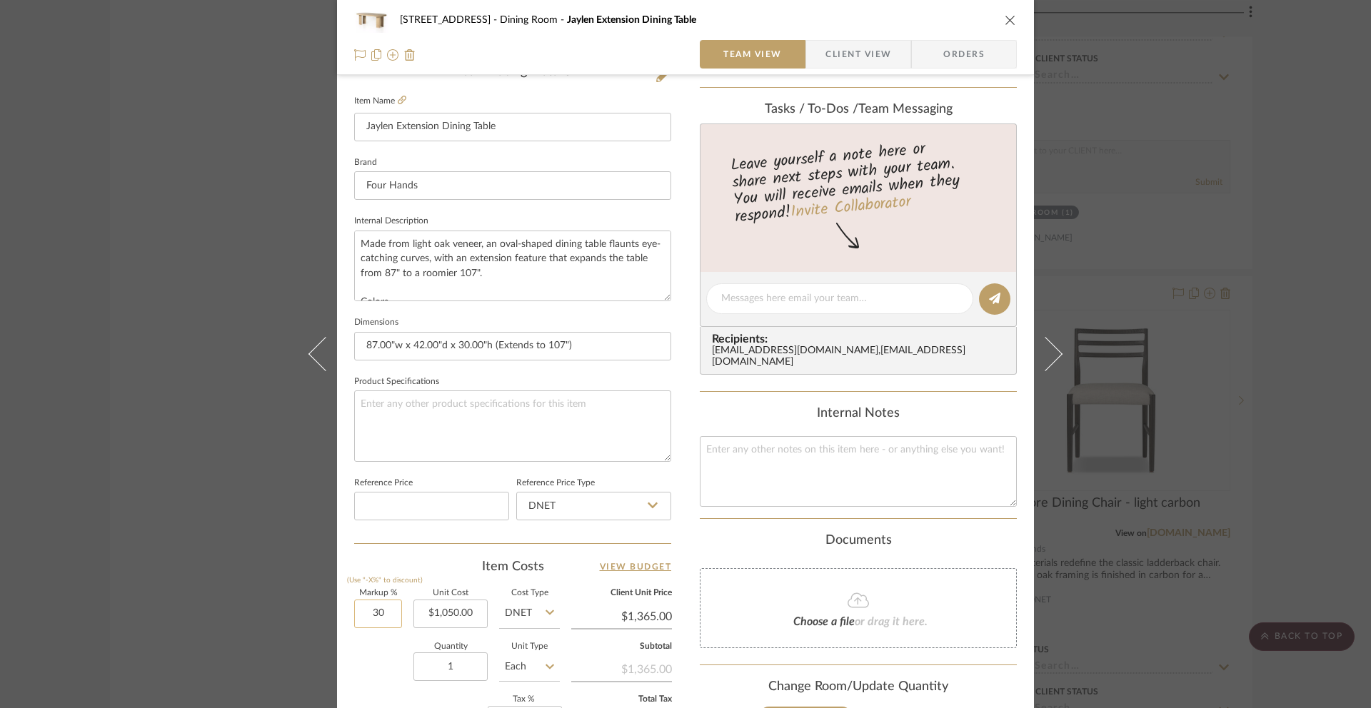
drag, startPoint x: 361, startPoint y: 608, endPoint x: 393, endPoint y: 616, distance: 33.8
click at [393, 616] on input "30" at bounding box center [378, 614] width 48 height 29
type input "80%"
click at [1018, 484] on div "[STREET_ADDRESS] Dining Room Jaylen Extension Dining Table Team View Client Vie…" at bounding box center [685, 288] width 697 height 1319
type input "$1,890.00"
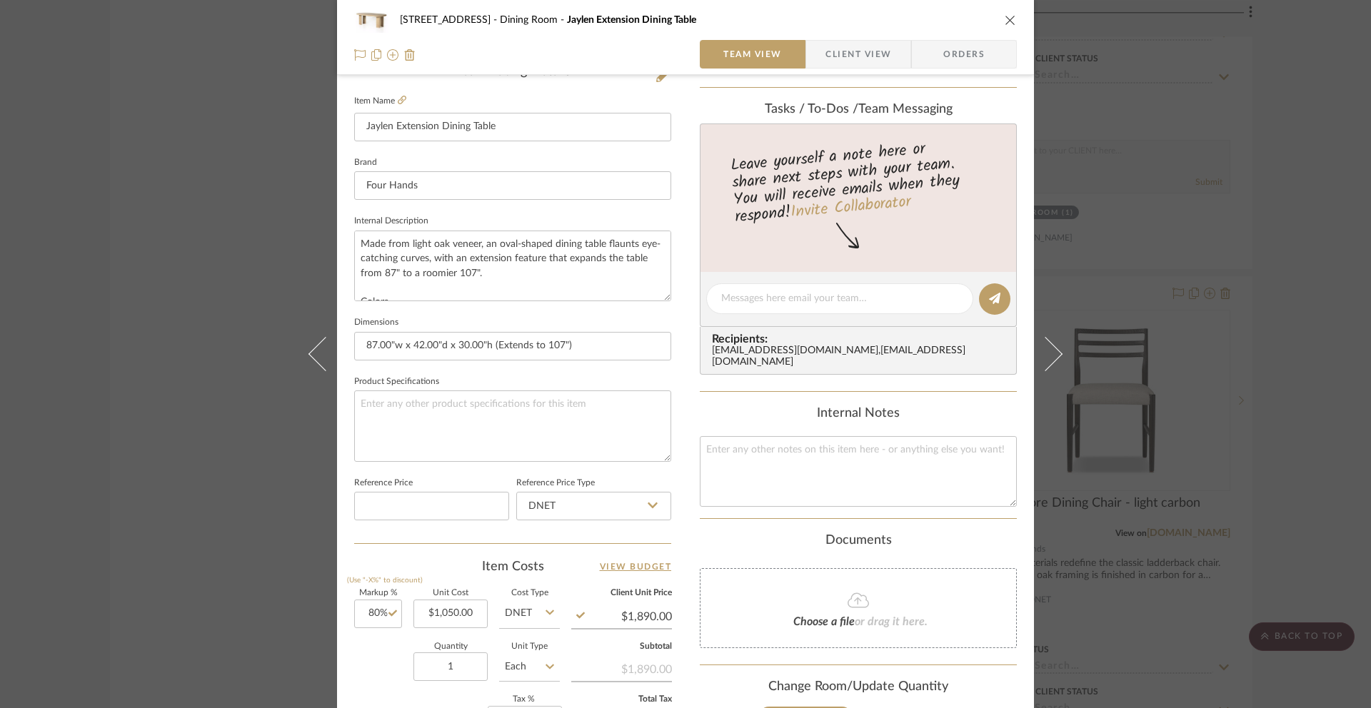
click at [1008, 17] on icon "close" at bounding box center [1010, 19] width 11 height 11
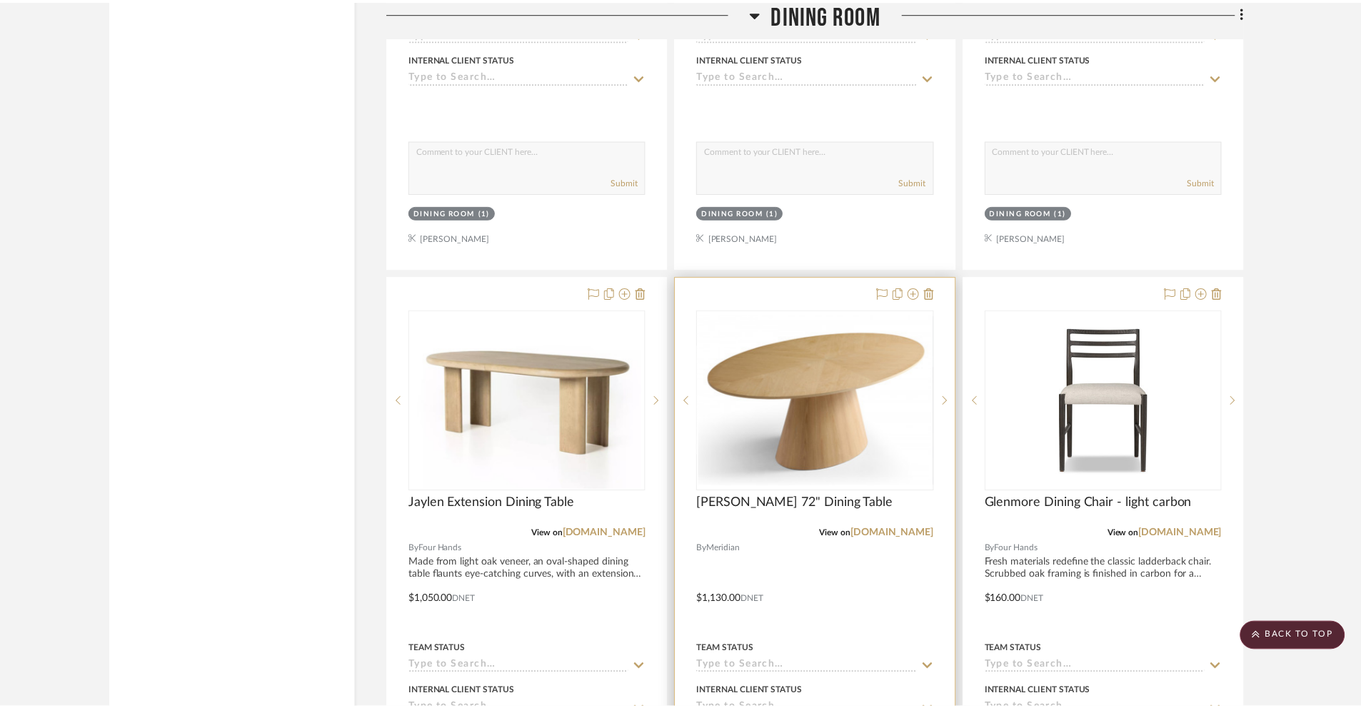
scroll to position [4670, 0]
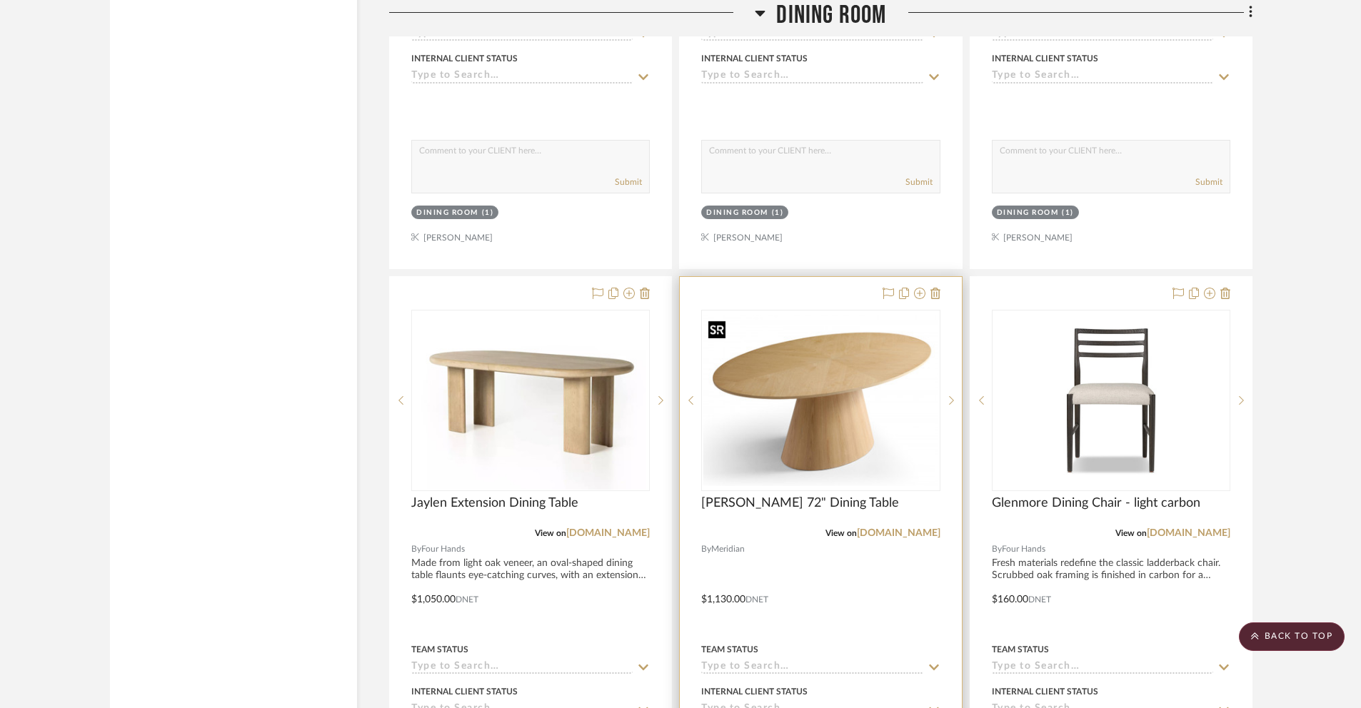
click at [773, 476] on img "0" at bounding box center [821, 400] width 236 height 171
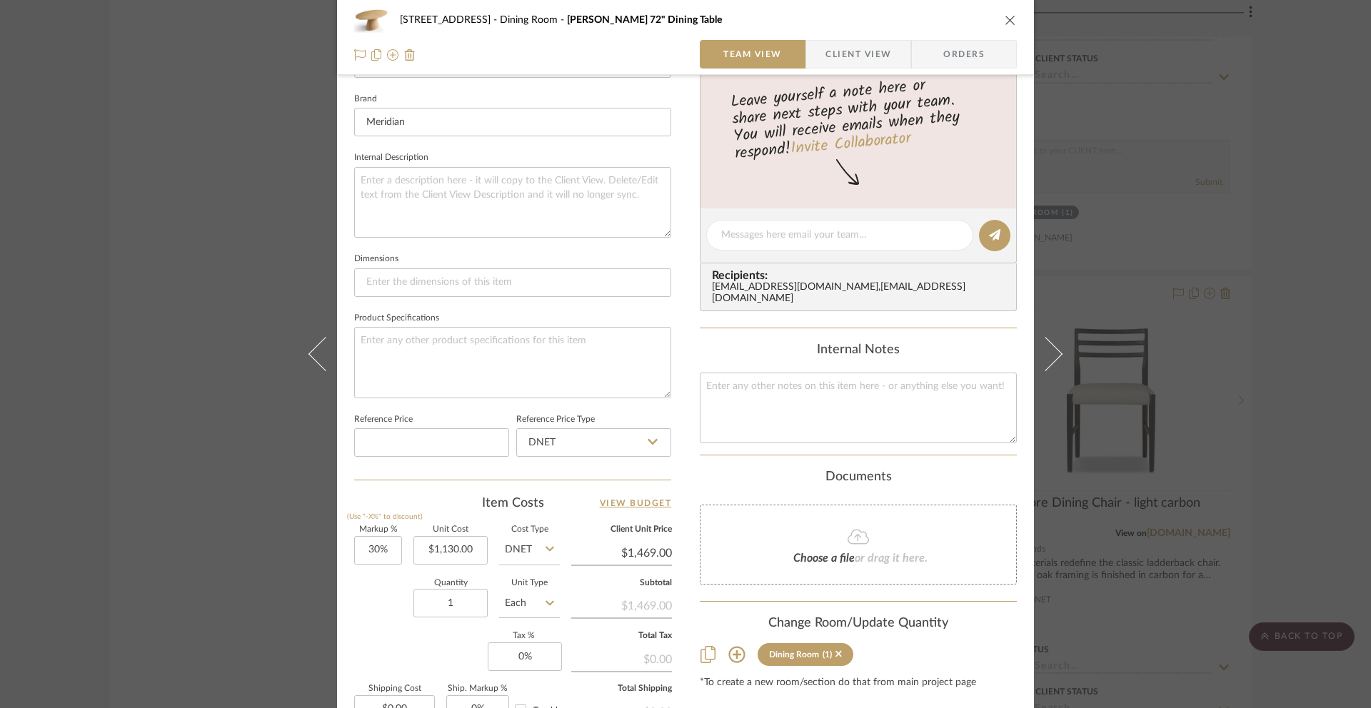
scroll to position [446, 0]
drag, startPoint x: 361, startPoint y: 545, endPoint x: 383, endPoint y: 549, distance: 22.5
click at [383, 549] on input "30" at bounding box center [378, 550] width 48 height 29
type input "80%"
click at [1015, 499] on div "[STREET_ADDRESS] Dining Room Gavin 72" Dining Table Team View Client View Order…" at bounding box center [685, 224] width 697 height 1319
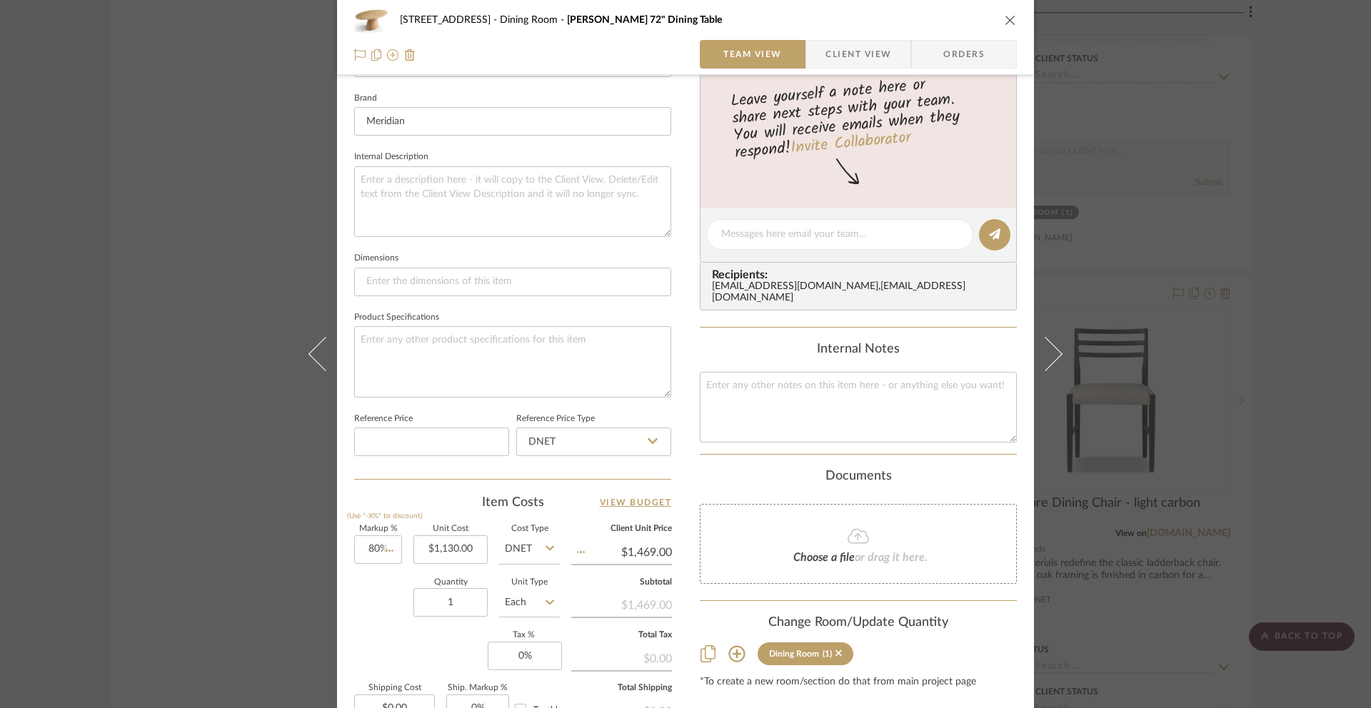
type input "$2,034.00"
click at [1246, 401] on div "[STREET_ADDRESS] Dining Room Gavin 72" Dining Table Team View Client View Order…" at bounding box center [685, 354] width 1371 height 708
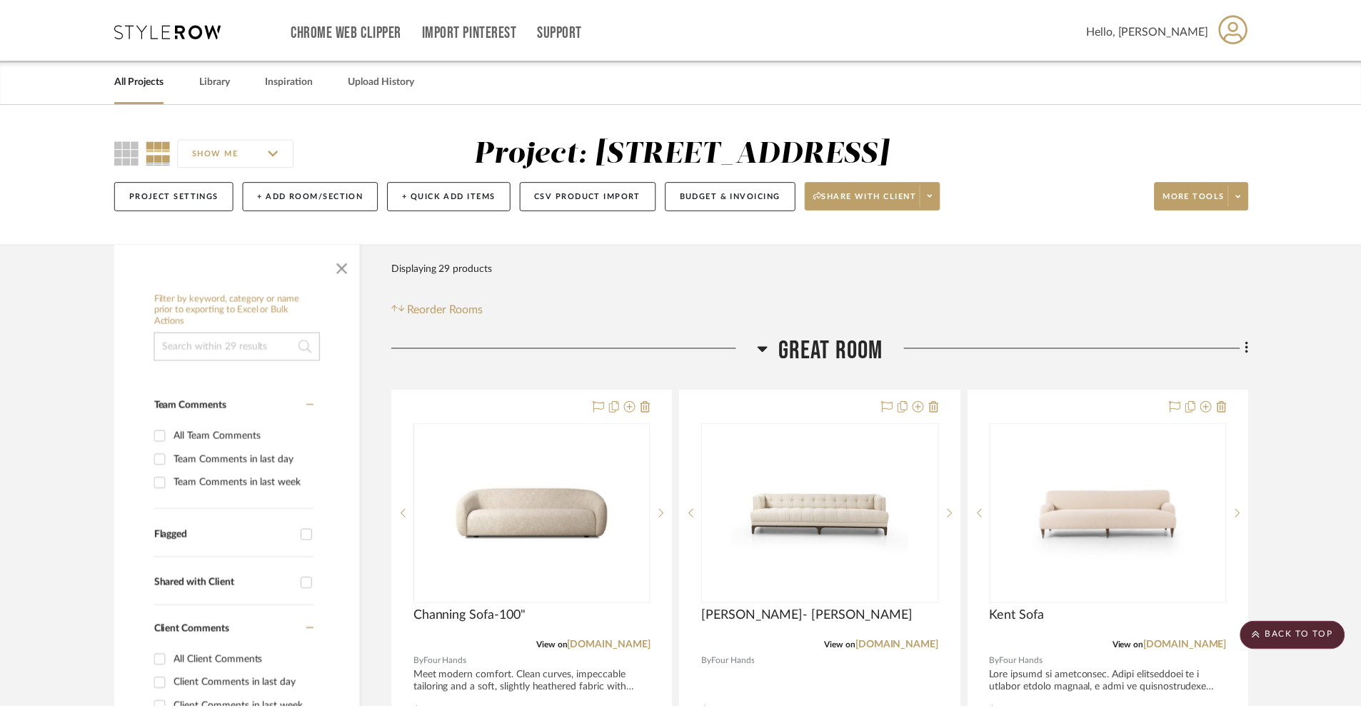
scroll to position [4670, 0]
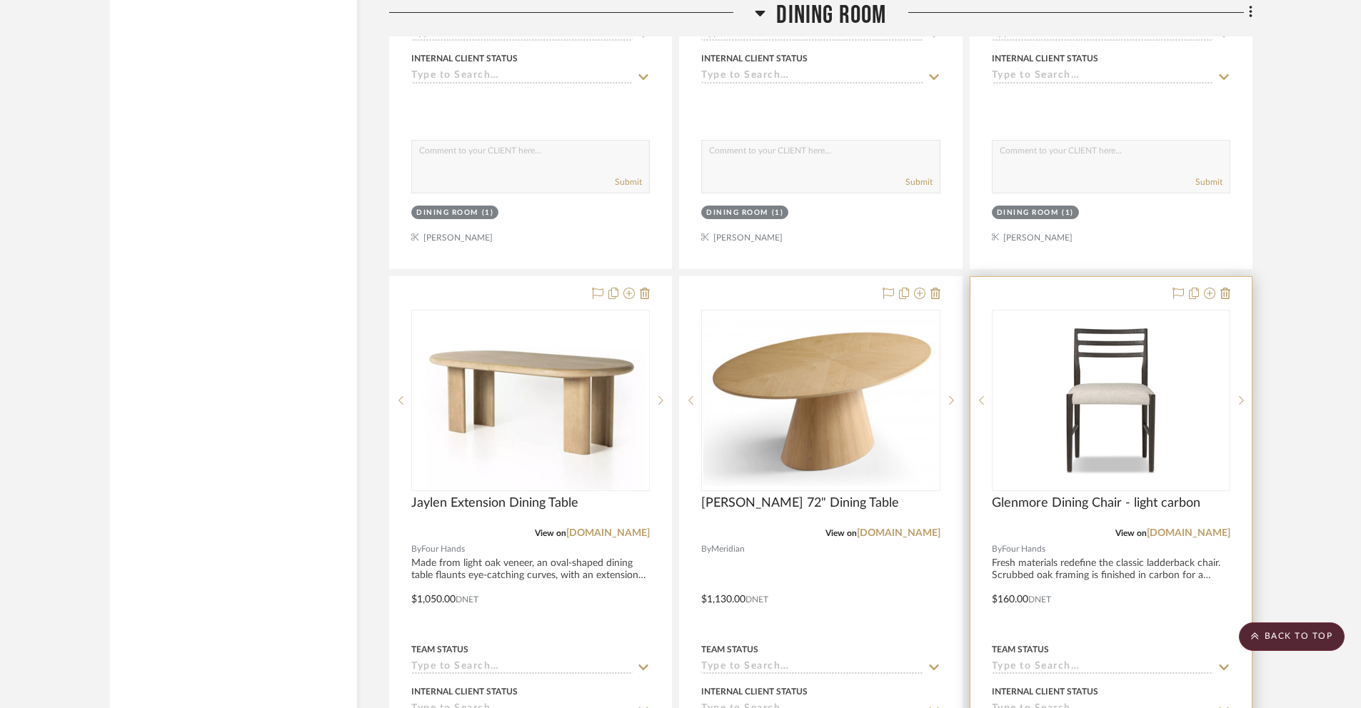
click at [1009, 599] on div at bounding box center [1111, 589] width 281 height 625
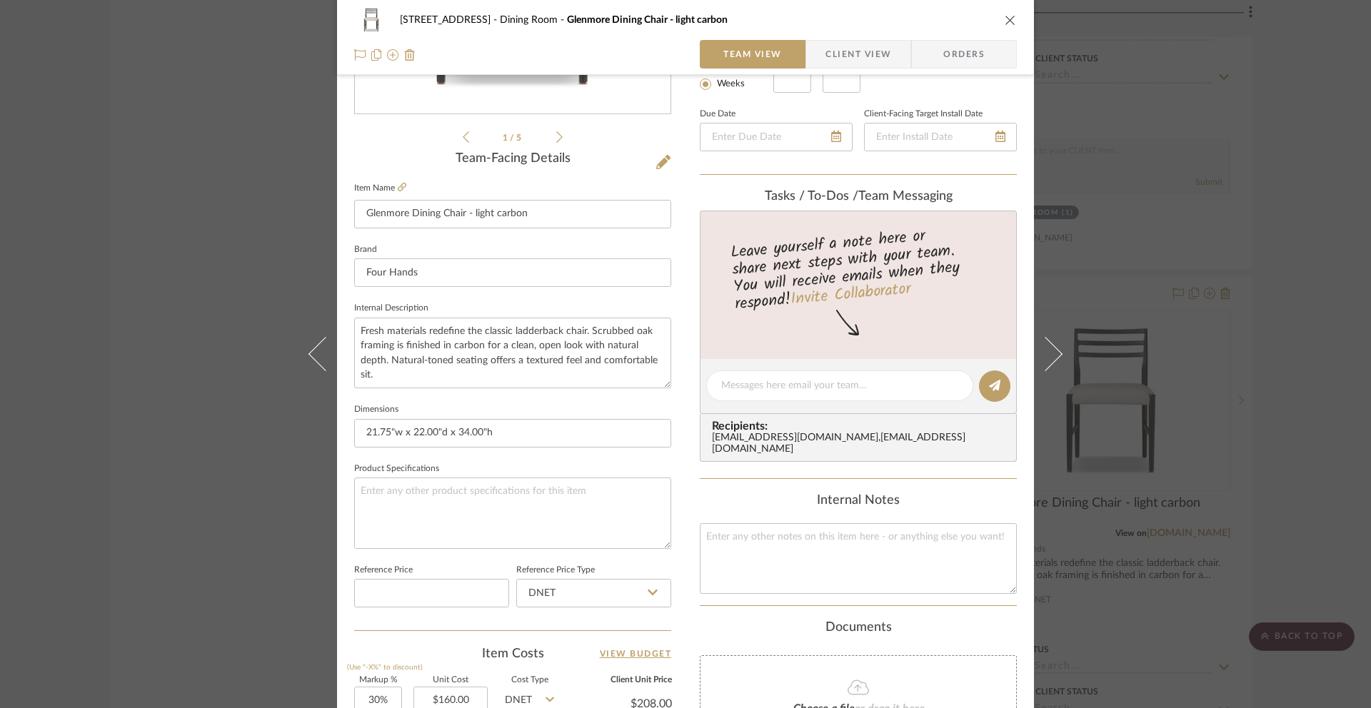
scroll to position [479, 0]
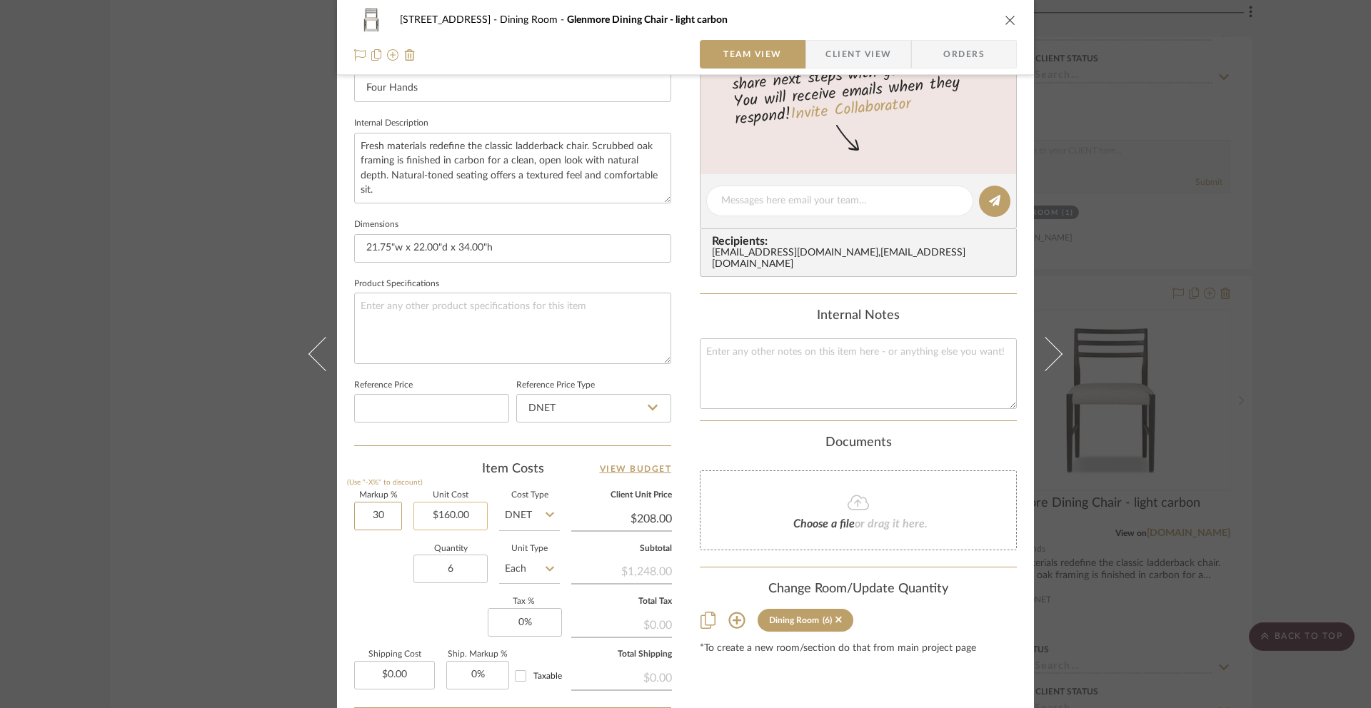
drag, startPoint x: 364, startPoint y: 516, endPoint x: 414, endPoint y: 516, distance: 50.7
click at [413, 516] on div "Markup % (Use "-X%" to discount) 30 Unit Cost $160.00 Cost Type DNET Client Uni…" at bounding box center [512, 596] width 317 height 209
type input "80%"
click at [1019, 436] on div "[STREET_ADDRESS] Dining Room Glenmore Dining Chair - light carbon Team View Cli…" at bounding box center [685, 191] width 697 height 1319
type input "$288.00"
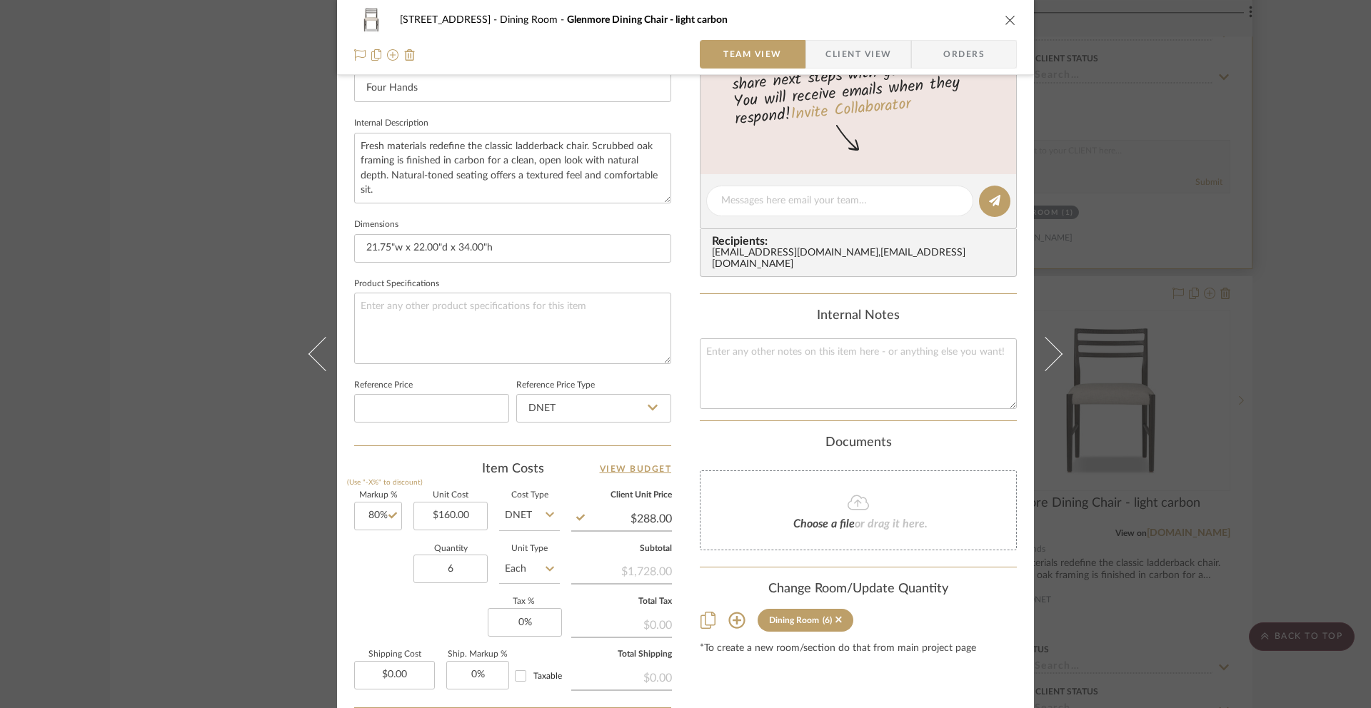
drag, startPoint x: 1009, startPoint y: 17, endPoint x: 997, endPoint y: 121, distance: 105.0
click at [1008, 17] on icon "close" at bounding box center [1010, 19] width 11 height 11
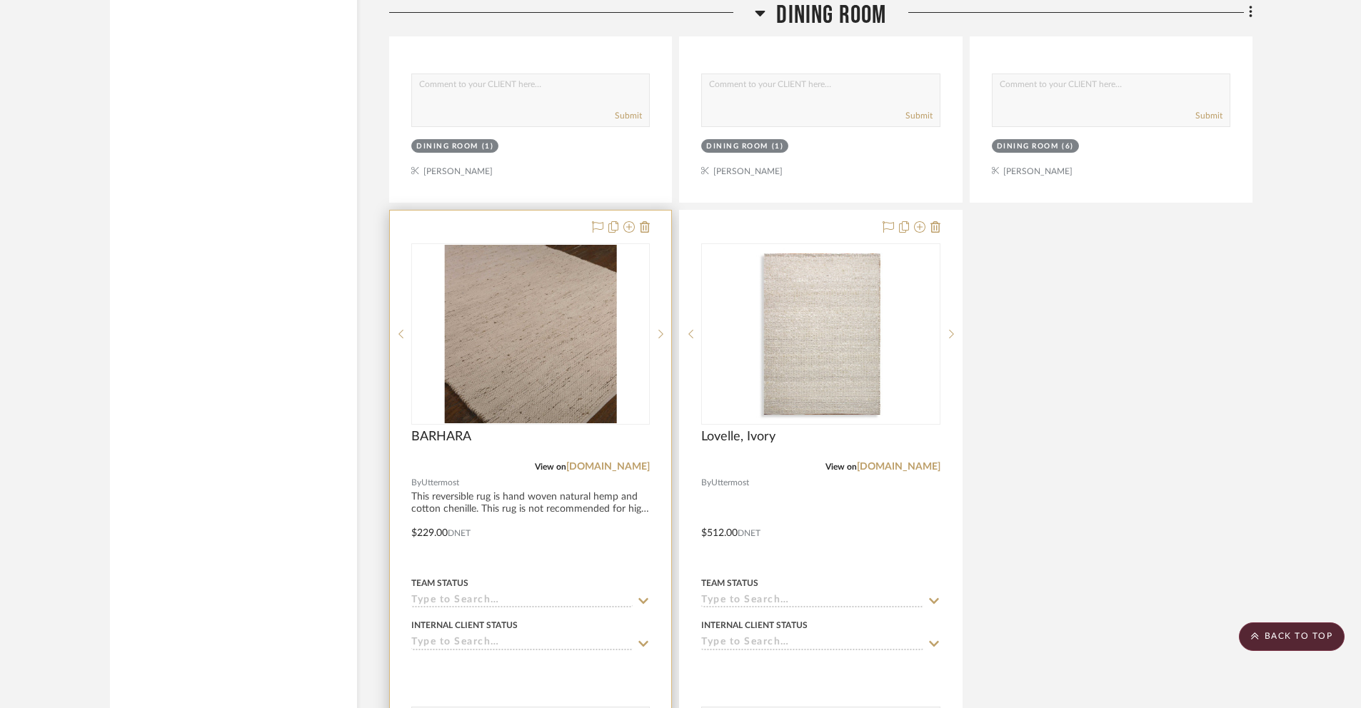
scroll to position [5435, 0]
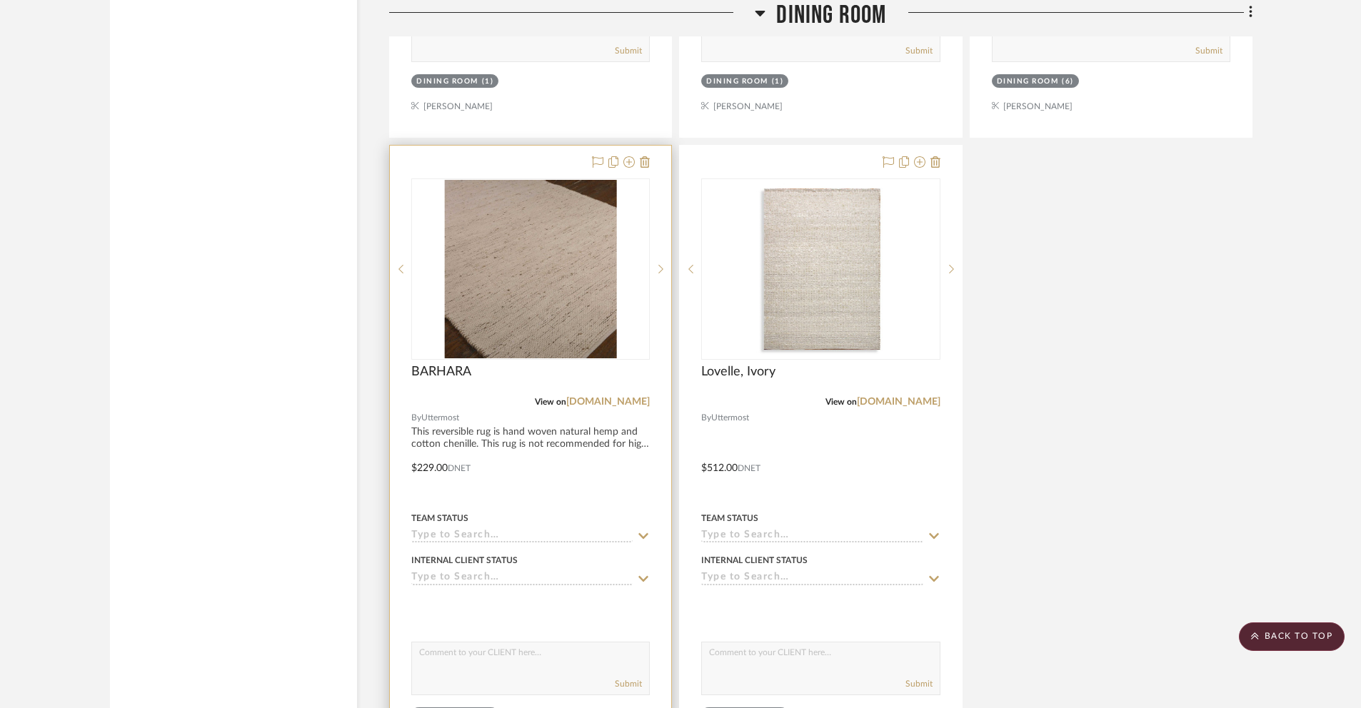
click at [427, 470] on div at bounding box center [530, 458] width 281 height 625
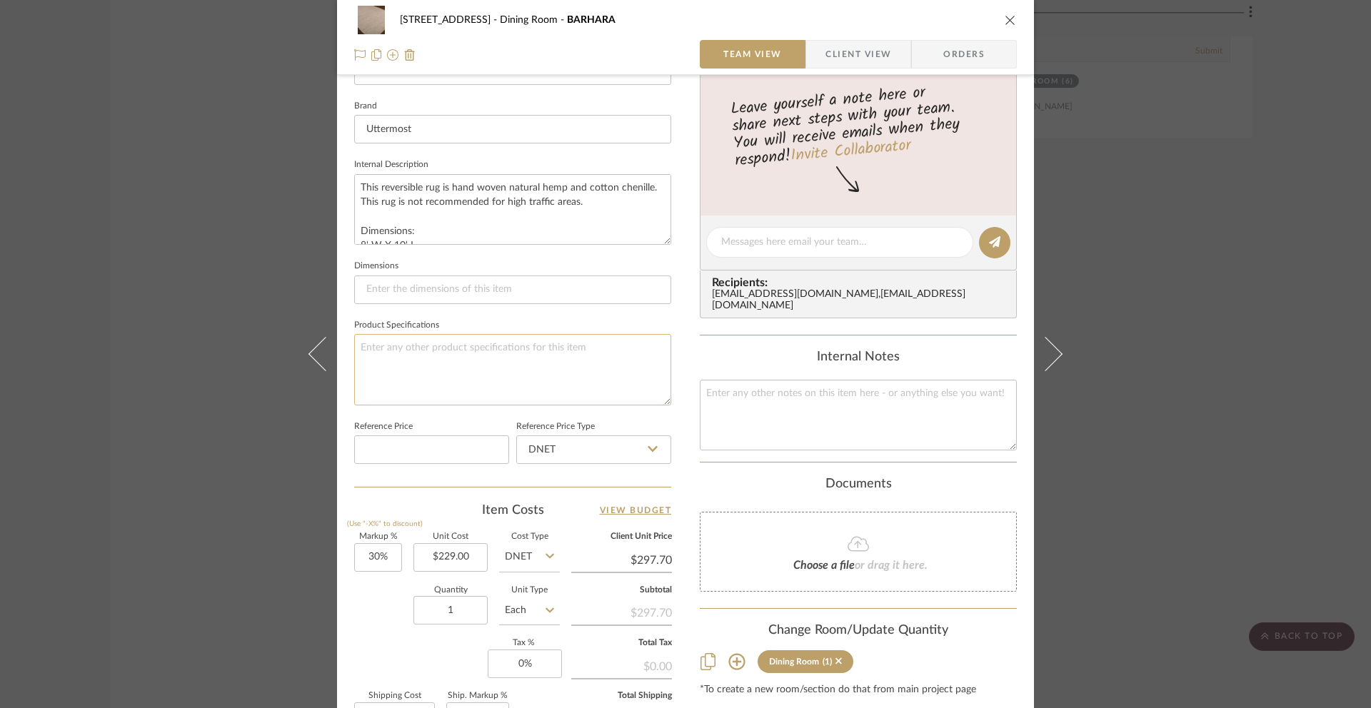
scroll to position [488, 0]
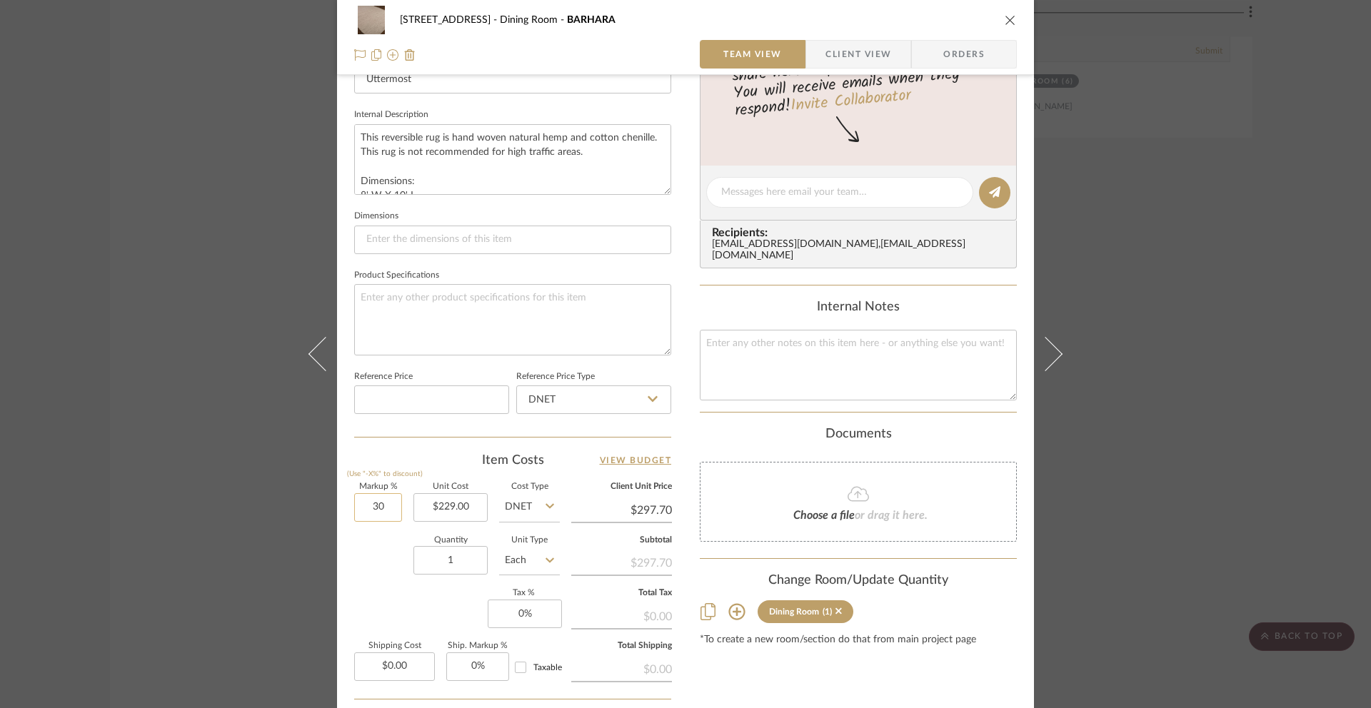
click at [391, 507] on input "30" at bounding box center [378, 507] width 48 height 29
type input "80%"
click at [1016, 413] on div "[STREET_ADDRESS] Dining Room BARHARA Team View Client View Orders 1 / 3 Team-Fa…" at bounding box center [685, 182] width 697 height 1319
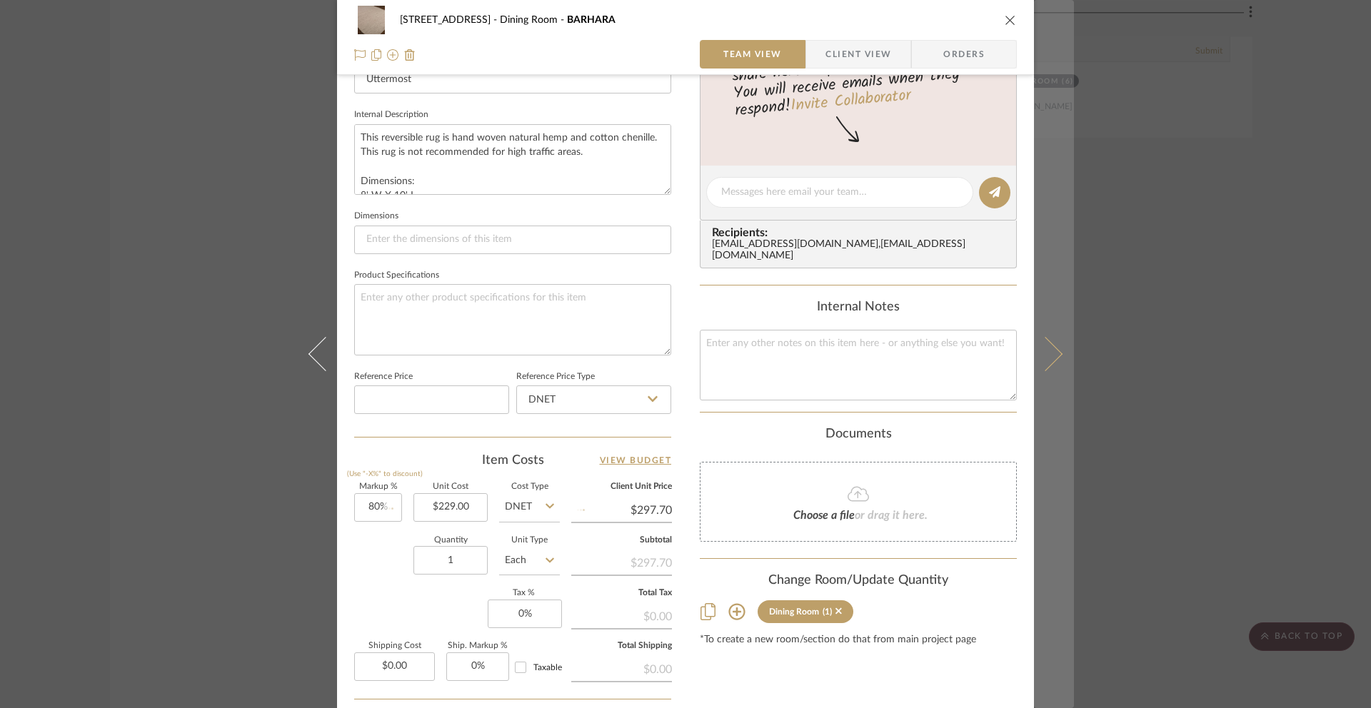
type input "$412.20"
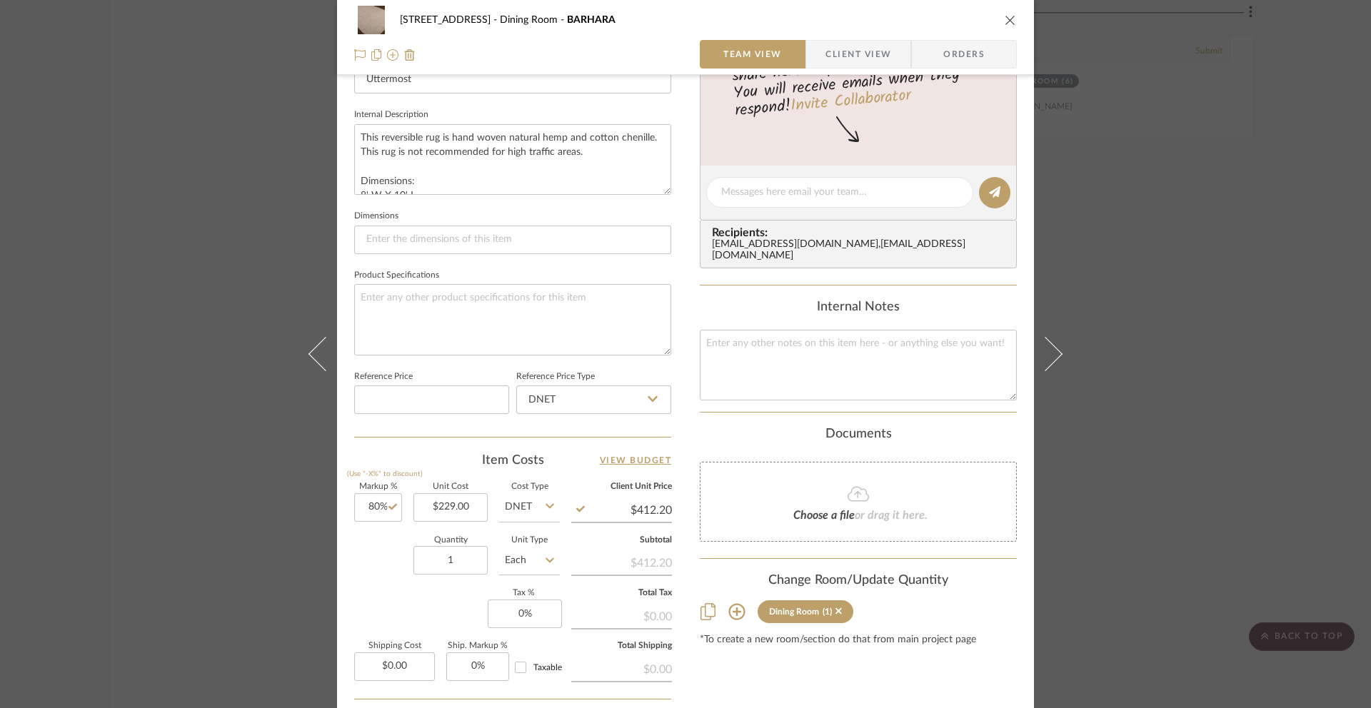
click at [1005, 23] on icon "close" at bounding box center [1010, 19] width 11 height 11
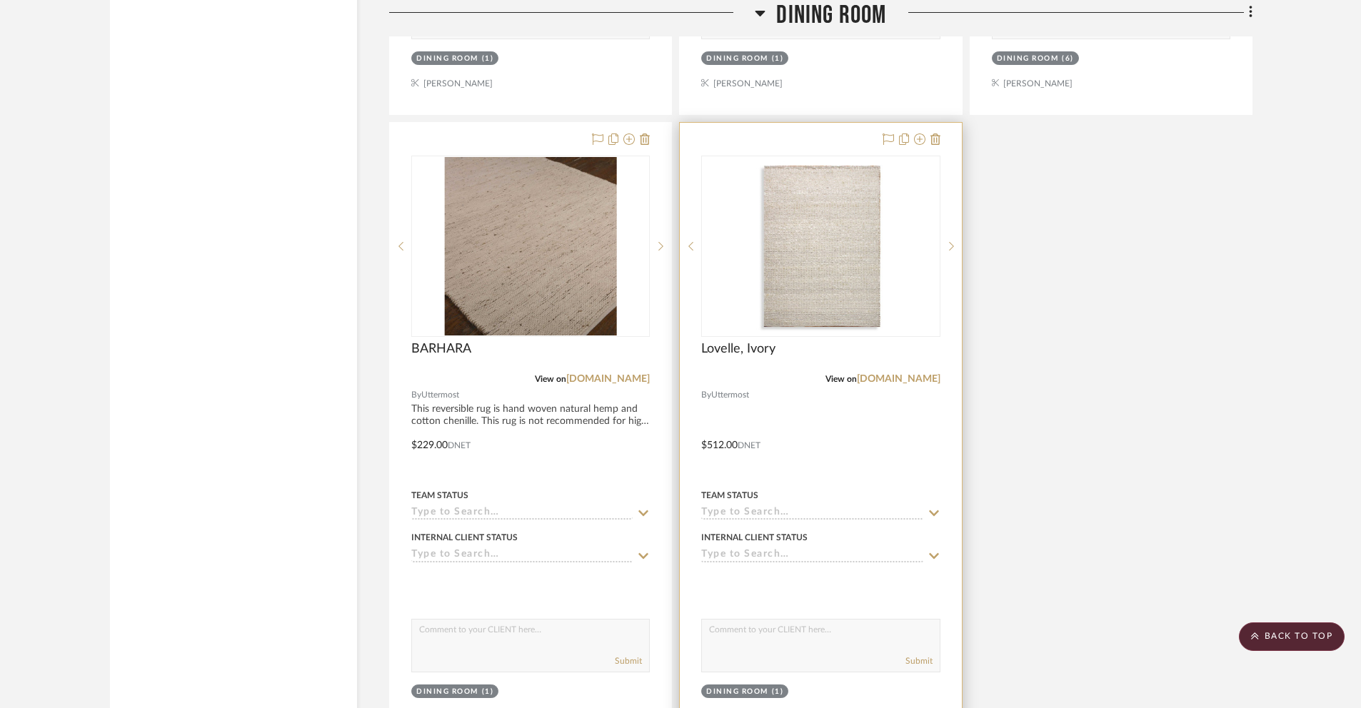
scroll to position [5484, 0]
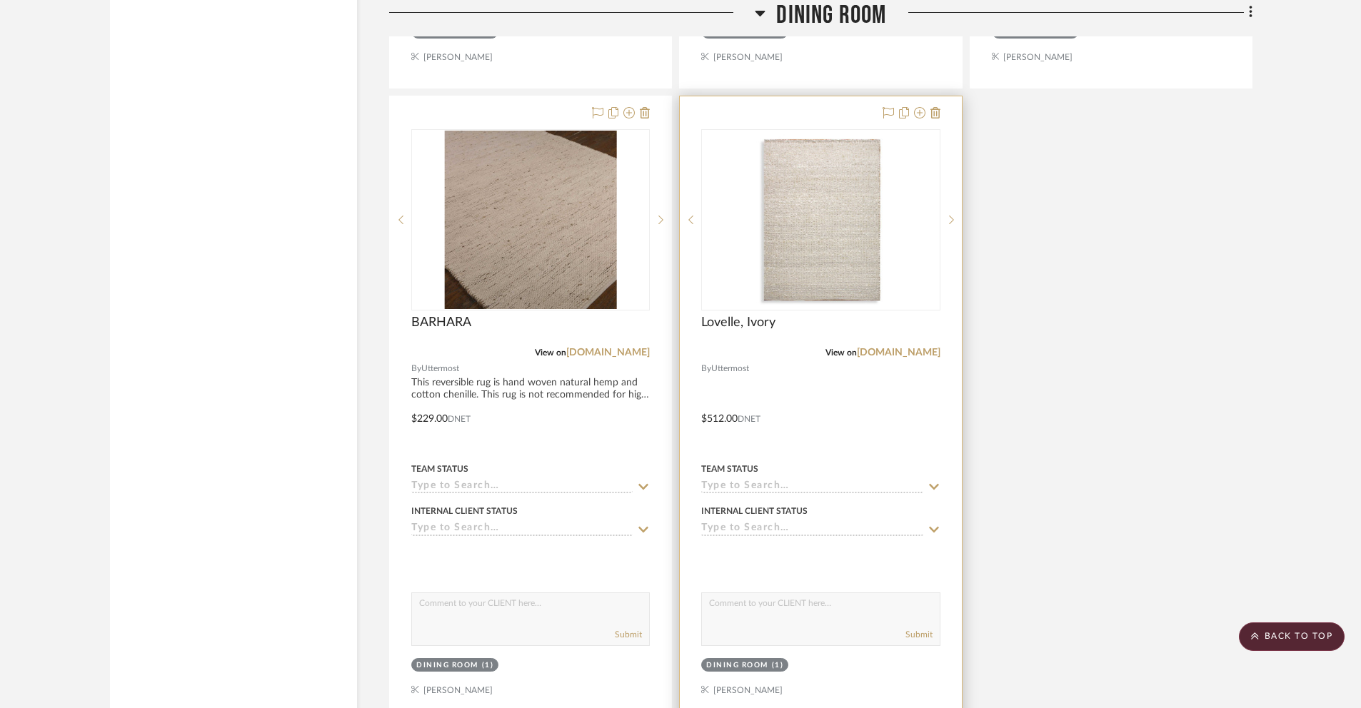
click at [724, 419] on div at bounding box center [820, 408] width 281 height 625
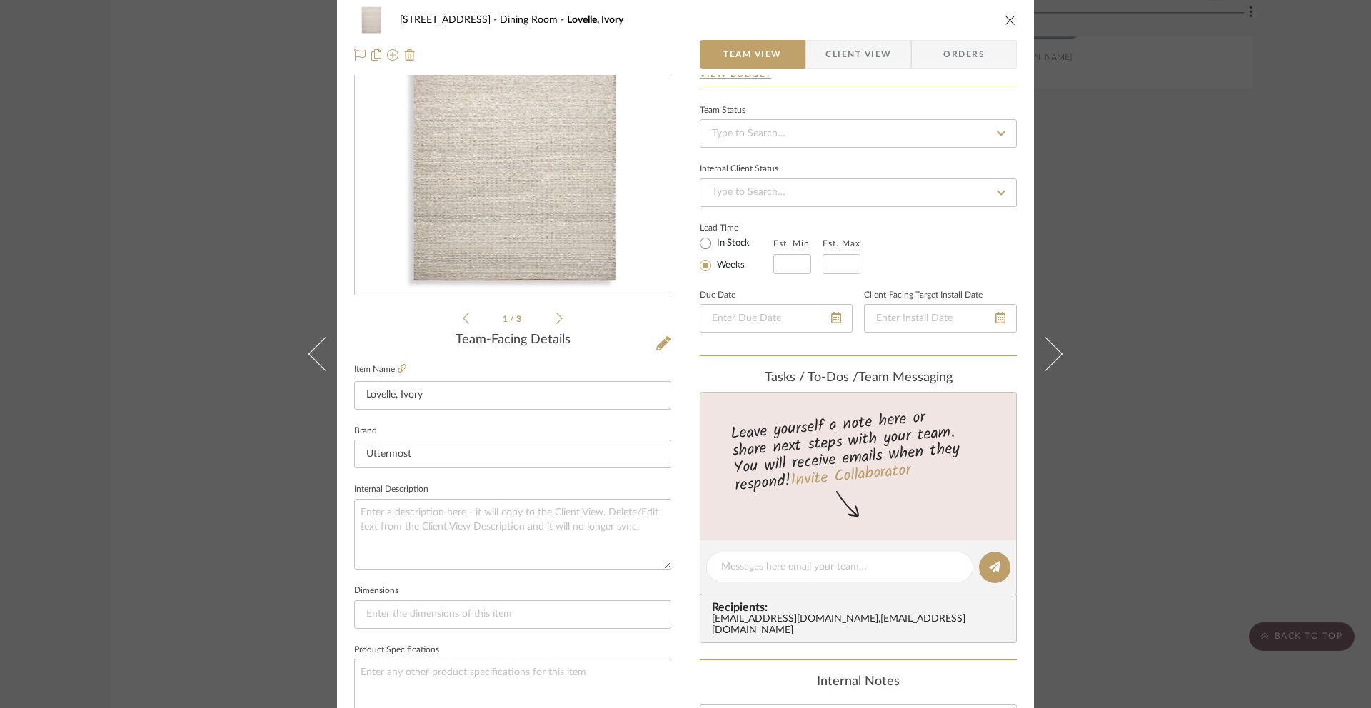
scroll to position [469, 0]
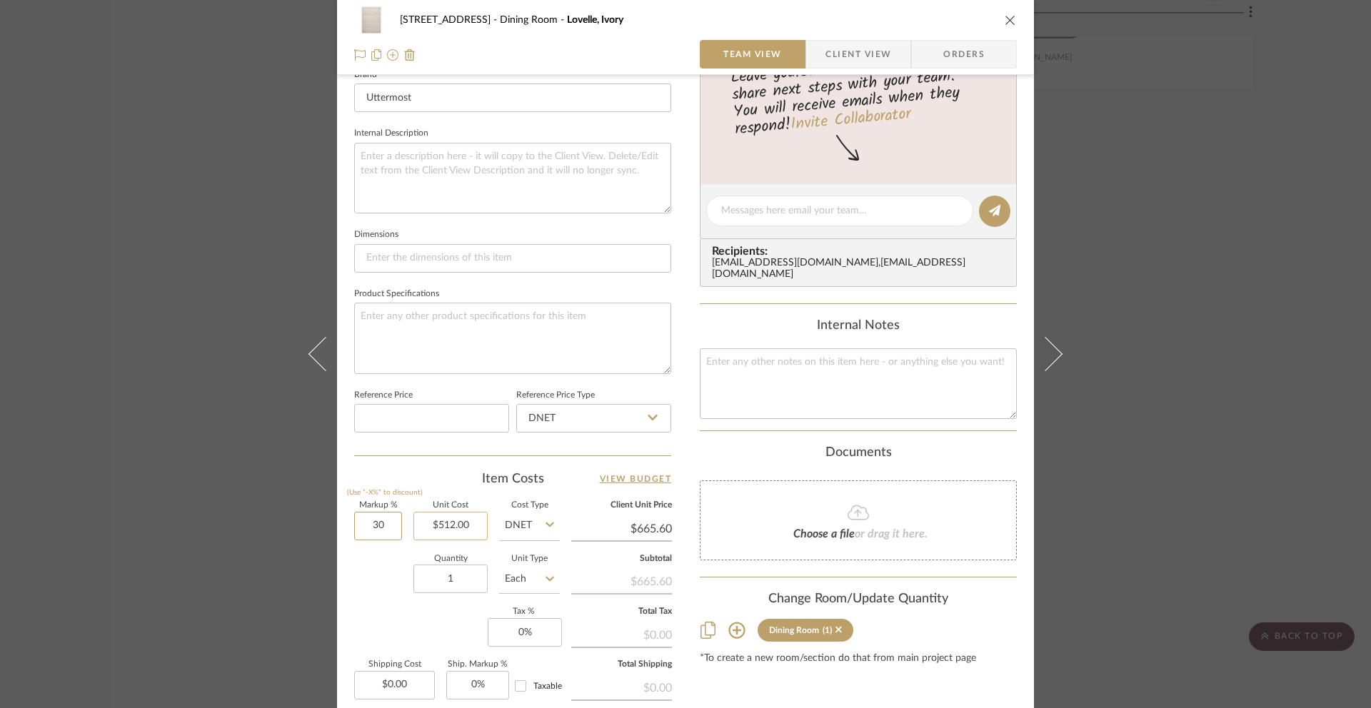
drag, startPoint x: 369, startPoint y: 529, endPoint x: 411, endPoint y: 533, distance: 42.3
click at [411, 533] on div "Markup % (Use "-X%" to discount) 30 Unit Cost $512.00 Cost Type DNET Client Uni…" at bounding box center [512, 606] width 317 height 209
type input "80%"
click at [1016, 434] on div "[STREET_ADDRESS] Dining Room Lovelle, Ivory Team View Client View Orders 1 / 3 …" at bounding box center [685, 201] width 697 height 1319
type input "$921.60"
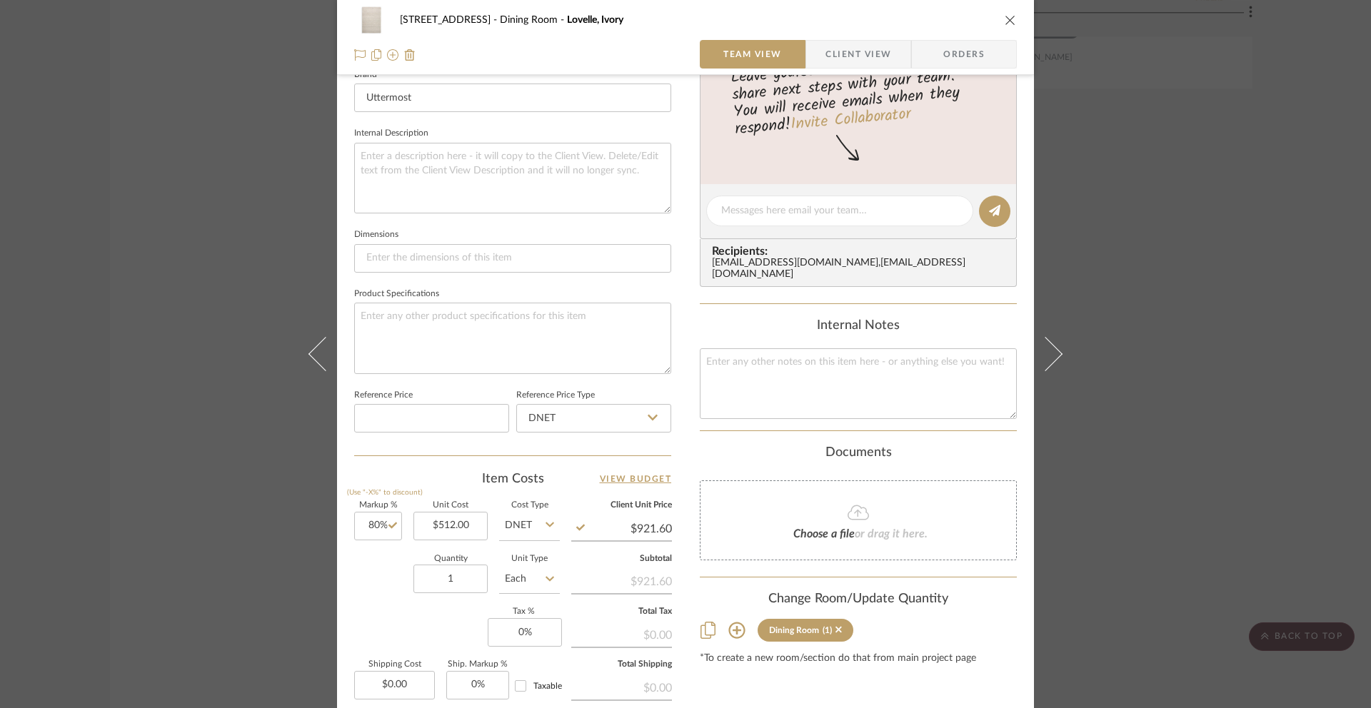
click at [1008, 24] on icon "close" at bounding box center [1010, 19] width 11 height 11
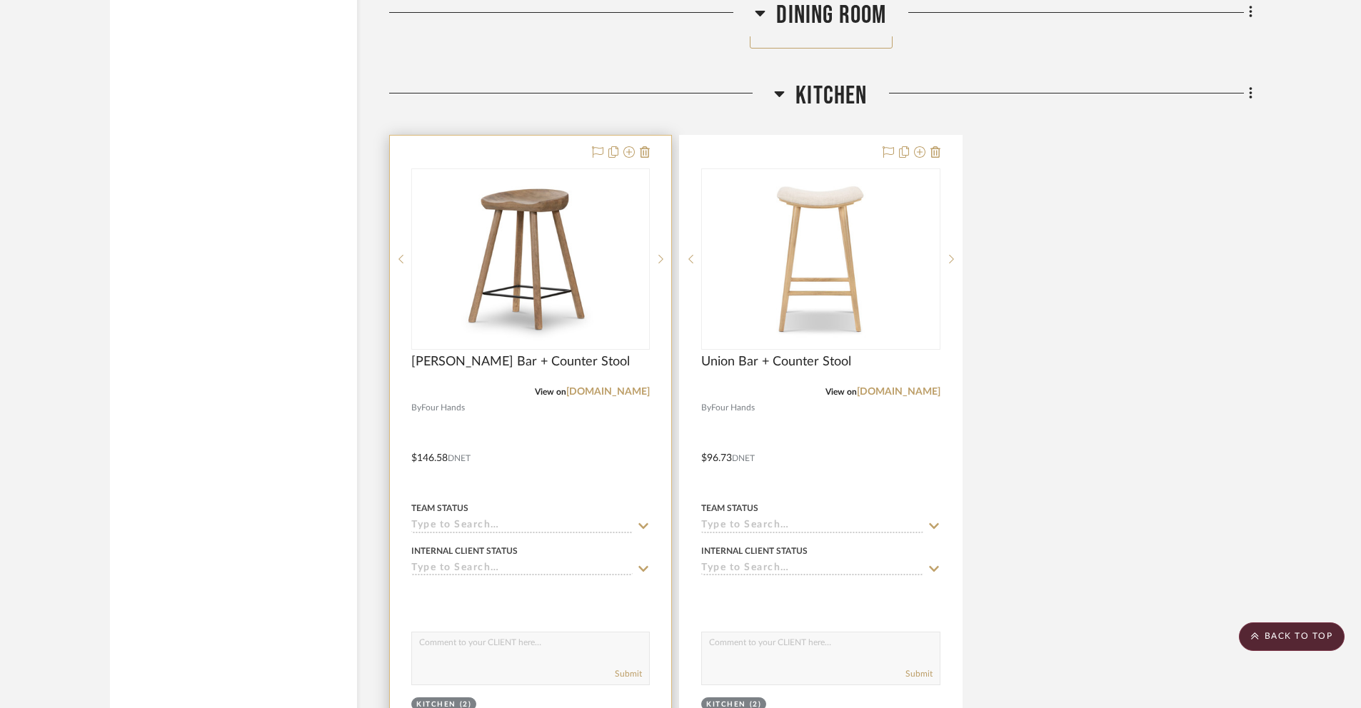
scroll to position [6308, 0]
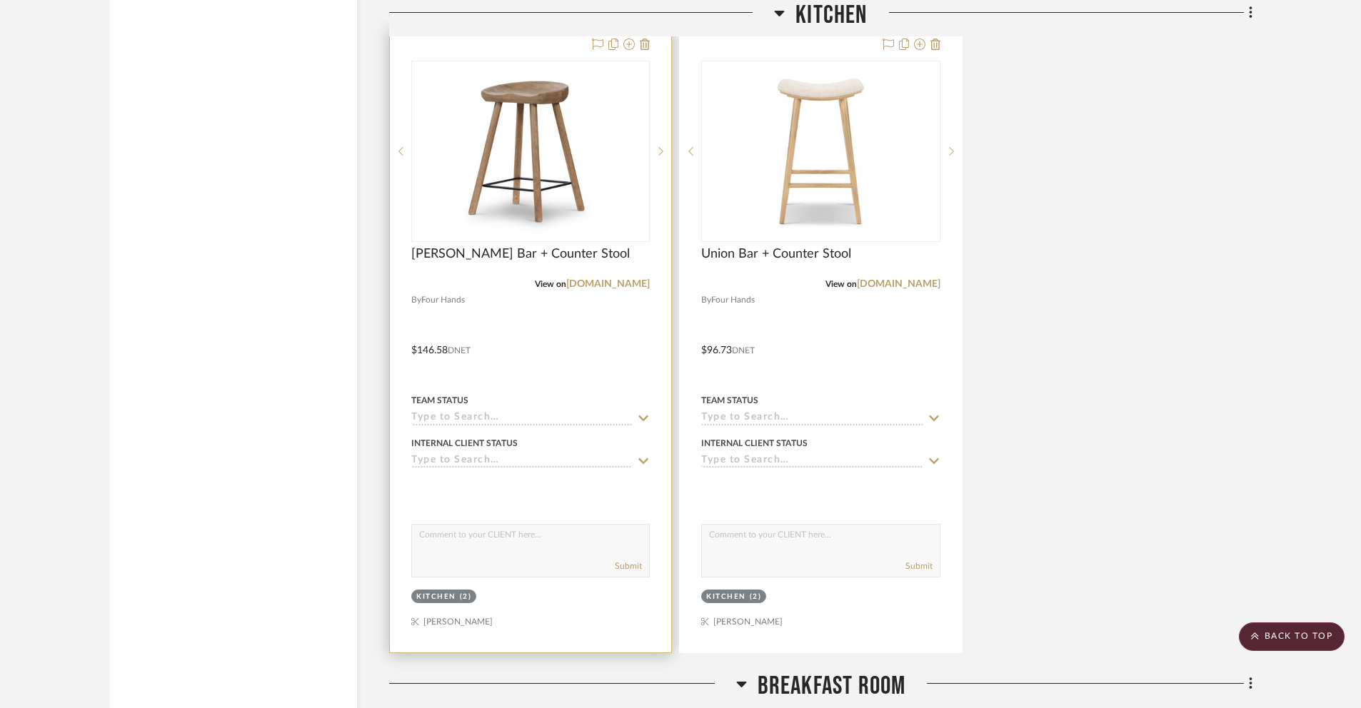
click at [443, 350] on div at bounding box center [530, 340] width 281 height 625
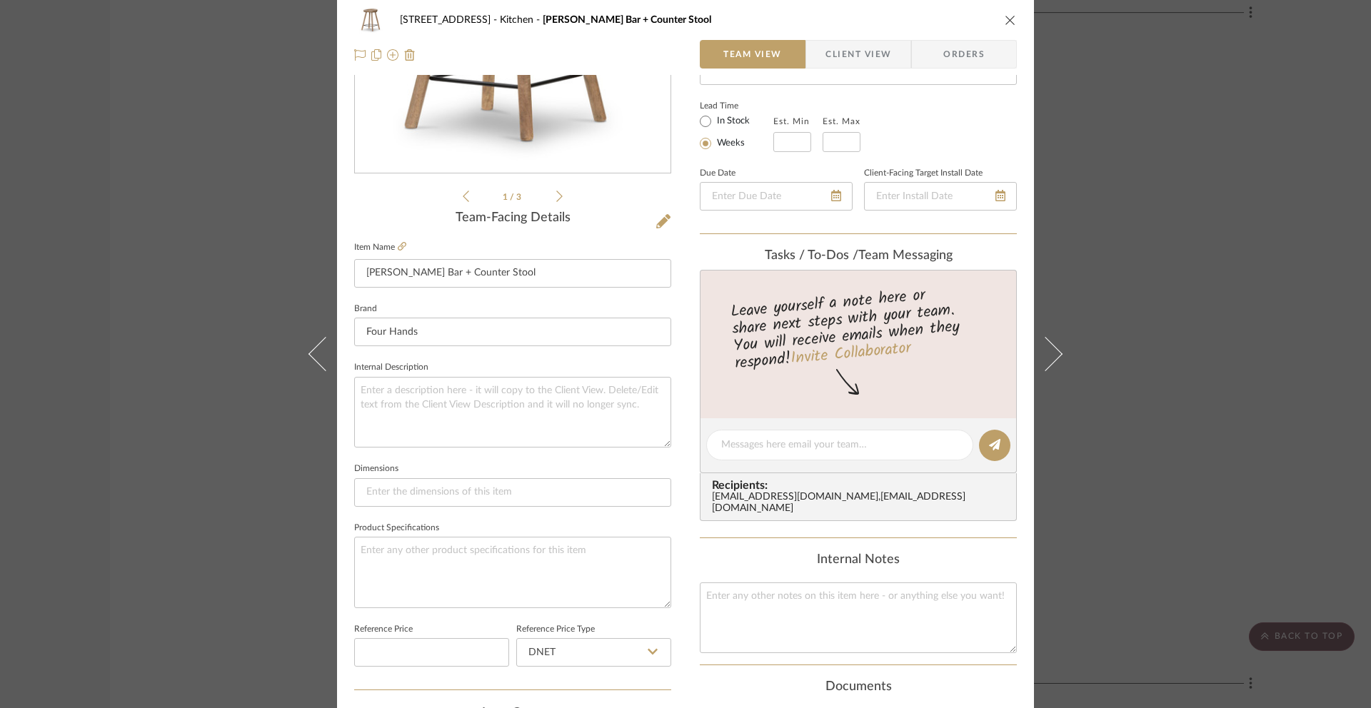
scroll to position [476, 0]
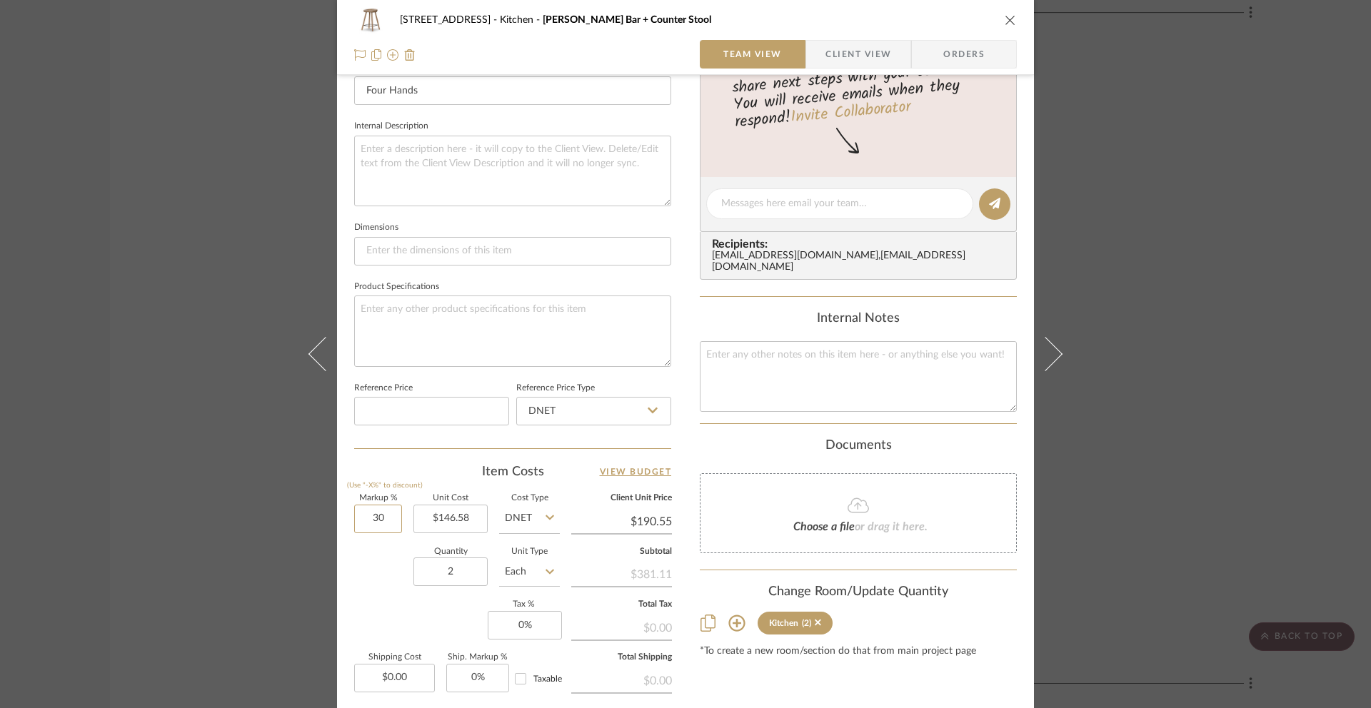
drag, startPoint x: 391, startPoint y: 521, endPoint x: 400, endPoint y: 521, distance: 8.6
click at [400, 521] on div "Markup % (Use "-X%" to discount) 30 Unit Cost $146.58 Cost Type DNET Client Uni…" at bounding box center [512, 599] width 317 height 209
type input "80%"
click at [1023, 434] on div "4 Lyonsgate Road Kitchen [PERSON_NAME] Bar + Counter Stool Team View Client Vie…" at bounding box center [685, 191] width 697 height 1319
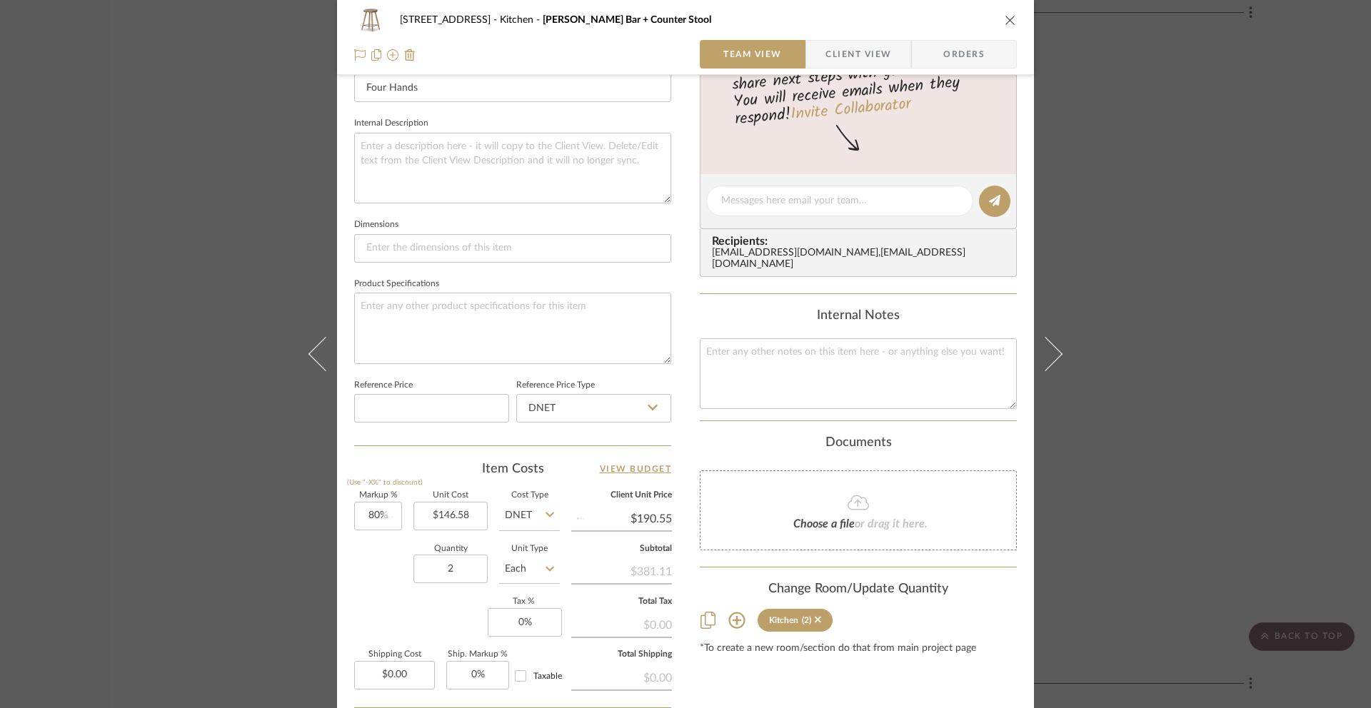
type input "$263.84"
click at [1005, 21] on icon "close" at bounding box center [1010, 19] width 11 height 11
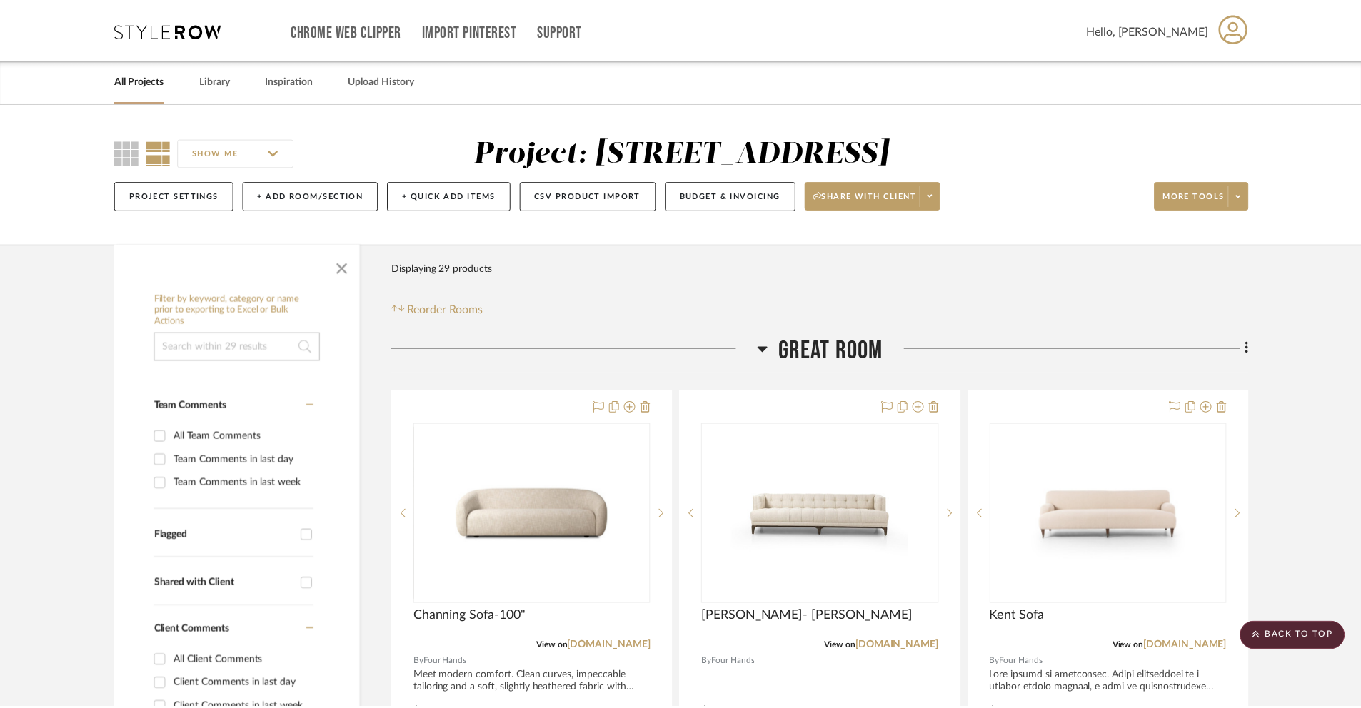
scroll to position [6308, 0]
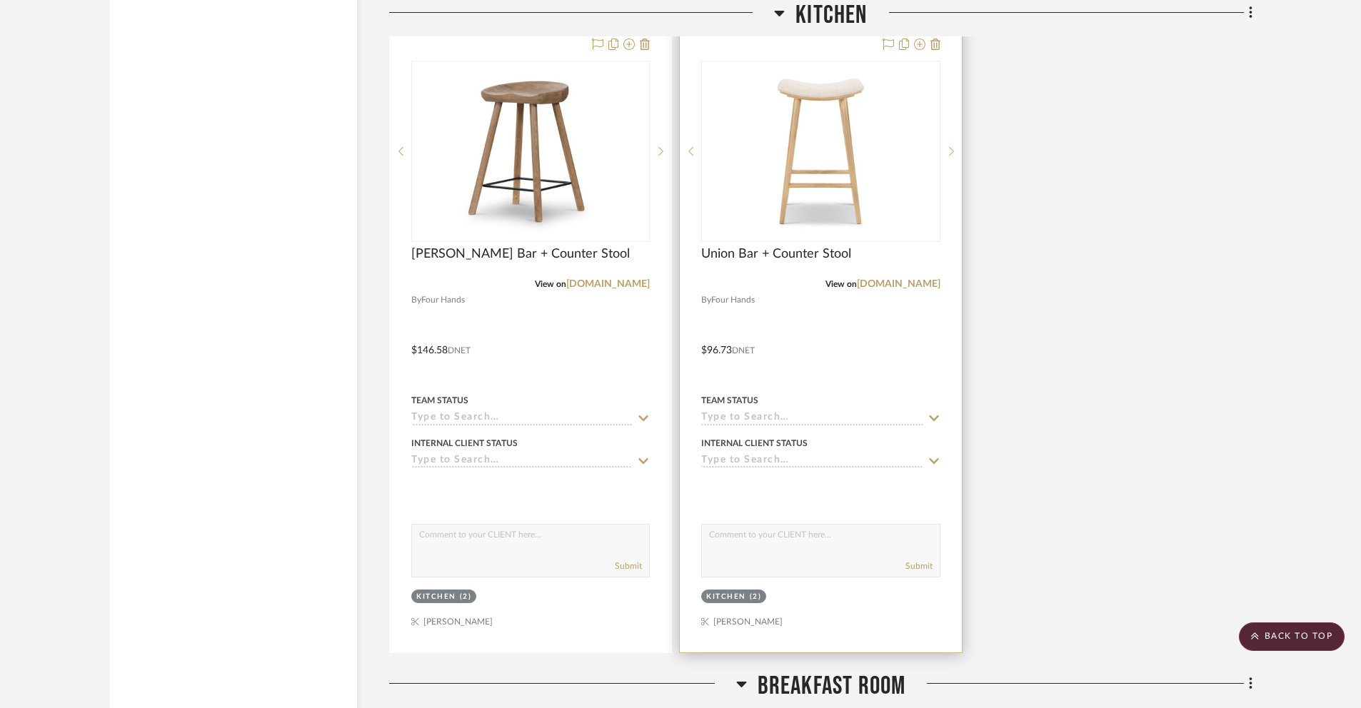
click at [719, 351] on div at bounding box center [820, 340] width 281 height 625
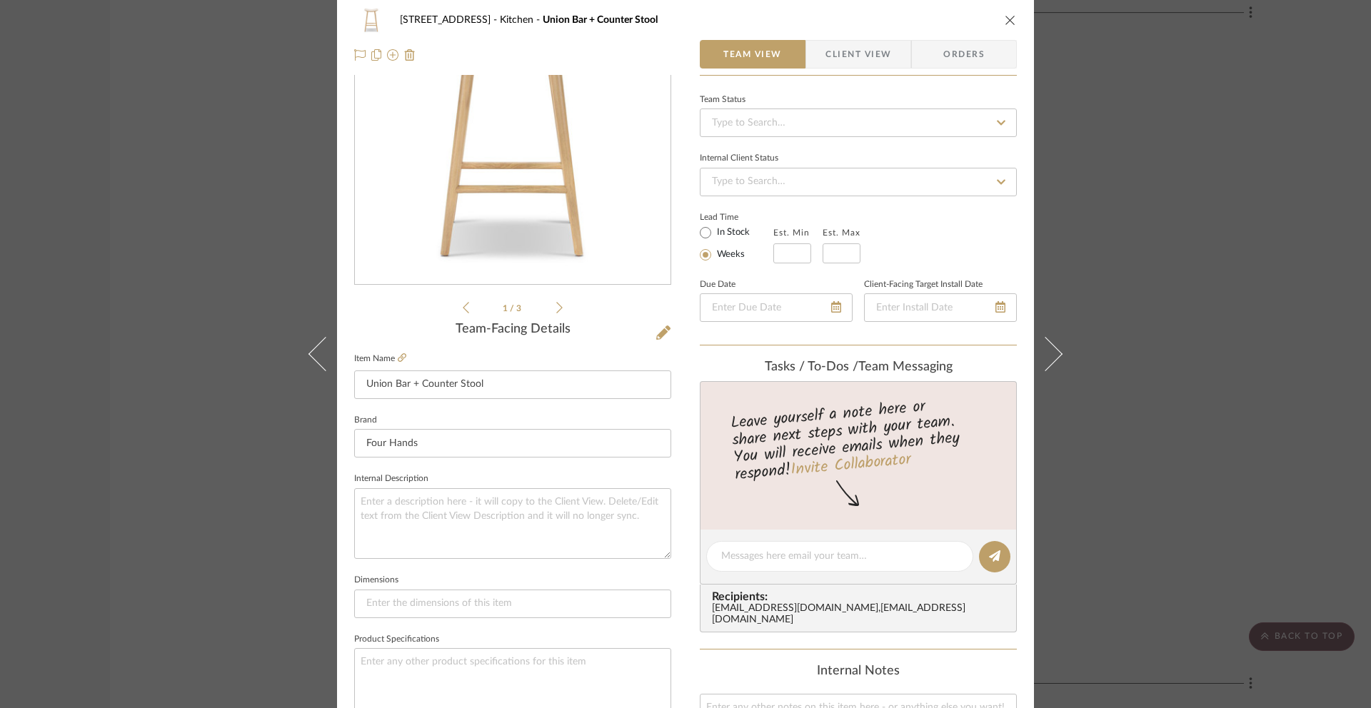
scroll to position [461, 0]
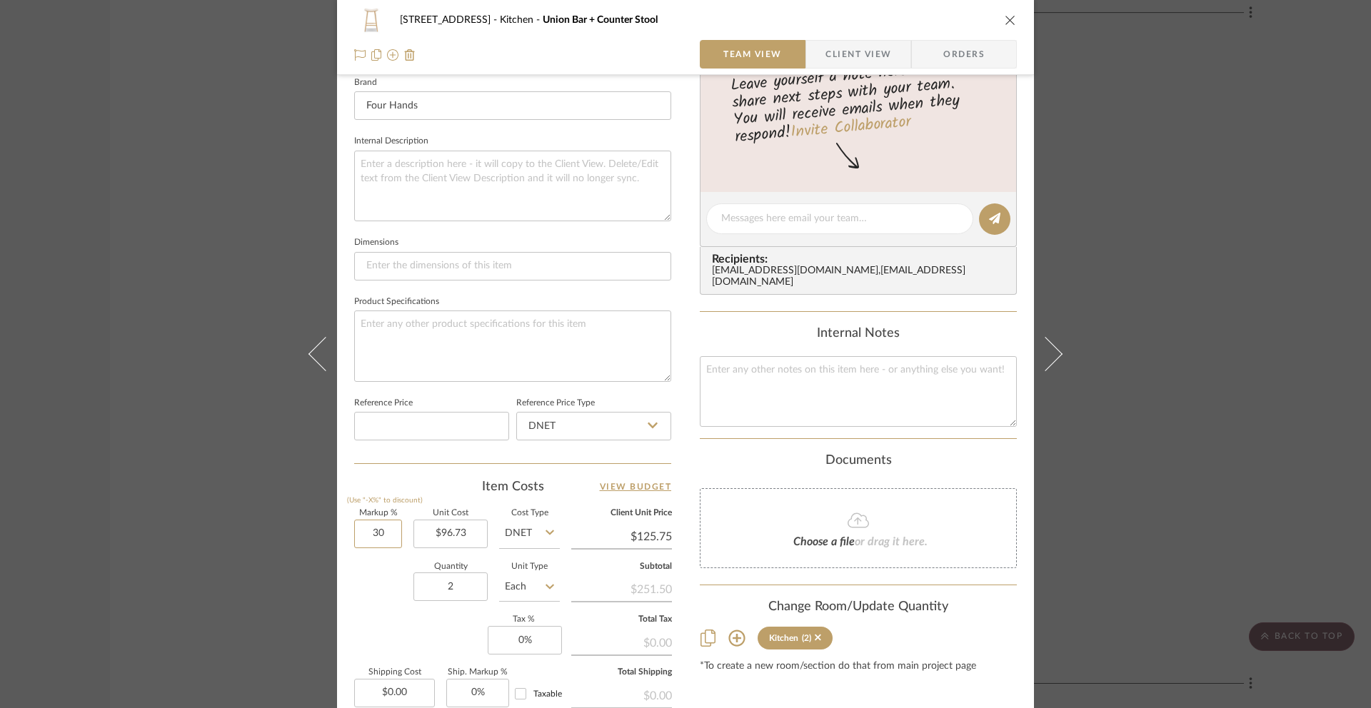
drag, startPoint x: 366, startPoint y: 533, endPoint x: 401, endPoint y: 539, distance: 35.6
click at [400, 538] on div "Markup % (Use "-X%" to discount) 30 Unit Cost $96.73 Cost Type DNET Client Unit…" at bounding box center [512, 614] width 317 height 209
type input "80%"
click at [1008, 456] on div "Documents" at bounding box center [858, 461] width 317 height 16
type input "$174.11"
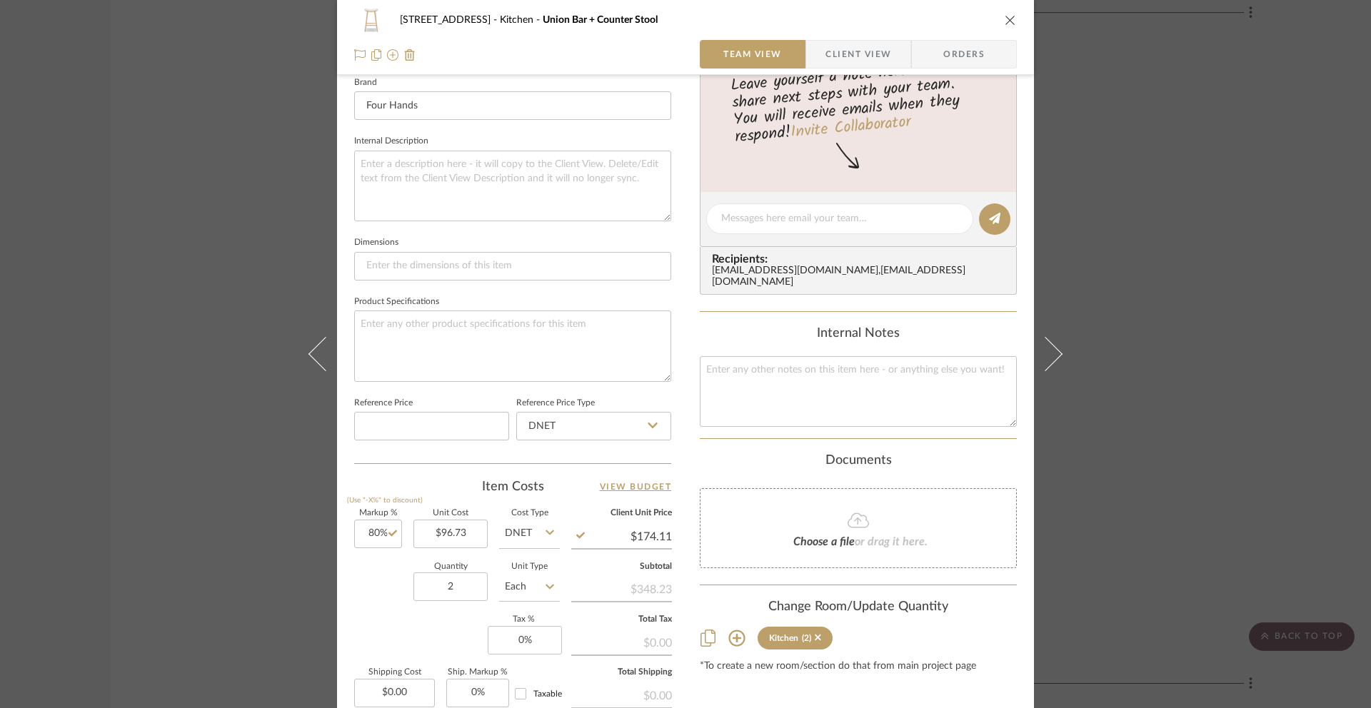
drag, startPoint x: 1008, startPoint y: 20, endPoint x: 1005, endPoint y: 29, distance: 9.3
click at [1008, 20] on icon "close" at bounding box center [1010, 19] width 11 height 11
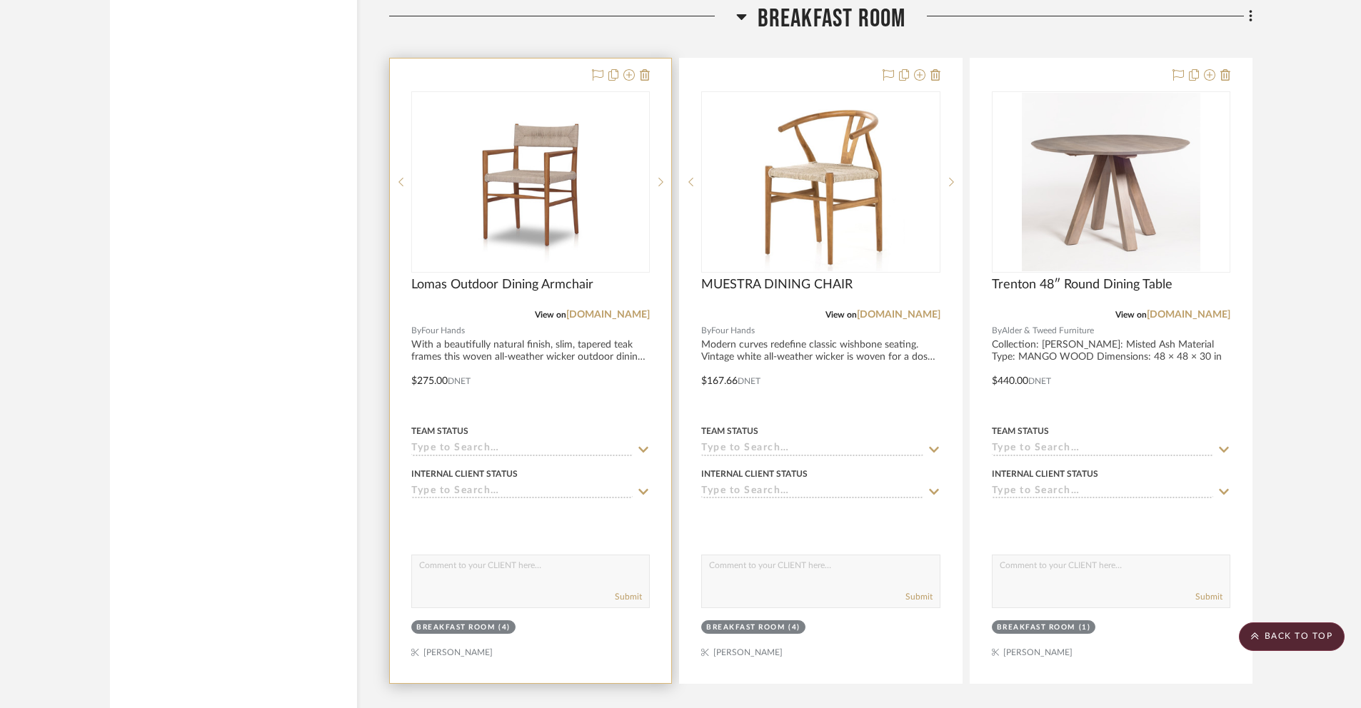
scroll to position [6992, 0]
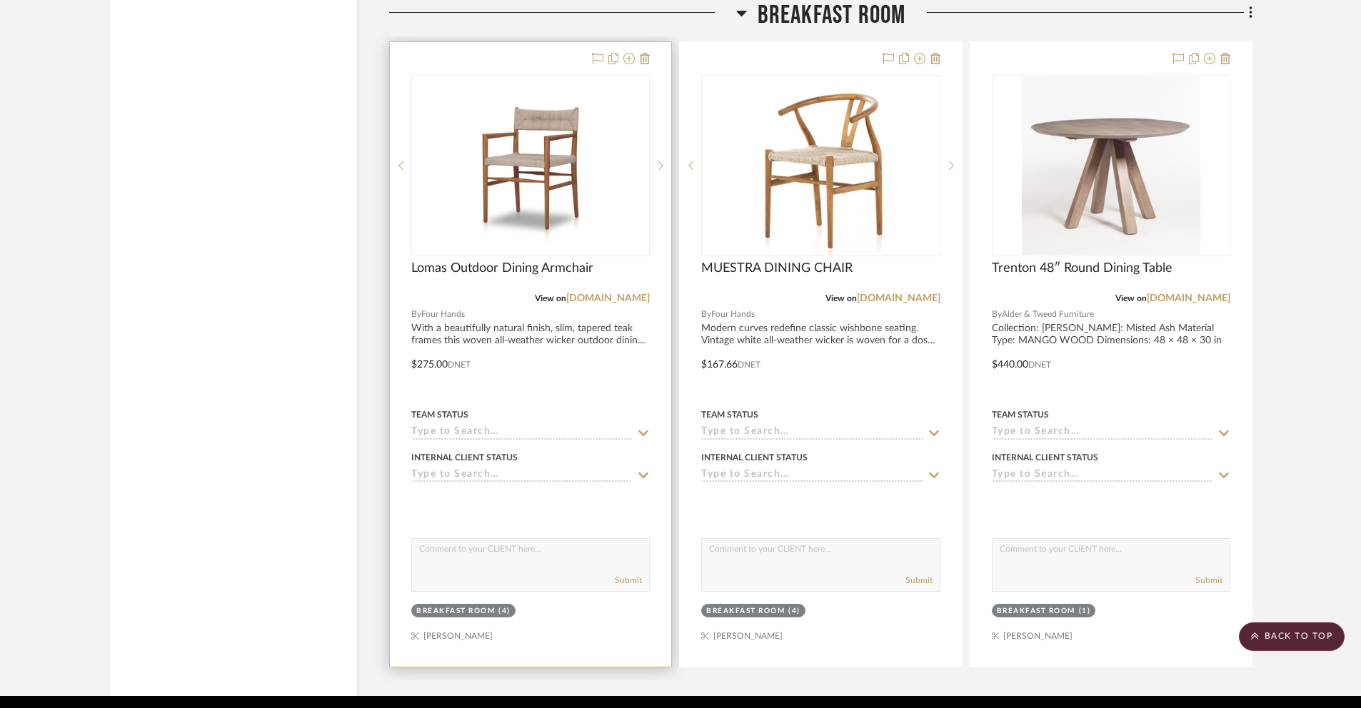
click at [423, 371] on div at bounding box center [530, 354] width 281 height 625
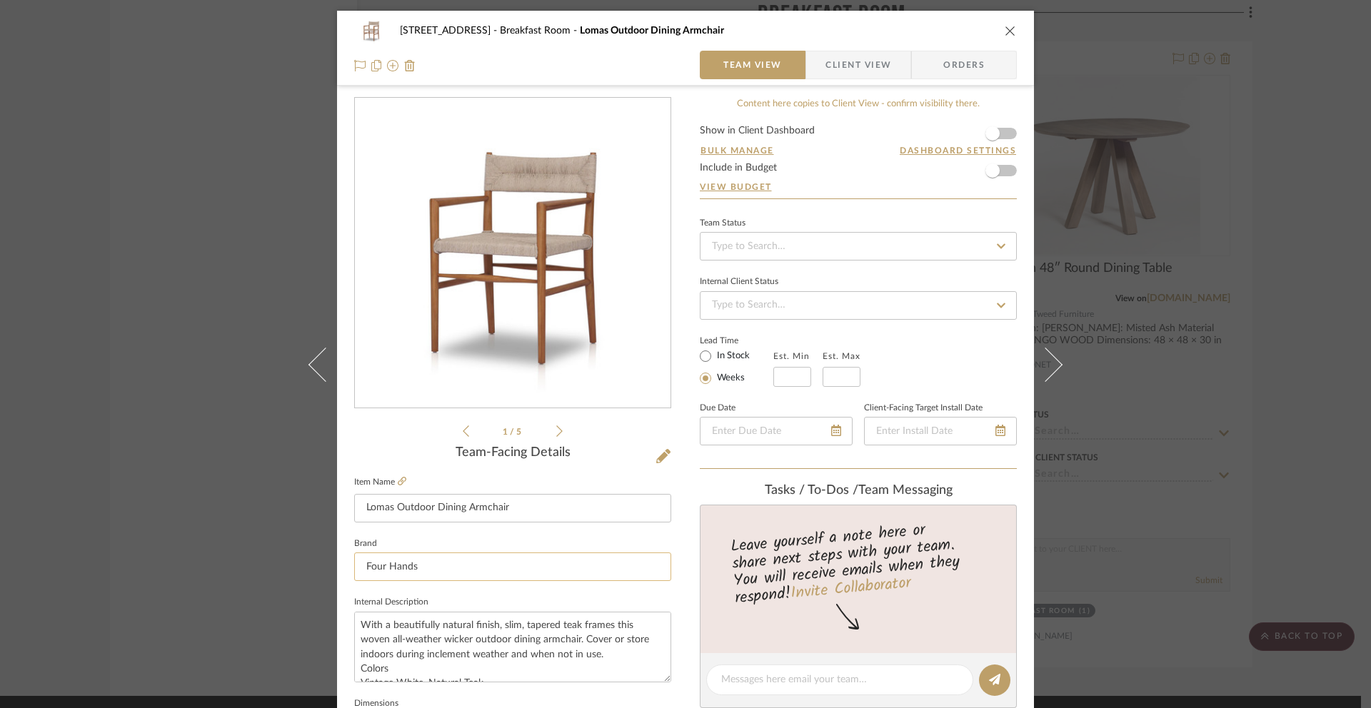
scroll to position [456, 0]
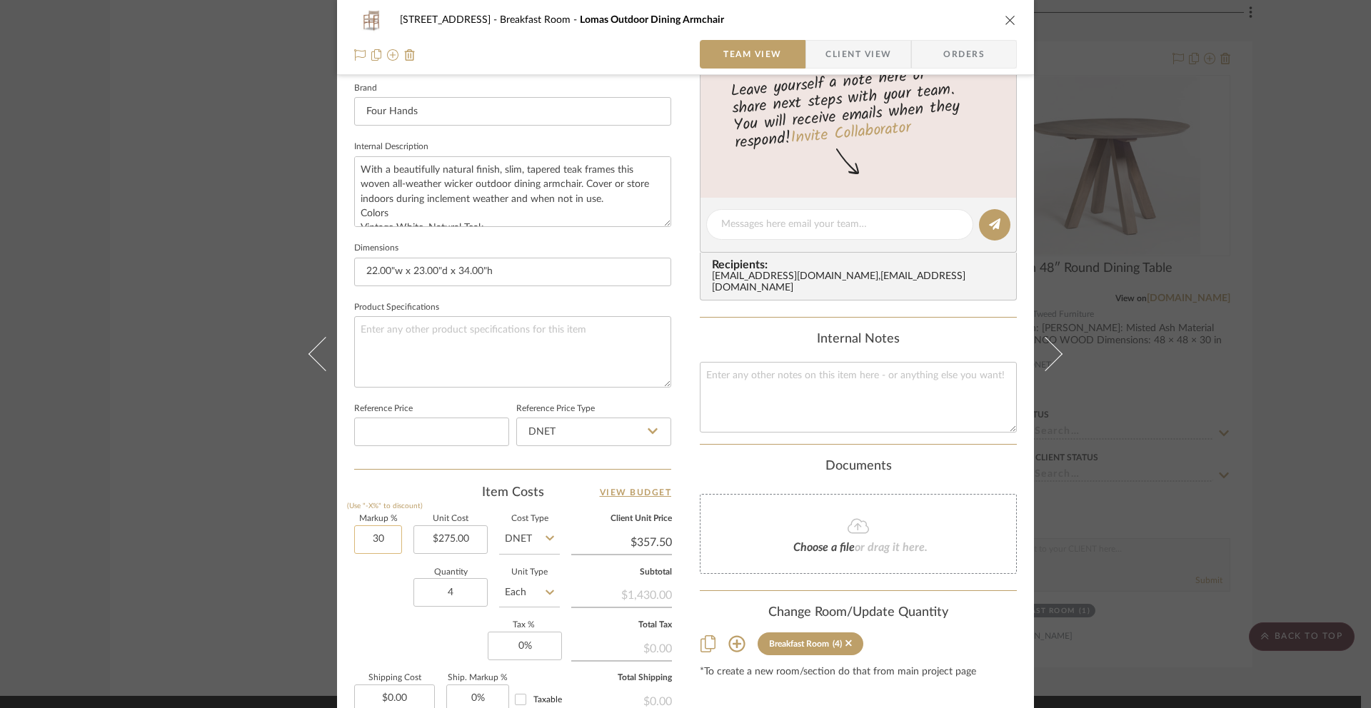
drag, startPoint x: 376, startPoint y: 542, endPoint x: 390, endPoint y: 542, distance: 14.3
click at [390, 542] on input "30" at bounding box center [378, 540] width 48 height 29
type input "80%"
click at [1016, 454] on div "[STREET_ADDRESS] Breakfast Room Lomas Outdoor Dining Armchair Team View Client …" at bounding box center [685, 214] width 697 height 1319
type input "$495.00"
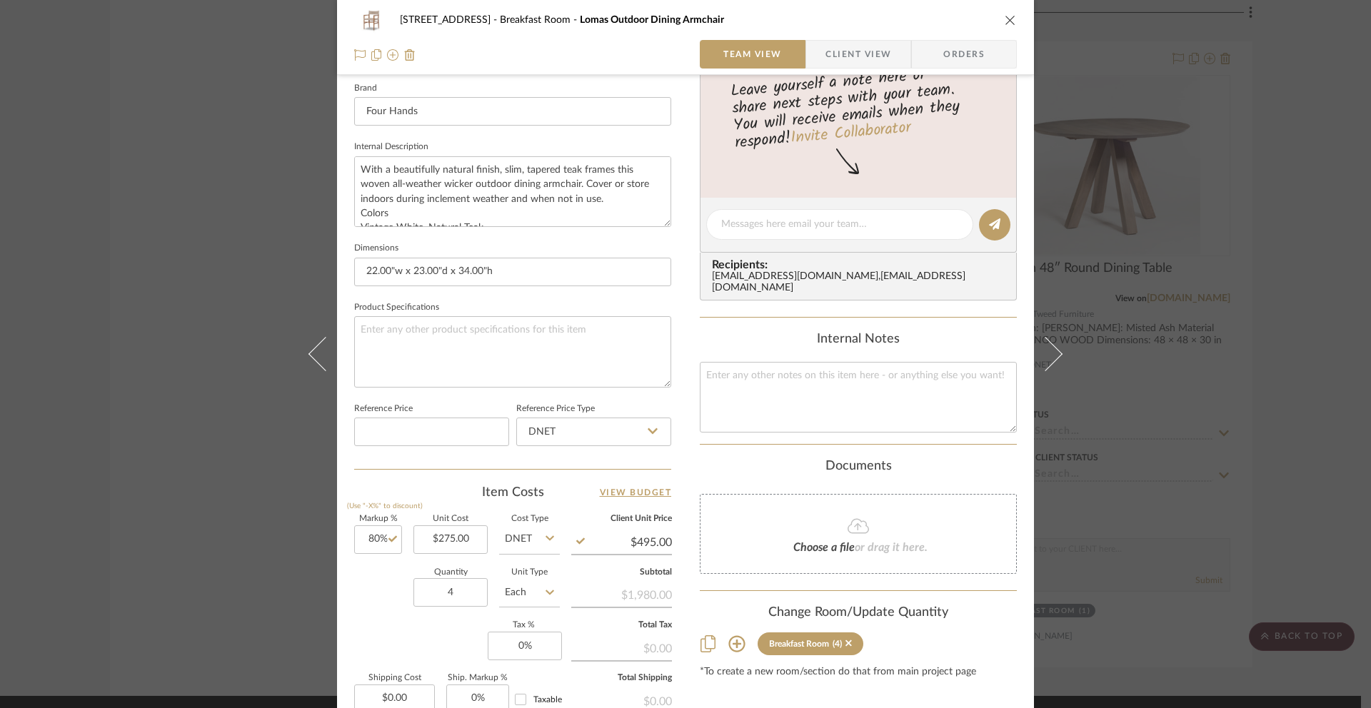
click at [1005, 21] on icon "close" at bounding box center [1010, 19] width 11 height 11
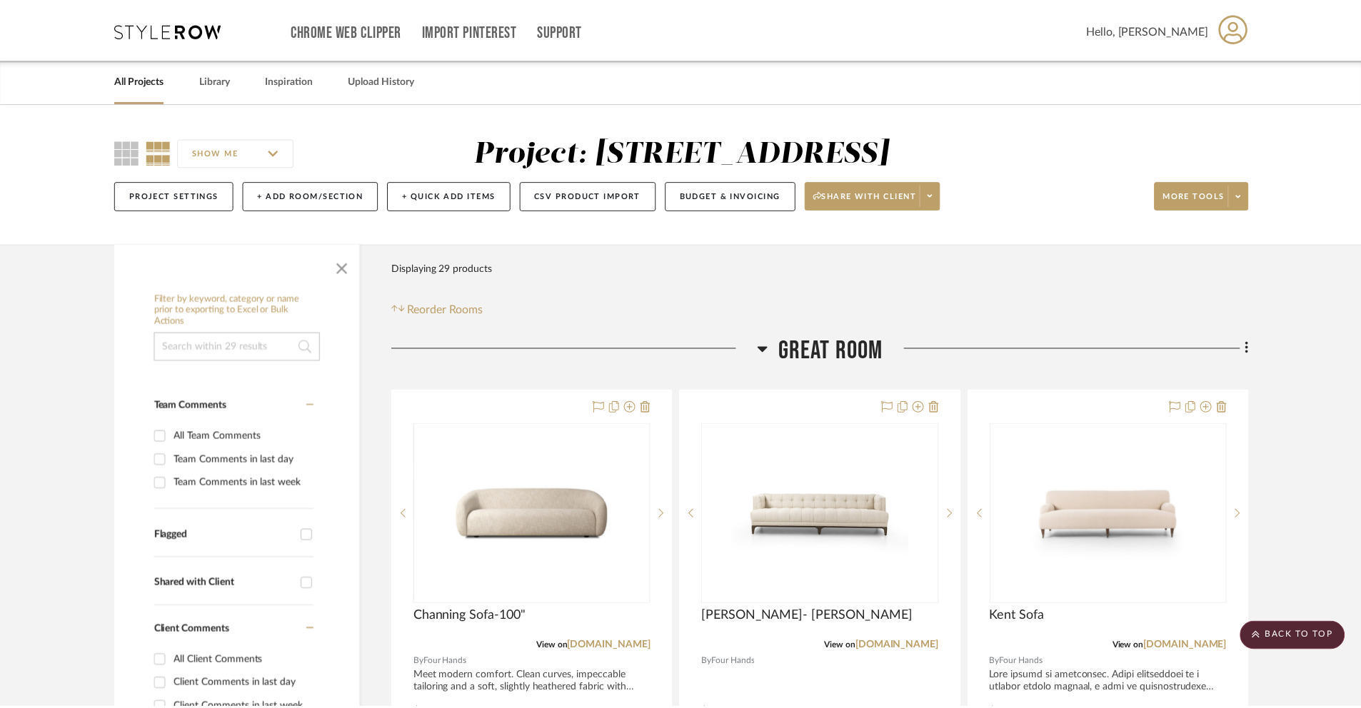
scroll to position [6992, 0]
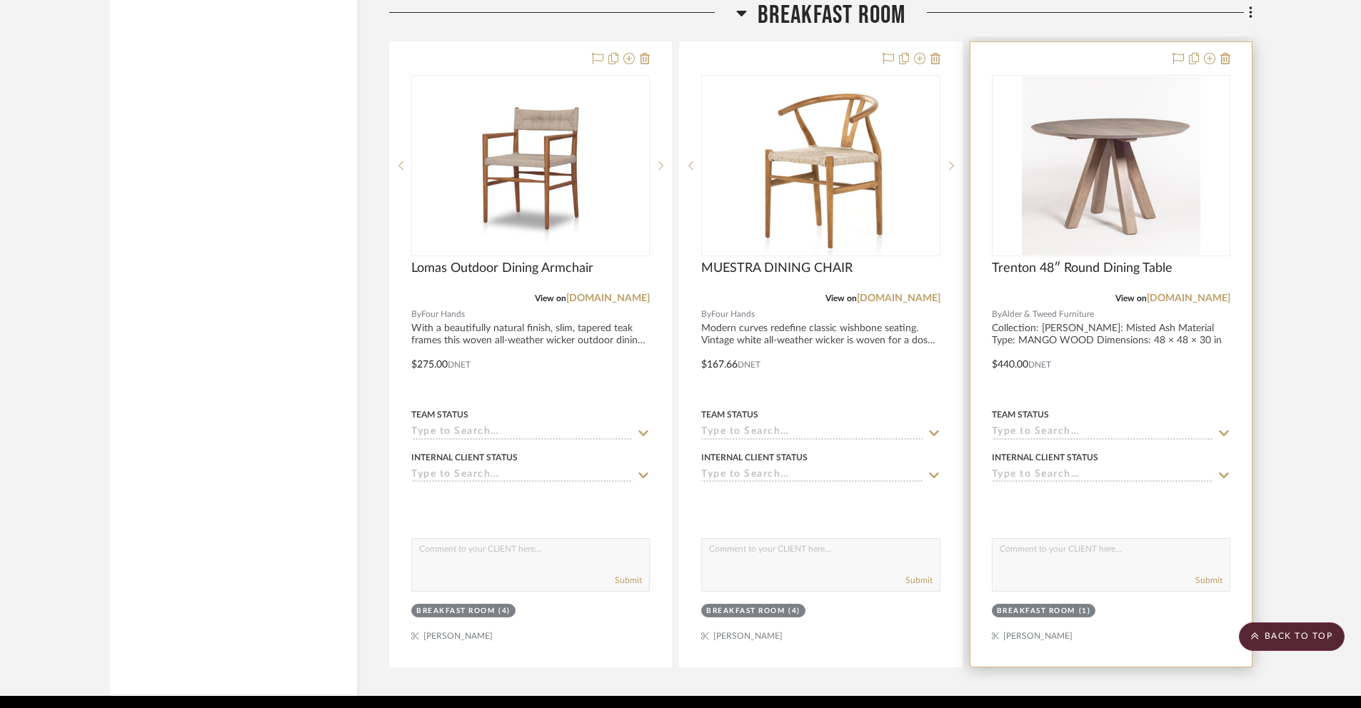
click at [1011, 366] on div at bounding box center [1111, 354] width 281 height 625
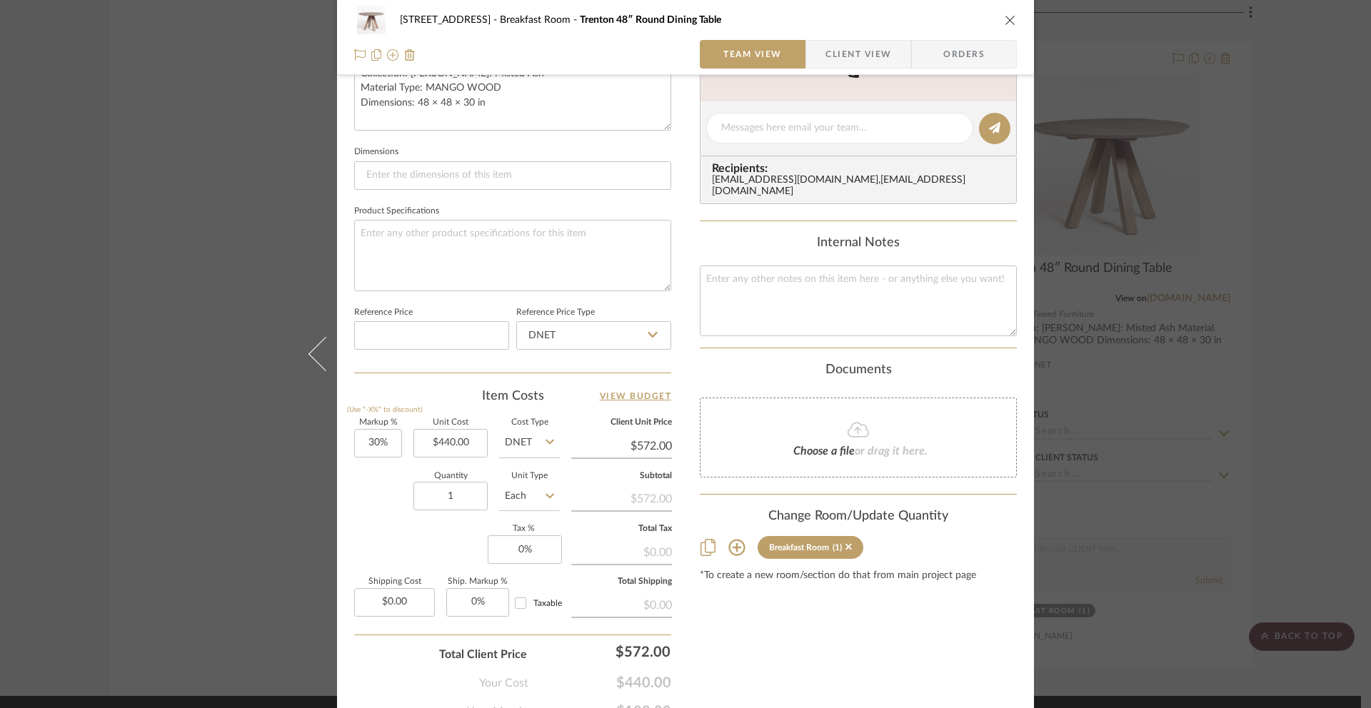
scroll to position [578, 0]
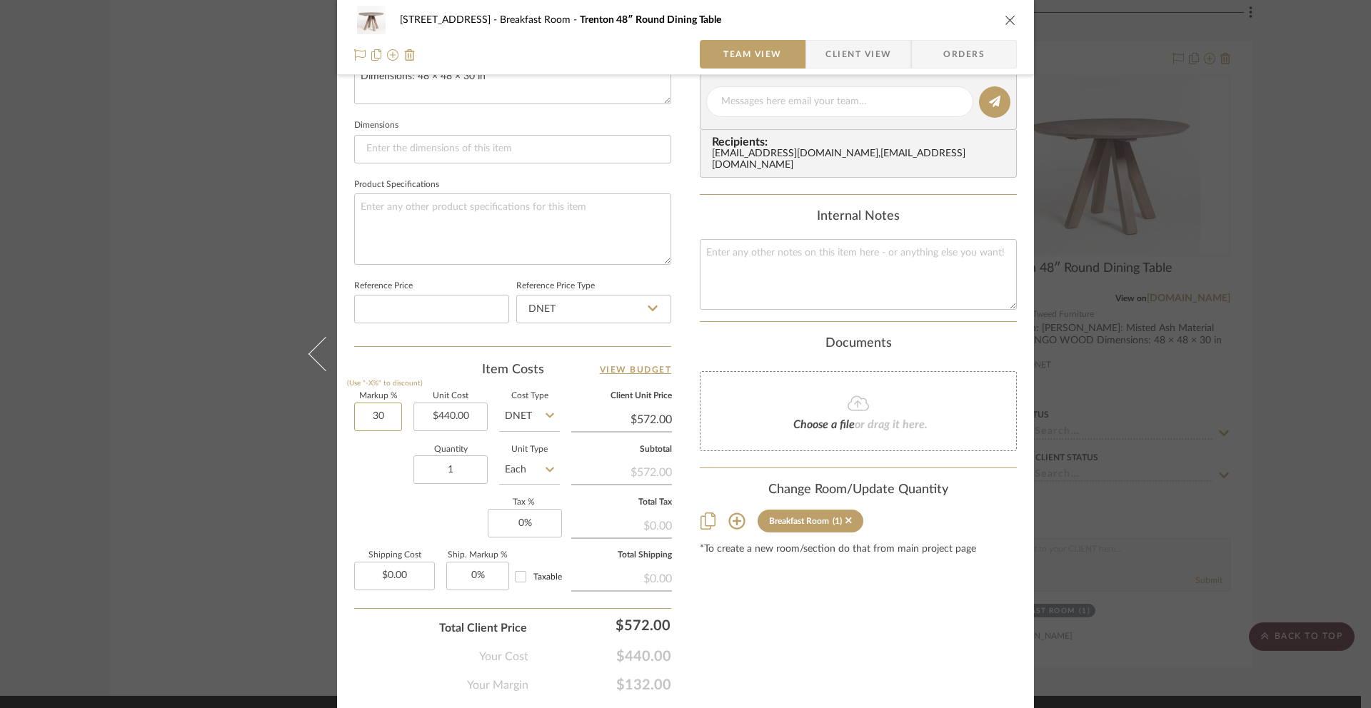
drag, startPoint x: 364, startPoint y: 418, endPoint x: 401, endPoint y: 422, distance: 37.4
click at [401, 422] on div "Markup % (Use "-X%" to discount) 30 Unit Cost $440.00 Cost Type DNET Client Uni…" at bounding box center [512, 497] width 317 height 209
type input "80%"
click at [1017, 369] on div "[STREET_ADDRESS] Breakfast Room [GEOGRAPHIC_DATA] 48″ Round Dining Table Team V…" at bounding box center [685, 91] width 697 height 1319
type input "$792.00"
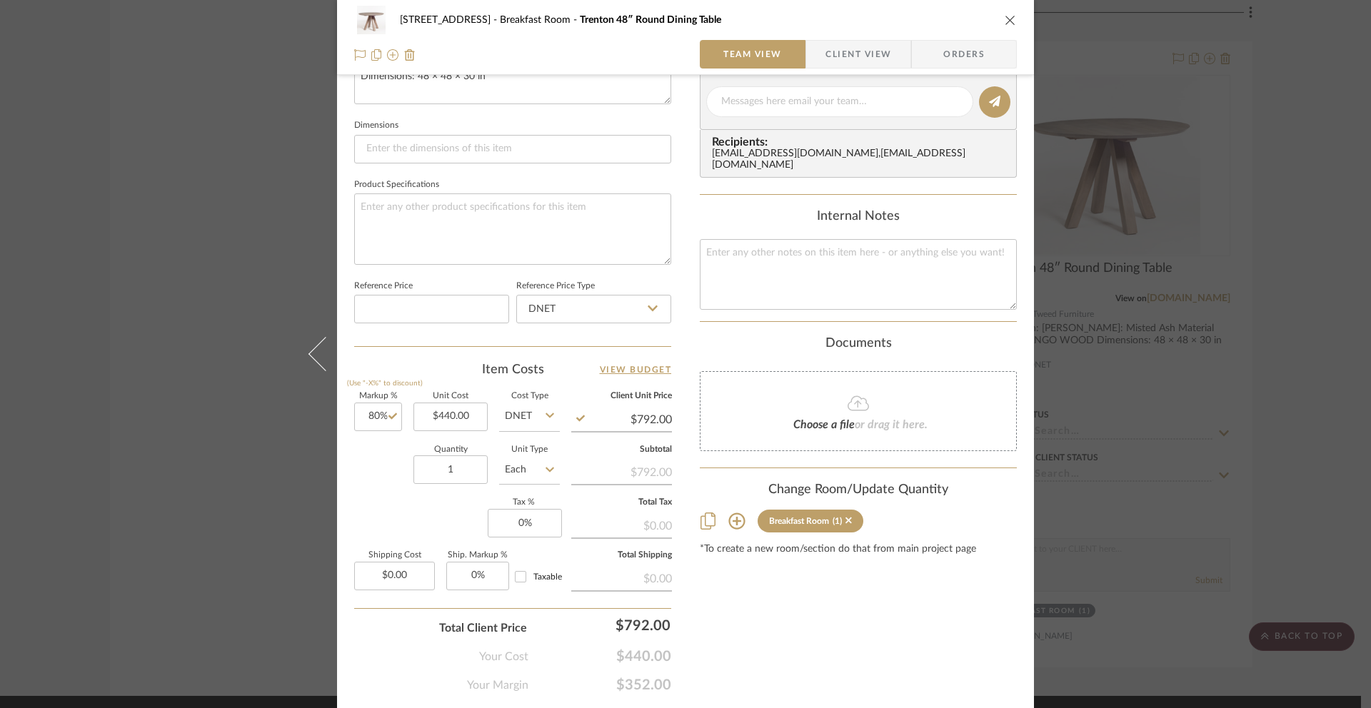
click at [1008, 21] on icon "close" at bounding box center [1010, 19] width 11 height 11
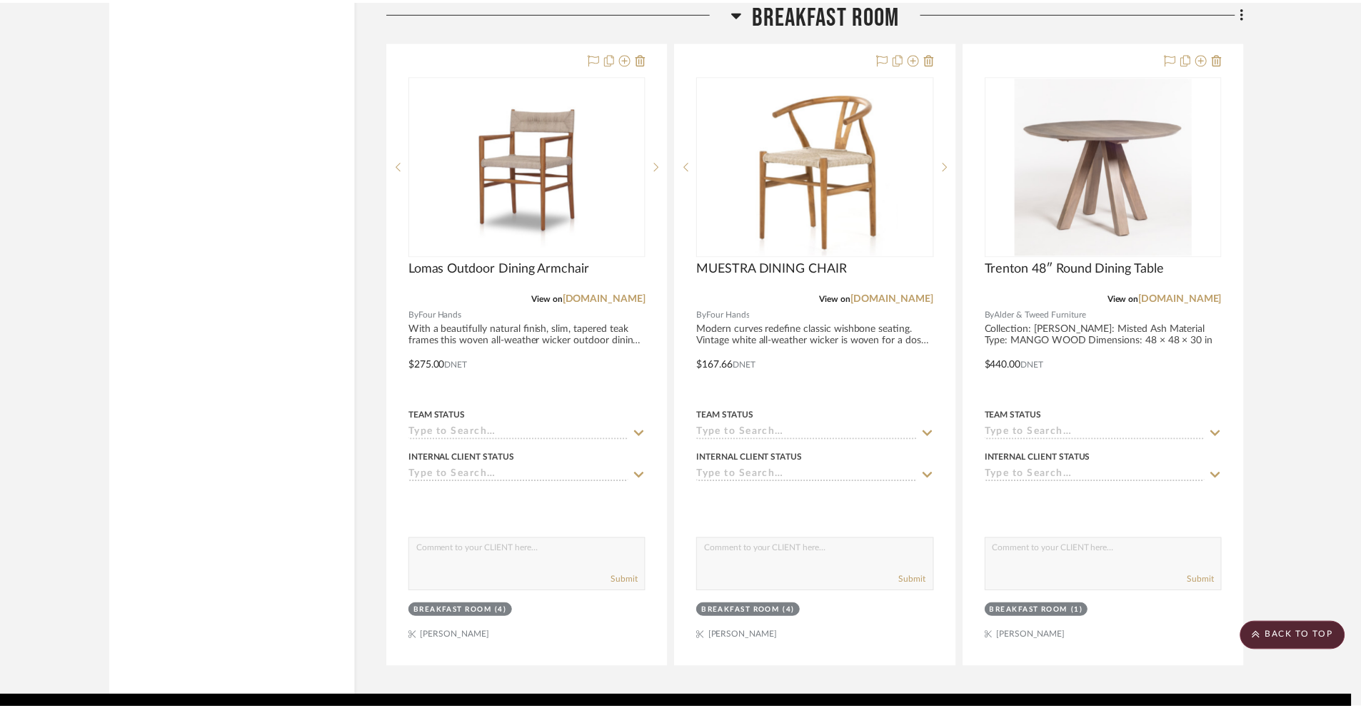
scroll to position [6992, 0]
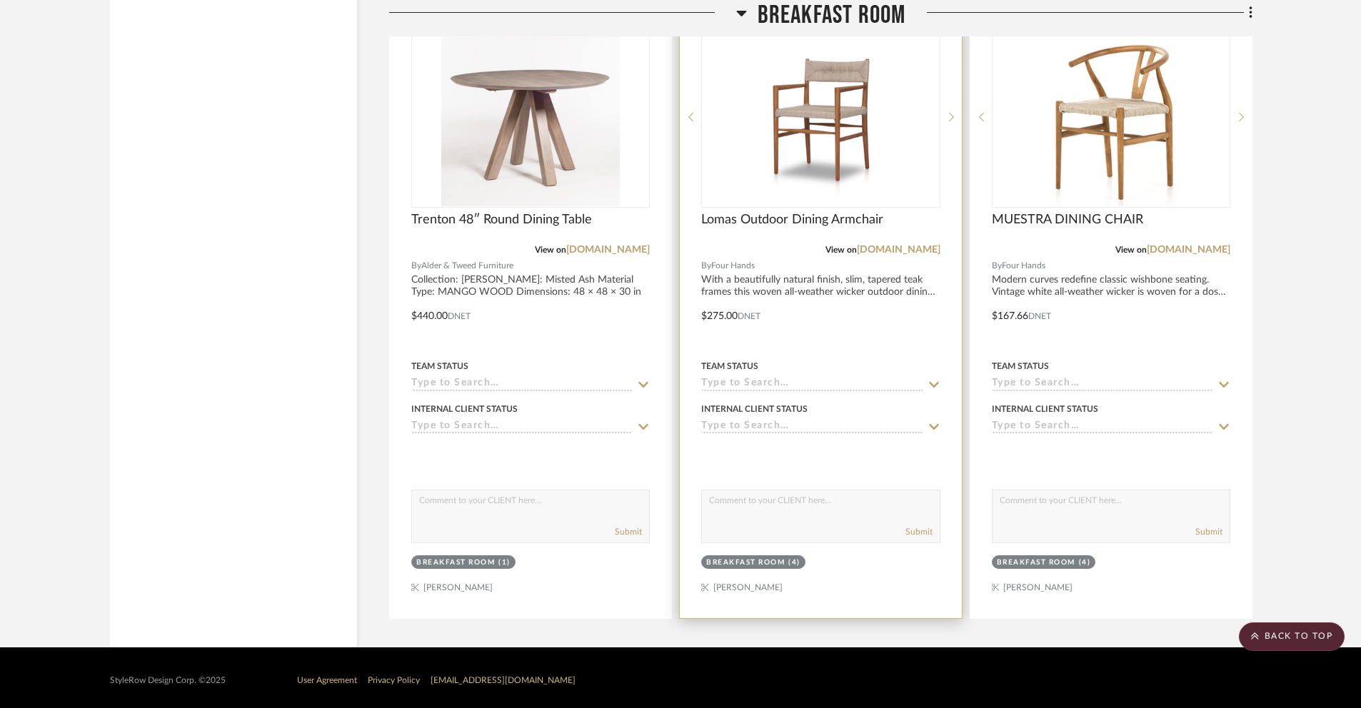
scroll to position [7046, 0]
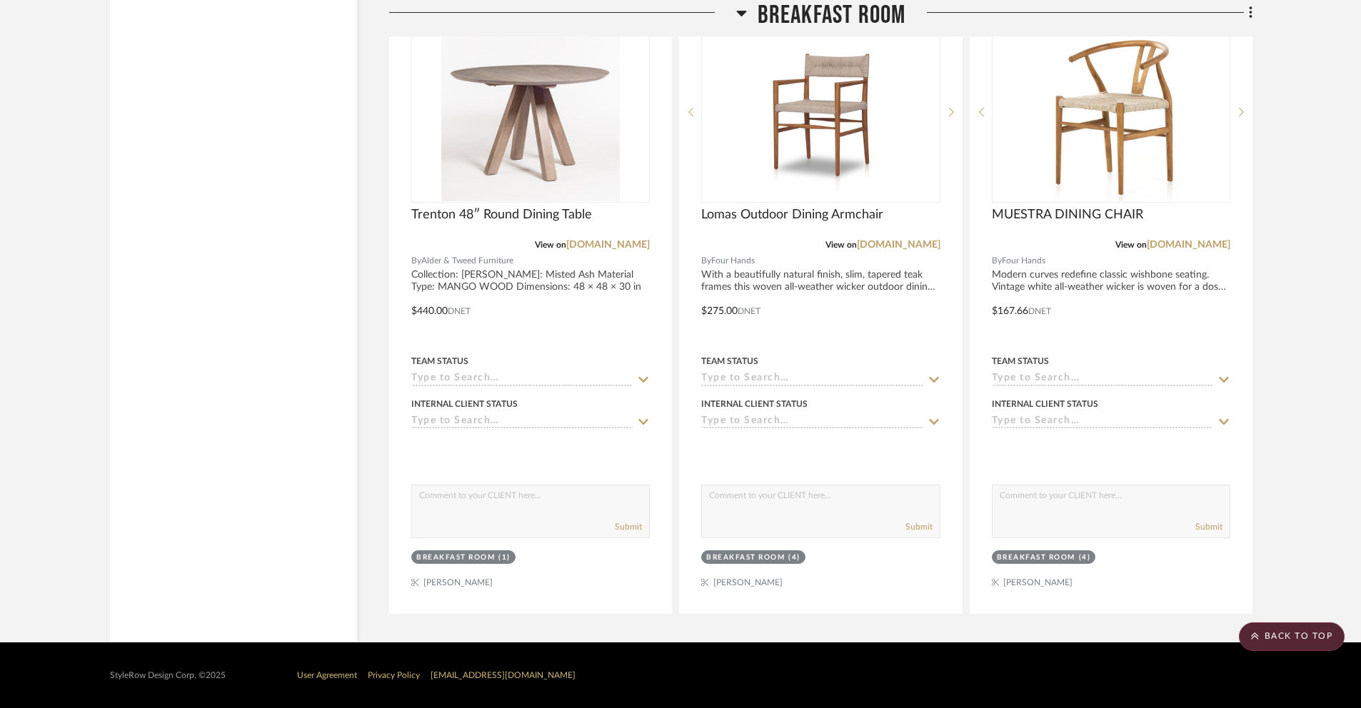
drag, startPoint x: 991, startPoint y: 76, endPoint x: 17, endPoint y: 14, distance: 975.4
